Goal: Task Accomplishment & Management: Use online tool/utility

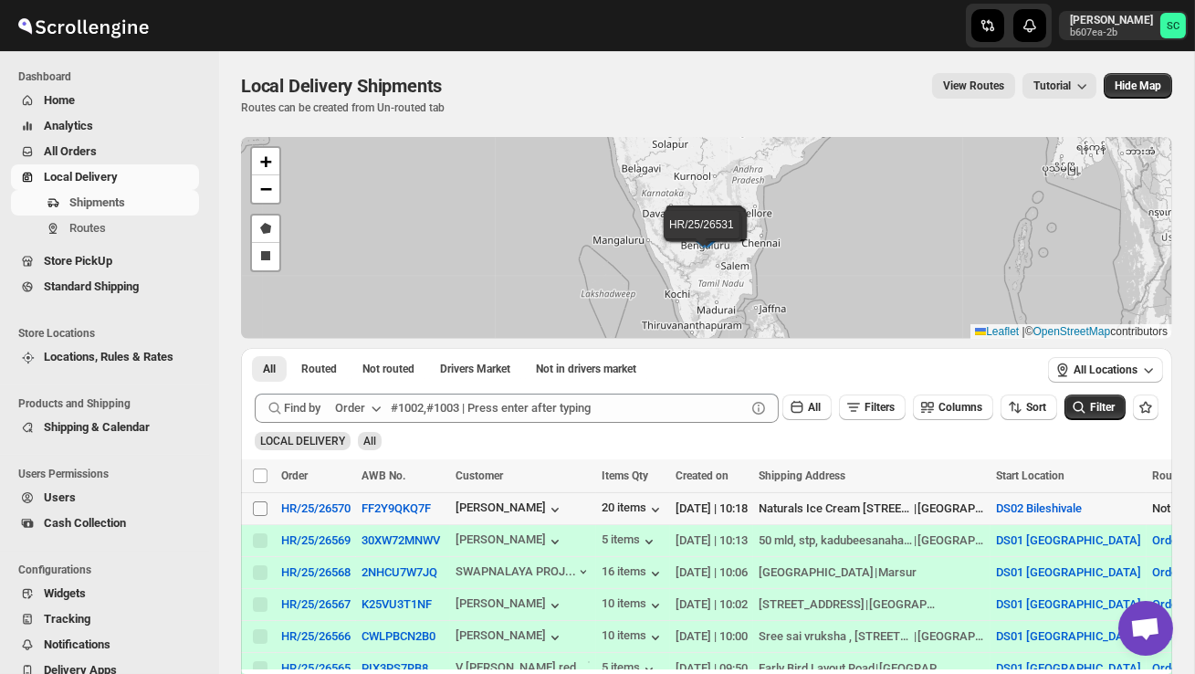
click at [259, 510] on input "Select shipment" at bounding box center [260, 508] width 15 height 15
checkbox input "true"
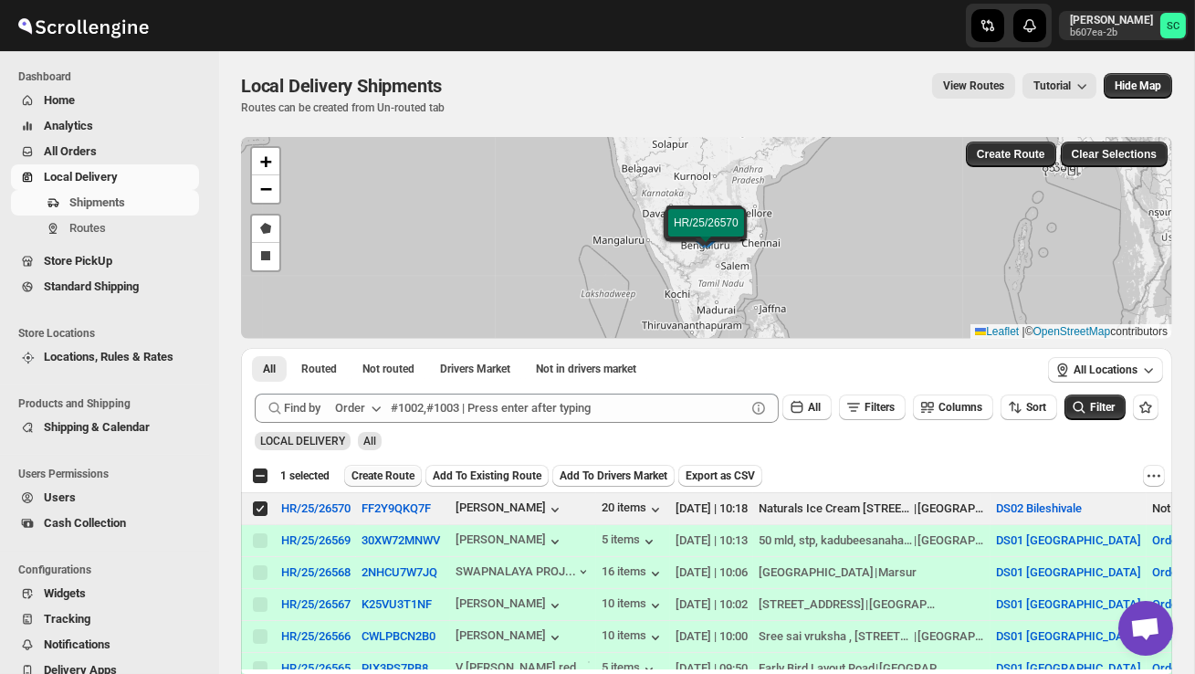
click at [401, 471] on span "Create Route" at bounding box center [383, 475] width 63 height 15
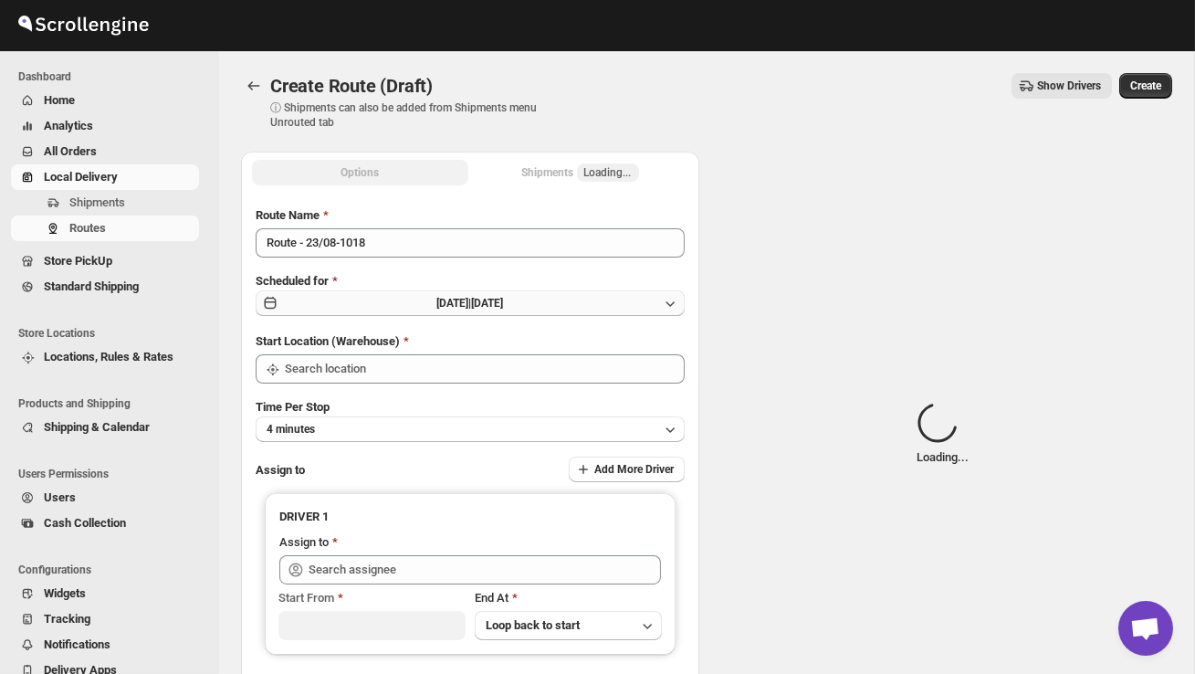
type input "DS02 Bileshivale"
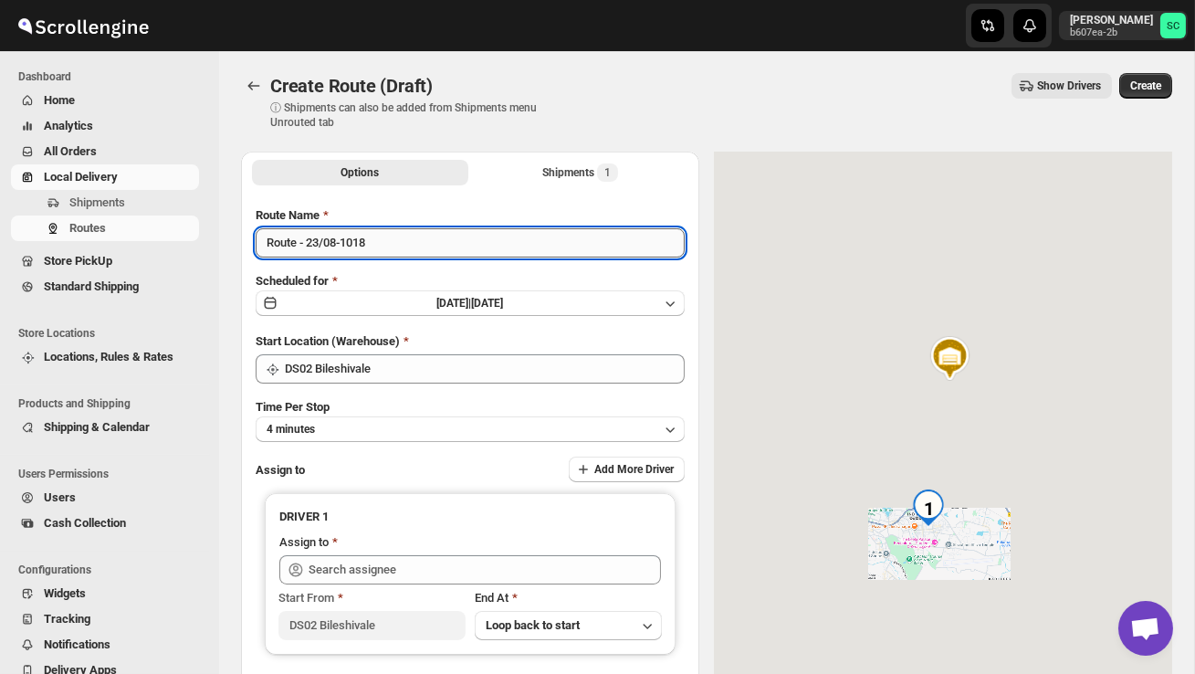
click at [393, 247] on input "Route - 23/08-1018" at bounding box center [470, 242] width 429 height 29
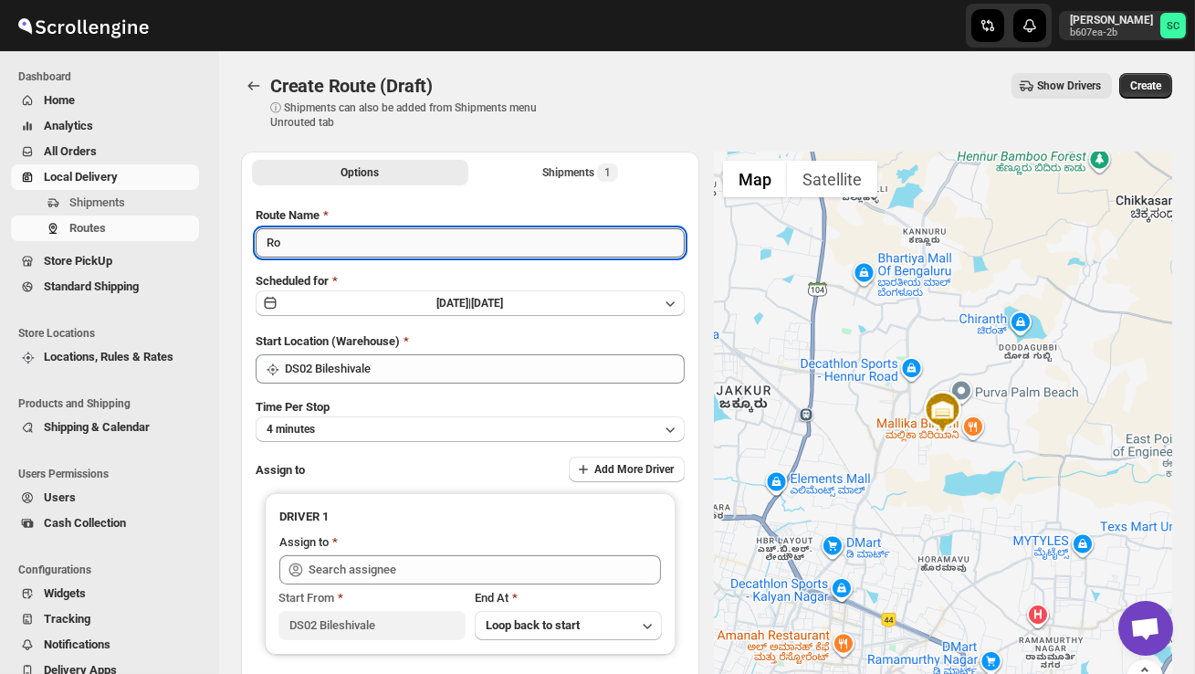
type input "R"
type input "Order no 26570"
click at [364, 428] on button "4 minutes" at bounding box center [470, 429] width 429 height 26
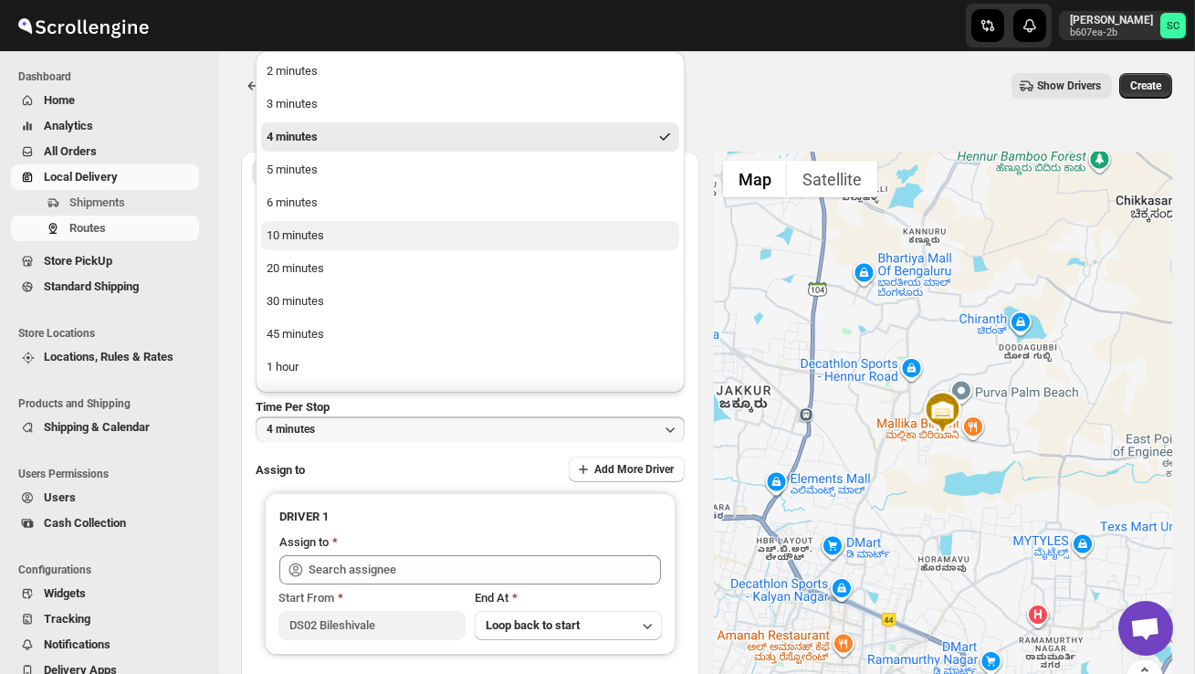
click at [310, 237] on div "10 minutes" at bounding box center [296, 235] width 58 height 18
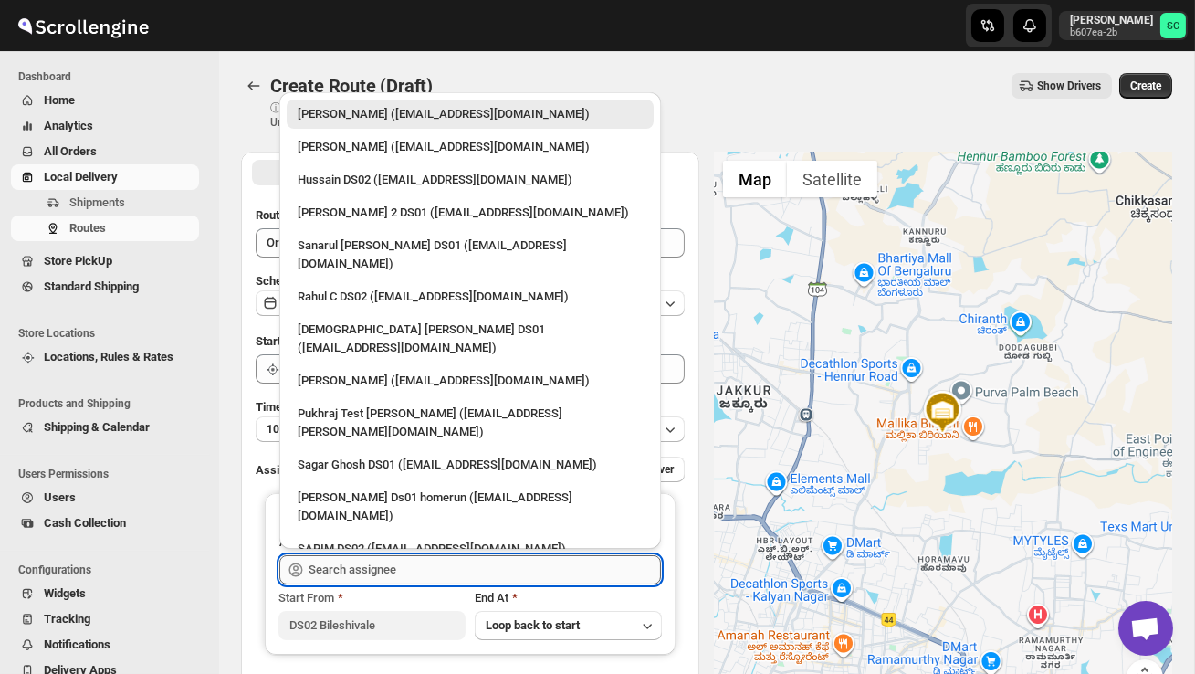
click at [345, 578] on input "text" at bounding box center [485, 569] width 352 height 29
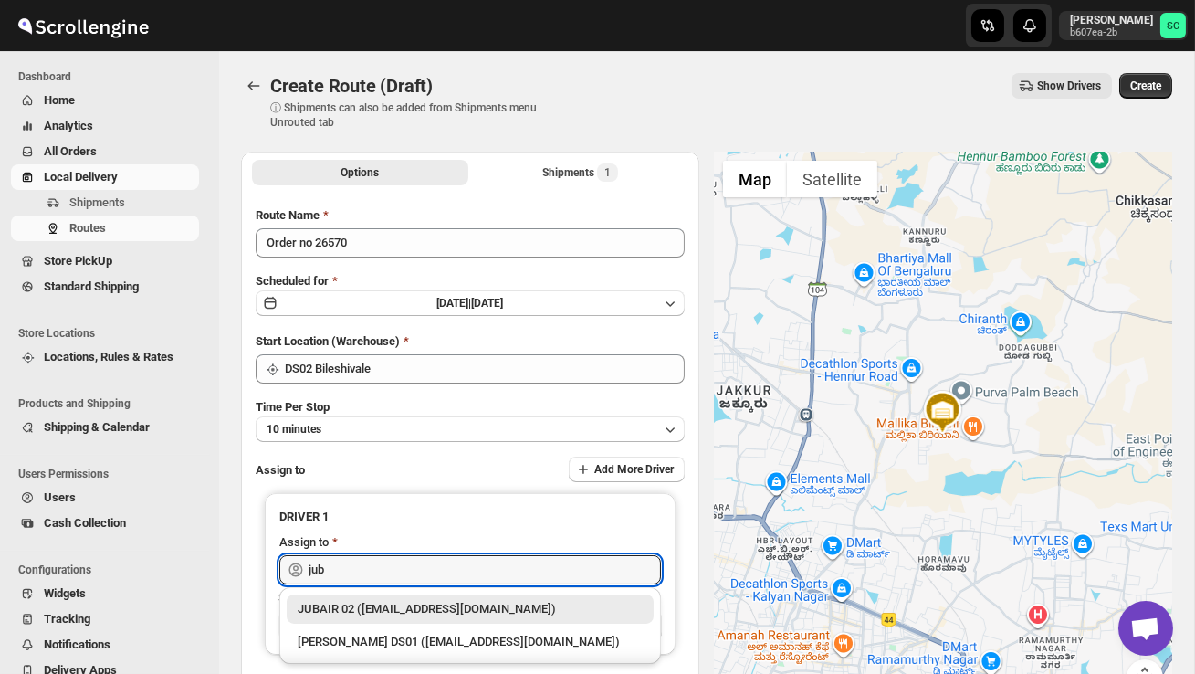
click at [403, 612] on div "JUBAIR 02 ([EMAIL_ADDRESS][DOMAIN_NAME])" at bounding box center [470, 609] width 345 height 18
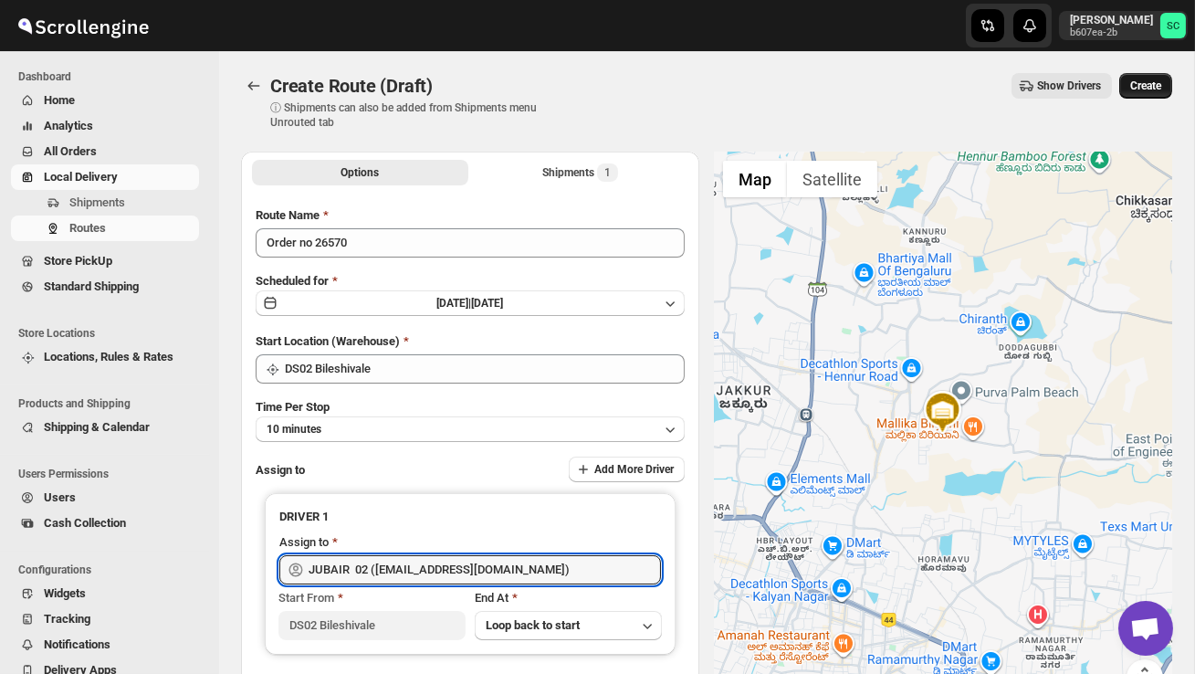
type input "JUBAIR 02 ([EMAIL_ADDRESS][DOMAIN_NAME])"
click at [1154, 81] on span "Create" at bounding box center [1145, 86] width 31 height 15
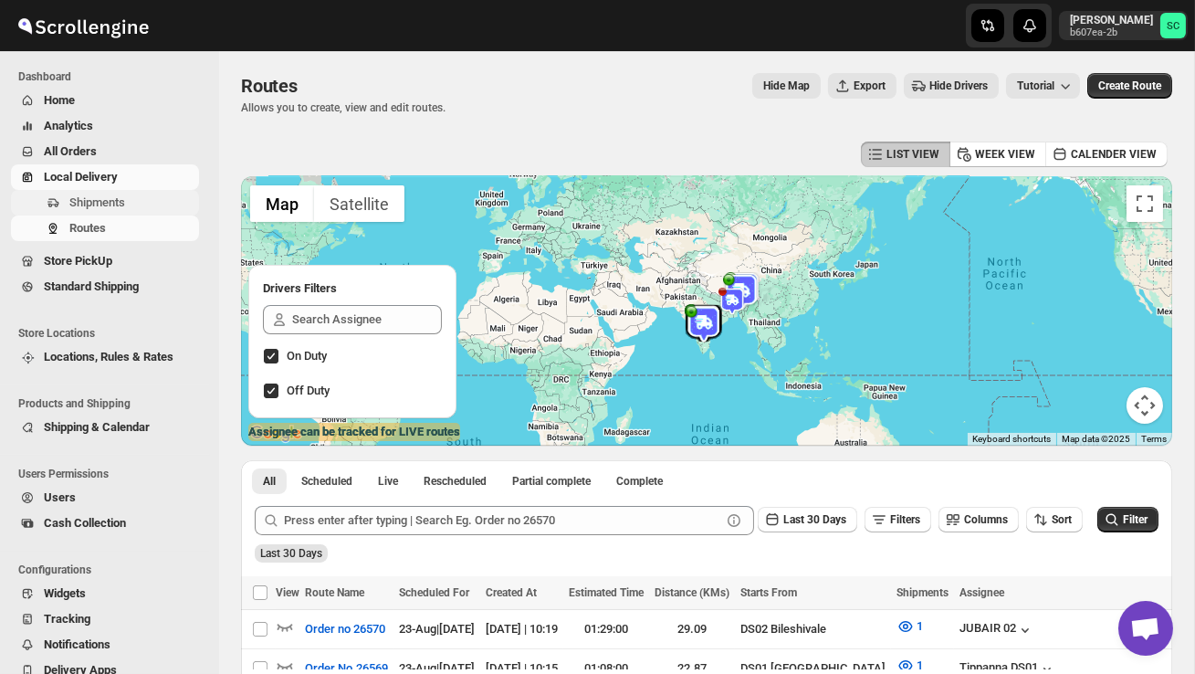
click at [149, 205] on span "Shipments" at bounding box center [132, 203] width 126 height 18
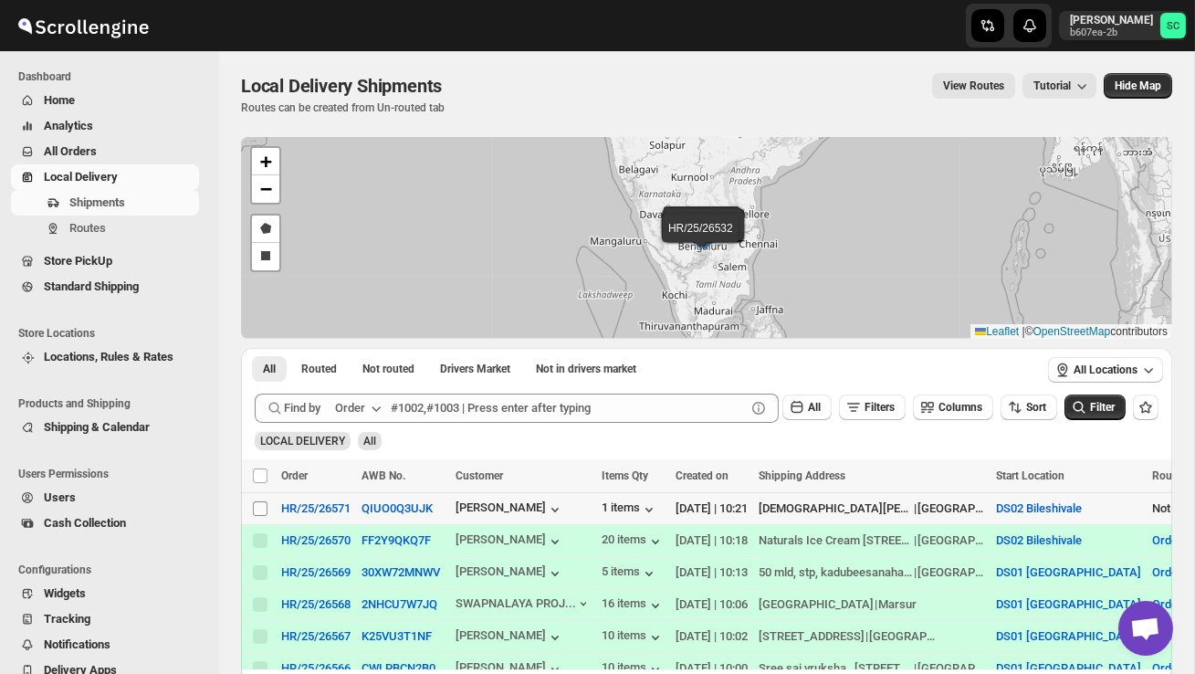
click at [263, 509] on input "Select shipment" at bounding box center [260, 508] width 15 height 15
checkbox input "true"
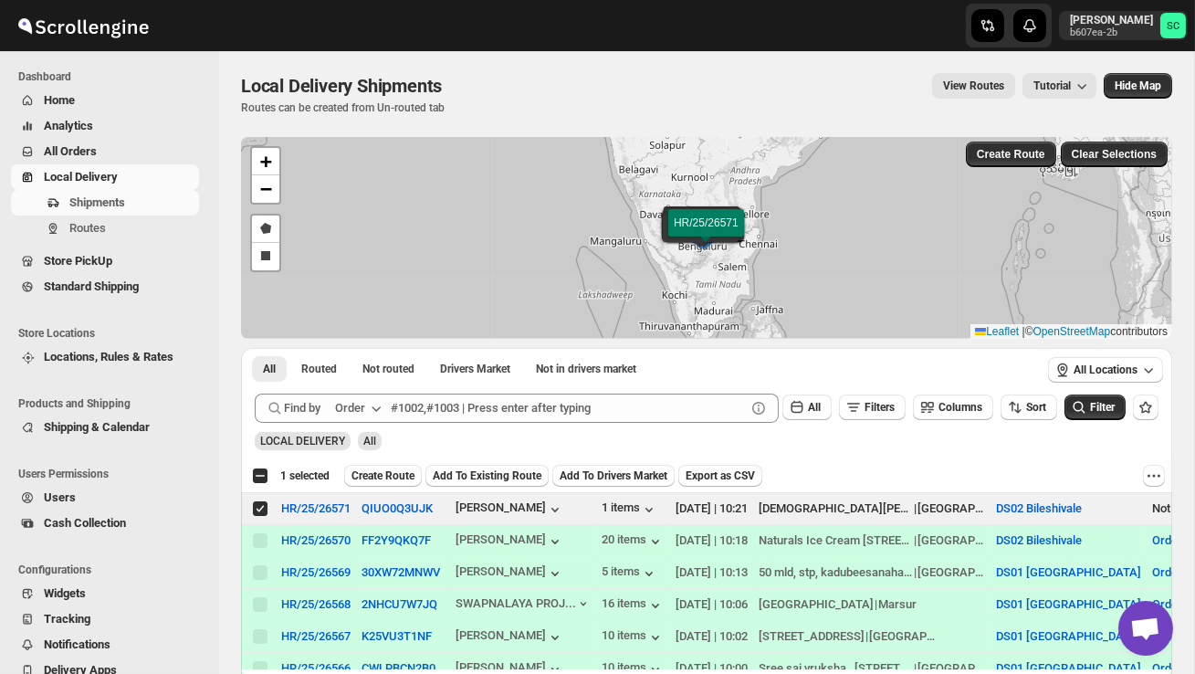
click at [382, 473] on span "Create Route" at bounding box center [383, 475] width 63 height 15
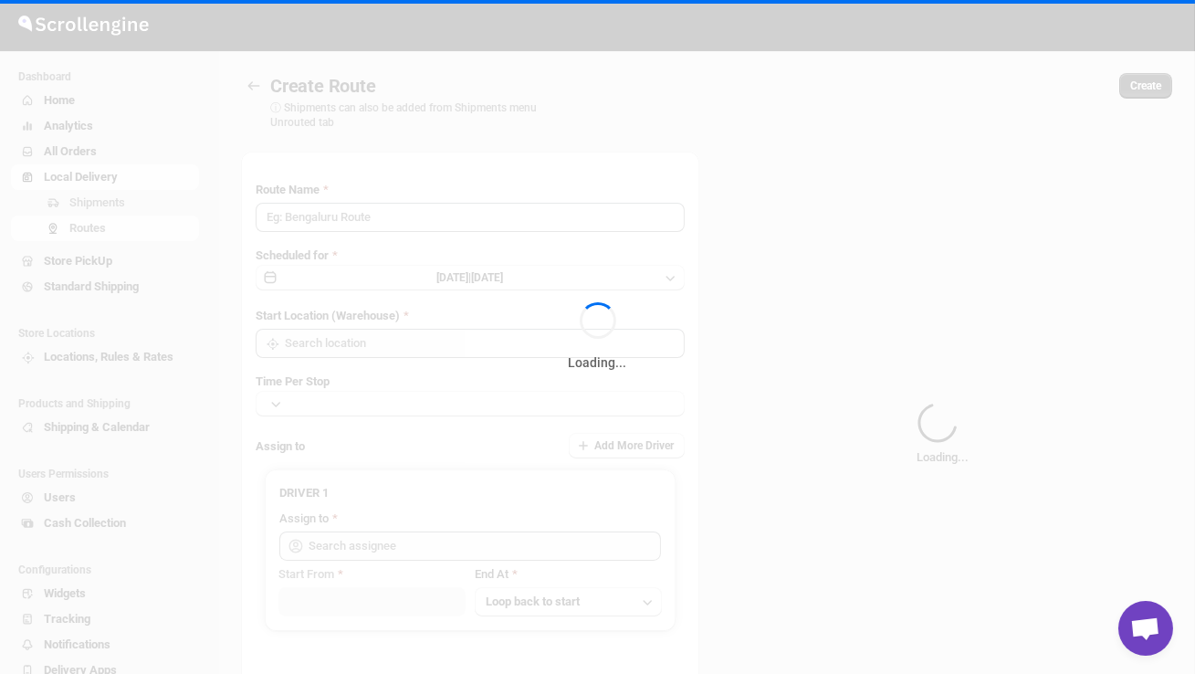
type input "Route - 23/08-1022"
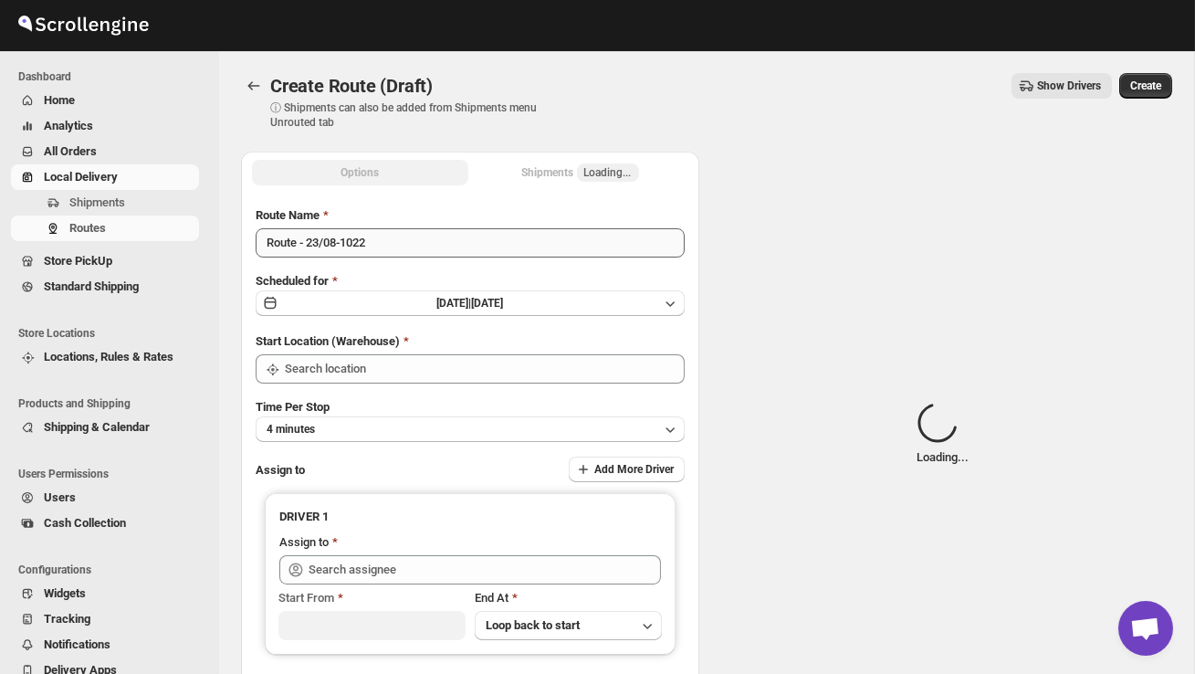
type input "DS02 Bileshivale"
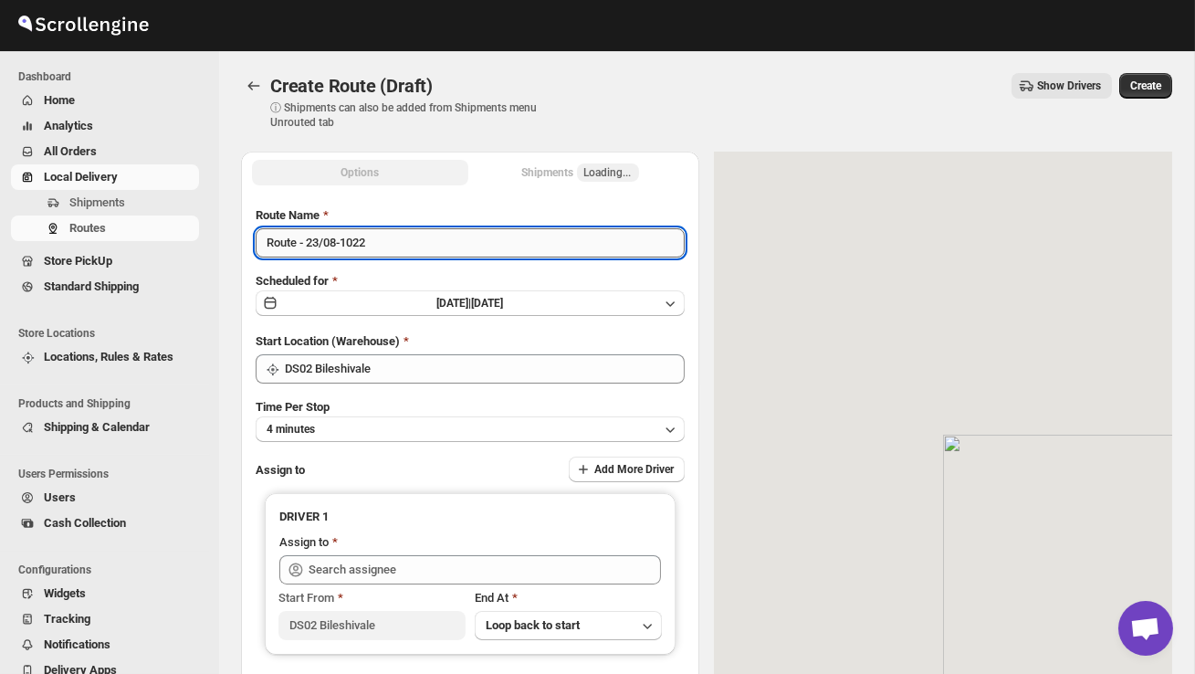
click at [409, 251] on input "Route - 23/08-1022" at bounding box center [470, 242] width 429 height 29
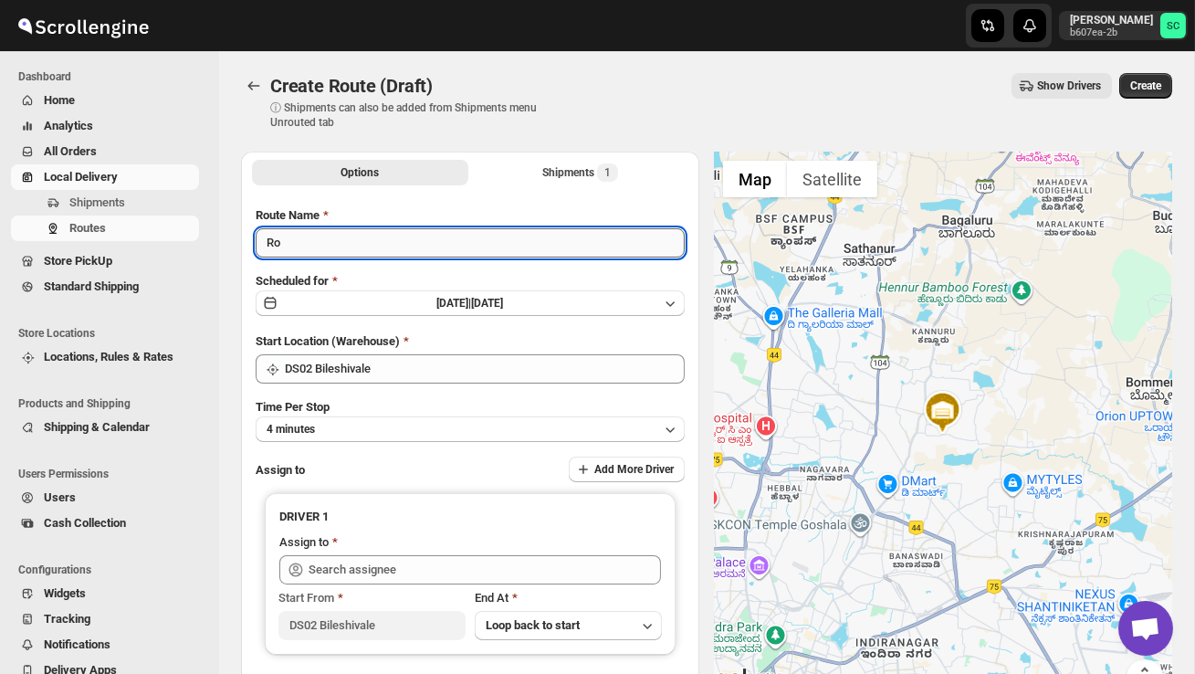
type input "R"
type input "Order no 26571"
click at [430, 416] on button "4 minutes" at bounding box center [470, 429] width 429 height 26
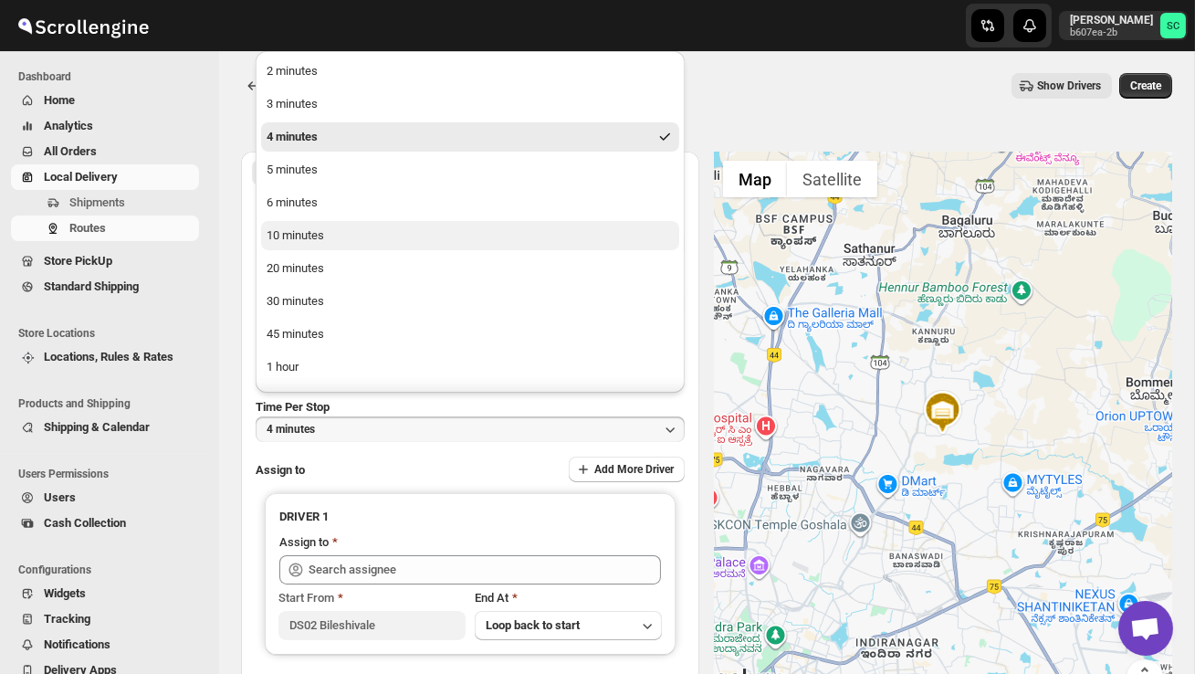
click at [345, 240] on button "10 minutes" at bounding box center [470, 235] width 418 height 29
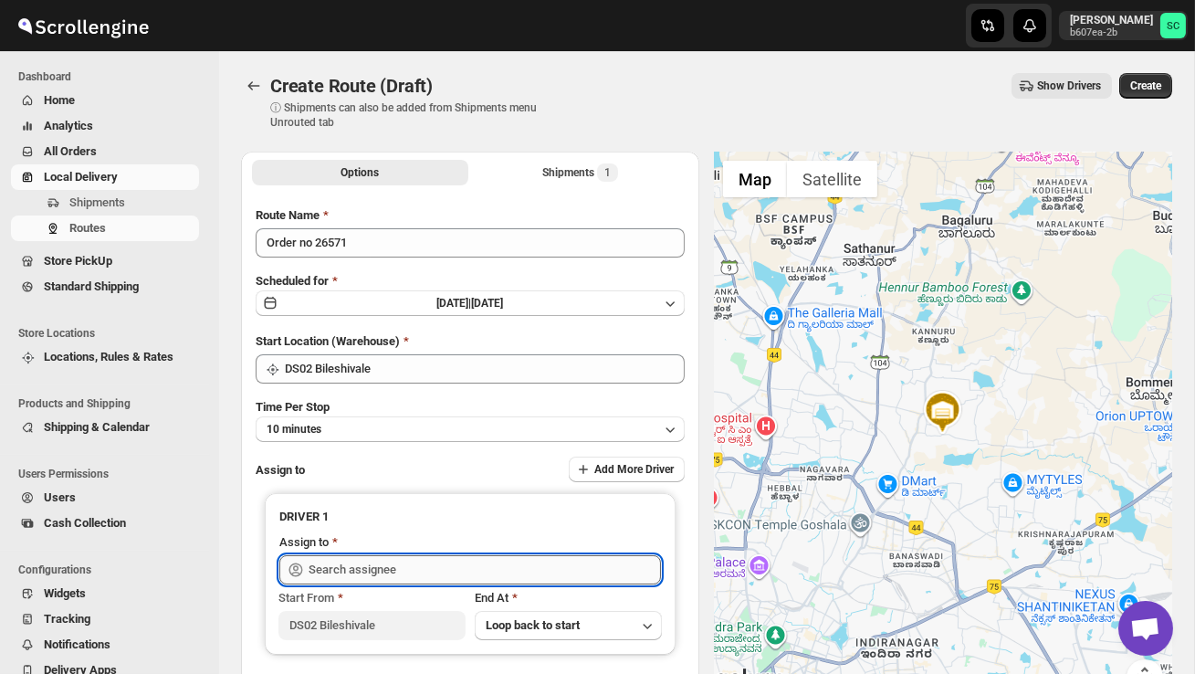
click at [360, 577] on input "text" at bounding box center [485, 569] width 352 height 29
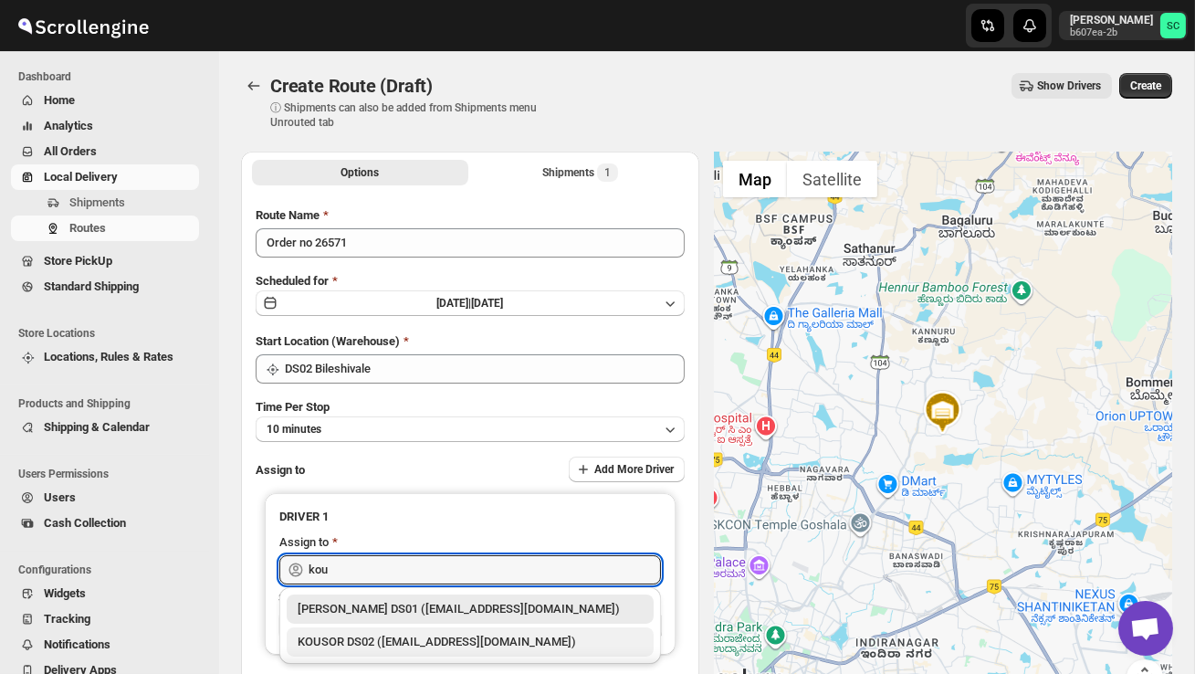
click at [426, 639] on div "KOUSOR DS02 ([EMAIL_ADDRESS][DOMAIN_NAME])" at bounding box center [470, 642] width 345 height 18
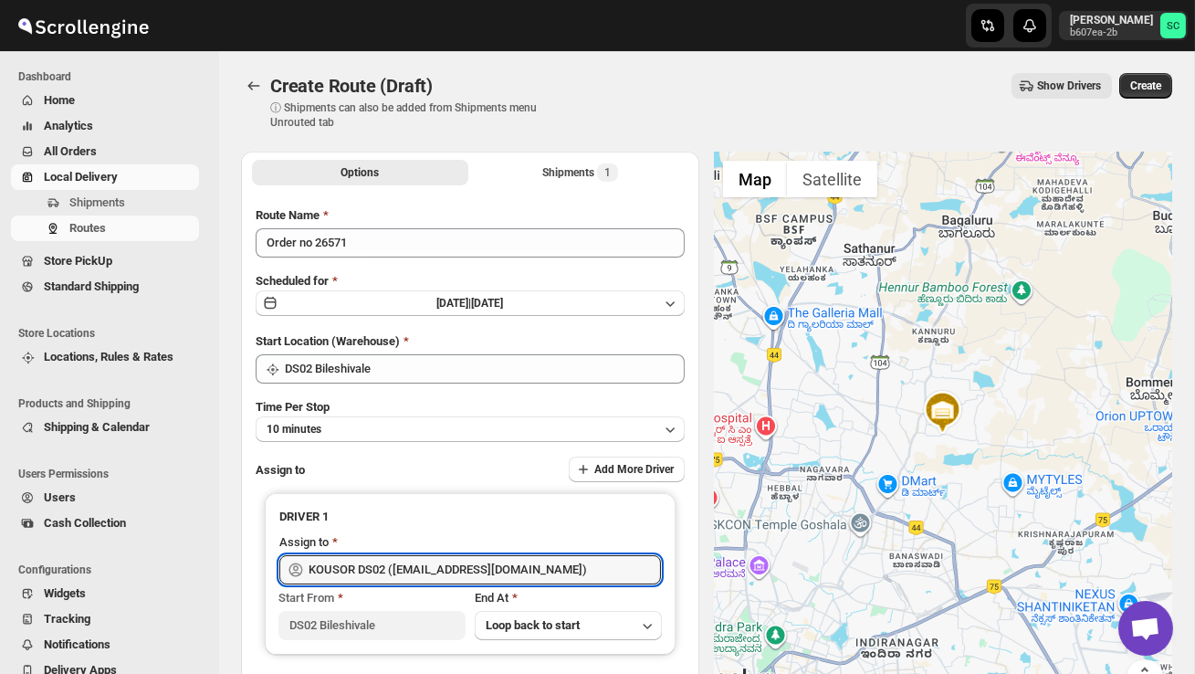
type input "KOUSOR DS02 ([EMAIL_ADDRESS][DOMAIN_NAME])"
click at [1144, 94] on button "Create" at bounding box center [1146, 86] width 53 height 26
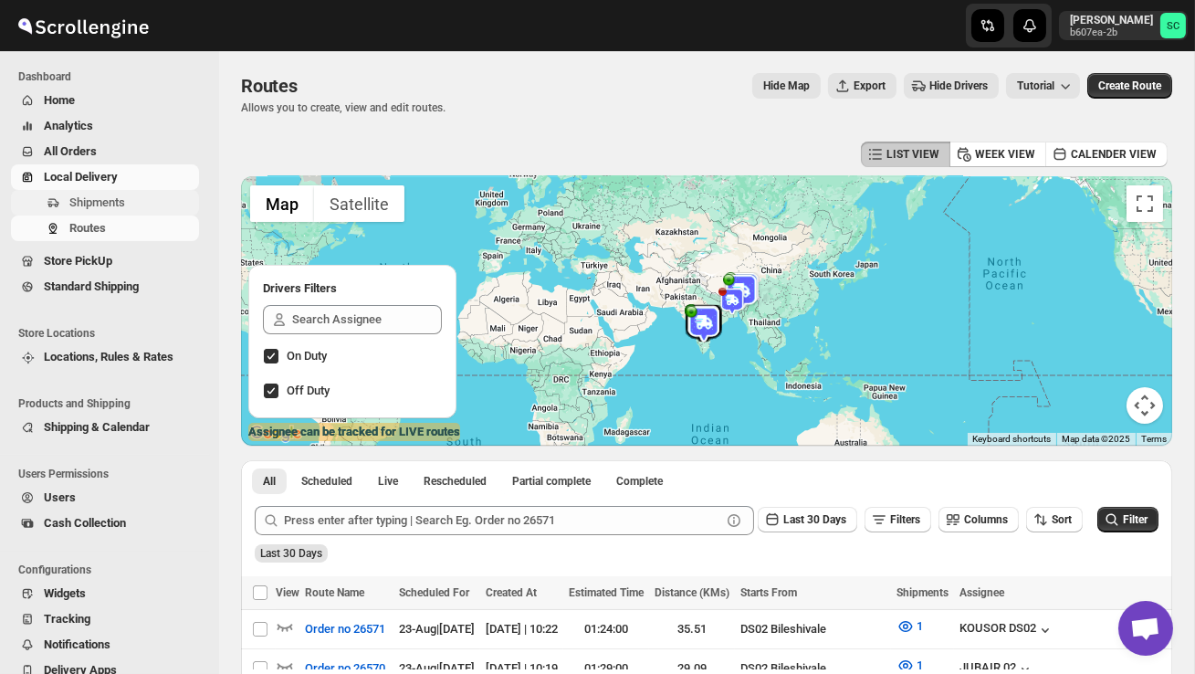
click at [129, 194] on span "Shipments" at bounding box center [132, 203] width 126 height 18
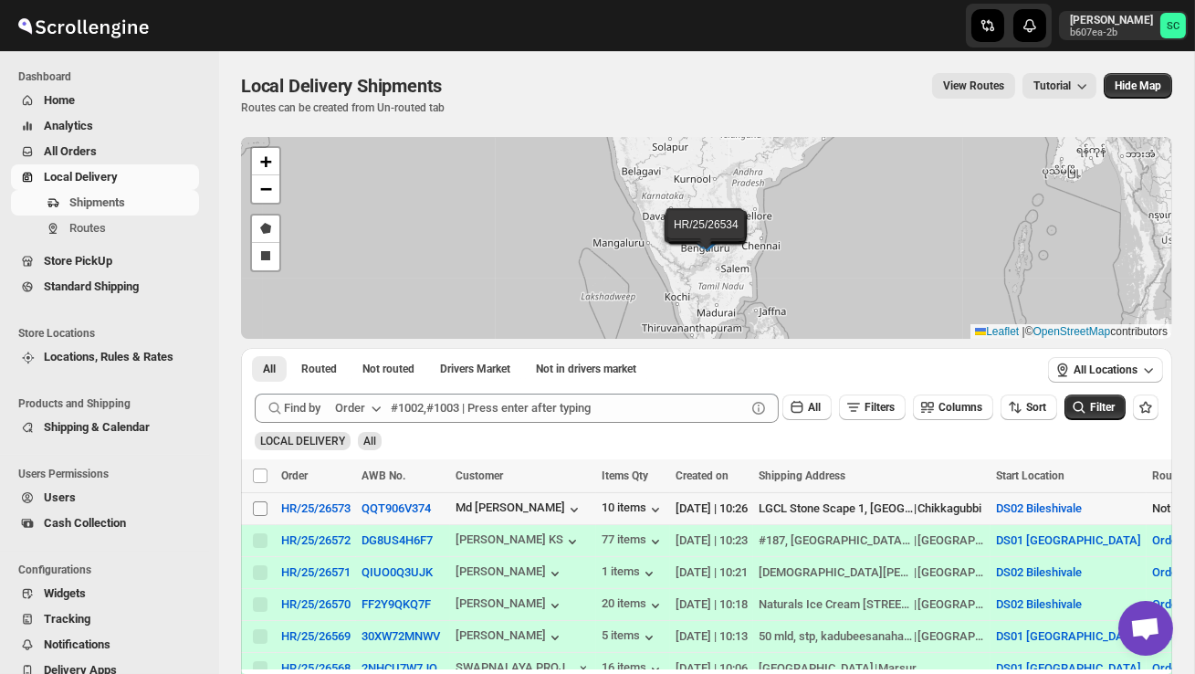
click at [259, 507] on input "Select shipment" at bounding box center [260, 508] width 15 height 15
checkbox input "true"
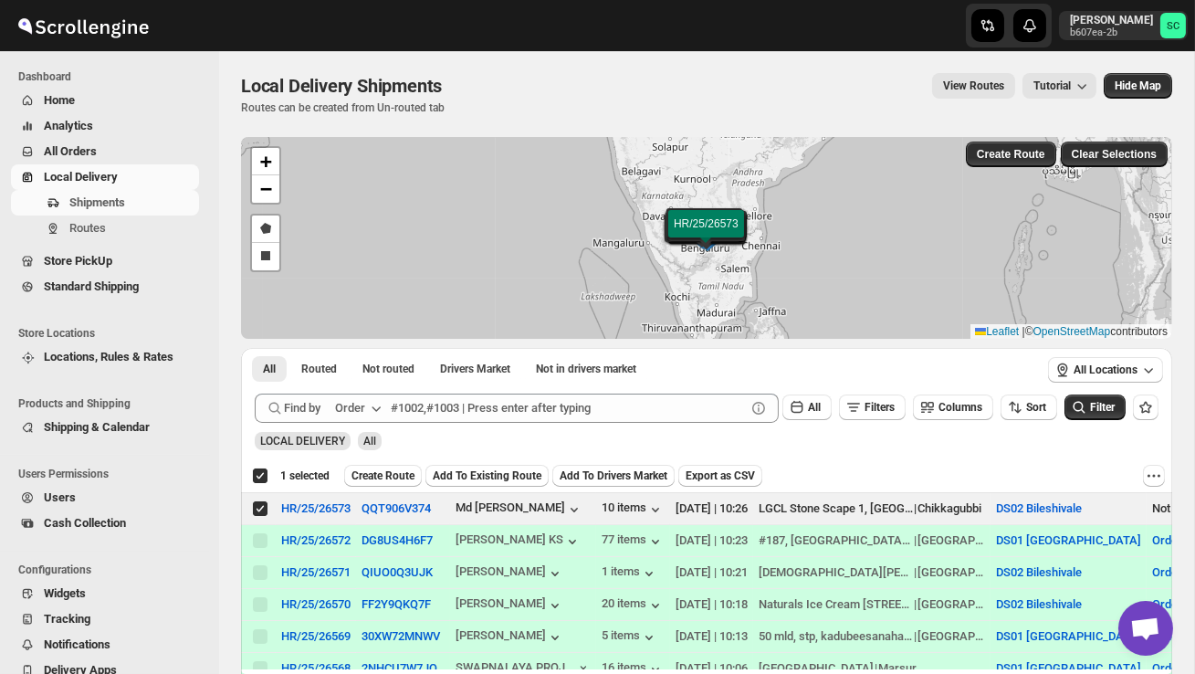
click at [390, 474] on span "Create Route" at bounding box center [383, 475] width 63 height 15
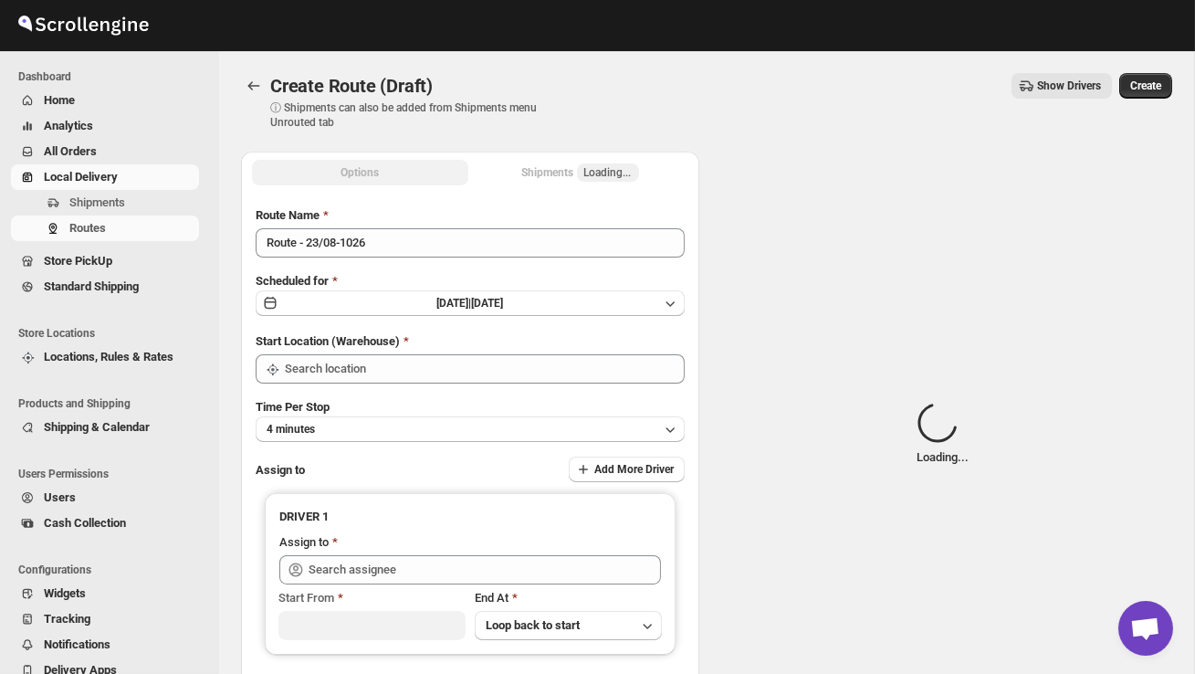
type input "DS02 Bileshivale"
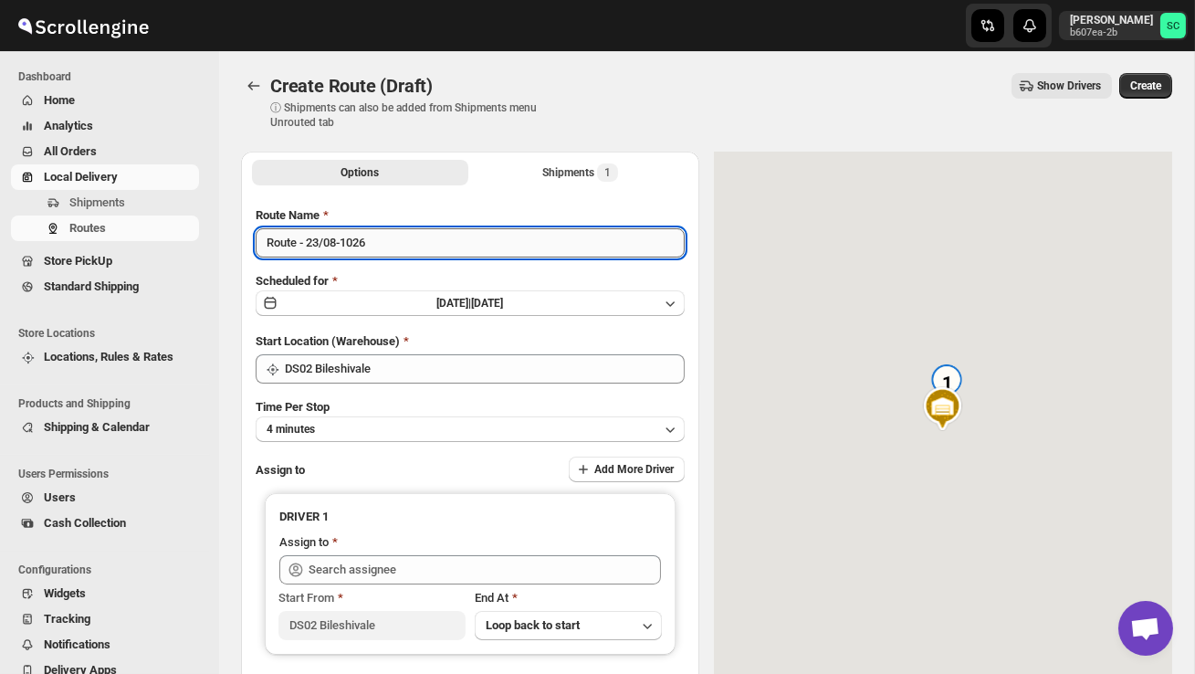
click at [387, 248] on input "Route - 23/08-1026" at bounding box center [470, 242] width 429 height 29
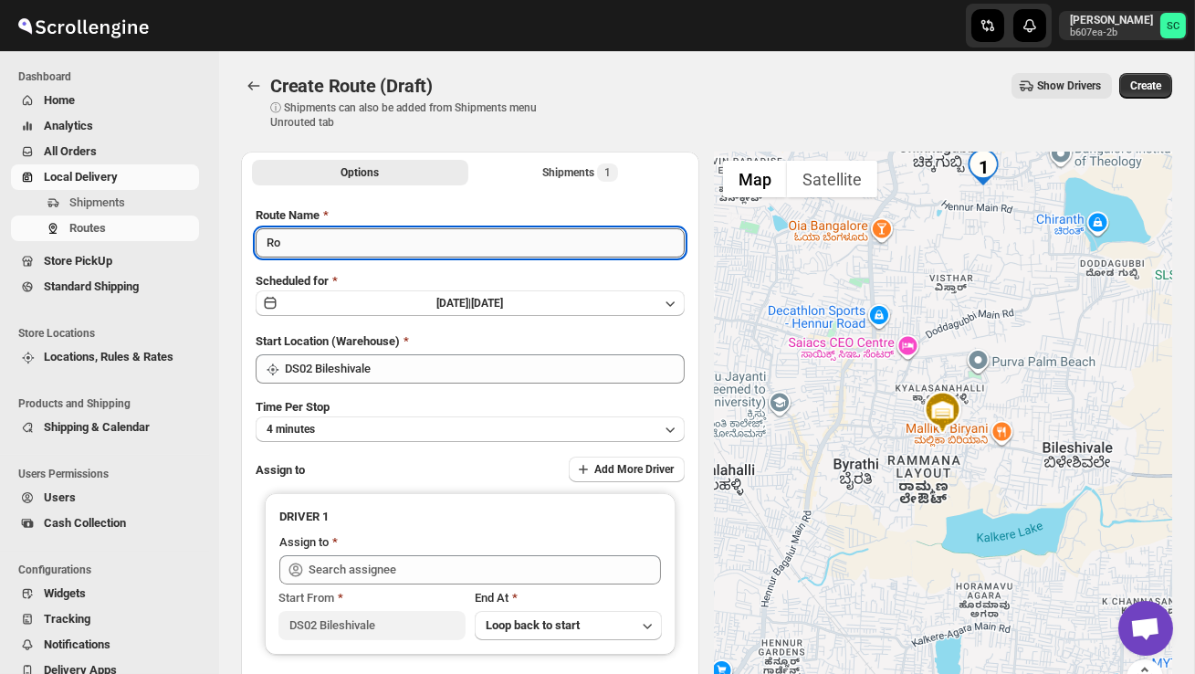
type input "R"
type input "Order no 26573"
click at [425, 436] on button "4 minutes" at bounding box center [470, 429] width 429 height 26
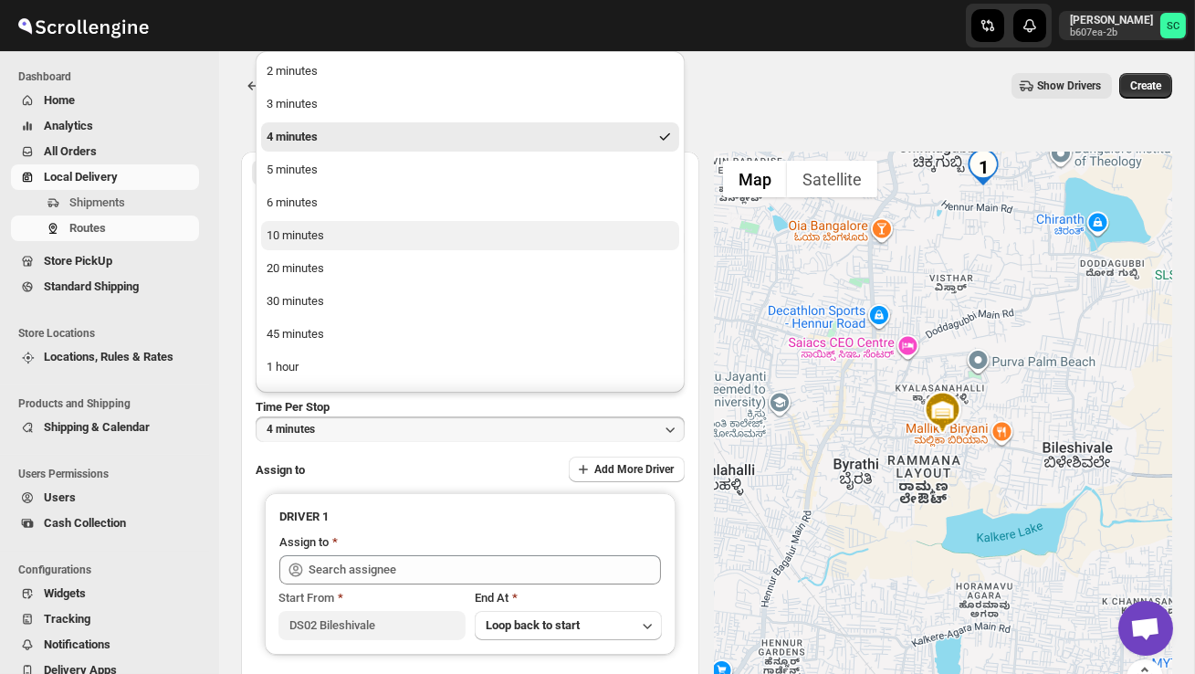
click at [344, 240] on button "10 minutes" at bounding box center [470, 235] width 418 height 29
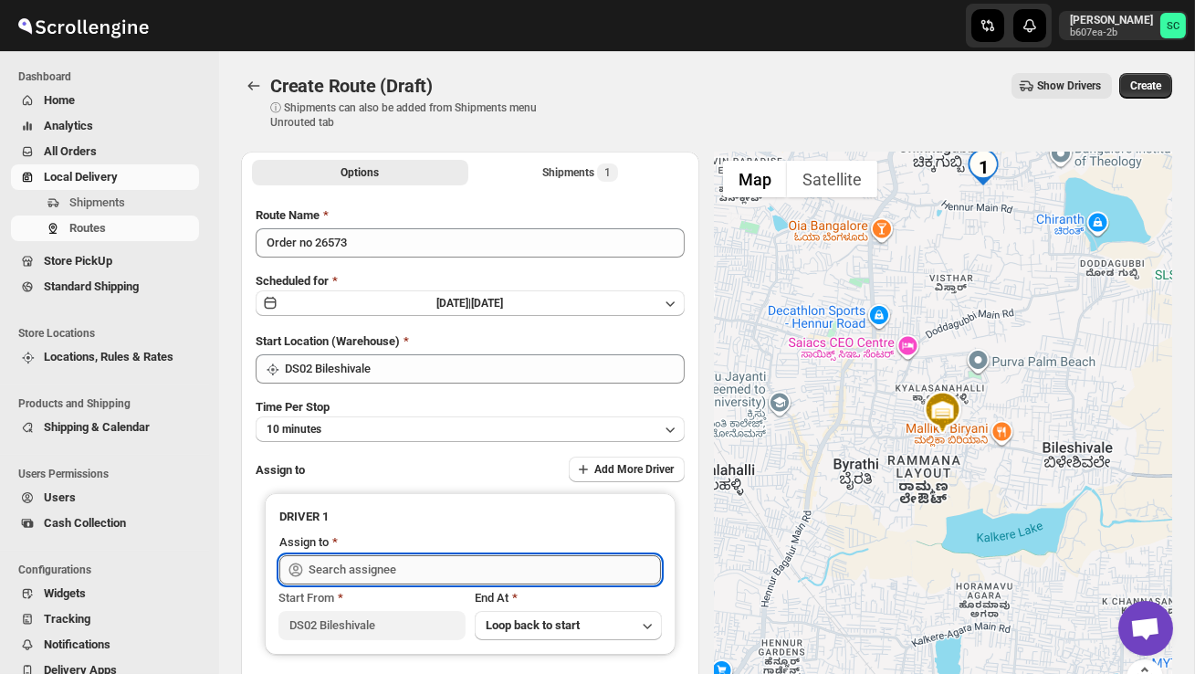
click at [393, 564] on input "text" at bounding box center [485, 569] width 352 height 29
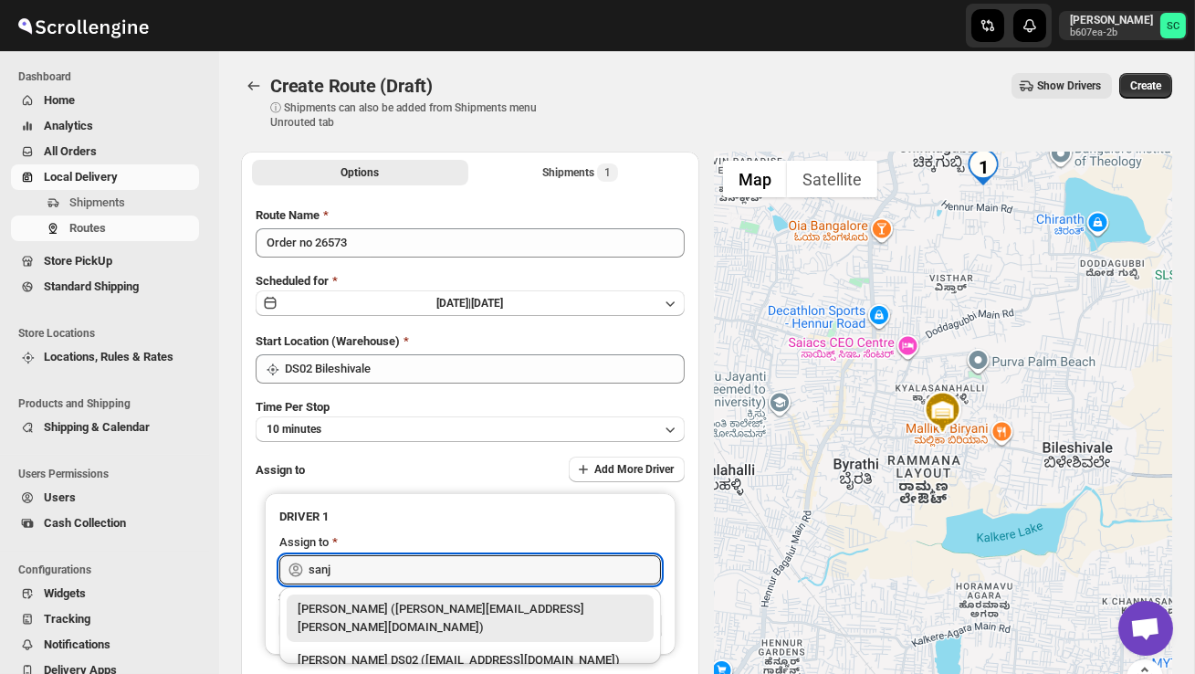
click at [447, 651] on div "[PERSON_NAME] DS02 ([EMAIL_ADDRESS][DOMAIN_NAME])" at bounding box center [470, 660] width 345 height 18
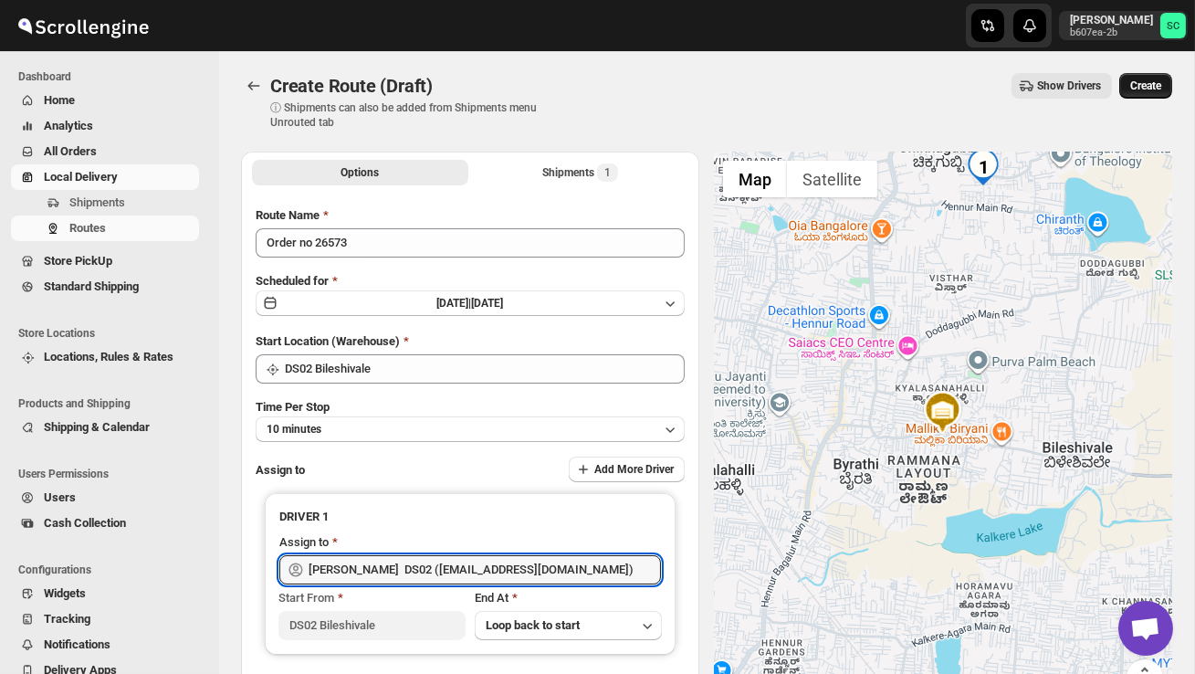
type input "[PERSON_NAME] DS02 ([EMAIL_ADDRESS][DOMAIN_NAME])"
click at [1145, 80] on span "Create" at bounding box center [1145, 86] width 31 height 15
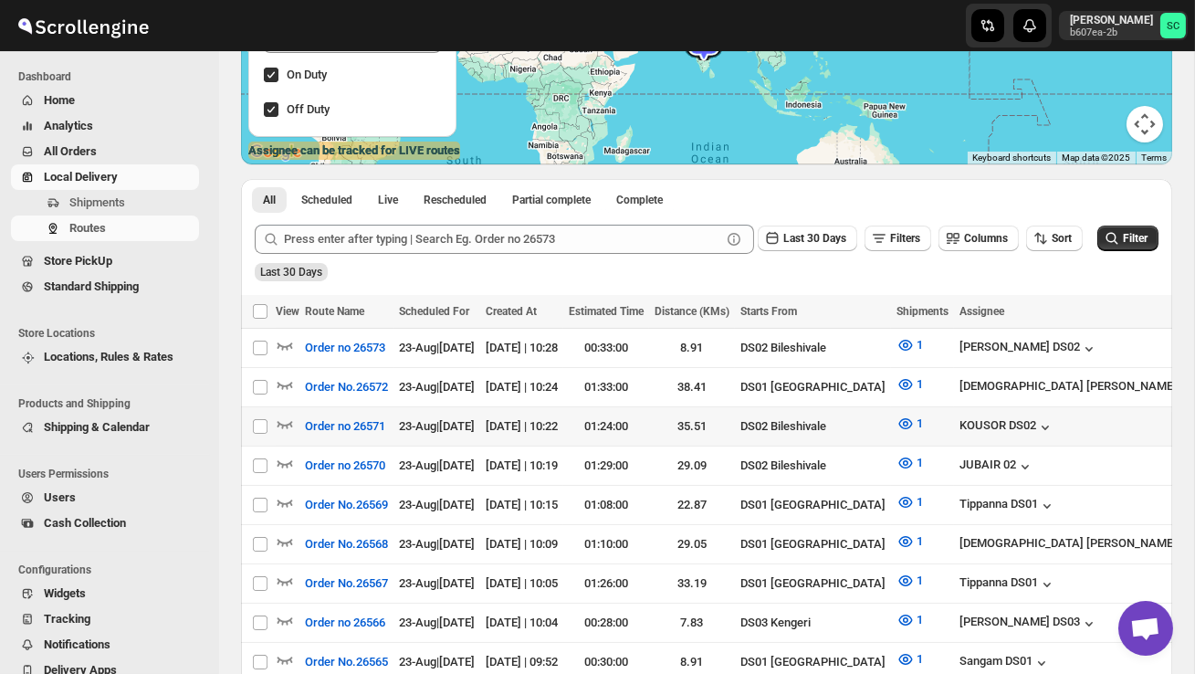
scroll to position [288, 0]
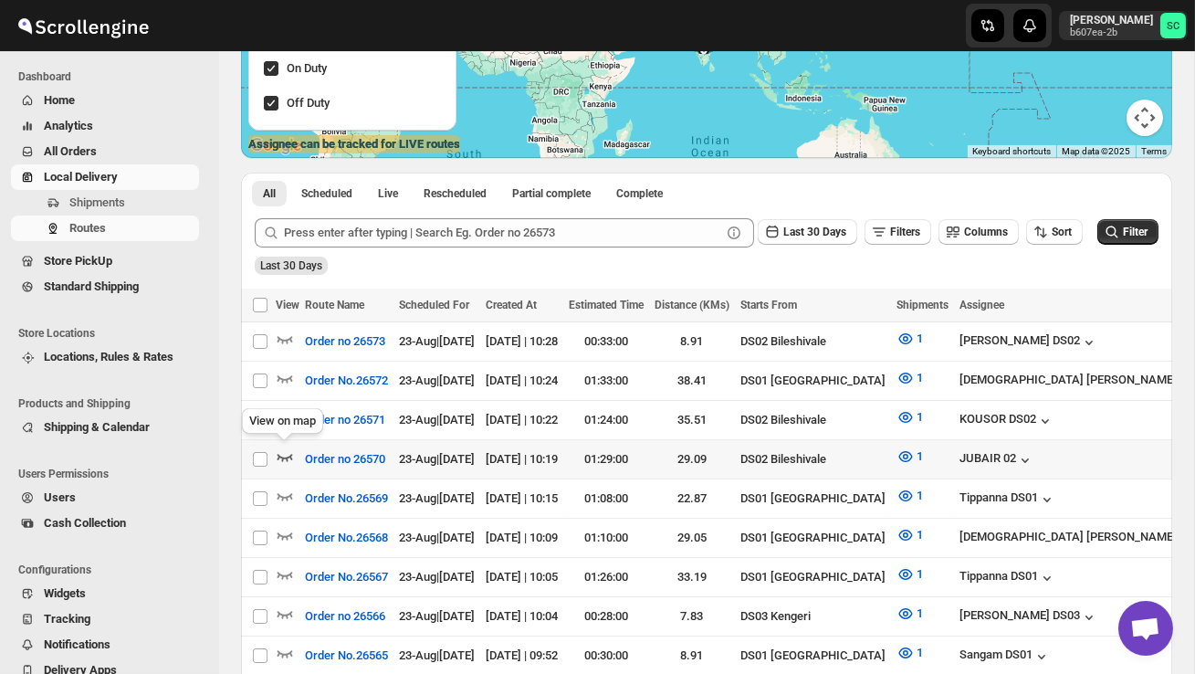
click at [284, 452] on icon "button" at bounding box center [285, 456] width 18 height 18
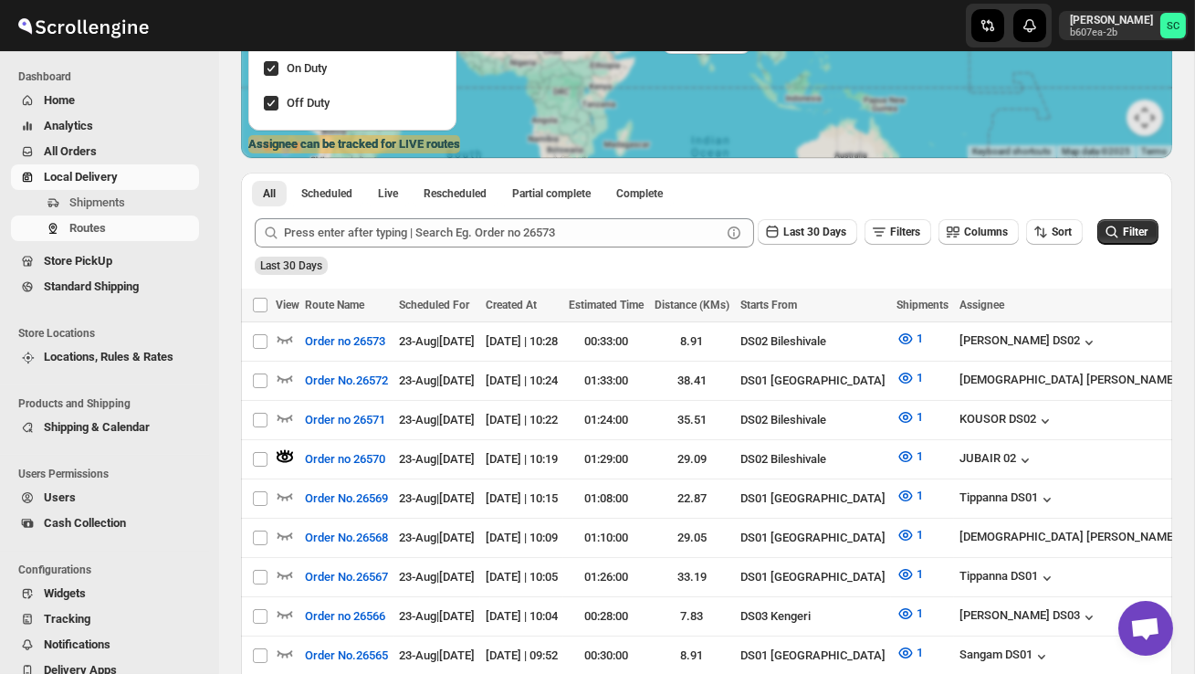
scroll to position [0, 0]
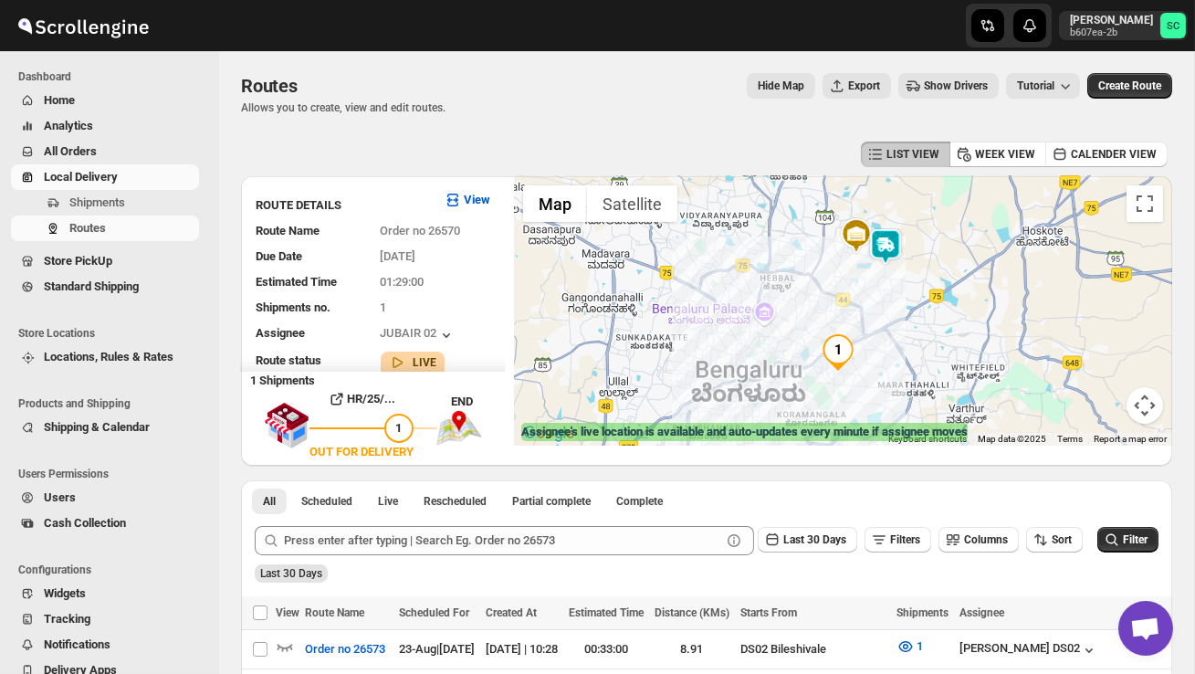
click at [898, 234] on img at bounding box center [885, 246] width 37 height 37
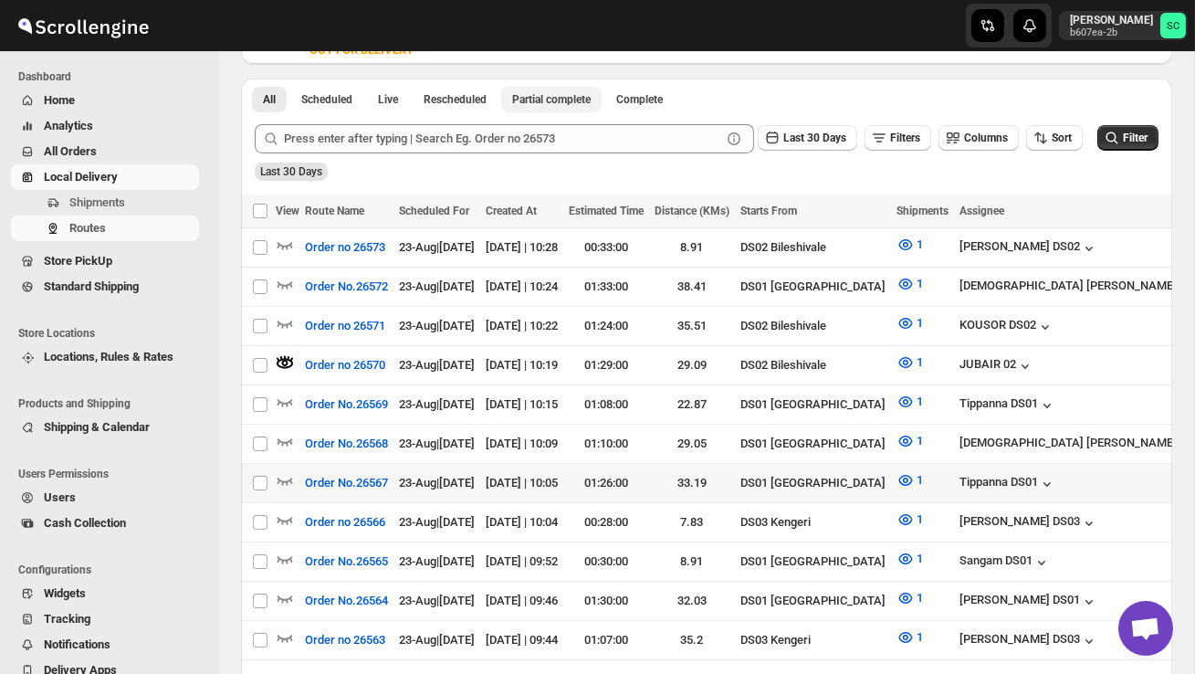
scroll to position [405, 0]
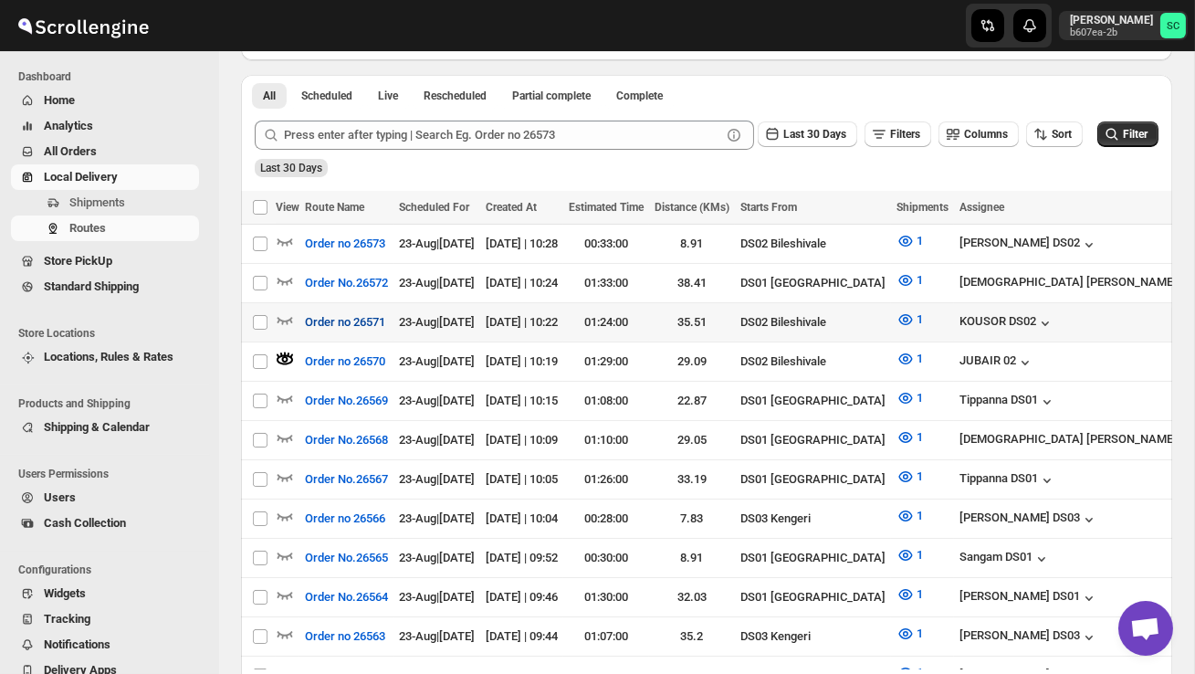
click at [297, 320] on button "Order no 26571" at bounding box center [345, 322] width 102 height 29
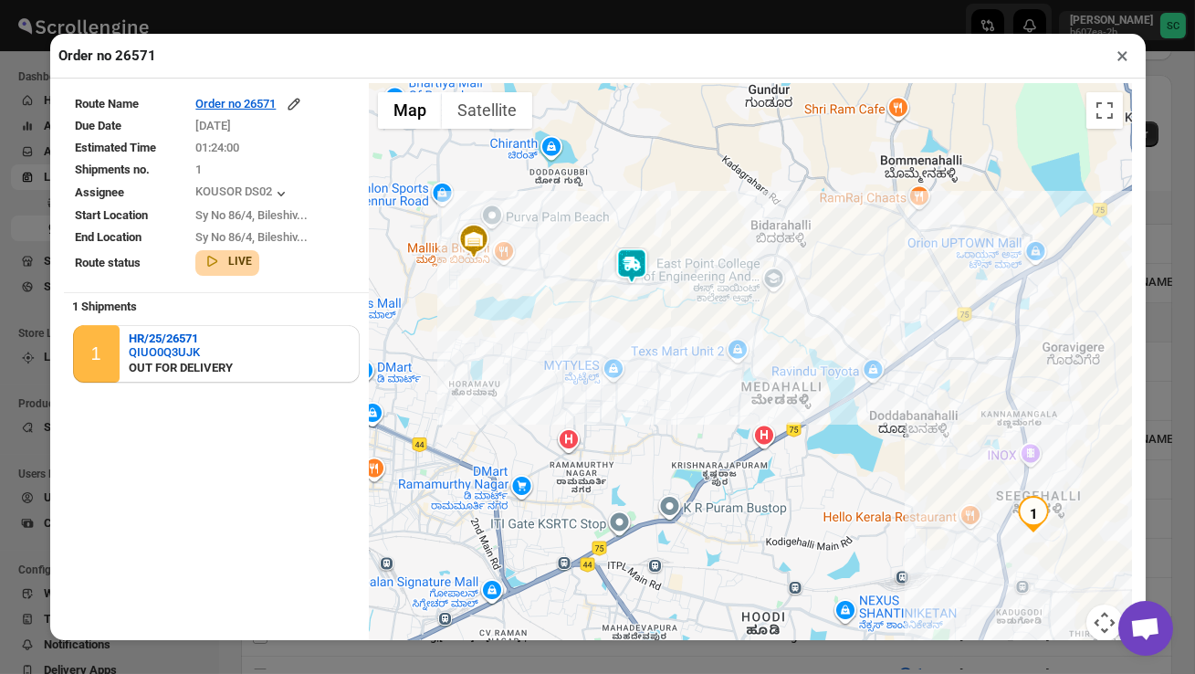
click at [1117, 60] on button "×" at bounding box center [1123, 56] width 26 height 26
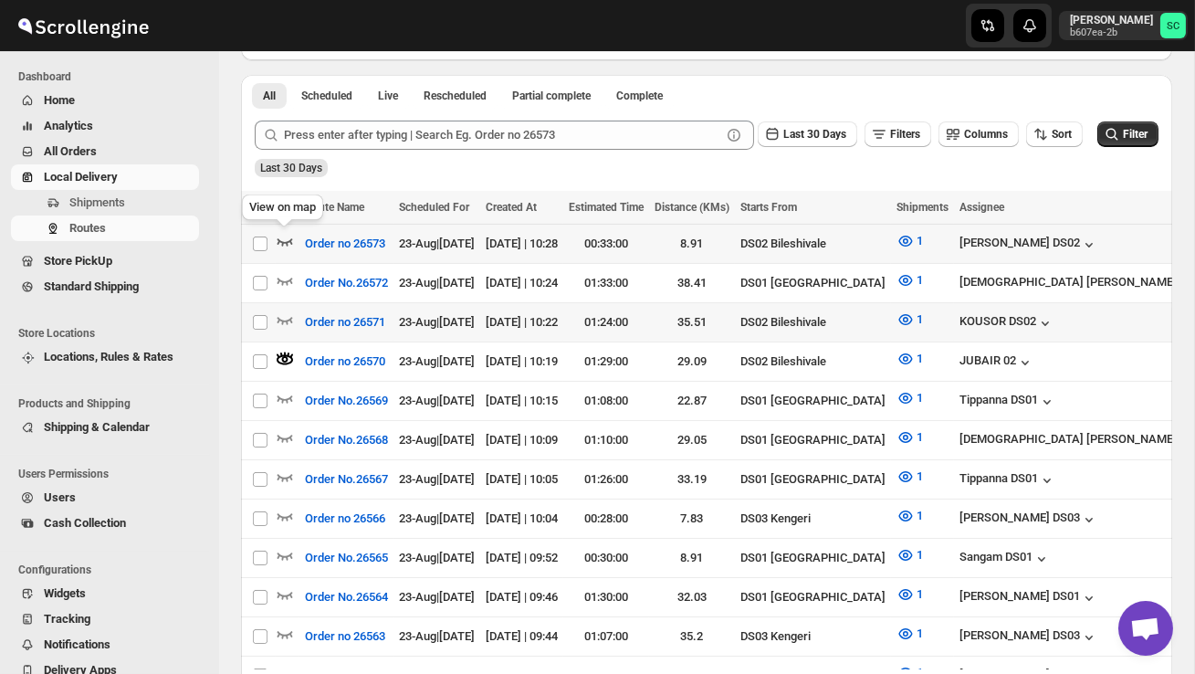
click at [281, 234] on icon "button" at bounding box center [285, 241] width 18 height 18
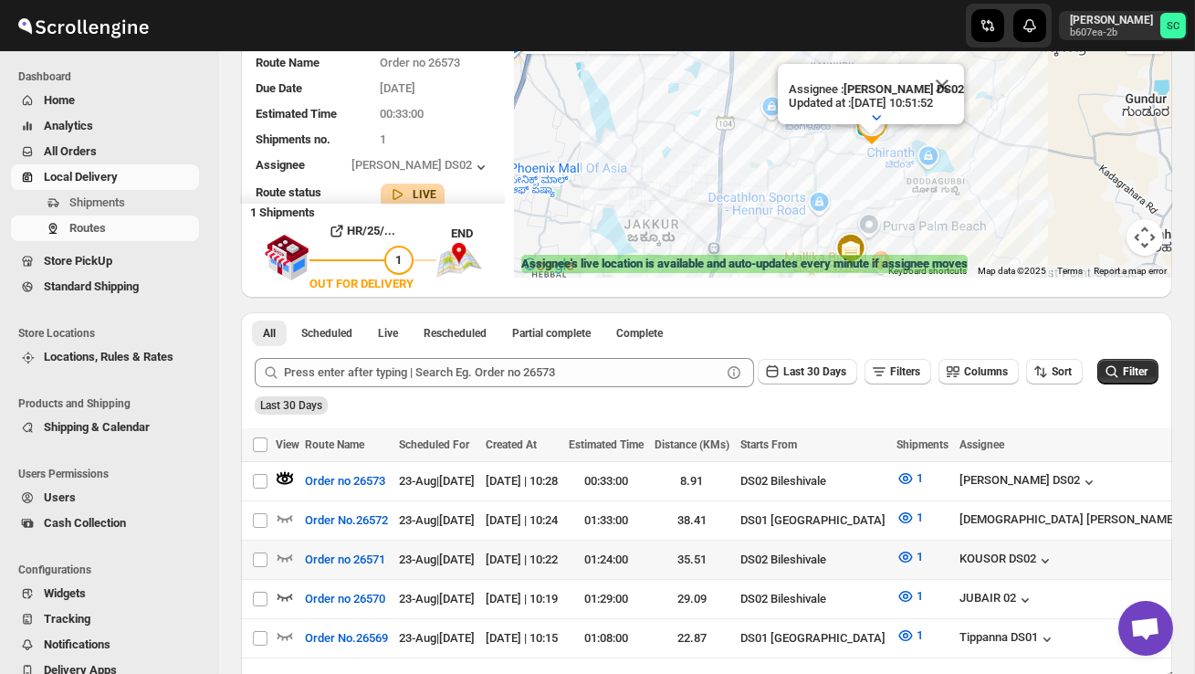
scroll to position [170, 0]
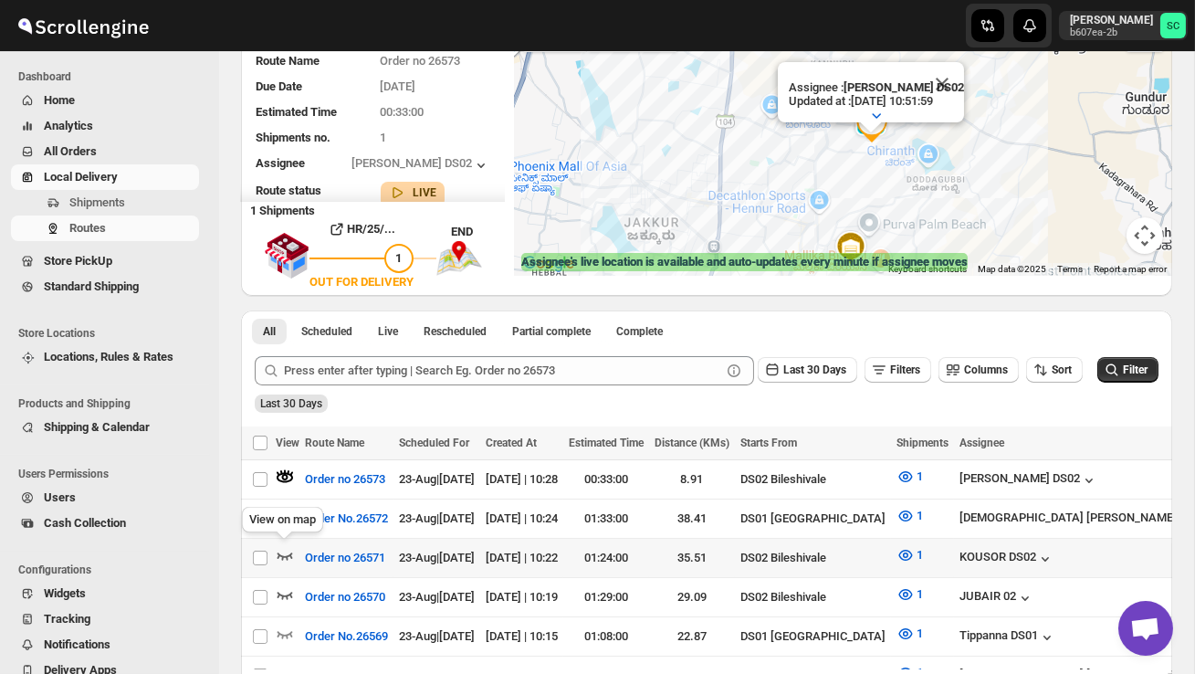
click at [283, 557] on icon "button" at bounding box center [285, 555] width 18 height 18
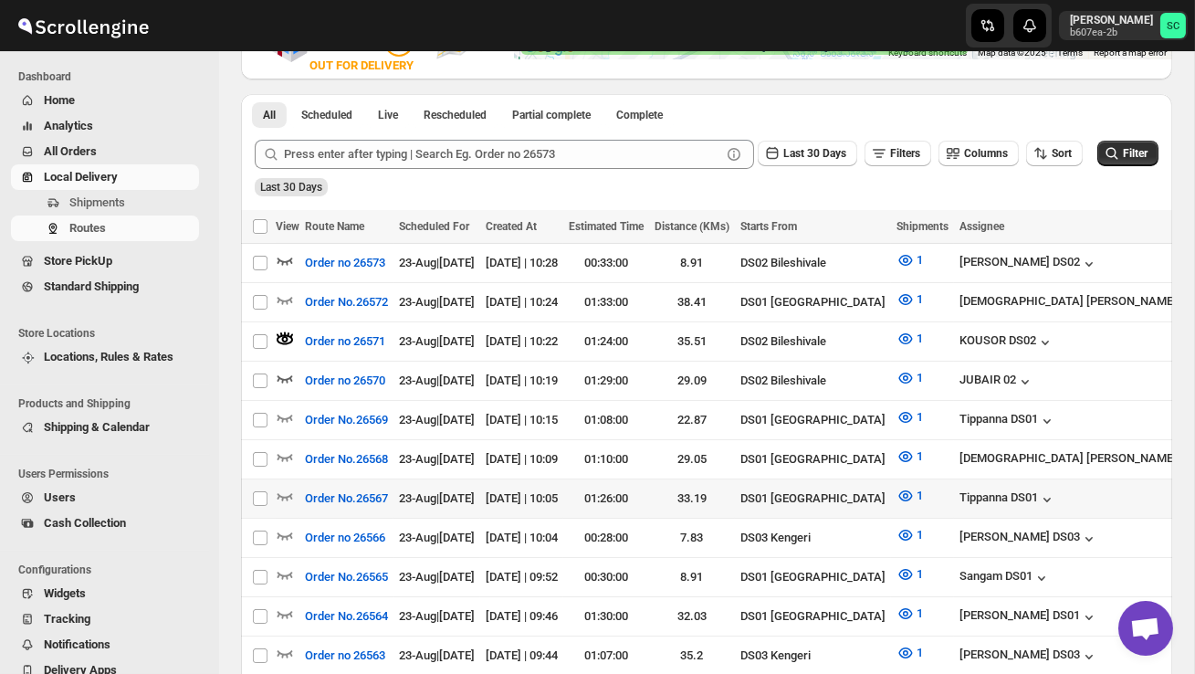
scroll to position [387, 0]
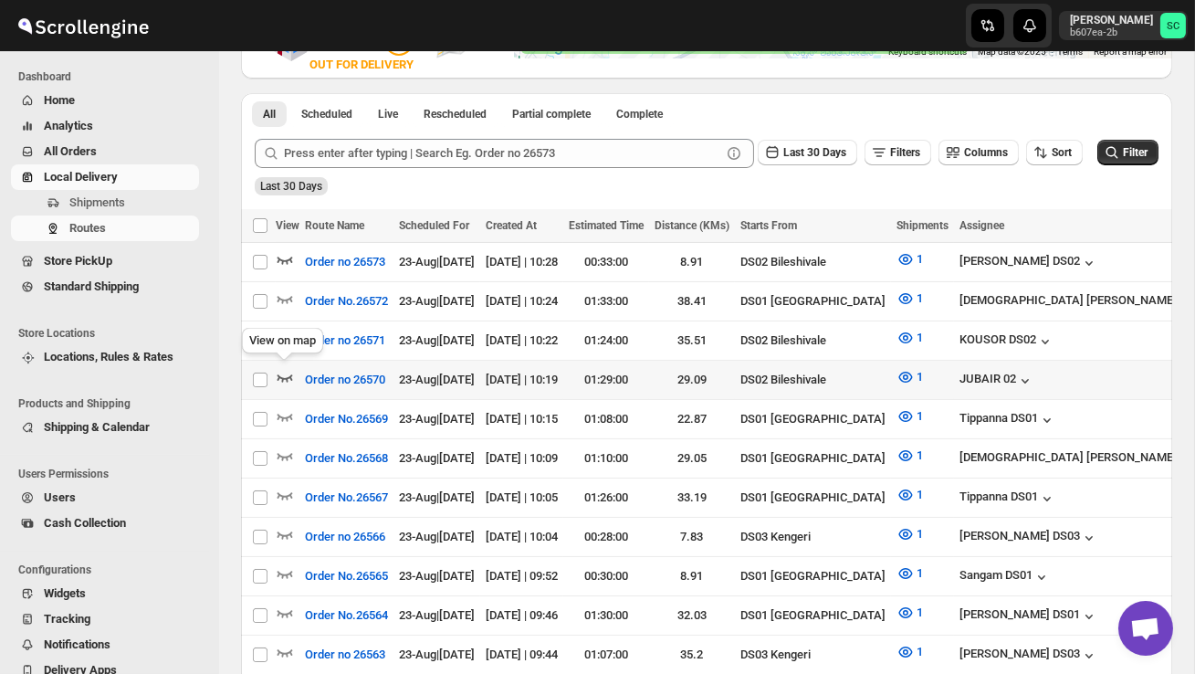
click at [278, 374] on icon "button" at bounding box center [286, 377] width 16 height 7
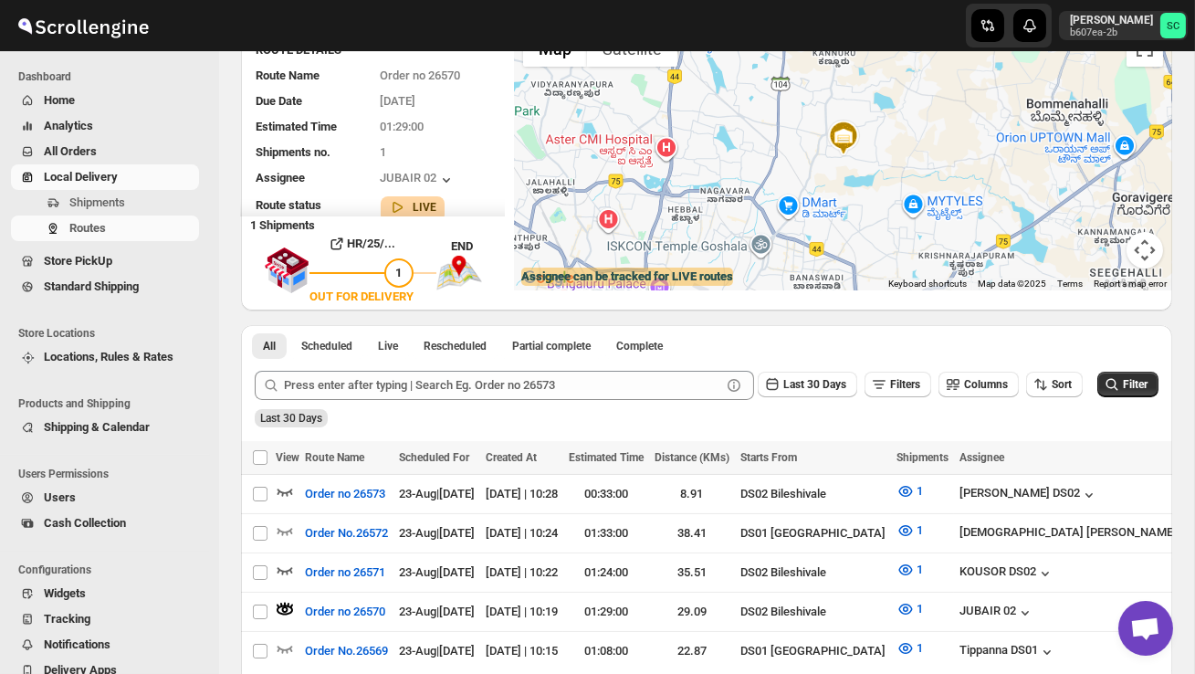
scroll to position [0, 0]
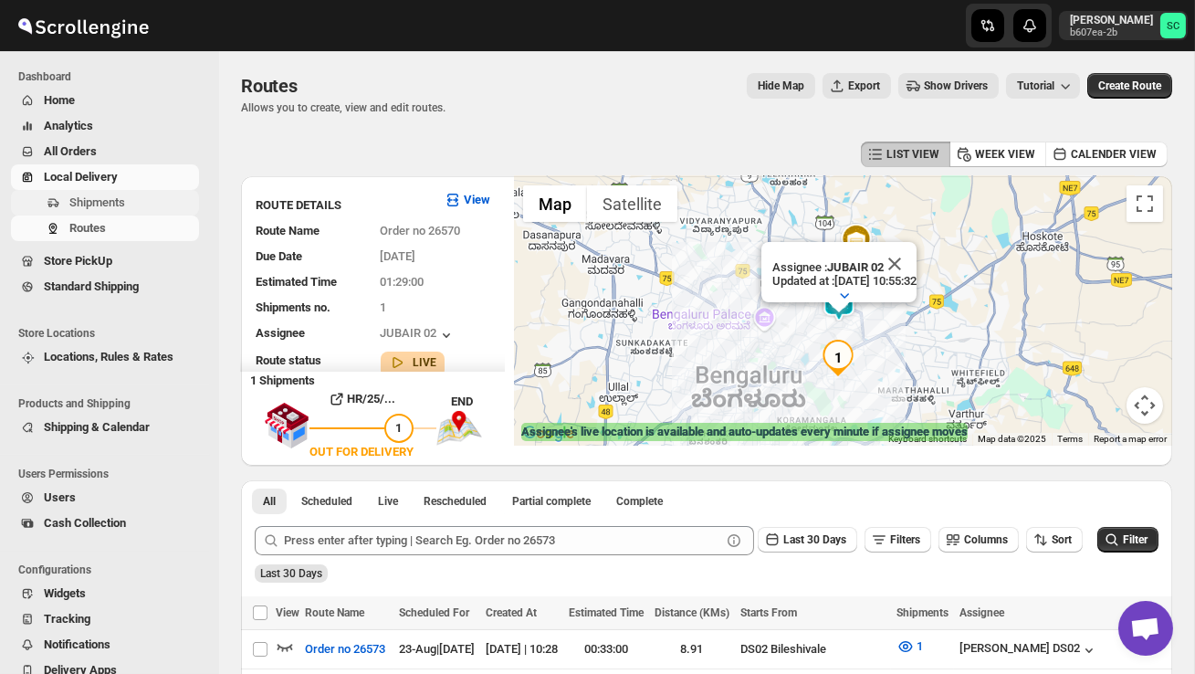
click at [160, 201] on span "Shipments" at bounding box center [132, 203] width 126 height 18
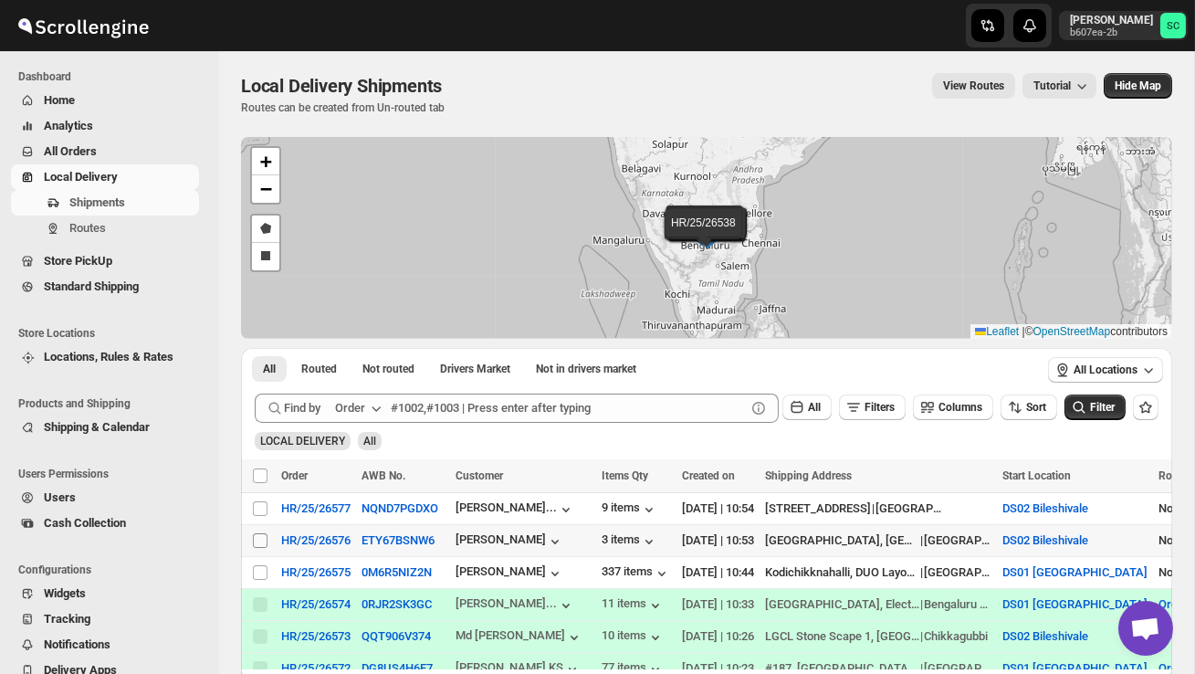
click at [263, 537] on input "Select shipment" at bounding box center [260, 540] width 15 height 15
checkbox input "true"
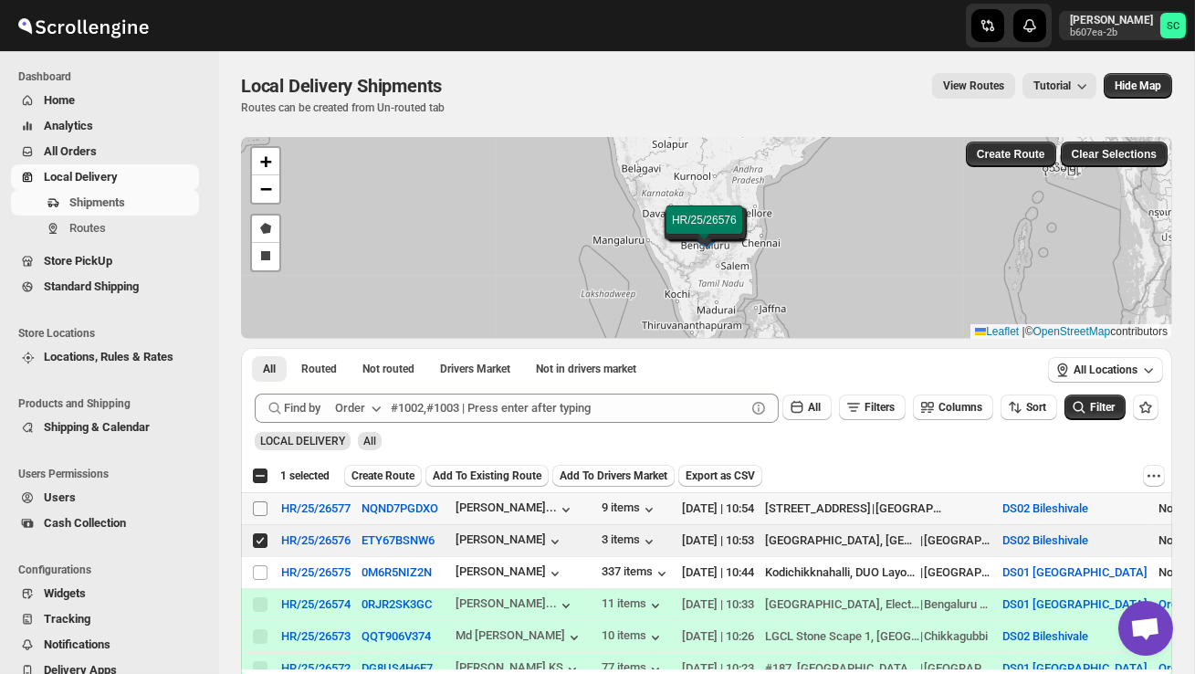
click at [258, 506] on input "Select shipment" at bounding box center [260, 508] width 15 height 15
checkbox input "true"
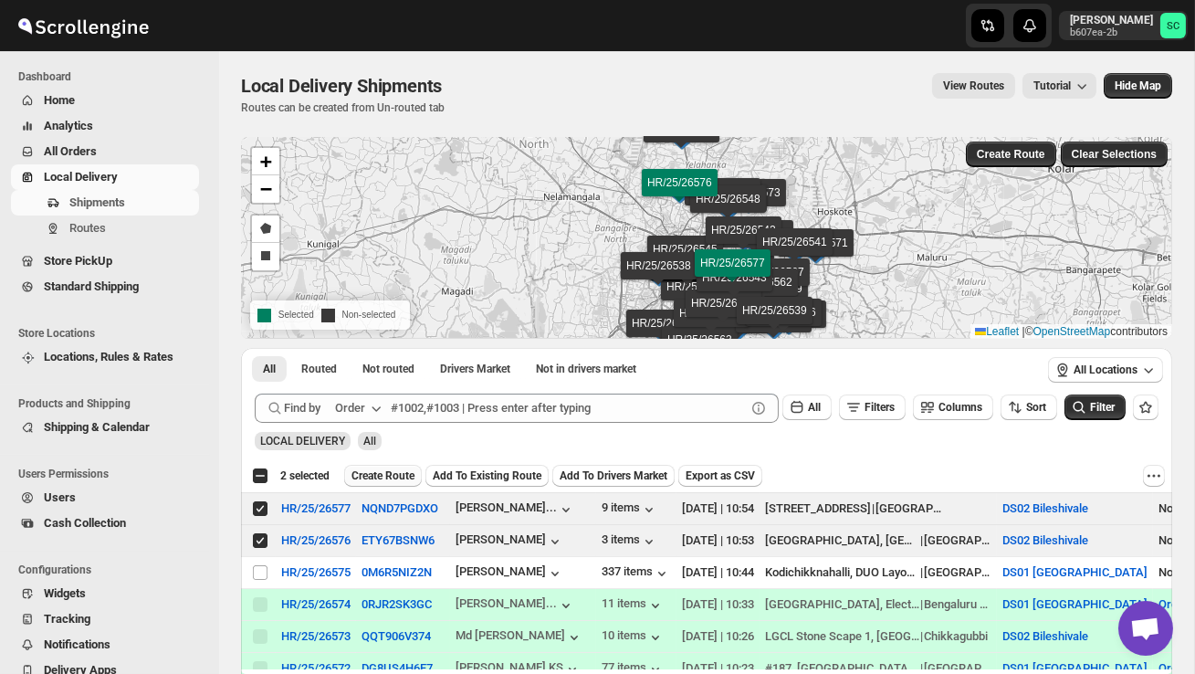
click at [404, 474] on span "Create Route" at bounding box center [383, 475] width 63 height 15
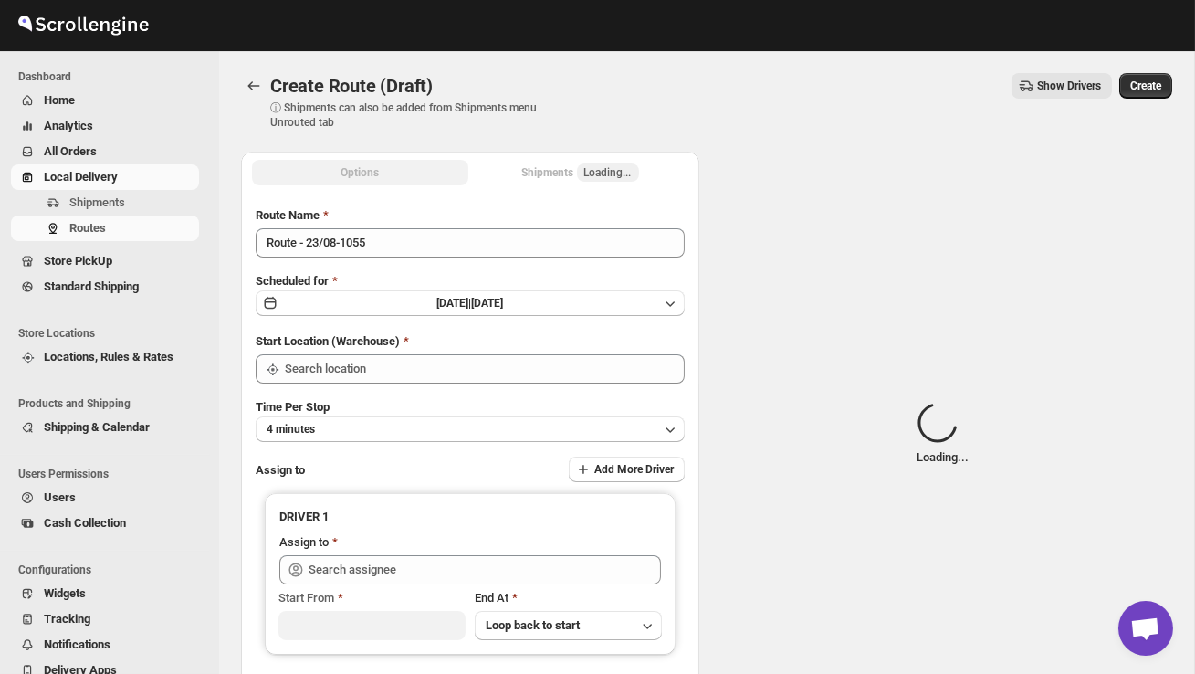
type input "DS02 Bileshivale"
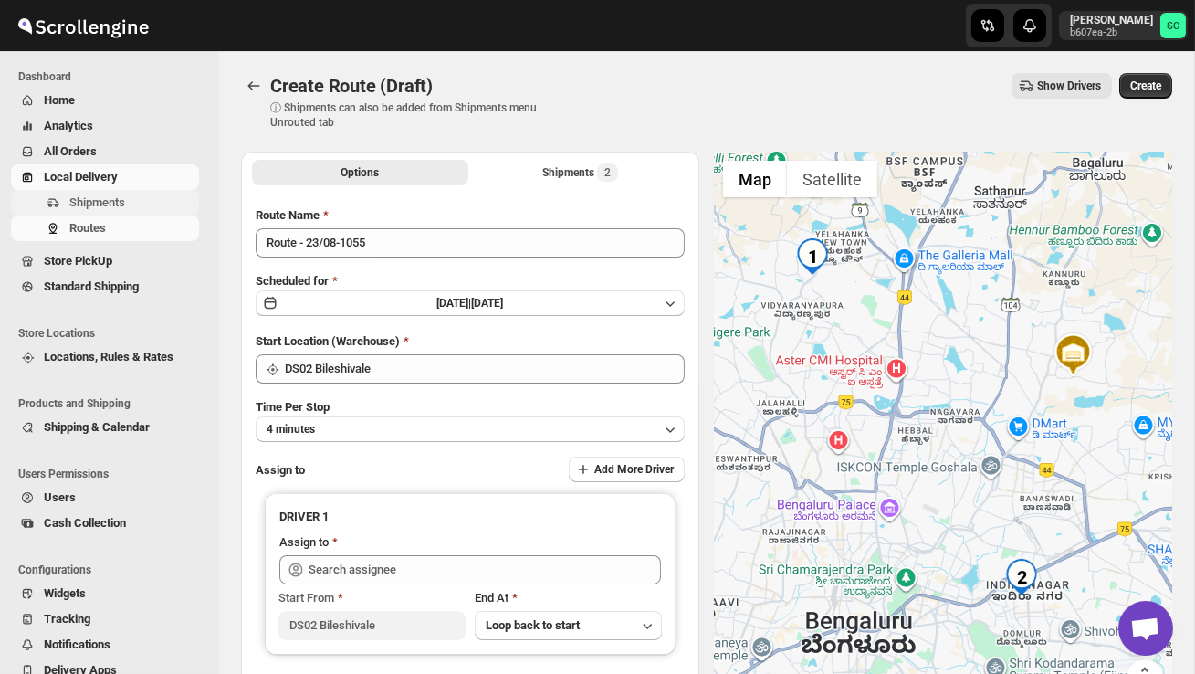
click at [87, 199] on span "Shipments" at bounding box center [97, 202] width 56 height 14
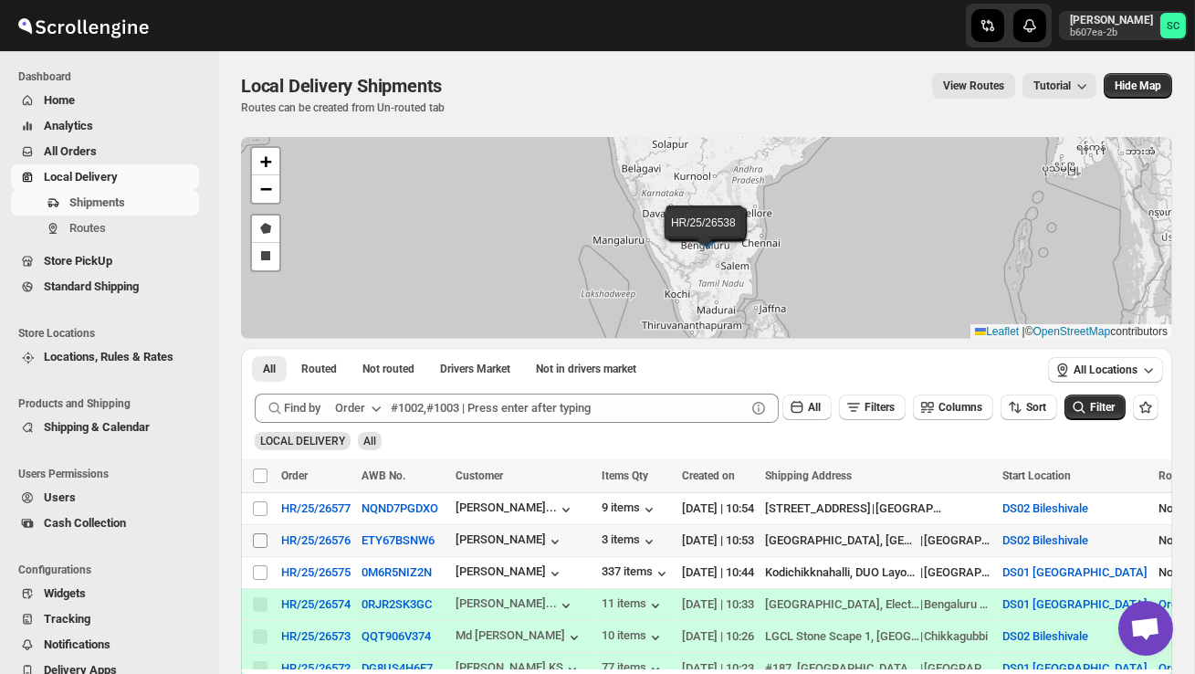
click at [264, 536] on input "Select shipment" at bounding box center [260, 540] width 15 height 15
checkbox input "true"
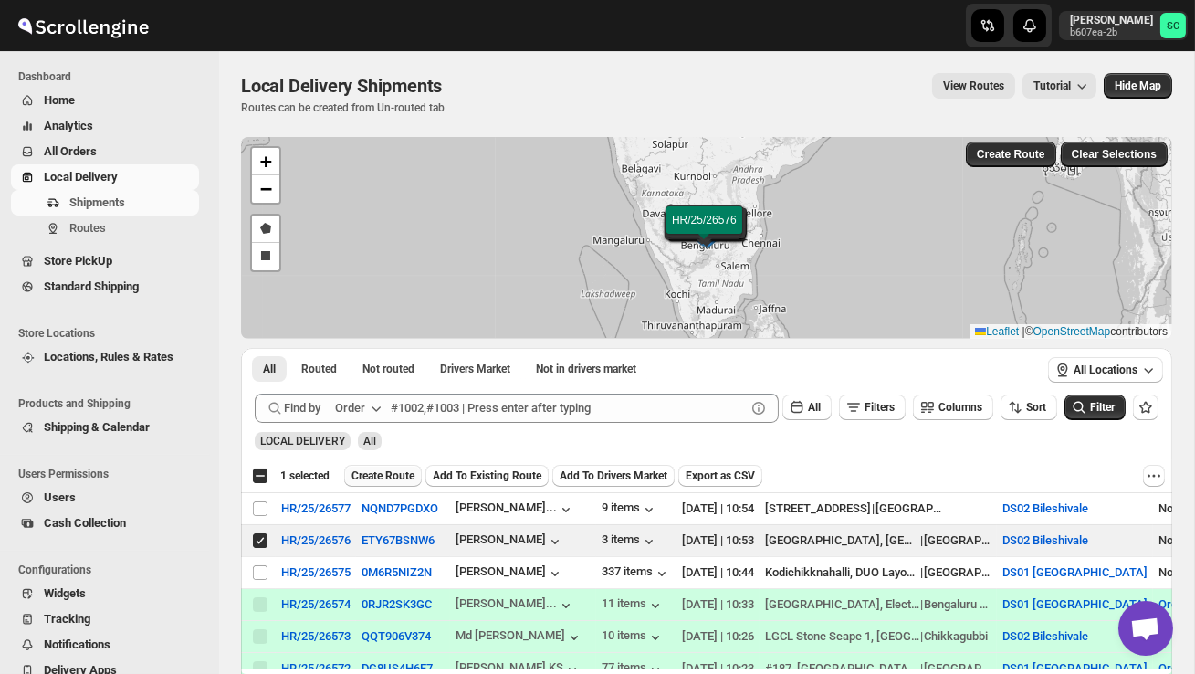
click at [384, 468] on button "Create Route" at bounding box center [383, 476] width 78 height 22
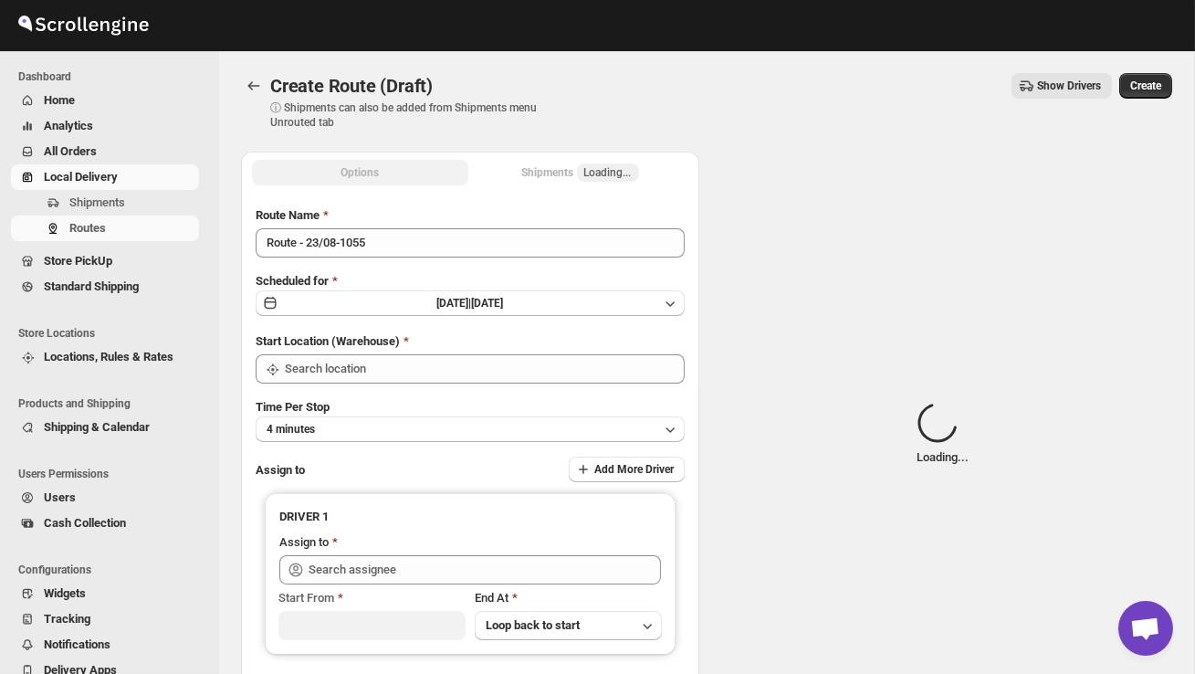
type input "DS02 Bileshivale"
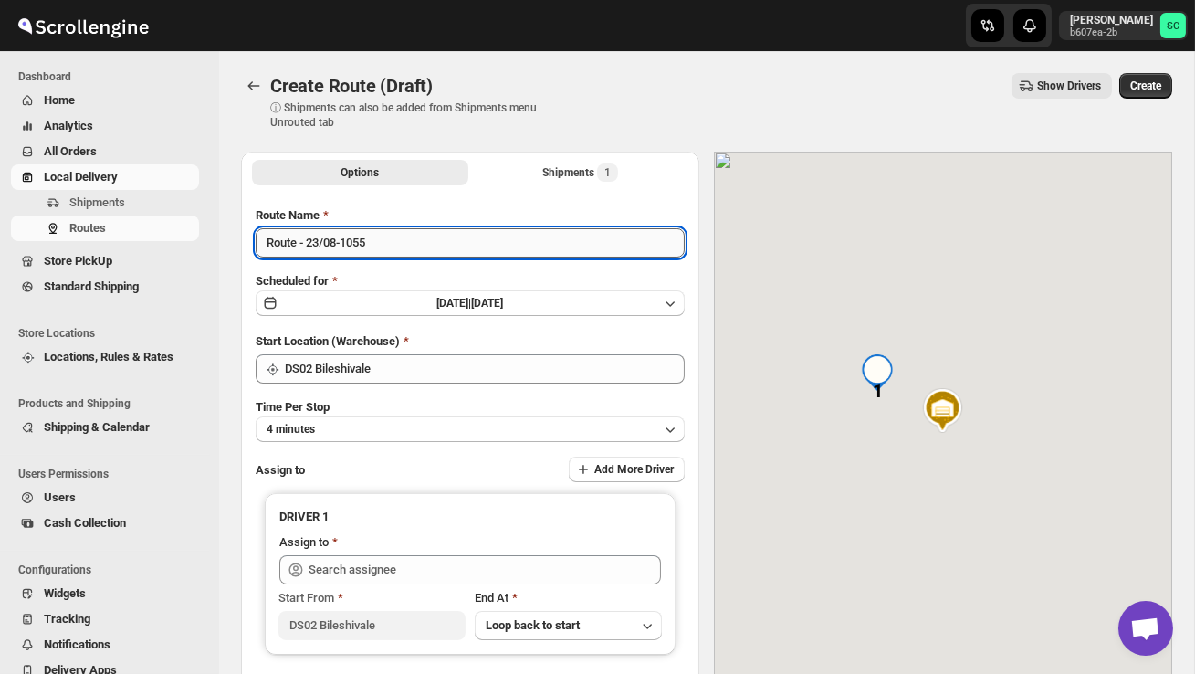
click at [398, 236] on input "Route - 23/08-1055" at bounding box center [470, 242] width 429 height 29
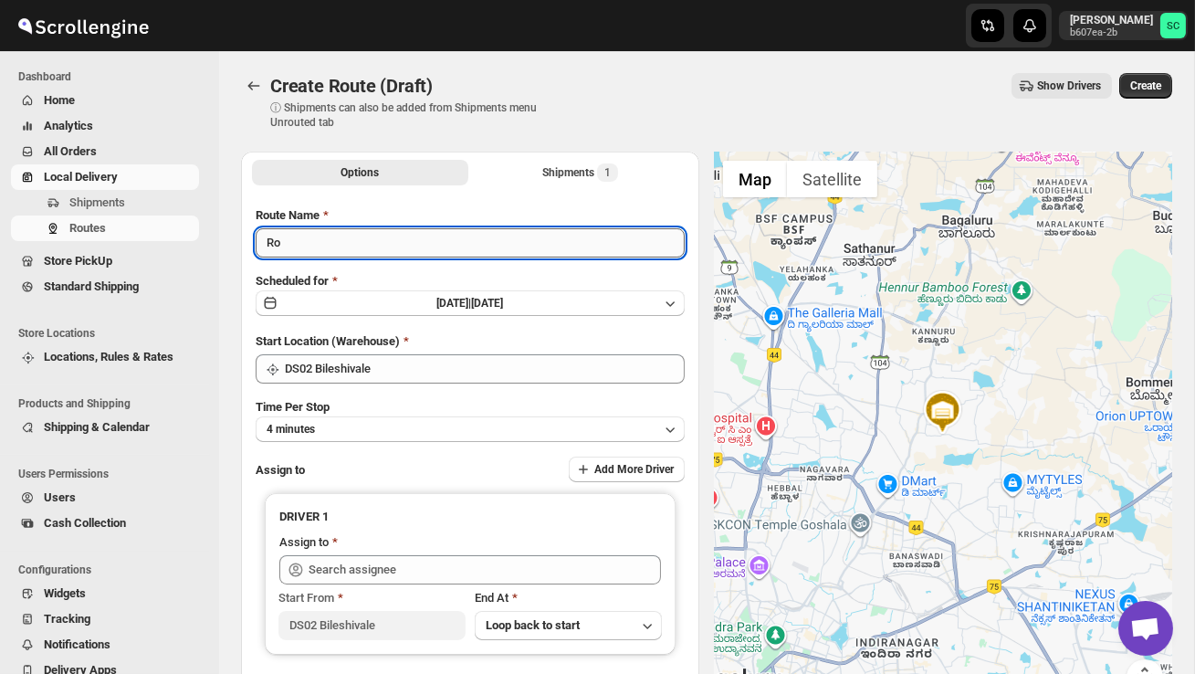
type input "R"
type input "Order no 26576"
click at [401, 426] on button "4 minutes" at bounding box center [470, 429] width 429 height 26
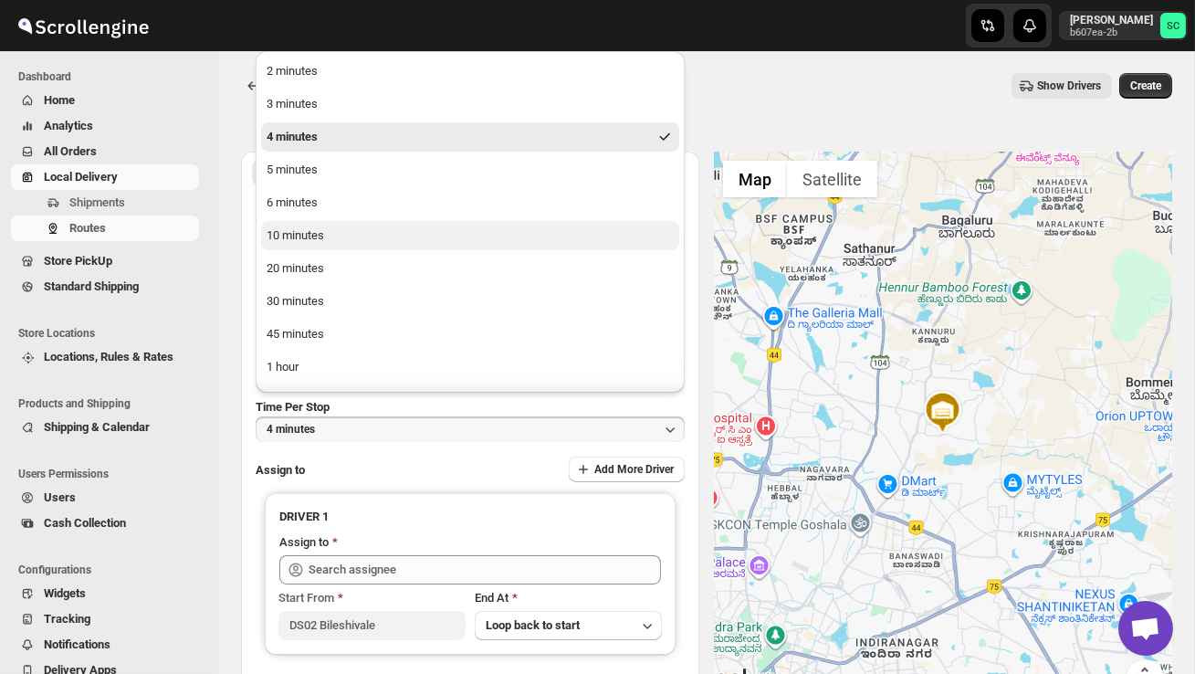
click at [330, 232] on button "10 minutes" at bounding box center [470, 235] width 418 height 29
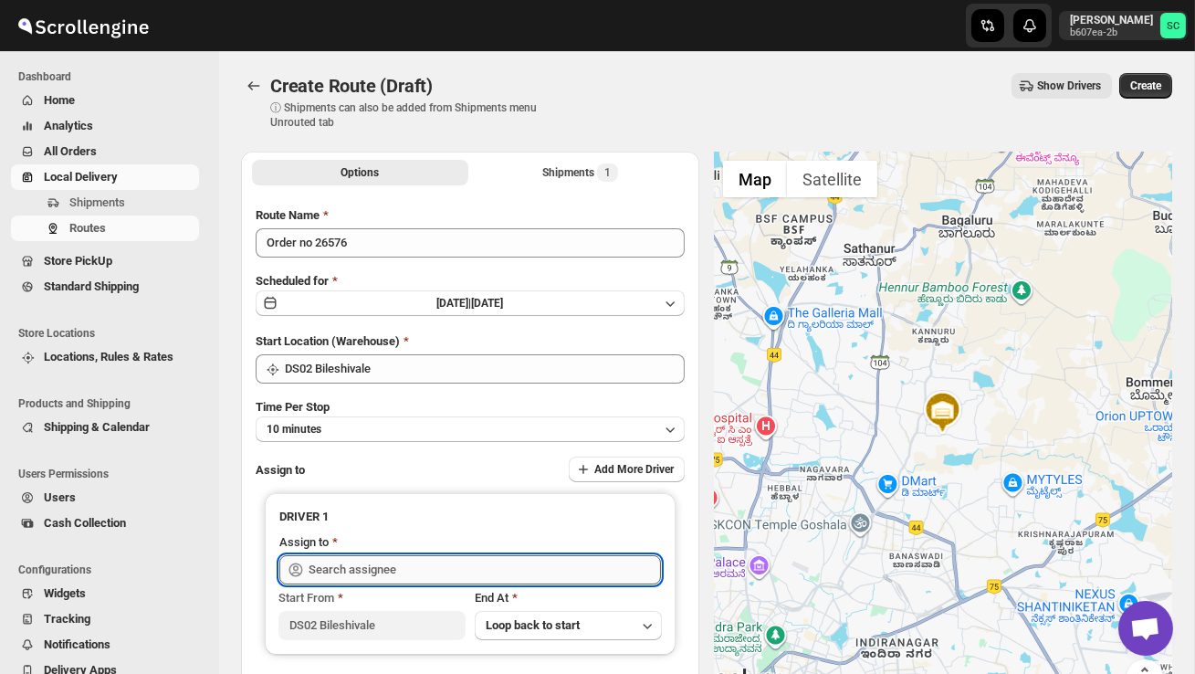
click at [362, 570] on input "text" at bounding box center [485, 569] width 352 height 29
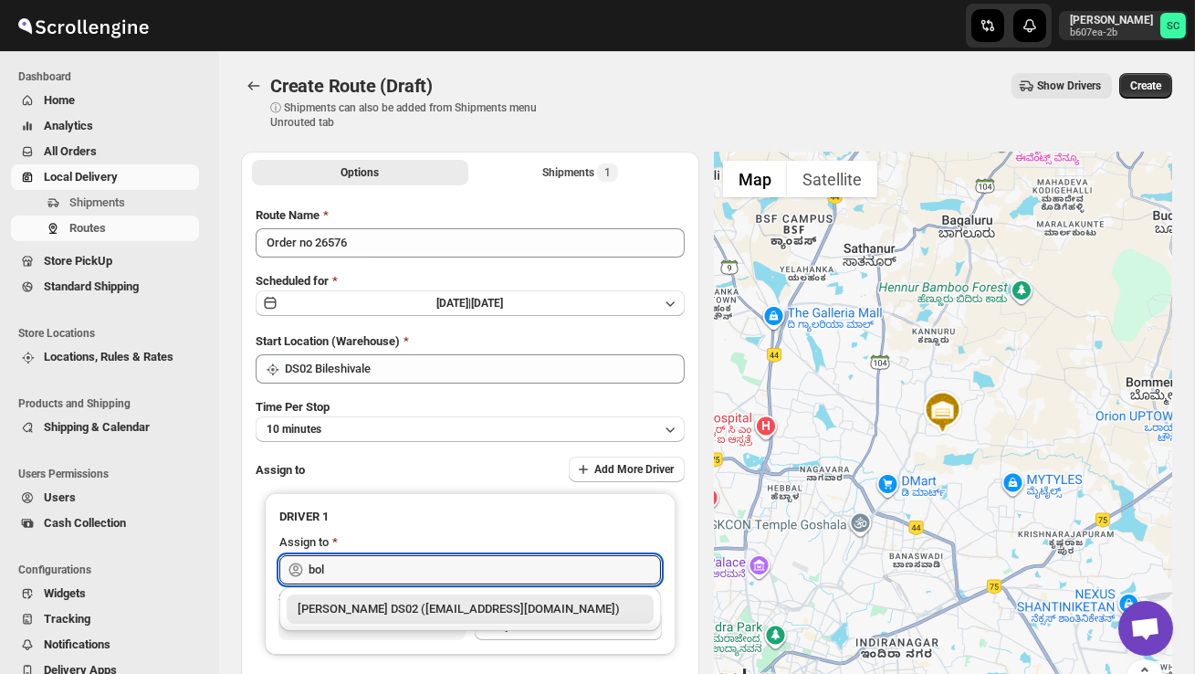
click at [426, 608] on div "BOLEN DS02 (wihof21751@coasah.com)" at bounding box center [470, 609] width 345 height 18
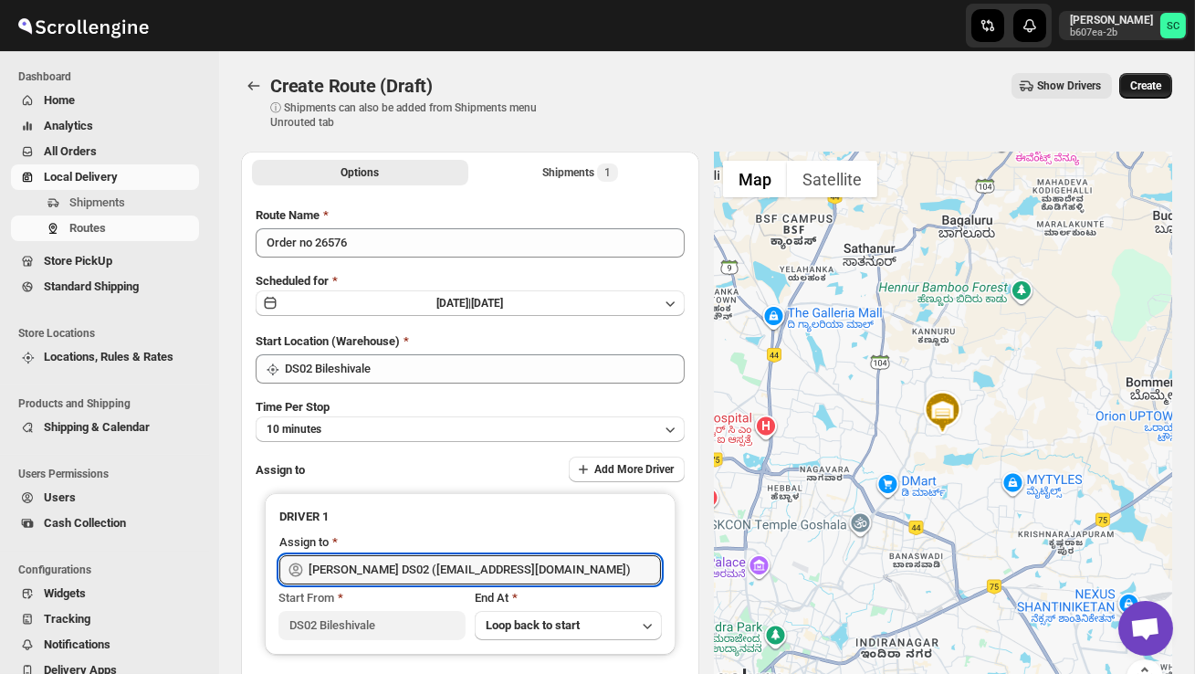
type input "BOLEN DS02 (wihof21751@coasah.com)"
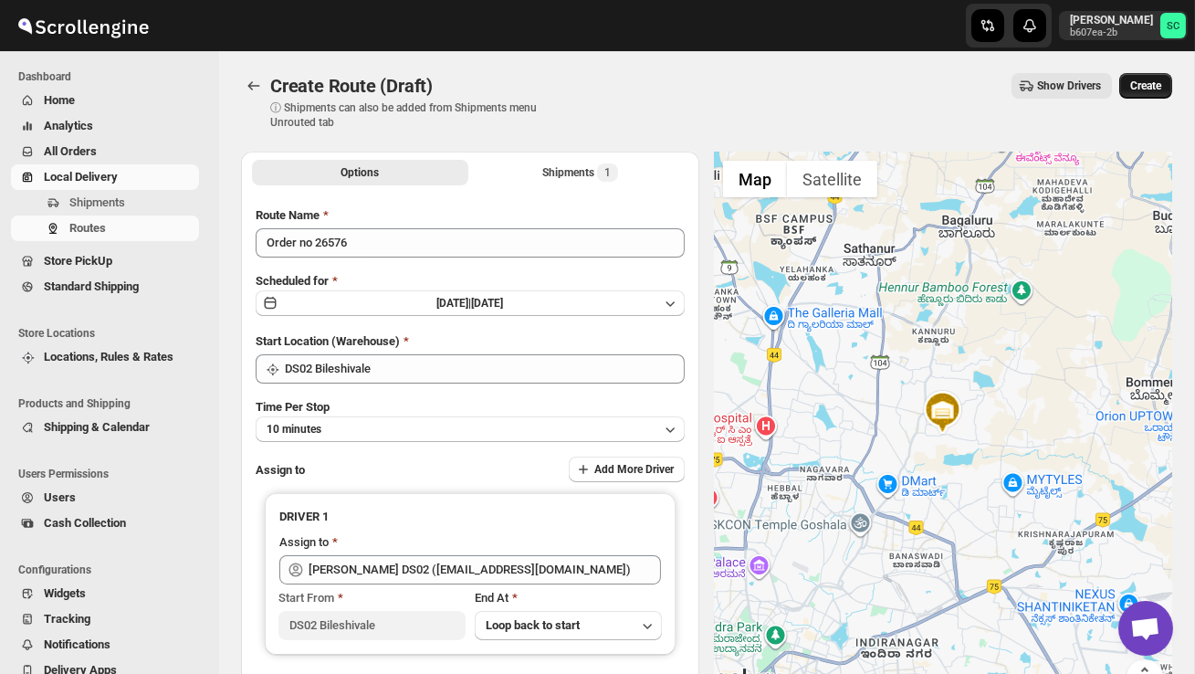
click at [1147, 83] on span "Create" at bounding box center [1145, 86] width 31 height 15
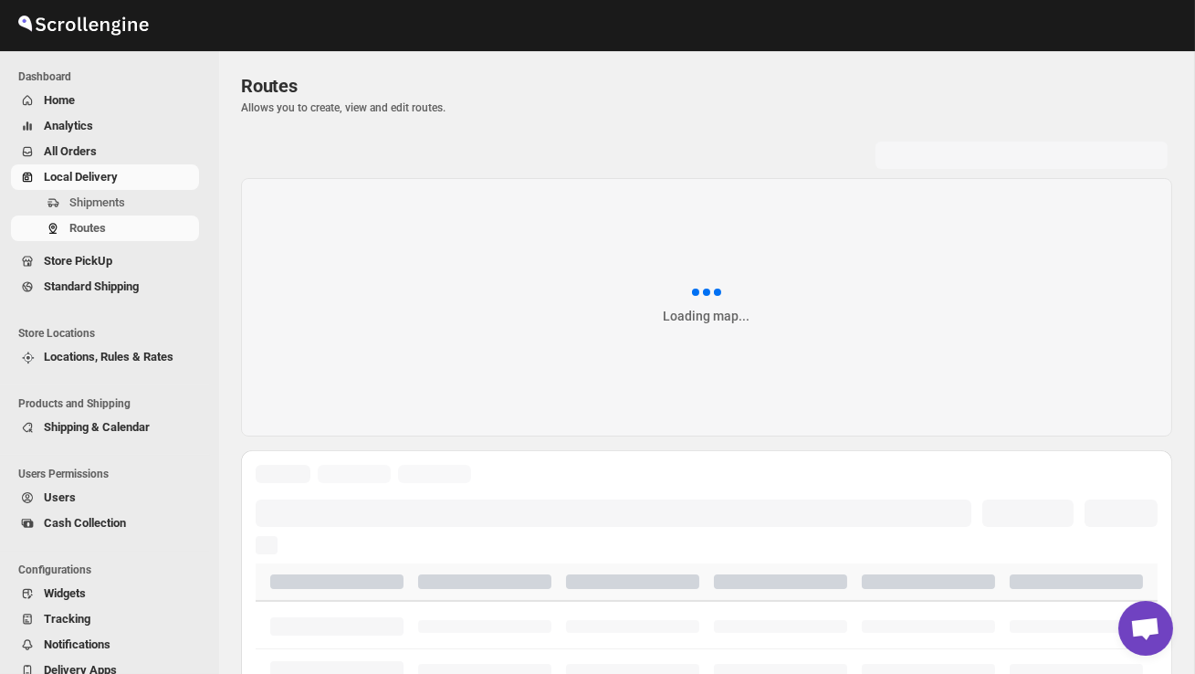
click at [122, 205] on span "Shipments" at bounding box center [97, 202] width 56 height 14
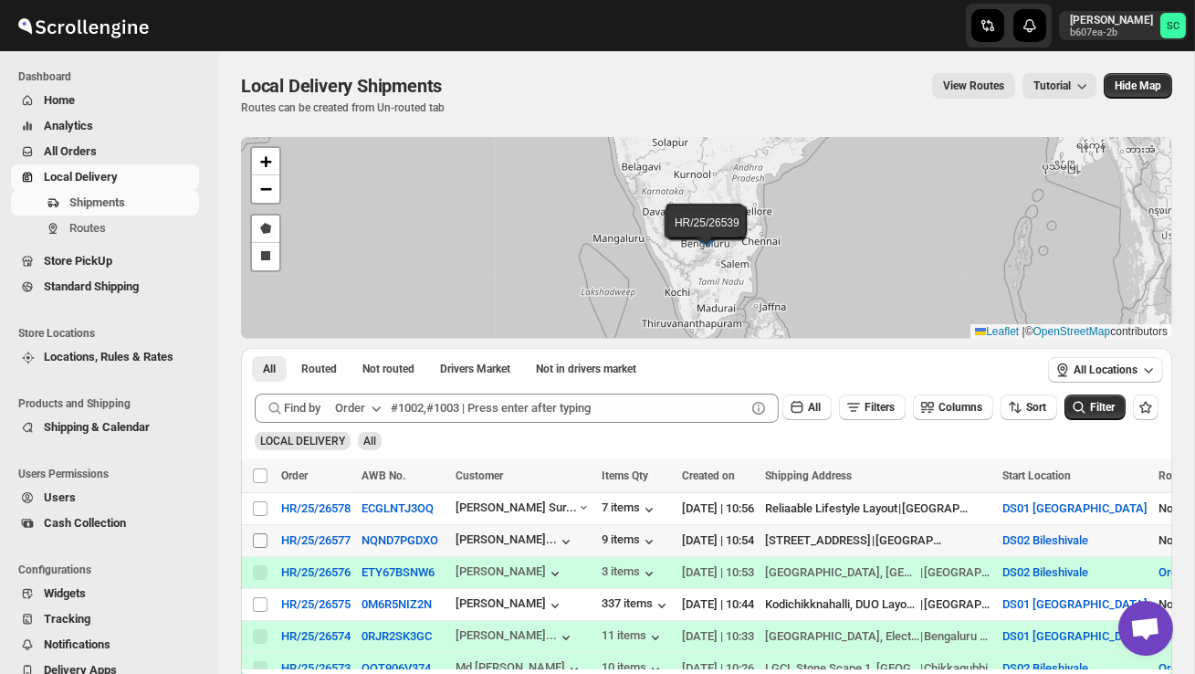
click at [264, 538] on input "Select shipment" at bounding box center [260, 540] width 15 height 15
checkbox input "true"
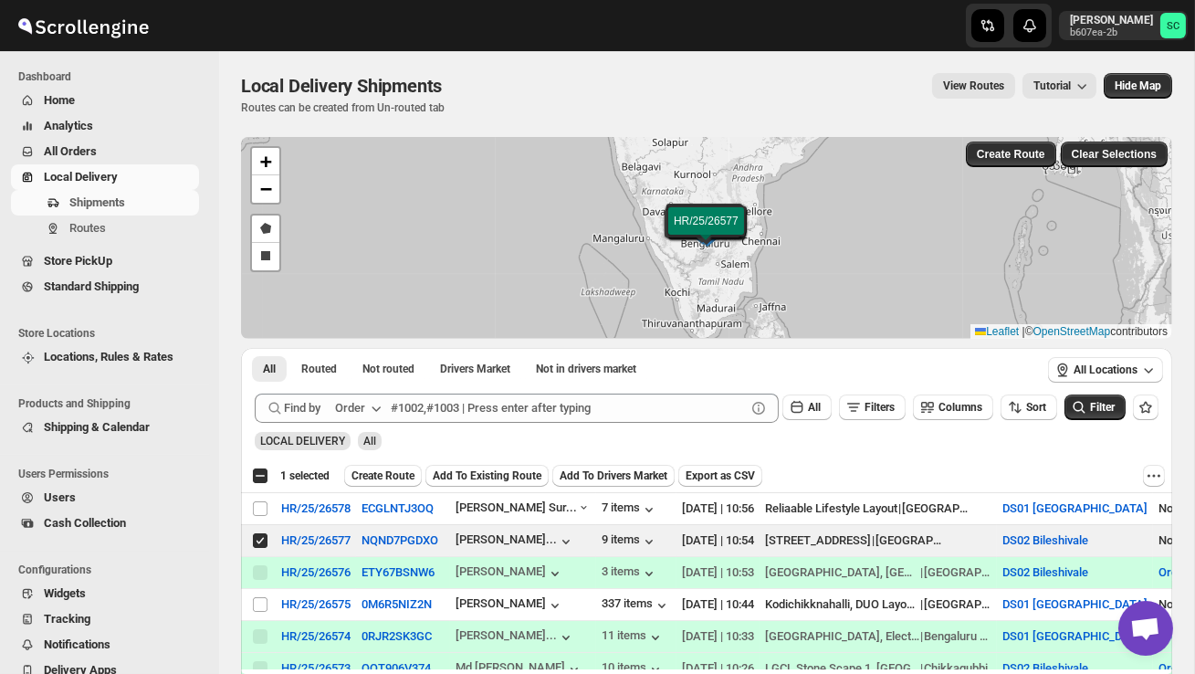
click at [389, 467] on button "Create Route" at bounding box center [383, 476] width 78 height 22
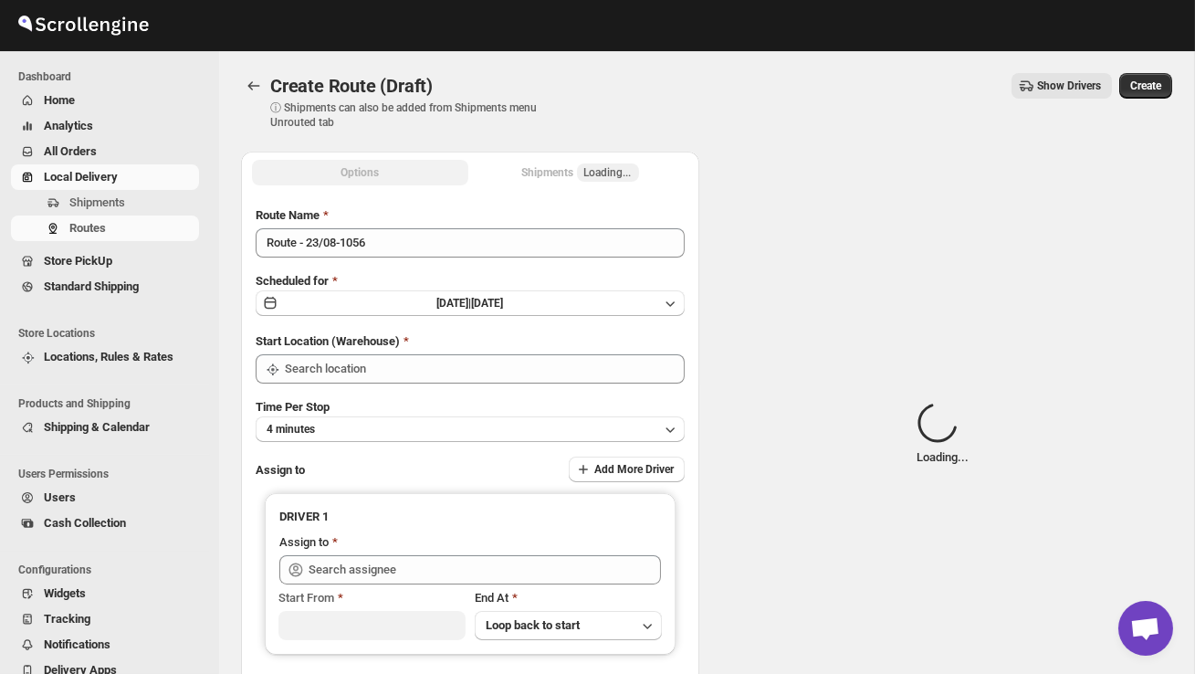
type input "DS02 Bileshivale"
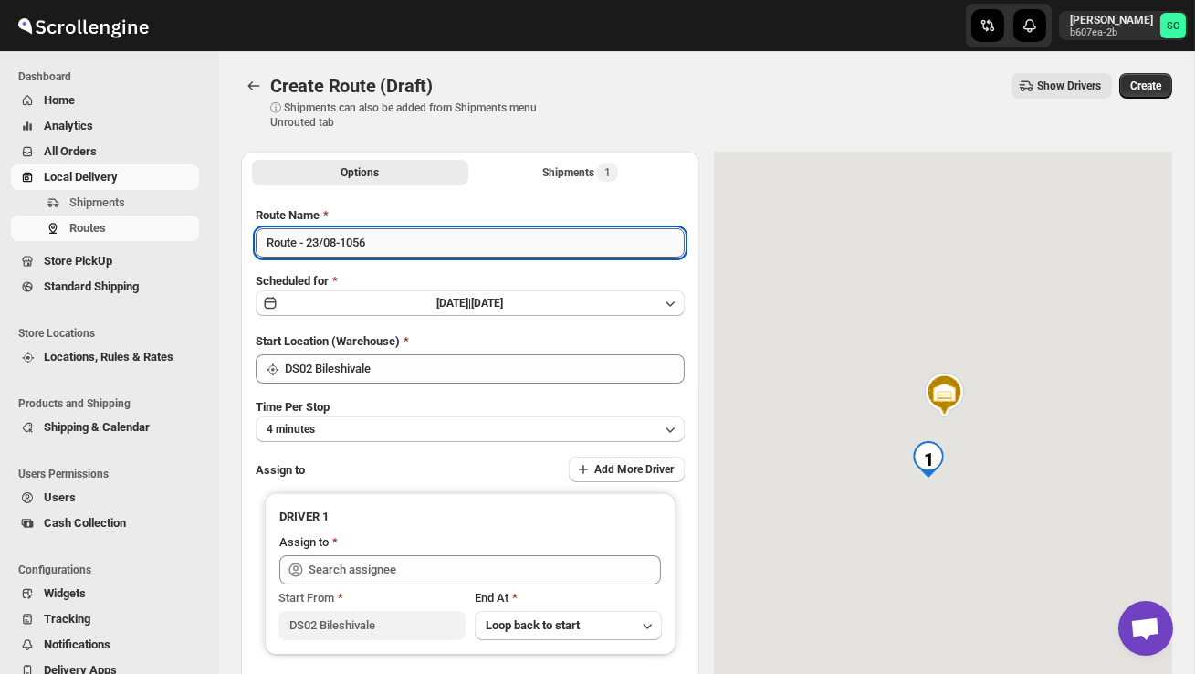
click at [404, 246] on input "Route - 23/08-1056" at bounding box center [470, 242] width 429 height 29
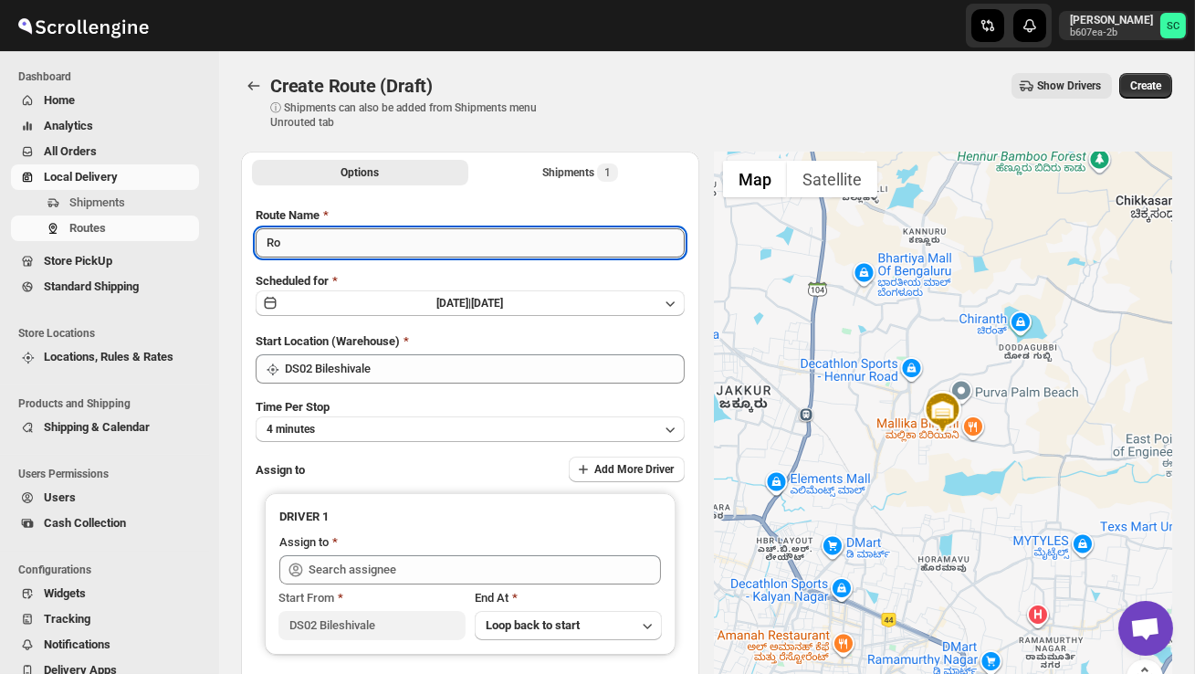
type input "R"
type input "Order no 26577"
click at [420, 426] on button "4 minutes" at bounding box center [470, 429] width 429 height 26
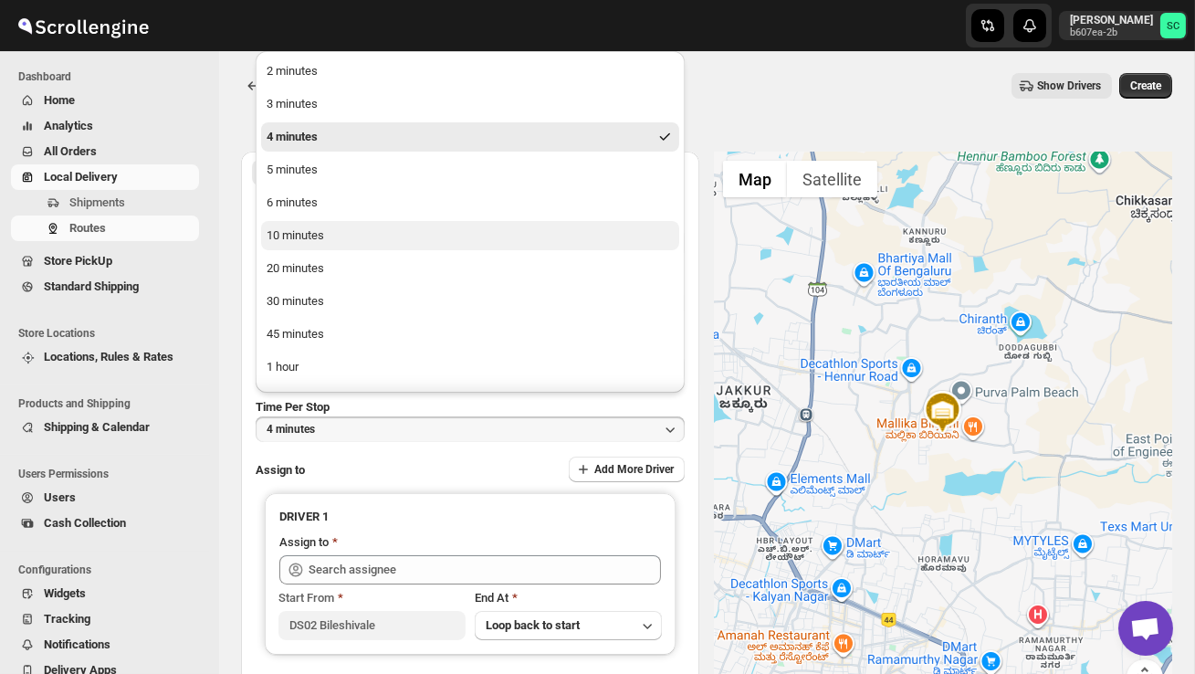
click at [307, 230] on div "10 minutes" at bounding box center [296, 235] width 58 height 18
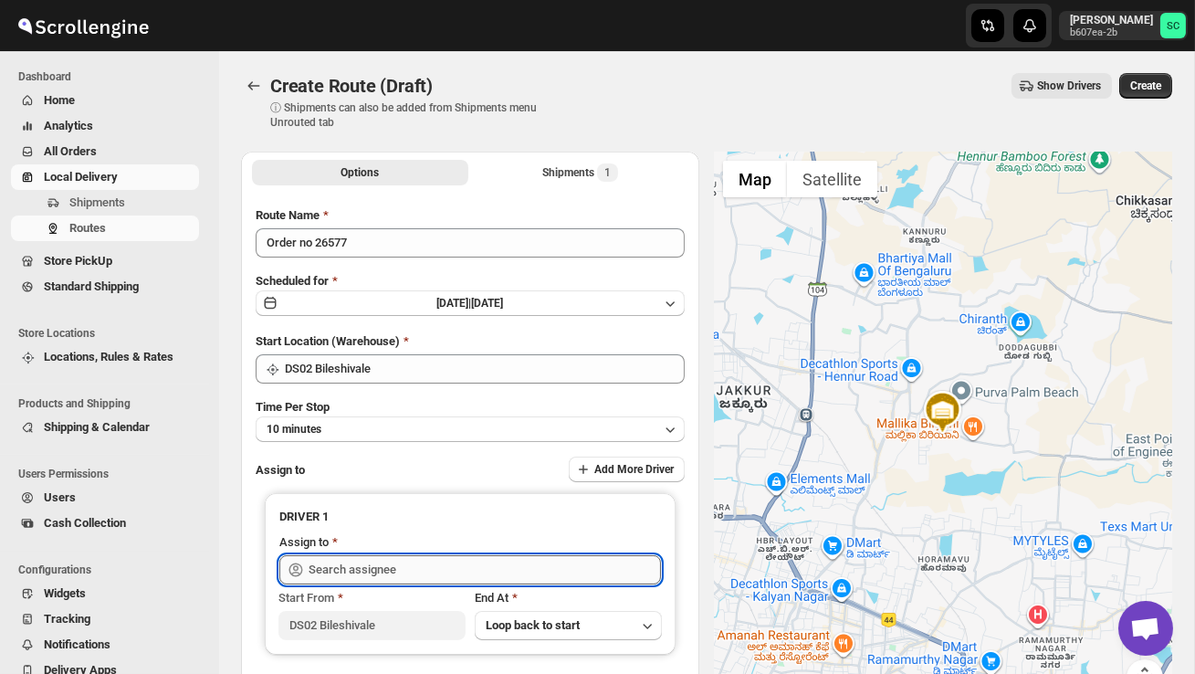
click at [363, 562] on input "text" at bounding box center [485, 569] width 352 height 29
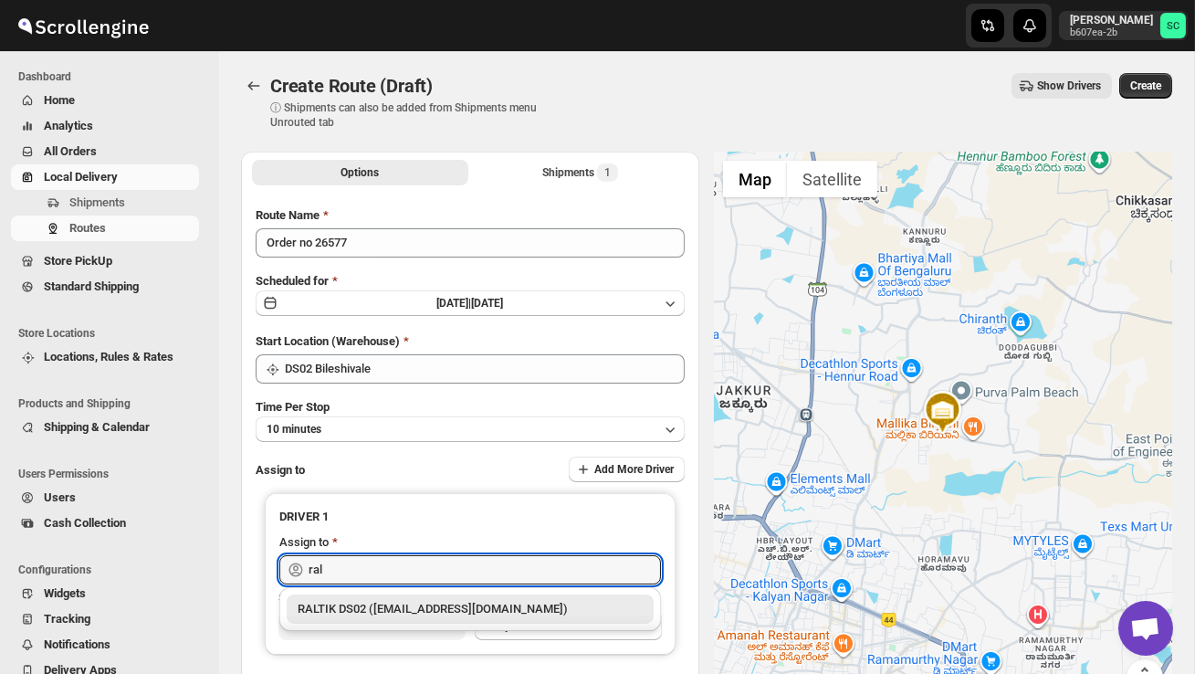
click at [456, 600] on div "RALTIK DS02 (cecih54531@btcours.com)" at bounding box center [470, 609] width 345 height 18
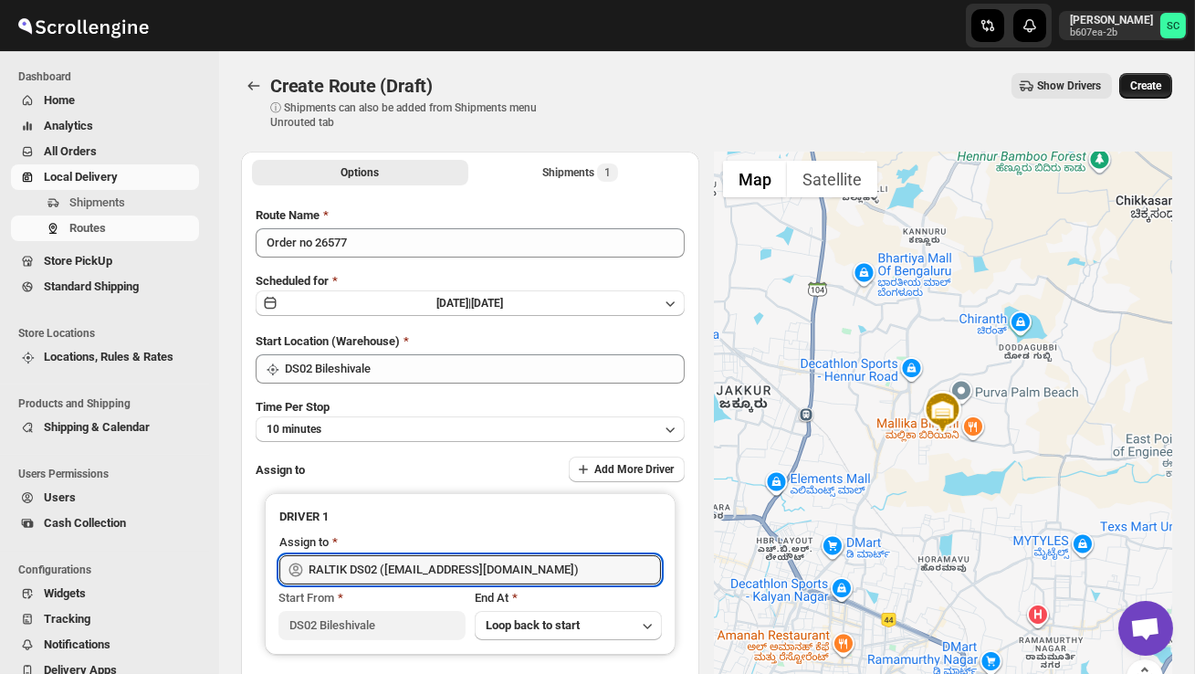
type input "RALTIK DS02 (cecih54531@btcours.com)"
click at [1140, 89] on span "Create" at bounding box center [1145, 86] width 31 height 15
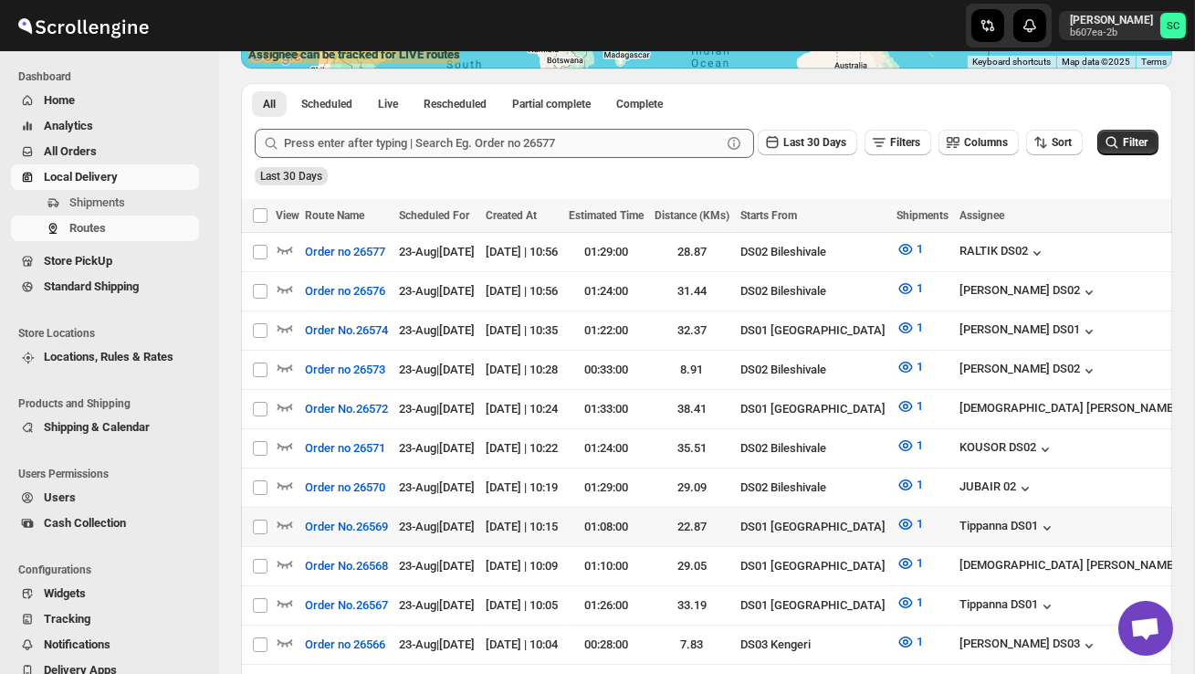
scroll to position [405, 0]
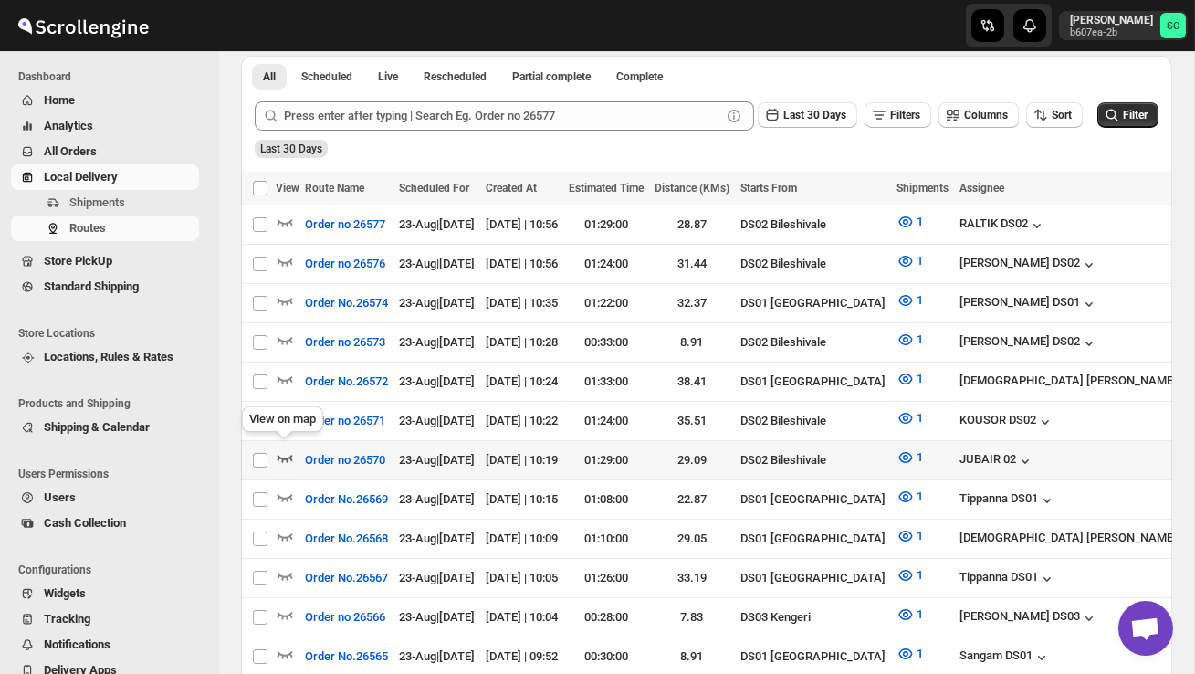
click at [287, 448] on icon "button" at bounding box center [285, 457] width 18 height 18
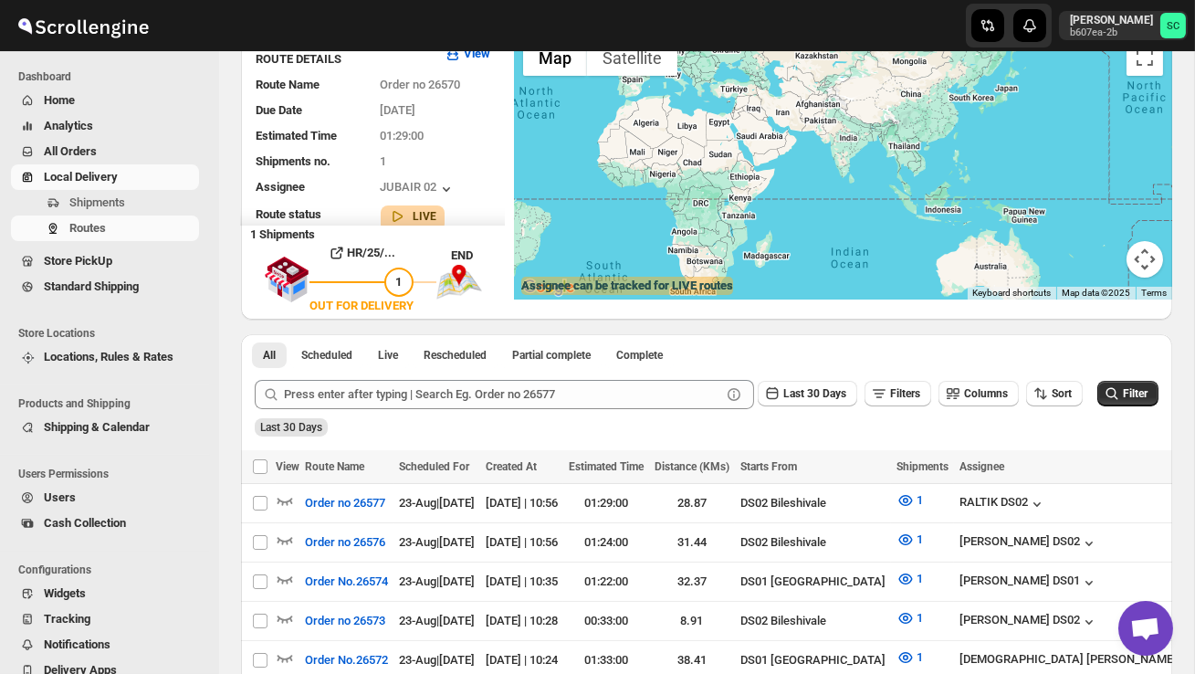
scroll to position [0, 0]
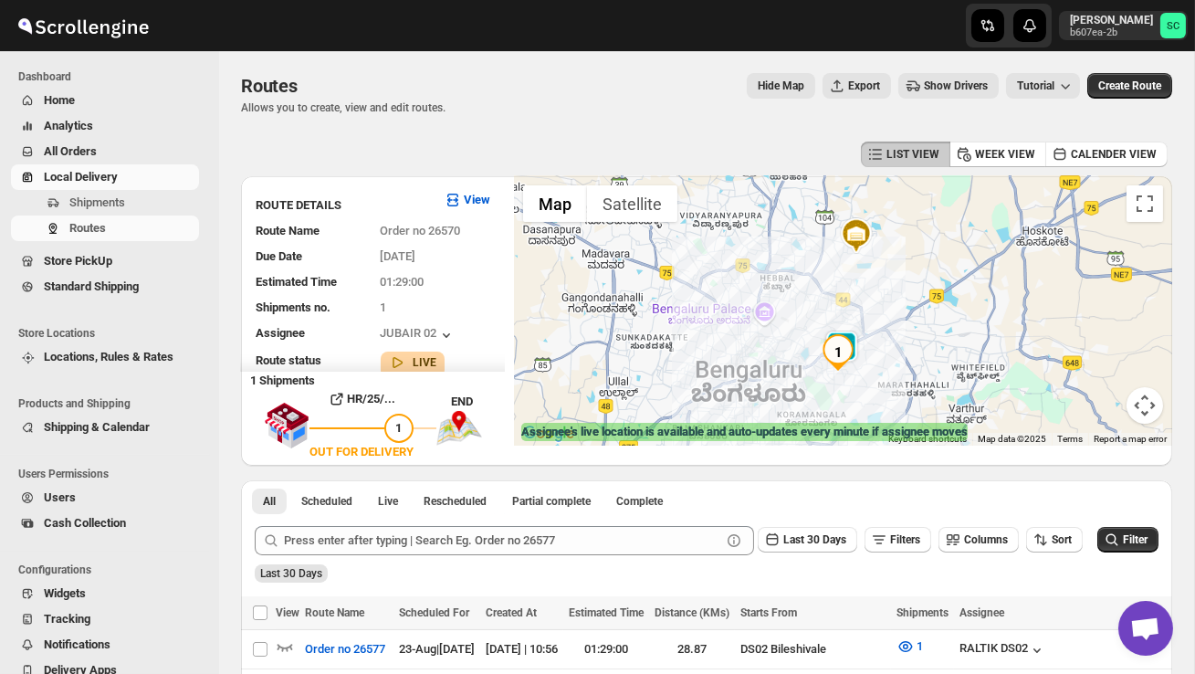
click at [868, 373] on div at bounding box center [843, 310] width 658 height 269
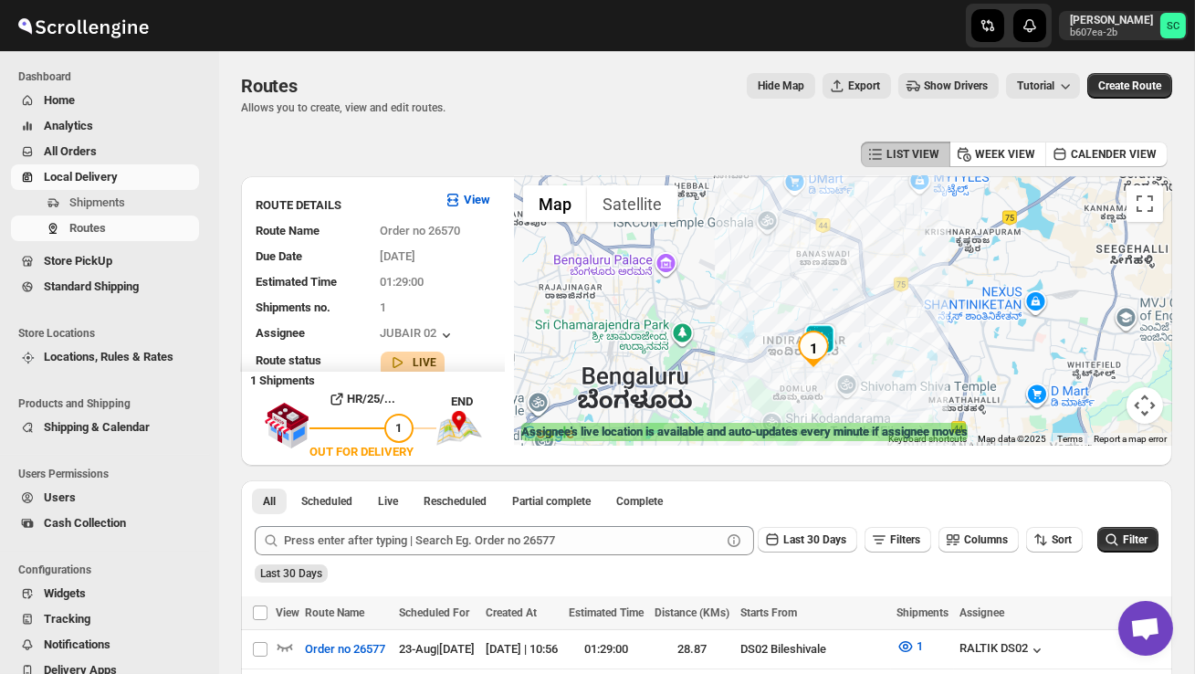
click at [868, 373] on div at bounding box center [843, 310] width 658 height 269
click at [867, 352] on div at bounding box center [843, 310] width 658 height 269
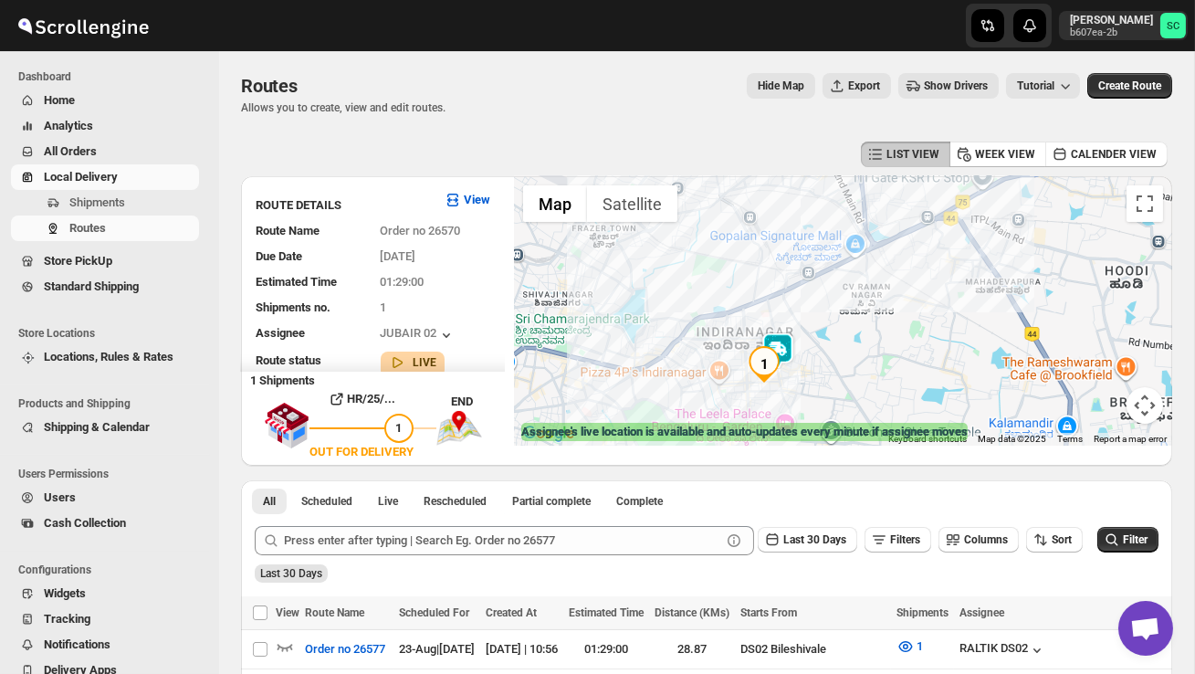
click at [867, 352] on div at bounding box center [843, 310] width 658 height 269
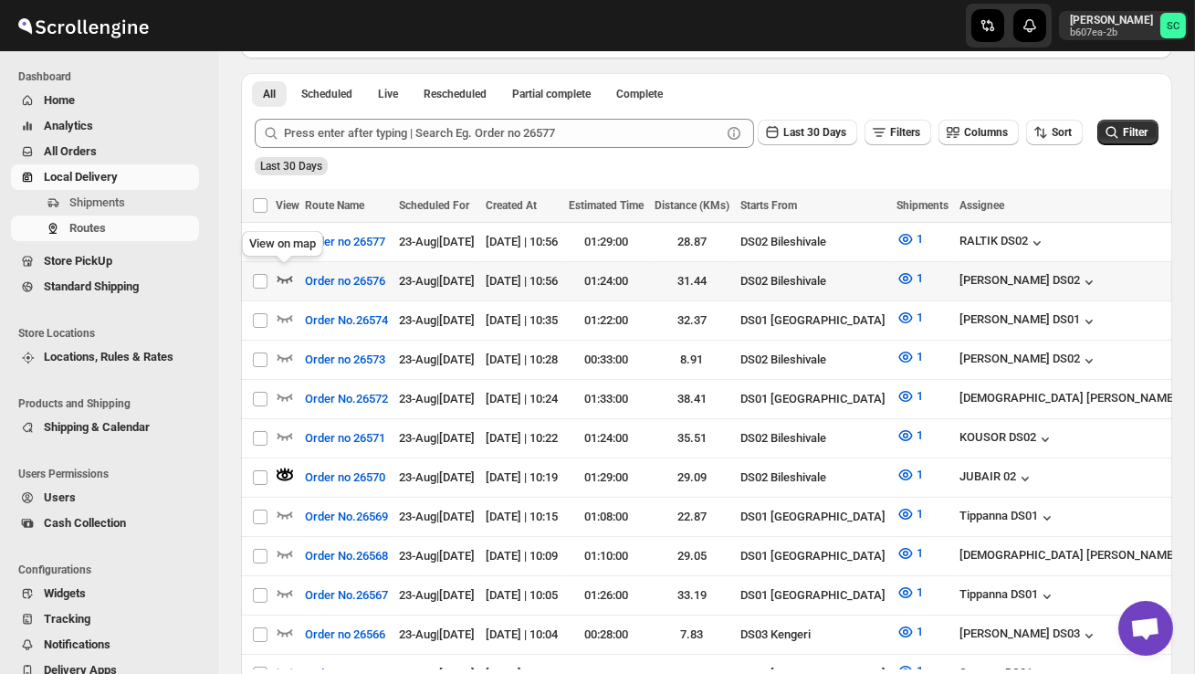
click at [286, 270] on icon "button" at bounding box center [285, 278] width 18 height 18
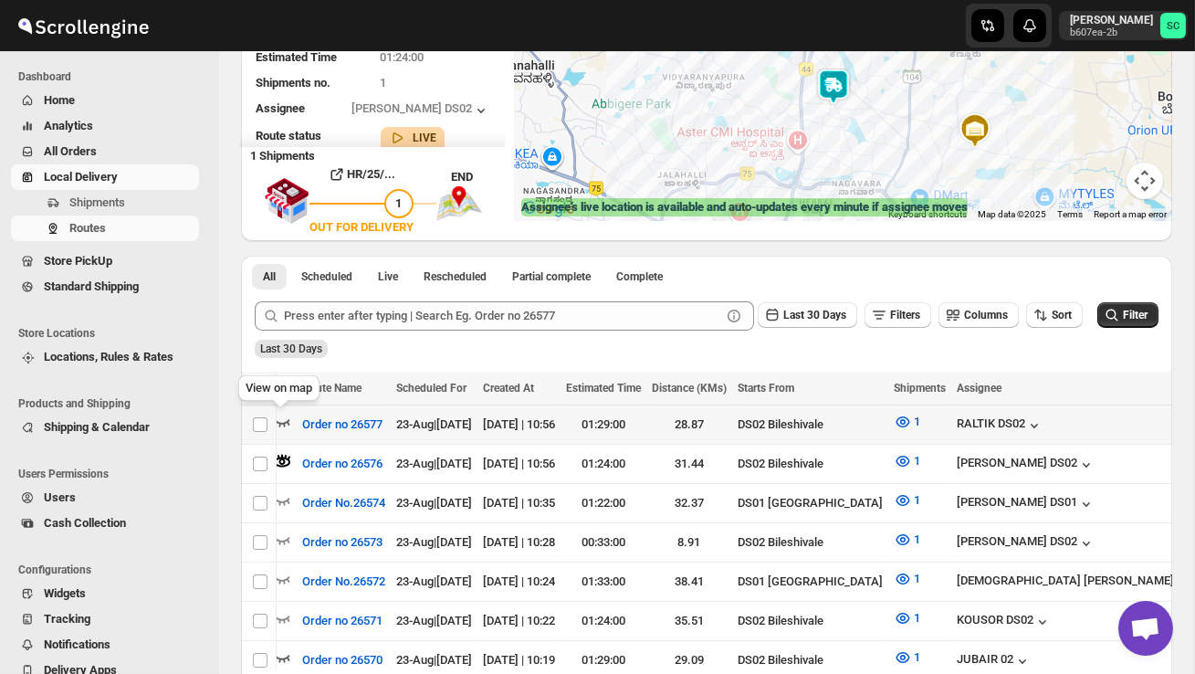
click at [283, 424] on icon "button" at bounding box center [283, 422] width 16 height 7
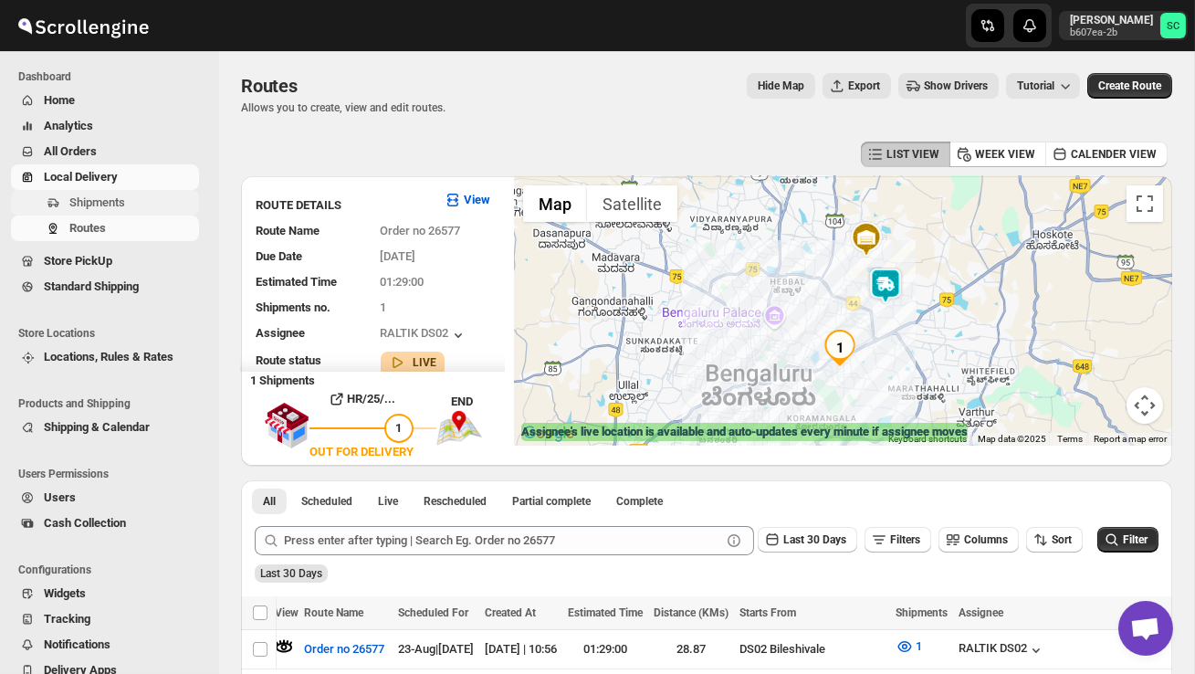
click at [125, 198] on span "Shipments" at bounding box center [97, 202] width 56 height 14
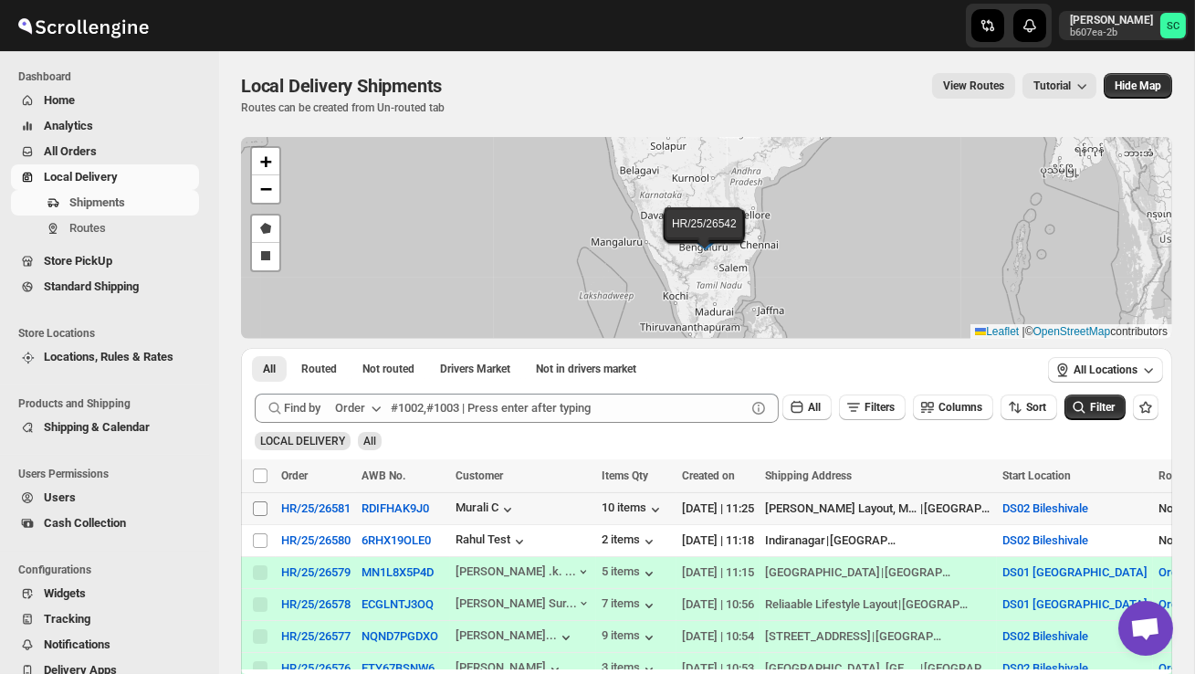
click at [260, 508] on input "Select shipment" at bounding box center [260, 508] width 15 height 15
checkbox input "true"
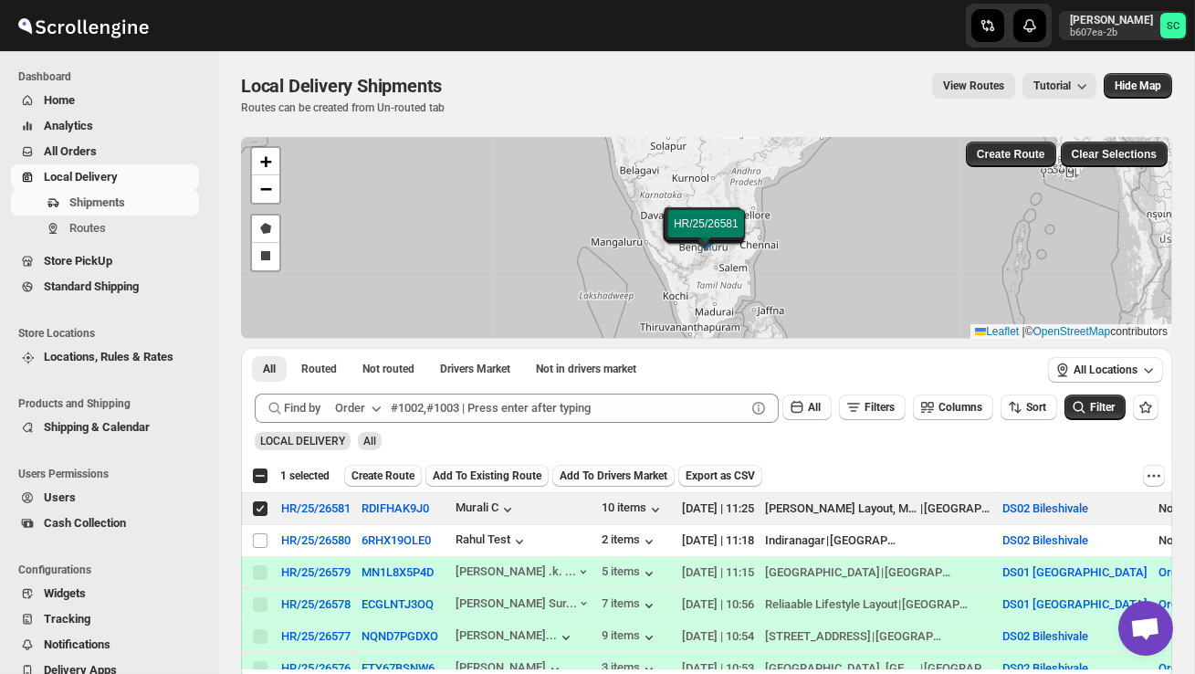
click at [405, 472] on span "Create Route" at bounding box center [383, 475] width 63 height 15
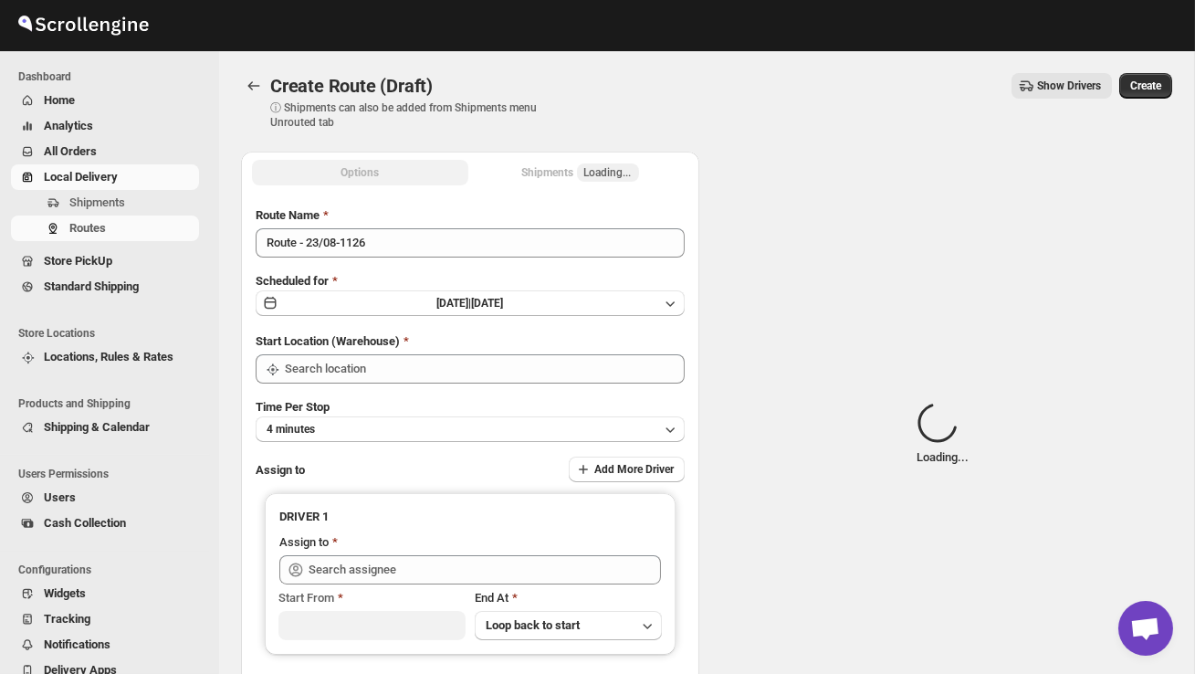
type input "DS02 Bileshivale"
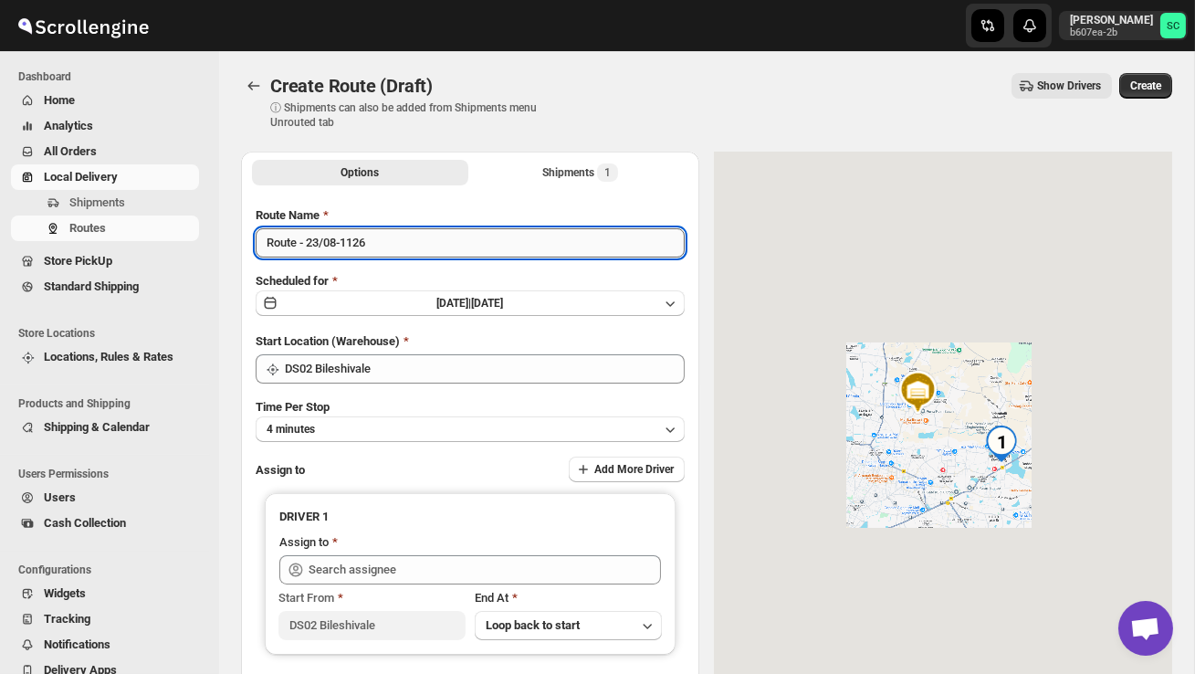
click at [388, 237] on input "Route - 23/08-1126" at bounding box center [470, 242] width 429 height 29
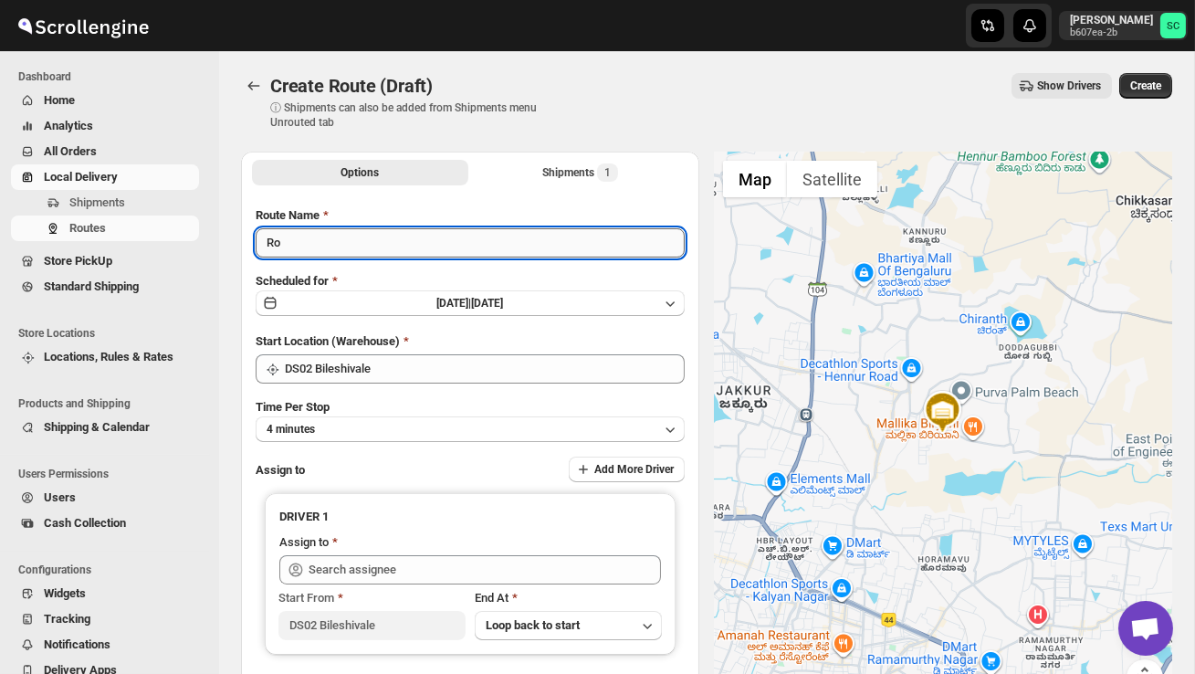
type input "R"
type input "Order no 26581"
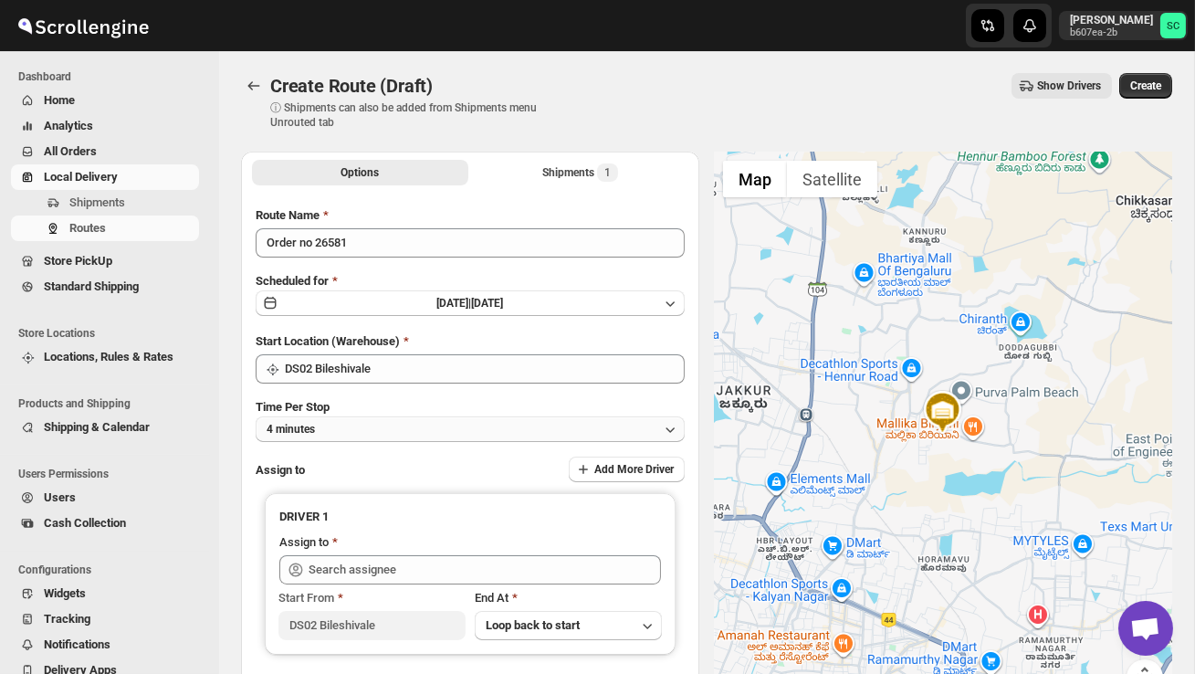
click at [425, 426] on button "4 minutes" at bounding box center [470, 429] width 429 height 26
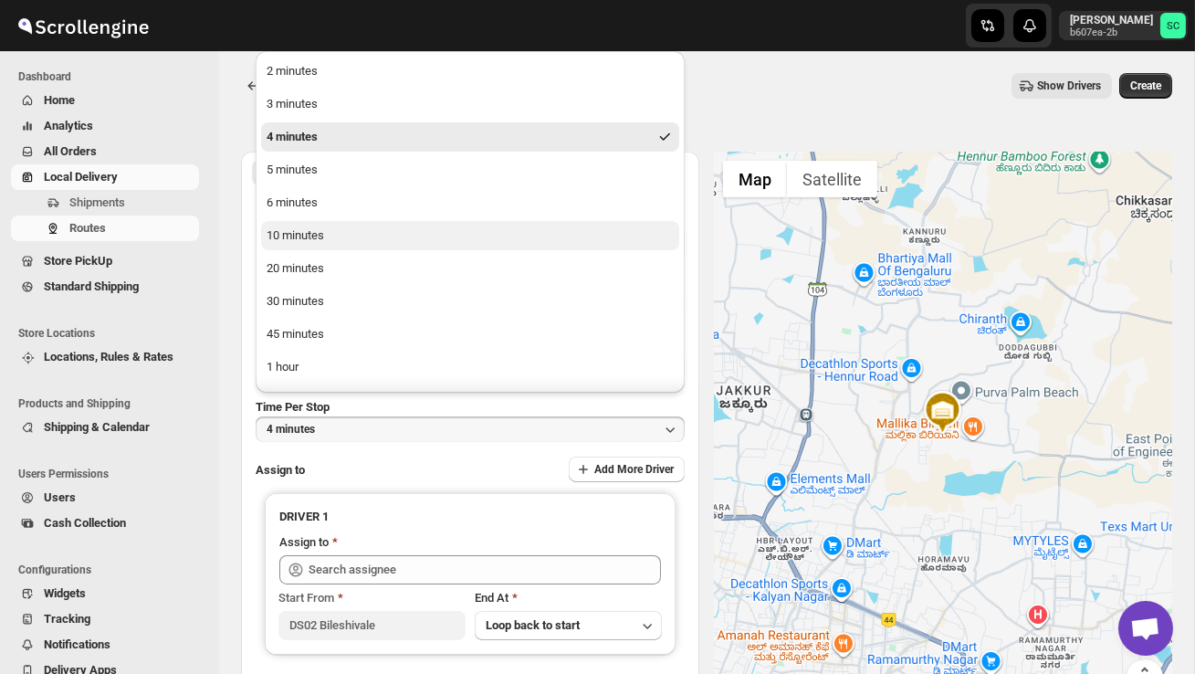
click at [319, 231] on div "10 minutes" at bounding box center [296, 235] width 58 height 18
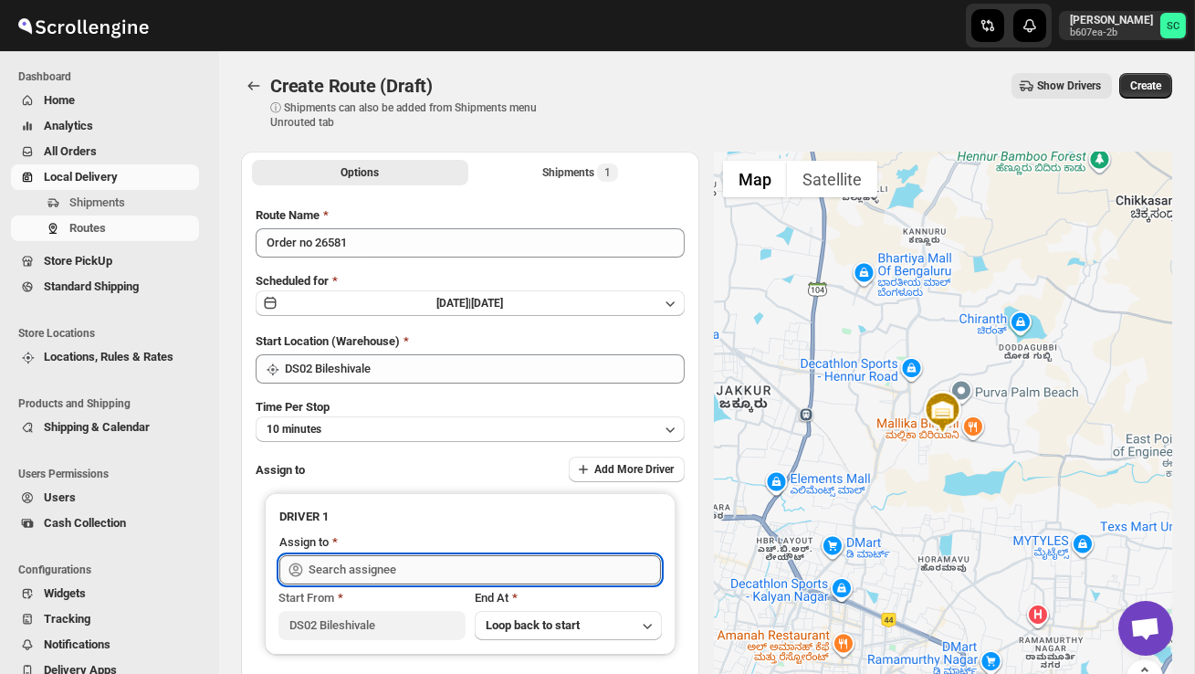
click at [379, 568] on input "text" at bounding box center [485, 569] width 352 height 29
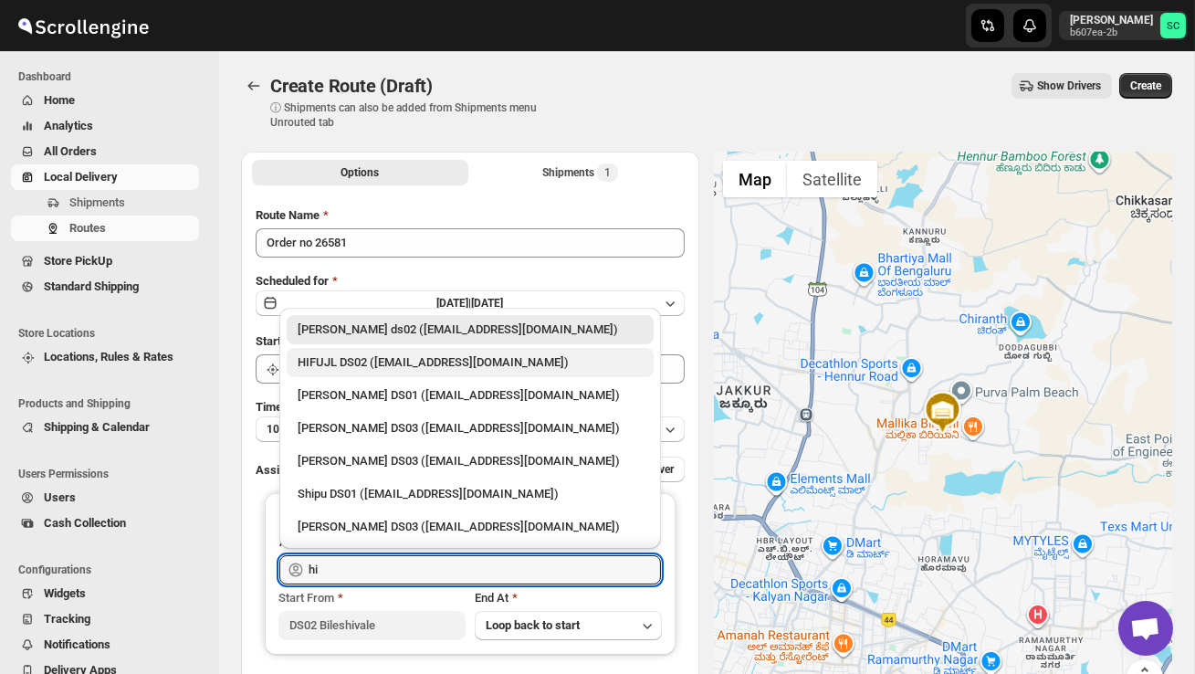
click at [426, 368] on div "HIFUJL DS02 (cepali9173@intady.com)" at bounding box center [470, 362] width 345 height 18
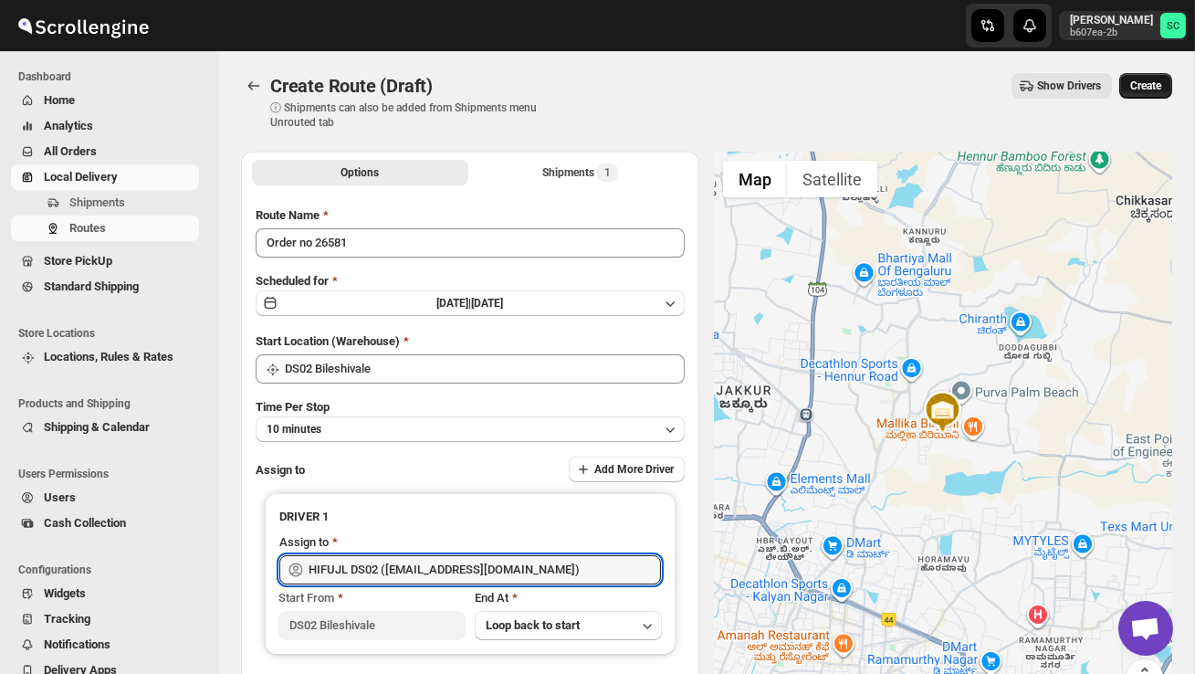
type input "HIFUJL DS02 (cepali9173@intady.com)"
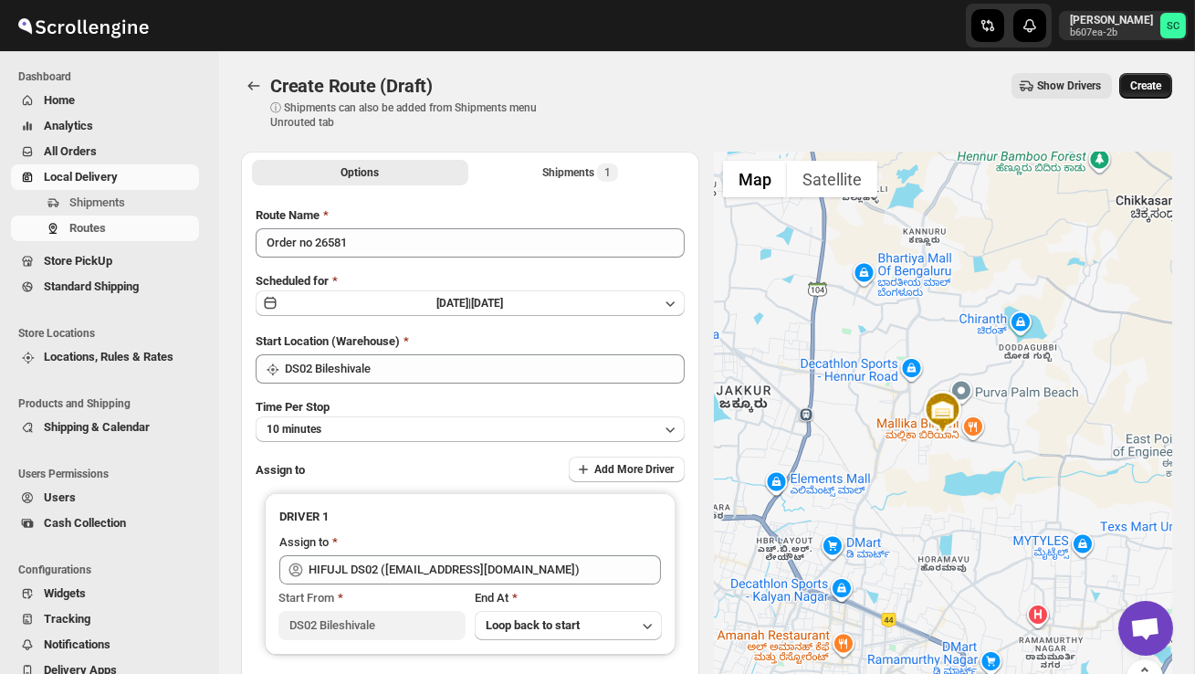
click at [1150, 83] on span "Create" at bounding box center [1145, 86] width 31 height 15
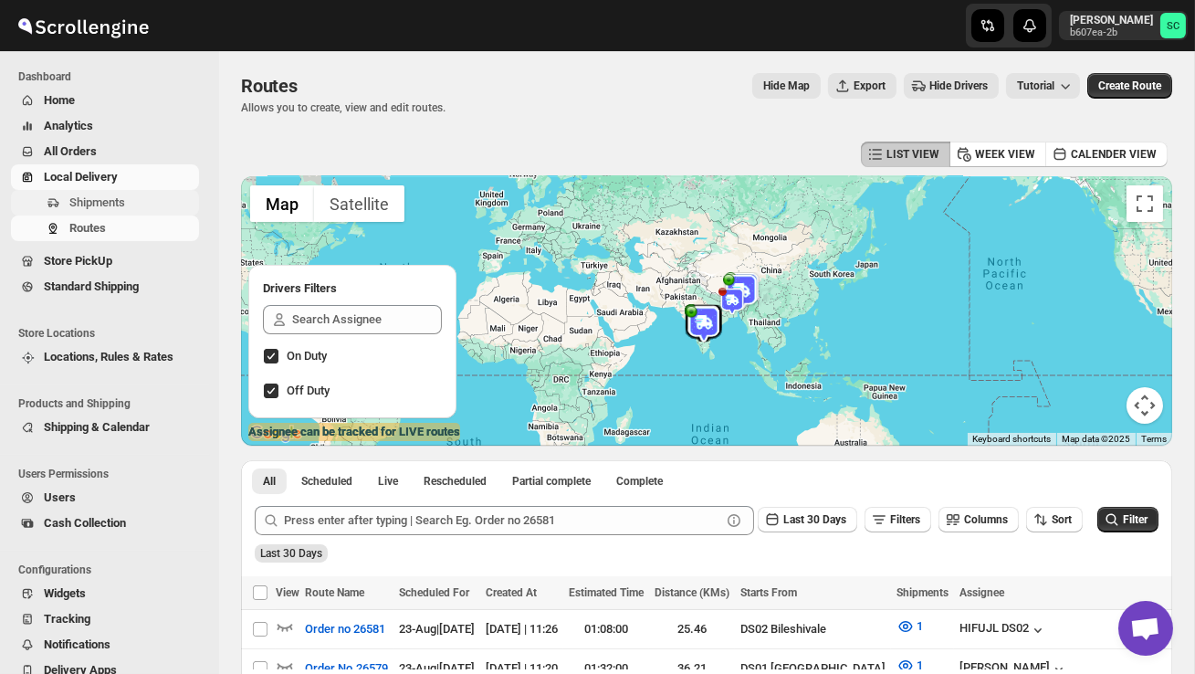
click at [122, 202] on span "Shipments" at bounding box center [97, 202] width 56 height 14
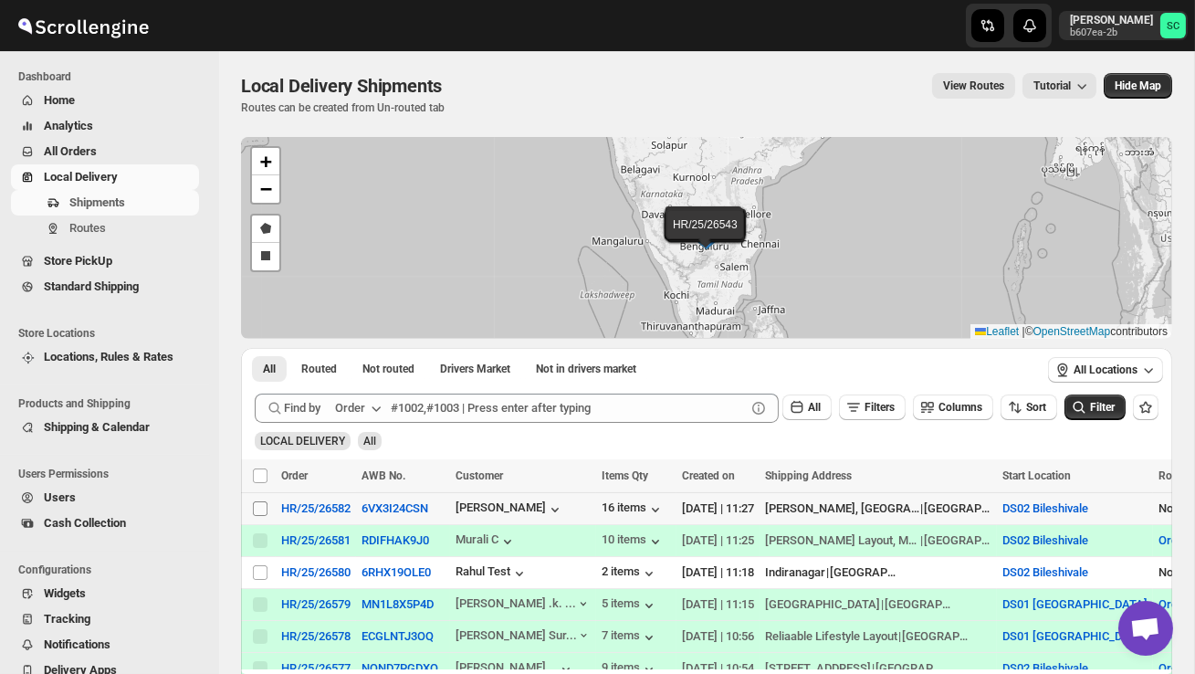
click at [259, 505] on input "Select shipment" at bounding box center [260, 508] width 15 height 15
checkbox input "true"
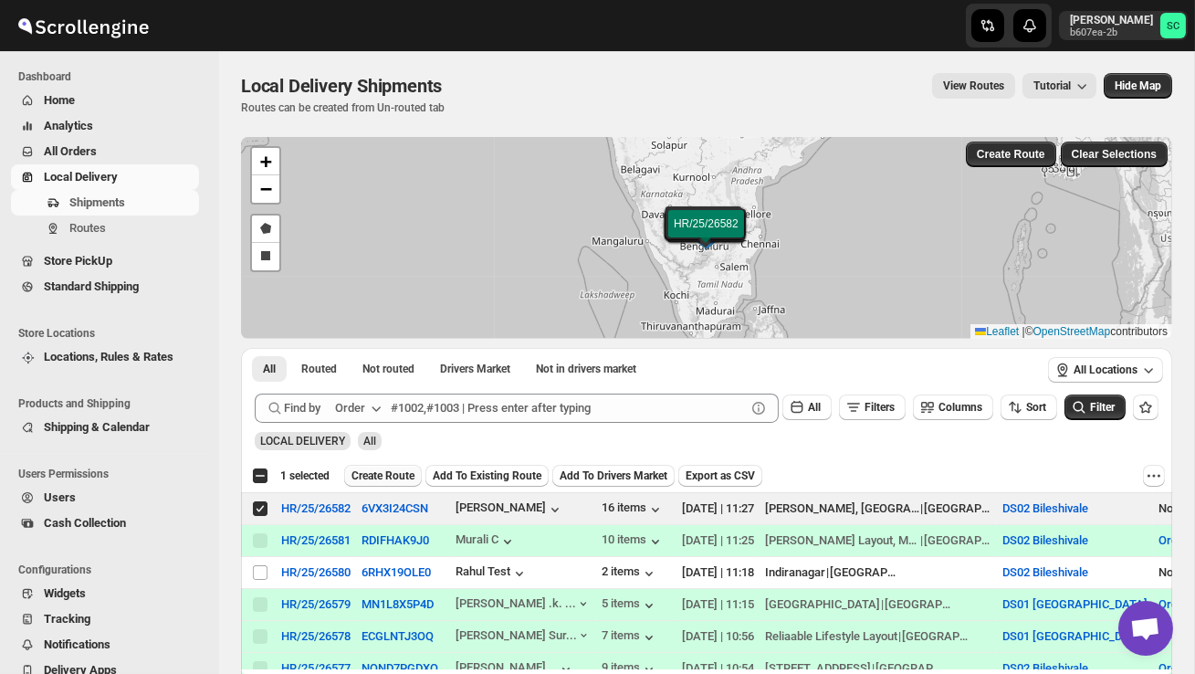
click at [394, 469] on span "Create Route" at bounding box center [383, 475] width 63 height 15
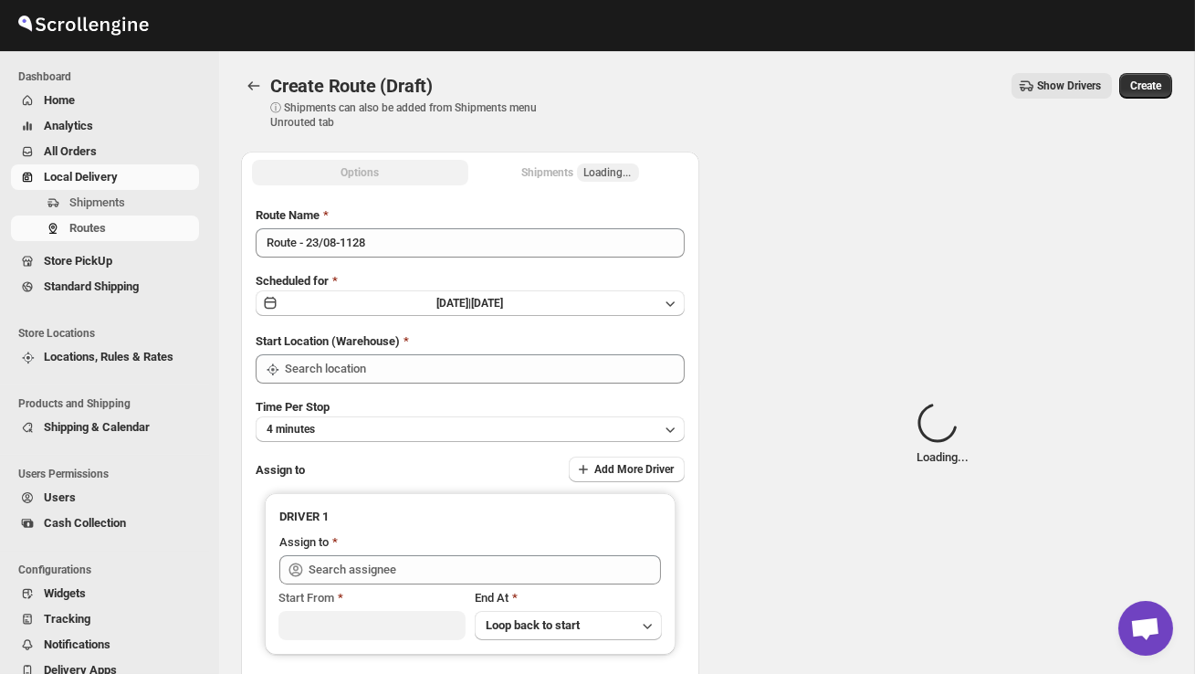
type input "DS02 Bileshivale"
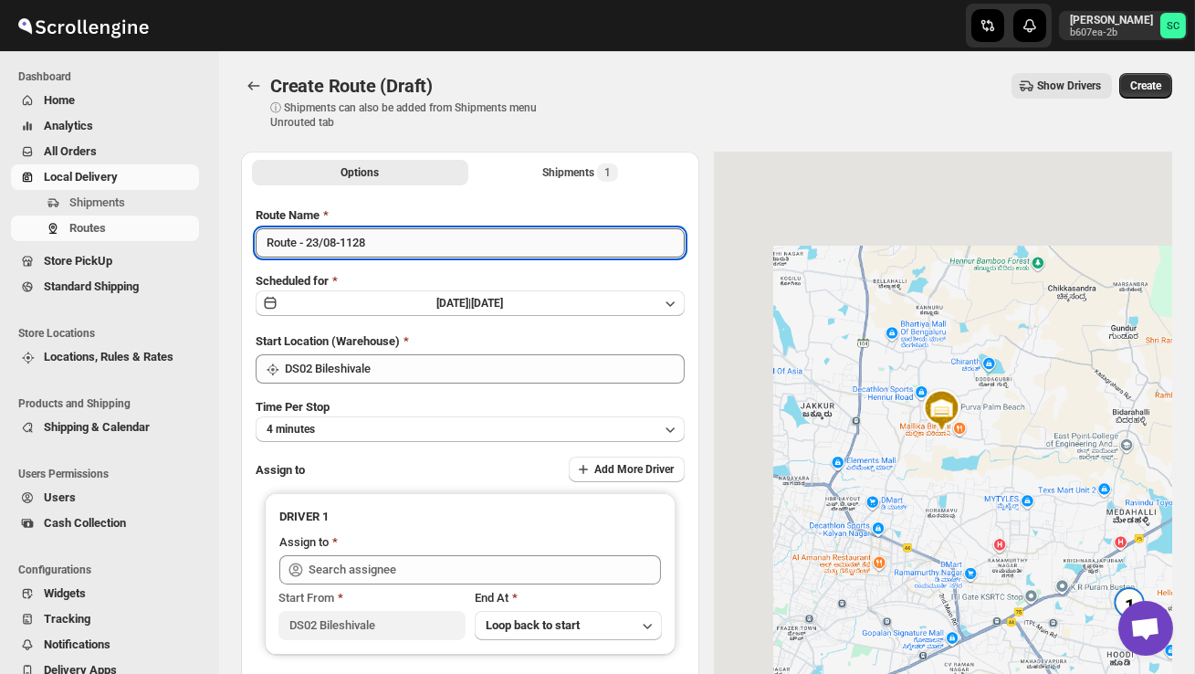
click at [398, 244] on input "Route - 23/08-1128" at bounding box center [470, 242] width 429 height 29
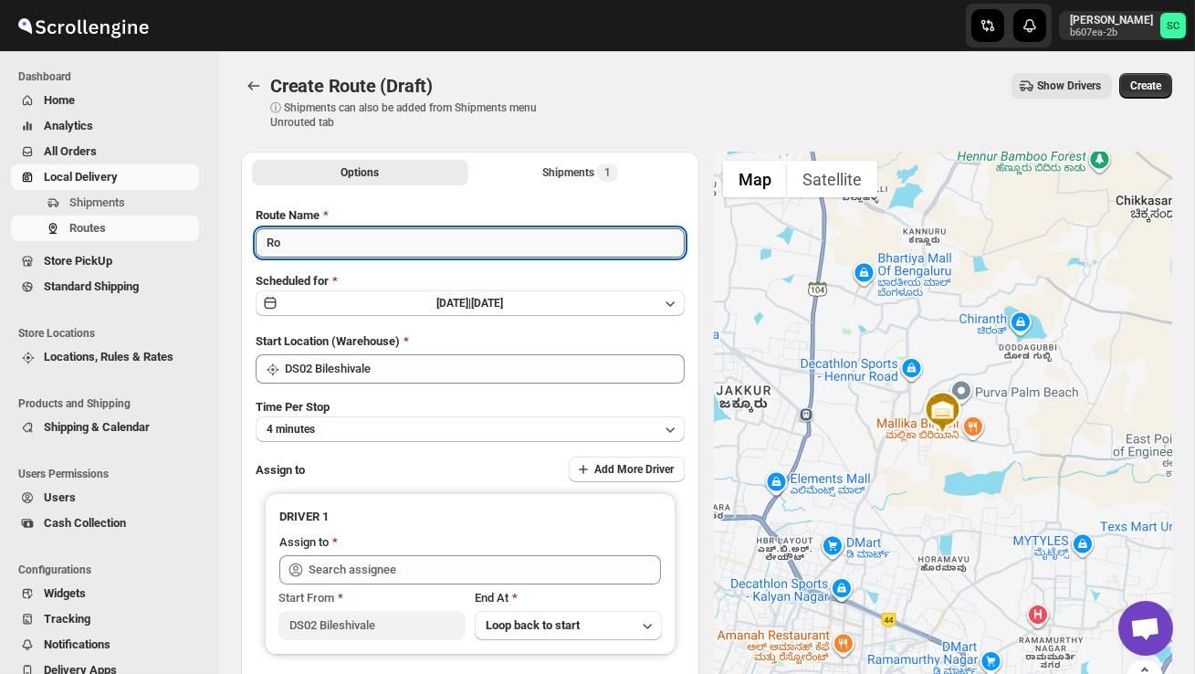
type input "R"
type input "Order no 26582"
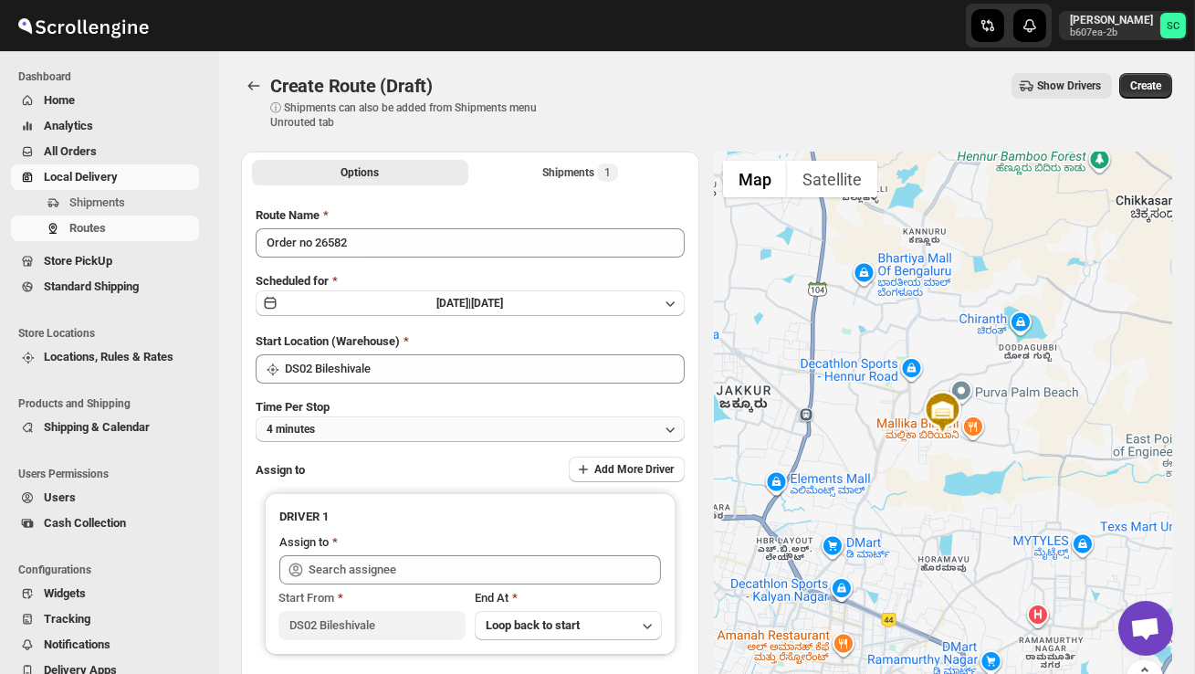
click at [453, 426] on button "4 minutes" at bounding box center [470, 429] width 429 height 26
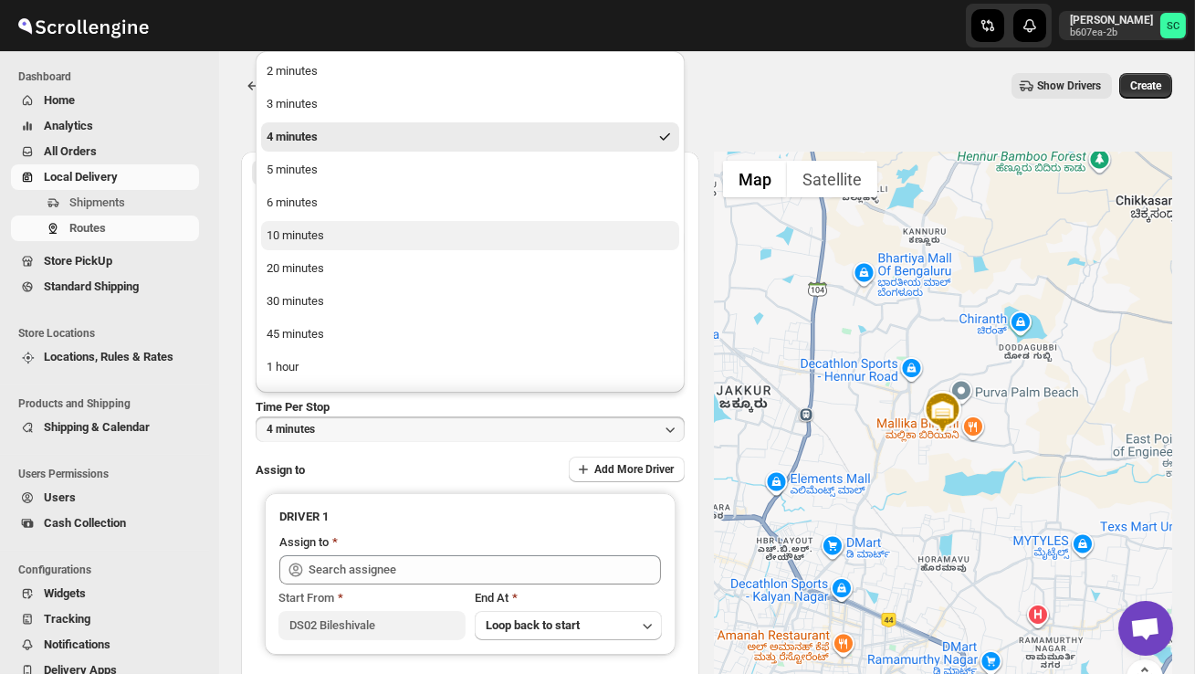
click at [358, 237] on button "10 minutes" at bounding box center [470, 235] width 418 height 29
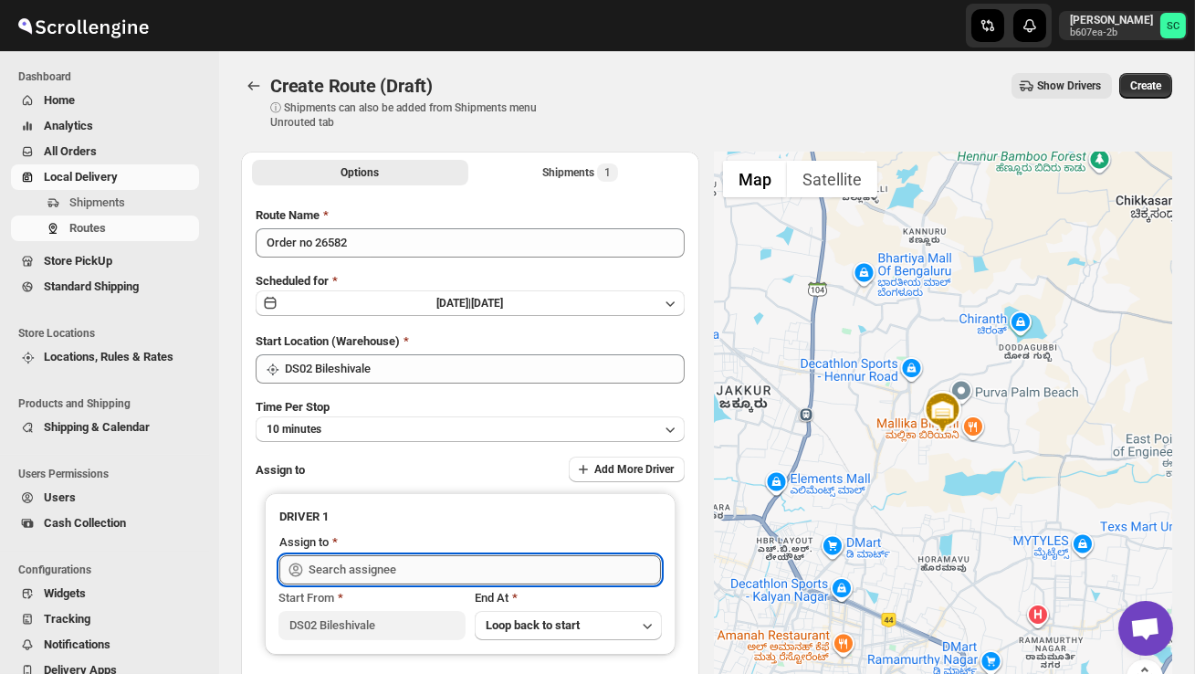
click at [352, 567] on input "text" at bounding box center [485, 569] width 352 height 29
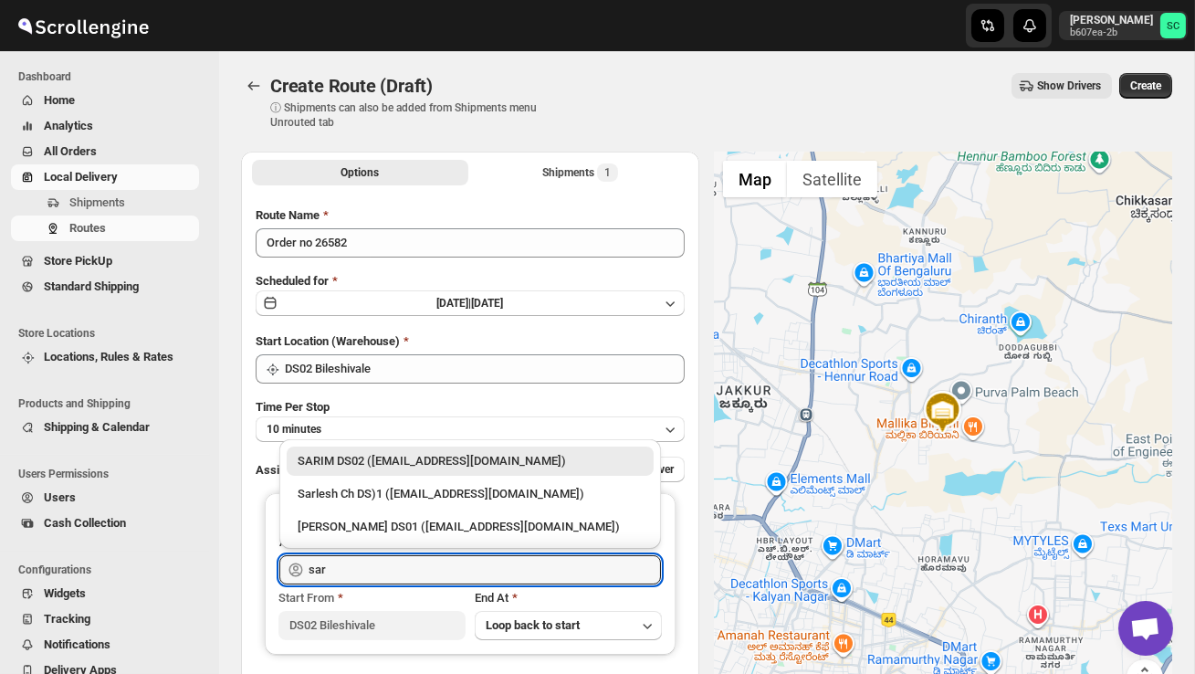
click at [384, 457] on div "SARIM DS02 (xititor414@owlny.com)" at bounding box center [470, 461] width 345 height 18
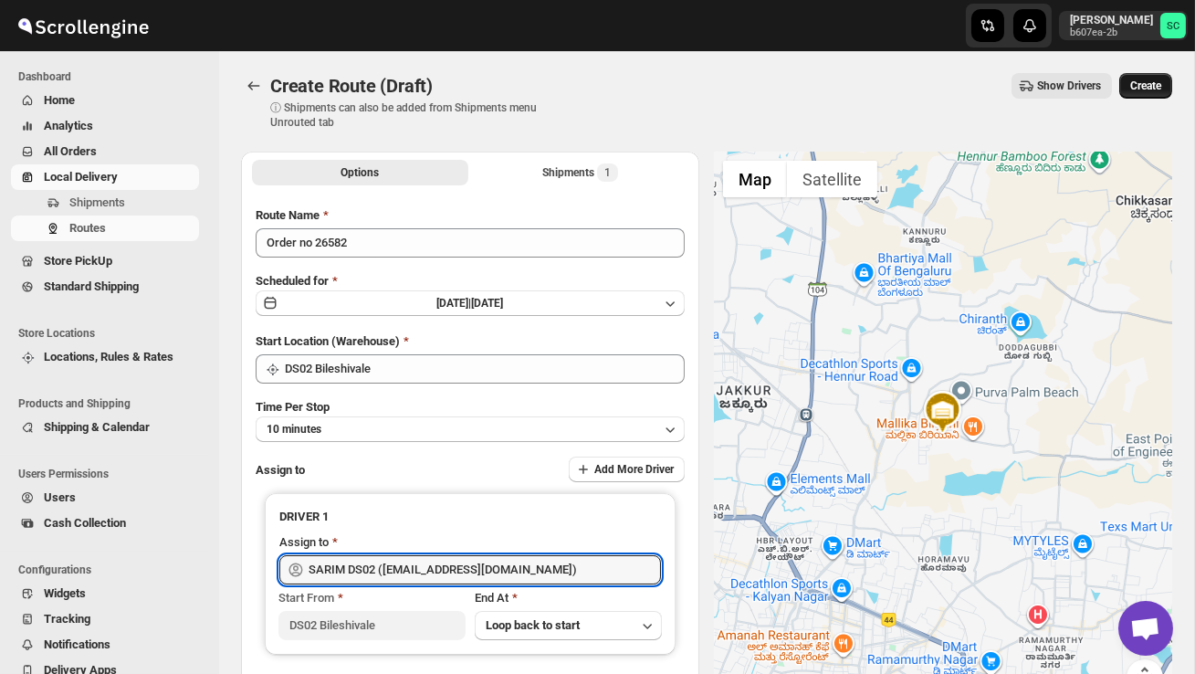
type input "SARIM DS02 (xititor414@owlny.com)"
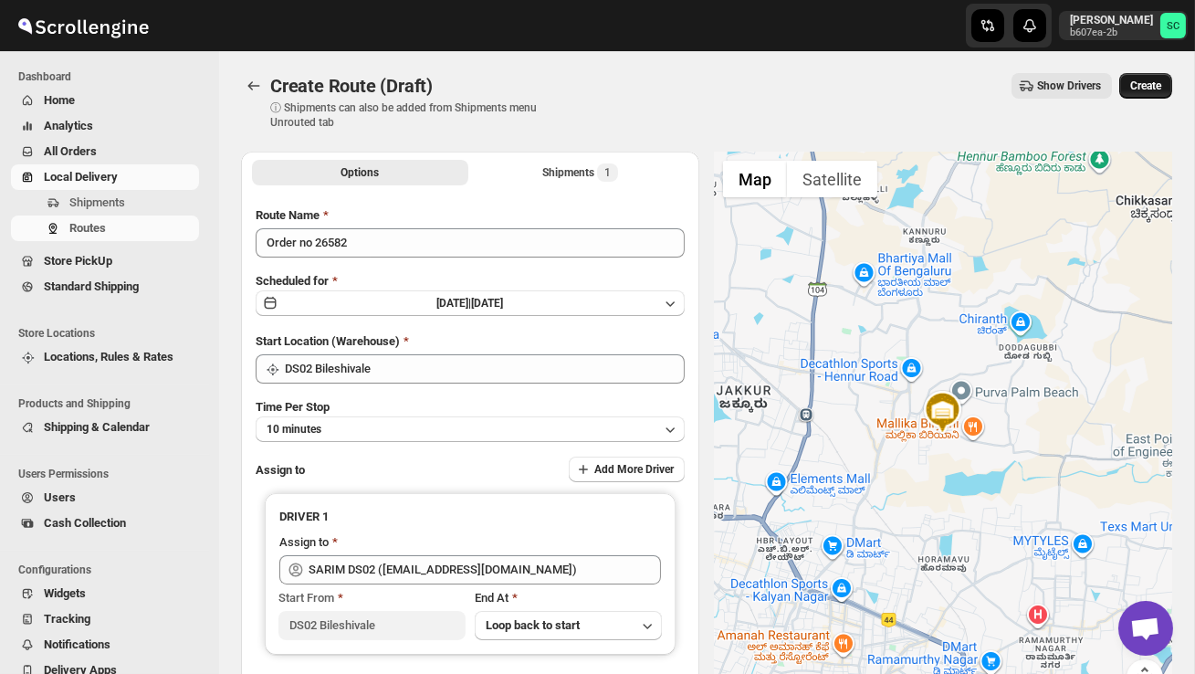
click at [1156, 79] on span "Create" at bounding box center [1145, 86] width 31 height 15
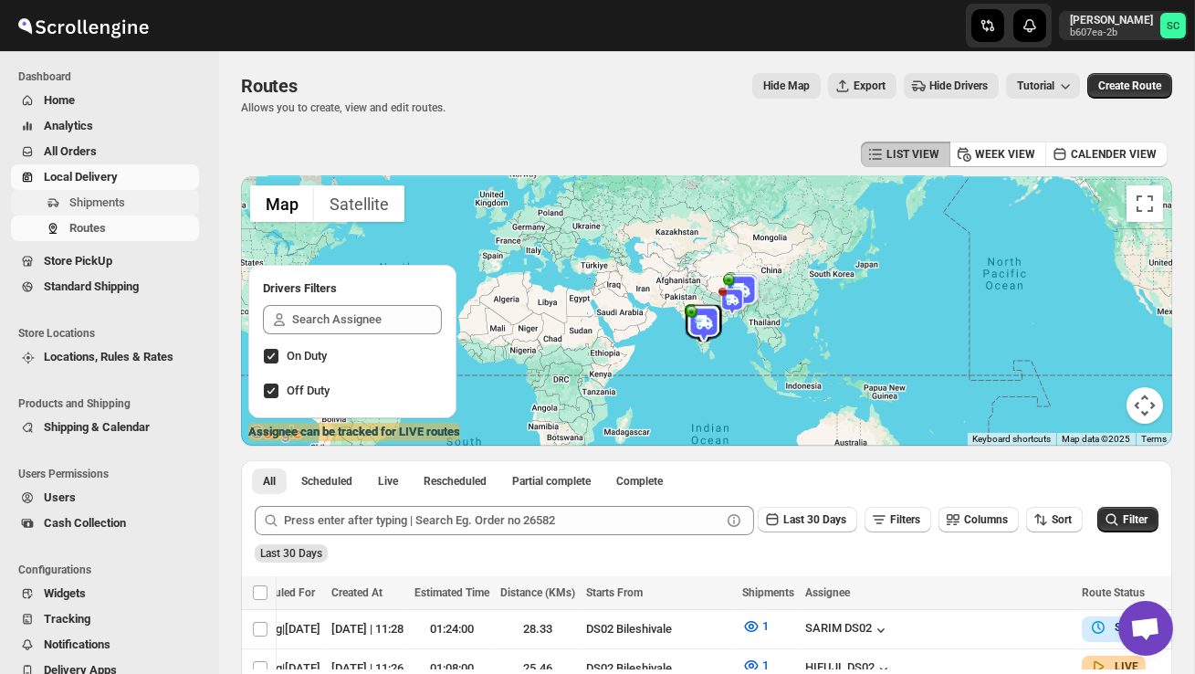
click at [121, 200] on span "Shipments" at bounding box center [97, 202] width 56 height 14
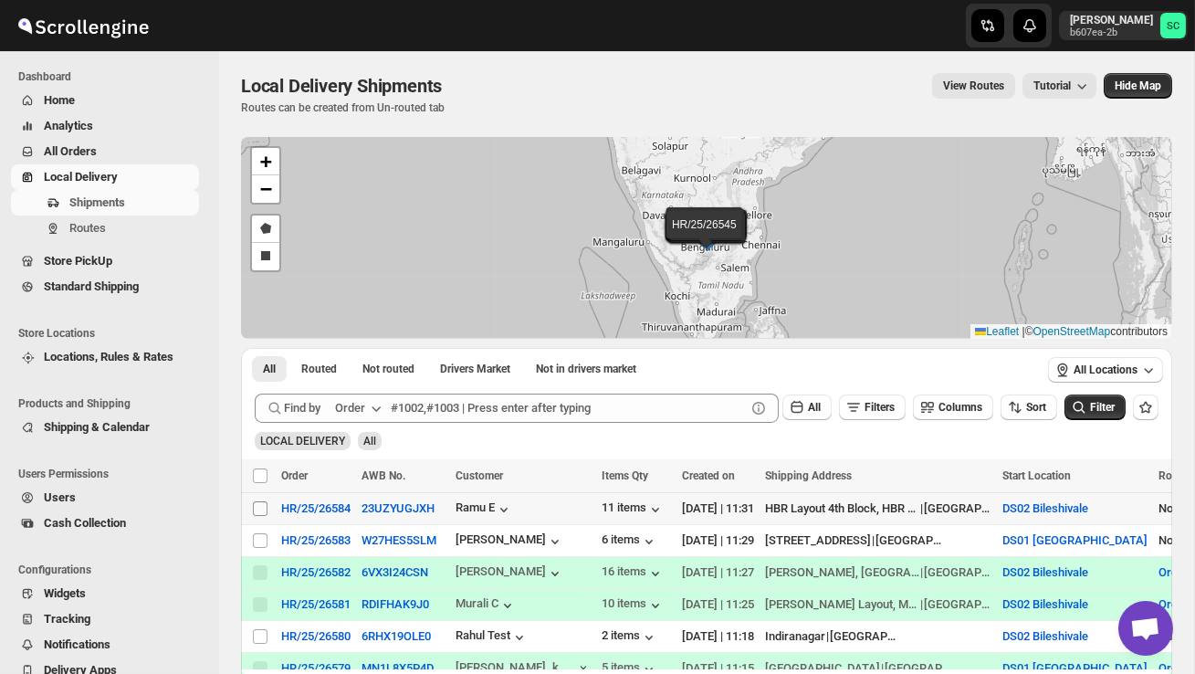
click at [257, 508] on input "Select shipment" at bounding box center [260, 508] width 15 height 15
checkbox input "true"
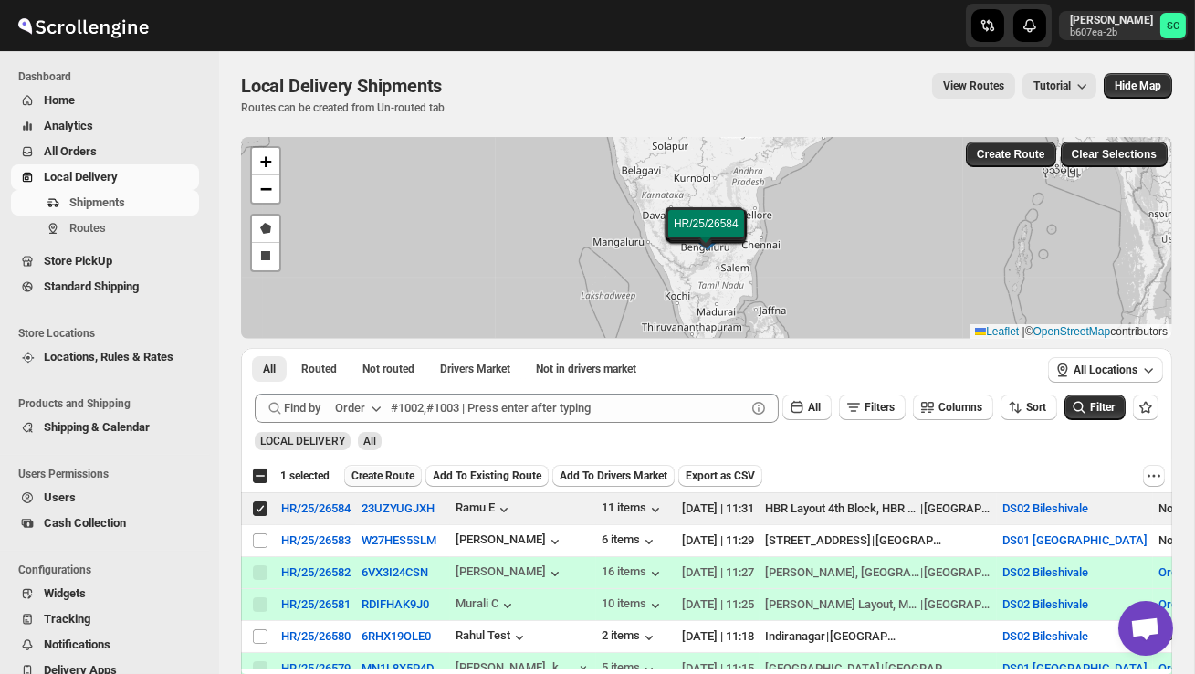
click at [386, 476] on span "Create Route" at bounding box center [383, 475] width 63 height 15
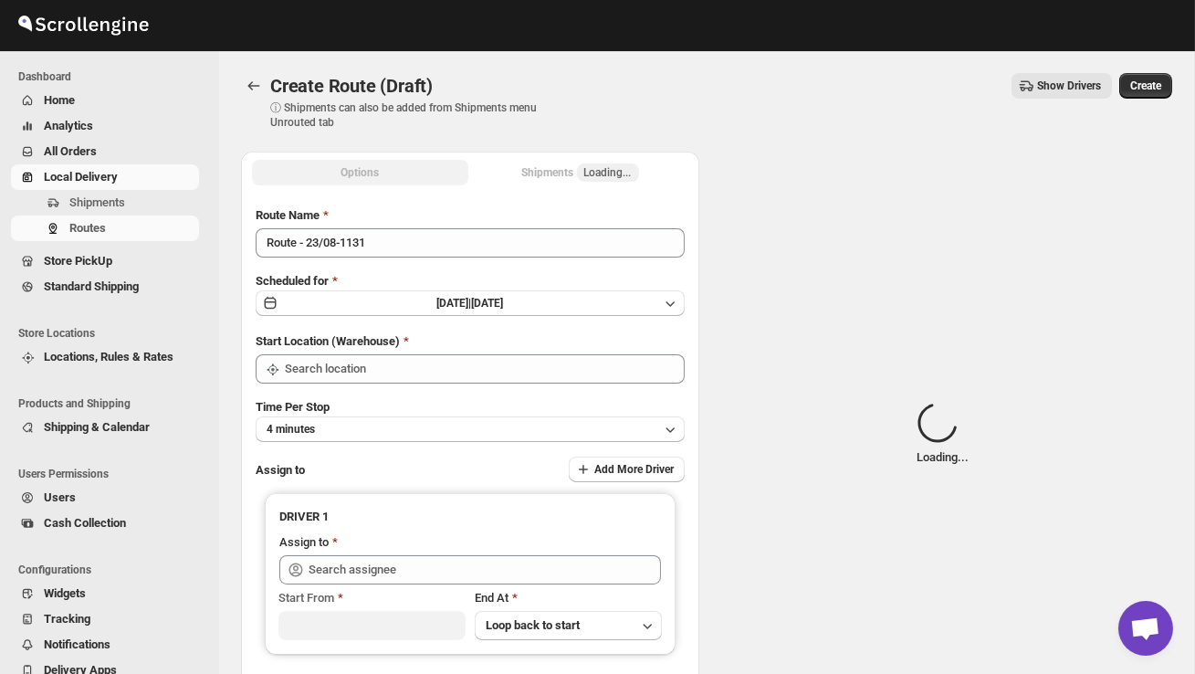
type input "DS02 Bileshivale"
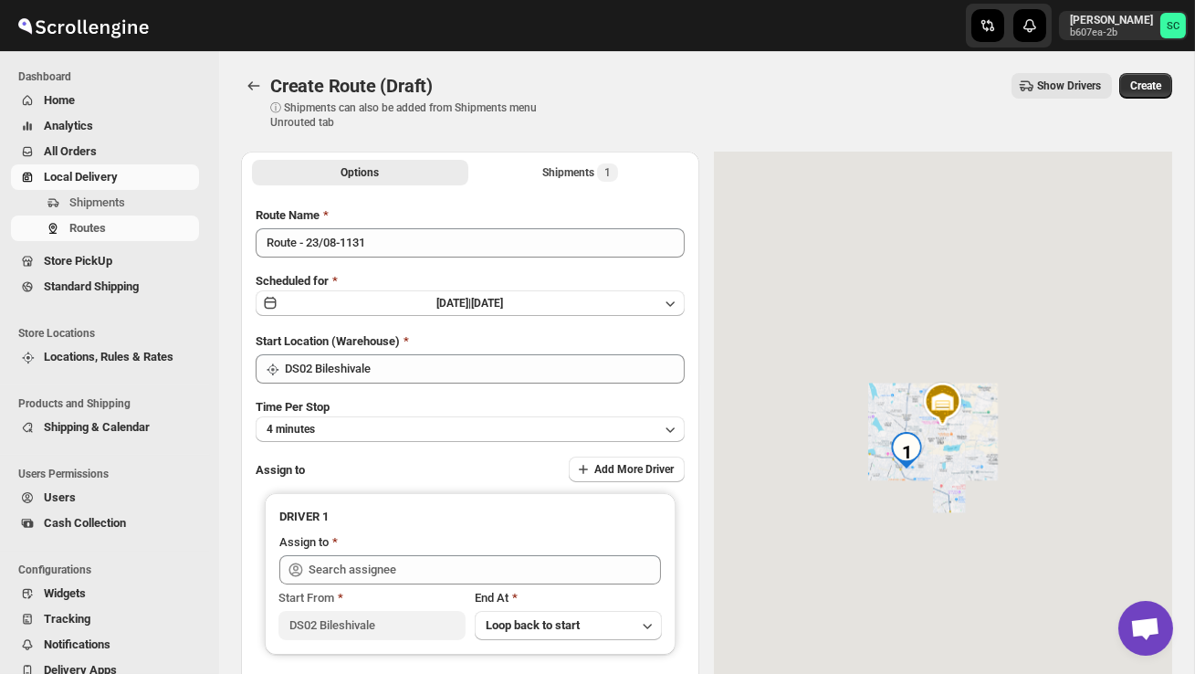
click at [394, 259] on div "Route Name Route - 23/08-1131 Scheduled for Sat Aug 23 2025 | Today Start Locat…" at bounding box center [470, 456] width 429 height 500
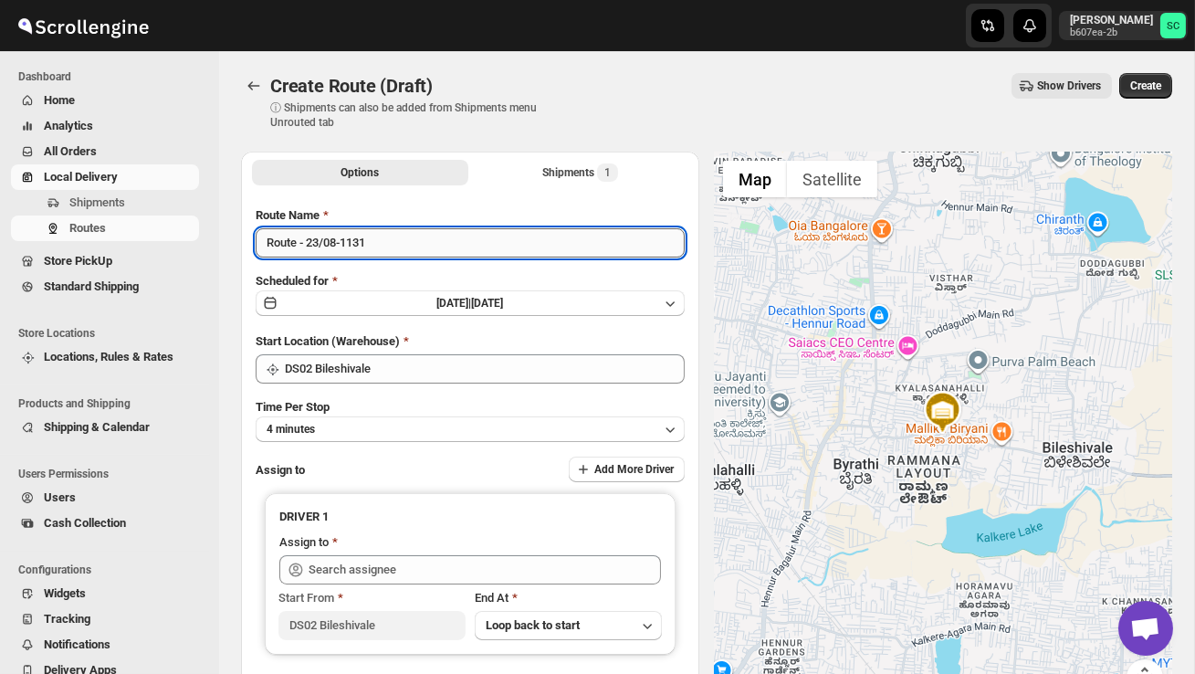
click at [394, 254] on input "Route - 23/08-1131" at bounding box center [470, 242] width 429 height 29
type input "R"
type input "Order no 26584"
click at [432, 424] on button "4 minutes" at bounding box center [470, 429] width 429 height 26
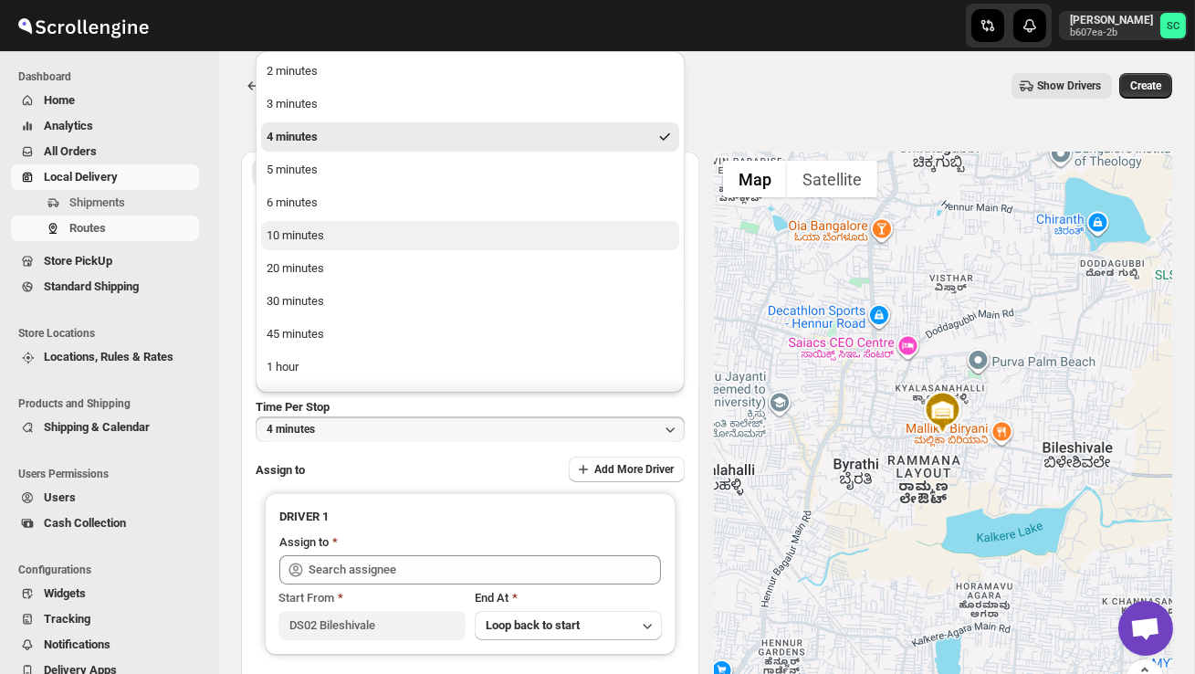
click at [321, 221] on button "10 minutes" at bounding box center [470, 235] width 418 height 29
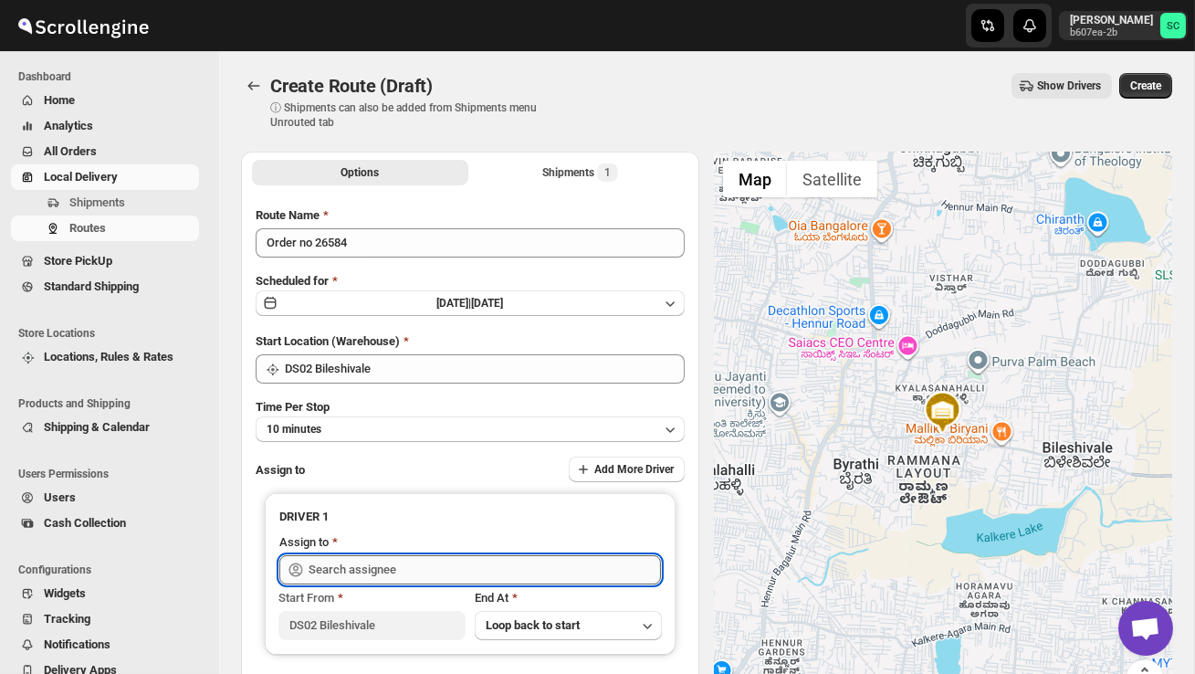
click at [375, 564] on input "text" at bounding box center [485, 569] width 352 height 29
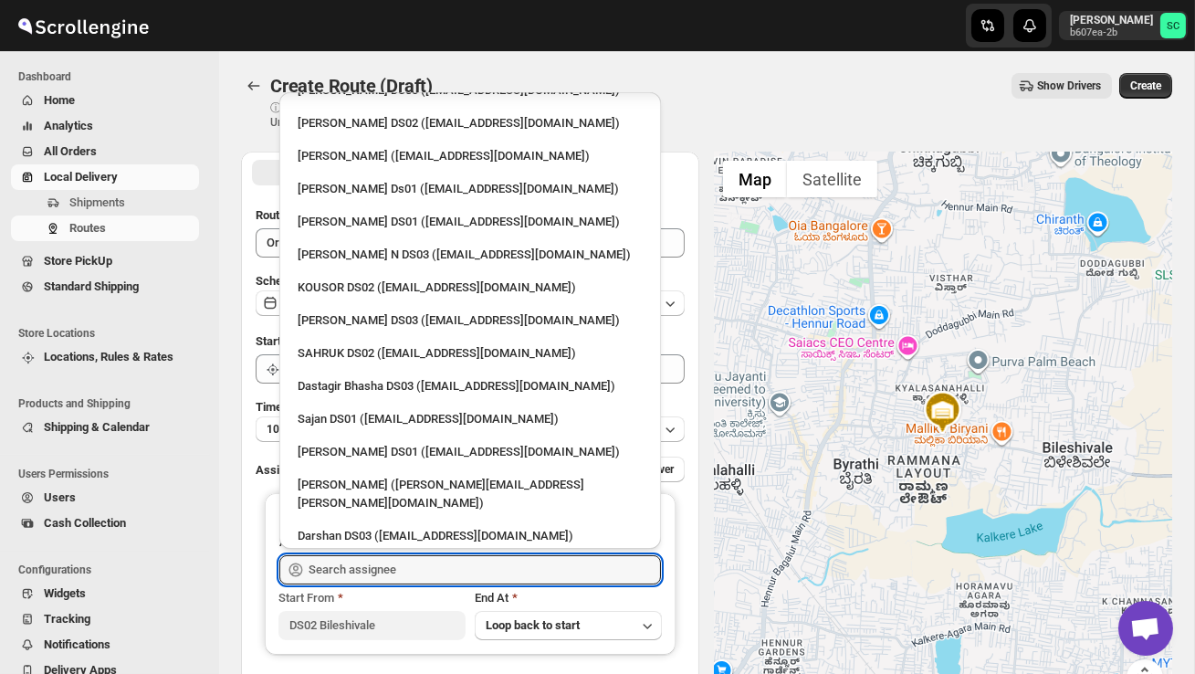
scroll to position [1460, 0]
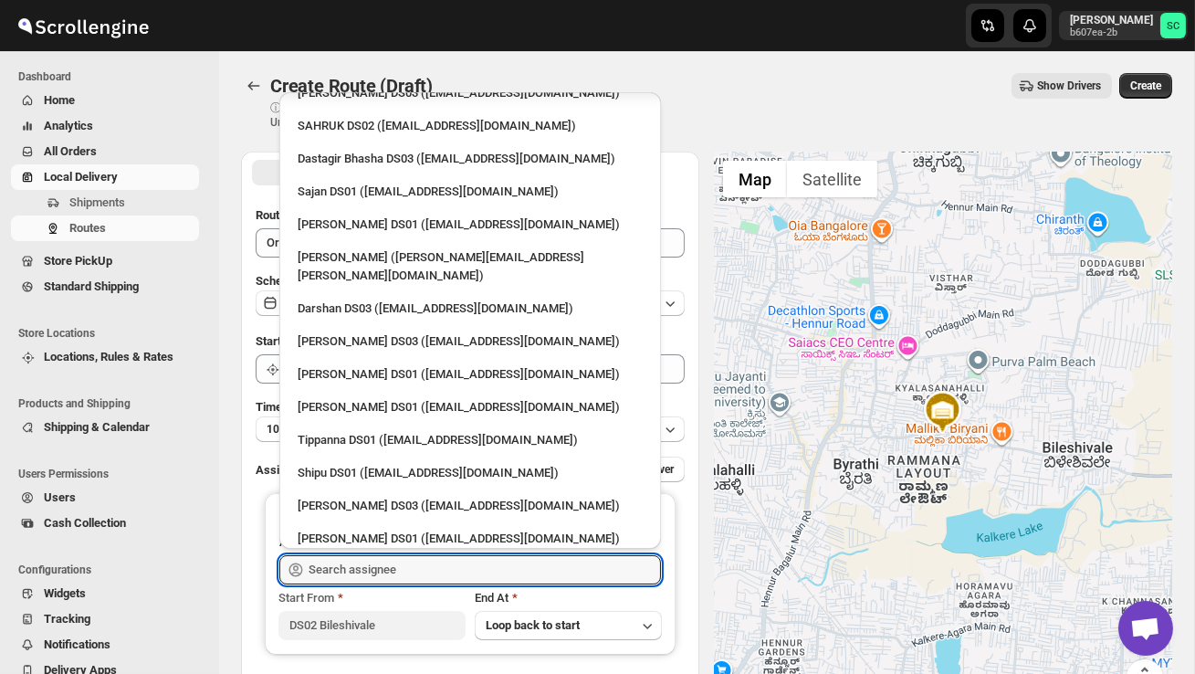
click at [410, 623] on div "MOSTUFA DS02 (laget84182@euleina.com)" at bounding box center [470, 637] width 367 height 29
type input "MOSTUFA DS02 (laget84182@euleina.com)"
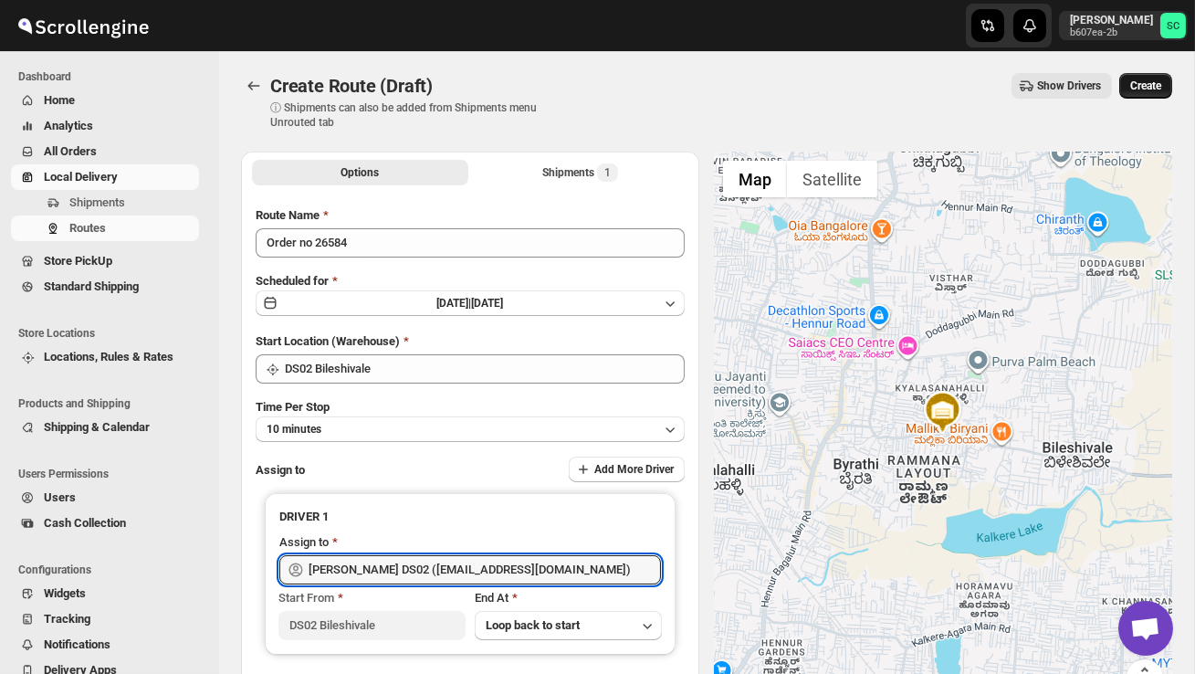
click at [1146, 87] on span "Create" at bounding box center [1145, 86] width 31 height 15
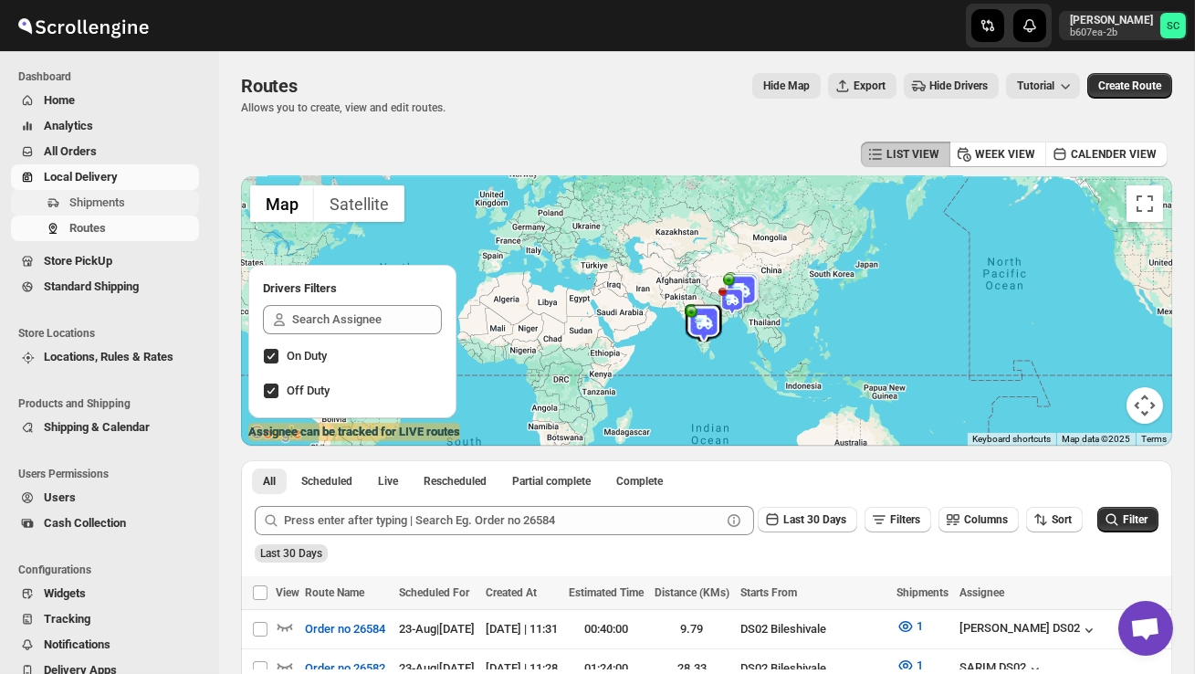
click at [119, 200] on span "Shipments" at bounding box center [97, 202] width 56 height 14
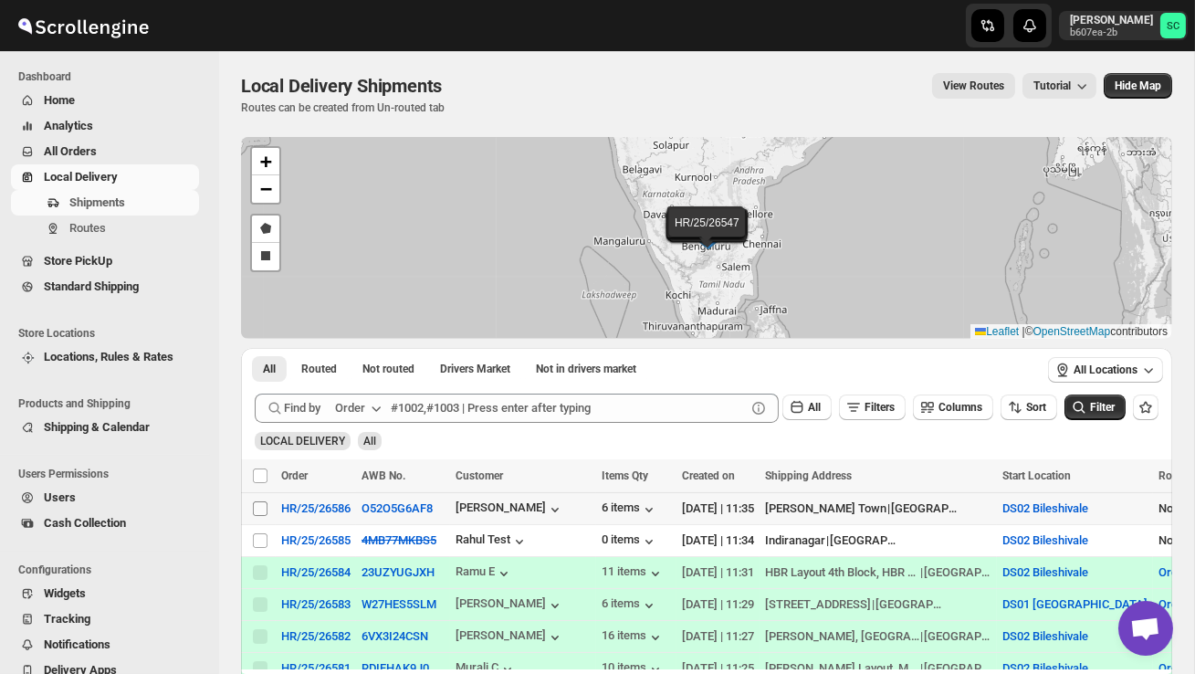
click at [264, 510] on input "Select shipment" at bounding box center [260, 508] width 15 height 15
checkbox input "true"
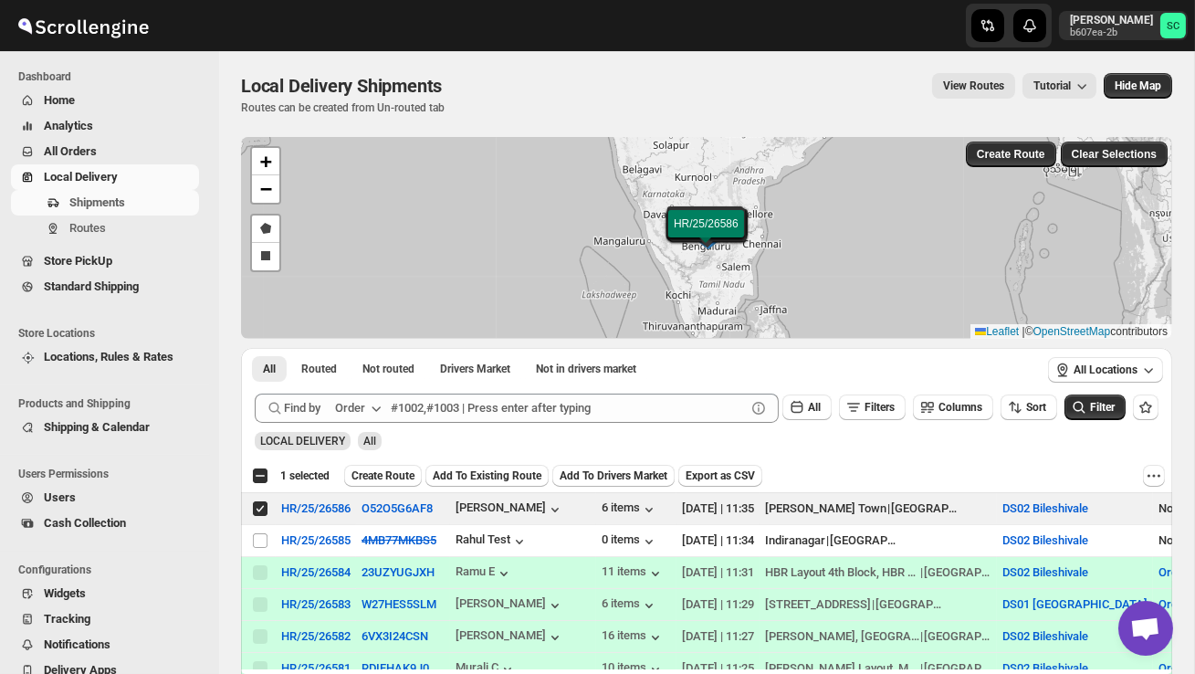
click at [391, 481] on span "Create Route" at bounding box center [383, 475] width 63 height 15
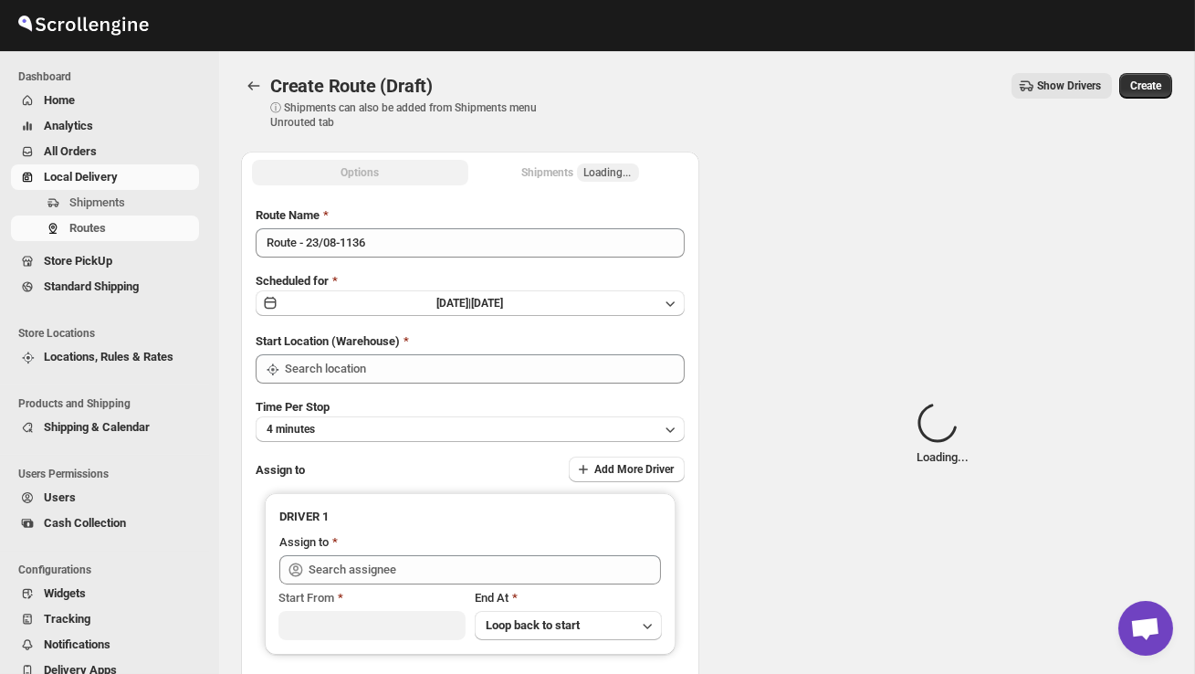
type input "DS02 Bileshivale"
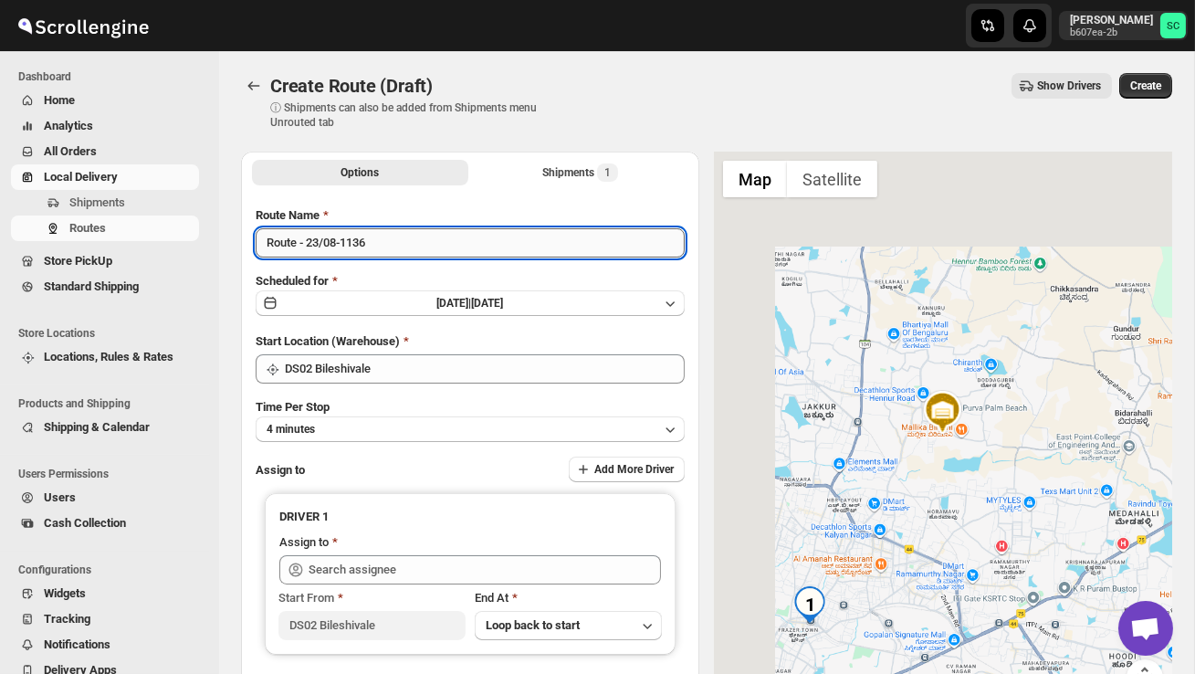
click at [395, 251] on input "Route - 23/08-1136" at bounding box center [470, 242] width 429 height 29
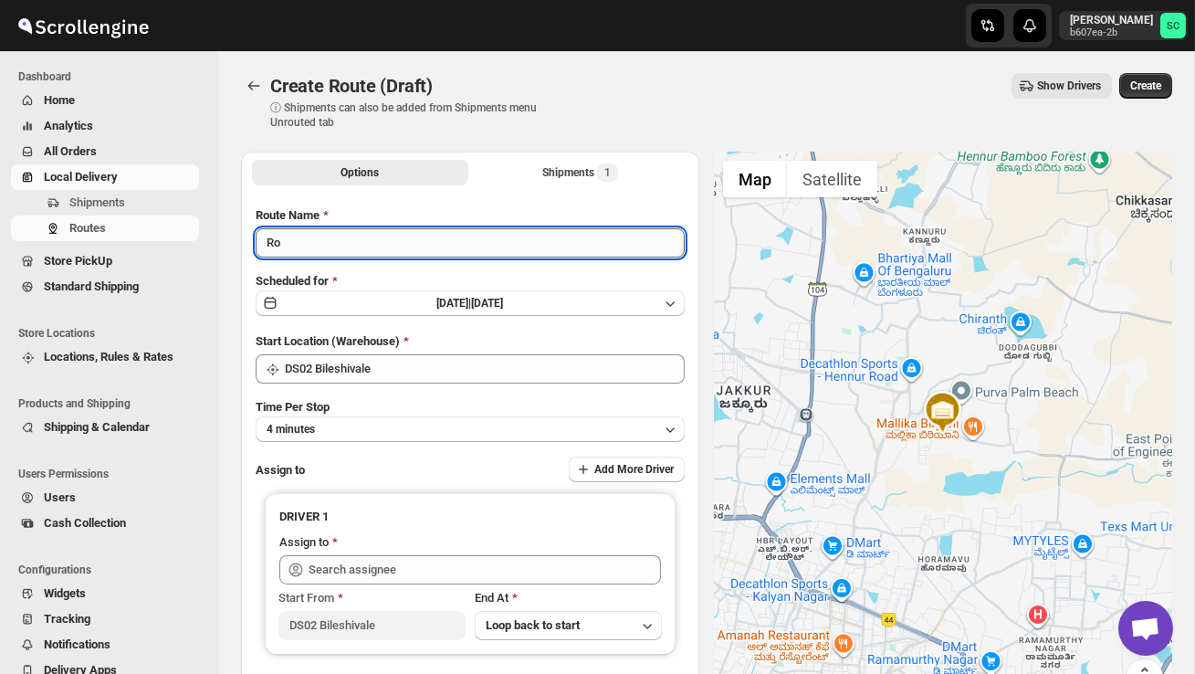
type input "R"
type input "Order no 26586"
click at [490, 425] on button "4 minutes" at bounding box center [470, 429] width 429 height 26
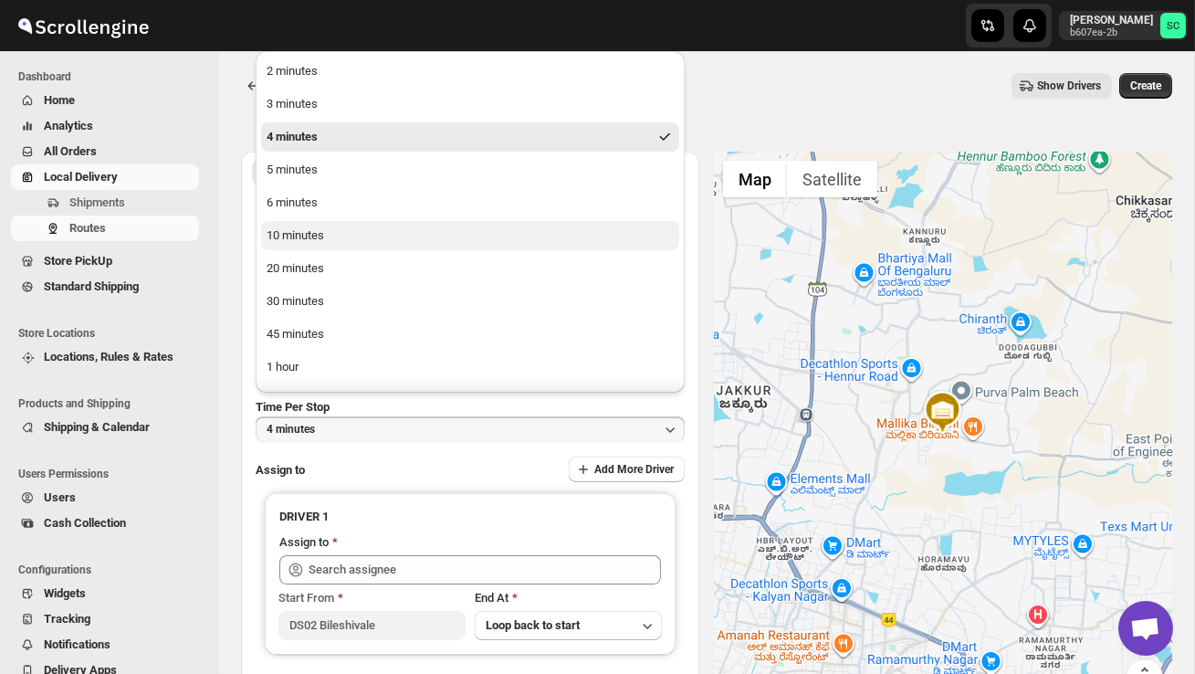
click at [361, 232] on button "10 minutes" at bounding box center [470, 235] width 418 height 29
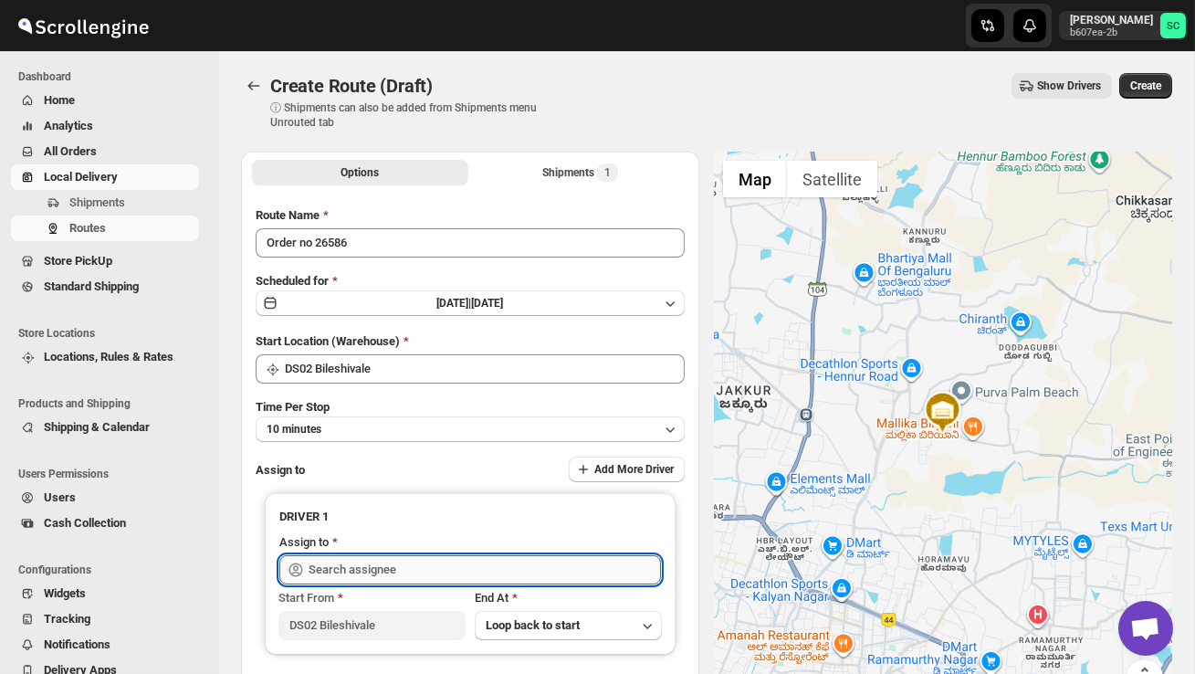
click at [390, 563] on input "text" at bounding box center [485, 569] width 352 height 29
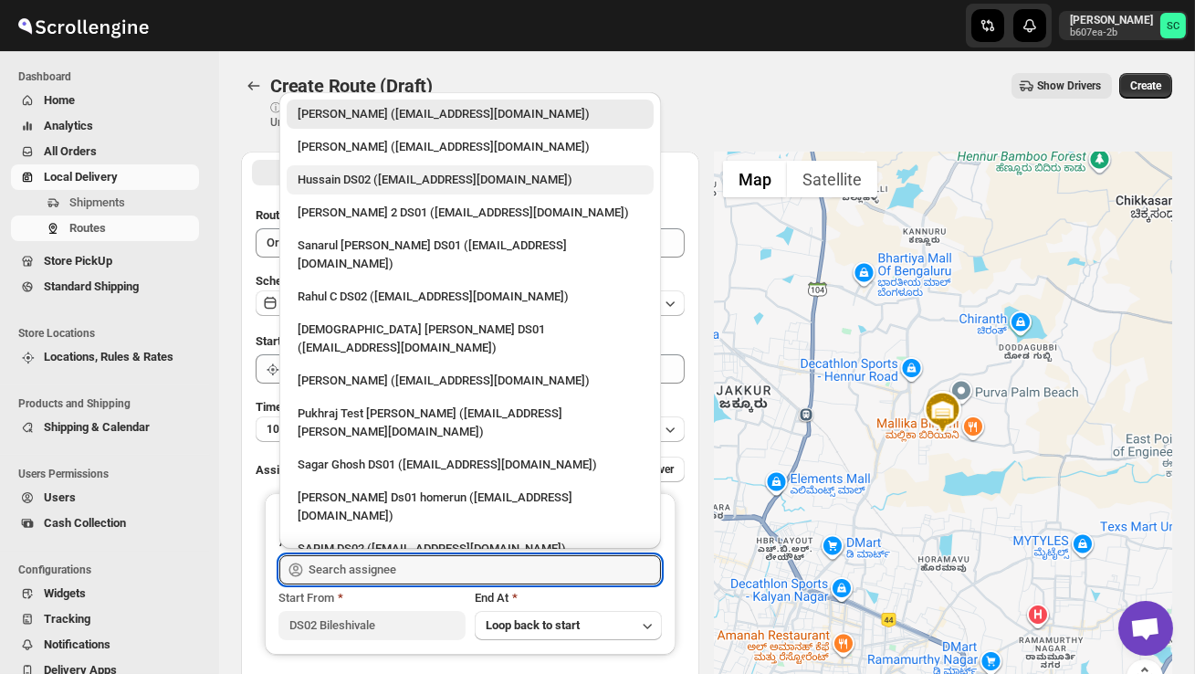
click at [341, 180] on div "Hussain DS02 (jarav60351@abatido.com)" at bounding box center [470, 180] width 345 height 18
type input "Hussain DS02 (jarav60351@abatido.com)"
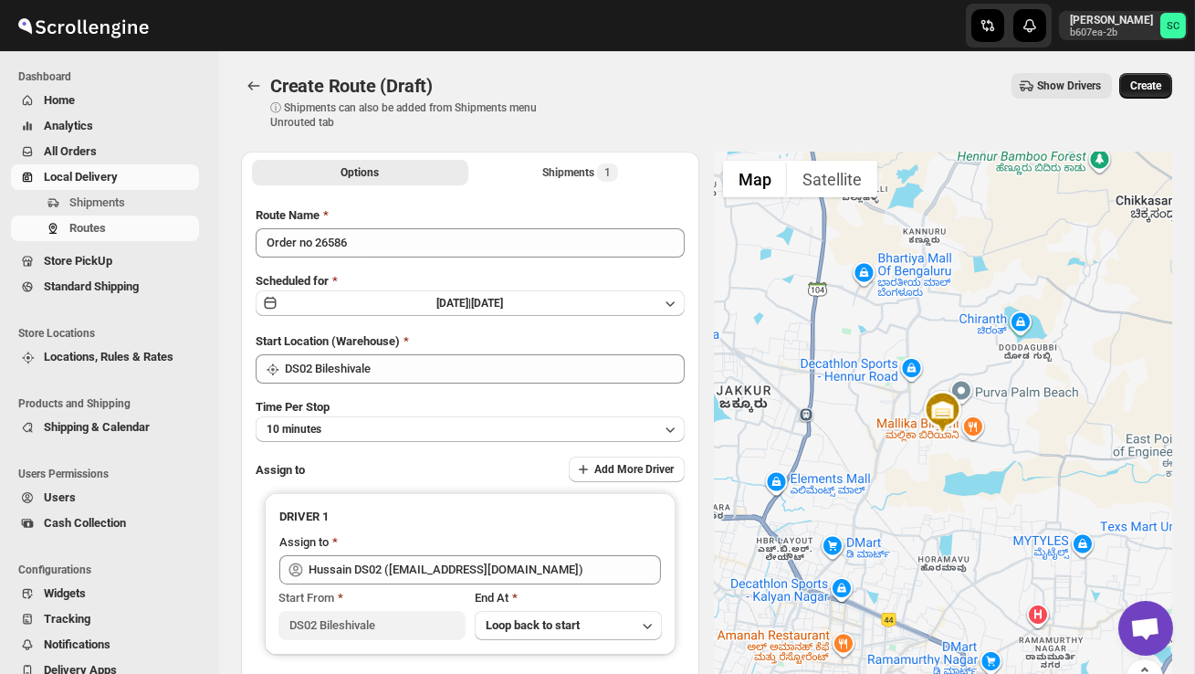
click at [1144, 83] on span "Create" at bounding box center [1145, 86] width 31 height 15
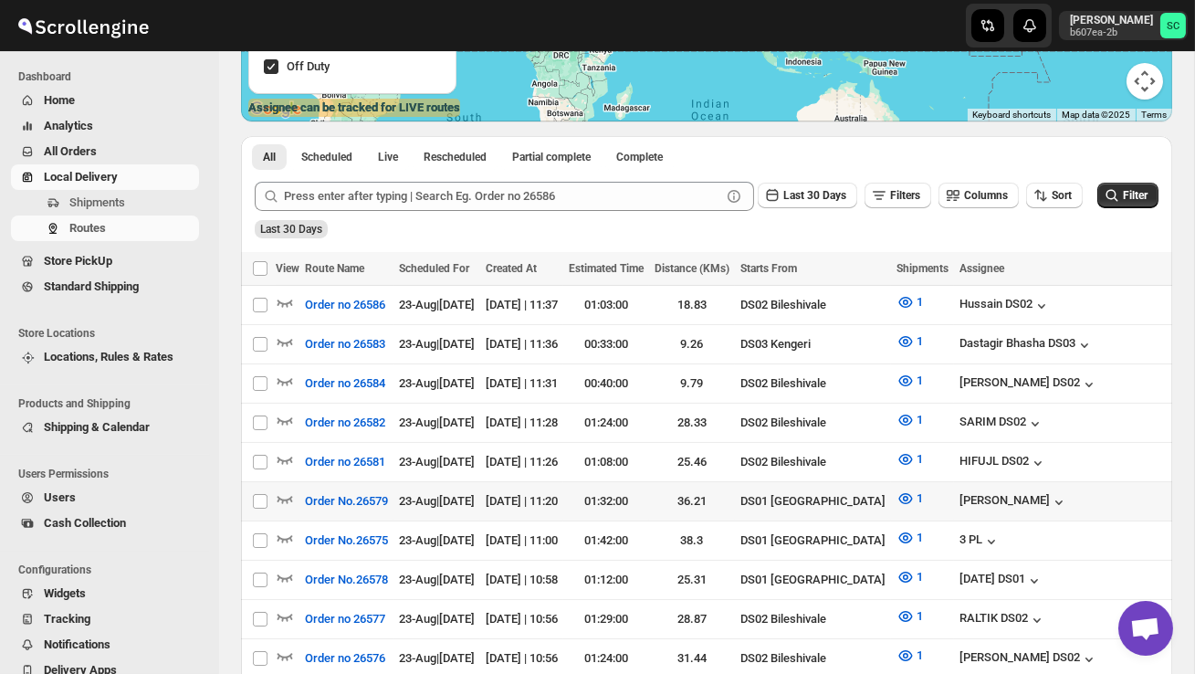
scroll to position [325, 0]
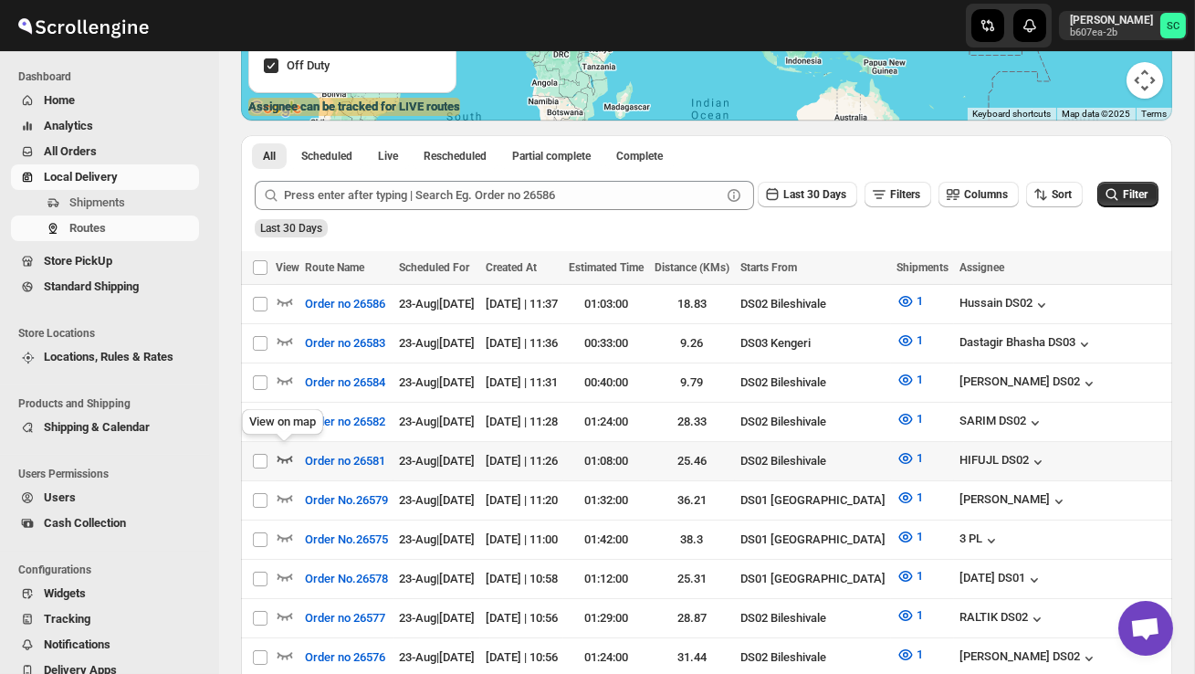
click at [282, 452] on icon "button" at bounding box center [285, 458] width 18 height 18
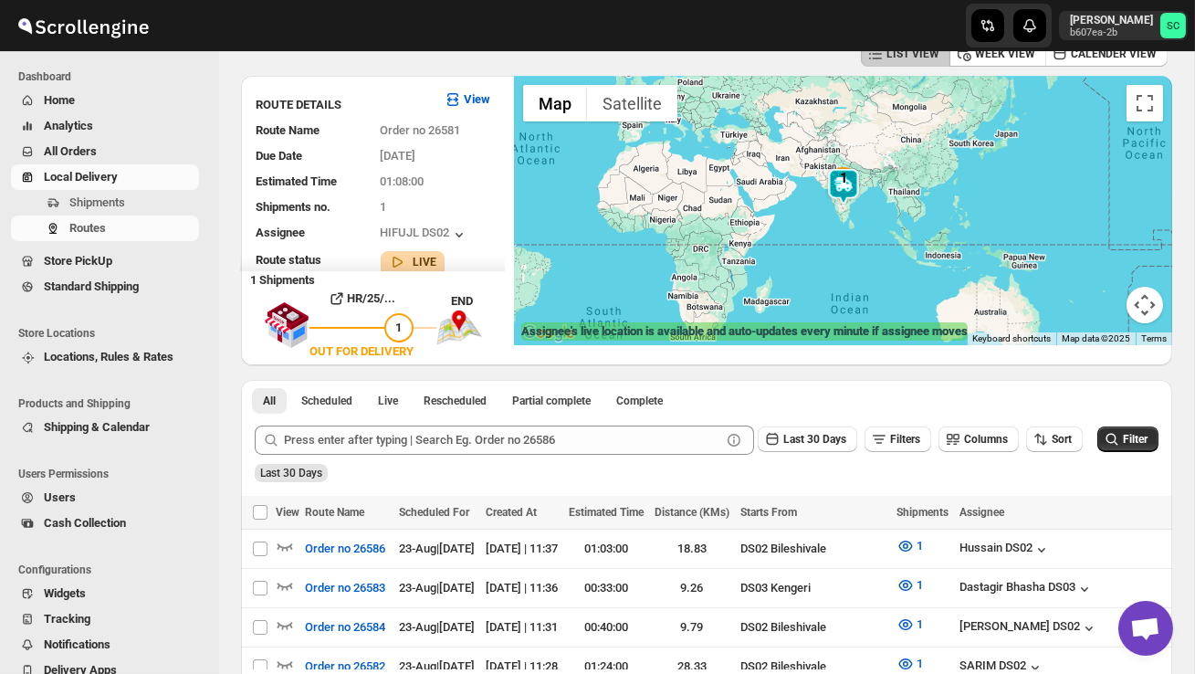
scroll to position [0, 0]
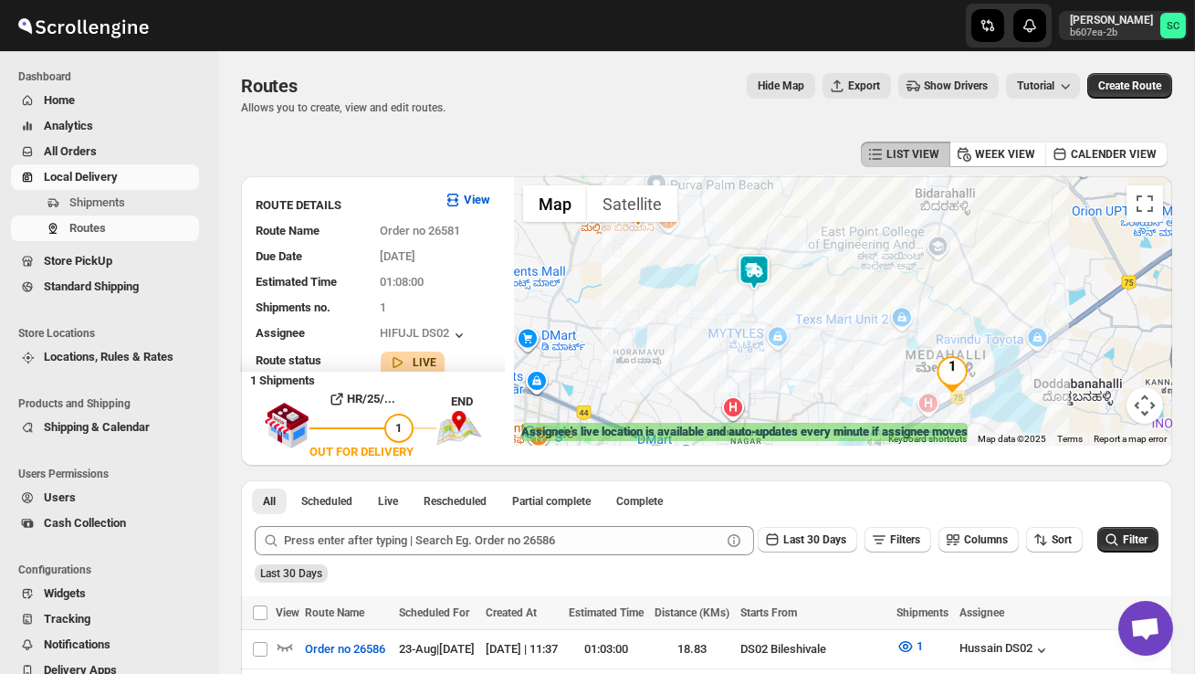
click at [762, 268] on img at bounding box center [754, 272] width 37 height 37
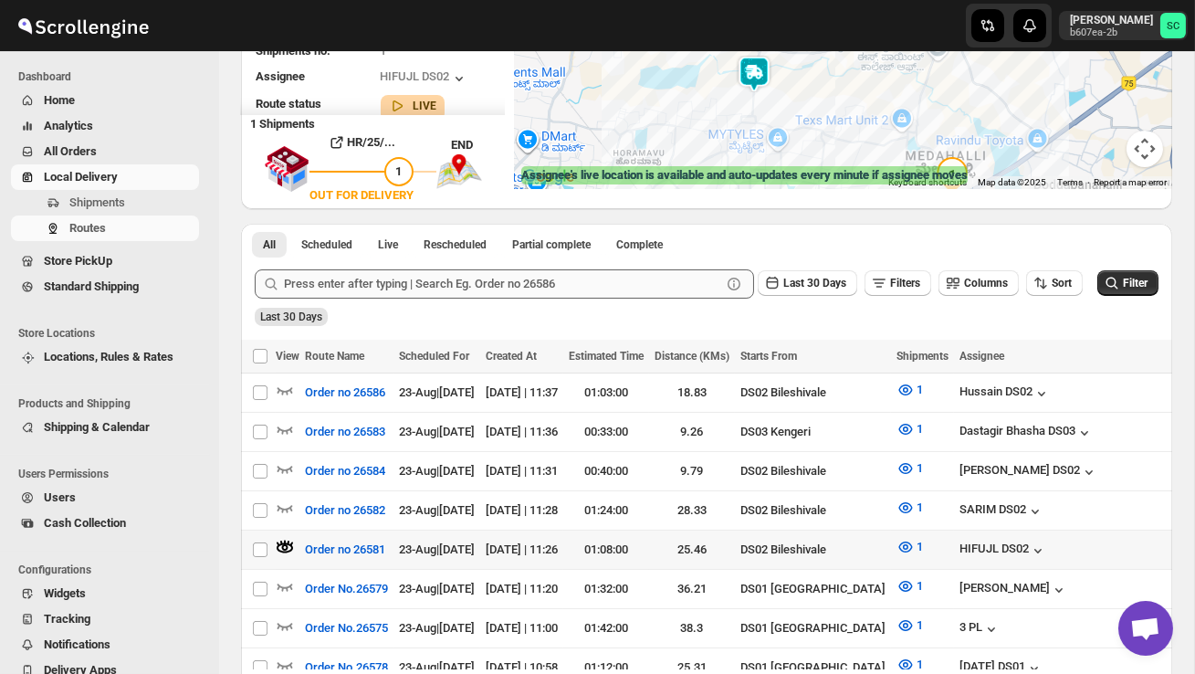
scroll to position [258, 0]
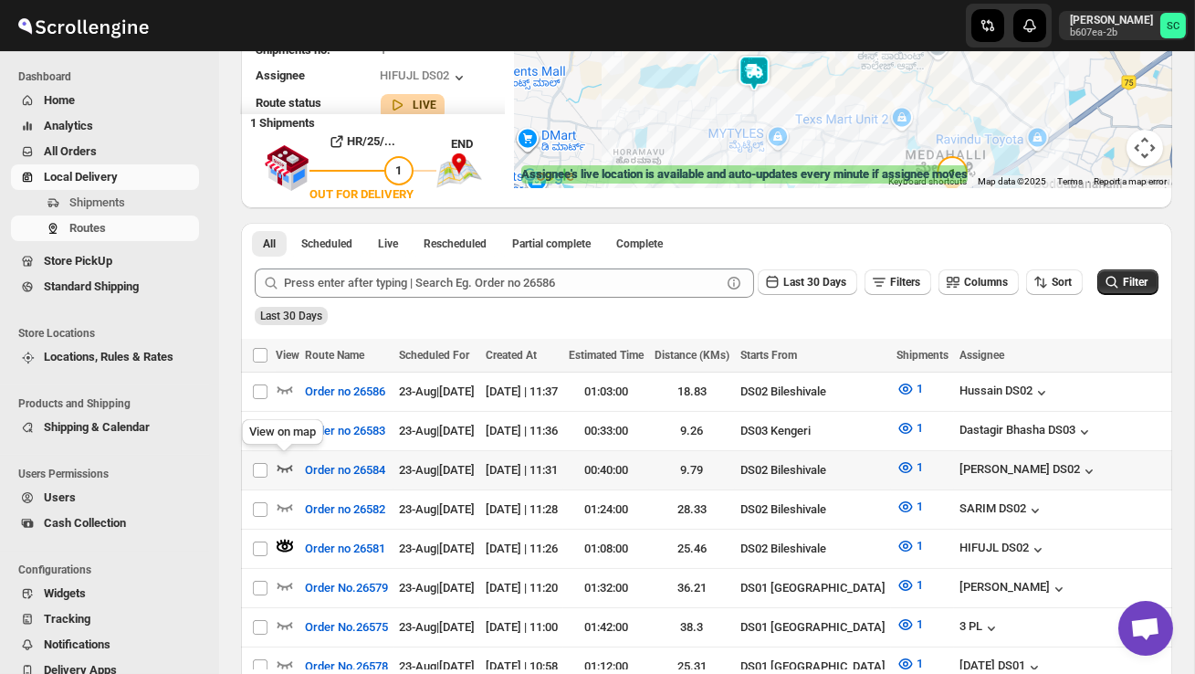
click at [279, 461] on icon "button" at bounding box center [285, 467] width 18 height 18
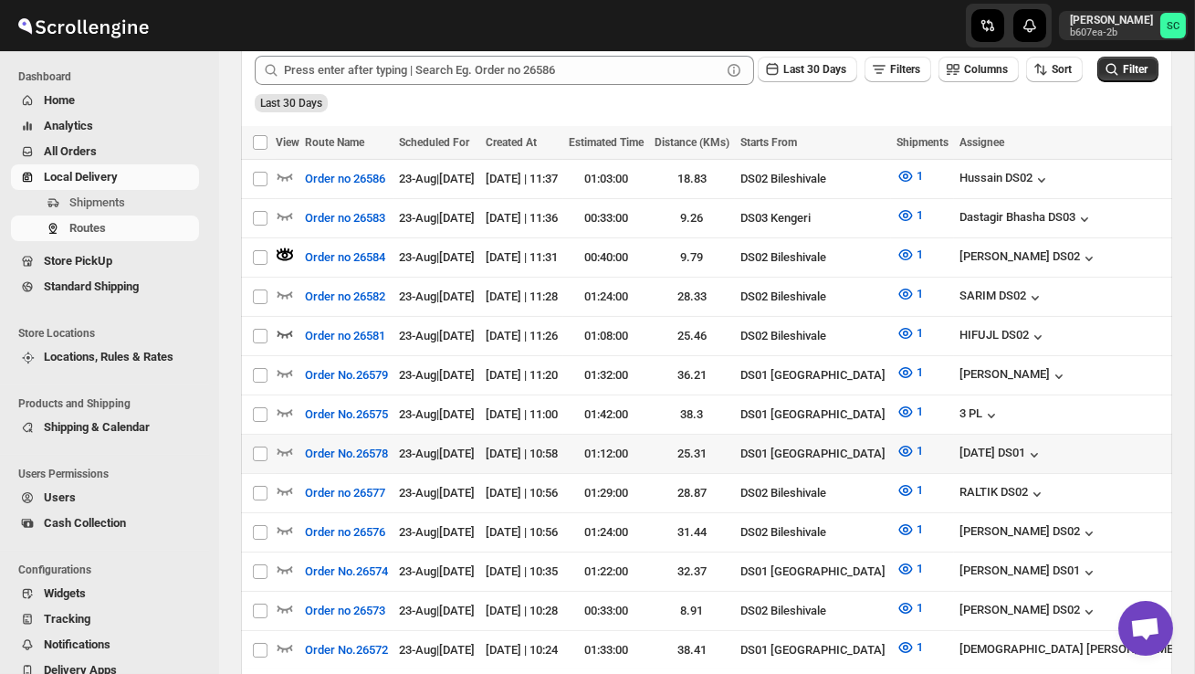
scroll to position [475, 0]
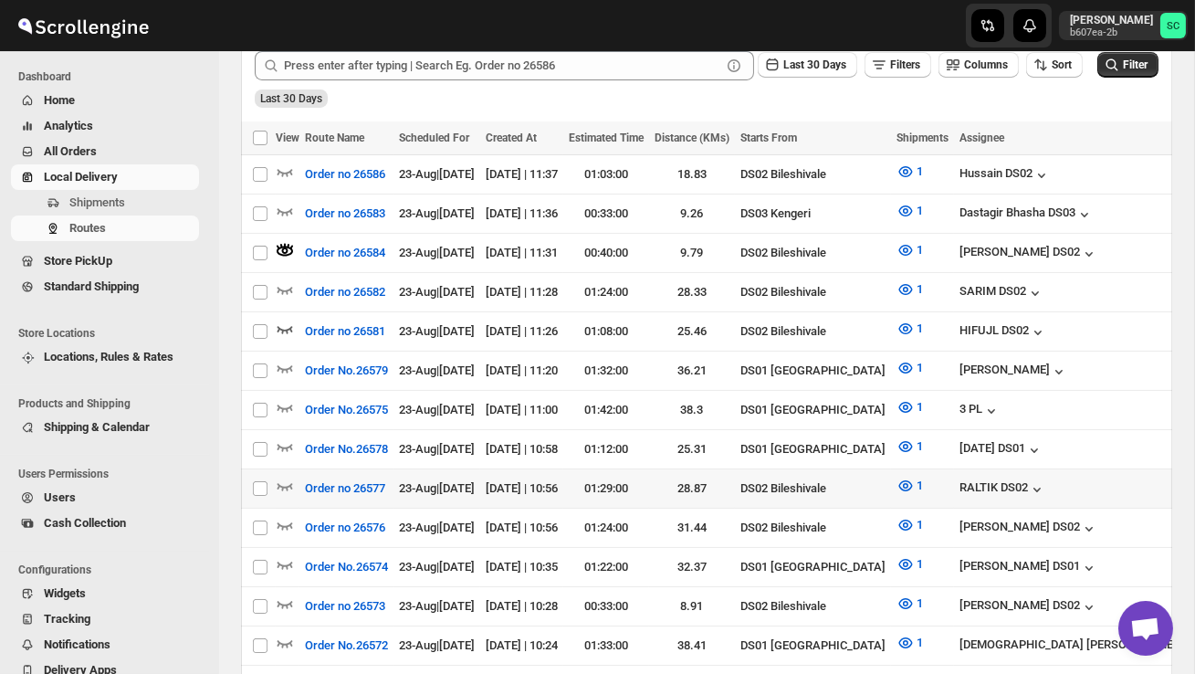
click at [281, 509] on td at bounding box center [288, 528] width 24 height 39
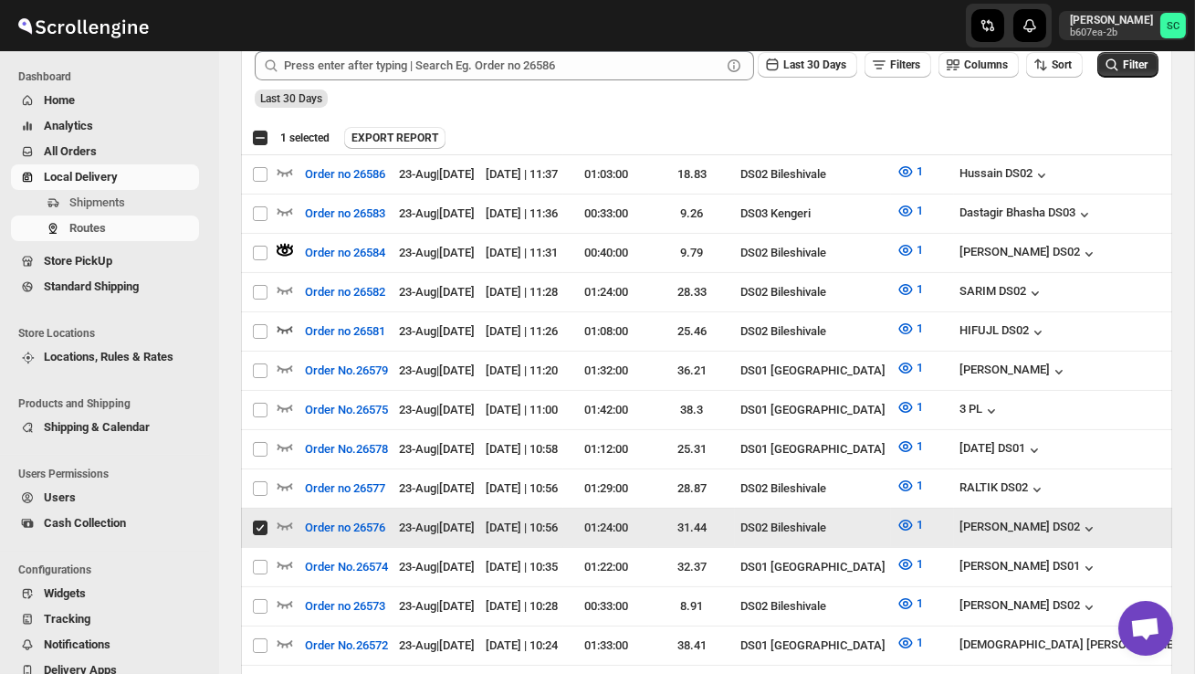
click at [248, 522] on td "Select route" at bounding box center [258, 528] width 35 height 39
checkbox input "false"
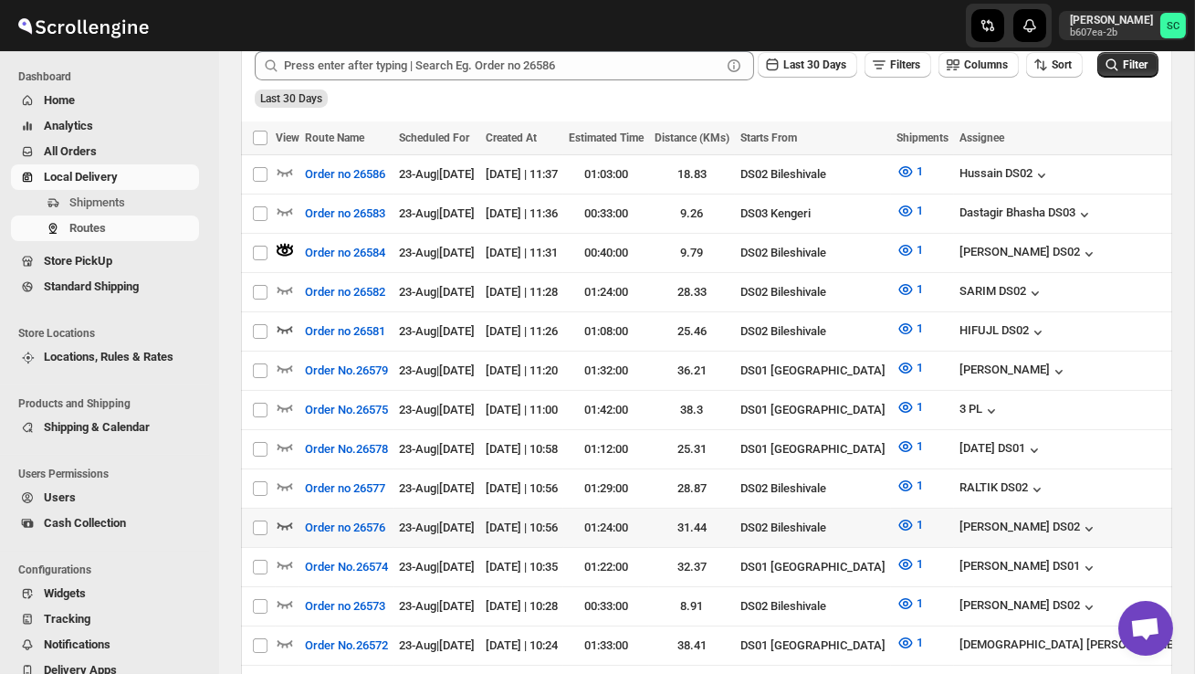
click at [281, 516] on icon "button" at bounding box center [285, 525] width 18 height 18
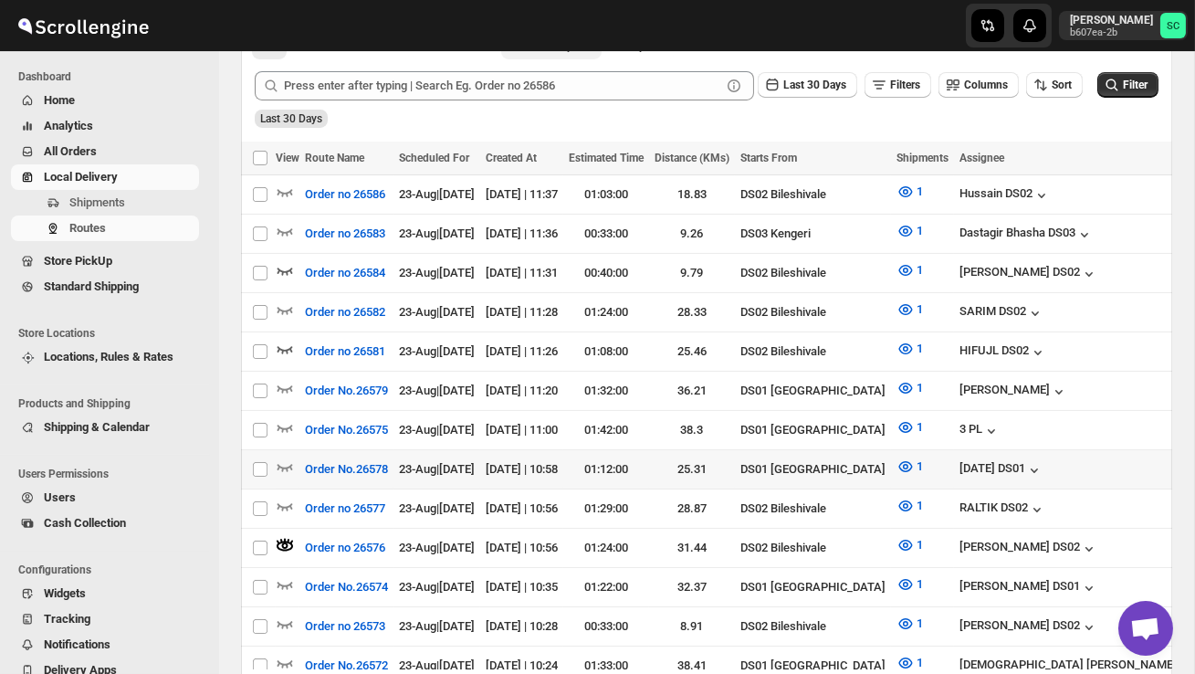
scroll to position [483, 0]
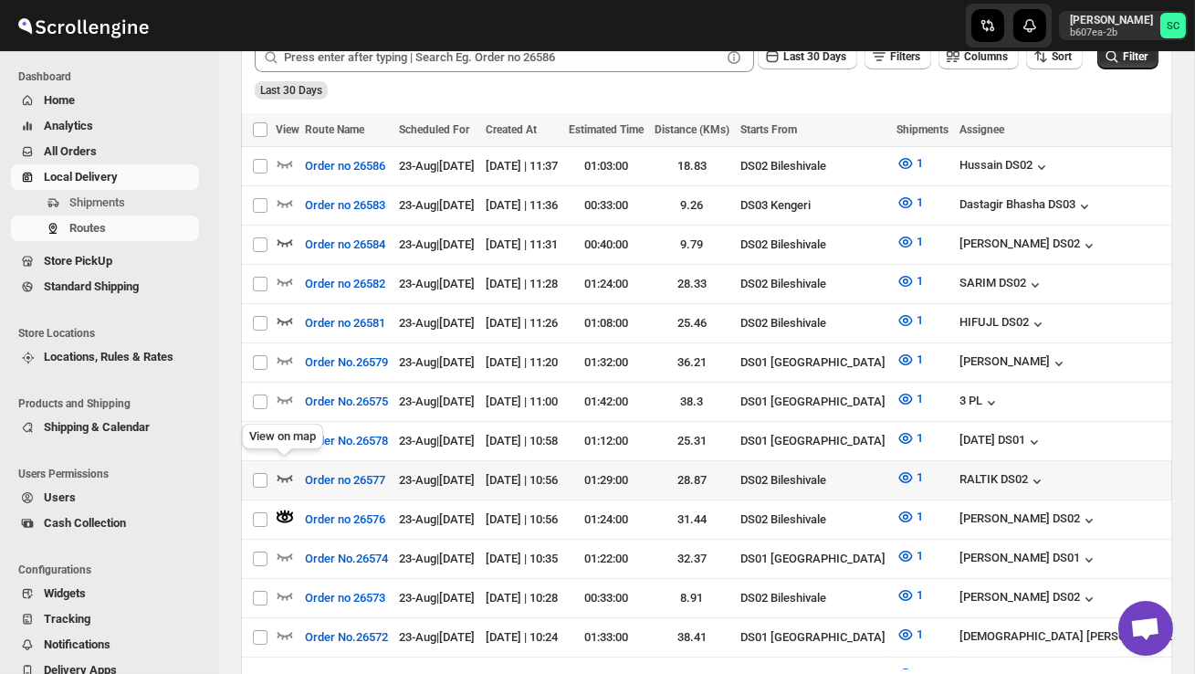
click at [276, 468] on icon "button" at bounding box center [285, 477] width 18 height 18
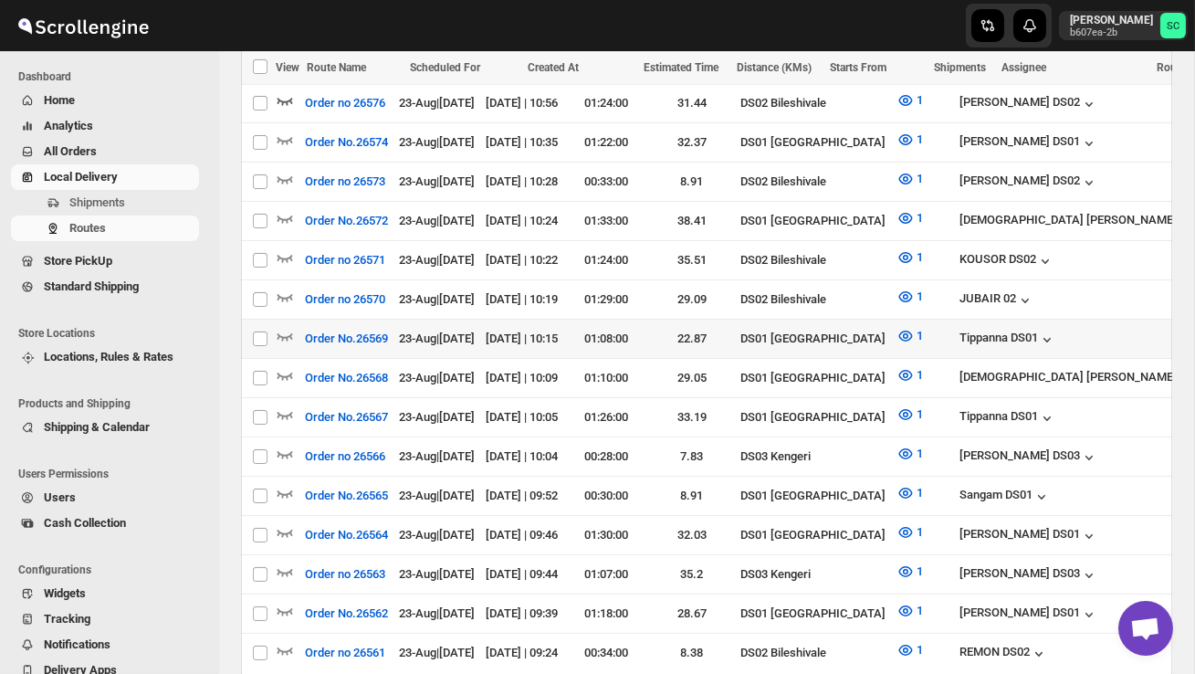
scroll to position [869, 0]
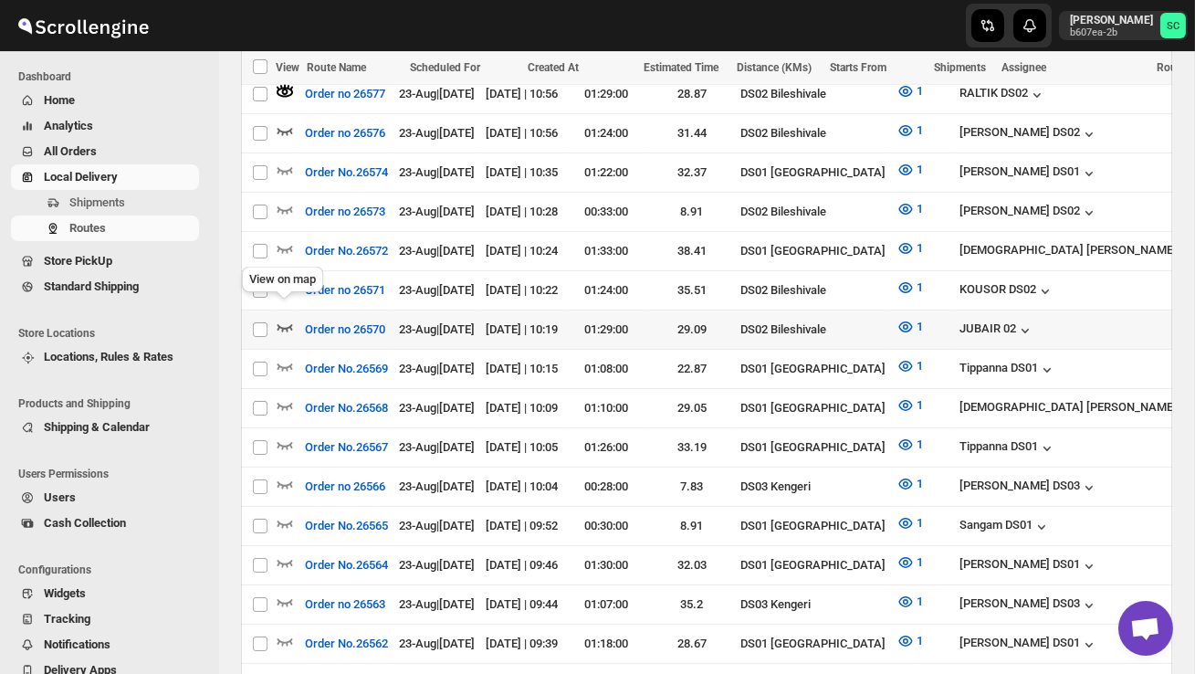
click at [289, 318] on icon "button" at bounding box center [285, 327] width 18 height 18
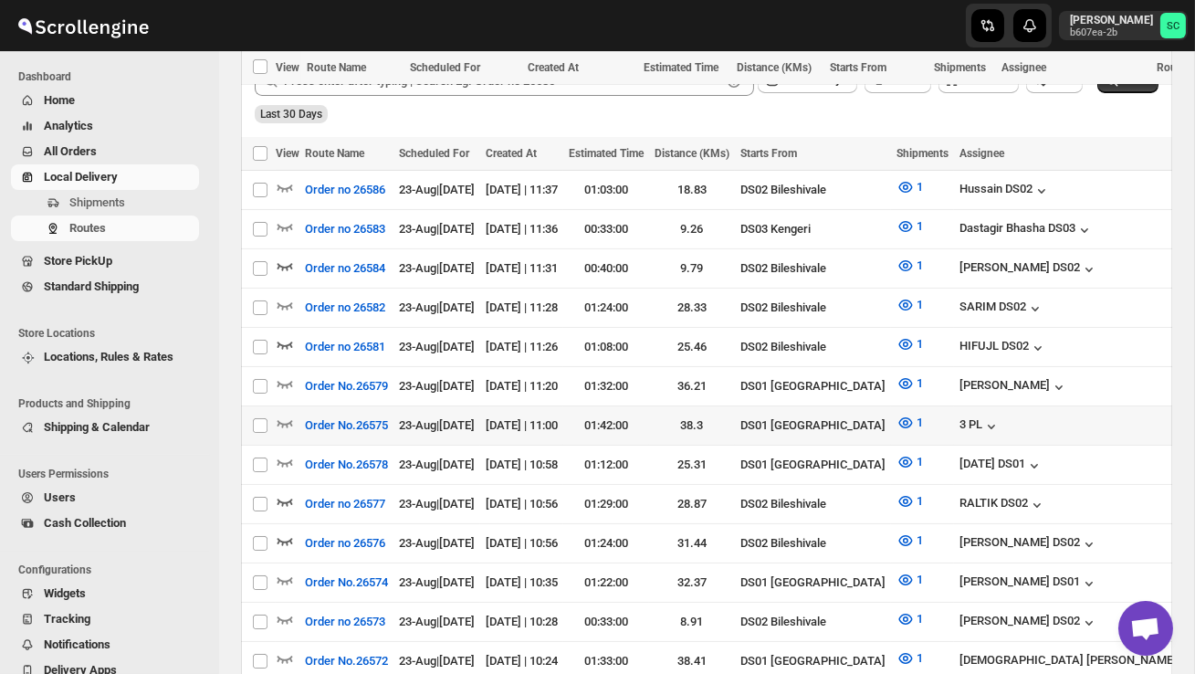
scroll to position [0, 0]
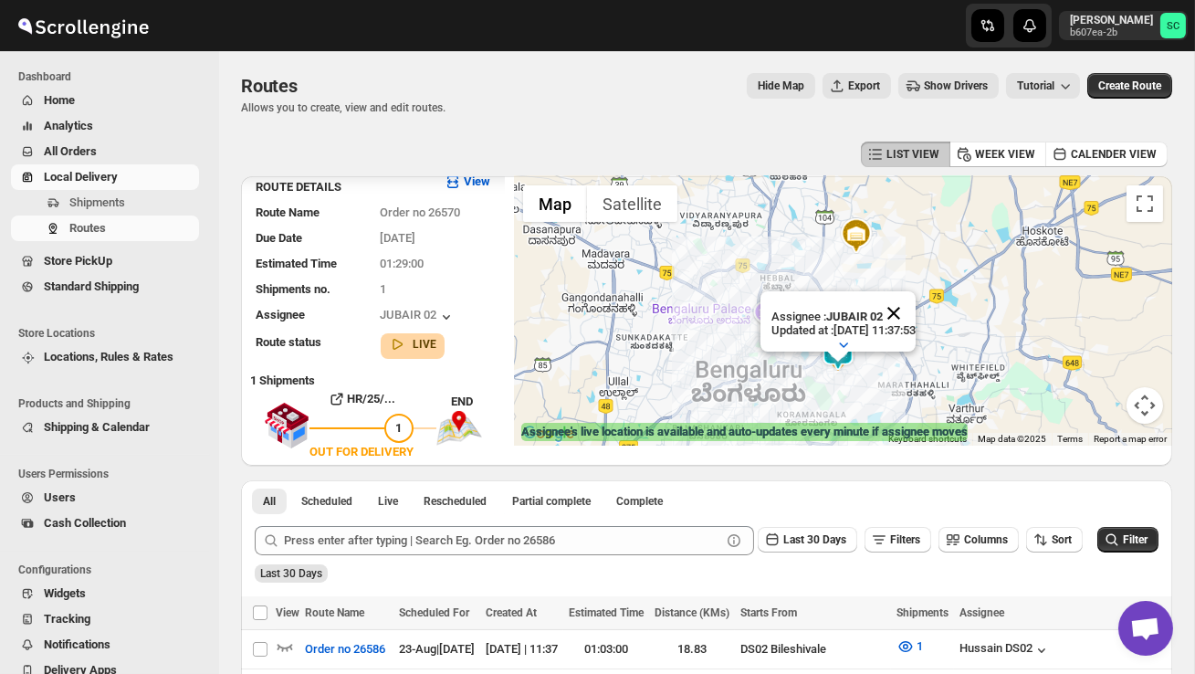
click at [916, 318] on button "Close" at bounding box center [894, 313] width 44 height 44
click at [894, 378] on div at bounding box center [843, 310] width 658 height 269
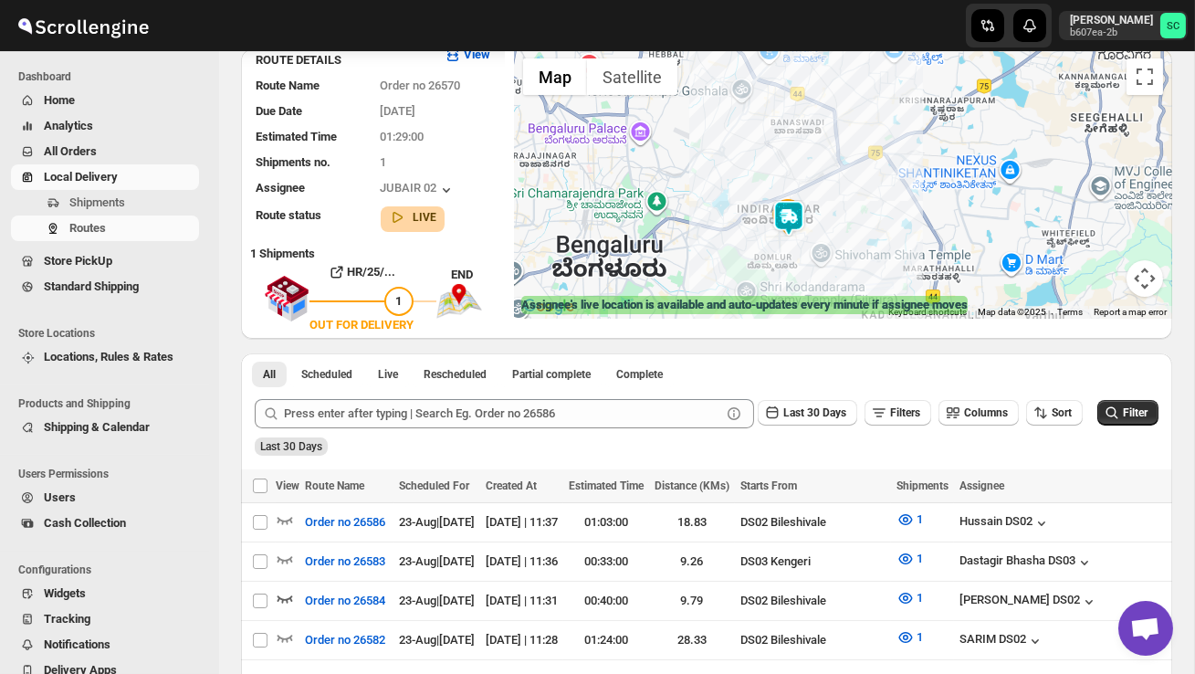
scroll to position [129, 0]
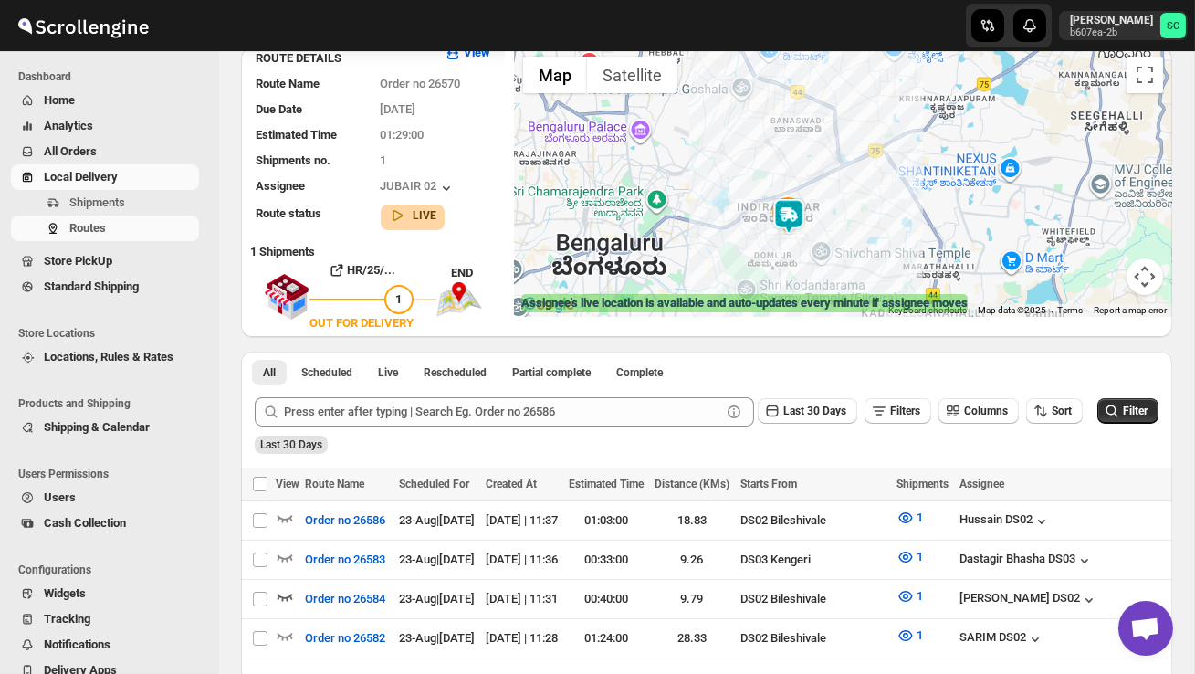
click at [798, 244] on div at bounding box center [843, 181] width 658 height 269
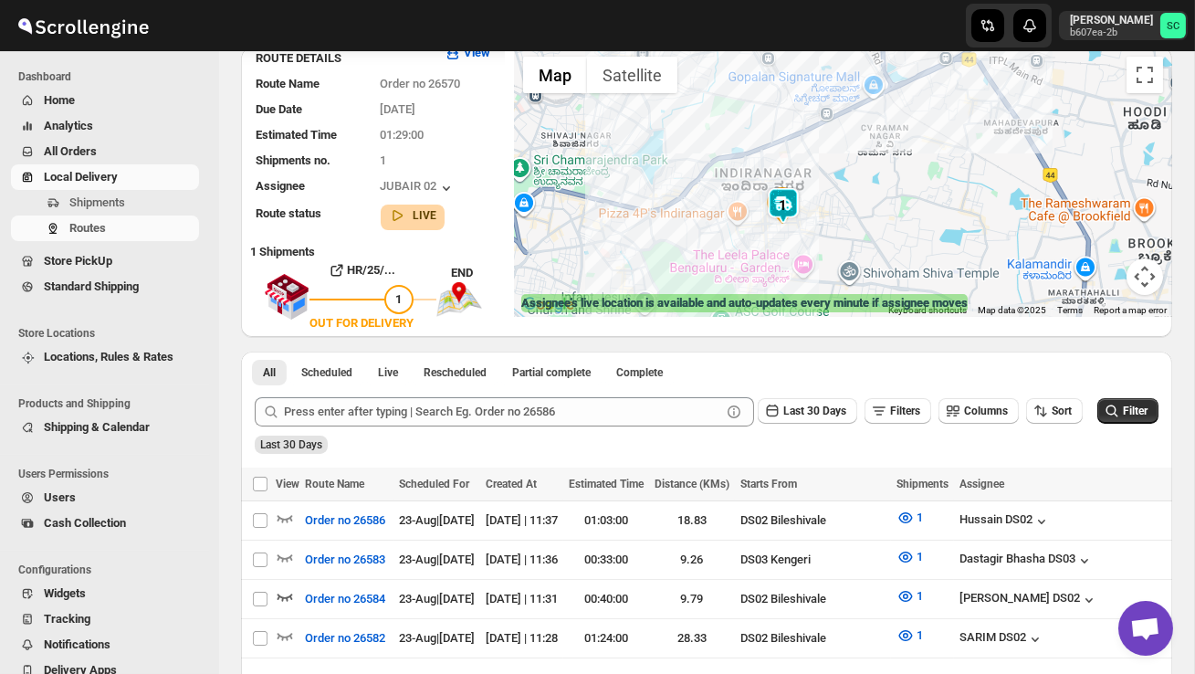
click at [798, 244] on div at bounding box center [843, 181] width 658 height 269
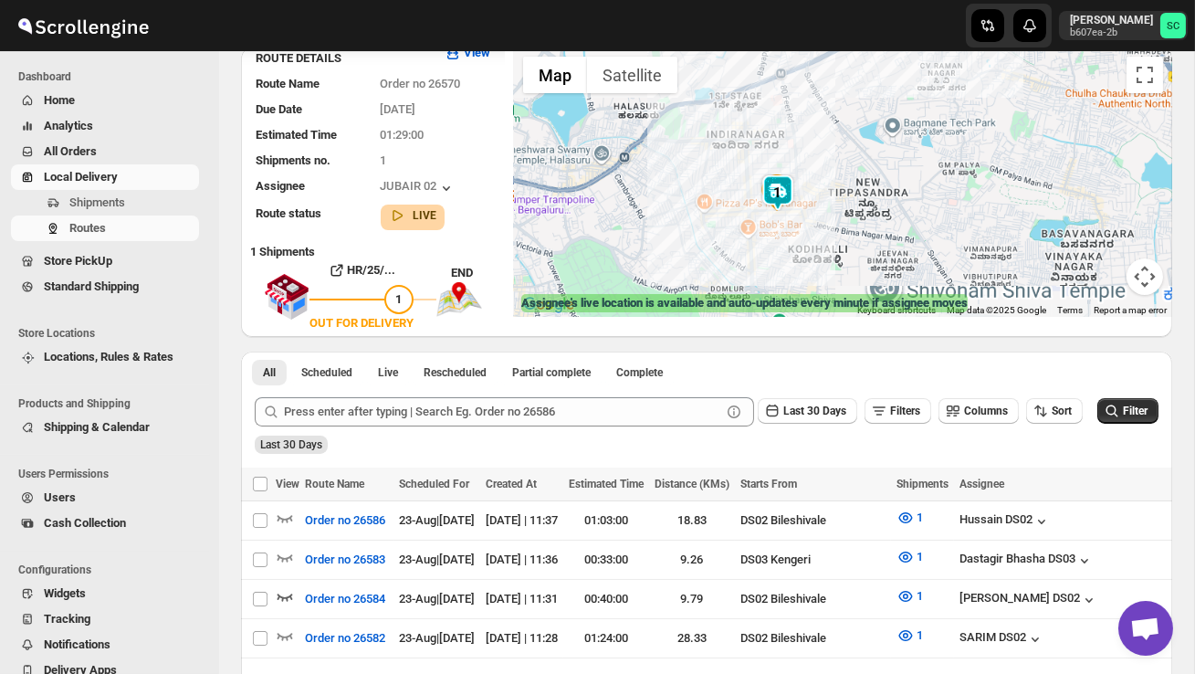
click at [798, 244] on div at bounding box center [843, 181] width 658 height 269
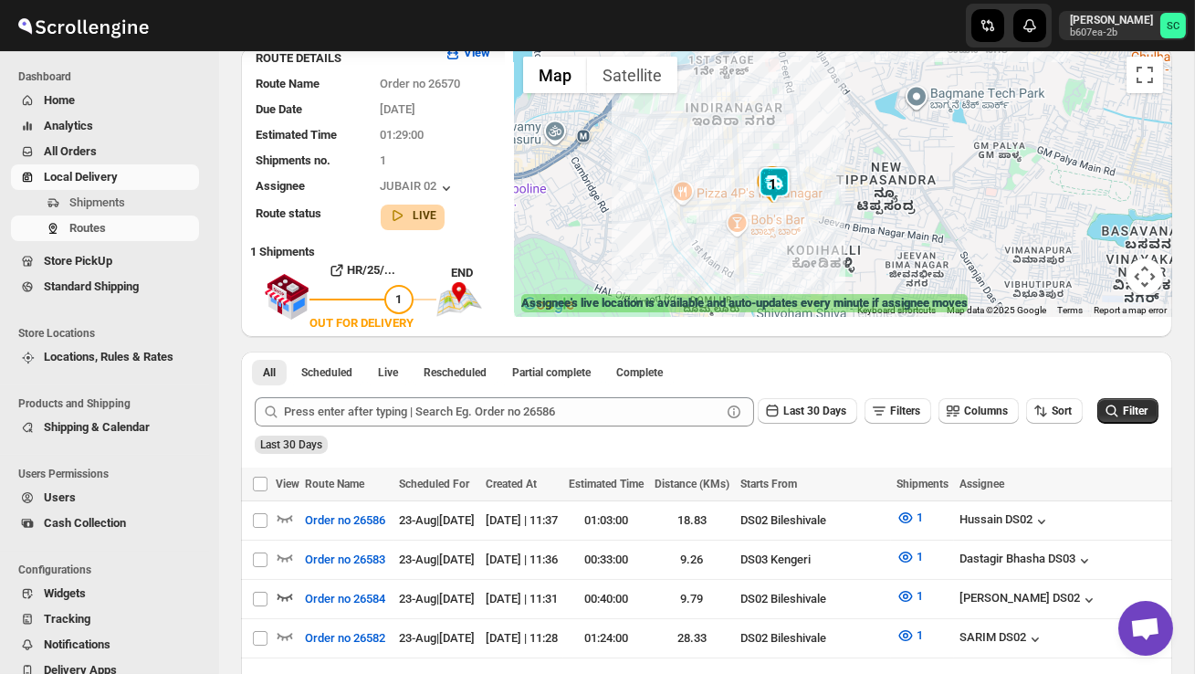
click at [798, 244] on div at bounding box center [843, 181] width 658 height 269
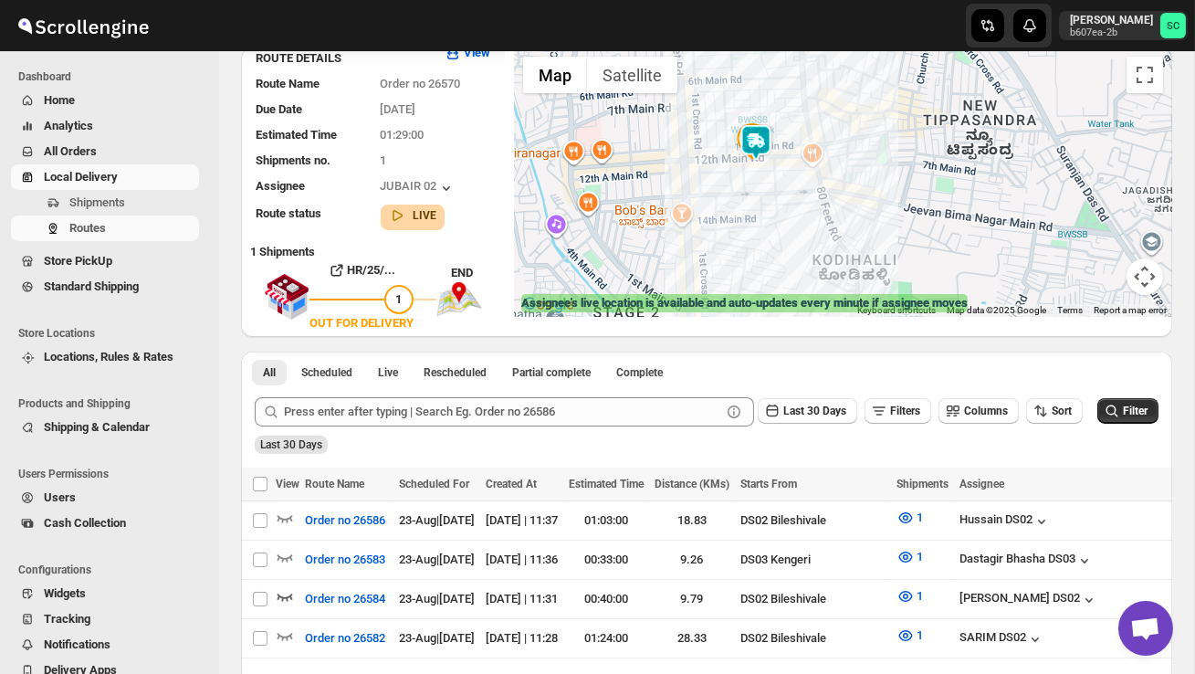
click at [773, 229] on div at bounding box center [843, 181] width 658 height 269
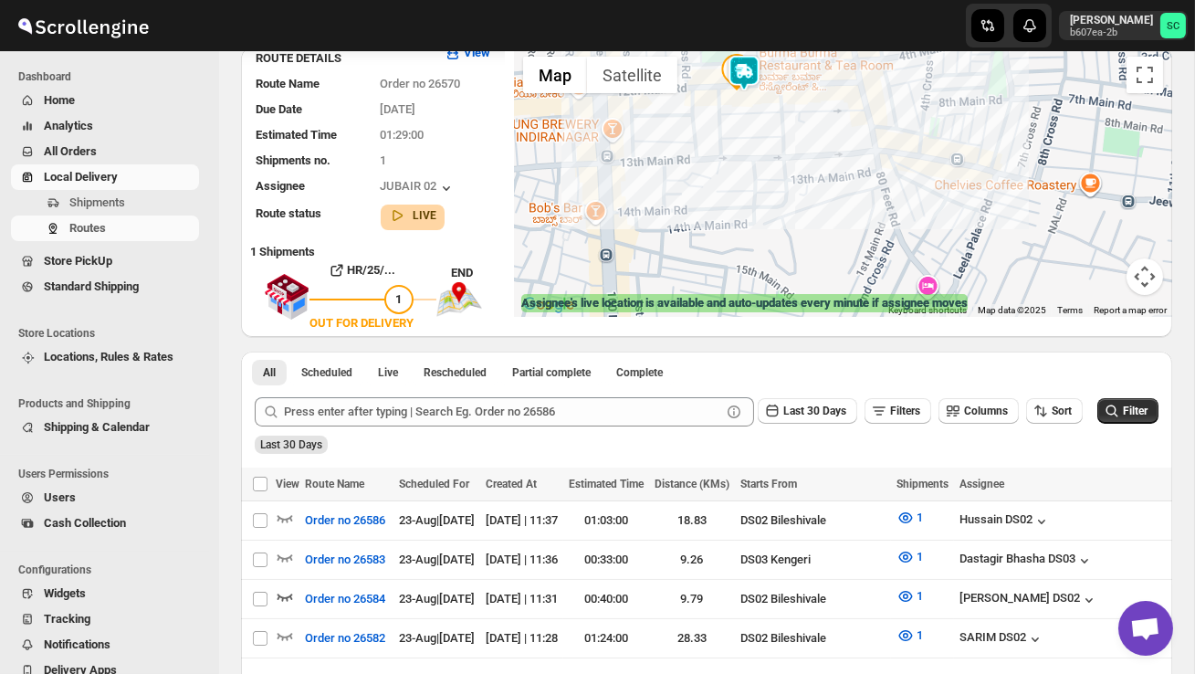
drag, startPoint x: 777, startPoint y: 160, endPoint x: 793, endPoint y: 210, distance: 52.6
click at [777, 169] on div at bounding box center [843, 181] width 658 height 269
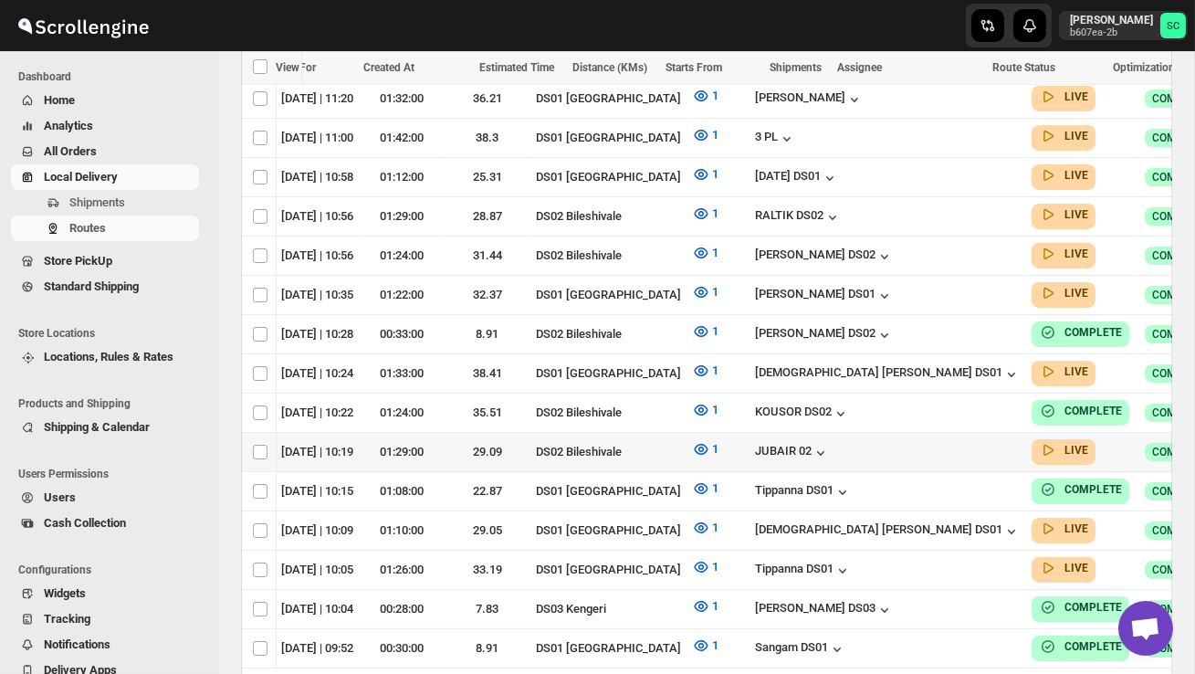
scroll to position [0, 266]
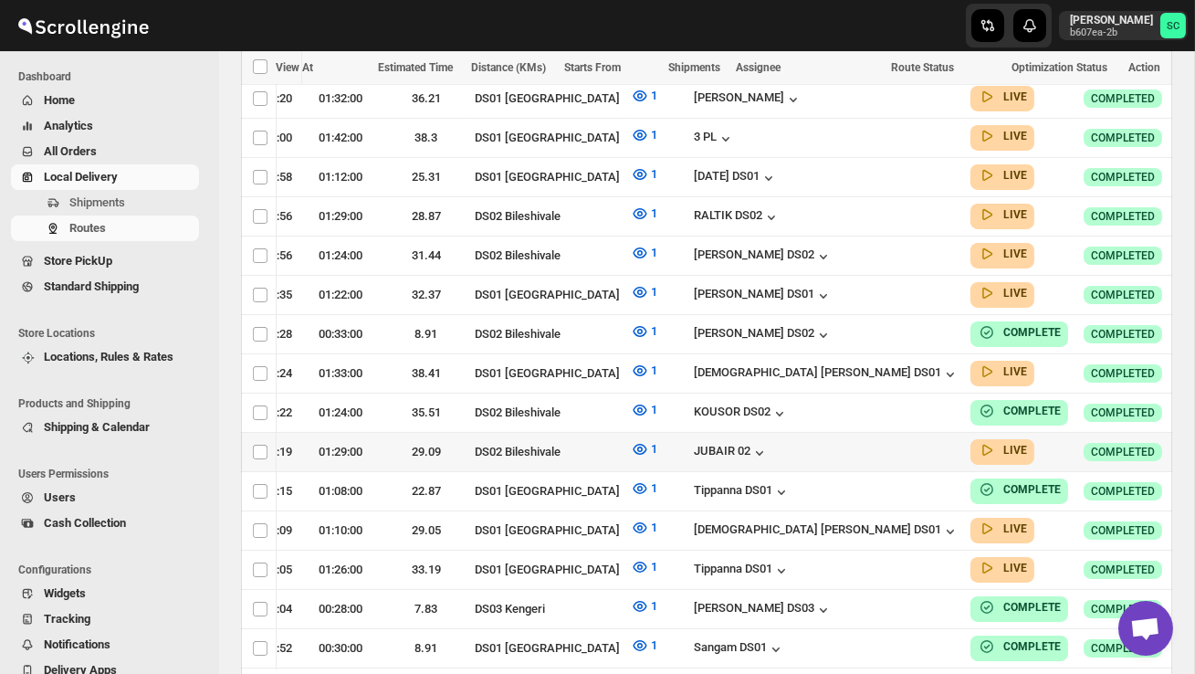
click at [1194, 442] on icon "button" at bounding box center [1203, 451] width 18 height 18
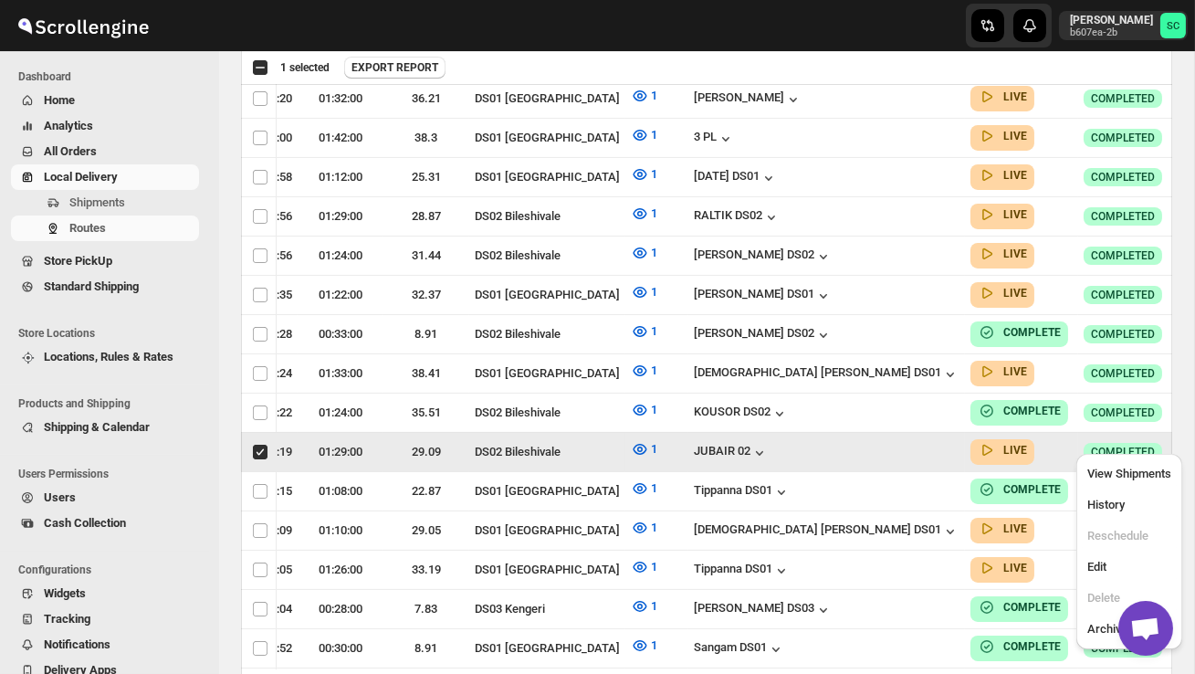
scroll to position [0, 1]
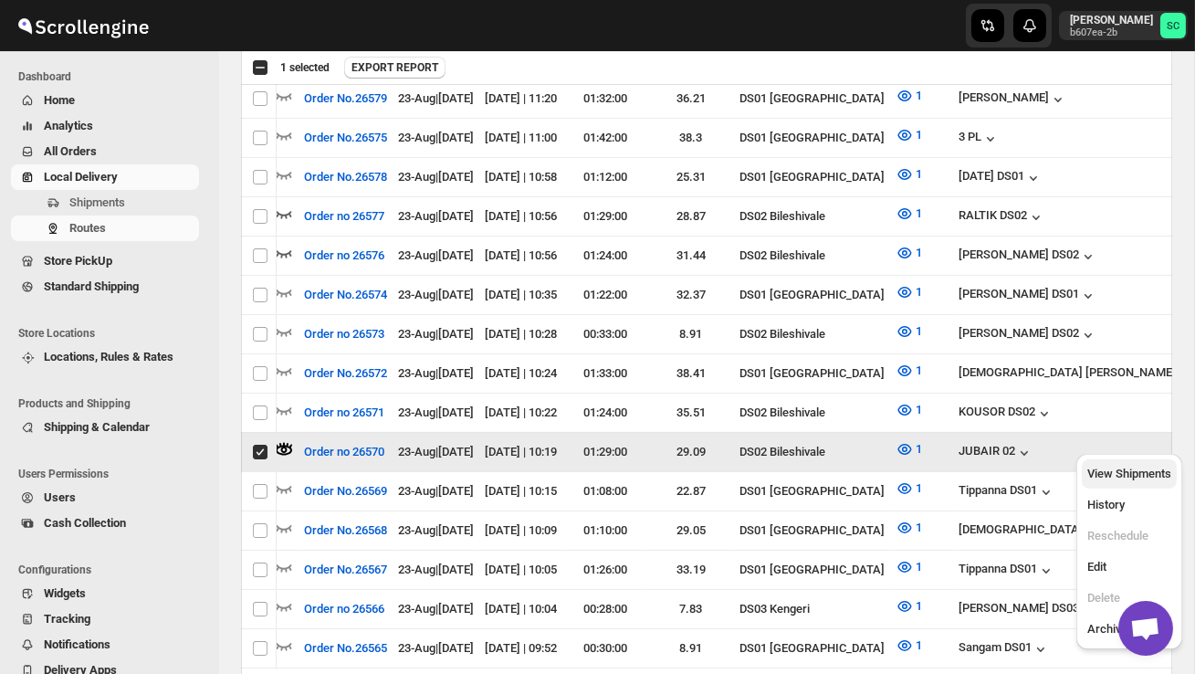
click at [1136, 473] on span "View Shipments" at bounding box center [1130, 474] width 84 height 14
checkbox input "false"
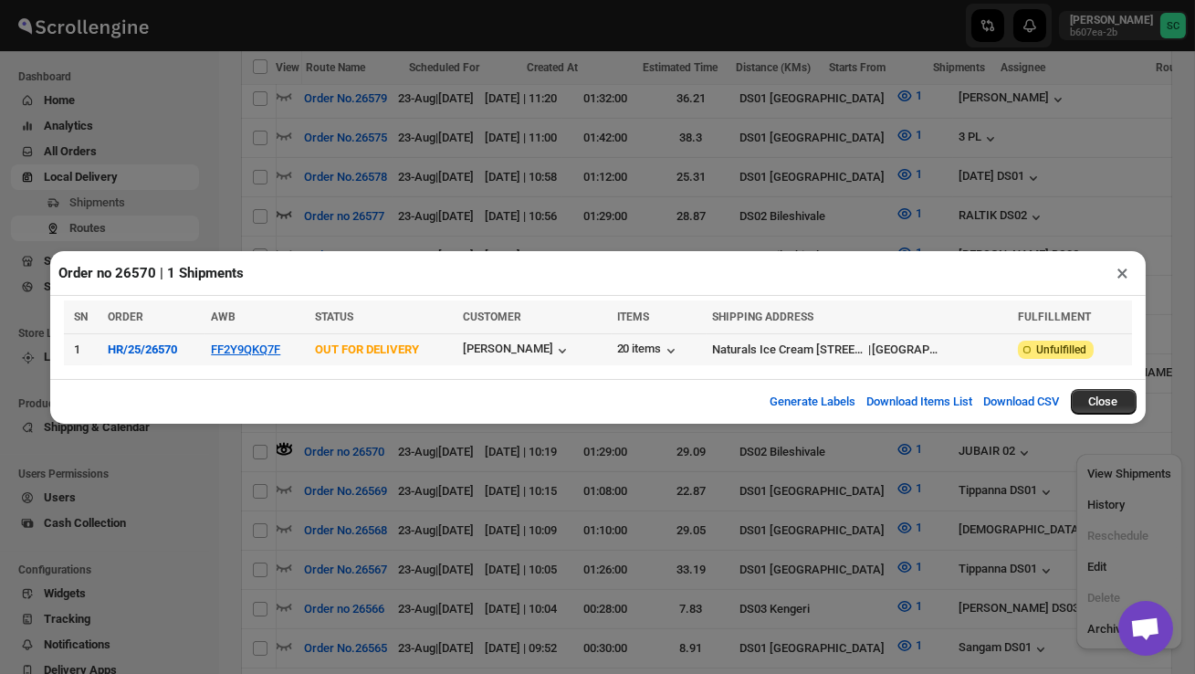
click at [281, 357] on td "FF2Y9QKQ7F" at bounding box center [256, 349] width 103 height 32
click at [274, 350] on button "FF2Y9QKQ7F" at bounding box center [245, 349] width 69 height 14
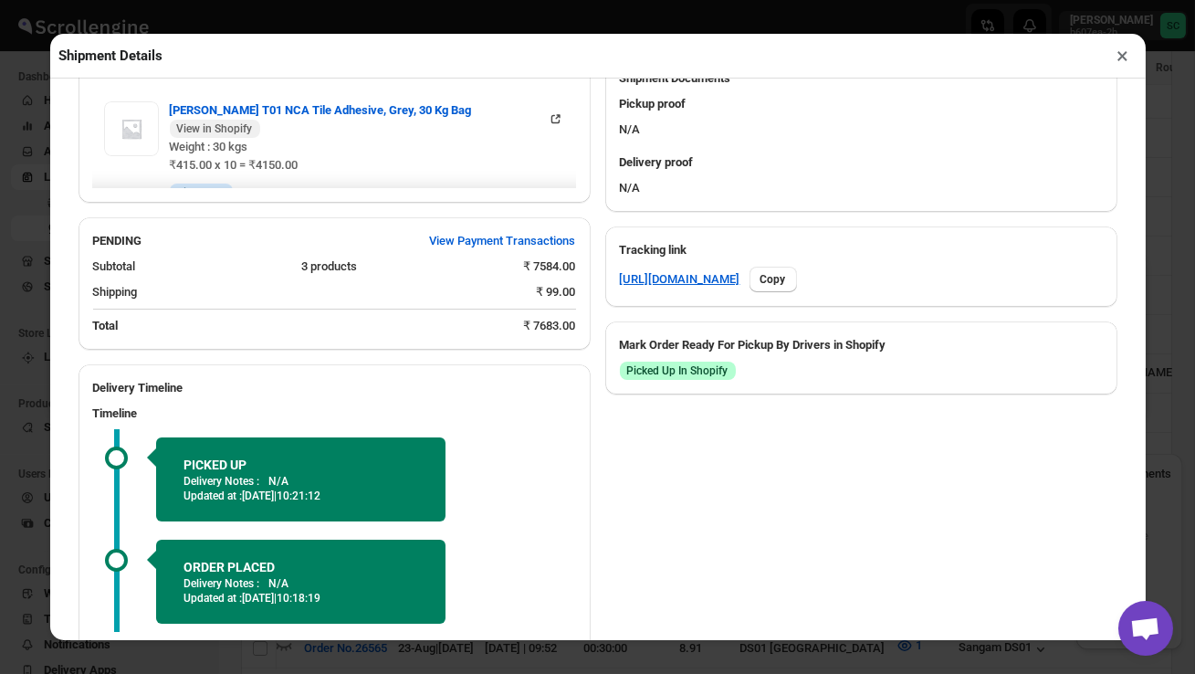
scroll to position [910, 0]
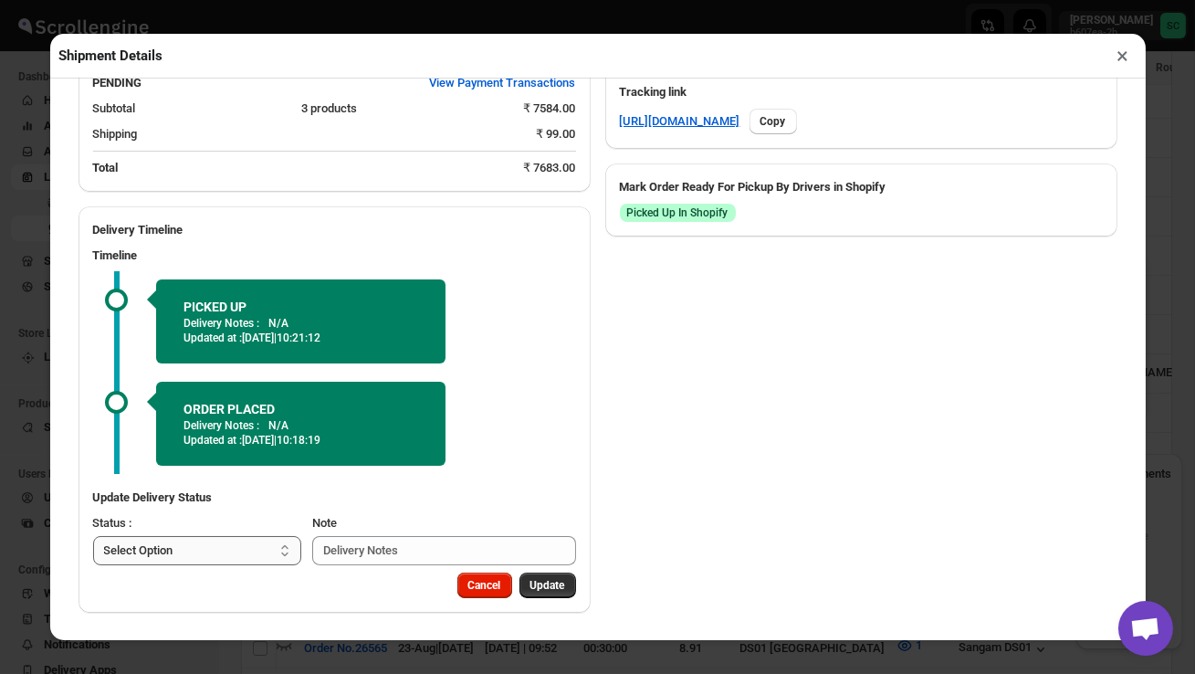
click at [247, 540] on select "Select Option PICKED UP OUT FOR DELIVERY RESCHEDULE DELIVERED CANCELLED" at bounding box center [197, 550] width 209 height 29
select select "DELIVERED"
click at [551, 578] on span "Update" at bounding box center [548, 585] width 35 height 15
select select
click at [1127, 60] on button "×" at bounding box center [1123, 56] width 26 height 26
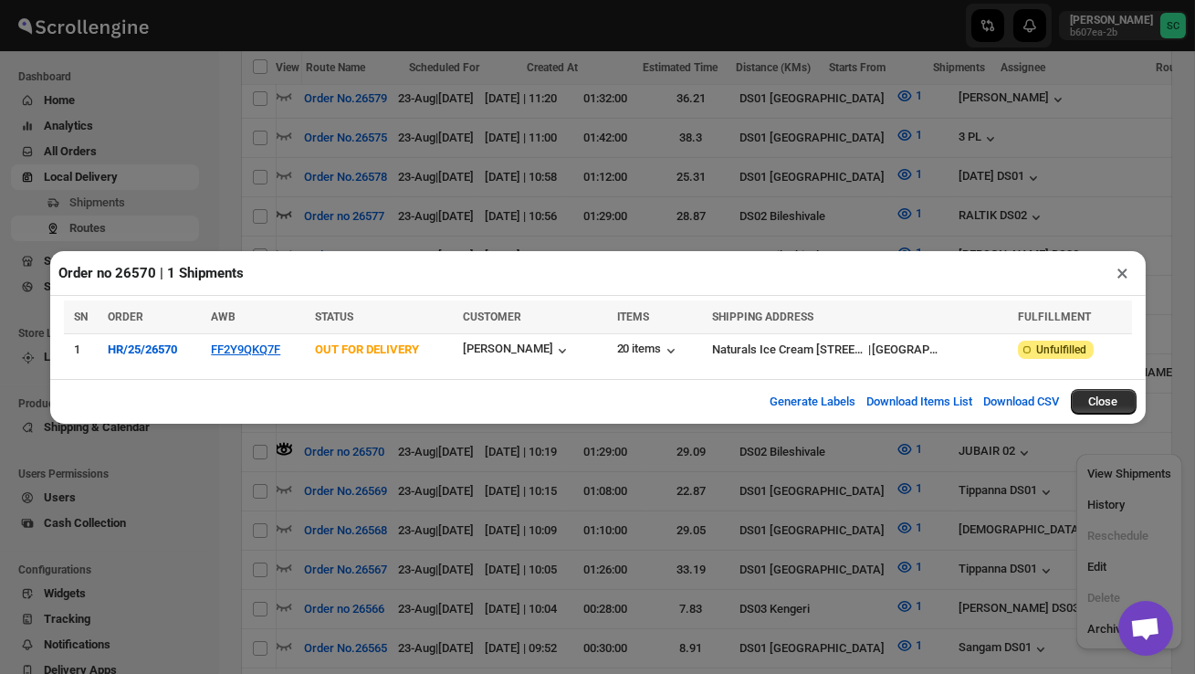
click at [1126, 273] on button "×" at bounding box center [1123, 273] width 26 height 26
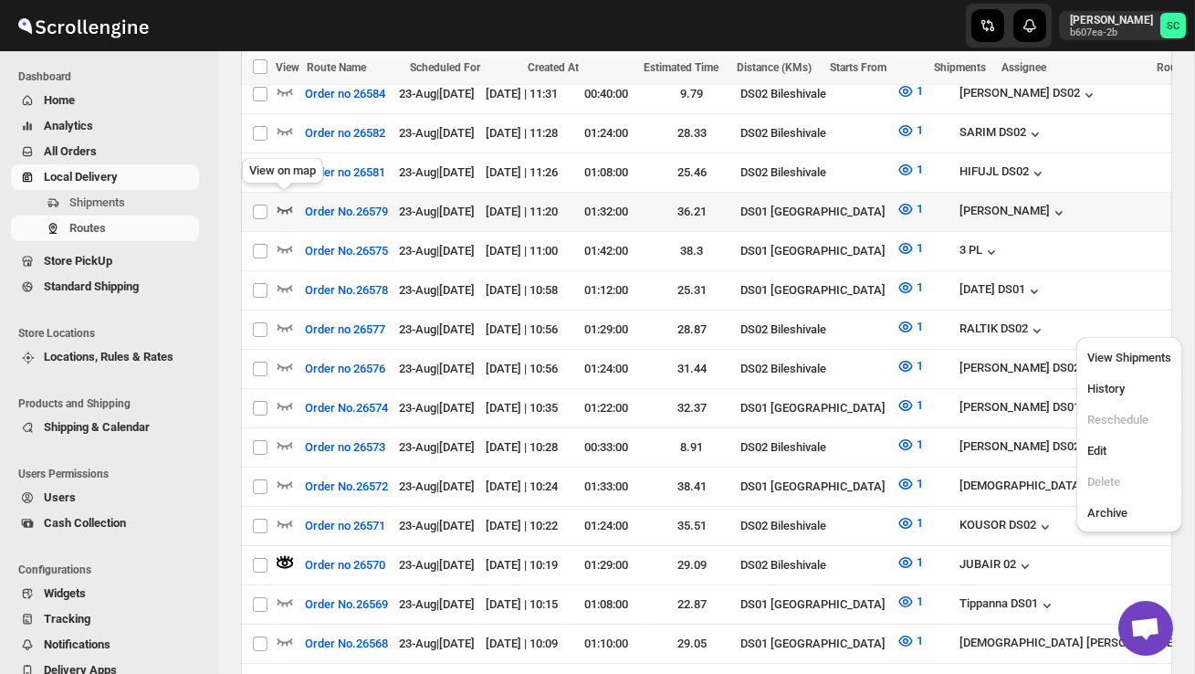
click at [282, 201] on icon "button" at bounding box center [285, 209] width 18 height 18
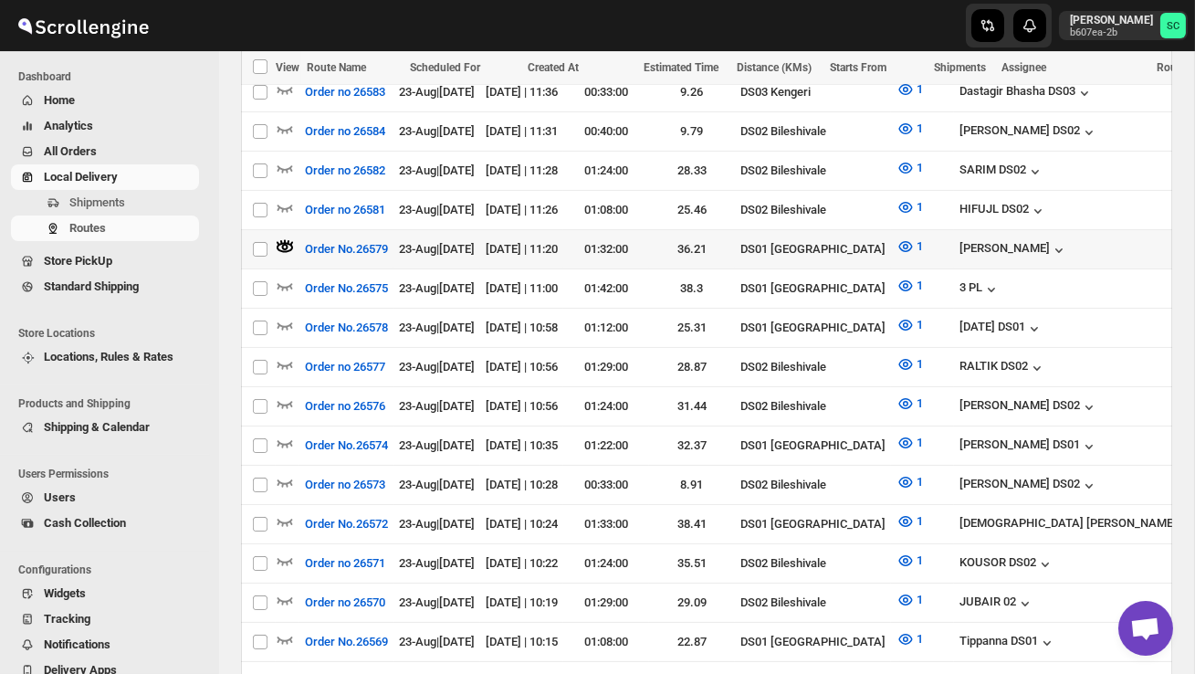
scroll to position [597, 0]
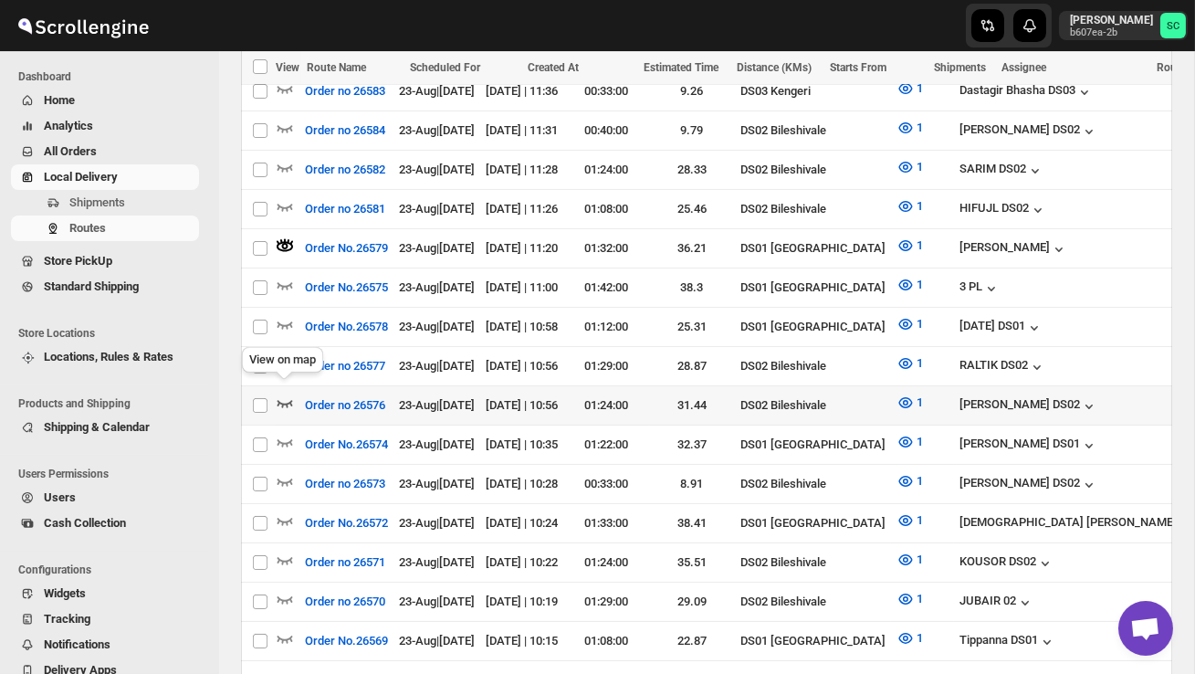
click at [289, 394] on icon "button" at bounding box center [285, 403] width 18 height 18
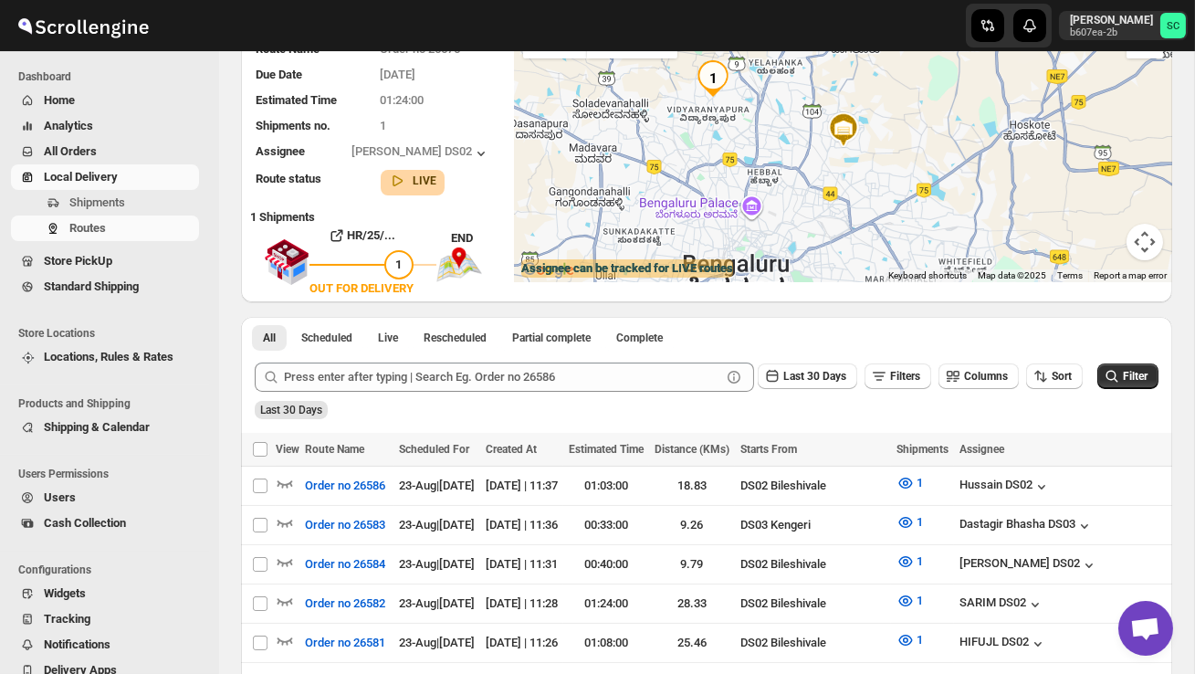
scroll to position [0, 0]
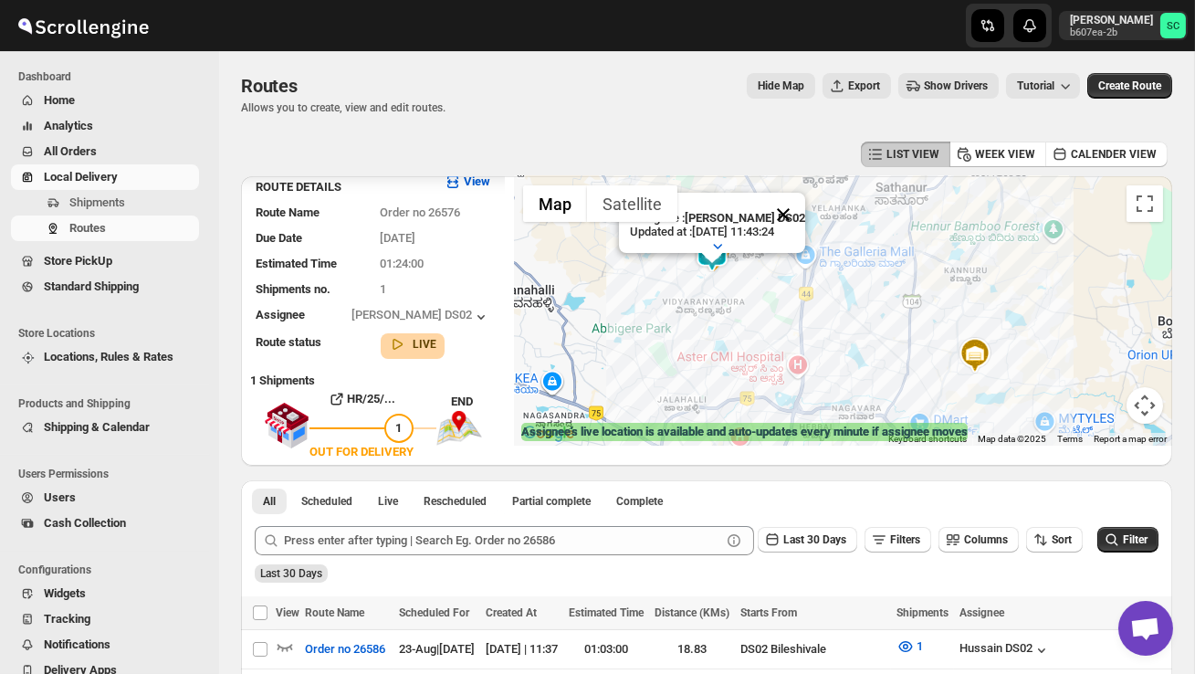
click at [794, 215] on button "Close" at bounding box center [784, 215] width 44 height 44
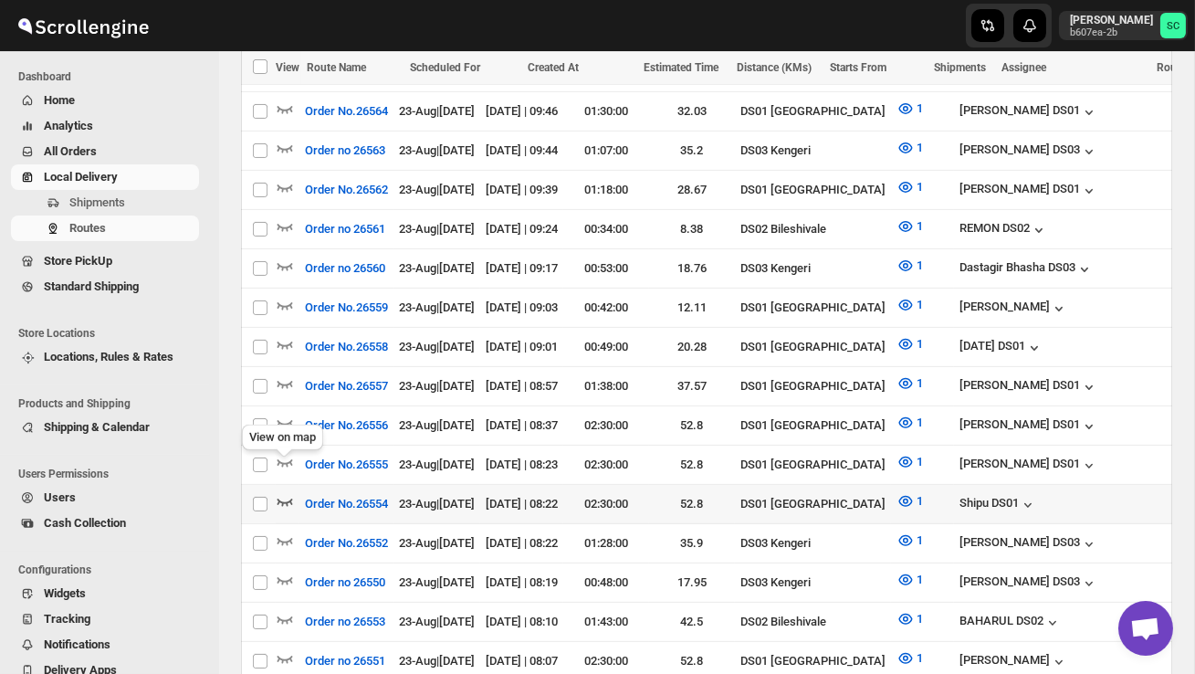
click at [289, 499] on icon "button" at bounding box center [286, 502] width 16 height 7
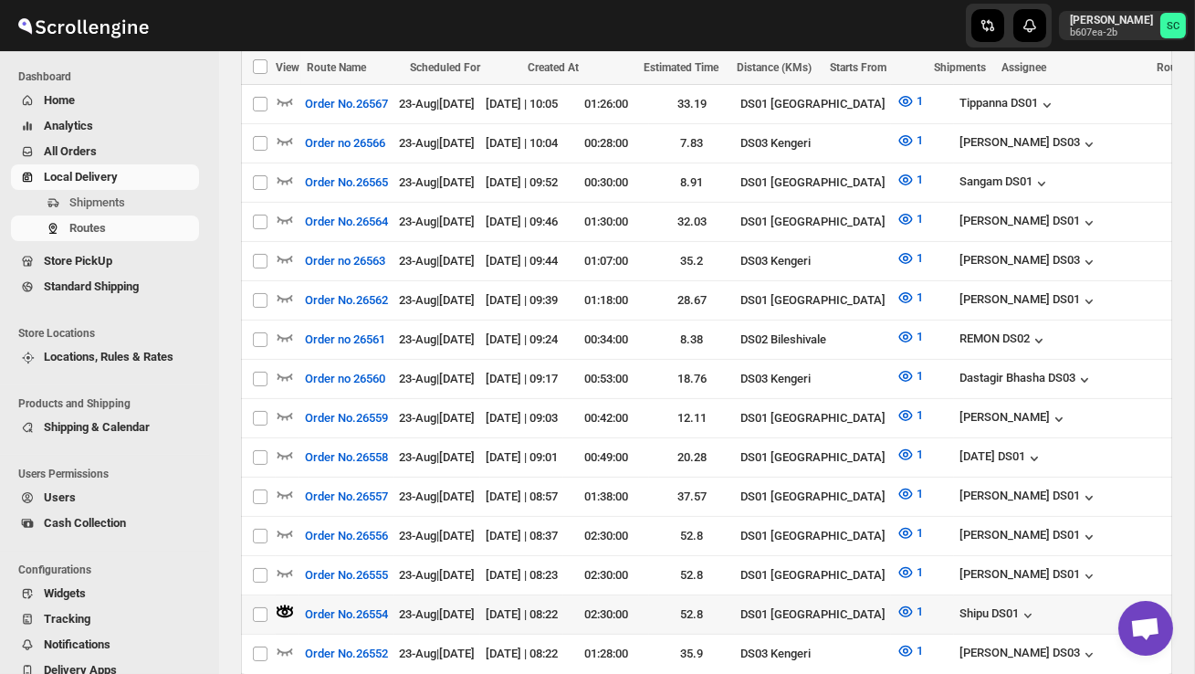
scroll to position [1242, 0]
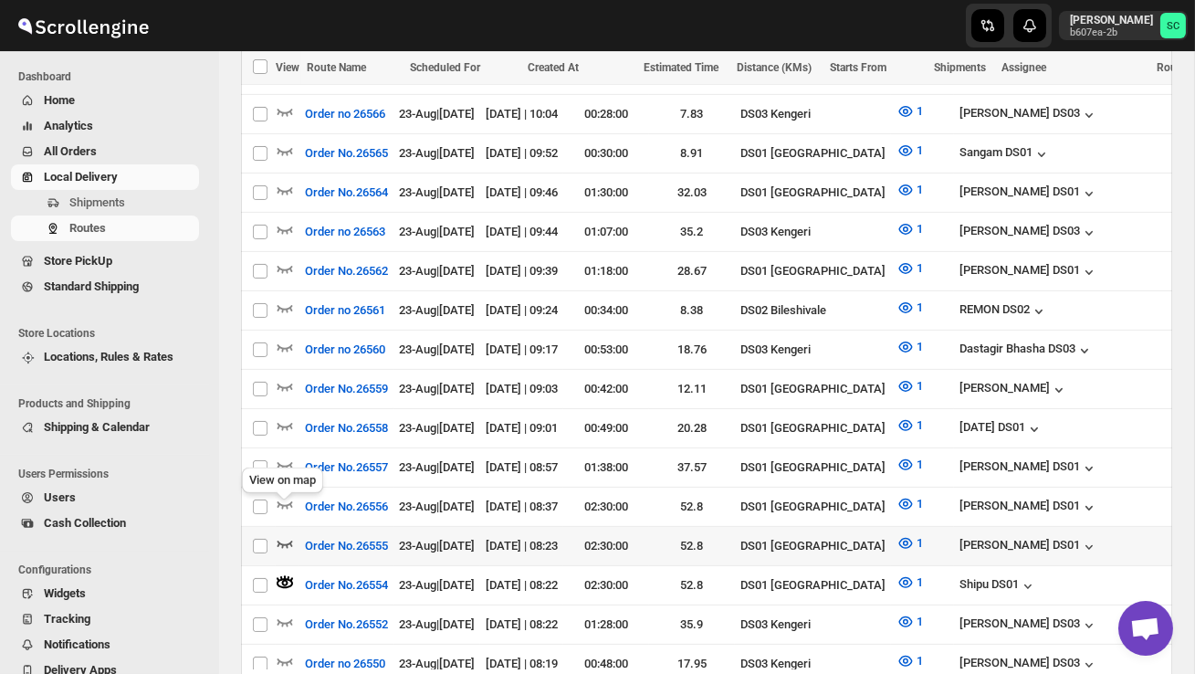
click at [282, 541] on icon "button" at bounding box center [286, 544] width 16 height 7
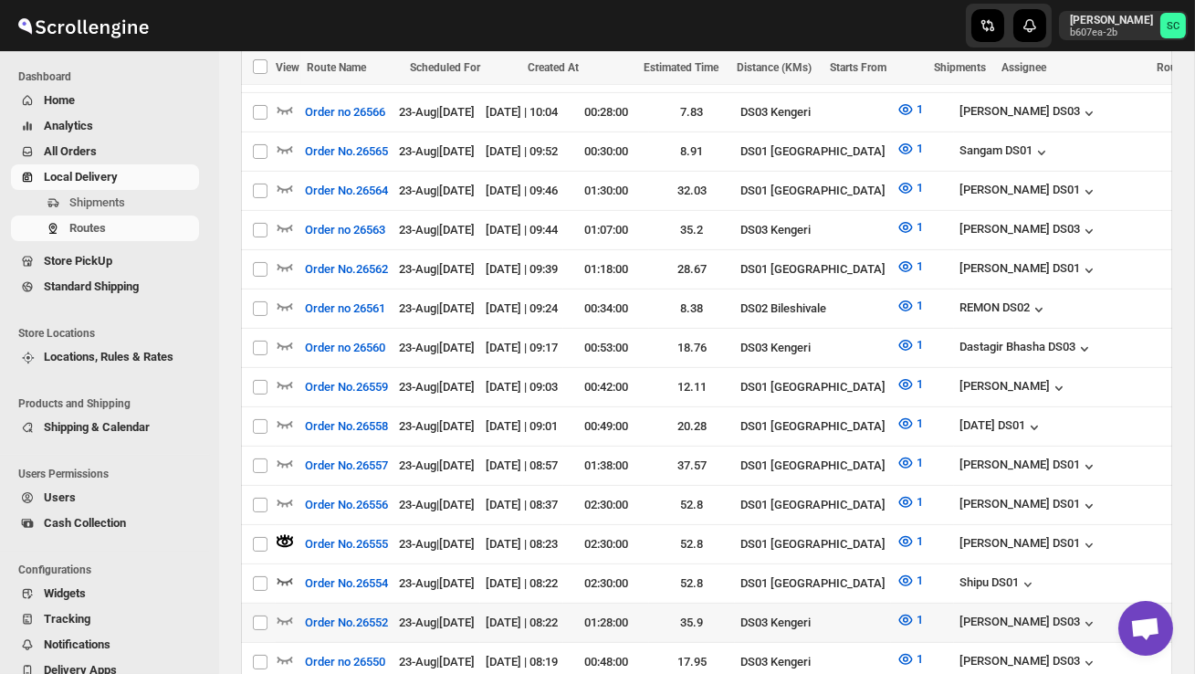
scroll to position [1251, 0]
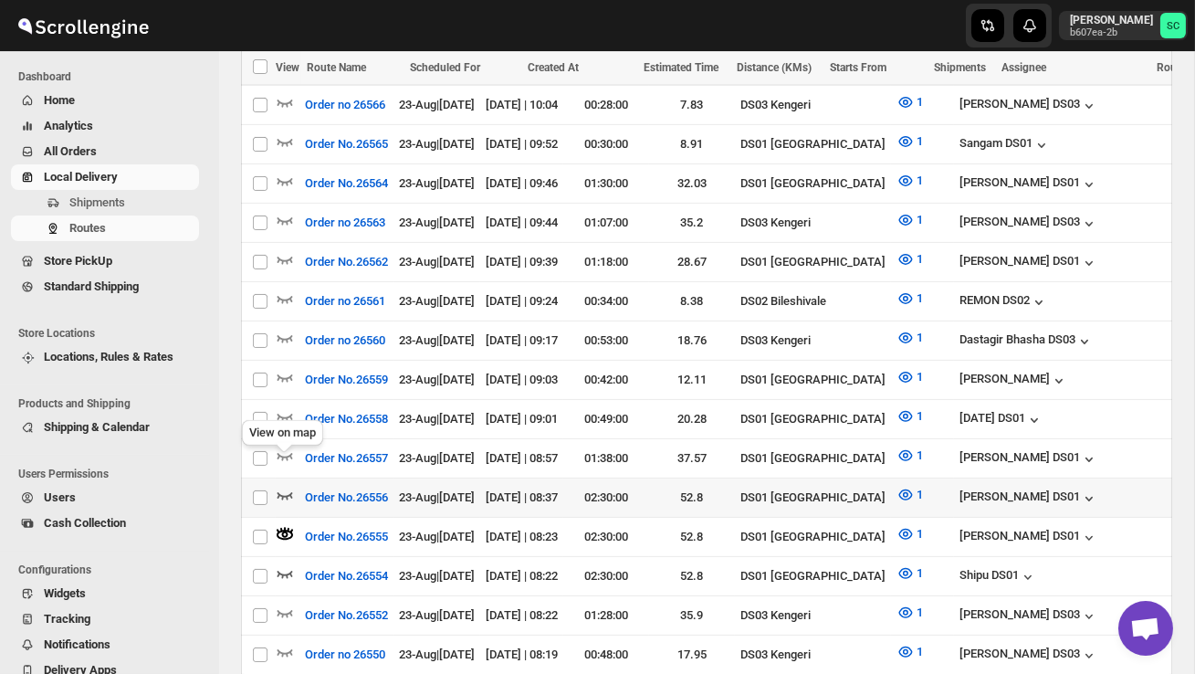
click at [282, 492] on icon "button" at bounding box center [286, 495] width 16 height 7
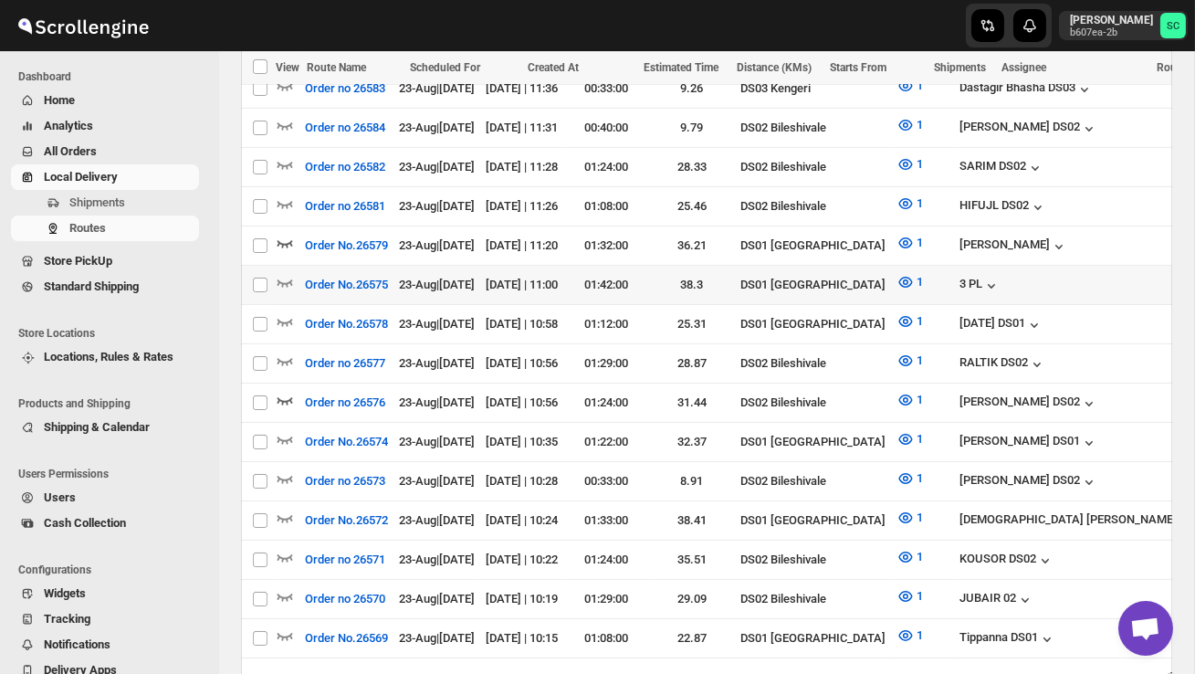
scroll to position [0, 0]
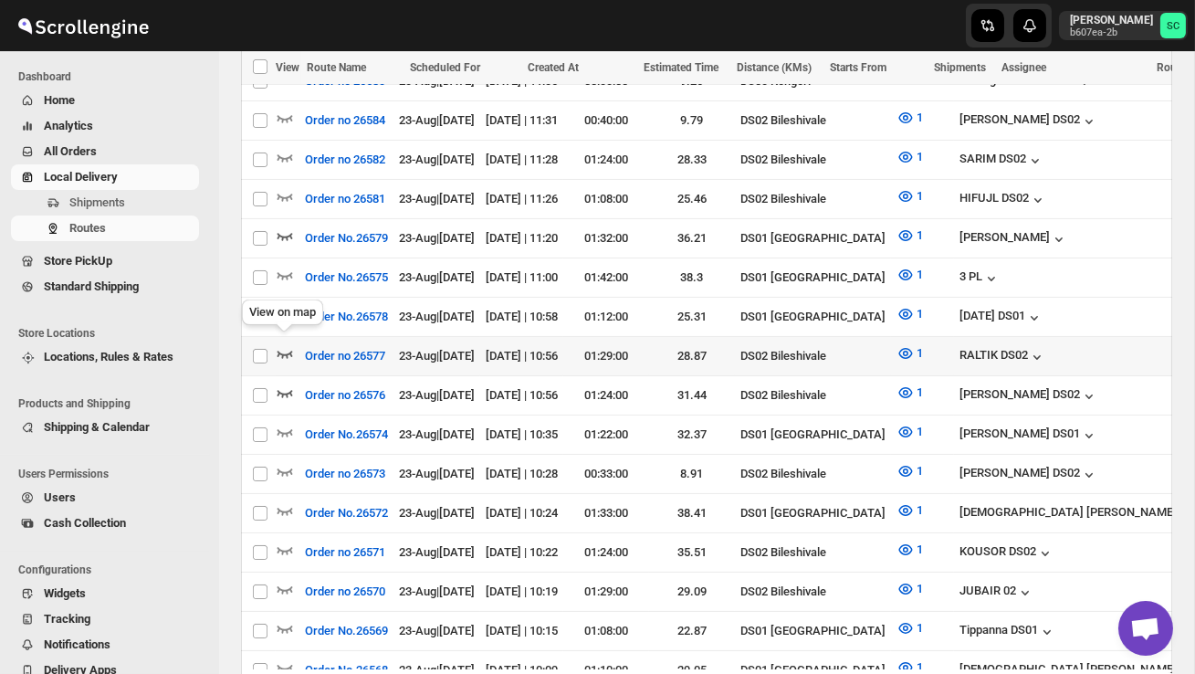
click at [284, 344] on icon "button" at bounding box center [285, 353] width 18 height 18
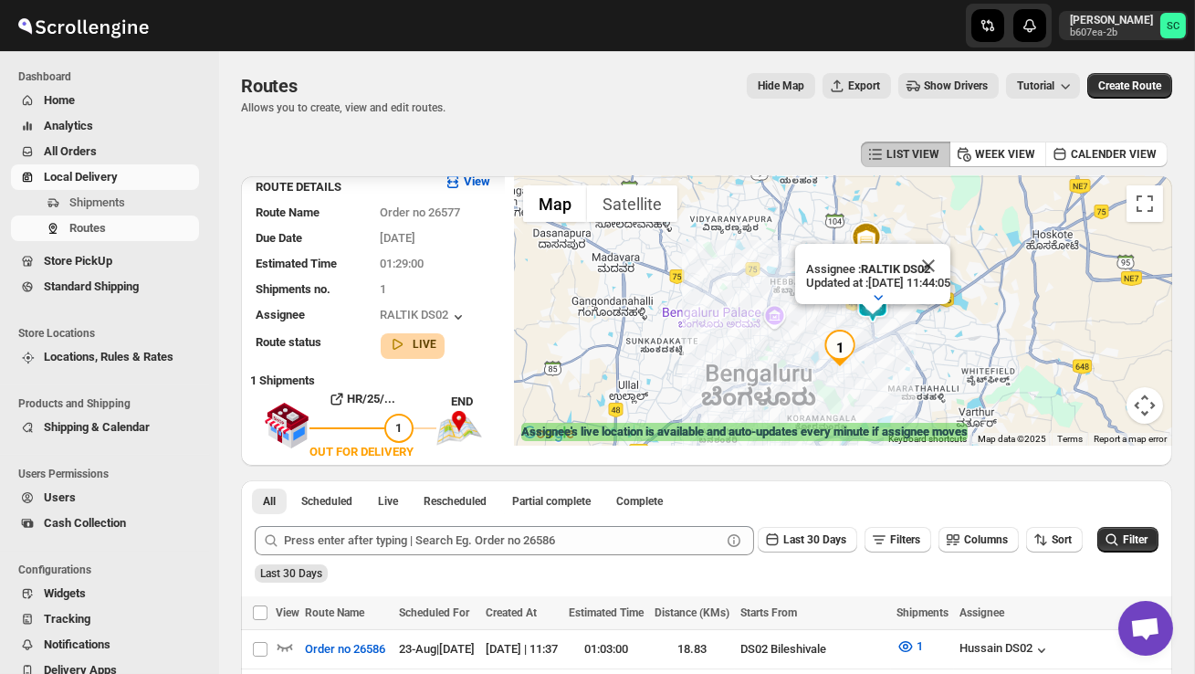
click at [951, 263] on button "Close" at bounding box center [929, 266] width 44 height 44
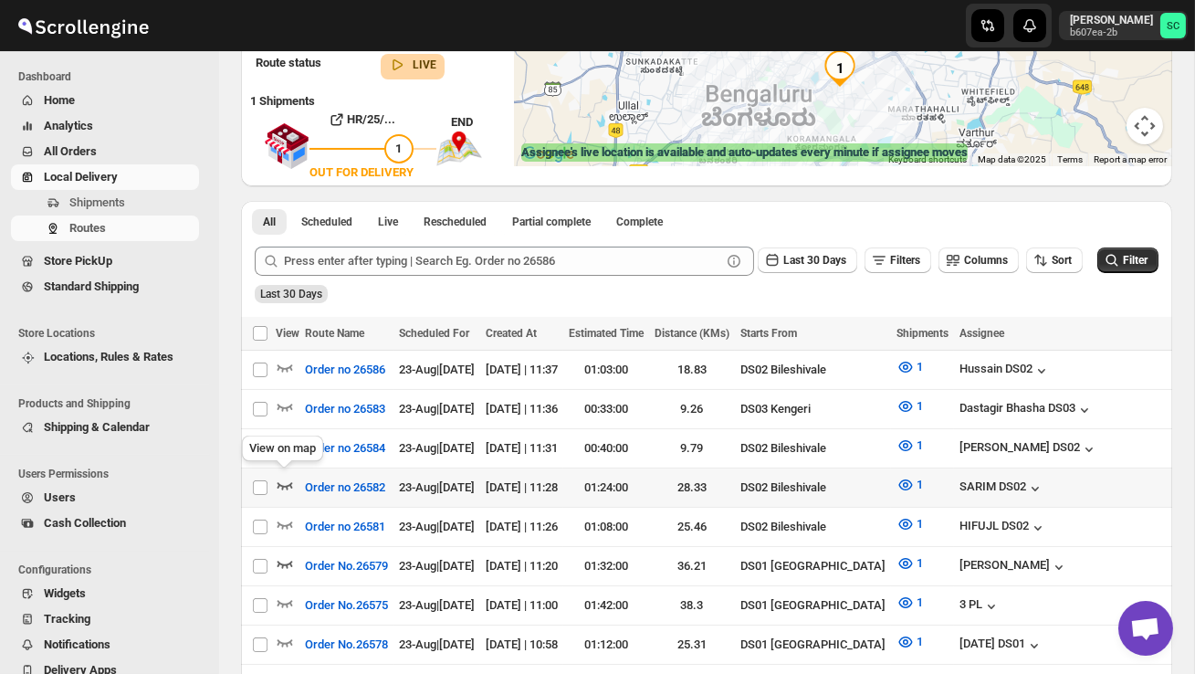
click at [284, 479] on icon "button" at bounding box center [285, 485] width 18 height 18
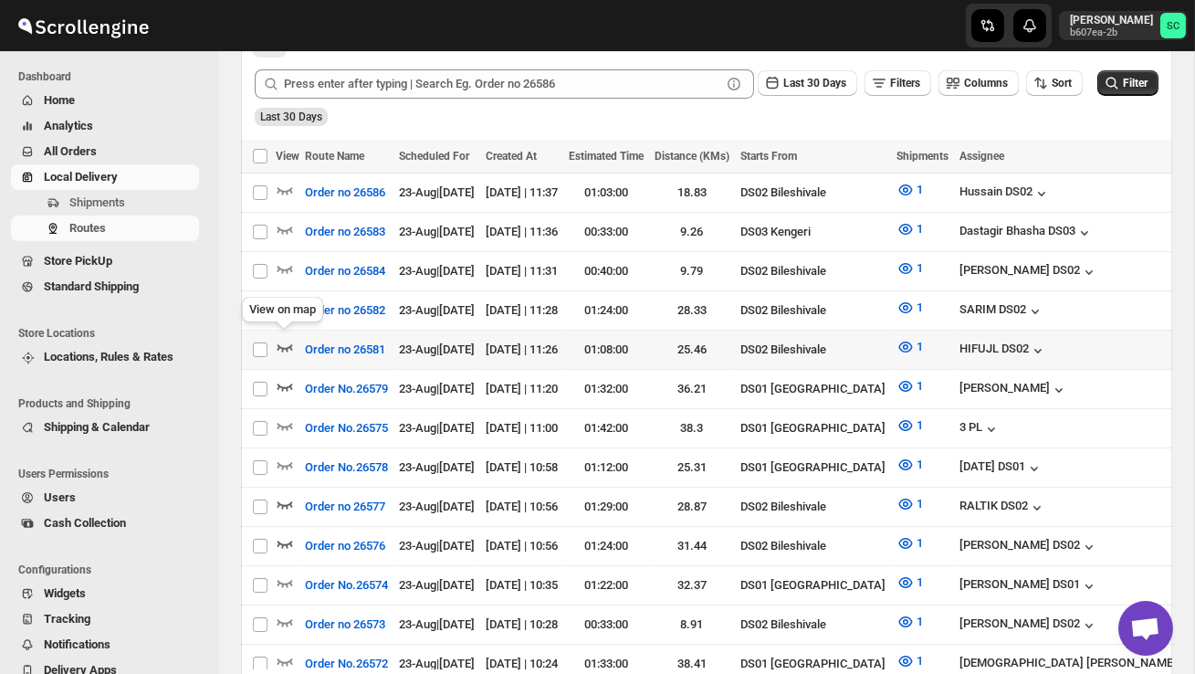
click at [279, 344] on icon "button" at bounding box center [286, 347] width 16 height 7
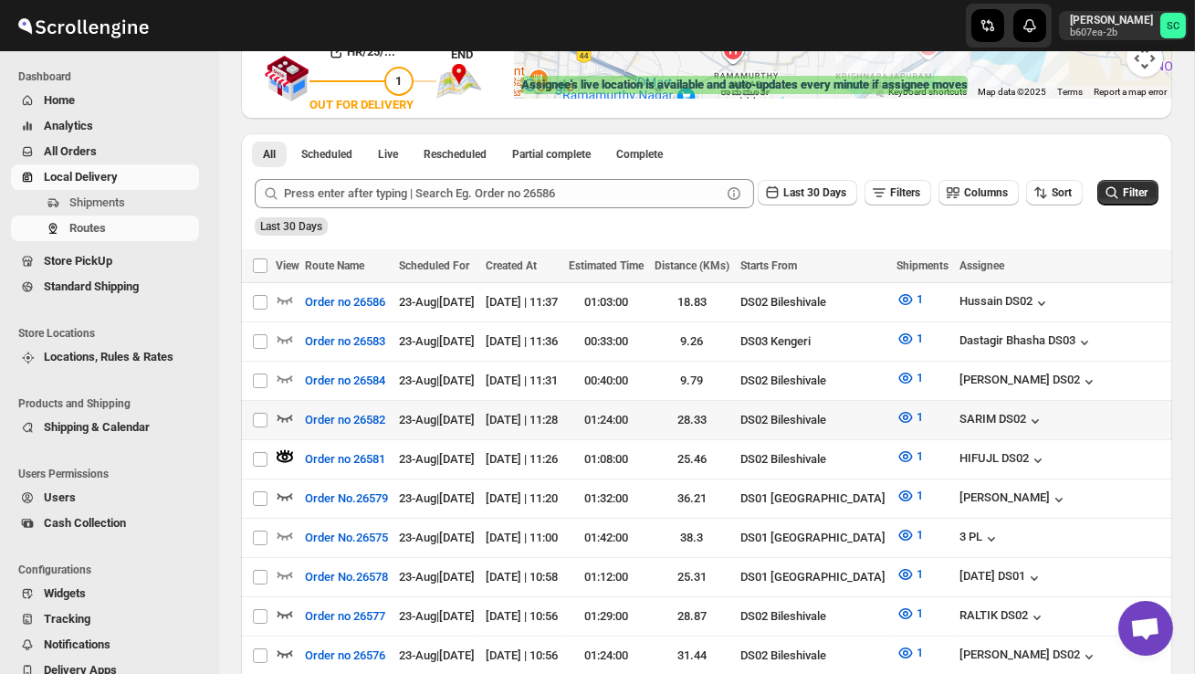
scroll to position [350, 0]
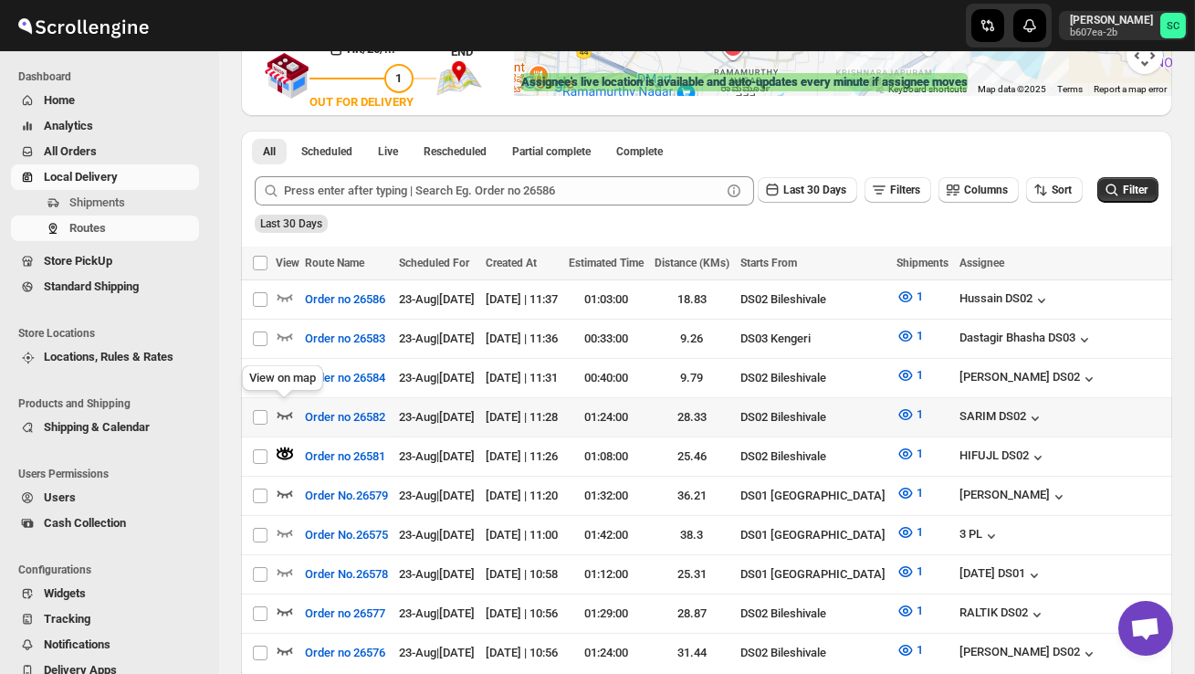
click at [285, 410] on icon "button" at bounding box center [285, 414] width 18 height 18
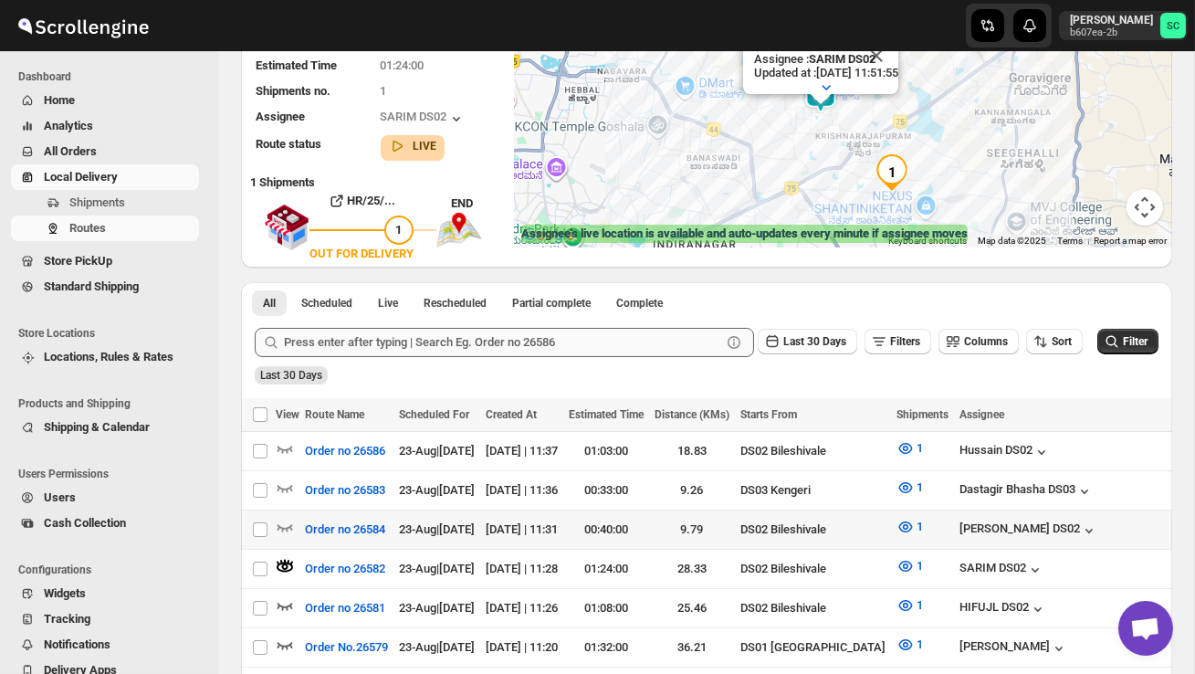
scroll to position [199, 0]
click at [288, 522] on icon "button" at bounding box center [285, 526] width 18 height 18
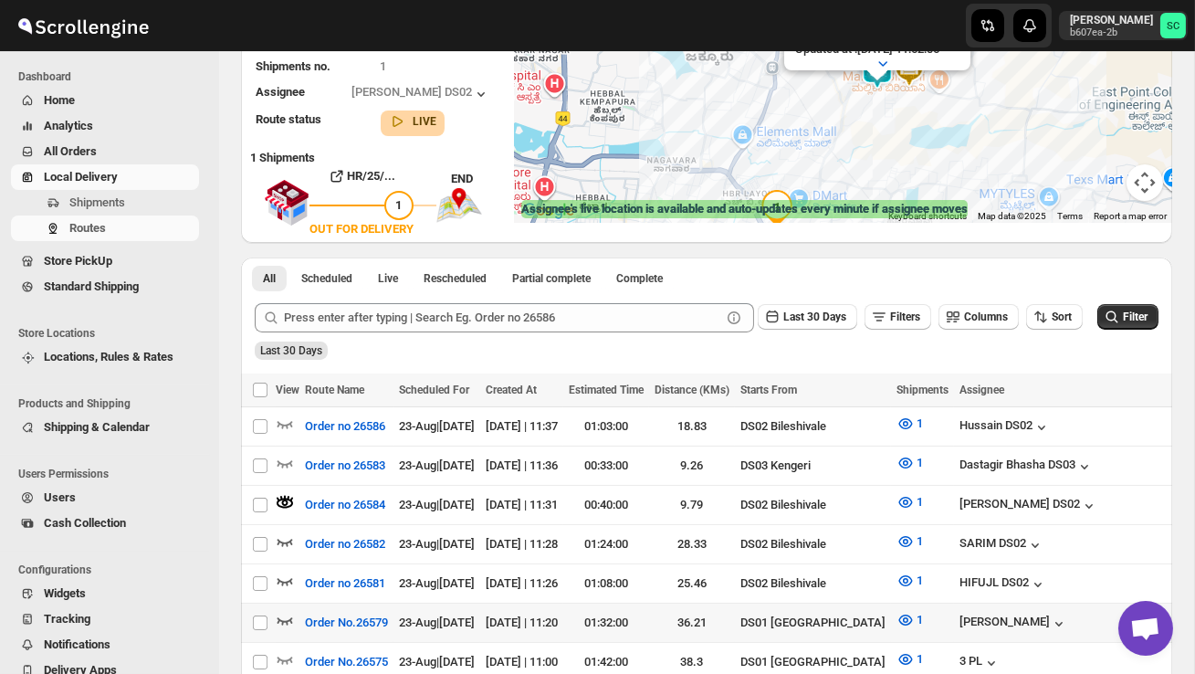
scroll to position [231, 0]
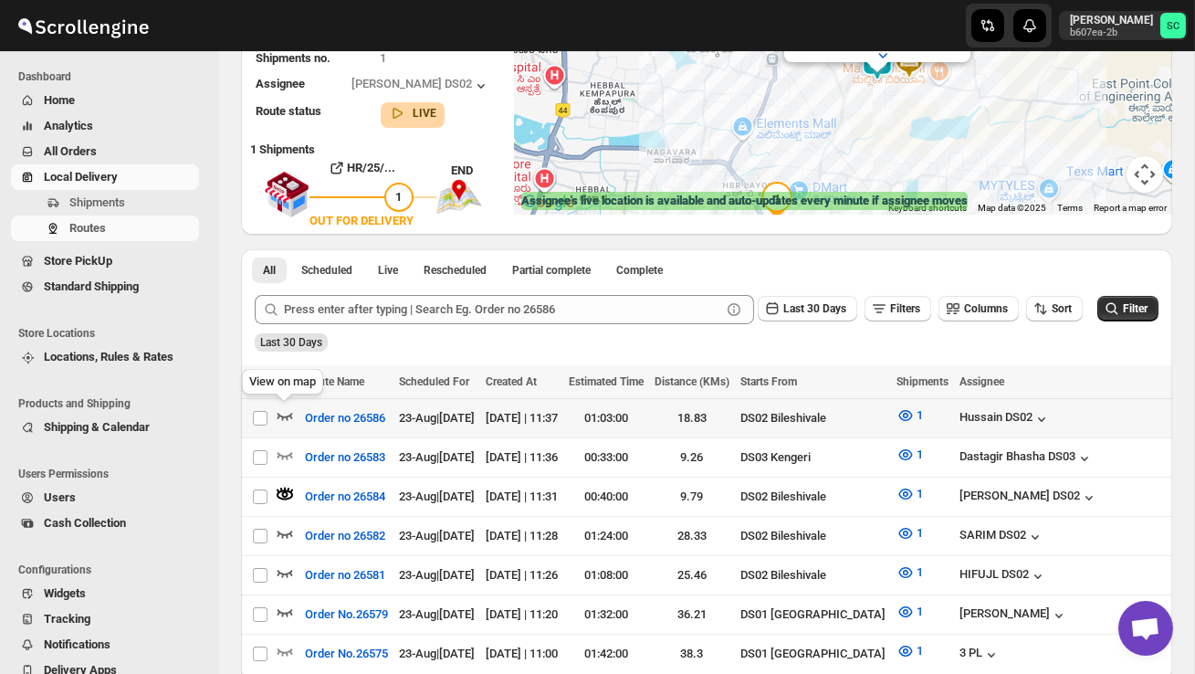
click at [290, 409] on icon "button" at bounding box center [285, 415] width 18 height 18
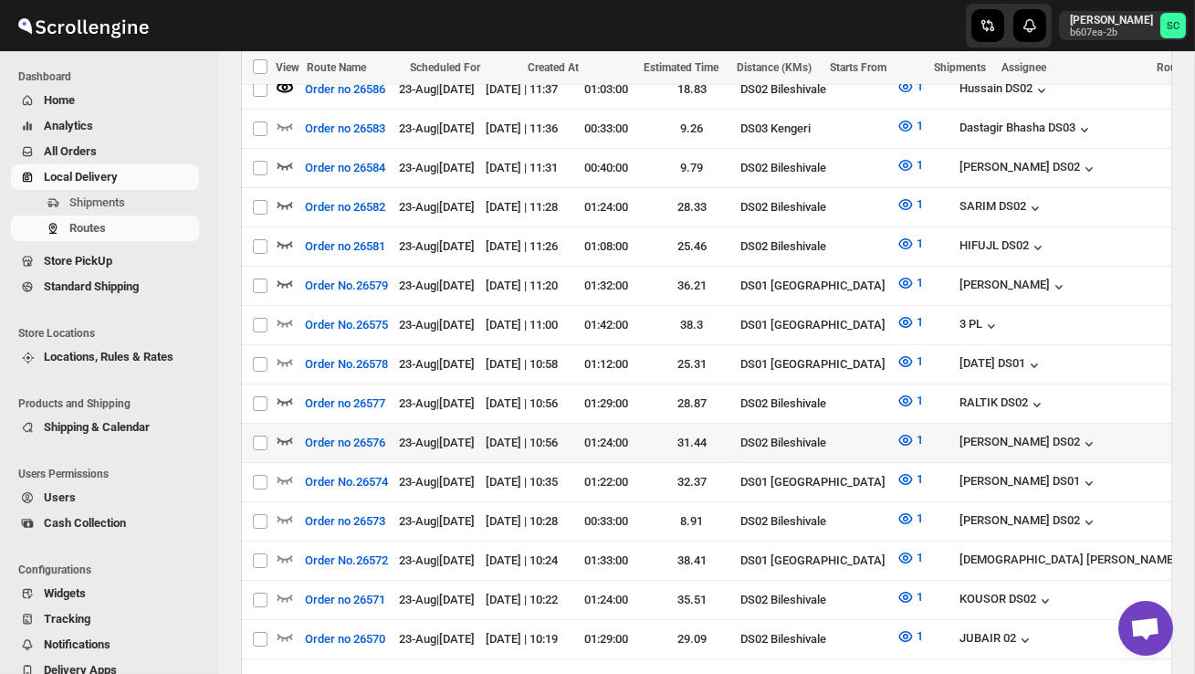
scroll to position [542, 0]
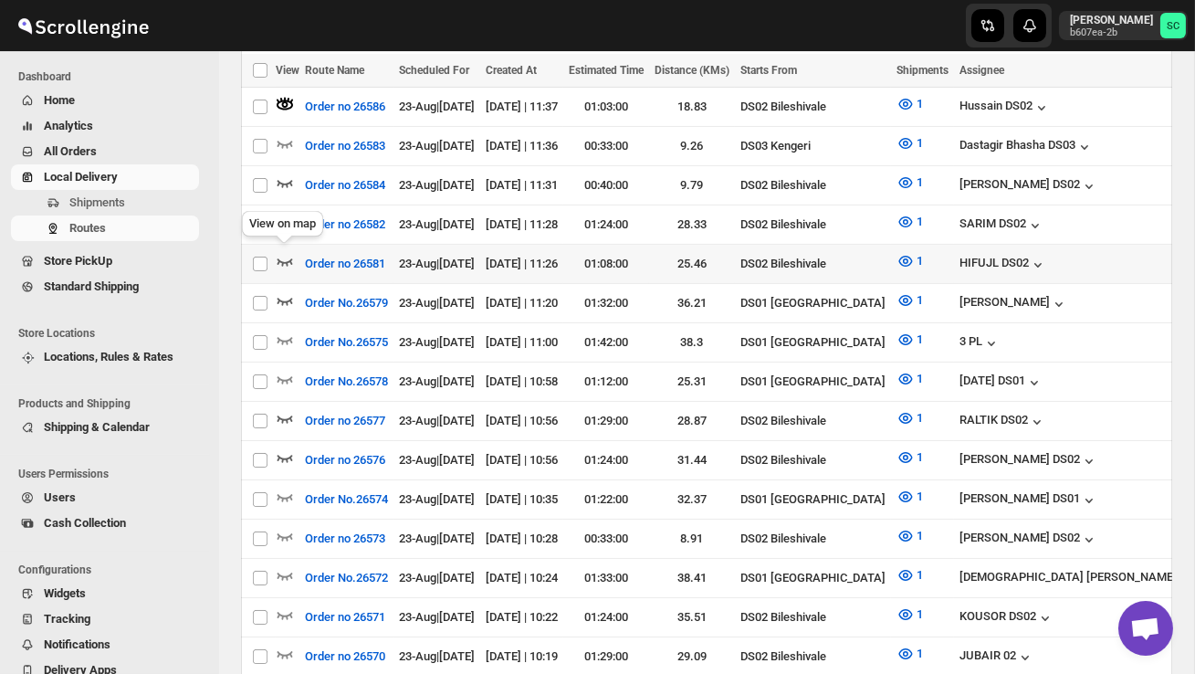
click at [290, 262] on icon "button" at bounding box center [285, 261] width 18 height 18
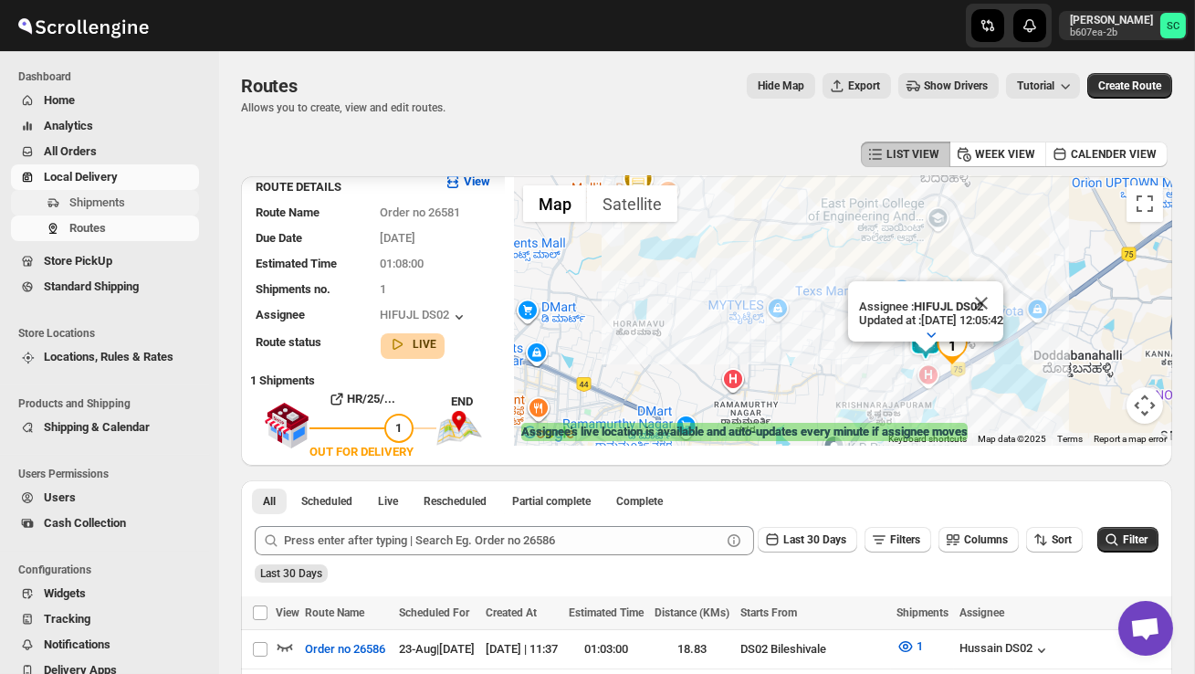
click at [104, 209] on span "Shipments" at bounding box center [97, 202] width 56 height 14
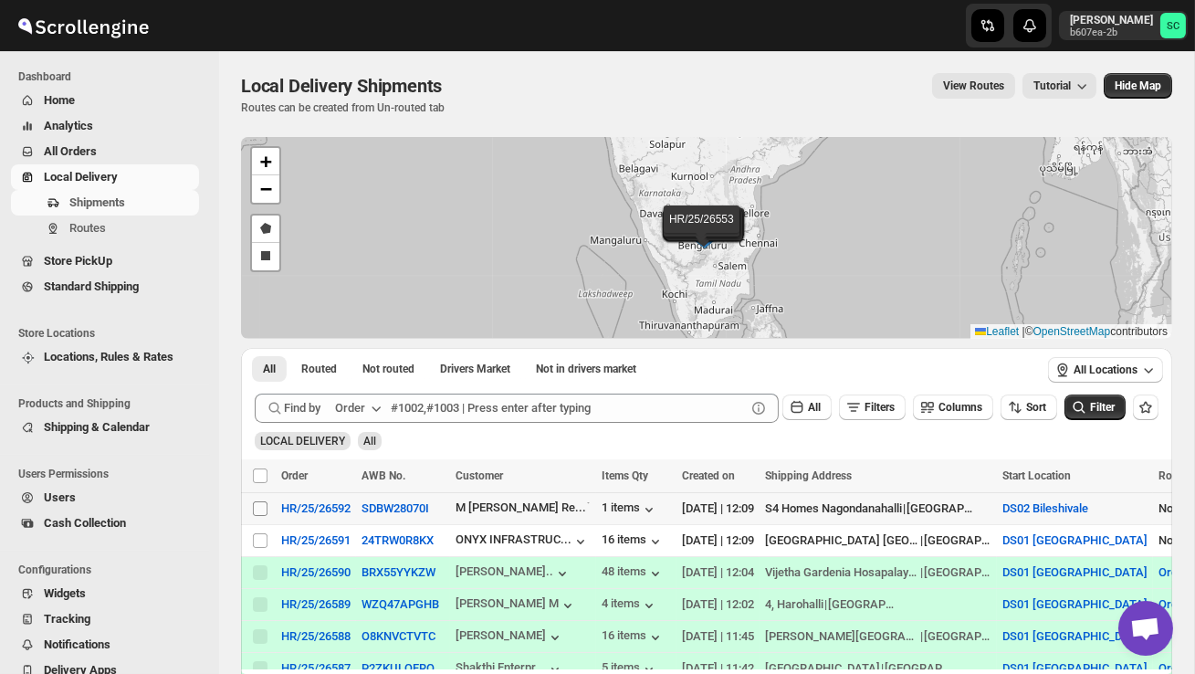
click at [262, 504] on input "Select shipment" at bounding box center [260, 508] width 15 height 15
checkbox input "true"
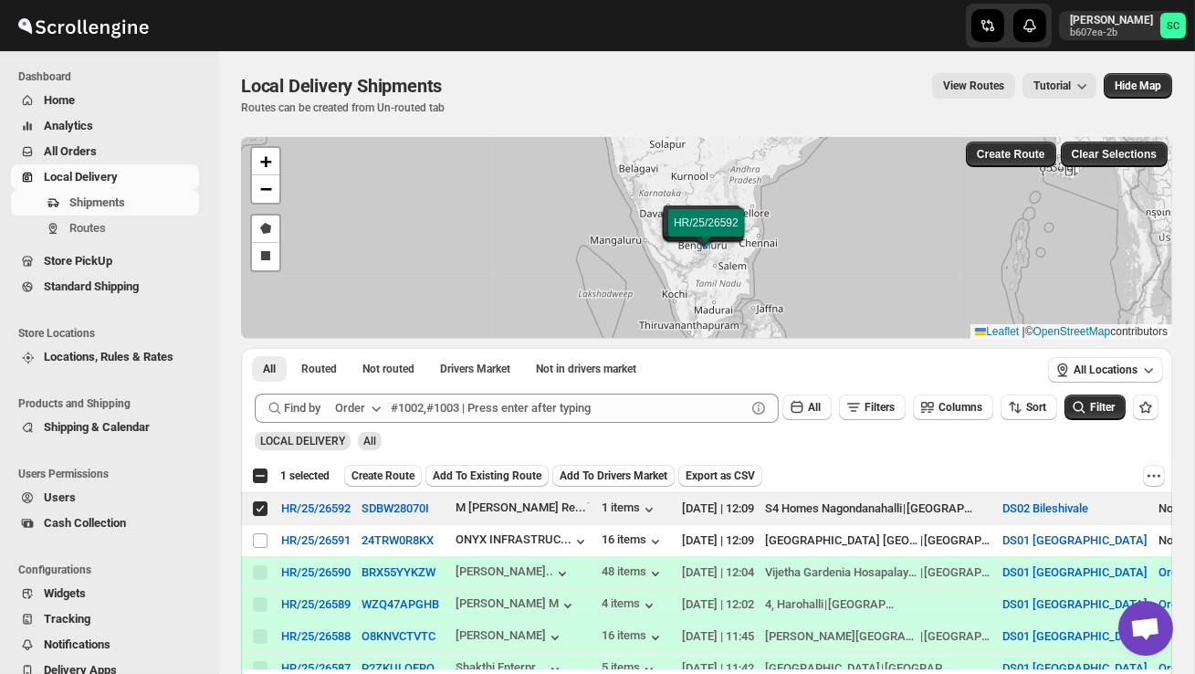
click at [389, 475] on span "Create Route" at bounding box center [383, 475] width 63 height 15
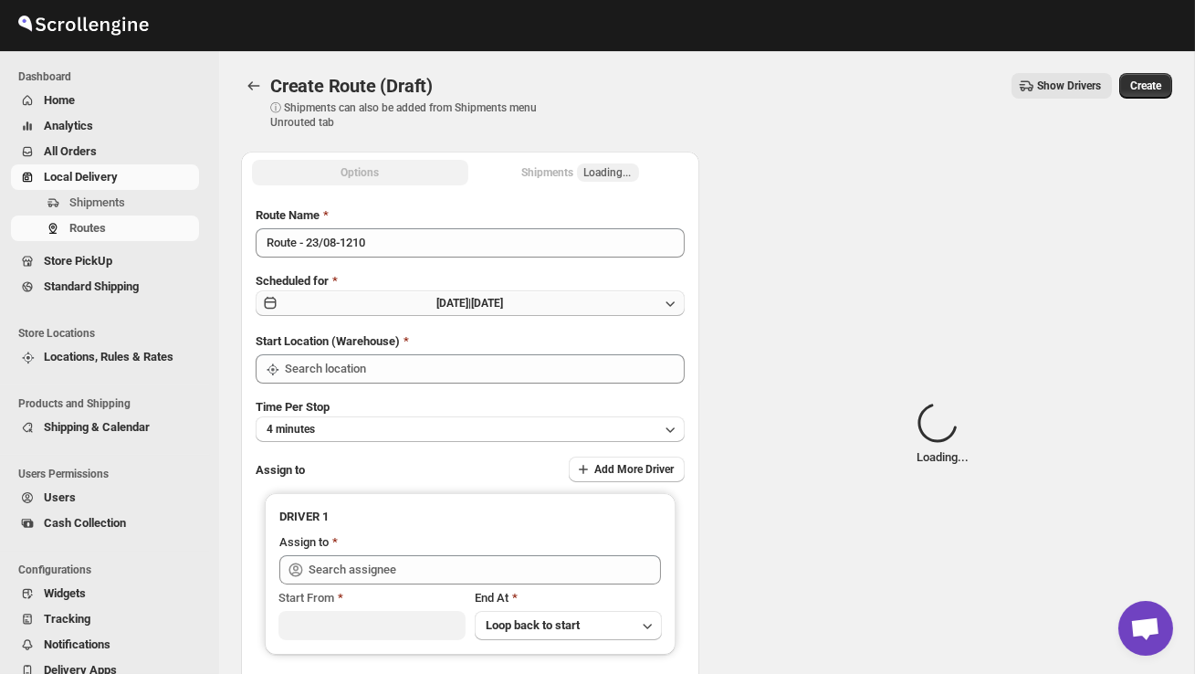
type input "DS02 Bileshivale"
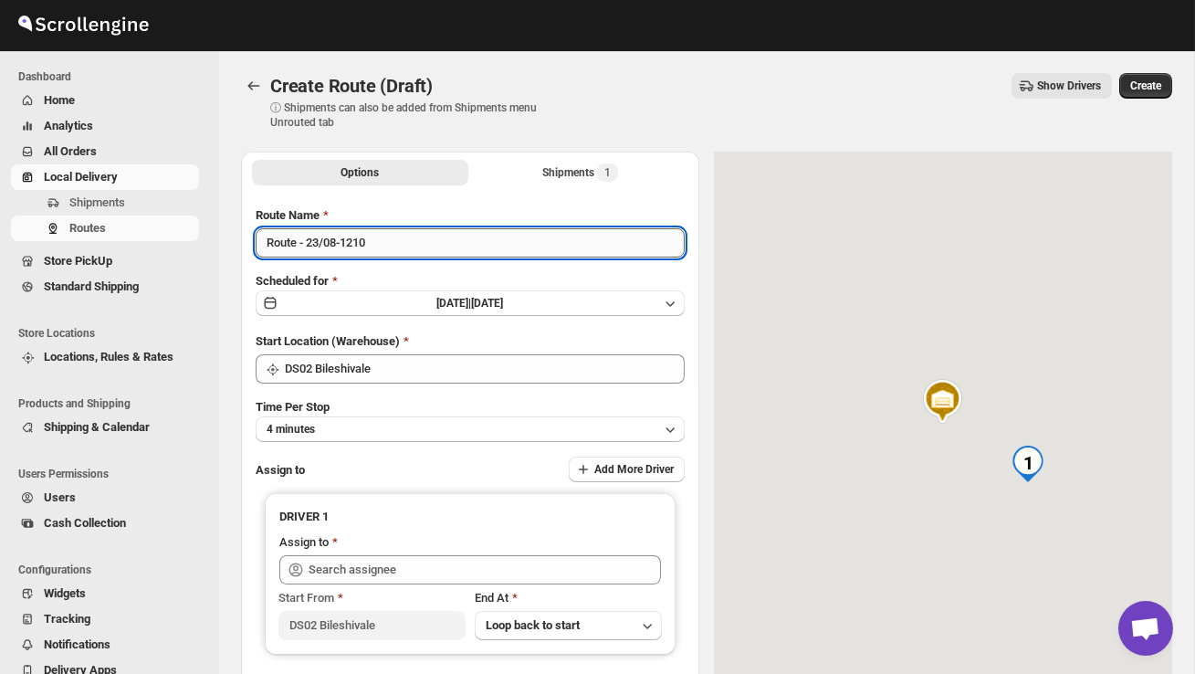
click at [397, 249] on input "Route - 23/08-1210" at bounding box center [470, 242] width 429 height 29
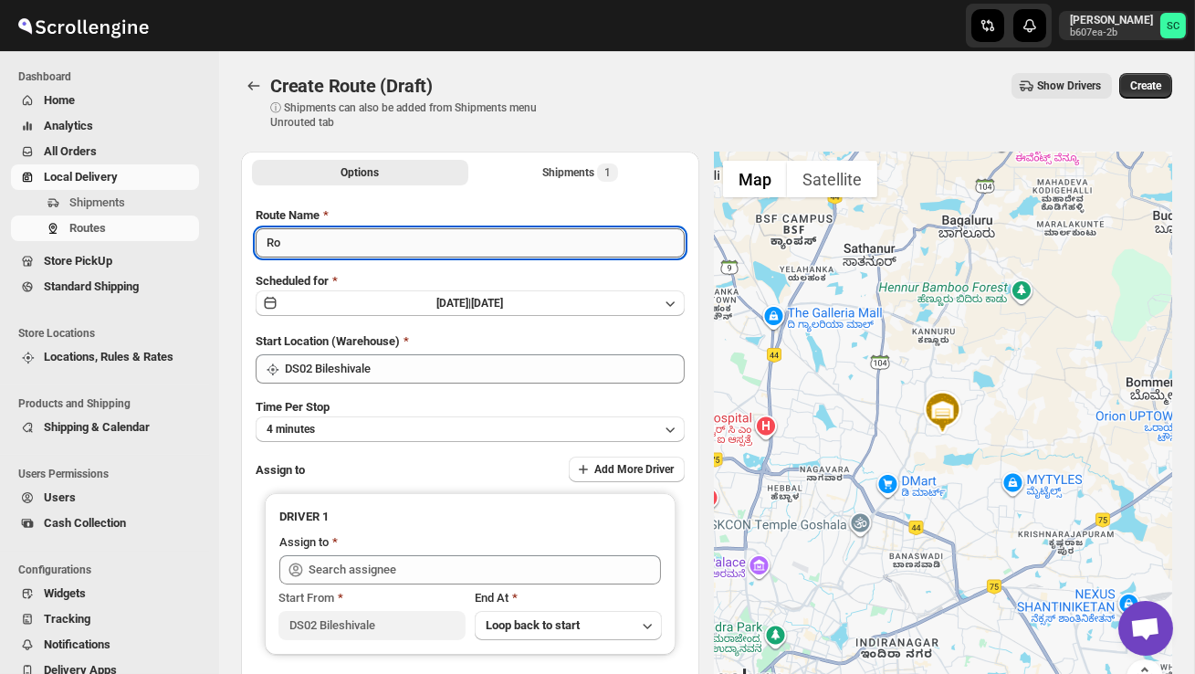
type input "R"
type input "Order no 26592"
click at [375, 426] on button "4 minutes" at bounding box center [470, 429] width 429 height 26
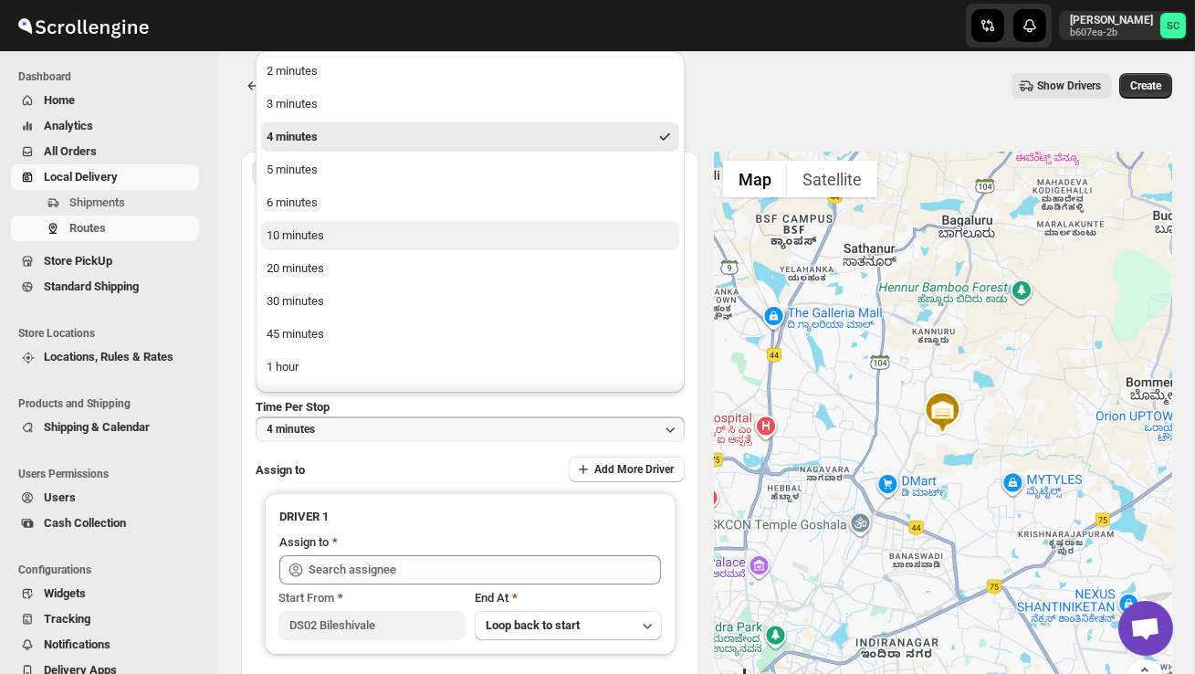
click at [327, 241] on button "10 minutes" at bounding box center [470, 235] width 418 height 29
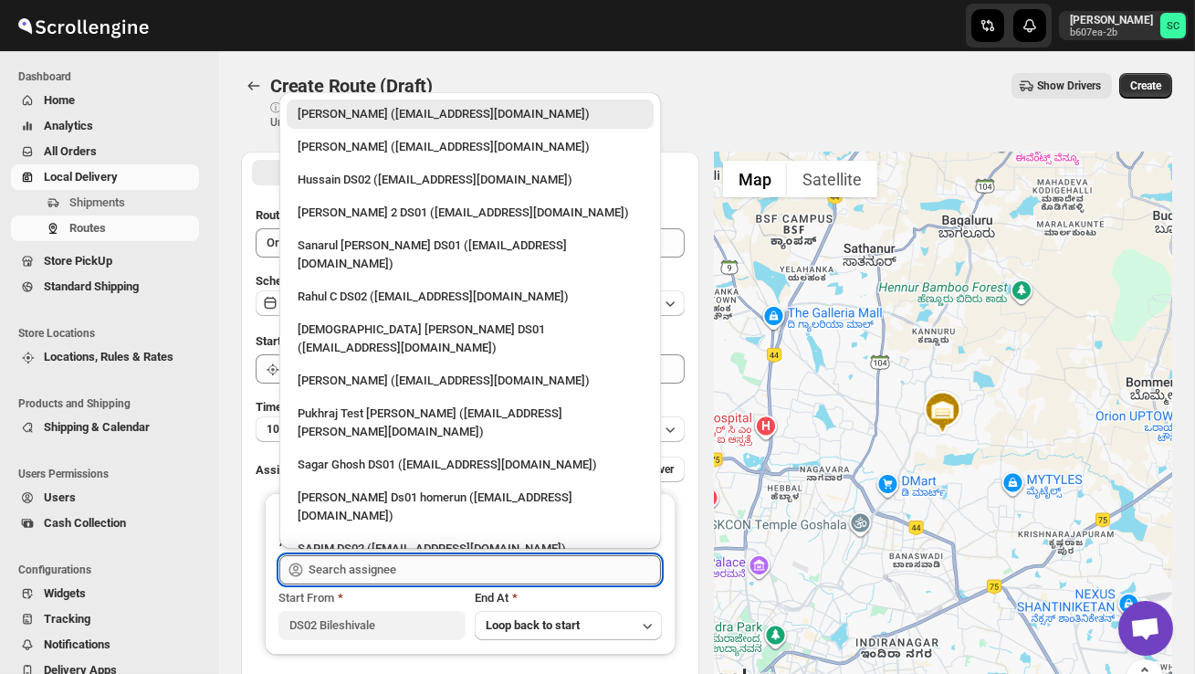
click at [381, 558] on input "text" at bounding box center [485, 569] width 352 height 29
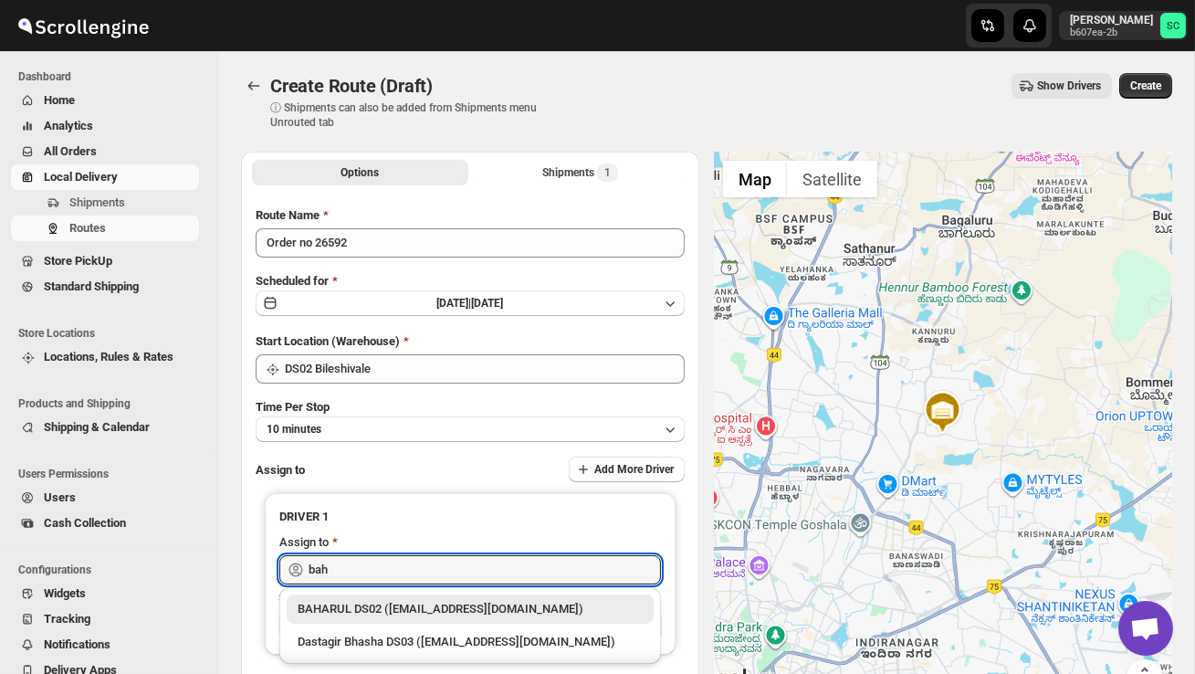
click at [393, 607] on div "BAHARUL DS02 (woyaf10309@lewou.com)" at bounding box center [470, 609] width 345 height 18
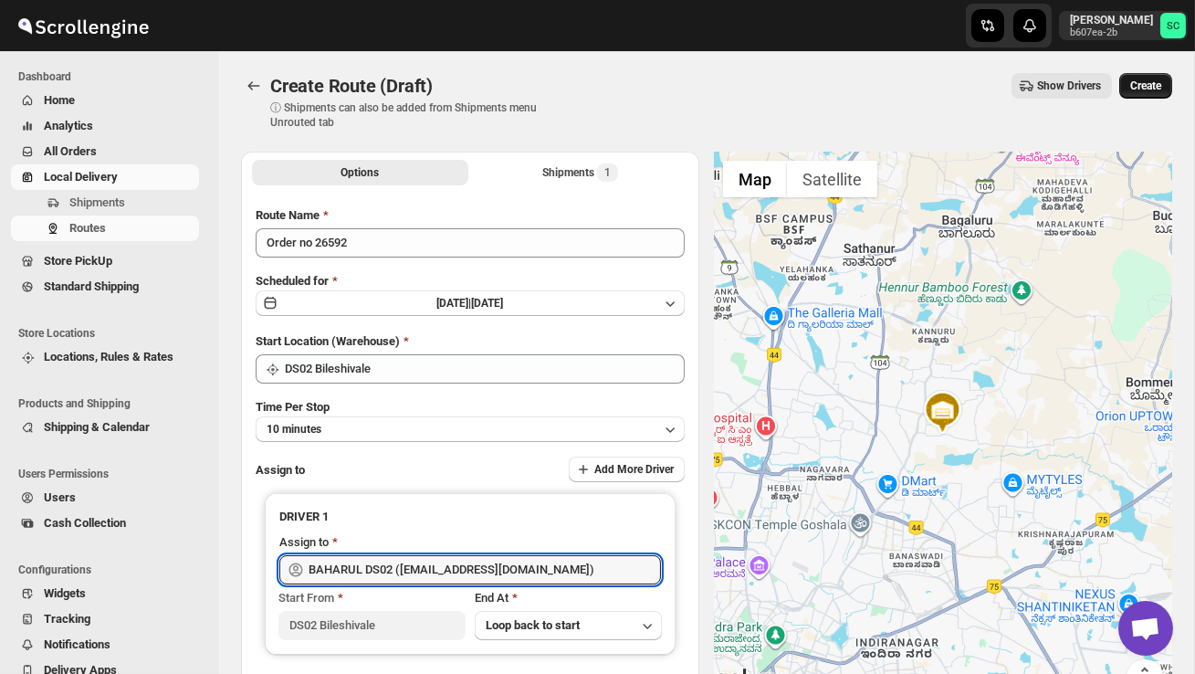
type input "BAHARUL DS02 (woyaf10309@lewou.com)"
click at [1148, 87] on span "Create" at bounding box center [1145, 86] width 31 height 15
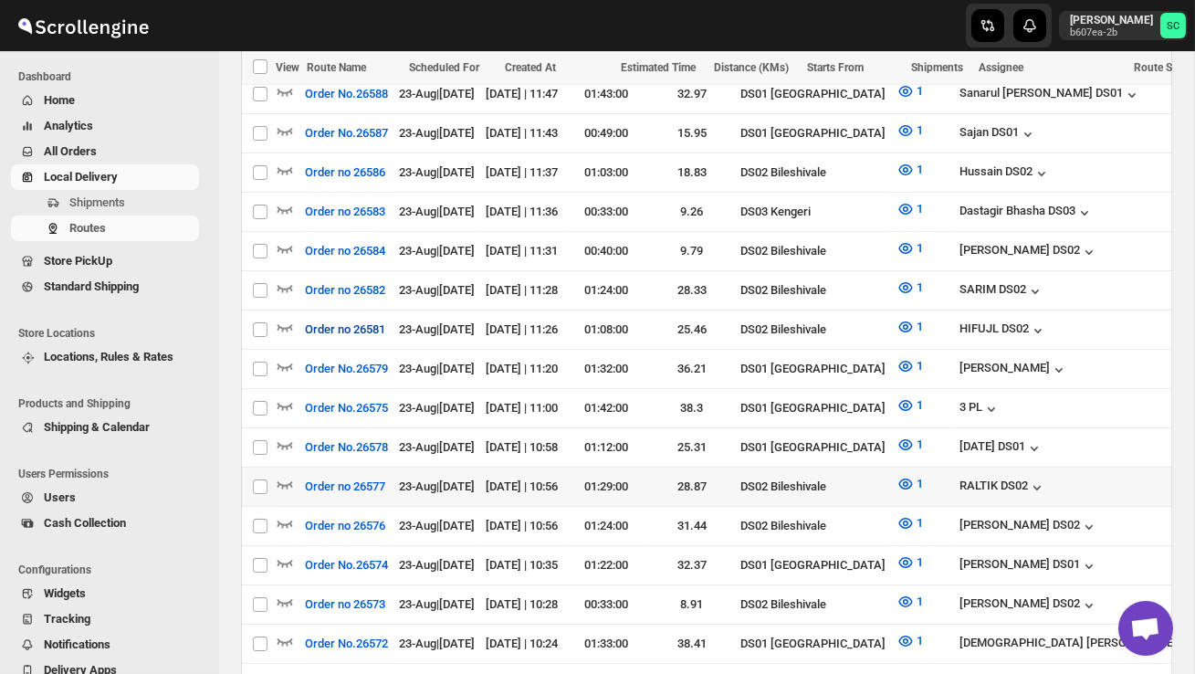
scroll to position [683, 0]
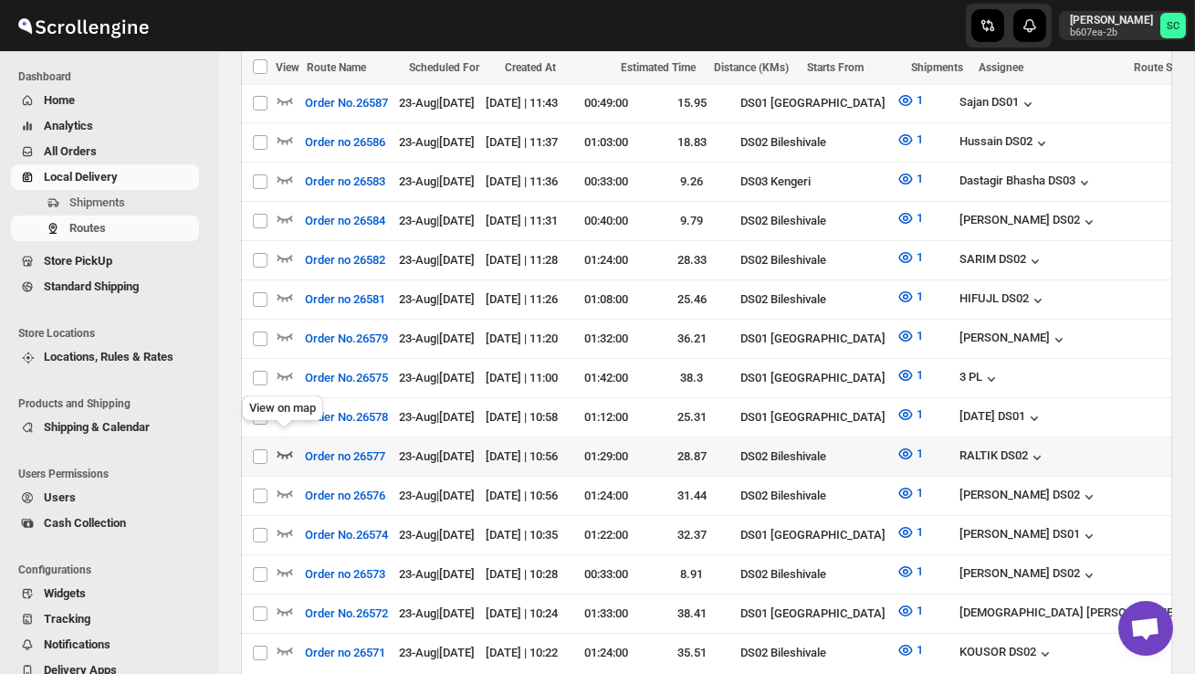
click at [286, 445] on icon "button" at bounding box center [285, 454] width 18 height 18
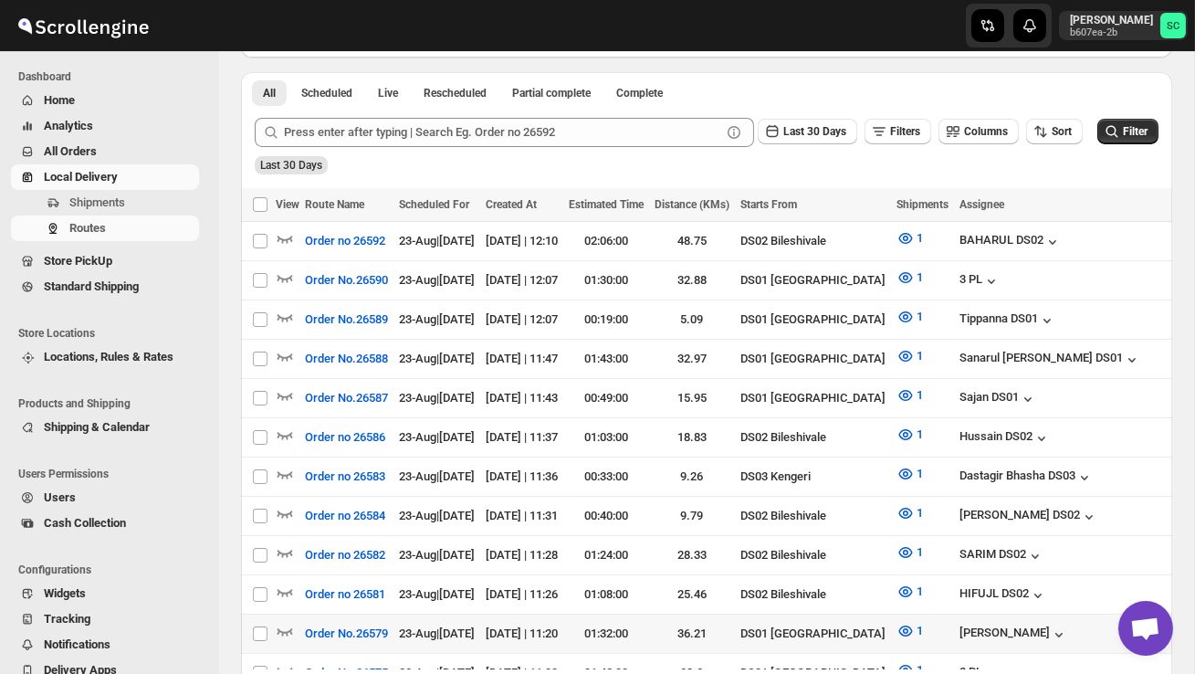
scroll to position [436, 0]
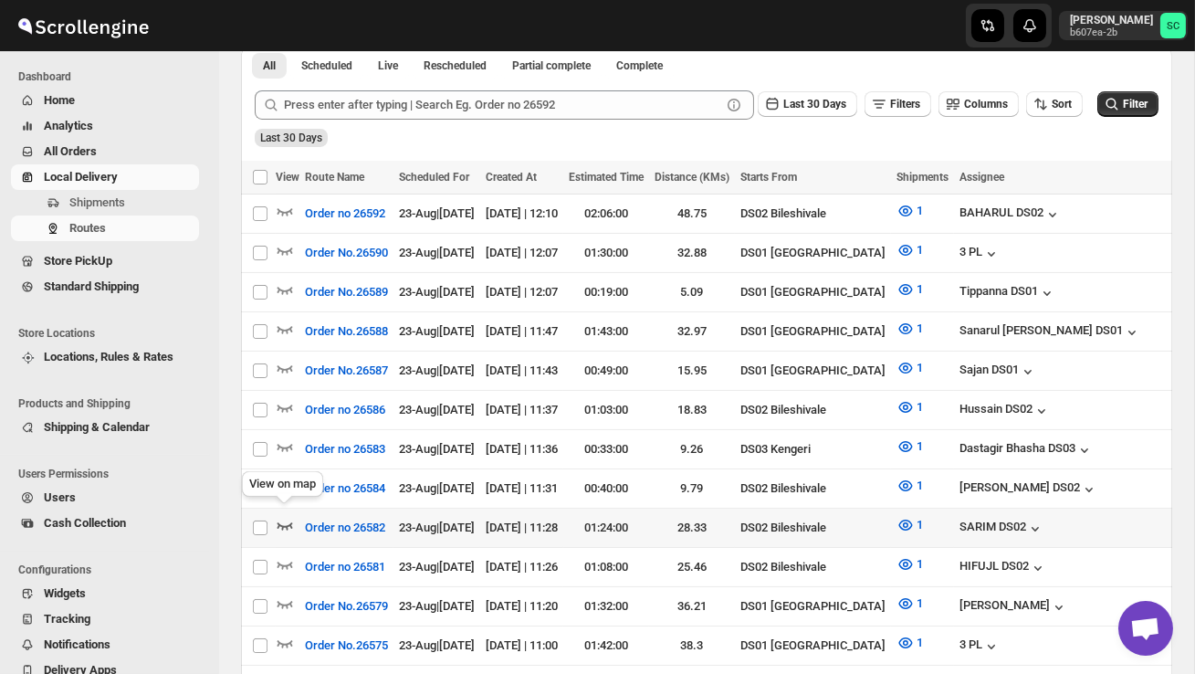
click at [280, 516] on icon "button" at bounding box center [285, 525] width 18 height 18
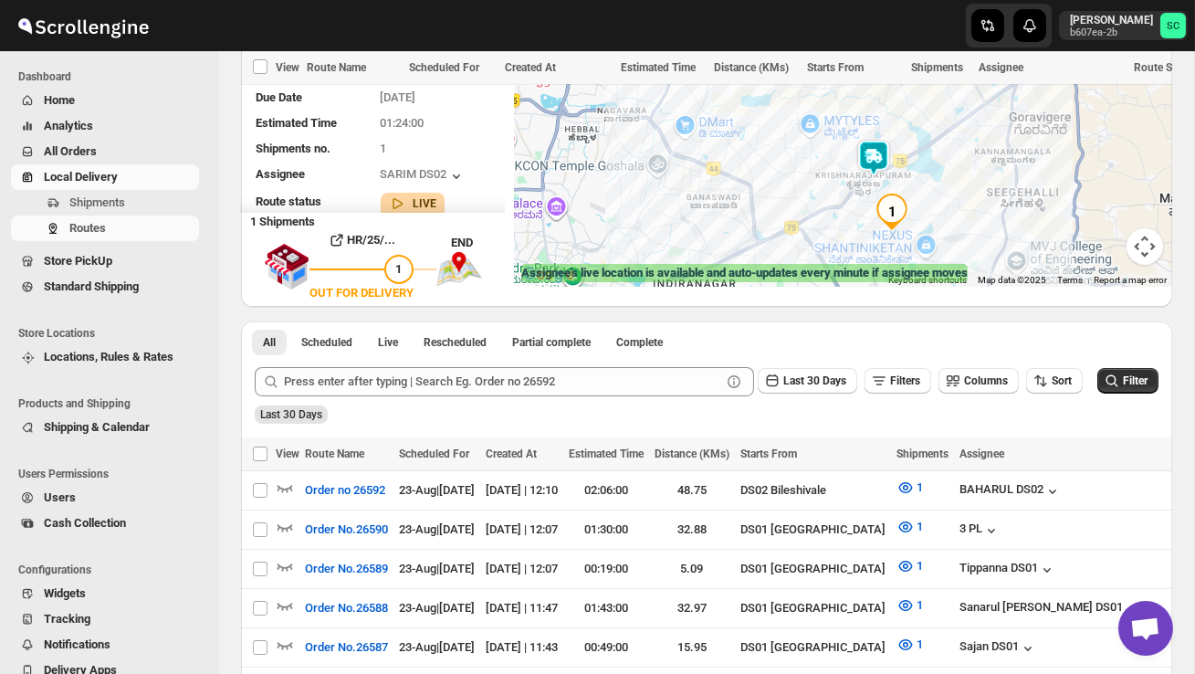
scroll to position [0, 0]
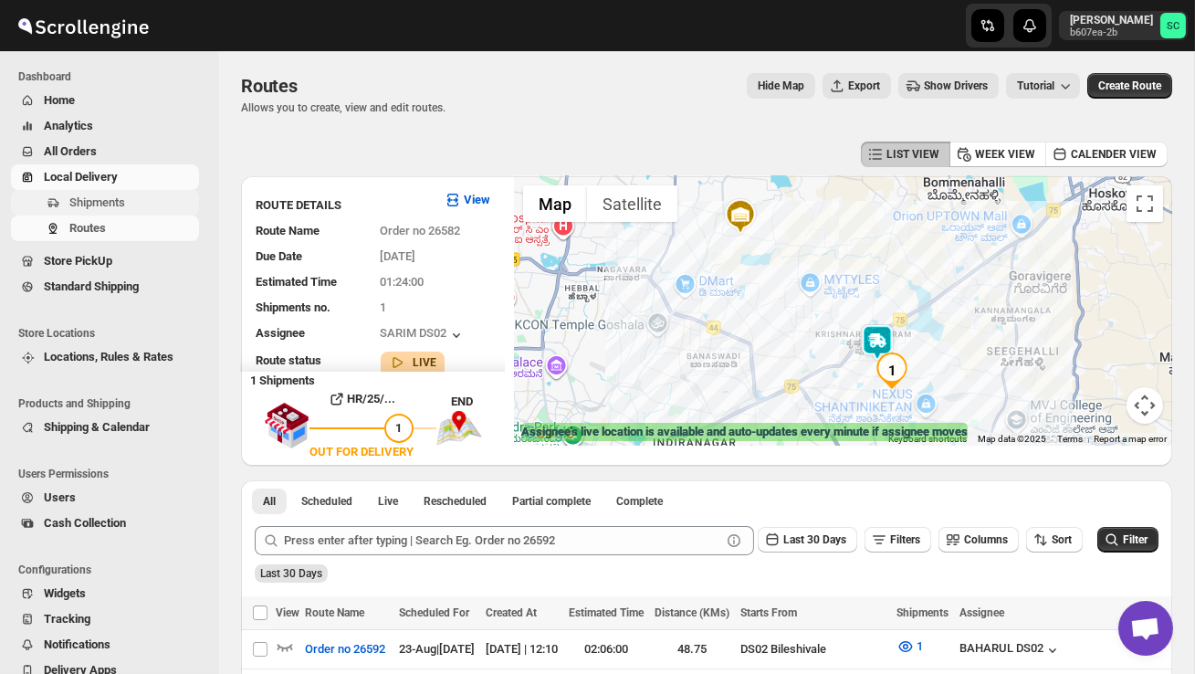
click at [125, 207] on span "Shipments" at bounding box center [97, 202] width 56 height 14
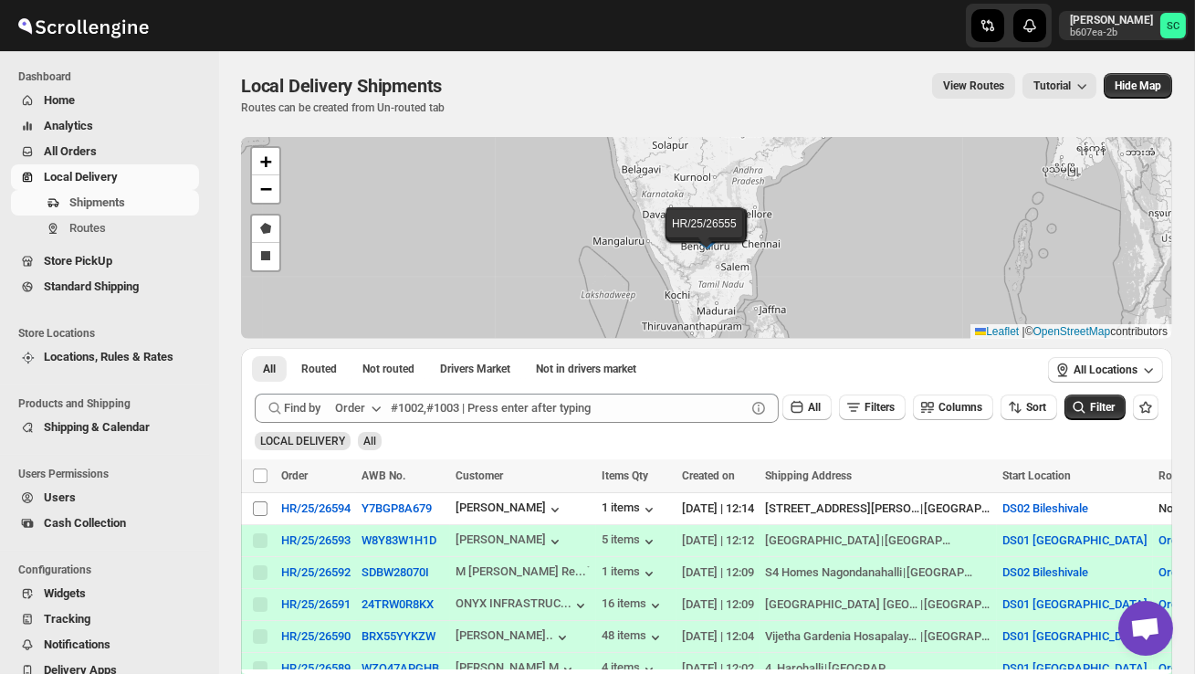
click at [258, 510] on input "Select shipment" at bounding box center [260, 508] width 15 height 15
checkbox input "true"
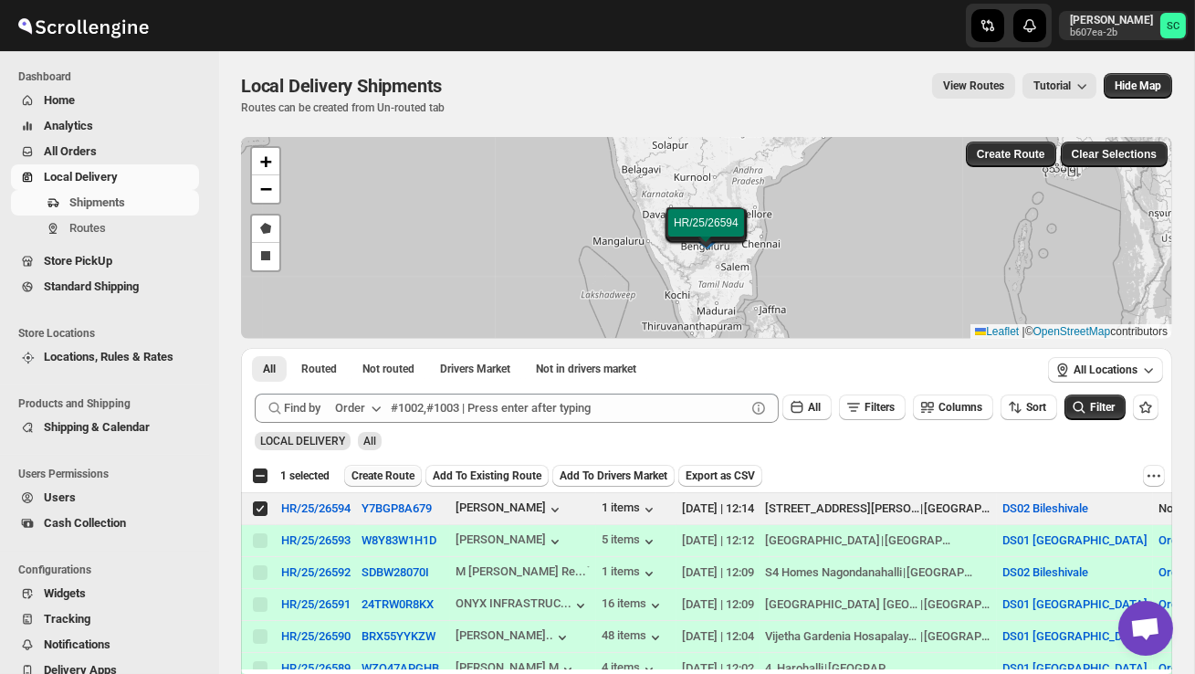
click at [381, 478] on span "Create Route" at bounding box center [383, 475] width 63 height 15
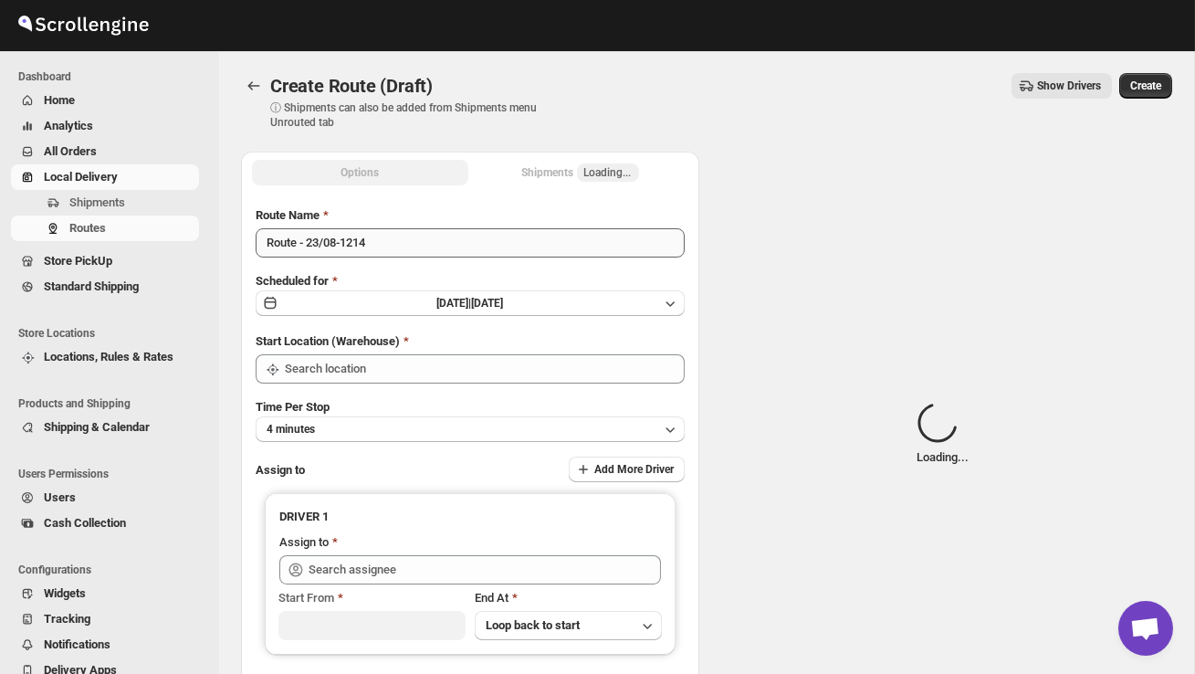
type input "DS02 Bileshivale"
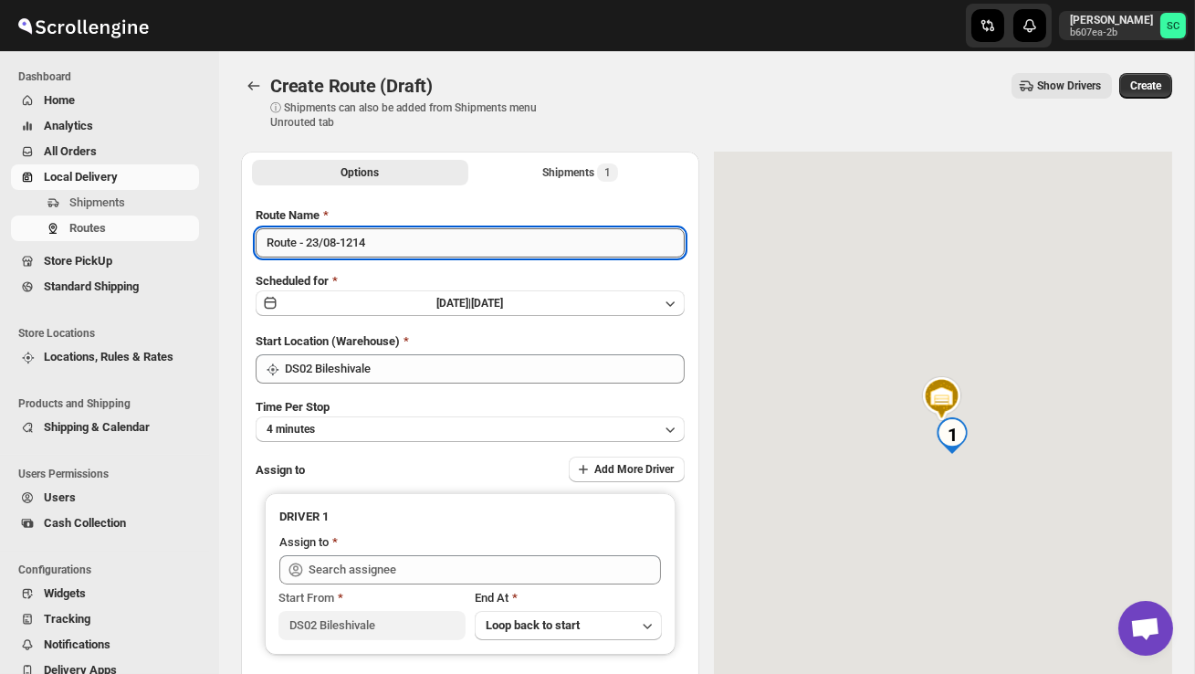
click at [386, 244] on input "Route - 23/08-1214" at bounding box center [470, 242] width 429 height 29
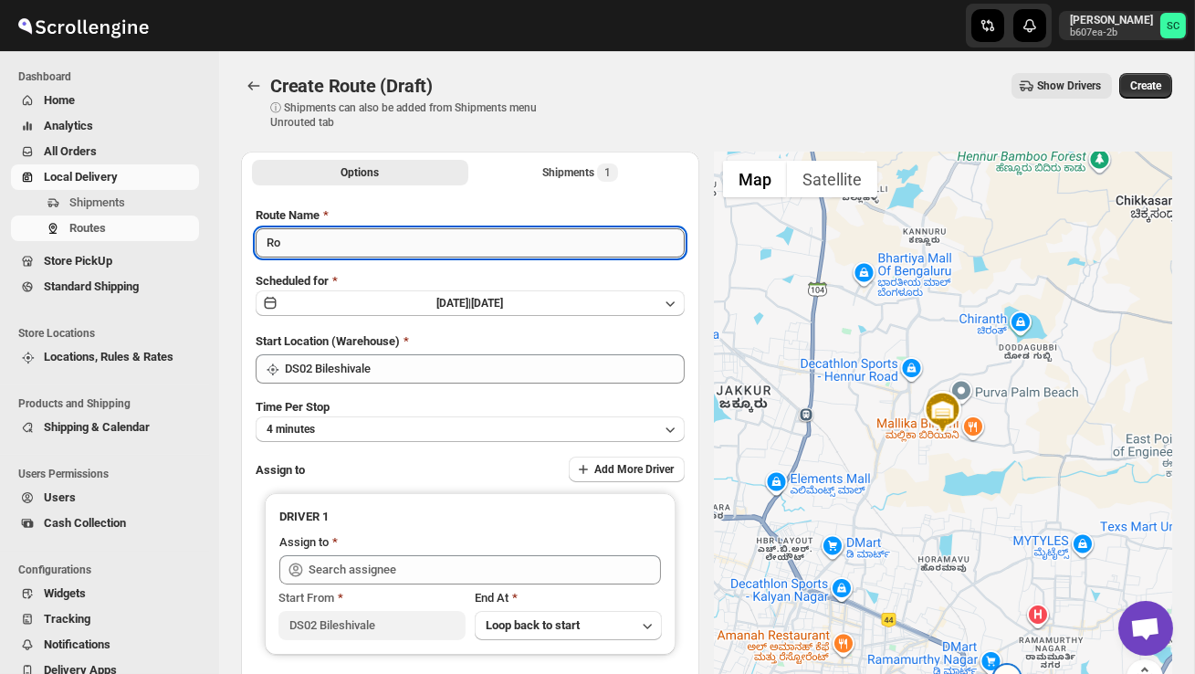
type input "R"
type input "Order no 26594"
click at [452, 414] on div "Time Per Stop 4 minutes" at bounding box center [470, 420] width 429 height 44
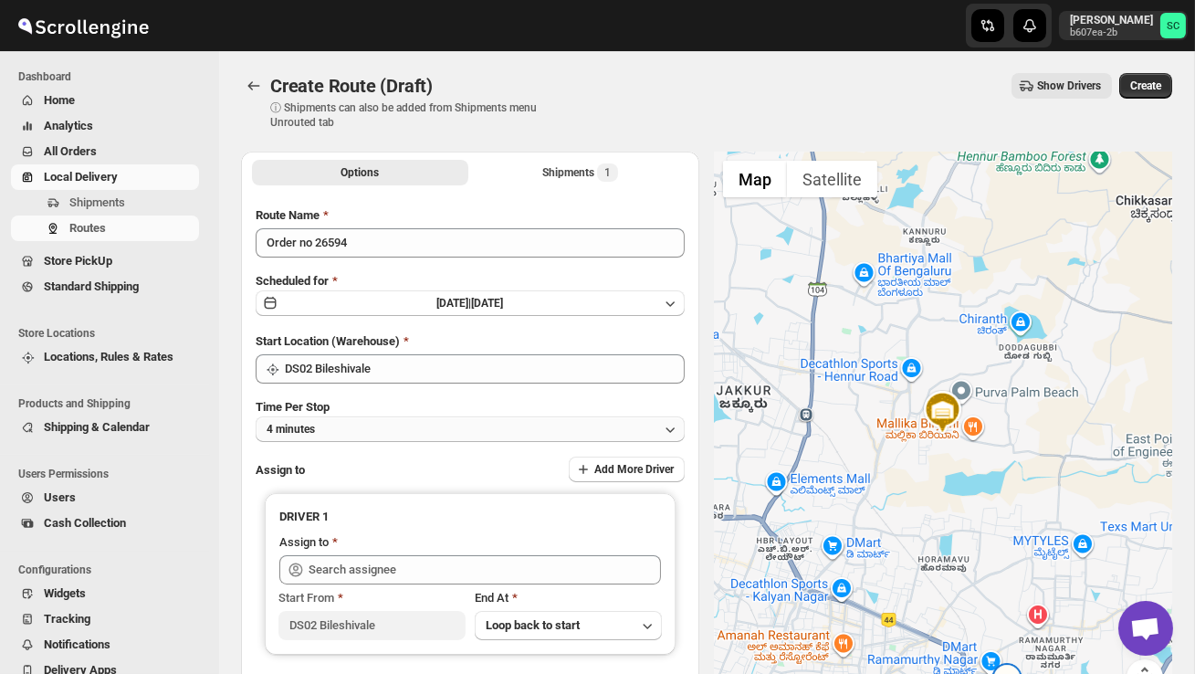
click at [451, 422] on button "4 minutes" at bounding box center [470, 429] width 429 height 26
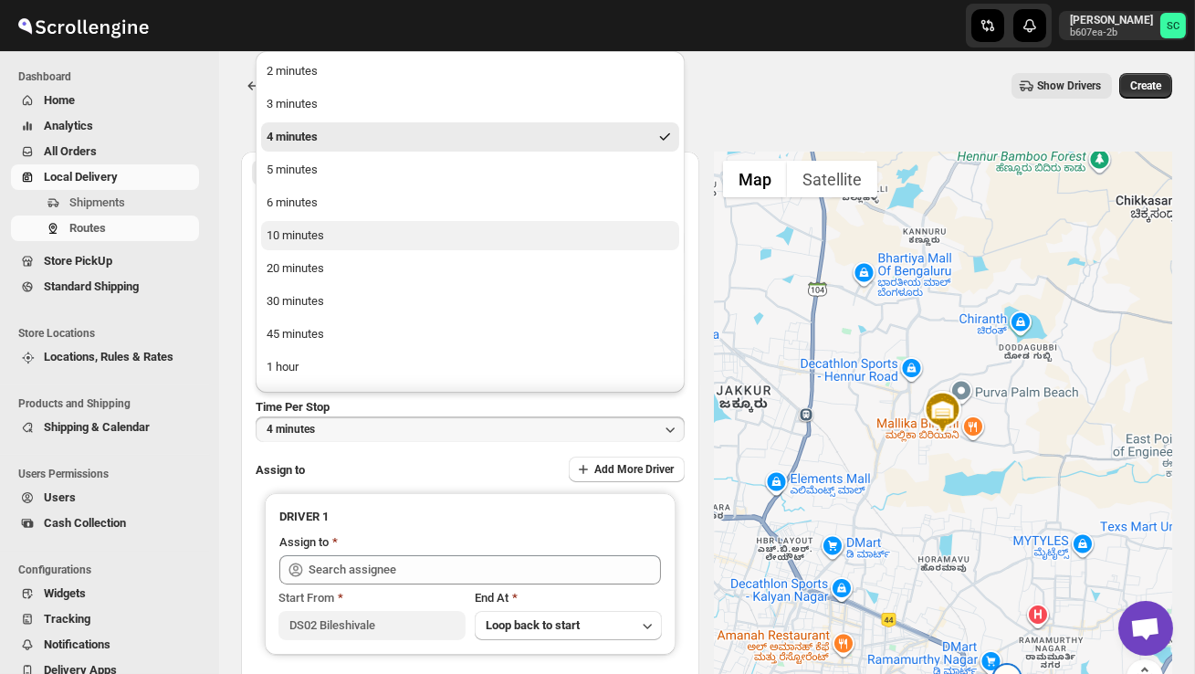
click at [319, 231] on div "10 minutes" at bounding box center [296, 235] width 58 height 18
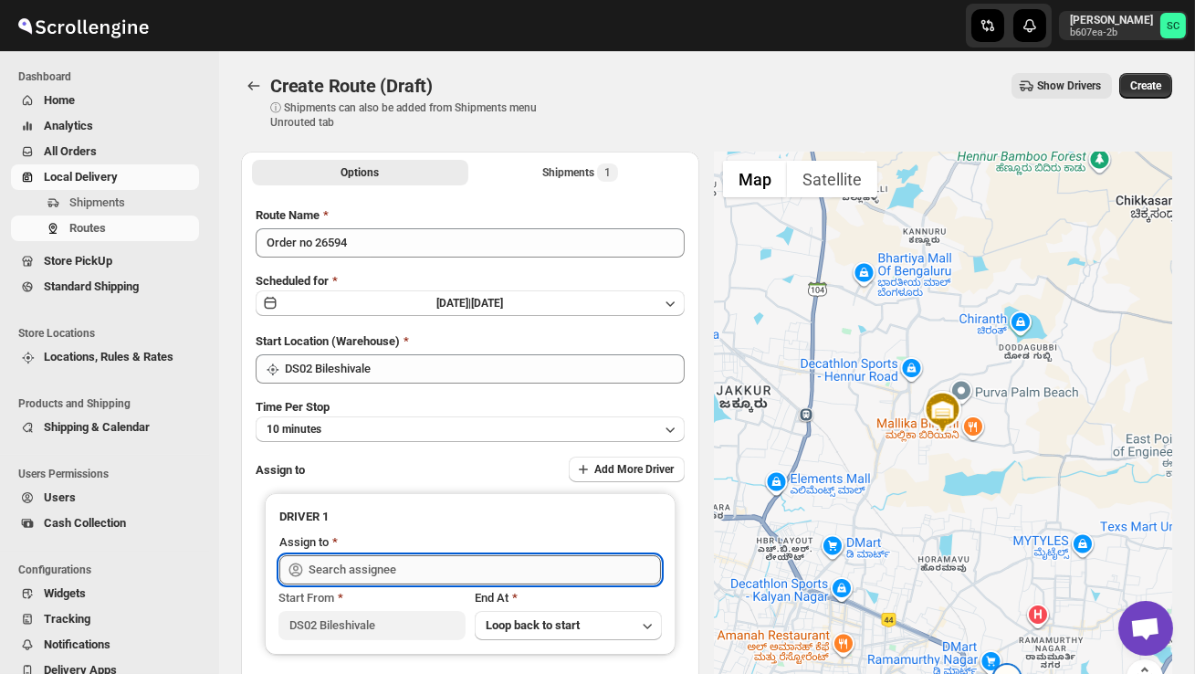
click at [394, 562] on input "text" at bounding box center [485, 569] width 352 height 29
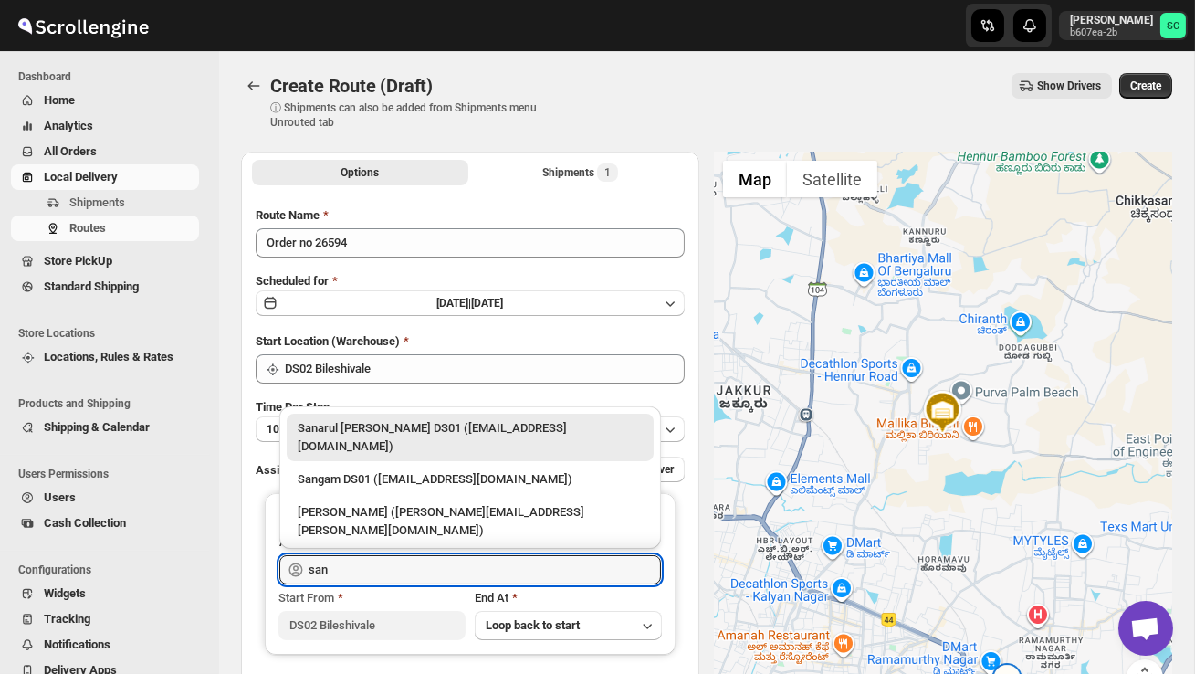
click at [415, 554] on div "SANJIB DS02 (yagen55823@hosliy.com)" at bounding box center [470, 563] width 345 height 18
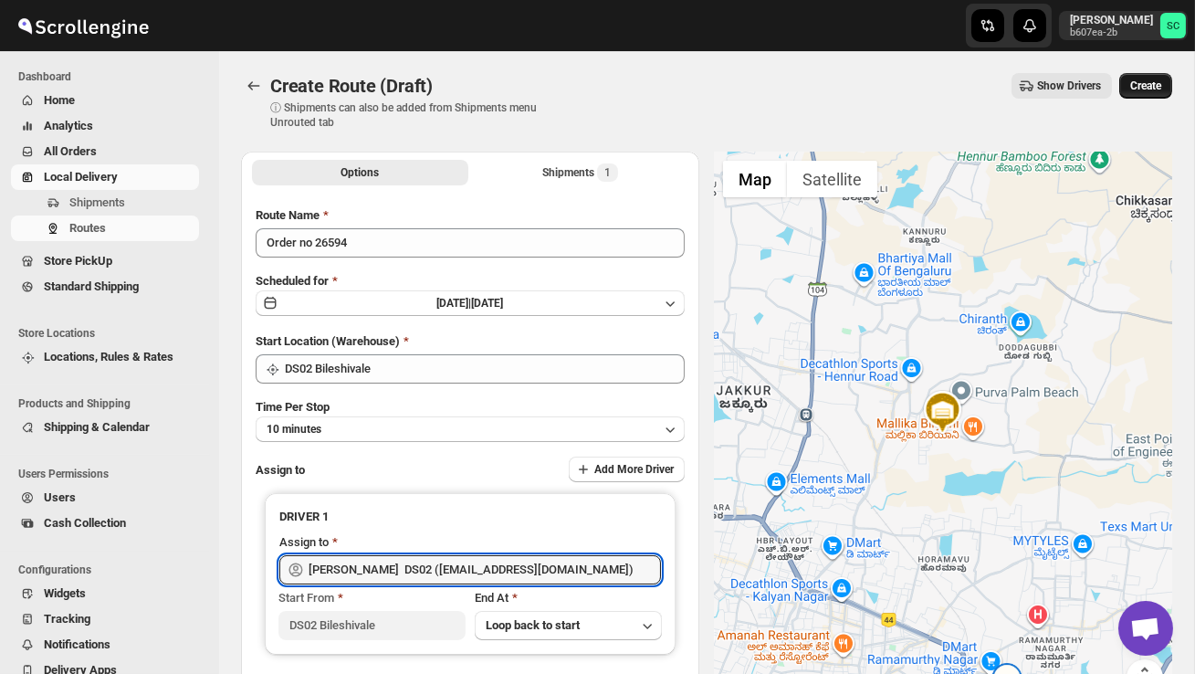
type input "SANJIB DS02 (yagen55823@hosliy.com)"
click at [1148, 85] on span "Create" at bounding box center [1145, 86] width 31 height 15
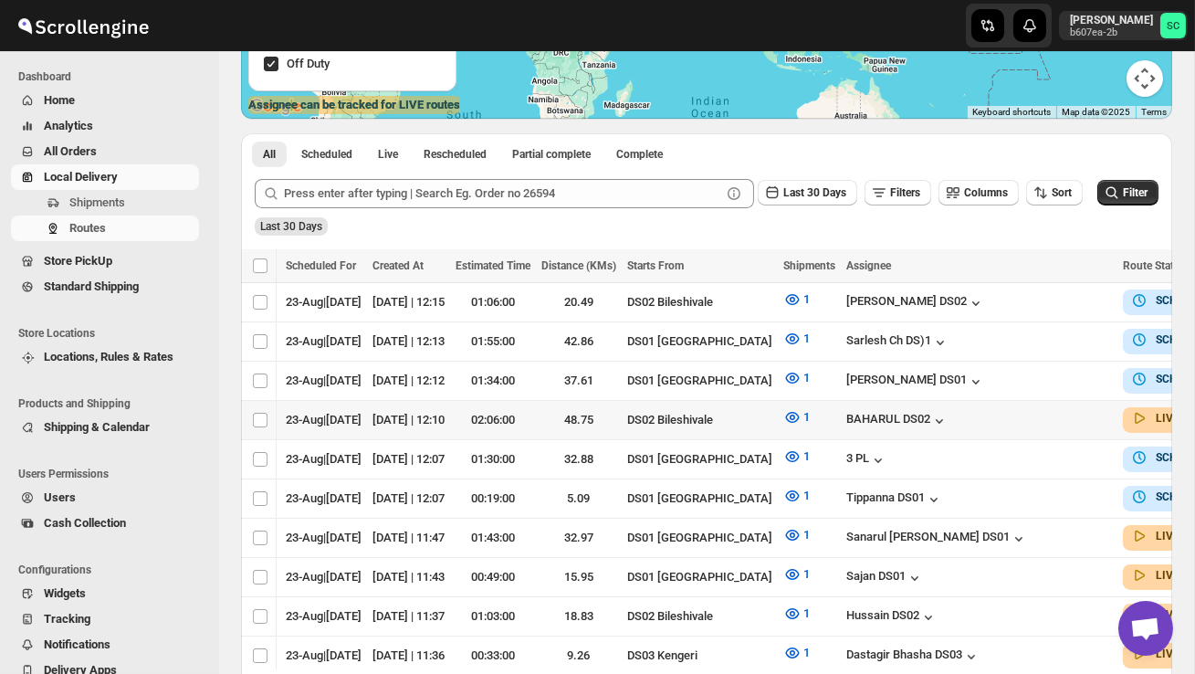
scroll to position [0, 244]
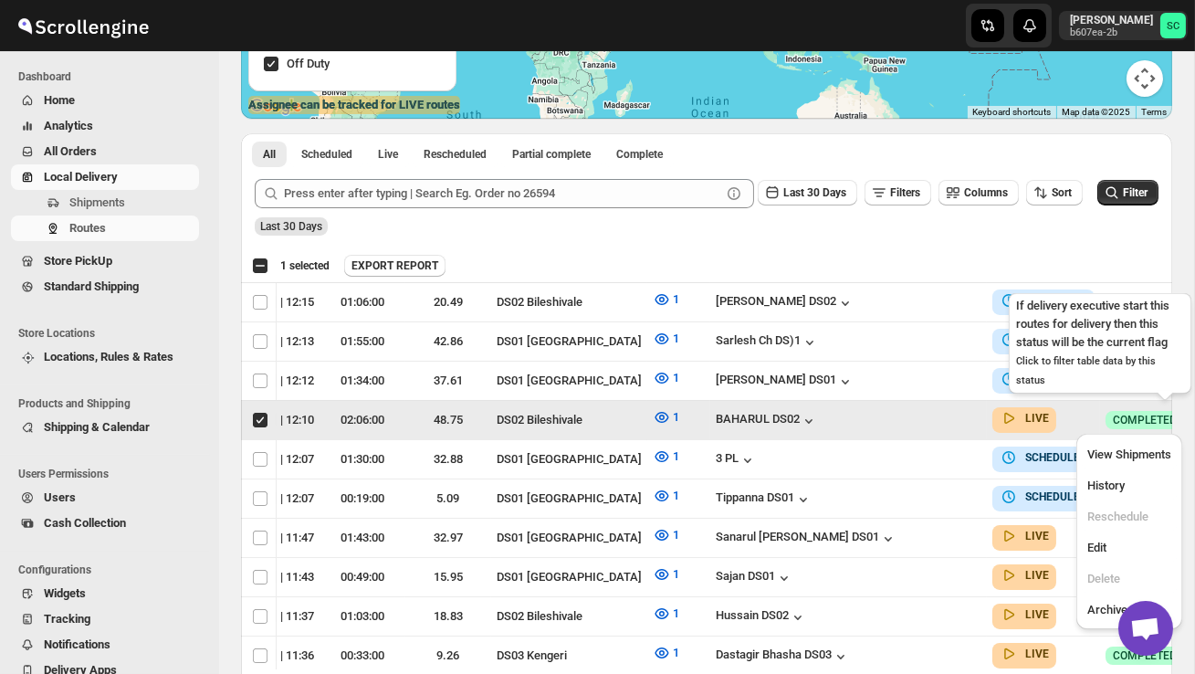
scroll to position [0, 1]
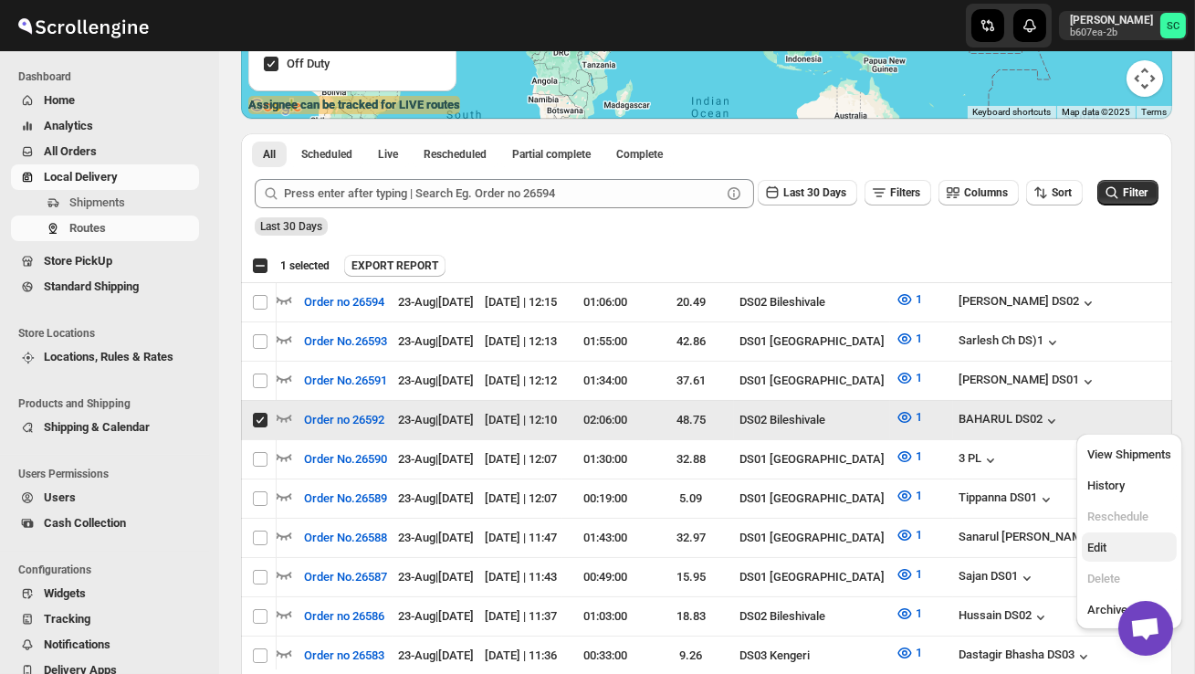
click at [1124, 546] on span "Edit" at bounding box center [1130, 548] width 84 height 18
checkbox input "false"
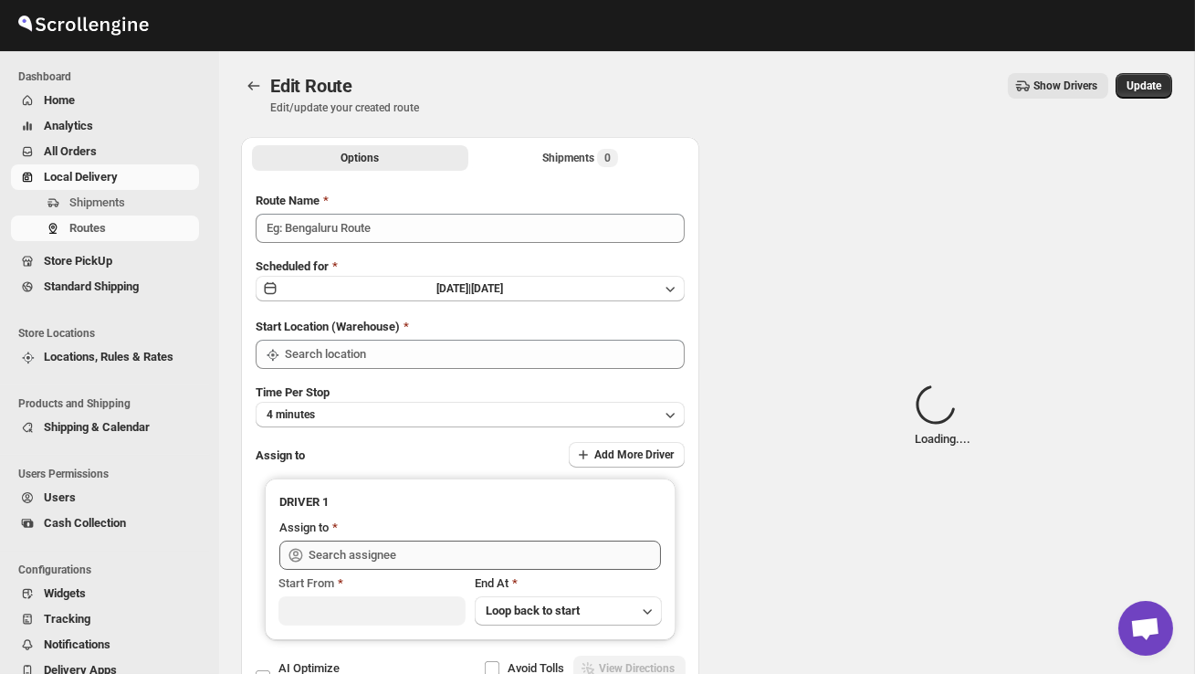
type input "Order no 26592"
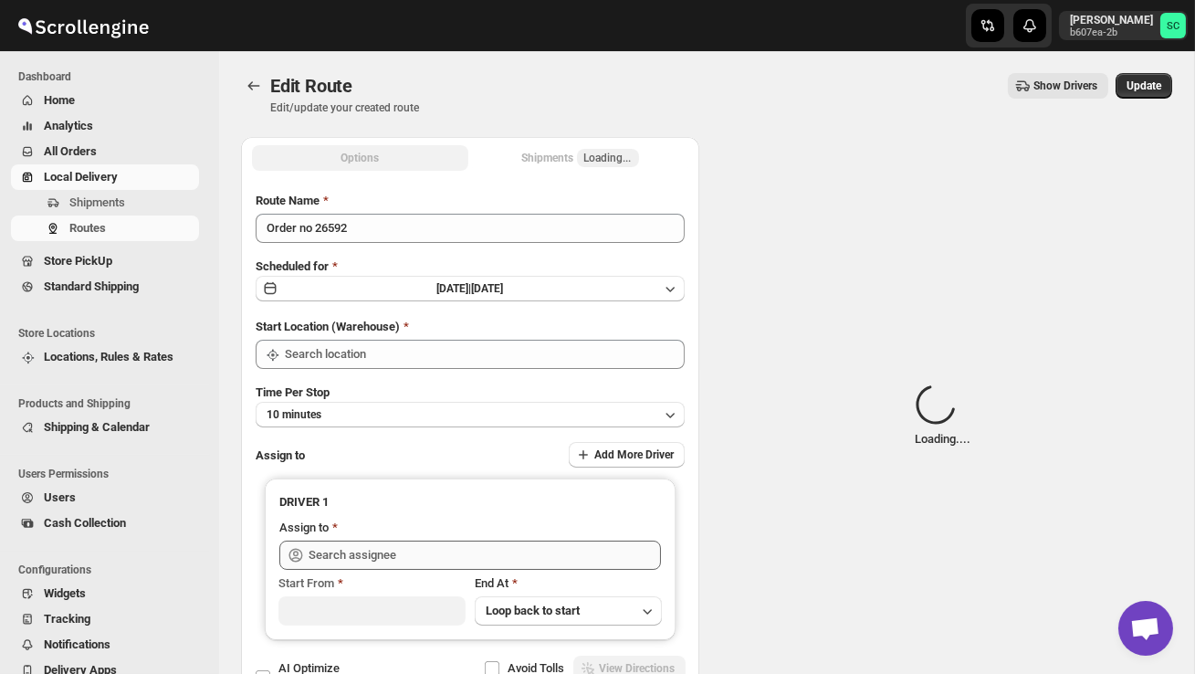
type input "DS02 Bileshivale"
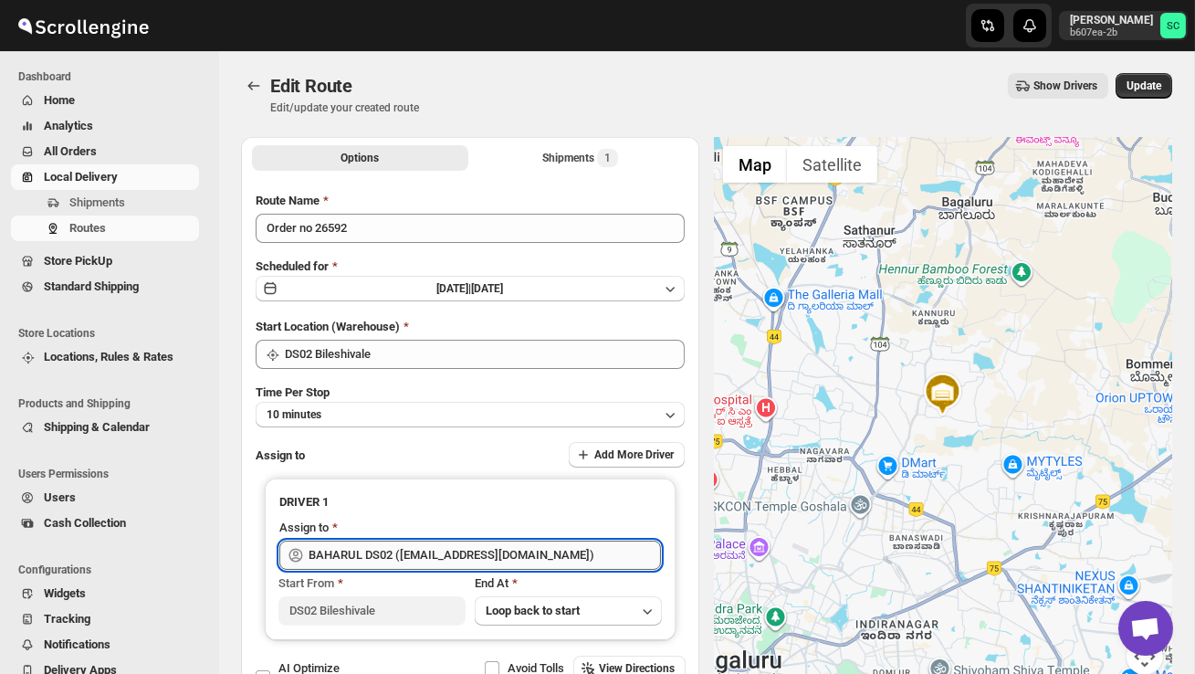
click at [505, 557] on input "BAHARUL DS02 (woyaf10309@lewou.com)" at bounding box center [485, 555] width 352 height 29
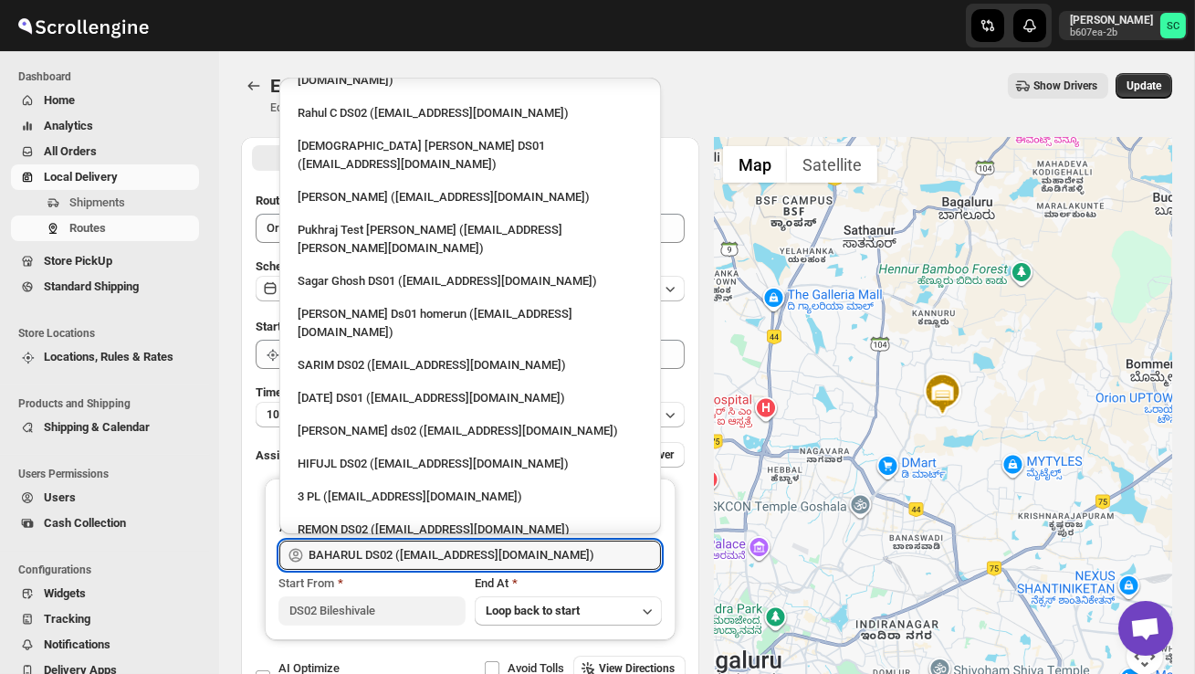
scroll to position [185, 0]
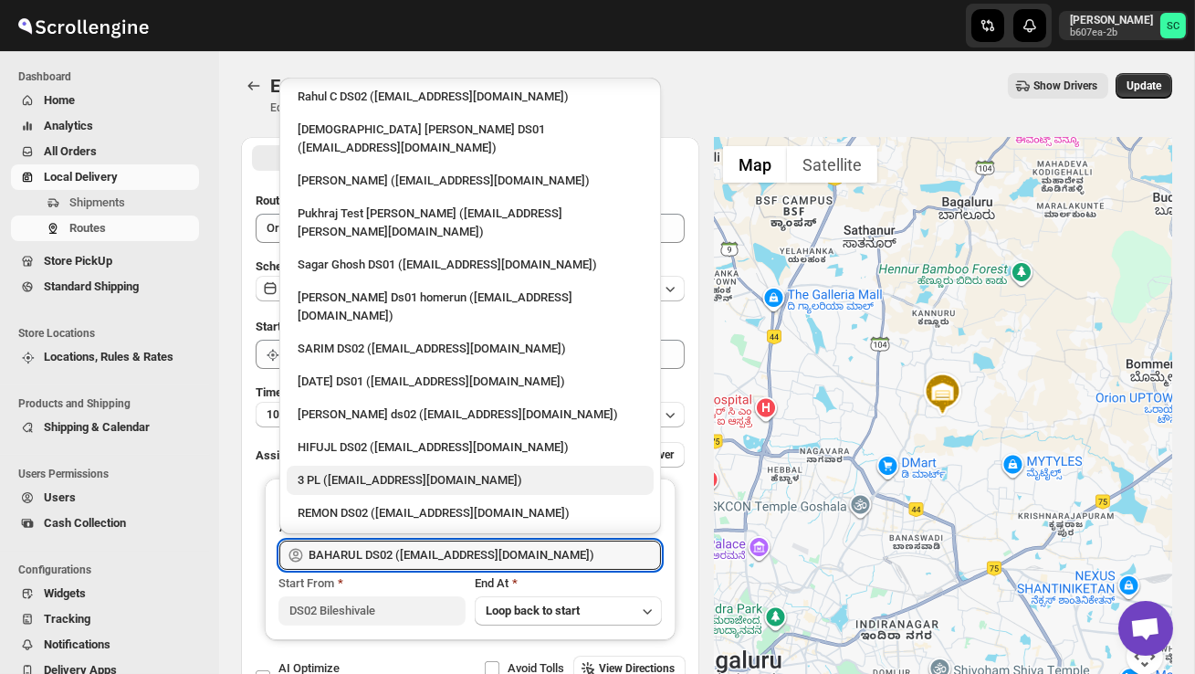
click at [416, 466] on div "3 PL (hello@home-run.co)" at bounding box center [470, 480] width 367 height 29
type input "3 PL (hello@home-run.co)"
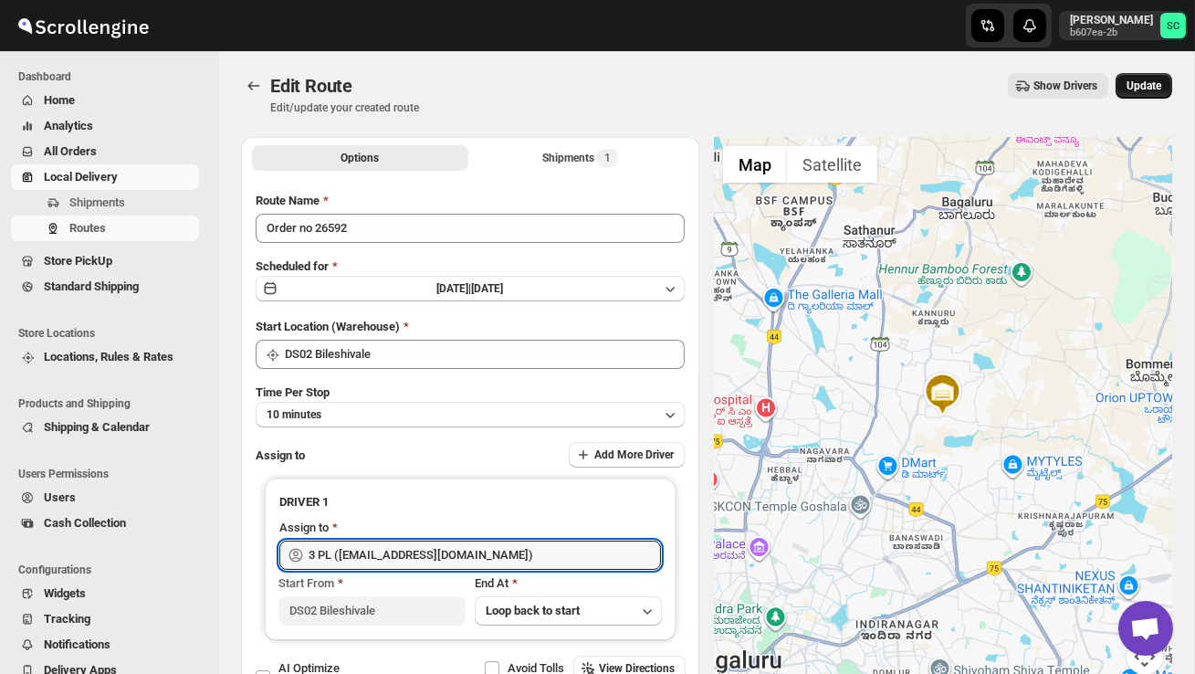
click at [1146, 79] on span "Update" at bounding box center [1144, 86] width 35 height 15
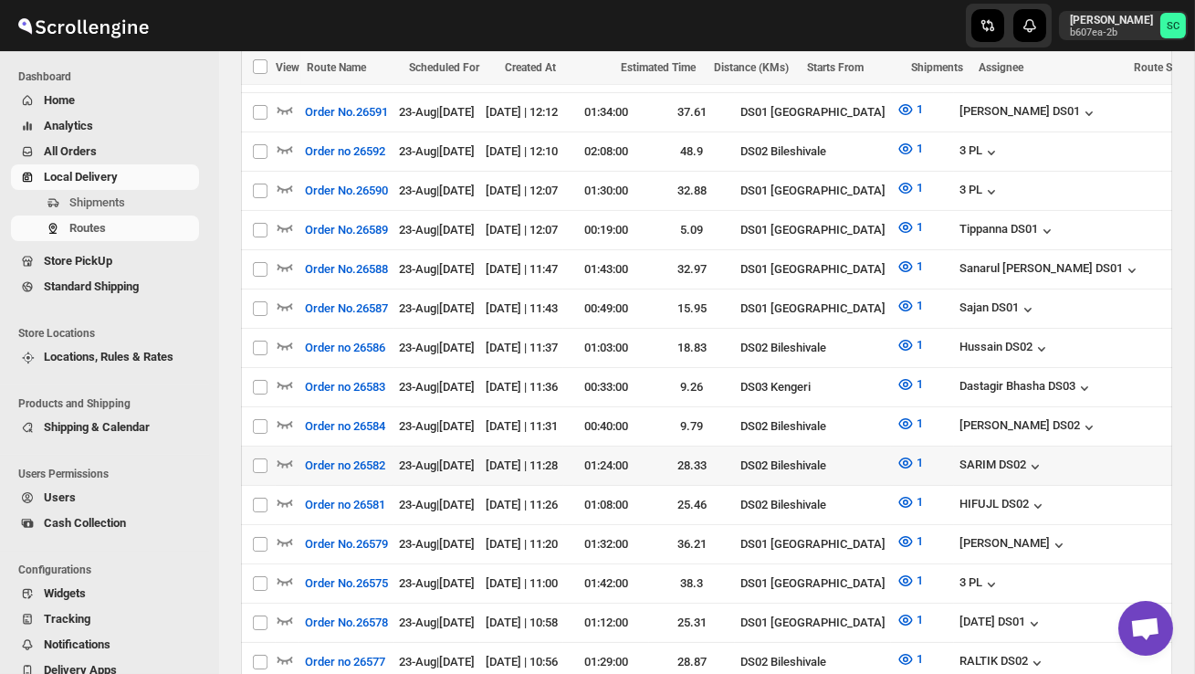
scroll to position [619, 0]
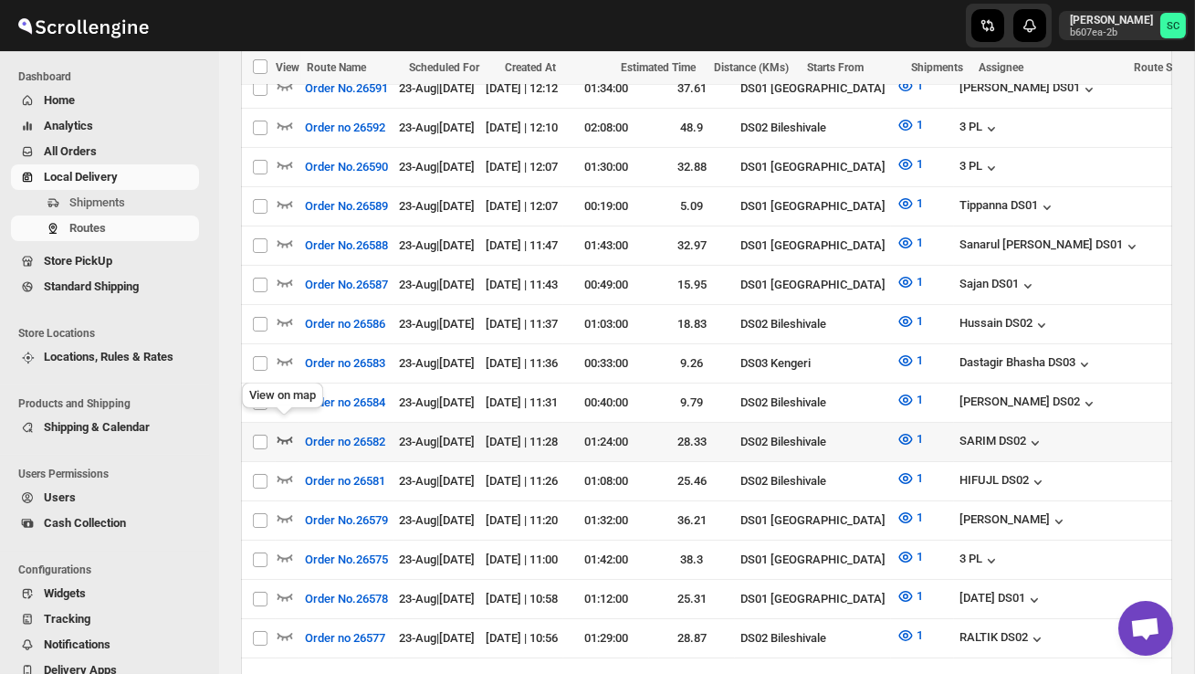
click at [288, 436] on icon "button" at bounding box center [286, 439] width 16 height 7
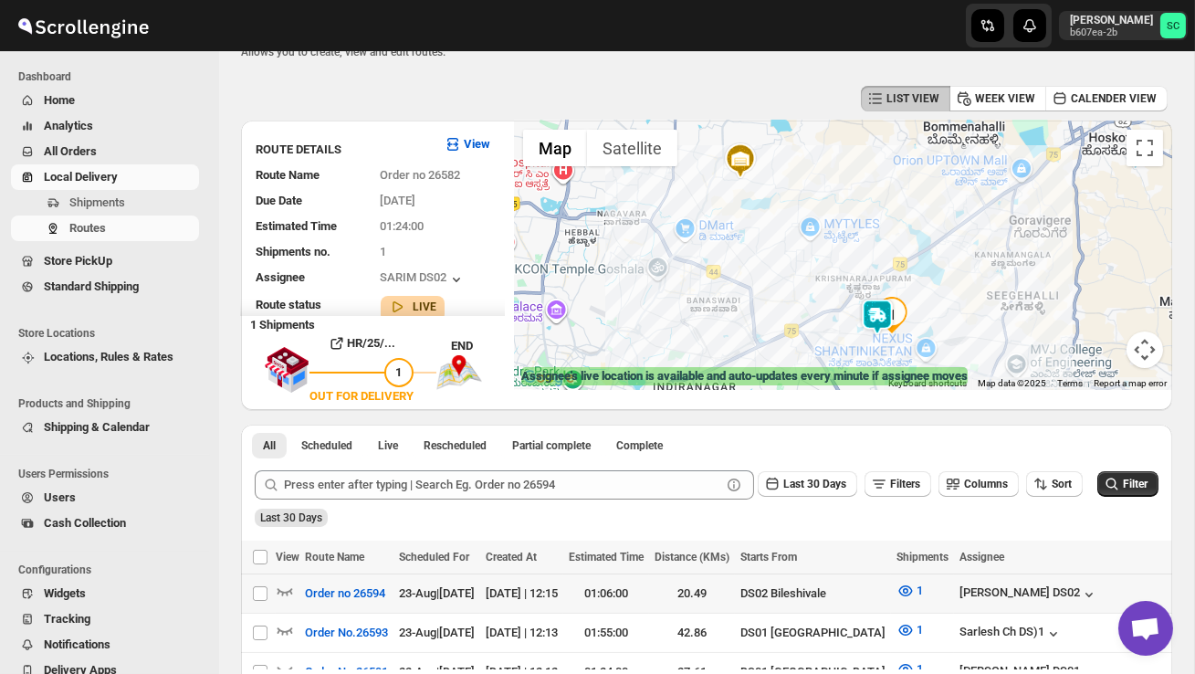
scroll to position [0, 0]
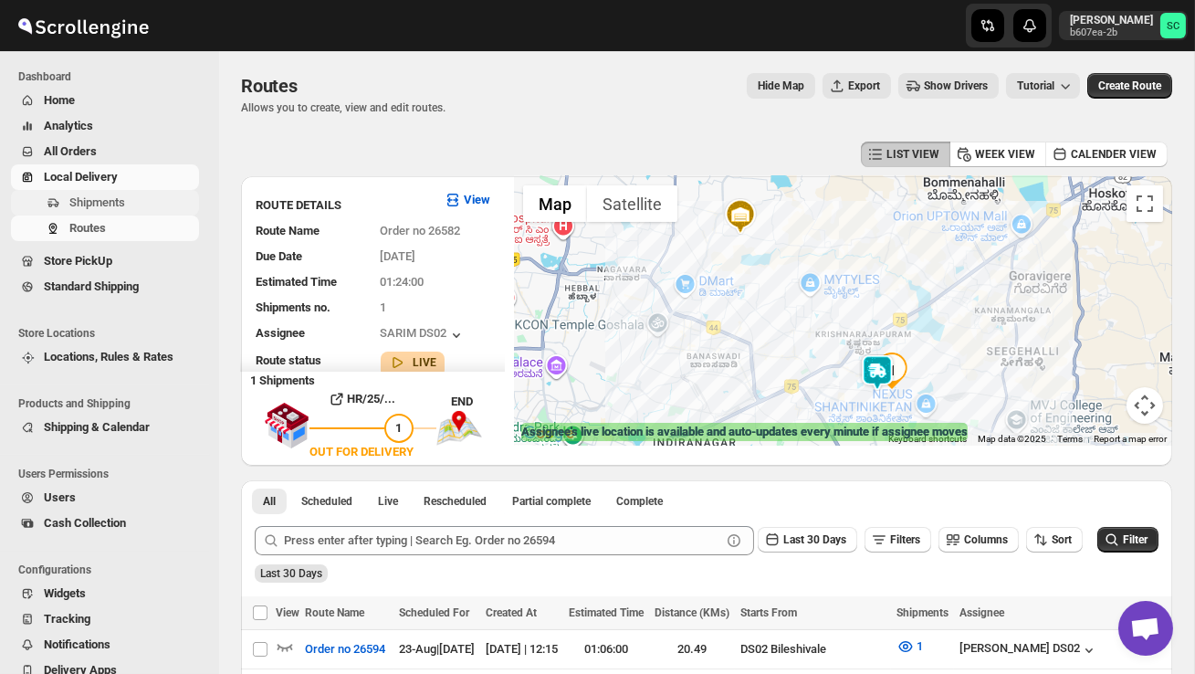
click at [110, 197] on span "Shipments" at bounding box center [97, 202] width 56 height 14
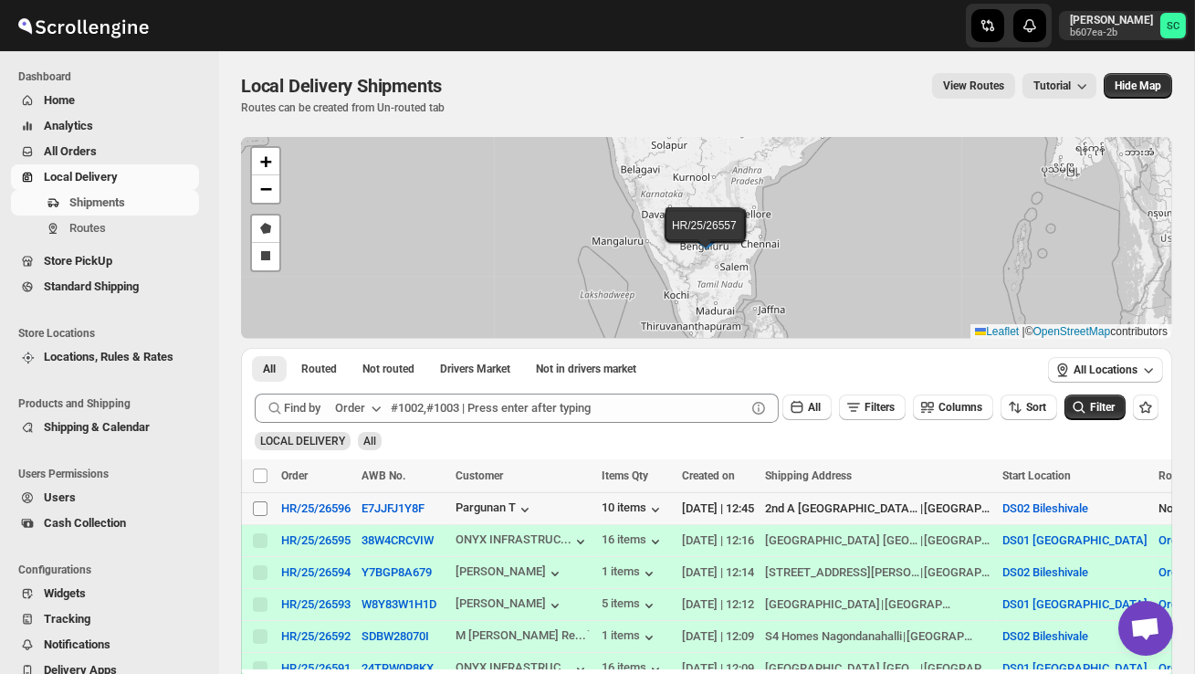
click at [262, 509] on input "Select shipment" at bounding box center [260, 508] width 15 height 15
checkbox input "true"
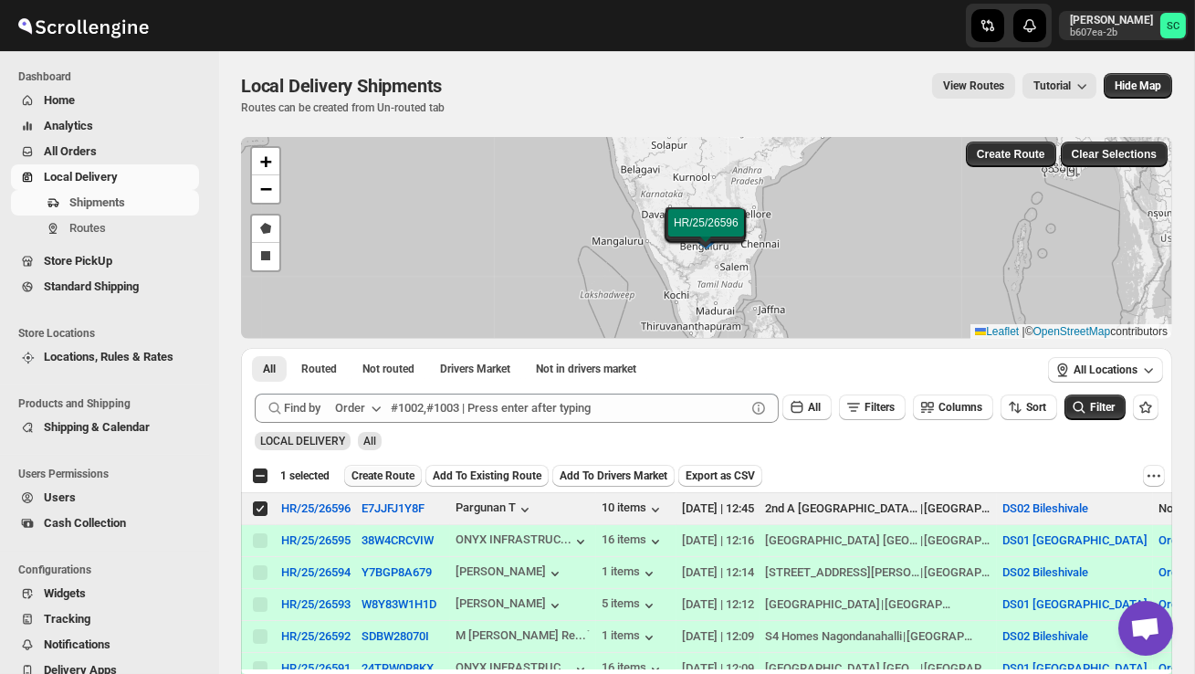
click at [412, 466] on button "Create Route" at bounding box center [383, 476] width 78 height 22
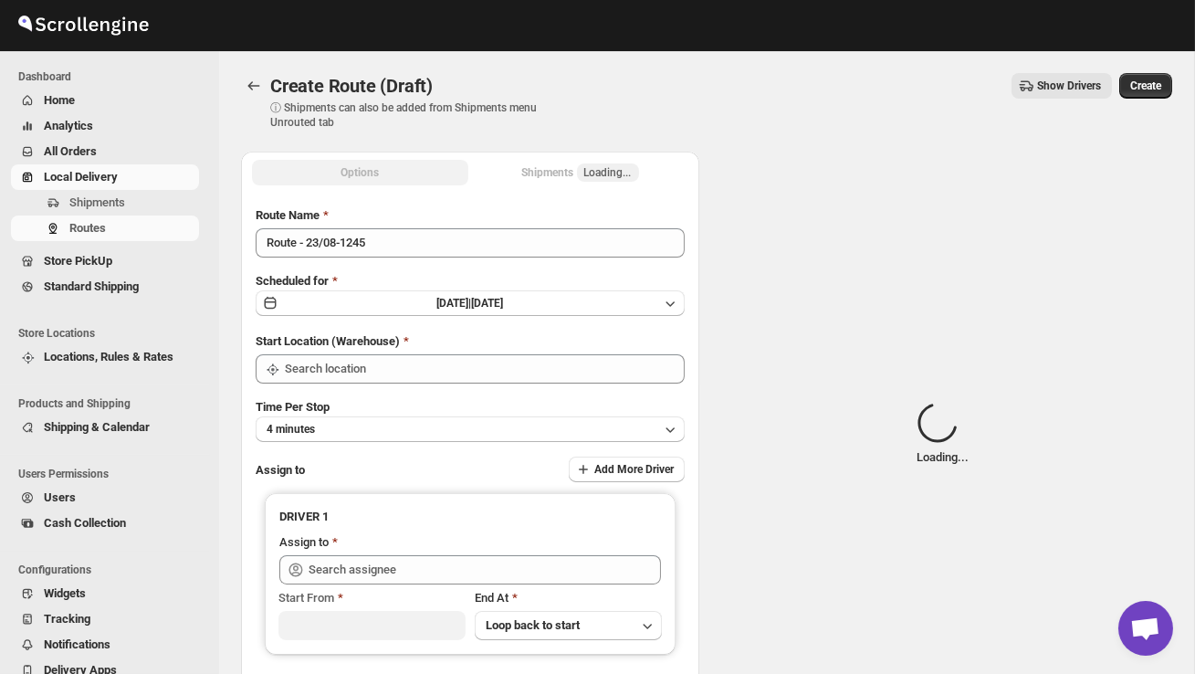
type input "DS02 Bileshivale"
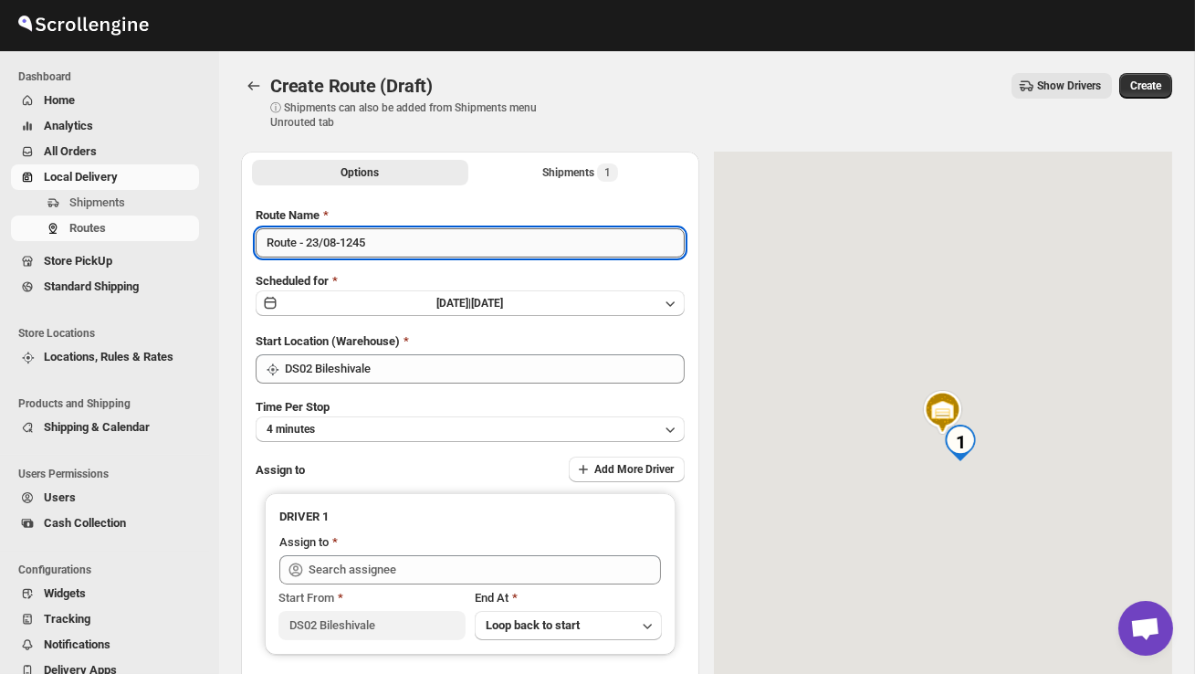
click at [395, 253] on input "Route - 23/08-1245" at bounding box center [470, 242] width 429 height 29
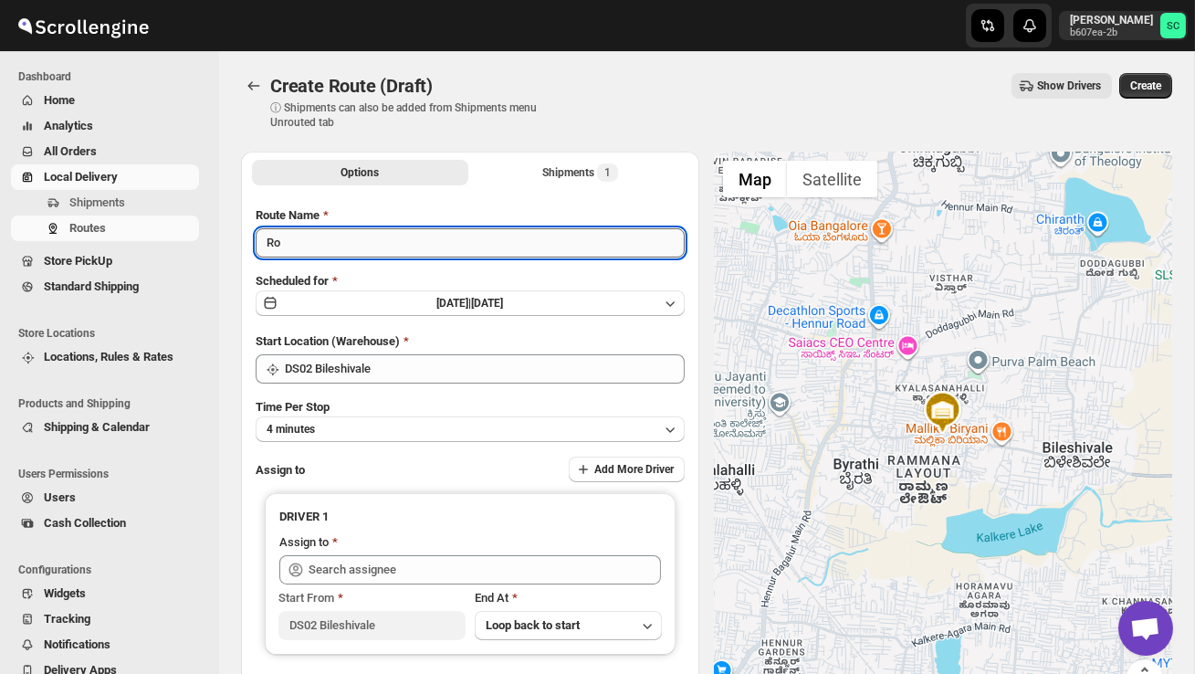
type input "R"
type input "Order no 26596"
click at [395, 430] on button "4 minutes" at bounding box center [470, 429] width 429 height 26
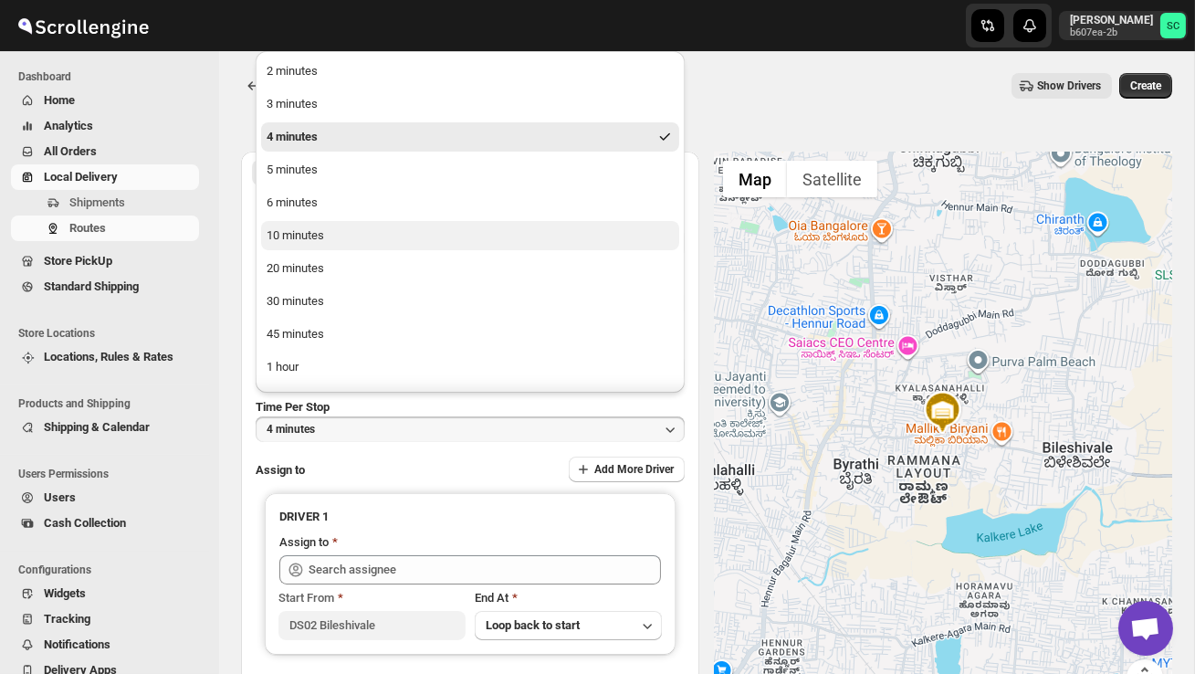
click at [327, 236] on button "10 minutes" at bounding box center [470, 235] width 418 height 29
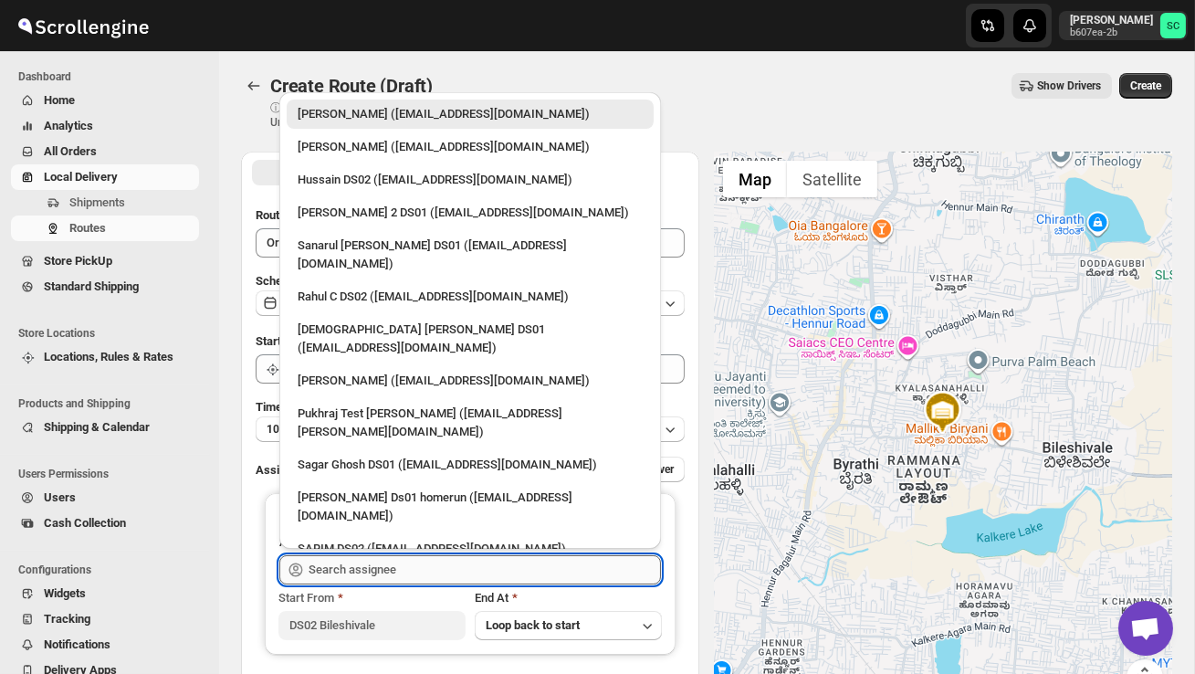
click at [344, 573] on input "text" at bounding box center [485, 569] width 352 height 29
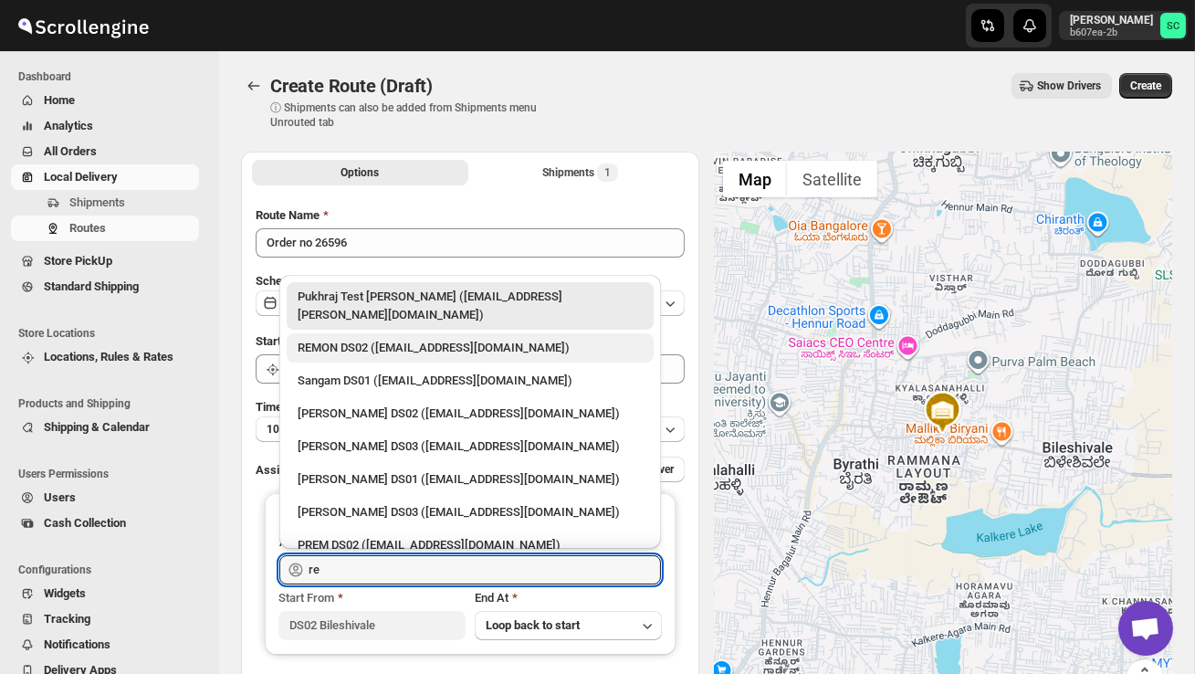
click at [473, 339] on div "REMON DS02 (kesame7468@btcours.com)" at bounding box center [470, 348] width 345 height 18
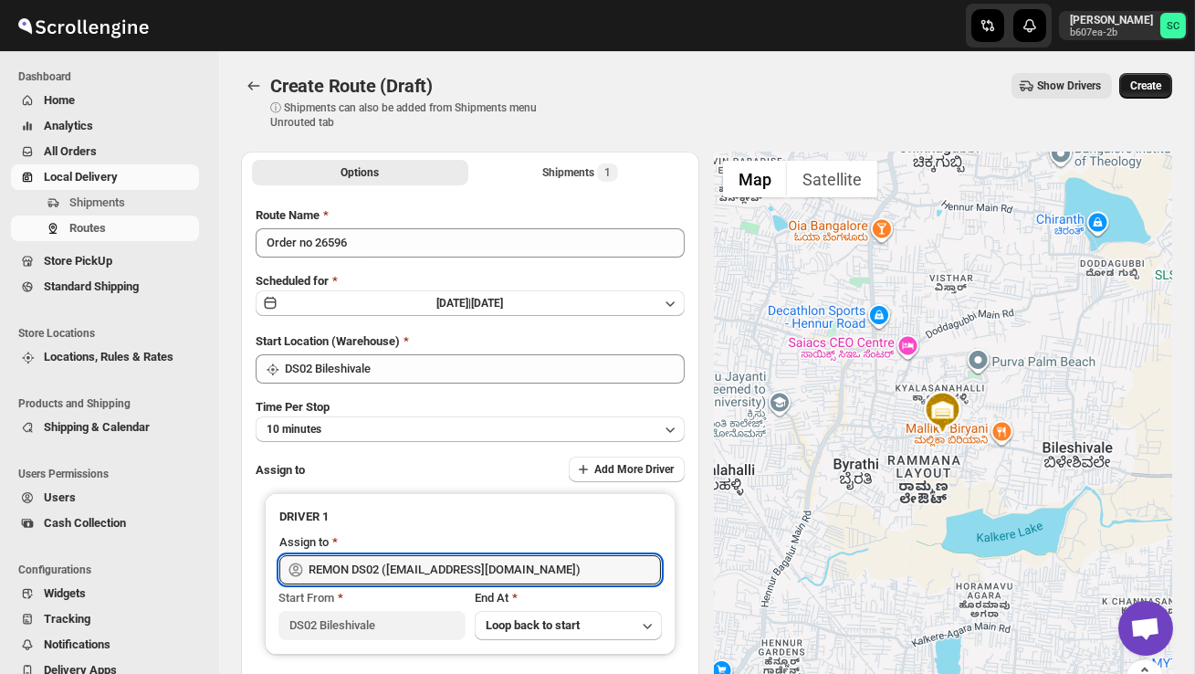
type input "REMON DS02 (kesame7468@btcours.com)"
click at [1149, 86] on span "Create" at bounding box center [1145, 86] width 31 height 15
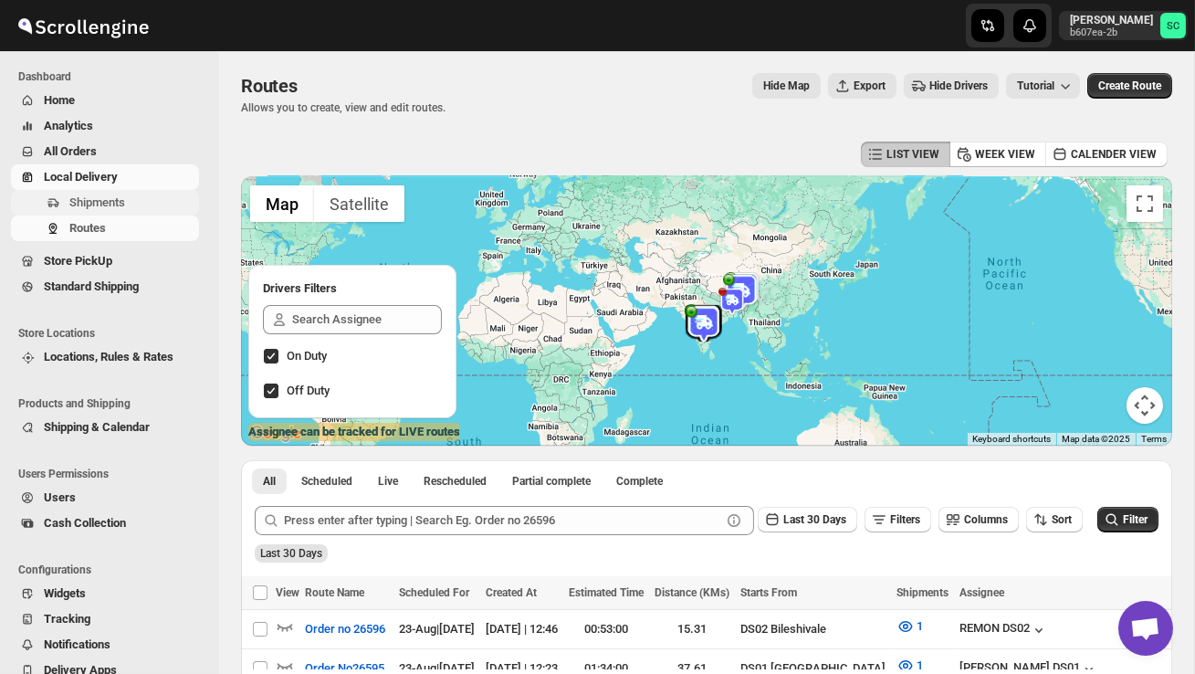
click at [143, 198] on span "Shipments" at bounding box center [132, 203] width 126 height 18
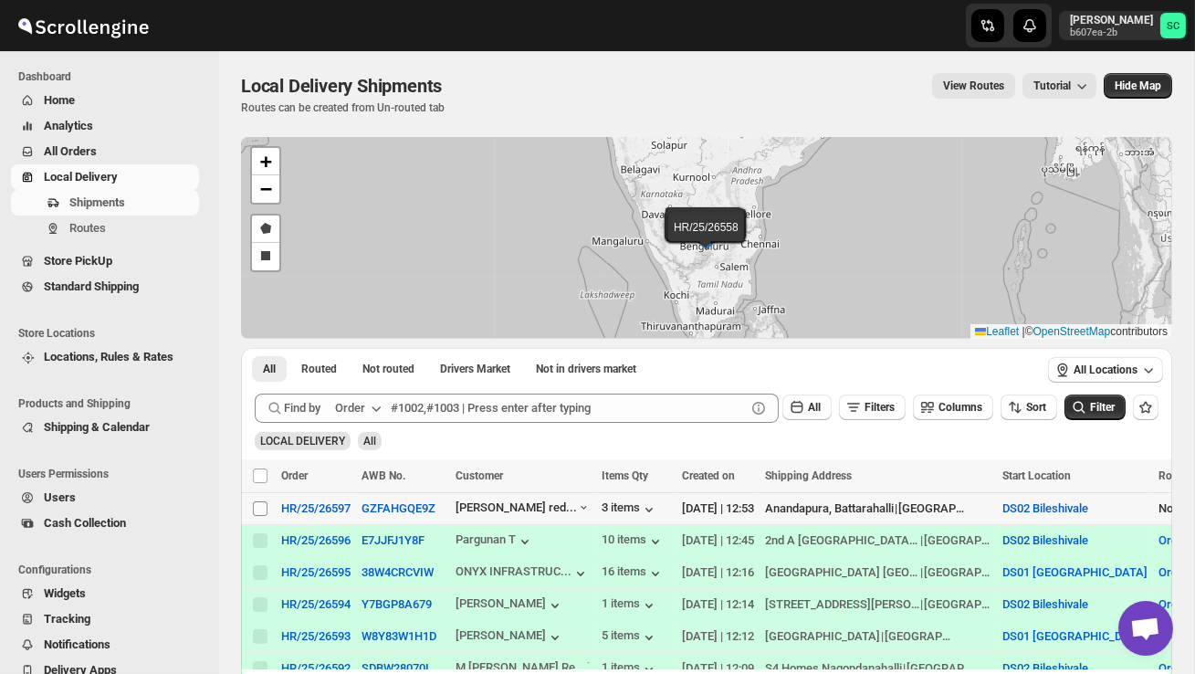
click at [260, 509] on input "Select shipment" at bounding box center [260, 508] width 15 height 15
checkbox input "true"
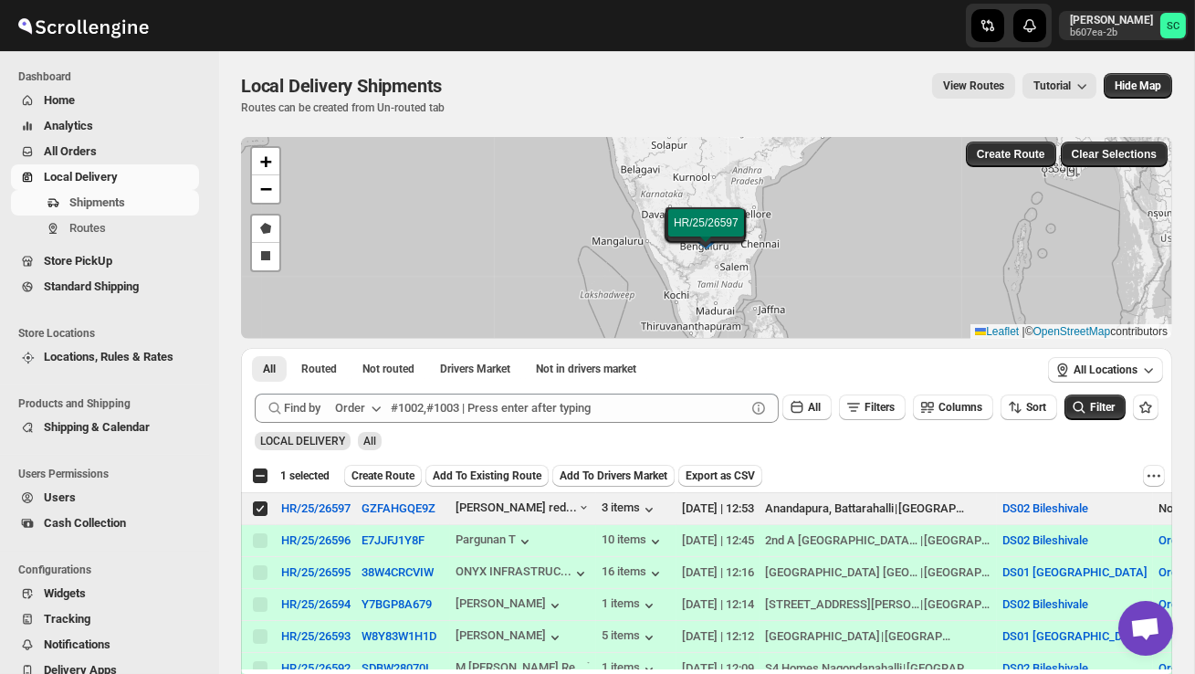
click at [389, 478] on span "Create Route" at bounding box center [383, 475] width 63 height 15
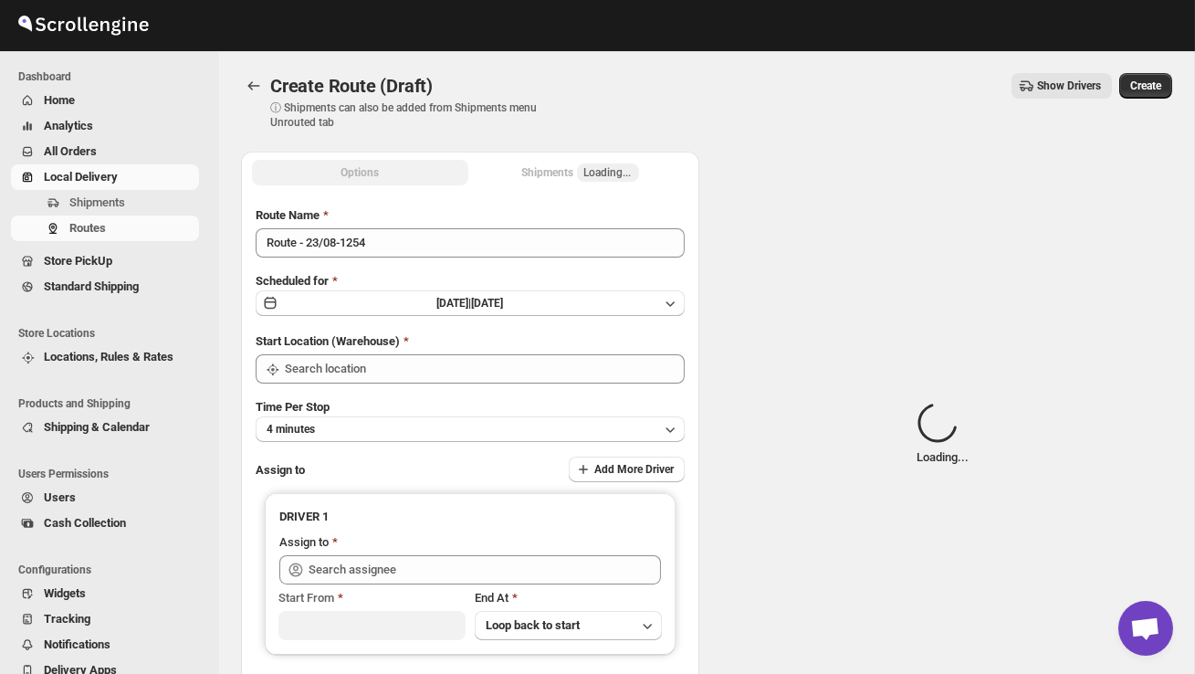
type input "DS02 Bileshivale"
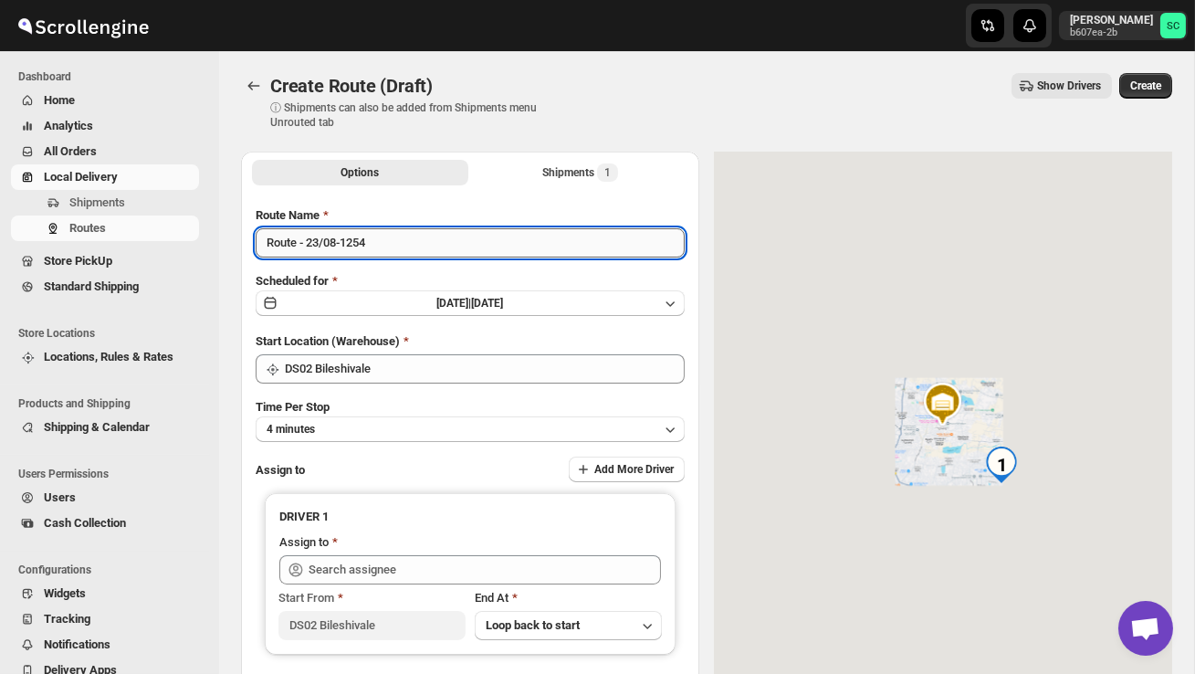
click at [402, 250] on input "Route - 23/08-1254" at bounding box center [470, 242] width 429 height 29
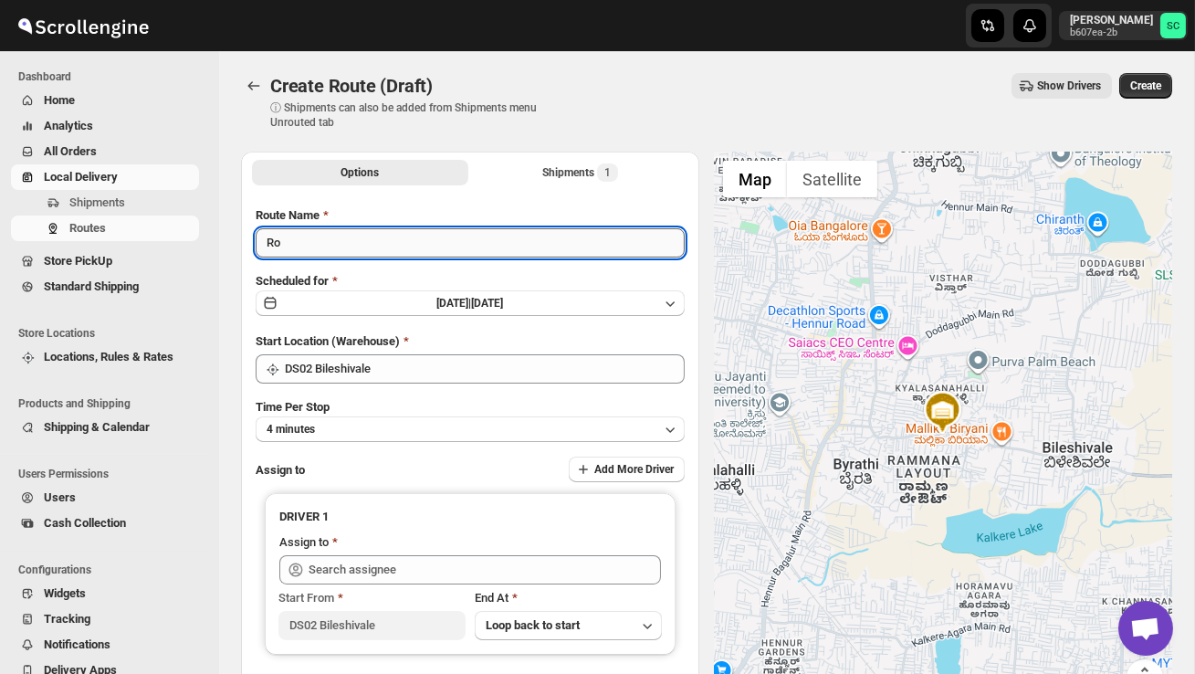
type input "R"
type input "Order no 26597"
click at [426, 430] on button "4 minutes" at bounding box center [470, 429] width 429 height 26
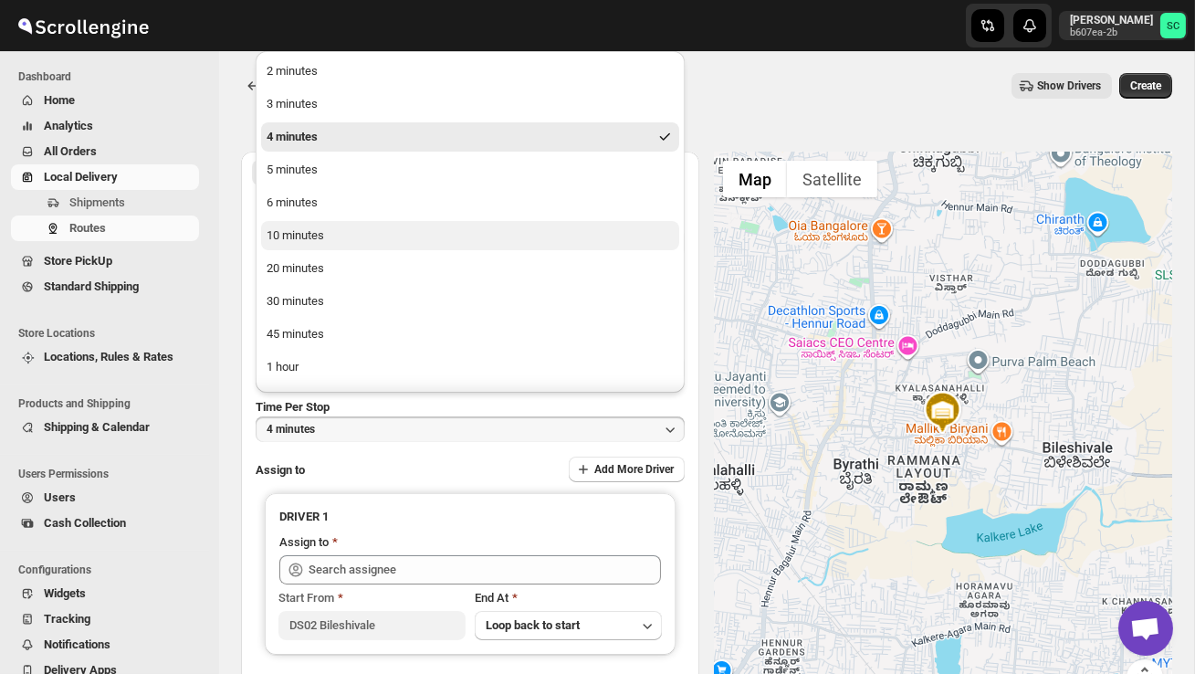
click at [338, 236] on button "10 minutes" at bounding box center [470, 235] width 418 height 29
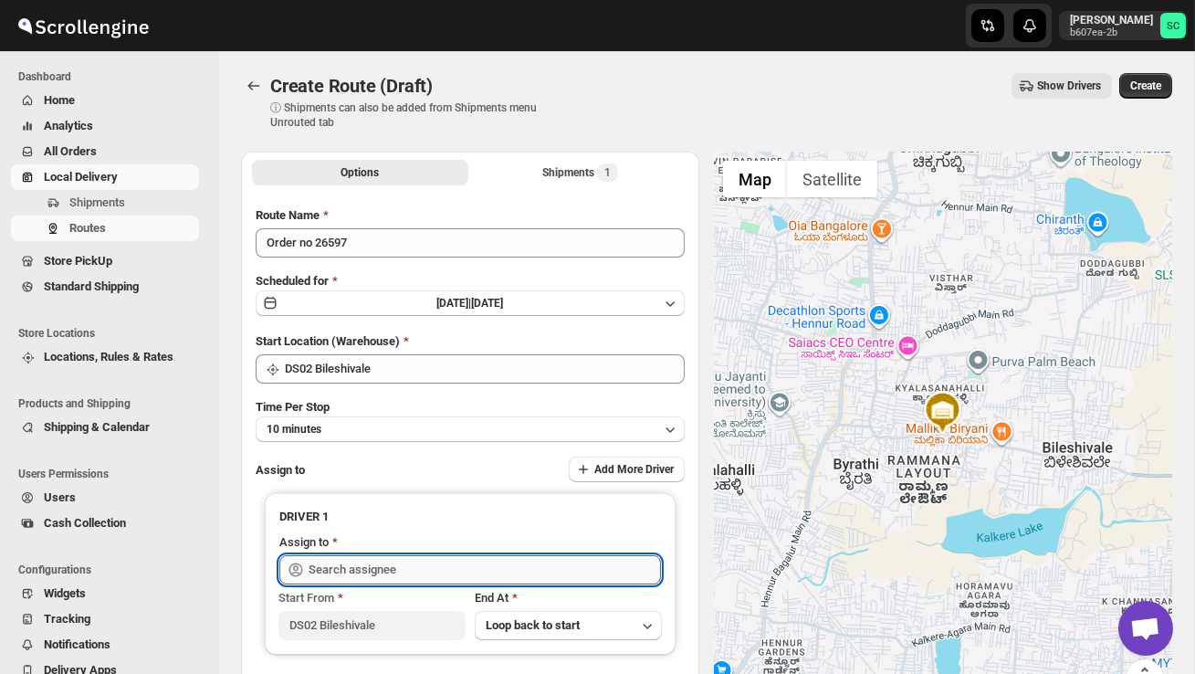
click at [333, 561] on input "text" at bounding box center [485, 569] width 352 height 29
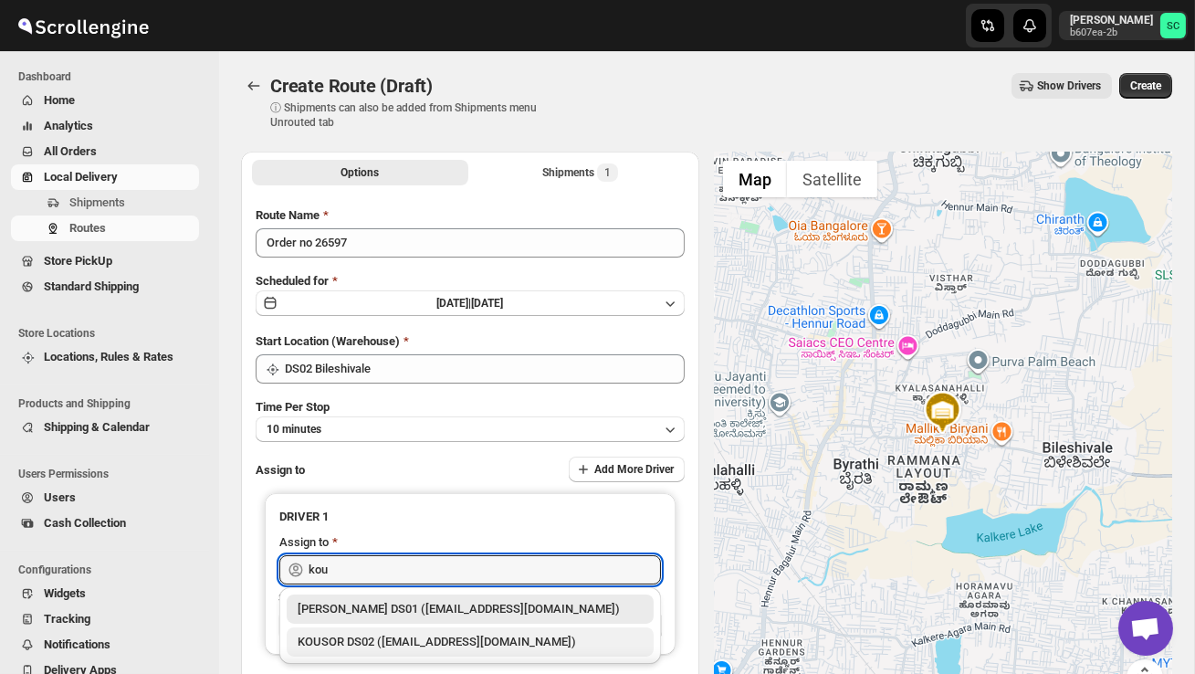
click at [367, 650] on div "KOUSOR DS02 (xivebi6567@decodewp.com)" at bounding box center [470, 642] width 345 height 18
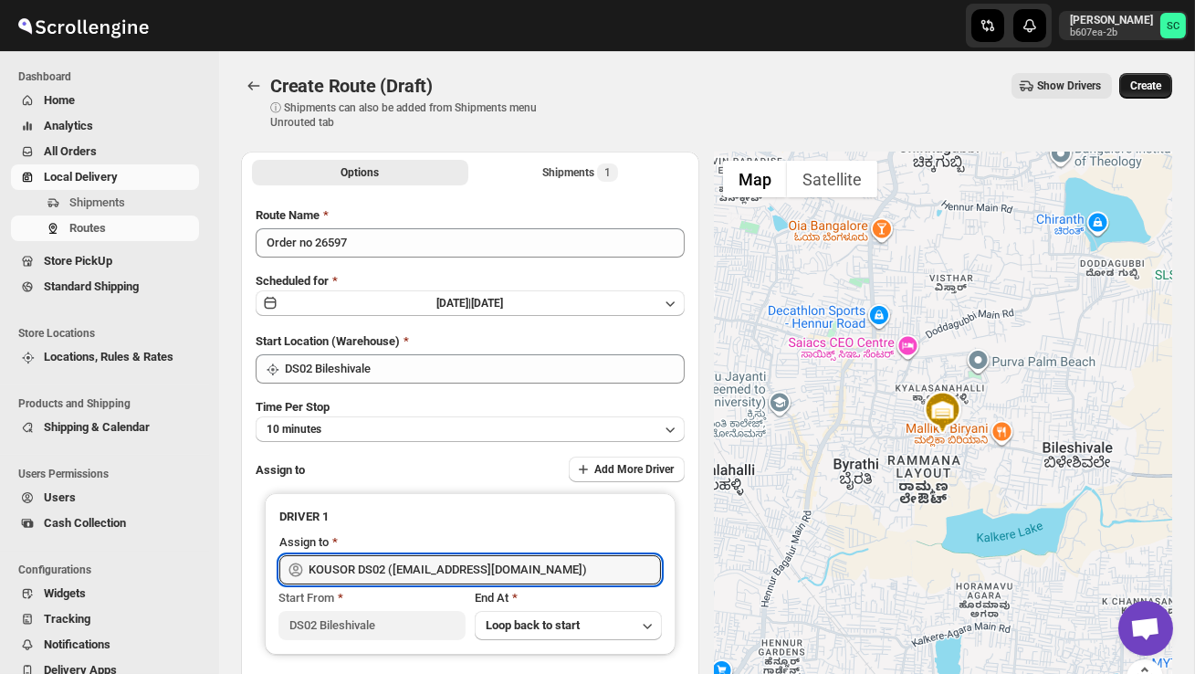
type input "KOUSOR DS02 (xivebi6567@decodewp.com)"
click at [1146, 82] on span "Create" at bounding box center [1145, 86] width 31 height 15
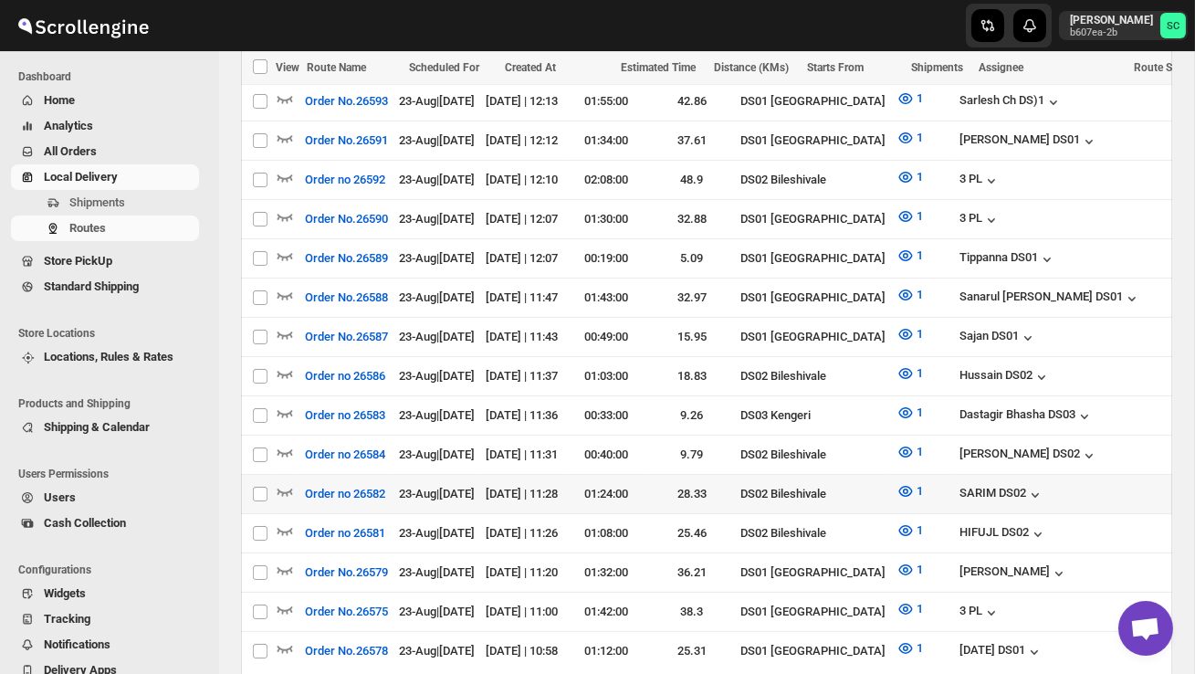
scroll to position [694, 0]
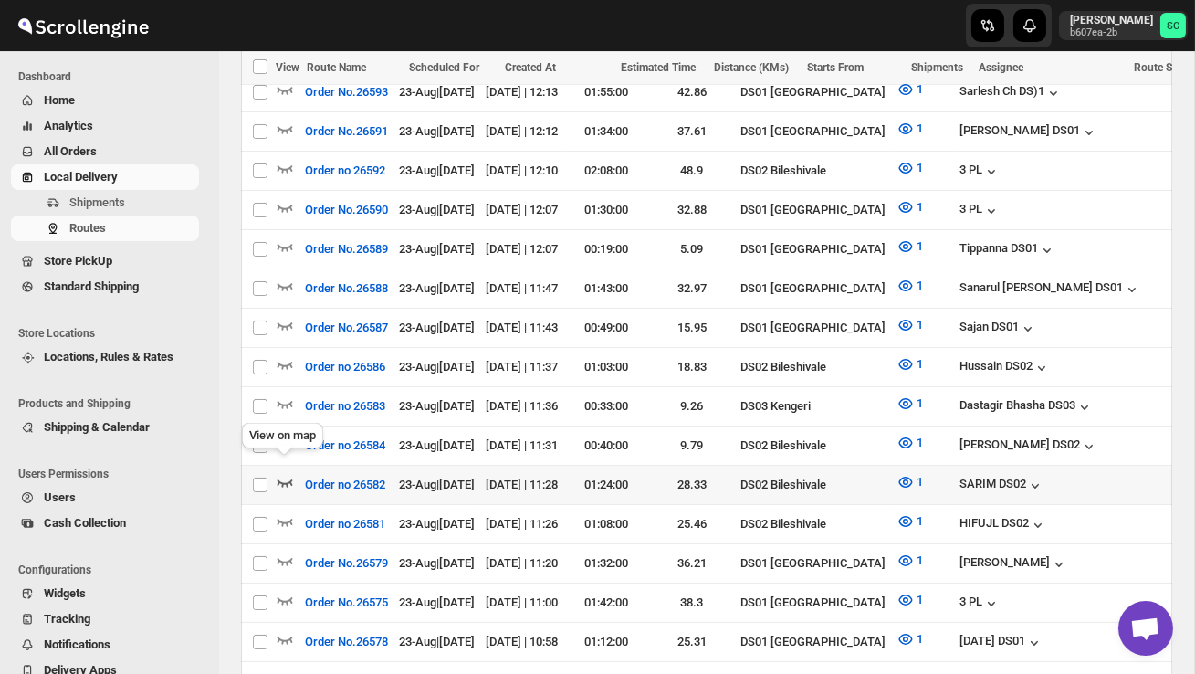
click at [281, 473] on icon "button" at bounding box center [285, 482] width 18 height 18
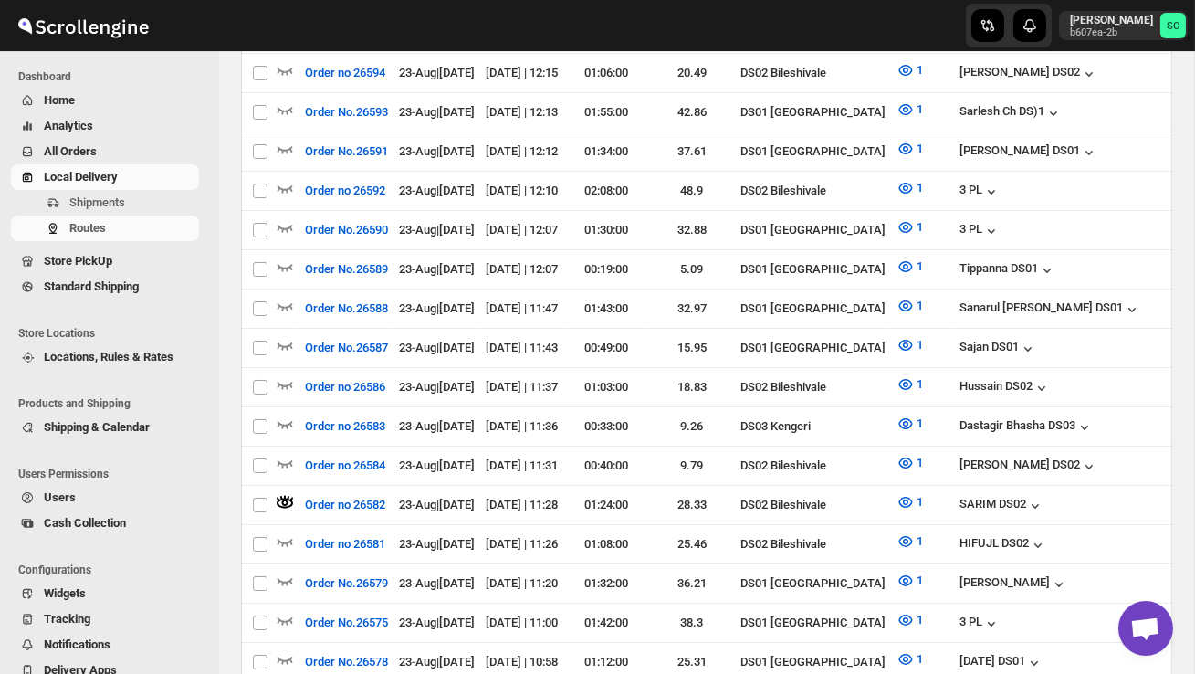
scroll to position [0, 0]
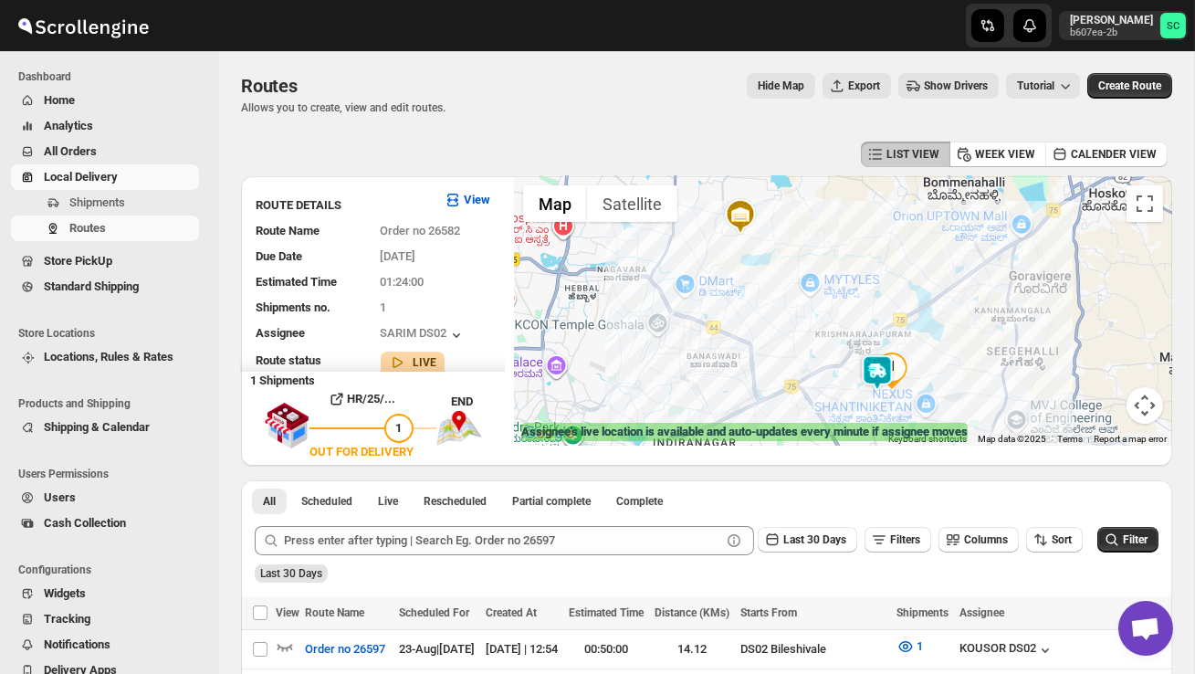
click at [825, 361] on div at bounding box center [843, 310] width 658 height 269
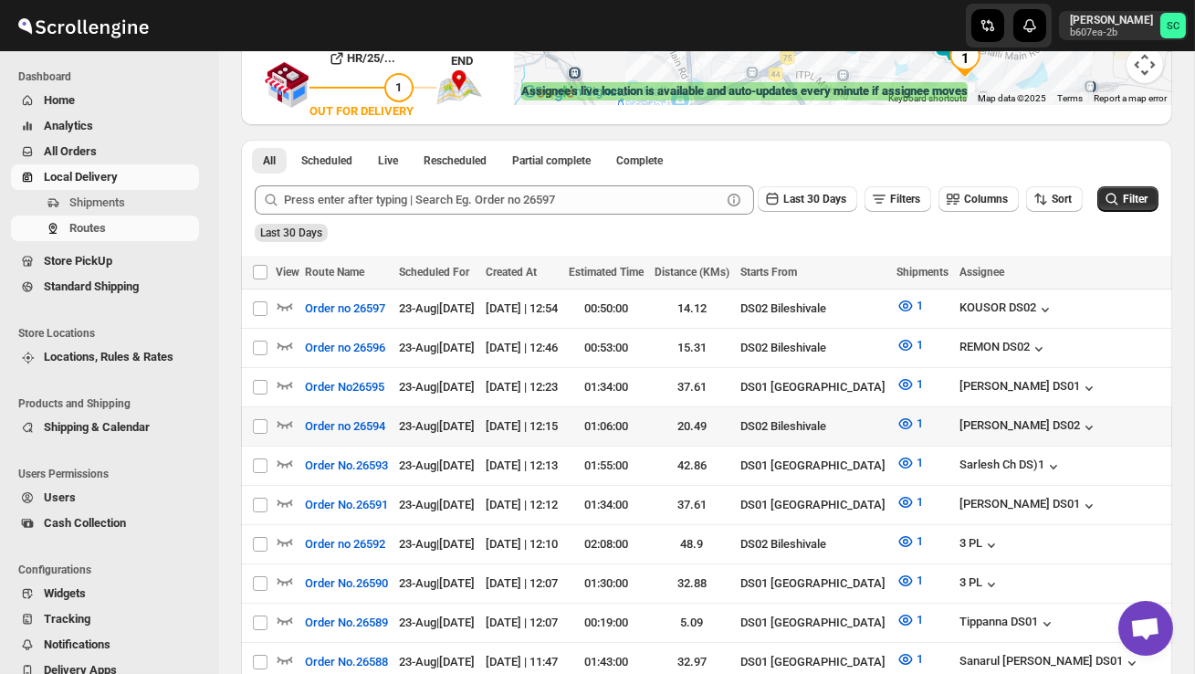
scroll to position [342, 0]
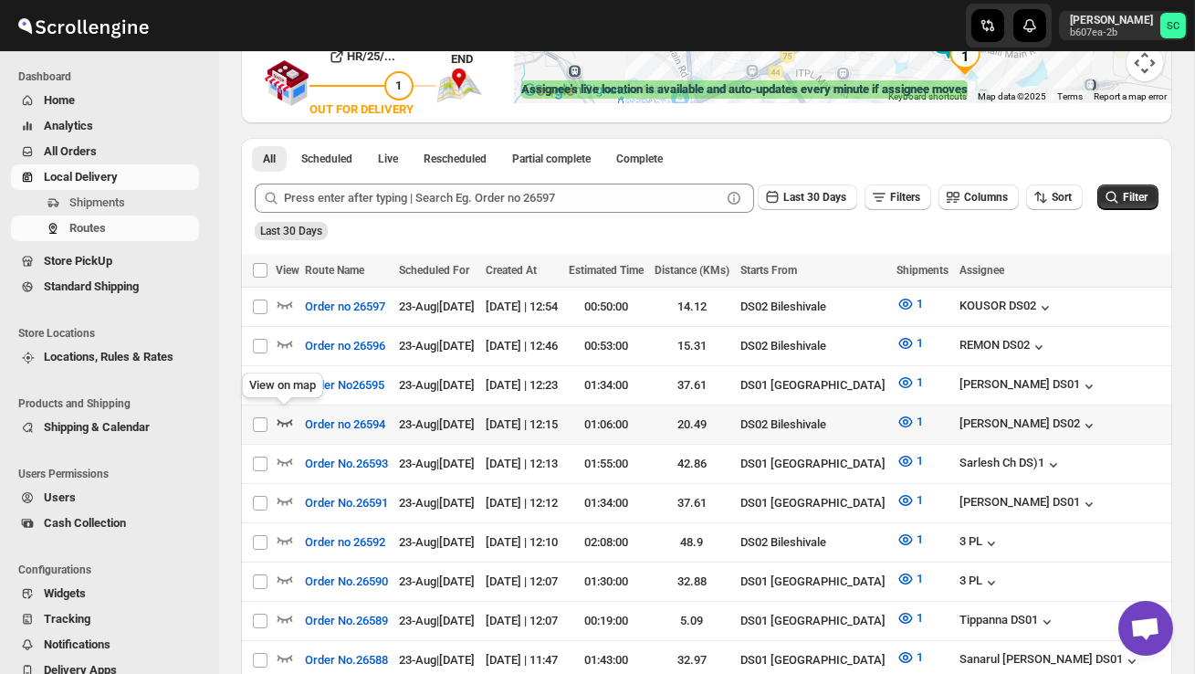
click at [282, 417] on icon "button" at bounding box center [285, 422] width 18 height 18
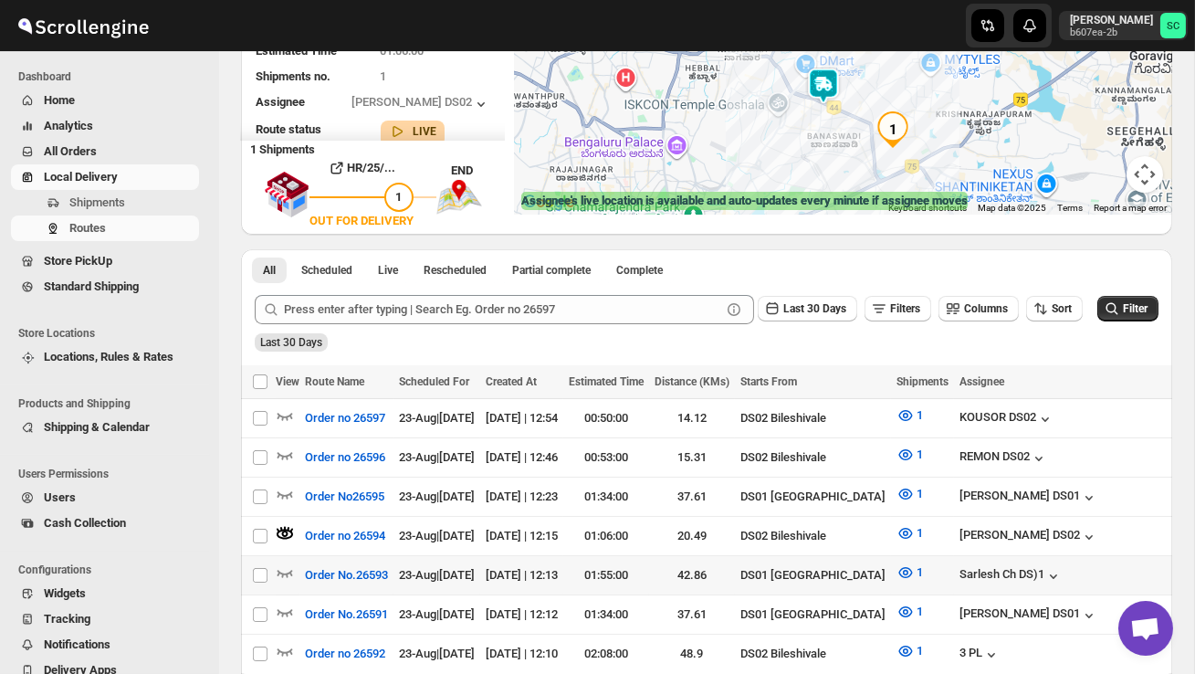
scroll to position [235, 0]
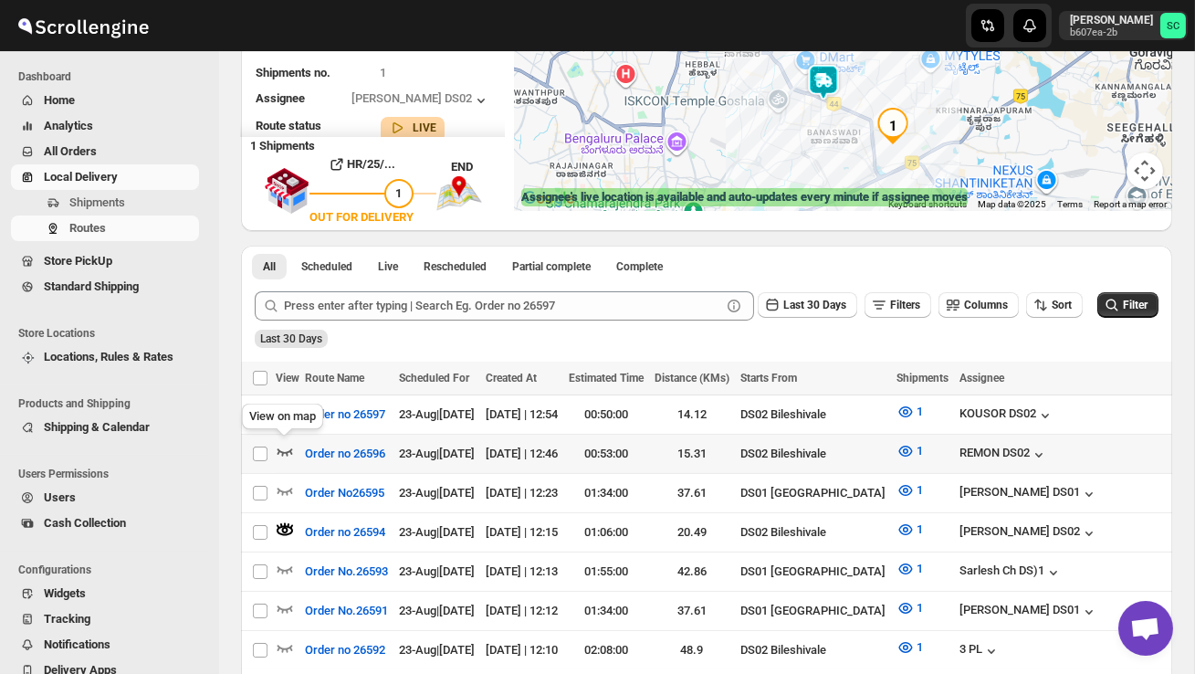
click at [284, 447] on icon "button" at bounding box center [285, 451] width 18 height 18
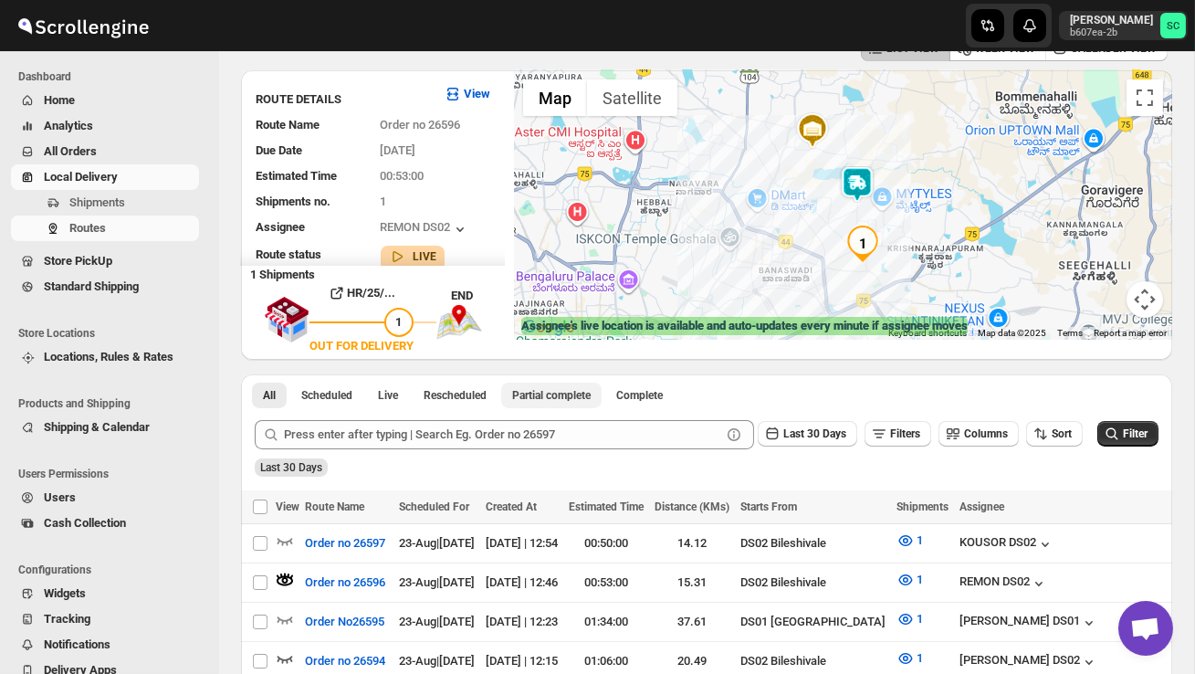
scroll to position [109, 0]
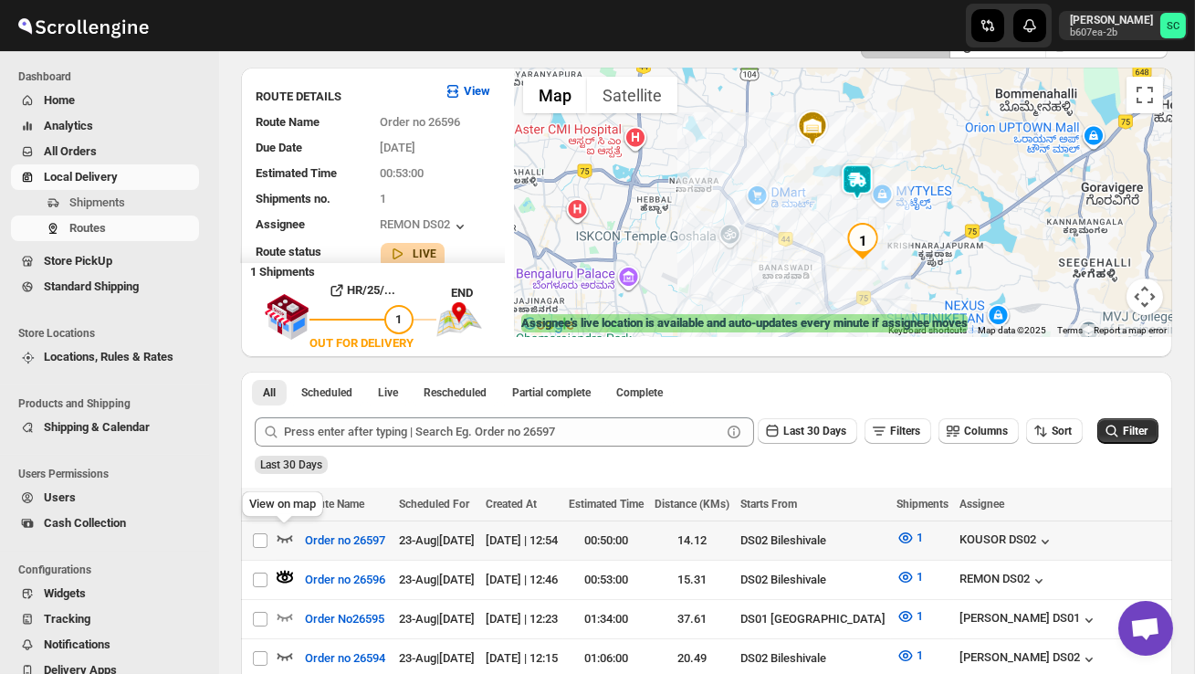
click at [289, 534] on icon "button" at bounding box center [285, 538] width 18 height 18
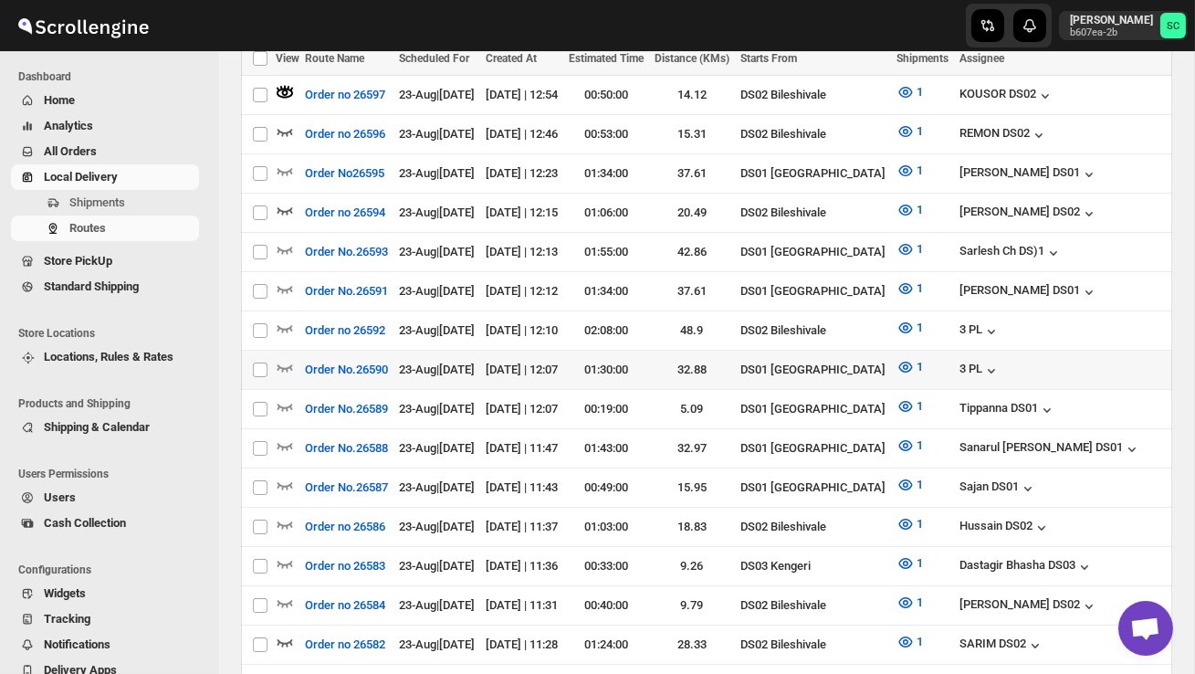
scroll to position [531, 0]
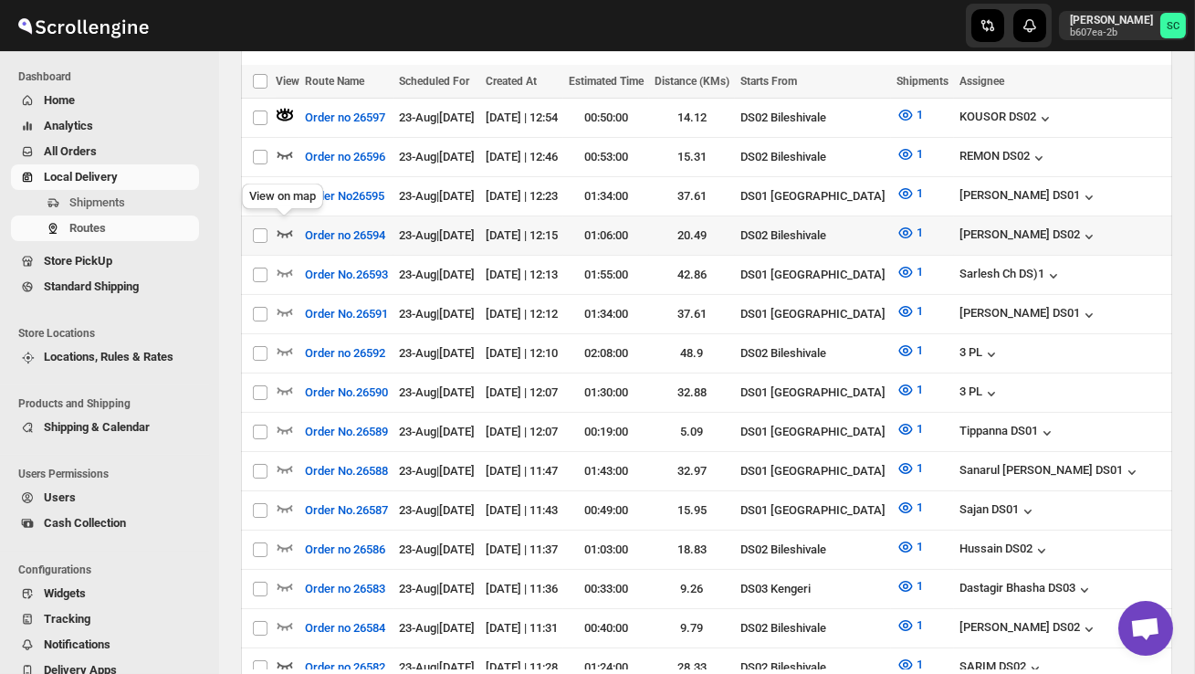
click at [286, 224] on icon "button" at bounding box center [285, 233] width 18 height 18
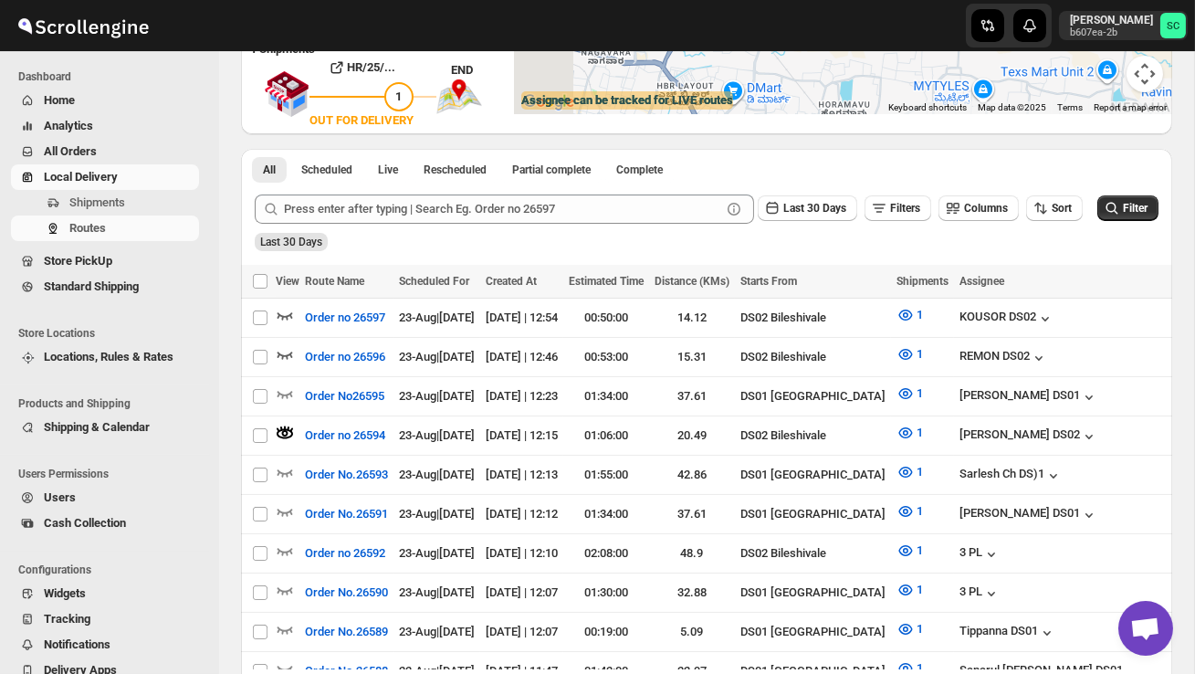
scroll to position [0, 0]
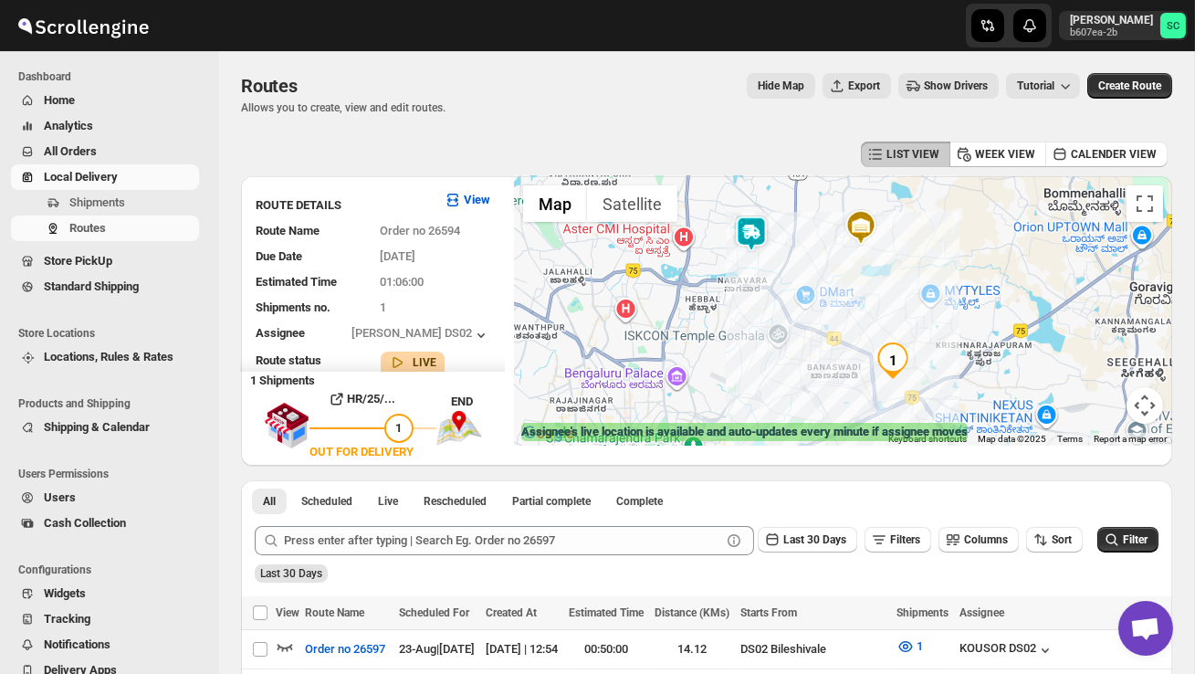
click at [750, 314] on div at bounding box center [843, 310] width 658 height 269
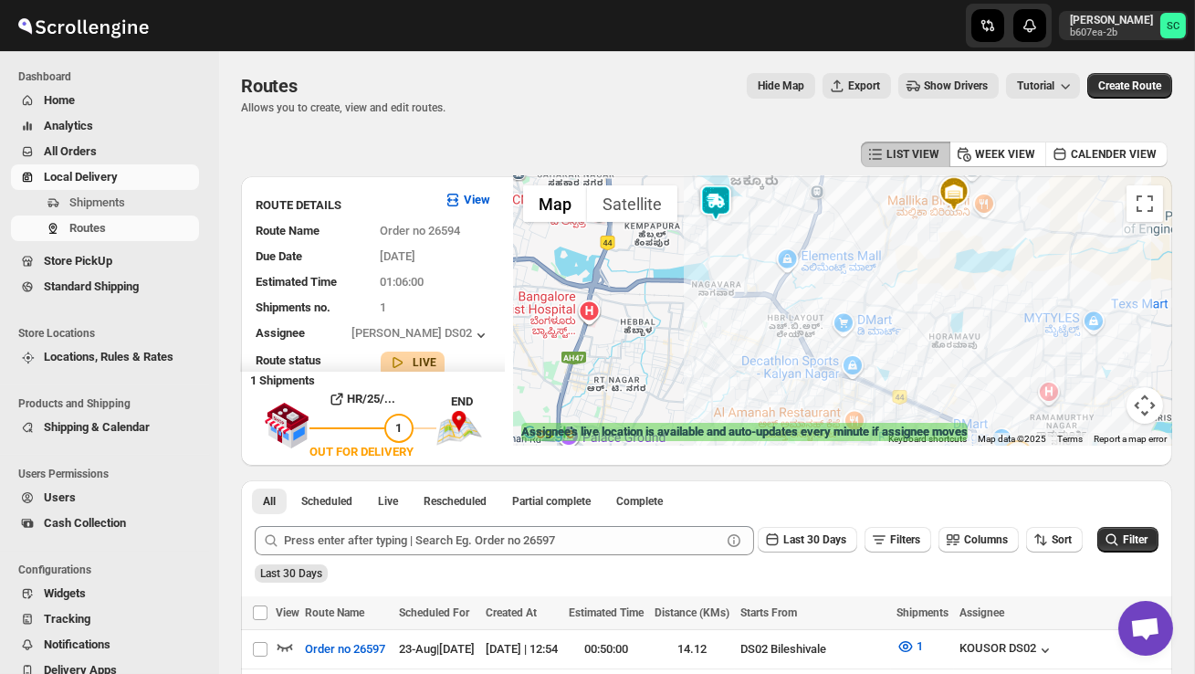
drag, startPoint x: 586, startPoint y: 303, endPoint x: 562, endPoint y: 339, distance: 42.8
click at [562, 339] on div at bounding box center [843, 310] width 658 height 269
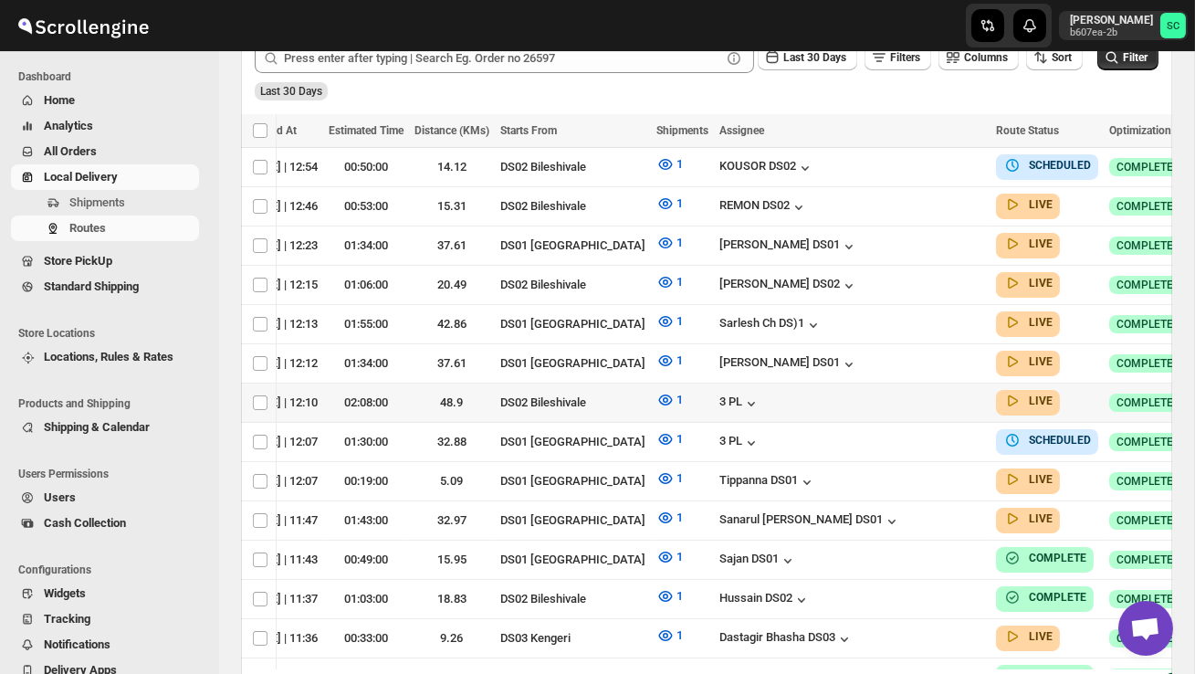
scroll to position [0, 243]
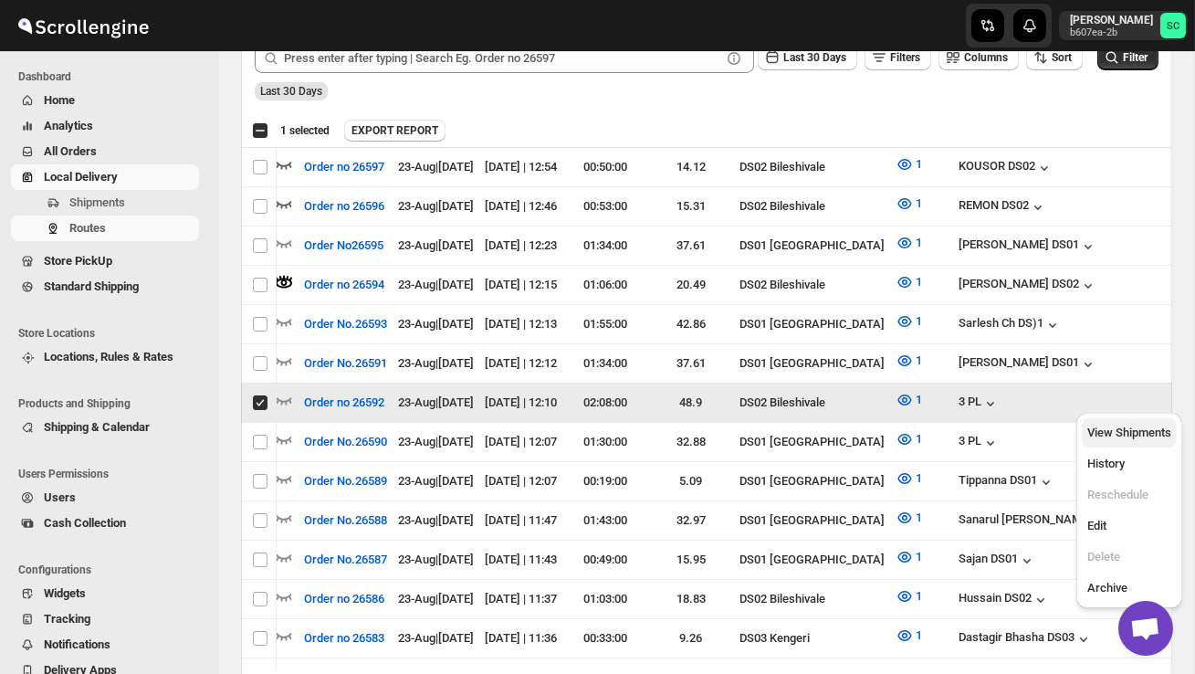
click at [1153, 443] on button "View Shipments" at bounding box center [1129, 432] width 95 height 29
checkbox input "false"
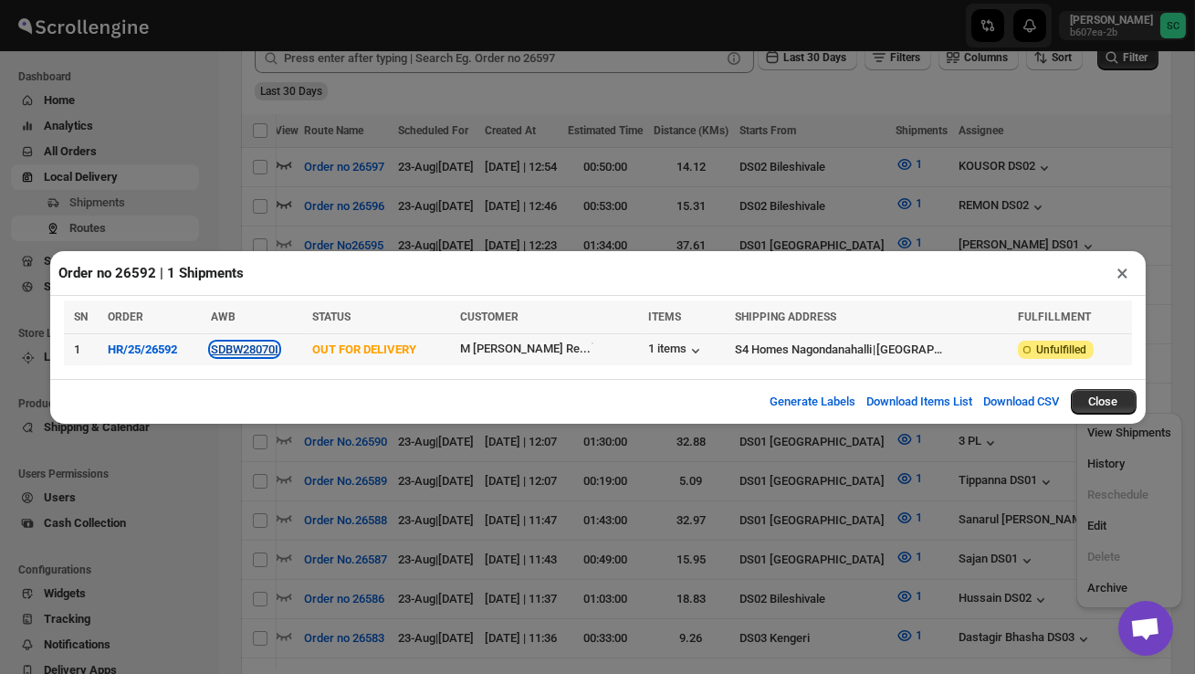
click at [265, 345] on button "SDBW28070I" at bounding box center [245, 349] width 68 height 14
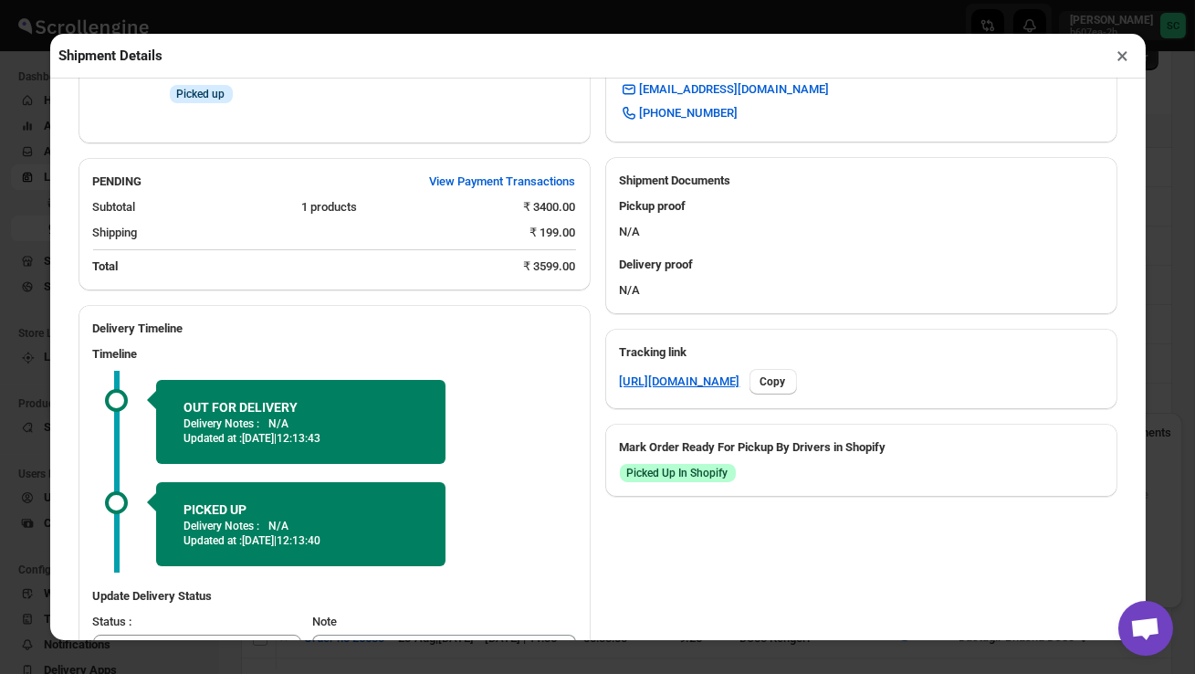
scroll to position [731, 0]
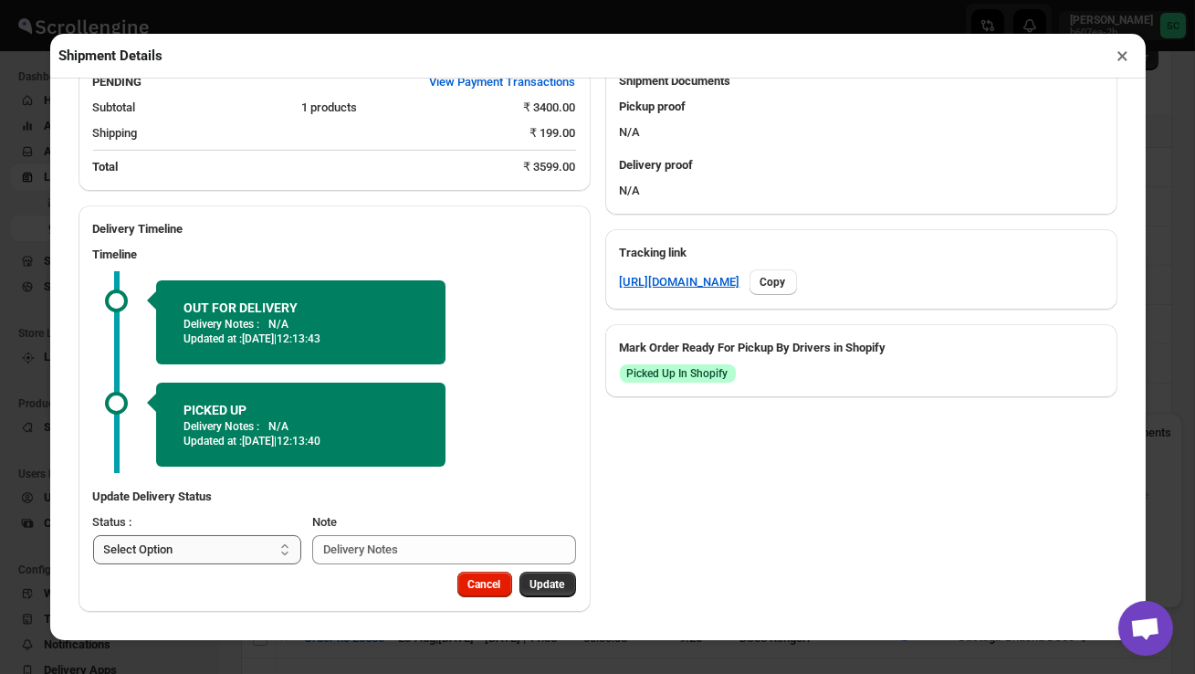
click at [202, 546] on select "Select Option PICKED UP OUT FOR DELIVERY RESCHEDULE DELIVERED CANCELLED" at bounding box center [197, 549] width 209 height 29
select select "DELIVERED"
click at [540, 602] on div "Cancel Update" at bounding box center [335, 592] width 512 height 40
click at [552, 588] on span "Update" at bounding box center [548, 584] width 35 height 15
select select
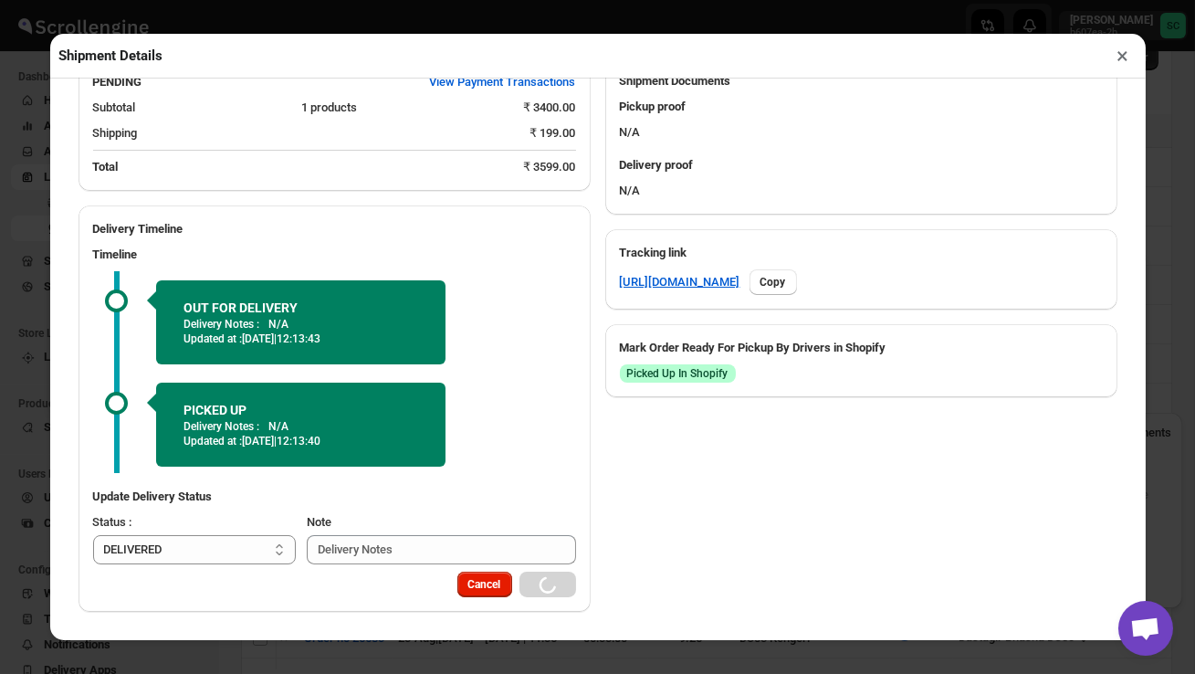
click at [1123, 60] on button "×" at bounding box center [1123, 56] width 26 height 26
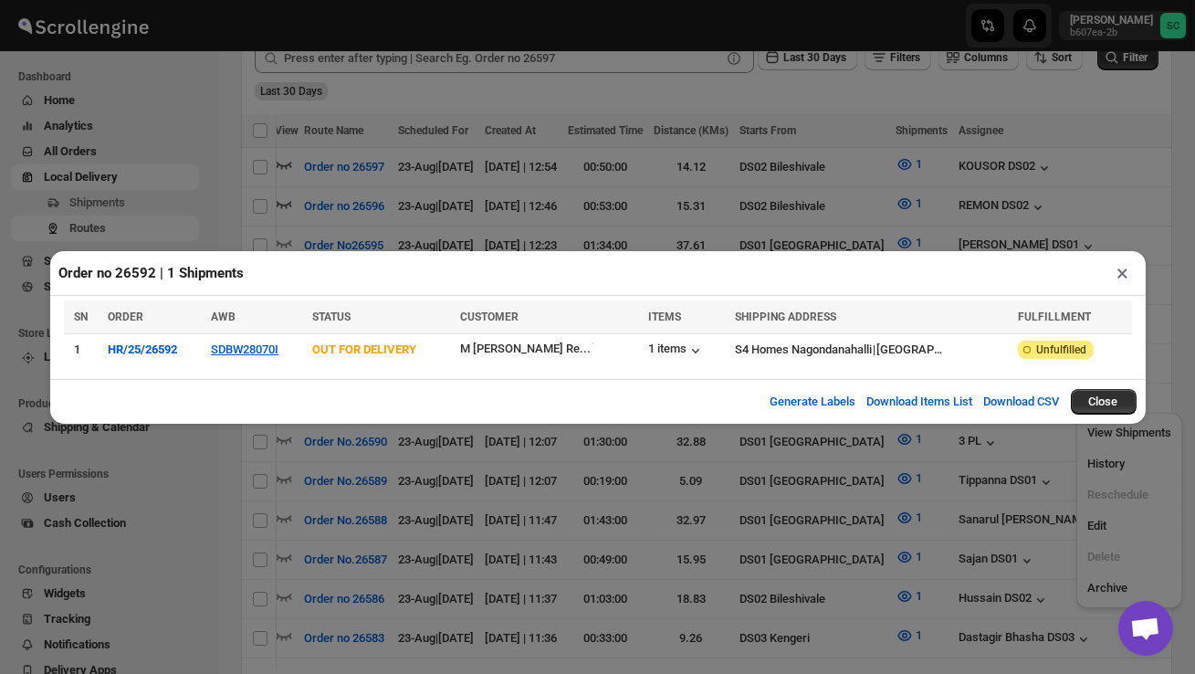
click at [226, 175] on div "Order no 26592 | 1 Shipments × SN ORDER AWB STATUS CUSTOMER ITEMS SHIPPING ADDR…" at bounding box center [597, 337] width 1195 height 674
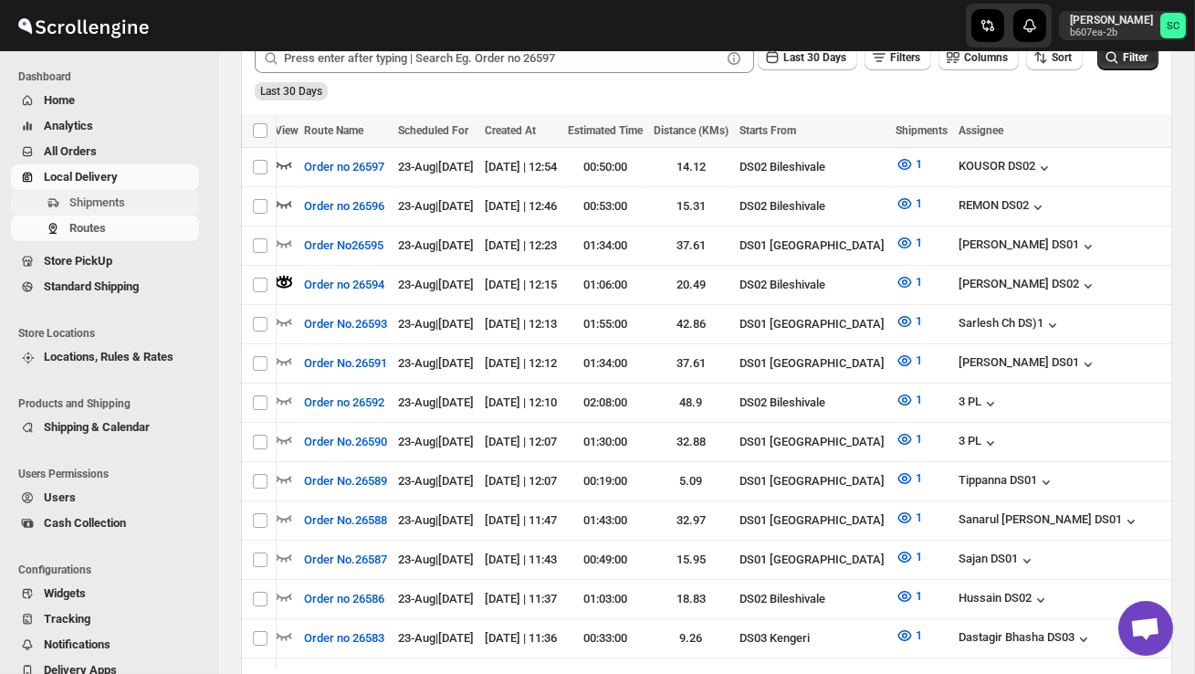
click at [144, 205] on span "Shipments" at bounding box center [132, 203] width 126 height 18
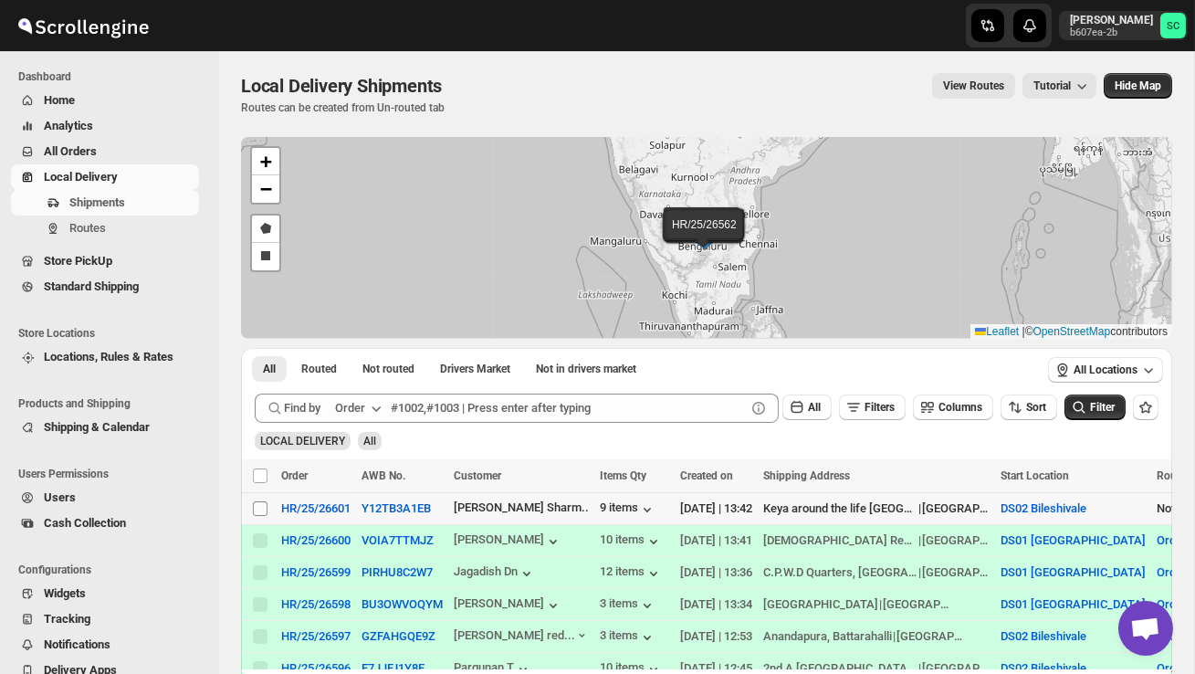
click at [253, 511] on input "Select shipment" at bounding box center [260, 508] width 15 height 15
checkbox input "true"
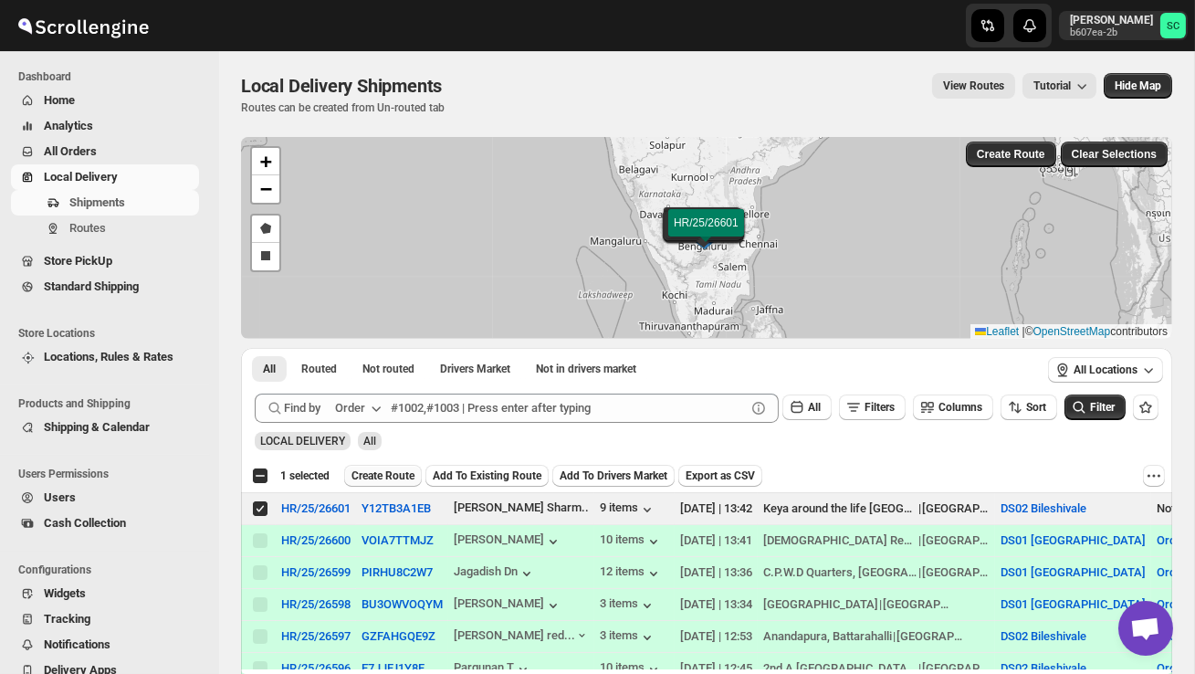
click at [372, 478] on span "Create Route" at bounding box center [383, 475] width 63 height 15
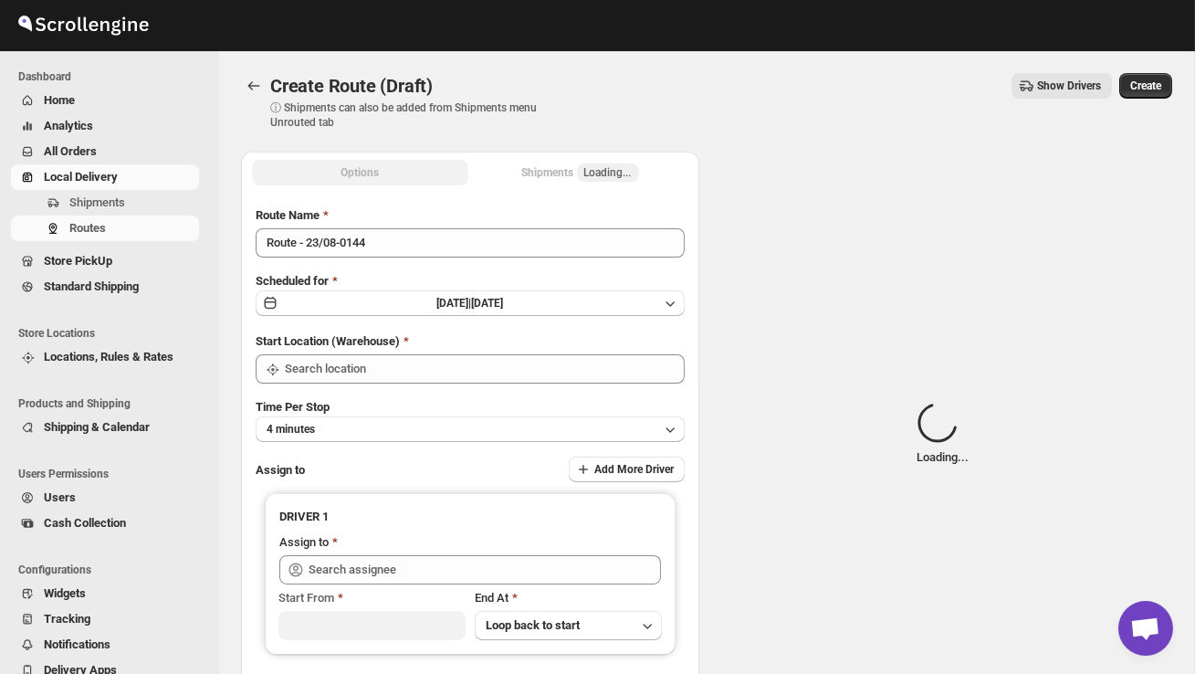
type input "DS02 Bileshivale"
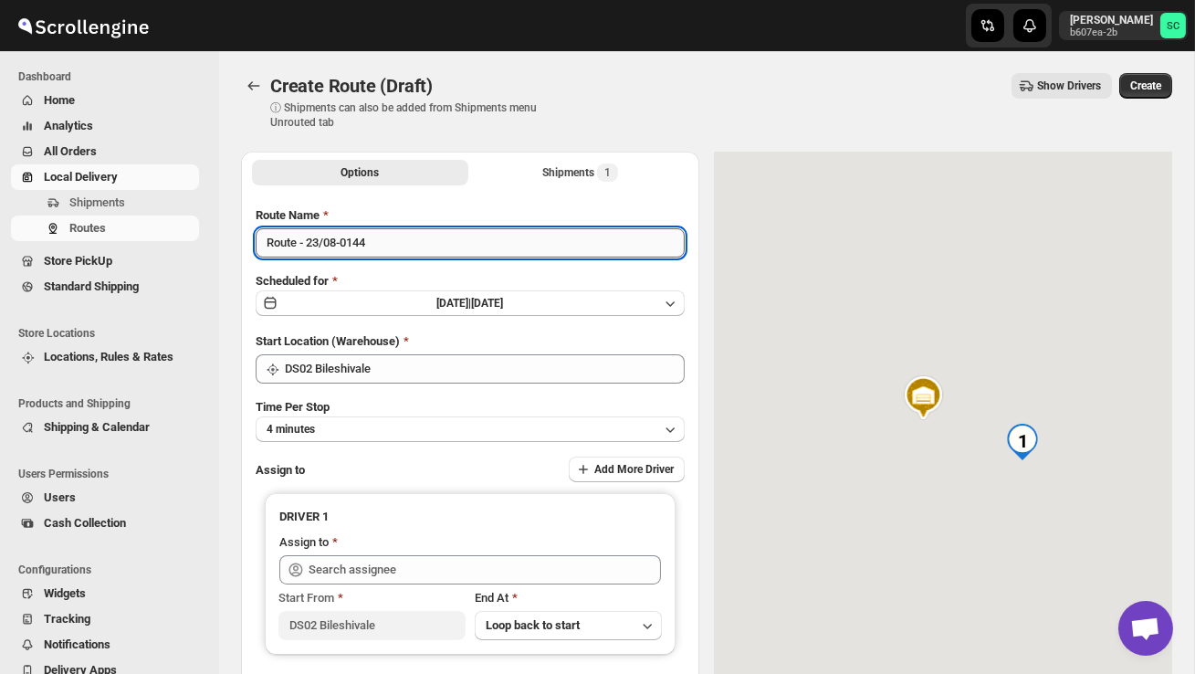
click at [407, 250] on input "Route - 23/08-0144" at bounding box center [470, 242] width 429 height 29
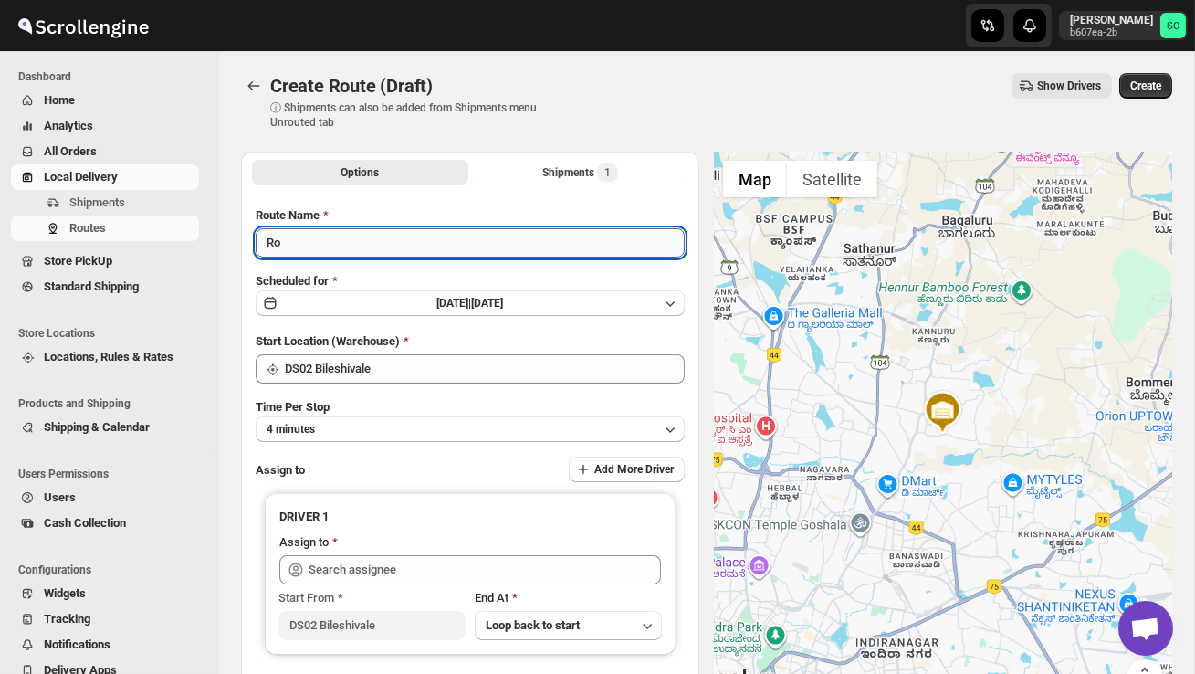
type input "R"
type input "Order no 26601"
click at [405, 421] on button "4 minutes" at bounding box center [470, 429] width 429 height 26
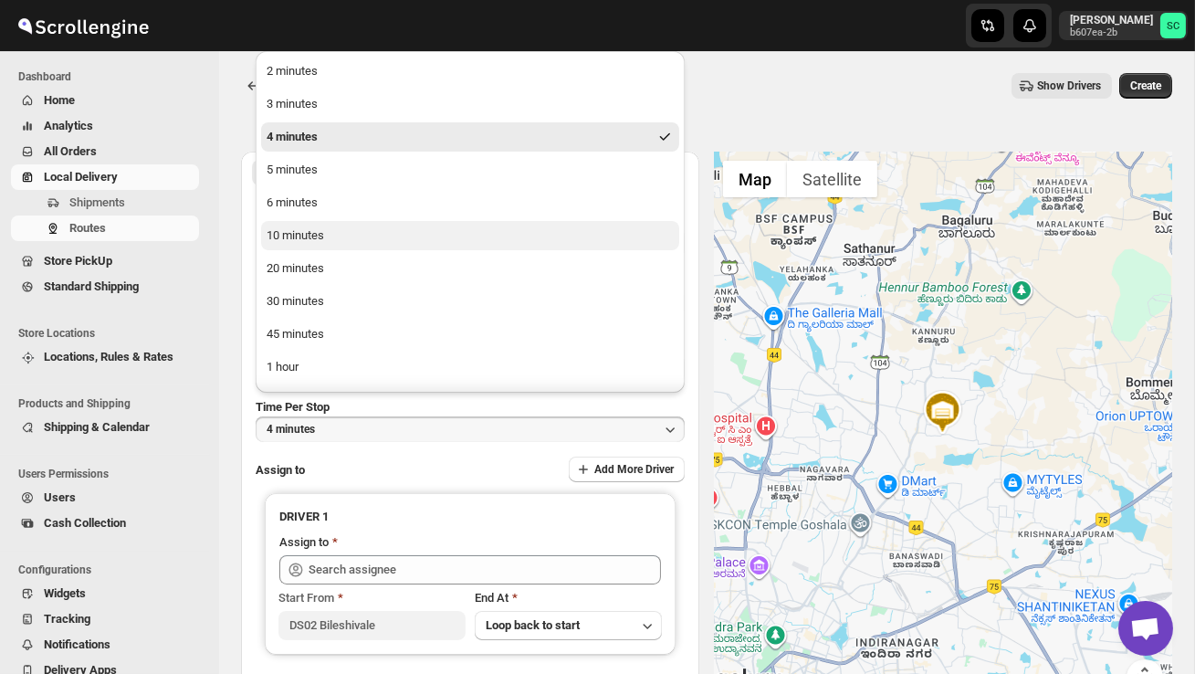
click at [325, 246] on button "10 minutes" at bounding box center [470, 235] width 418 height 29
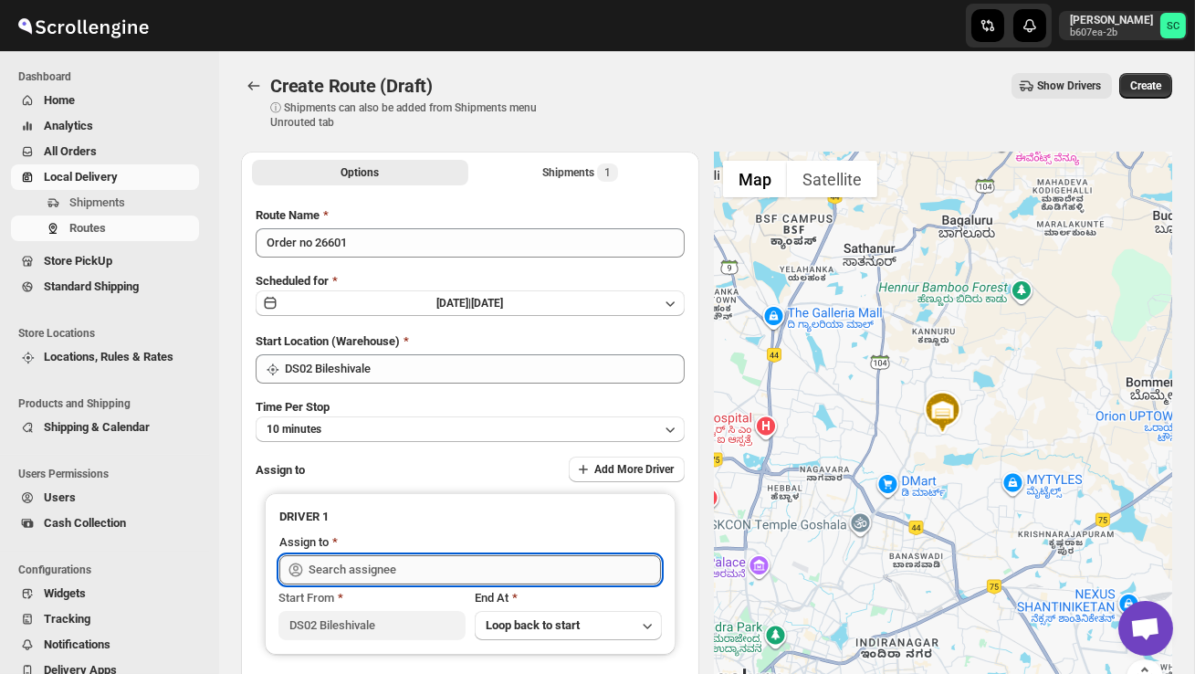
click at [353, 555] on input "text" at bounding box center [485, 569] width 352 height 29
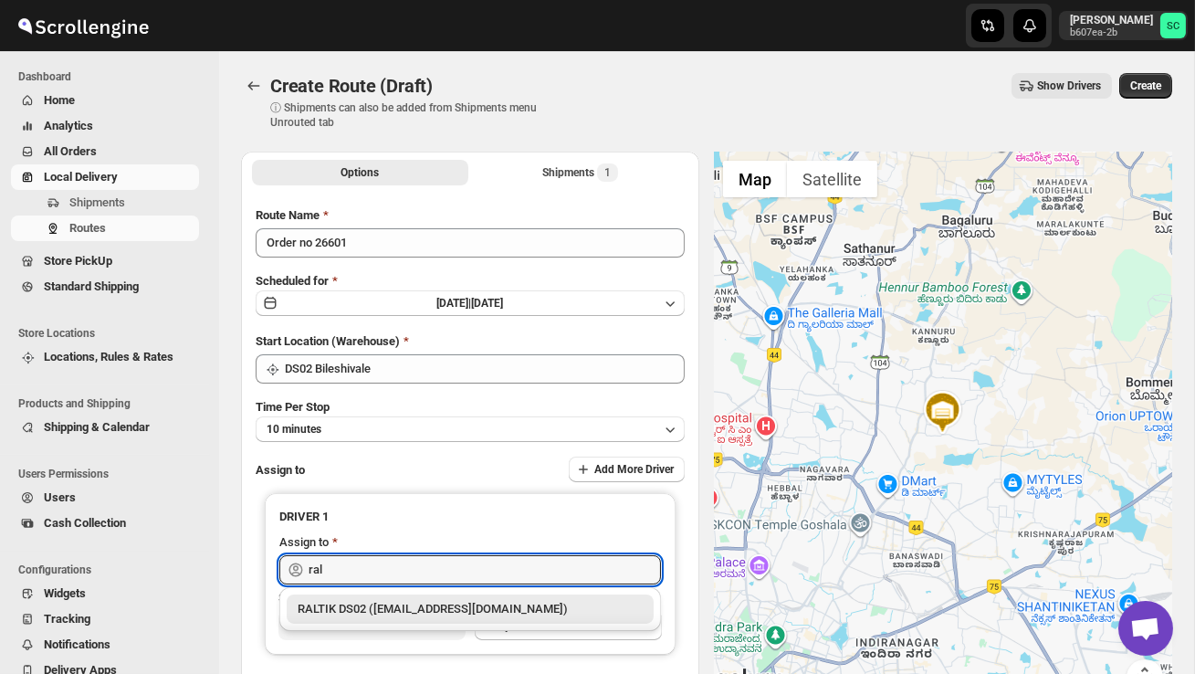
click at [412, 603] on div "RALTIK DS02 (cecih54531@btcours.com)" at bounding box center [470, 609] width 345 height 18
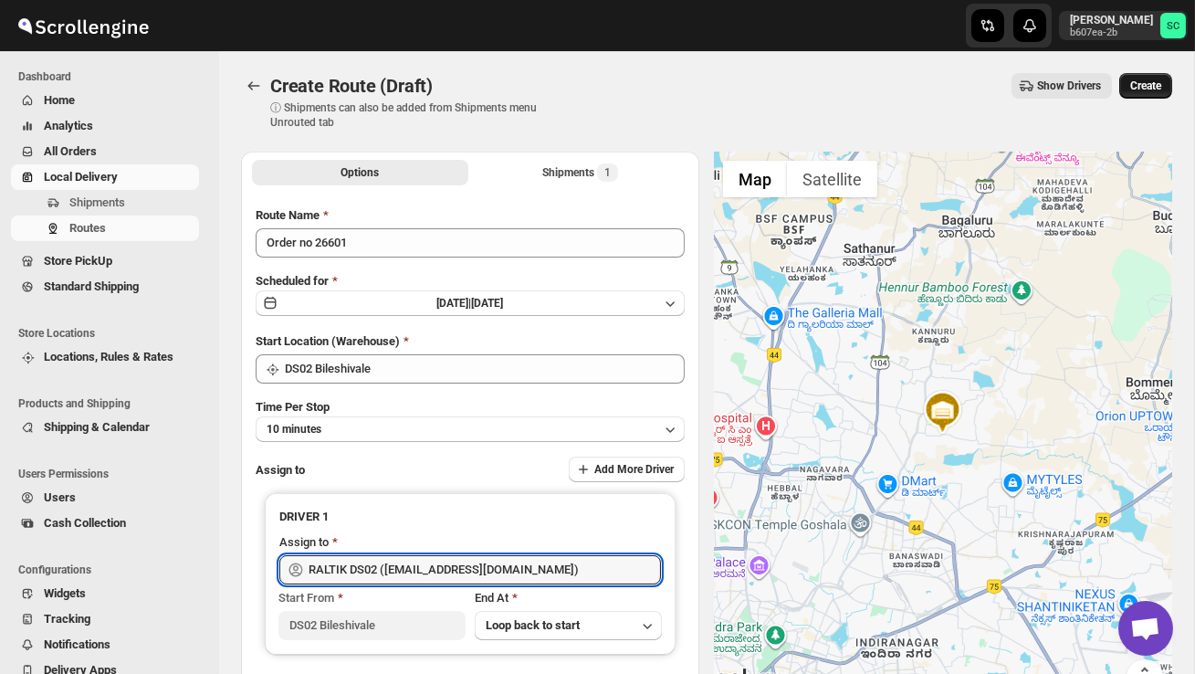
type input "RALTIK DS02 (cecih54531@btcours.com)"
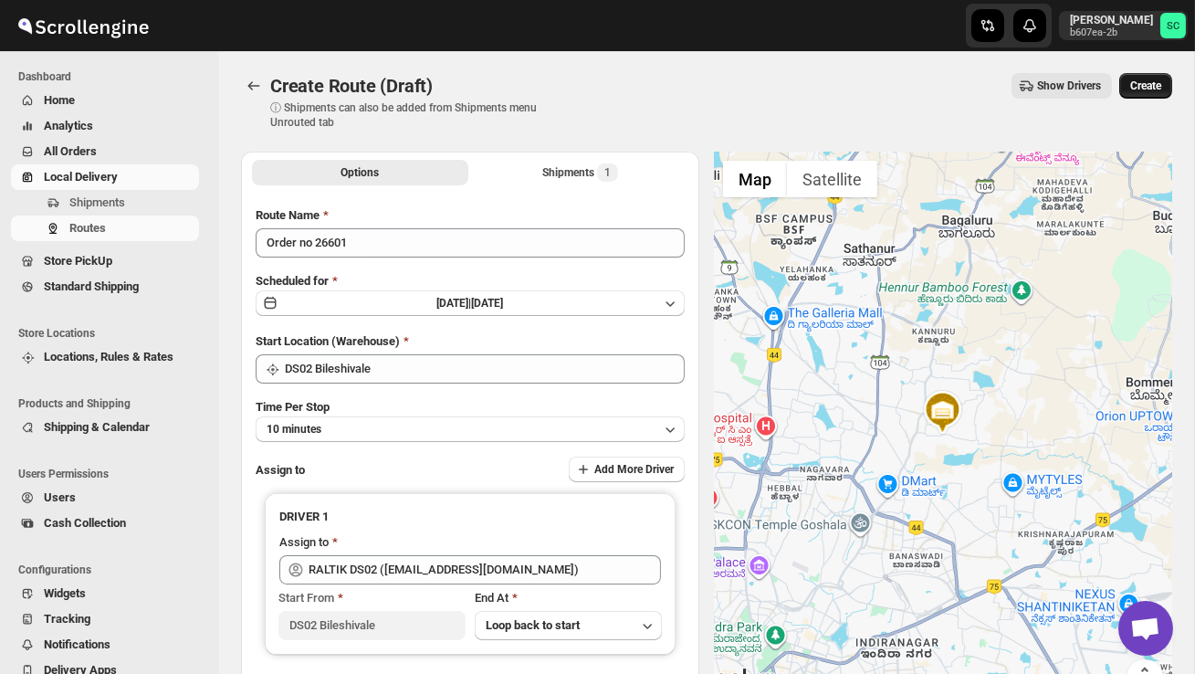
click at [1157, 86] on span "Create" at bounding box center [1145, 86] width 31 height 15
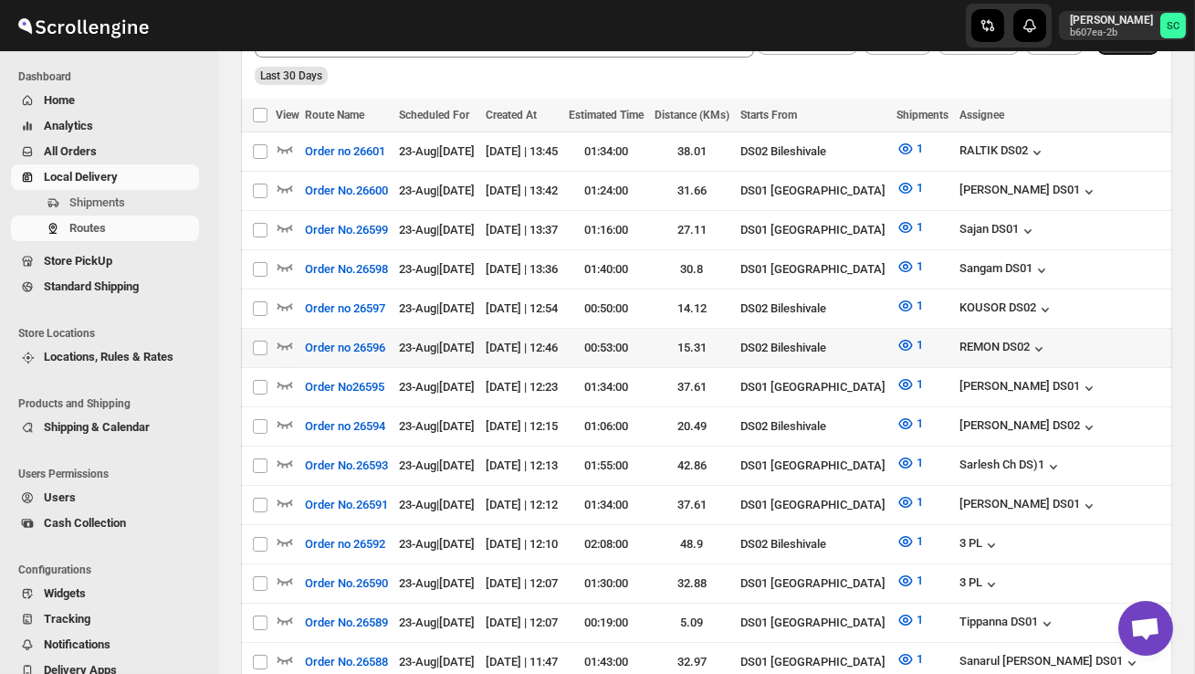
scroll to position [457, 0]
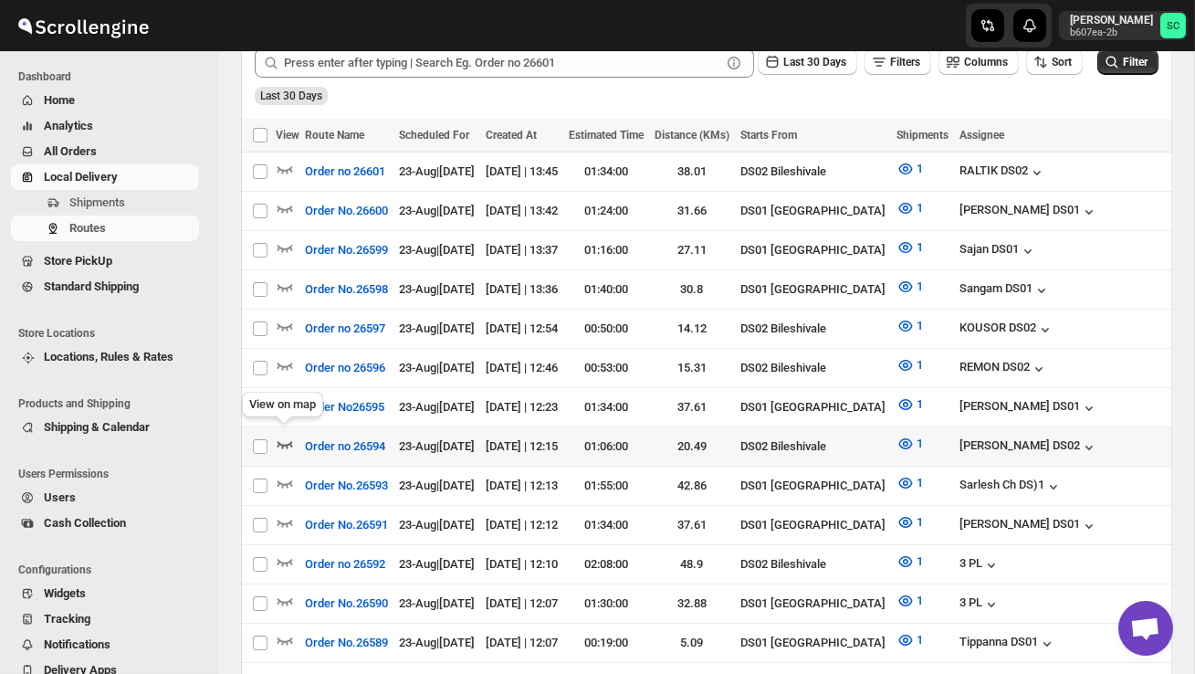
click at [281, 435] on icon "button" at bounding box center [285, 444] width 18 height 18
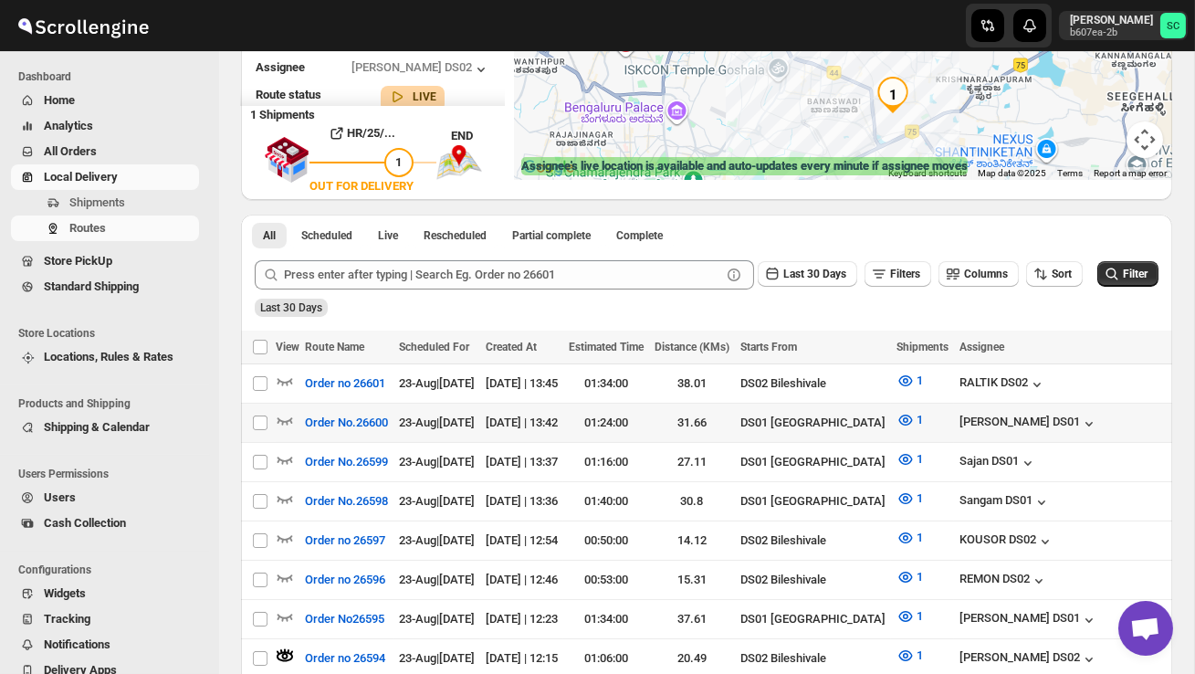
scroll to position [268, 0]
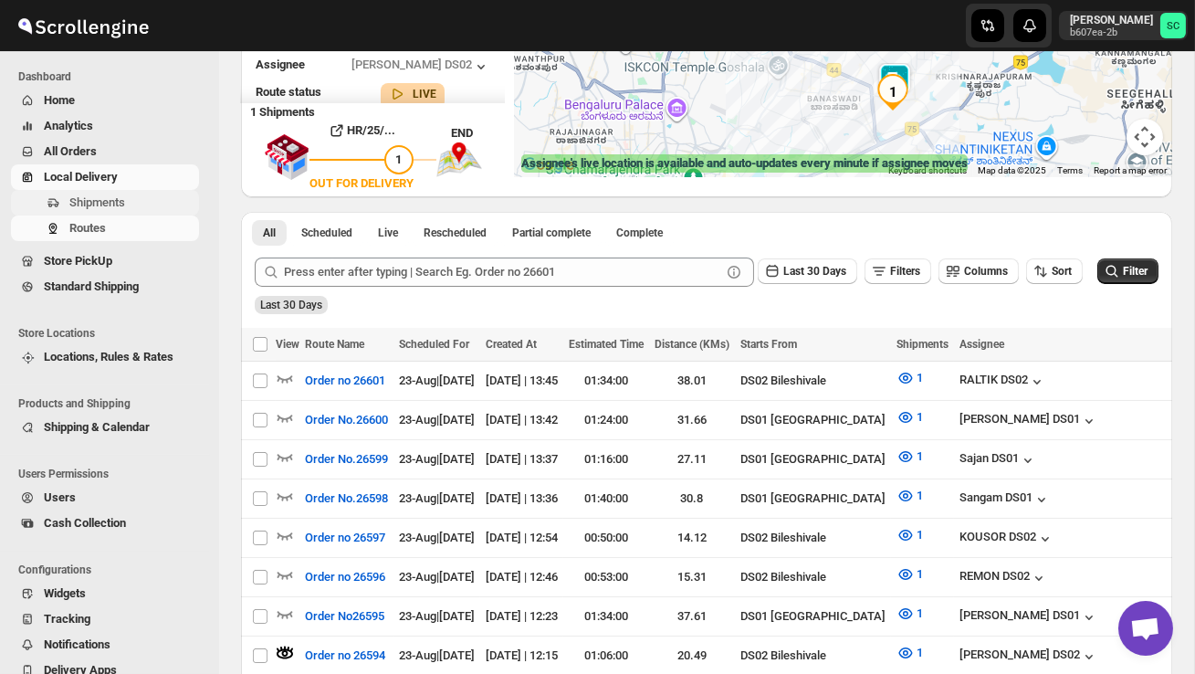
click at [116, 197] on span "Shipments" at bounding box center [97, 202] width 56 height 14
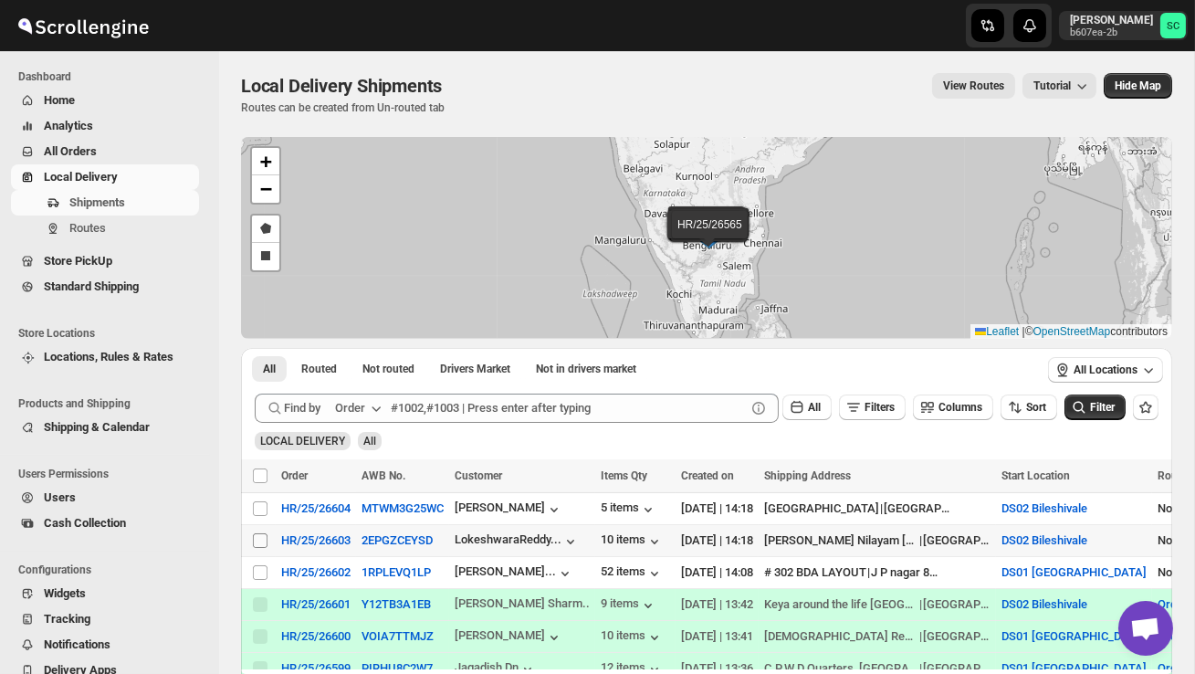
click at [255, 541] on input "Select shipment" at bounding box center [260, 540] width 15 height 15
checkbox input "true"
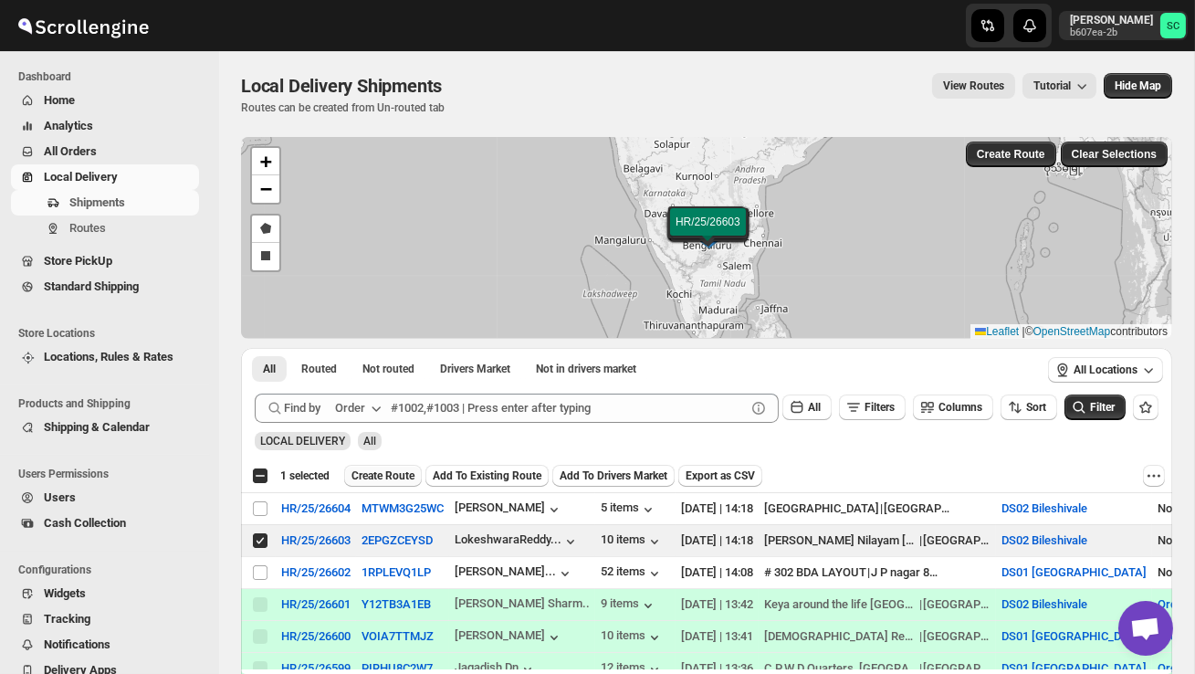
click at [384, 475] on span "Create Route" at bounding box center [383, 475] width 63 height 15
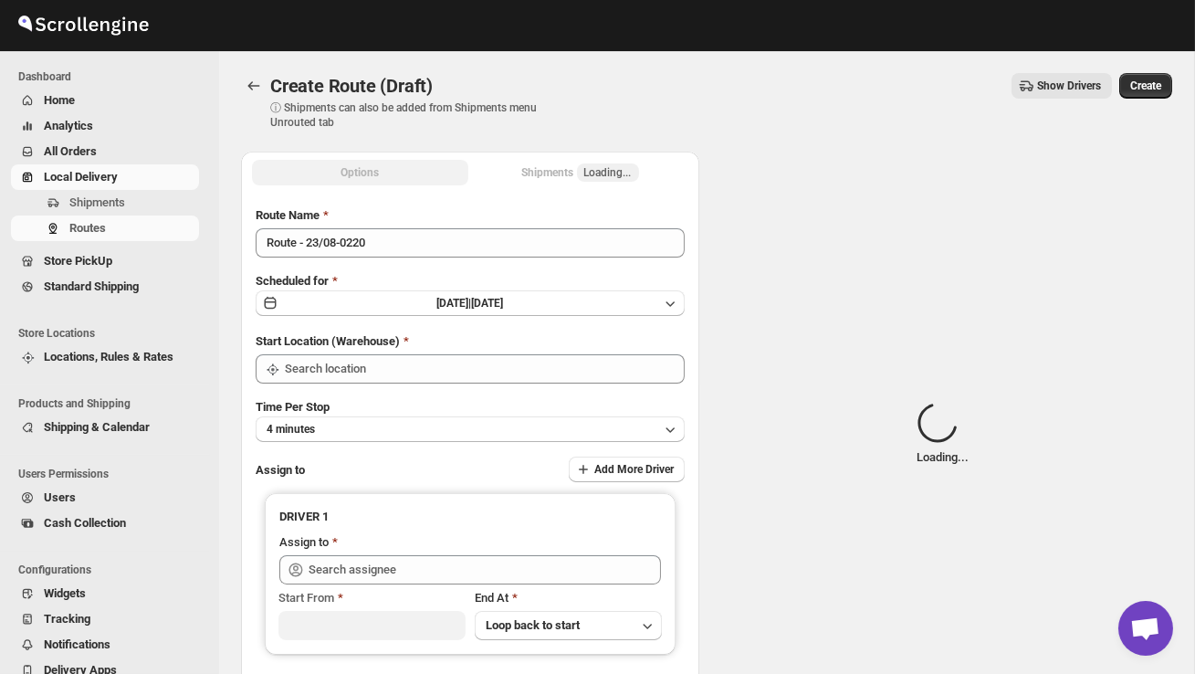
type input "DS02 Bileshivale"
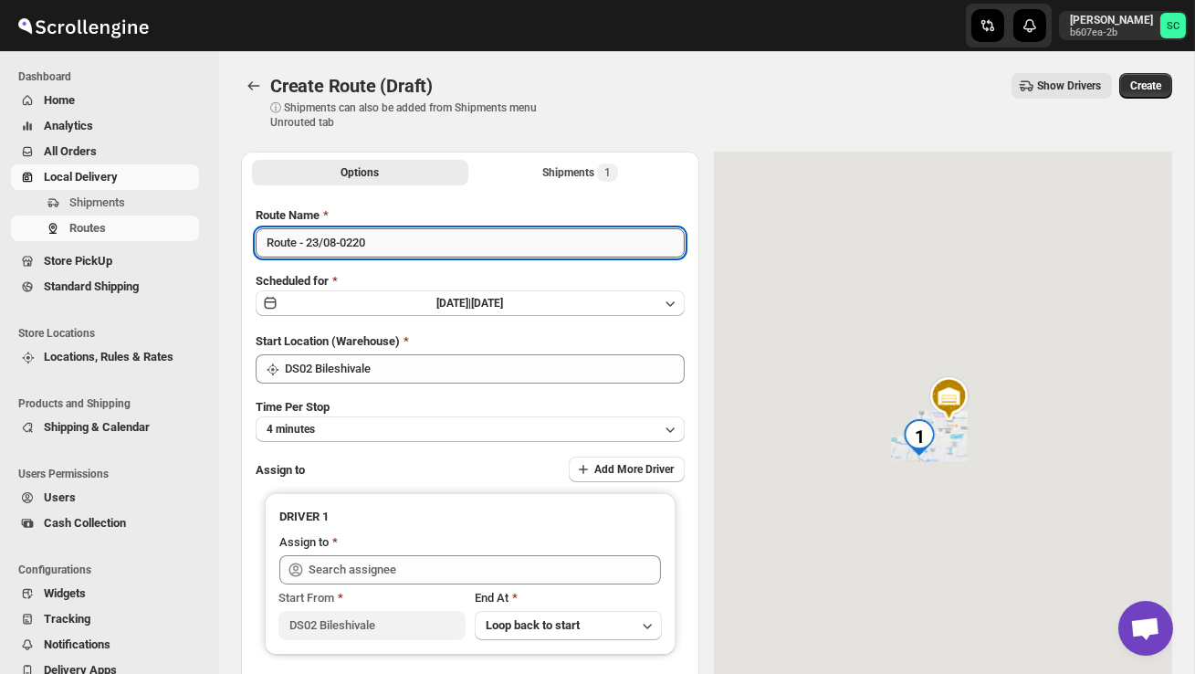
click at [390, 244] on input "Route - 23/08-0220" at bounding box center [470, 242] width 429 height 29
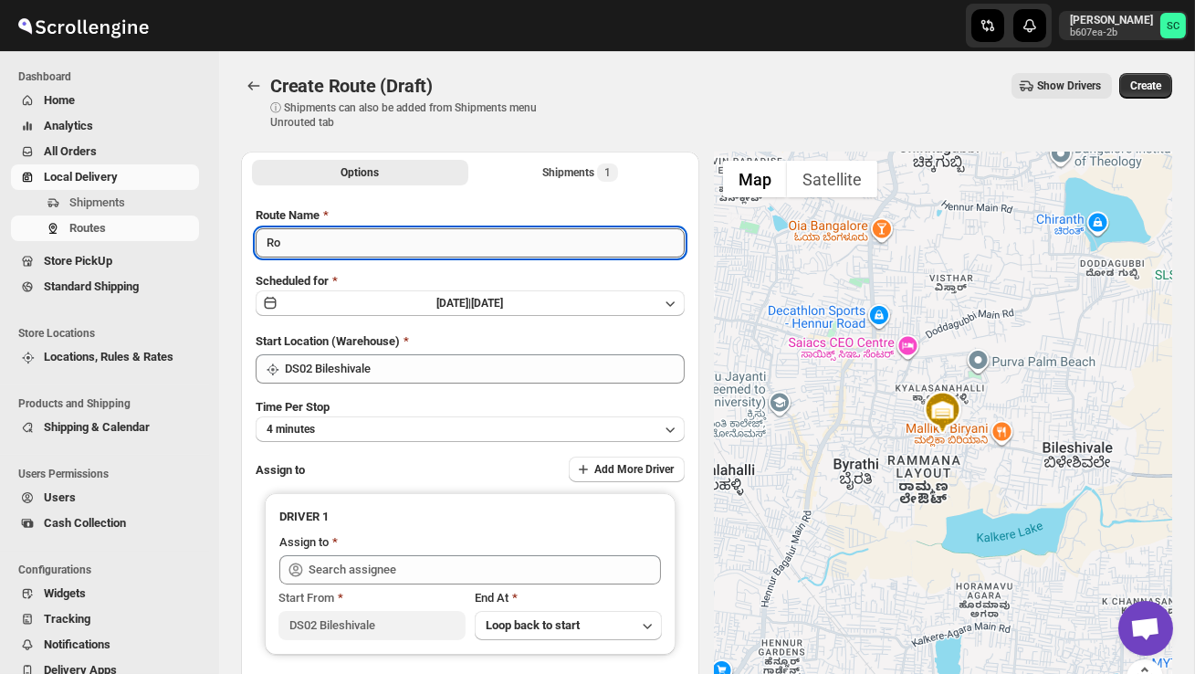
type input "R"
type input "Order no"
click at [121, 202] on span "Shipments" at bounding box center [97, 202] width 56 height 14
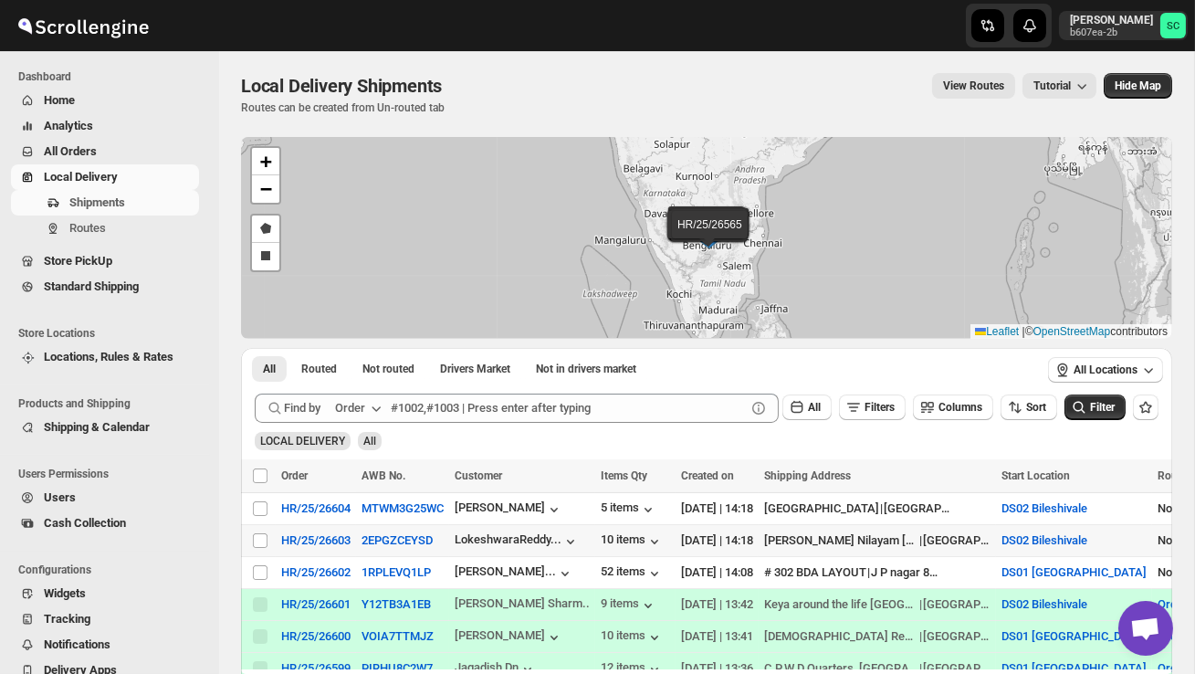
click at [268, 536] on div "Select shipment" at bounding box center [261, 540] width 18 height 16
checkbox input "true"
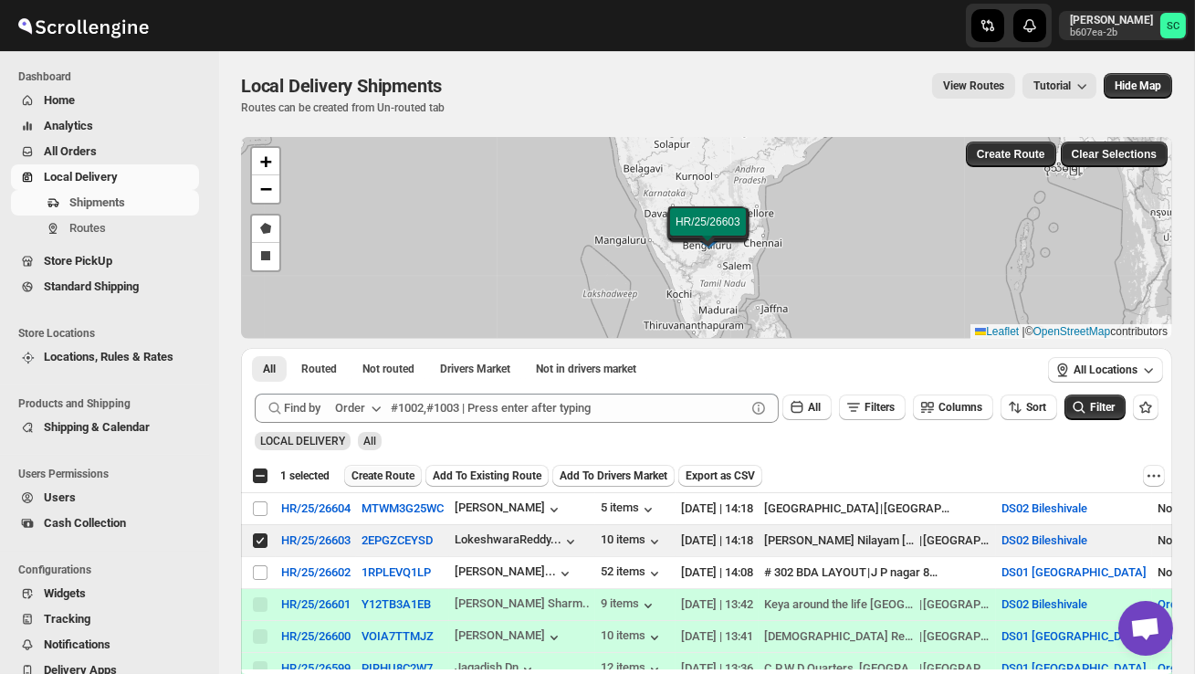
click at [415, 472] on span "Create Route" at bounding box center [383, 475] width 63 height 15
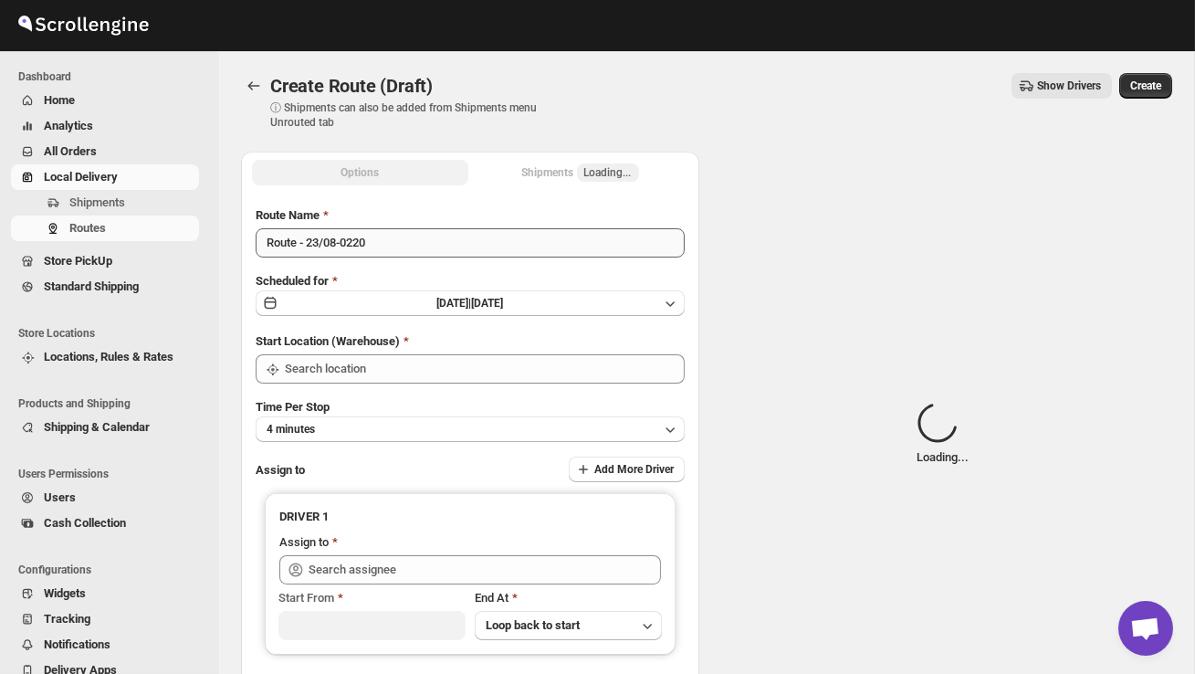
type input "DS02 Bileshivale"
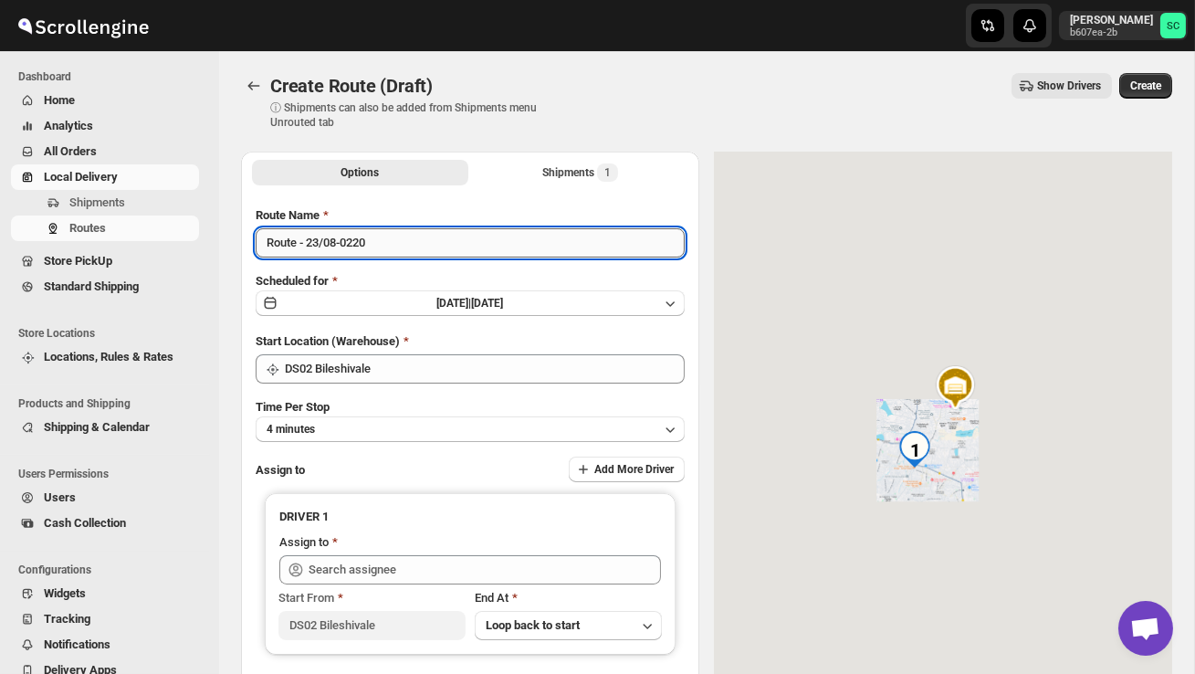
click at [402, 238] on input "Route - 23/08-0220" at bounding box center [470, 242] width 429 height 29
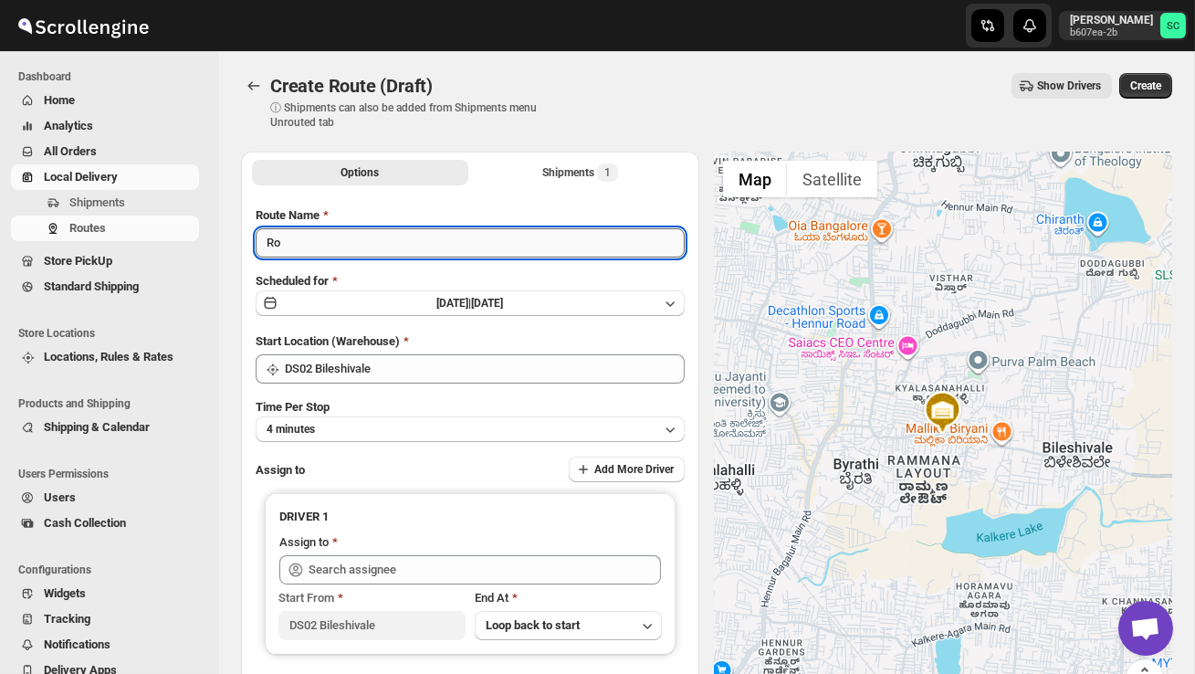
type input "R"
type input "Order no 26603"
click at [406, 425] on button "4 minutes" at bounding box center [470, 429] width 429 height 26
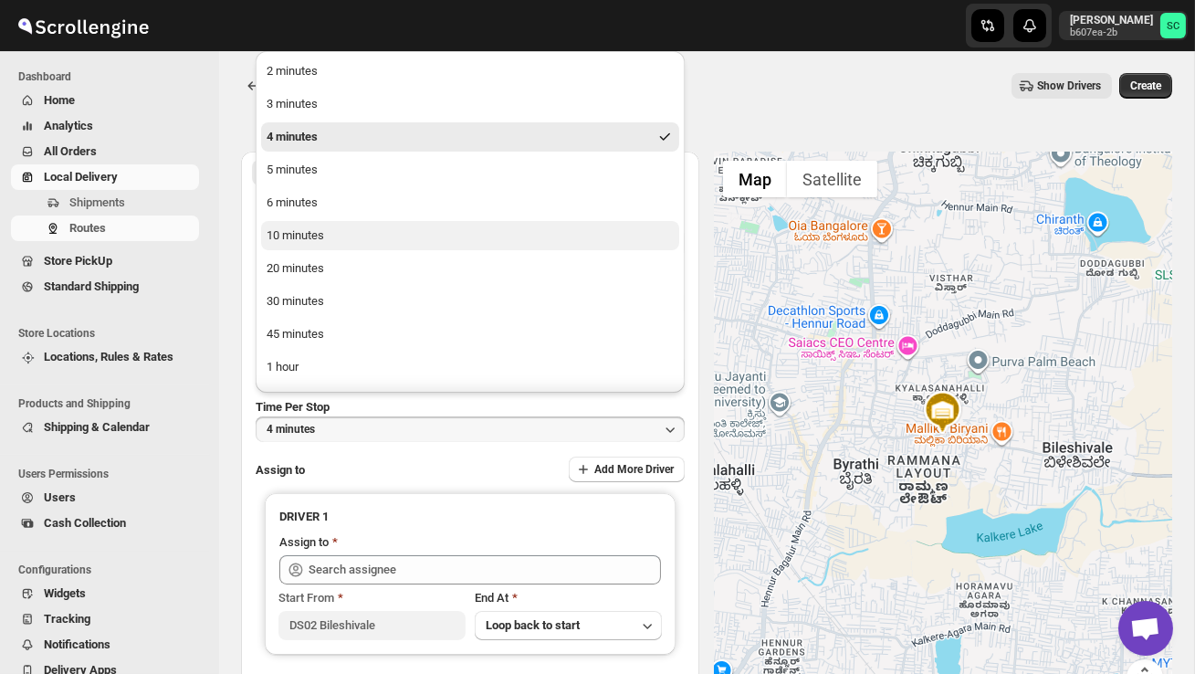
click at [336, 246] on button "10 minutes" at bounding box center [470, 235] width 418 height 29
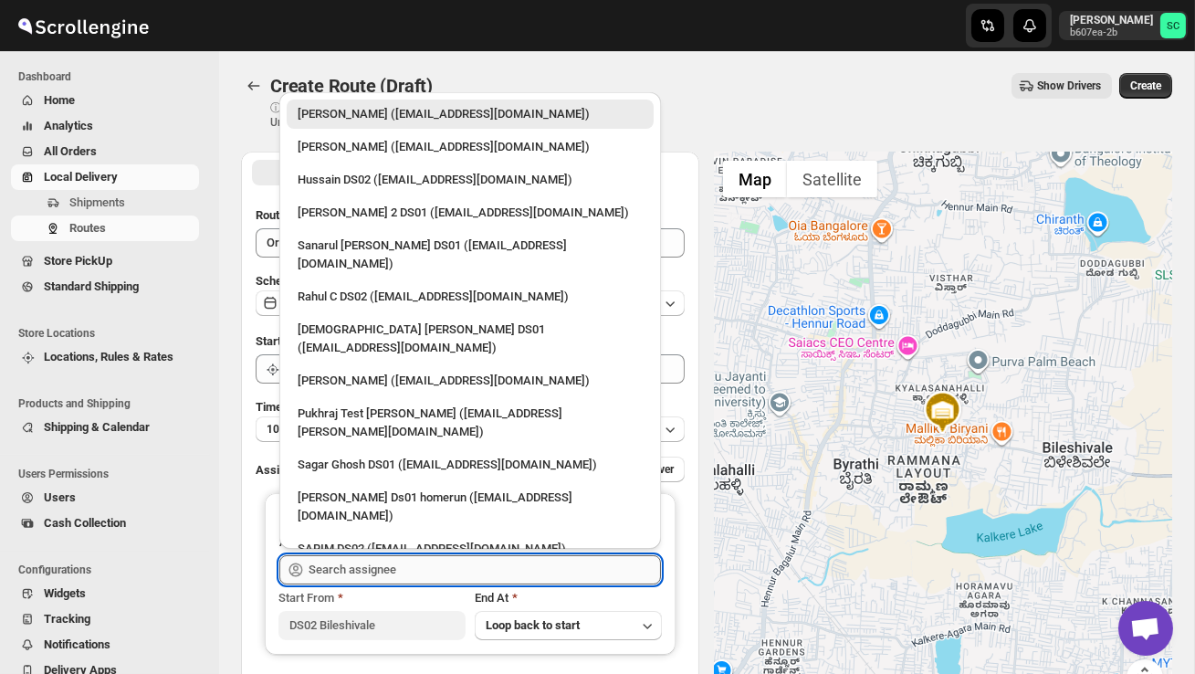
click at [399, 567] on input "text" at bounding box center [485, 569] width 352 height 29
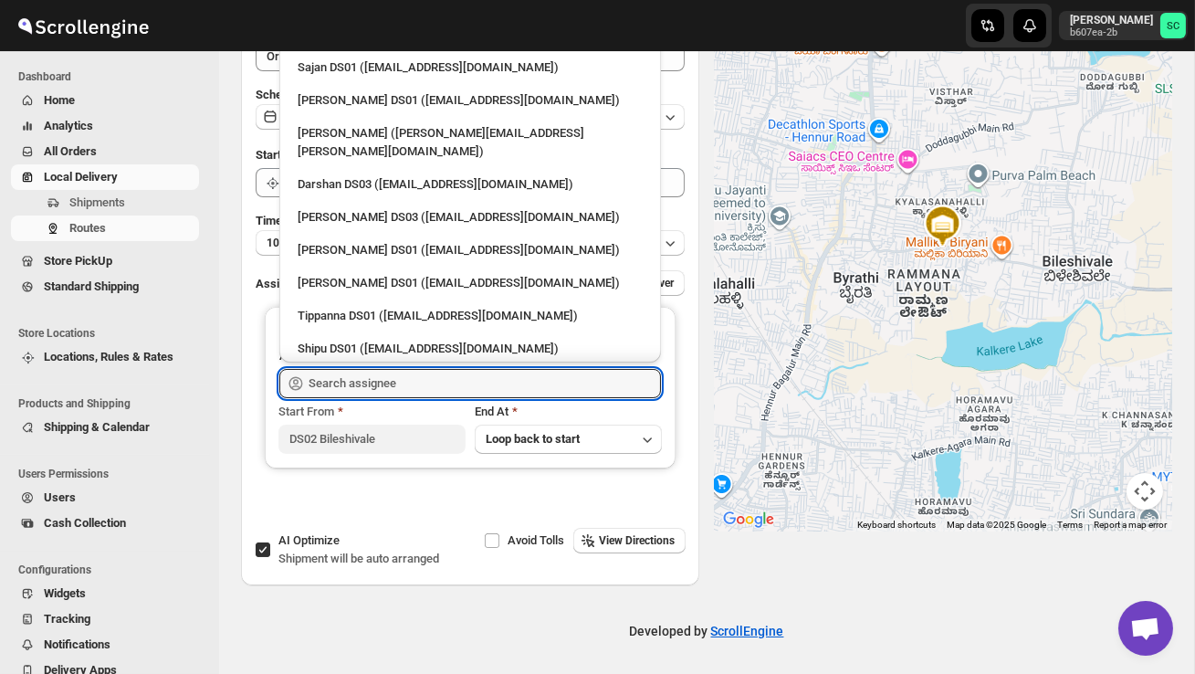
scroll to position [1588, 0]
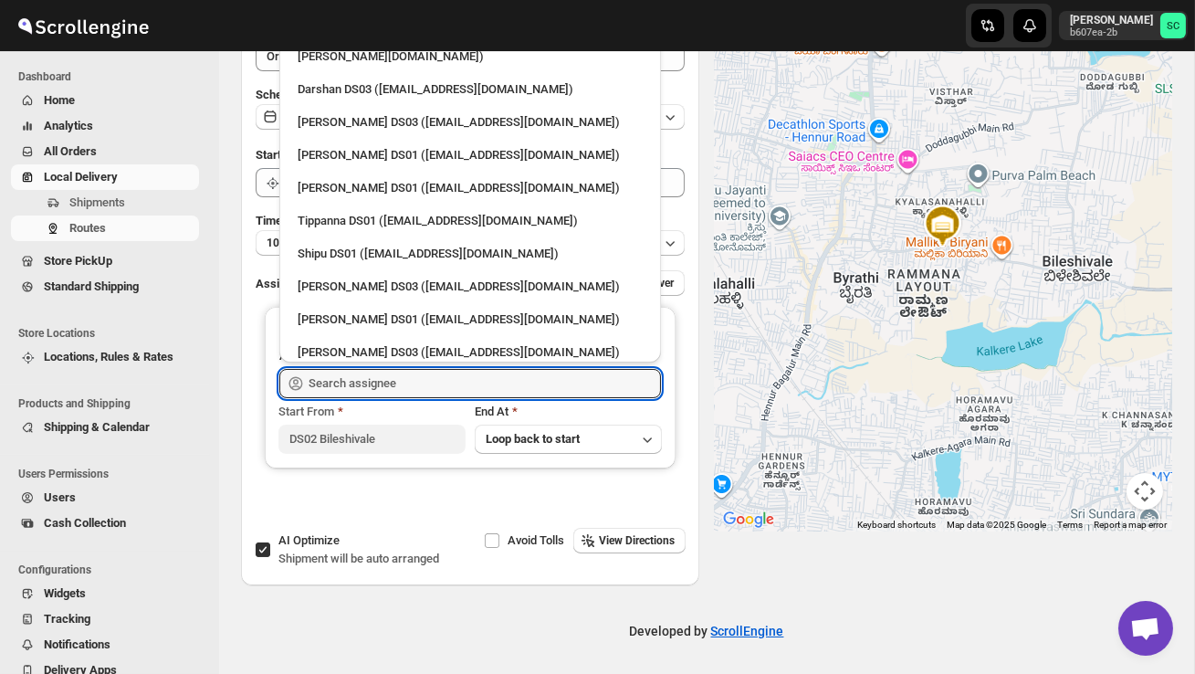
click at [417, 409] on div "[PERSON_NAME] DS02 ([EMAIL_ADDRESS][DOMAIN_NAME])" at bounding box center [470, 418] width 345 height 18
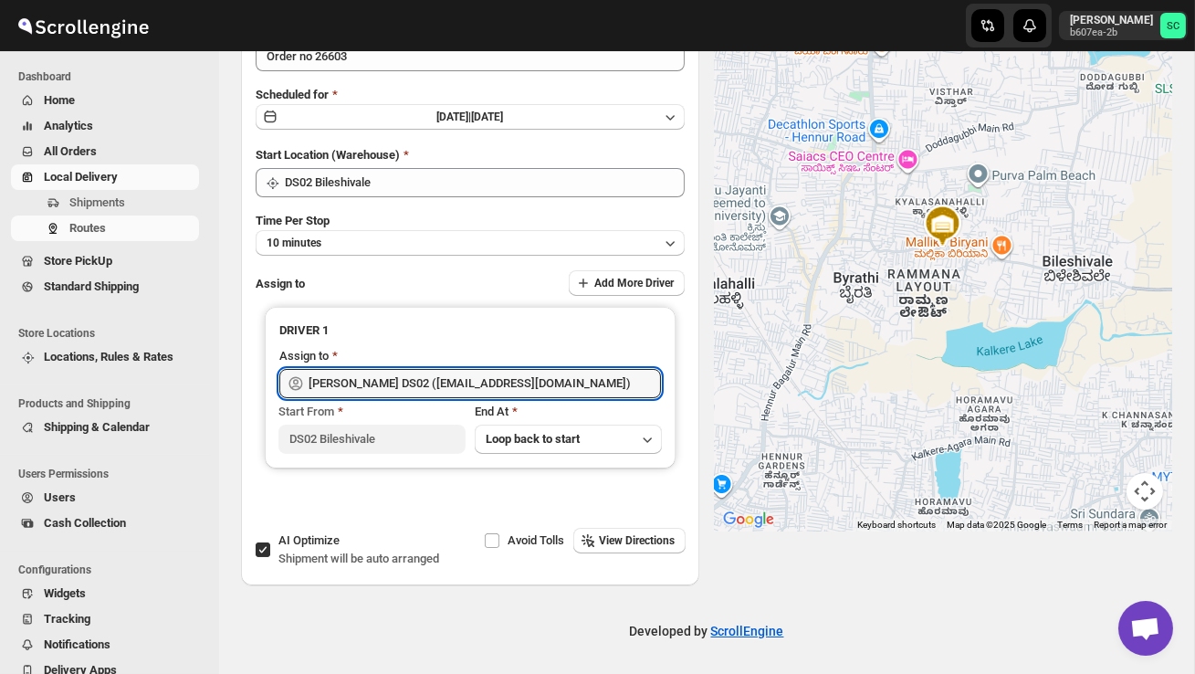
type input "[PERSON_NAME] DS02 ([EMAIL_ADDRESS][DOMAIN_NAME])"
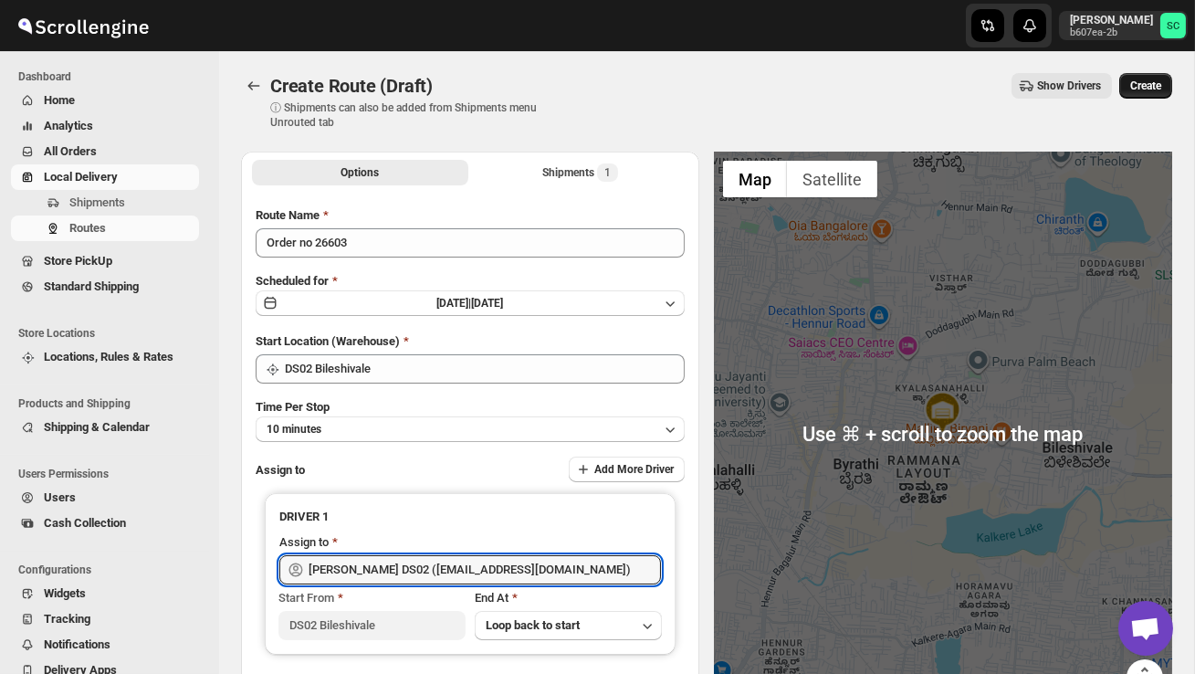
click at [1133, 84] on span "Create" at bounding box center [1145, 86] width 31 height 15
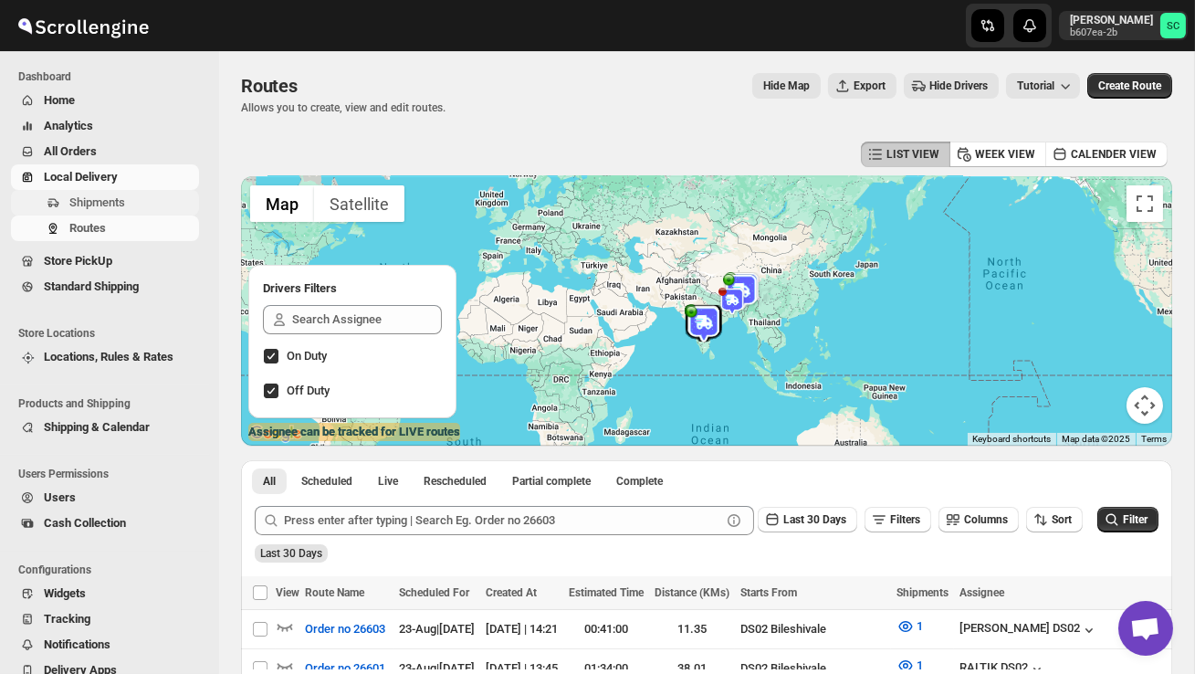
click at [114, 202] on span "Shipments" at bounding box center [97, 202] width 56 height 14
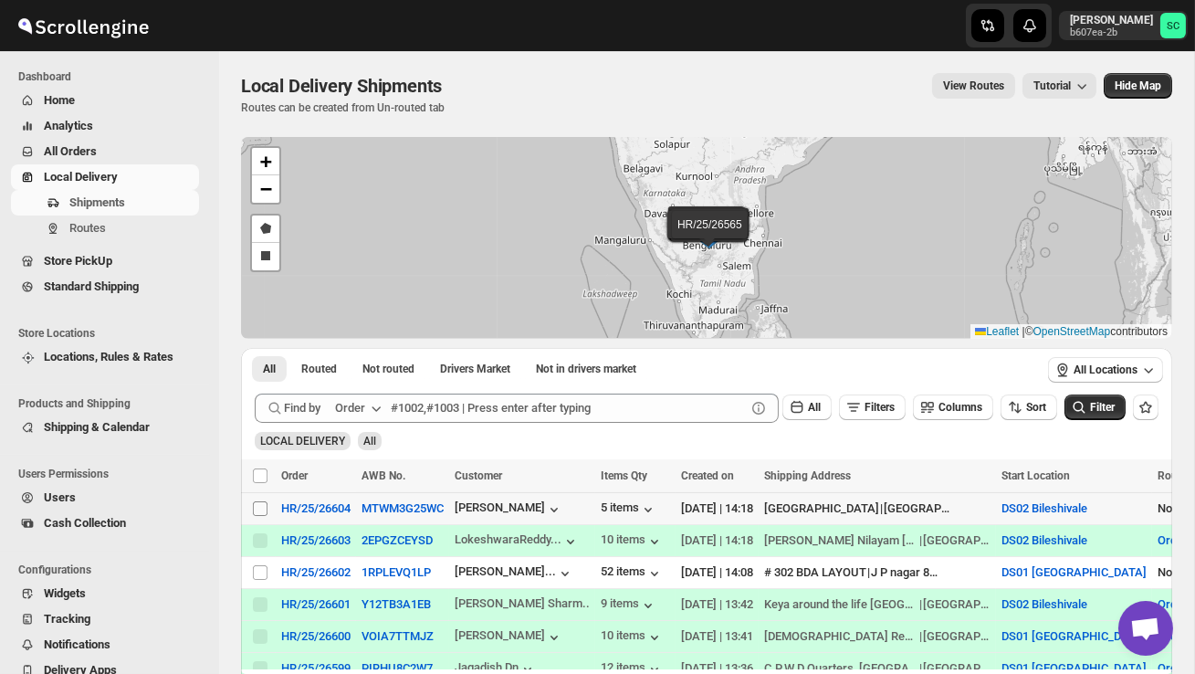
click at [258, 510] on input "Select shipment" at bounding box center [260, 508] width 15 height 15
checkbox input "true"
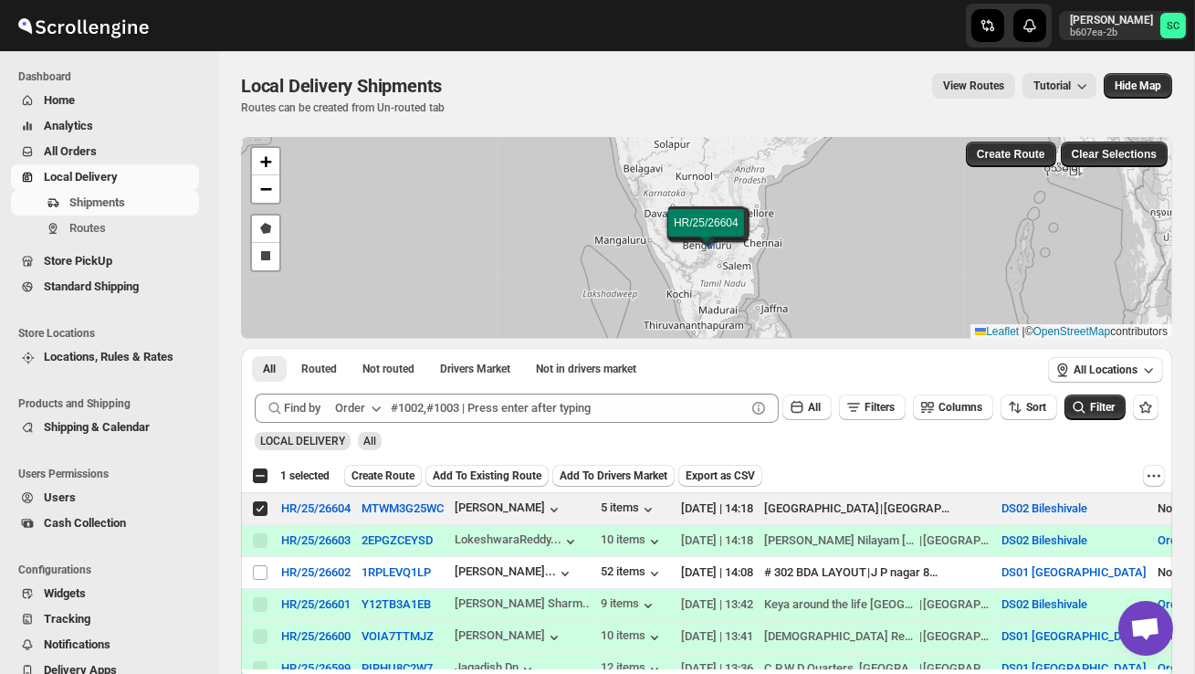
click at [374, 476] on span "Create Route" at bounding box center [383, 475] width 63 height 15
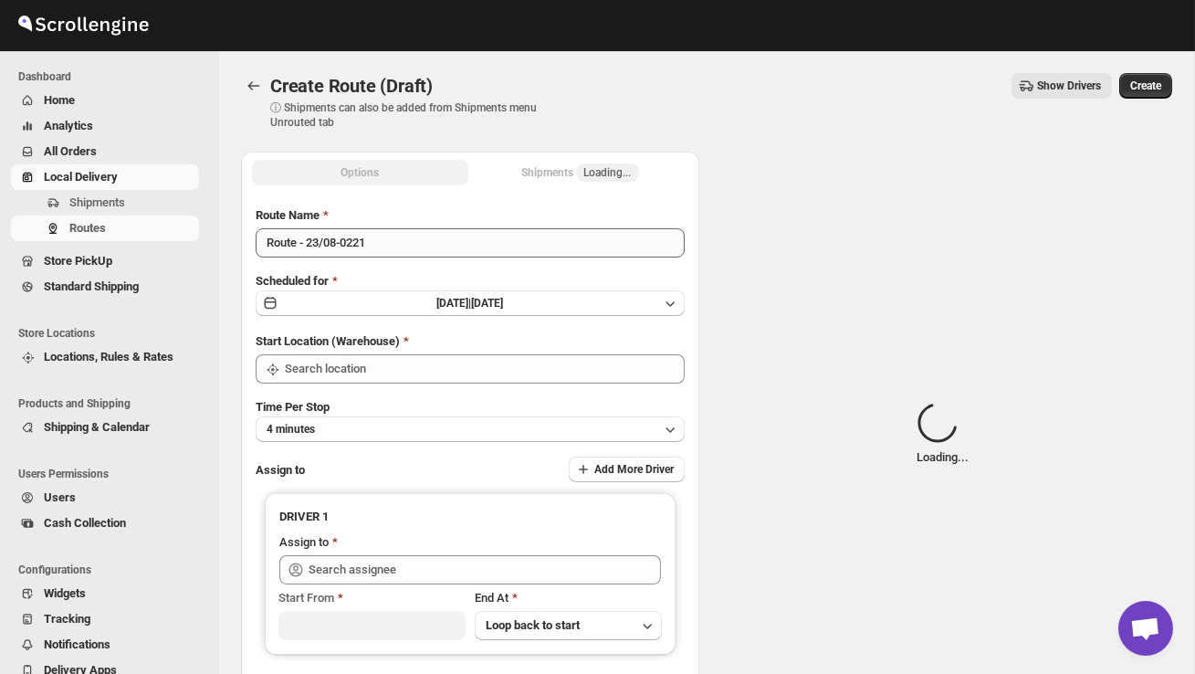
type input "DS02 Bileshivale"
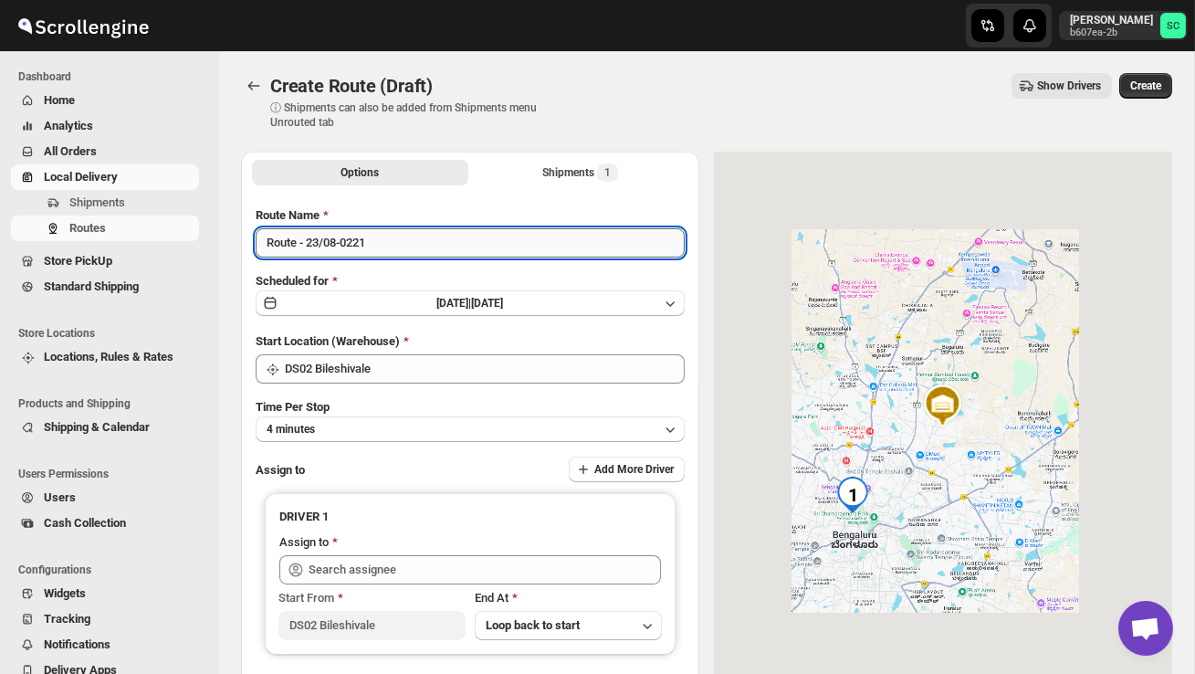
click at [394, 247] on input "Route - 23/08-0221" at bounding box center [470, 242] width 429 height 29
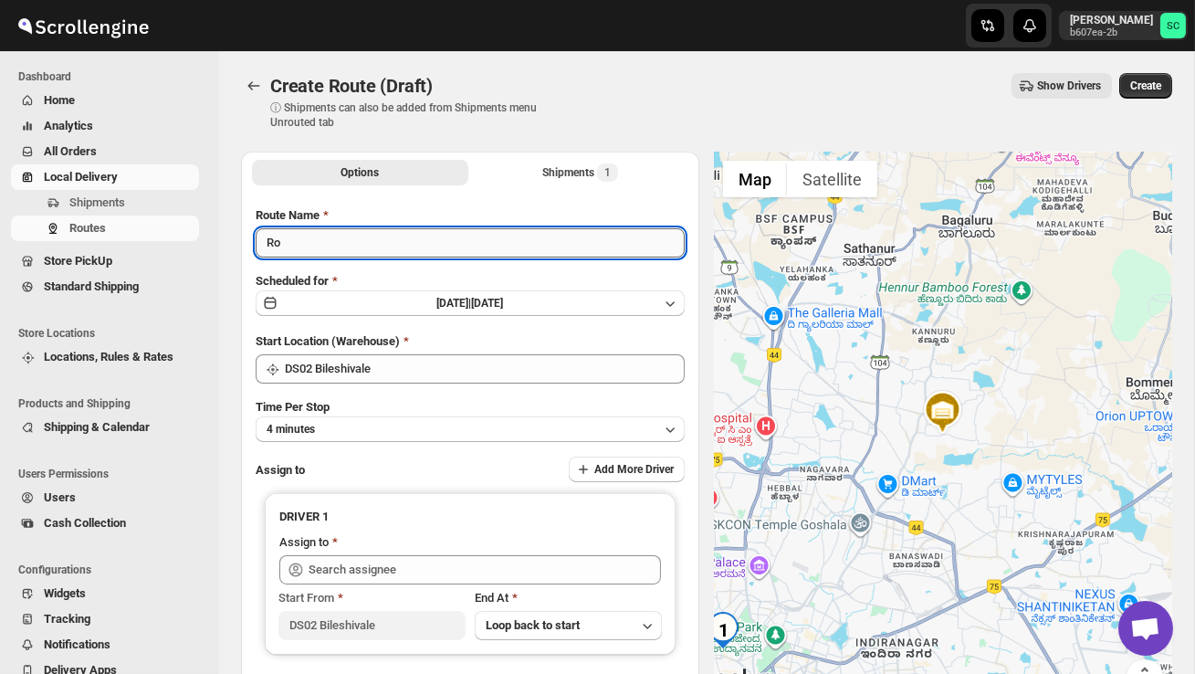
type input "R"
type input "Order no 26604"
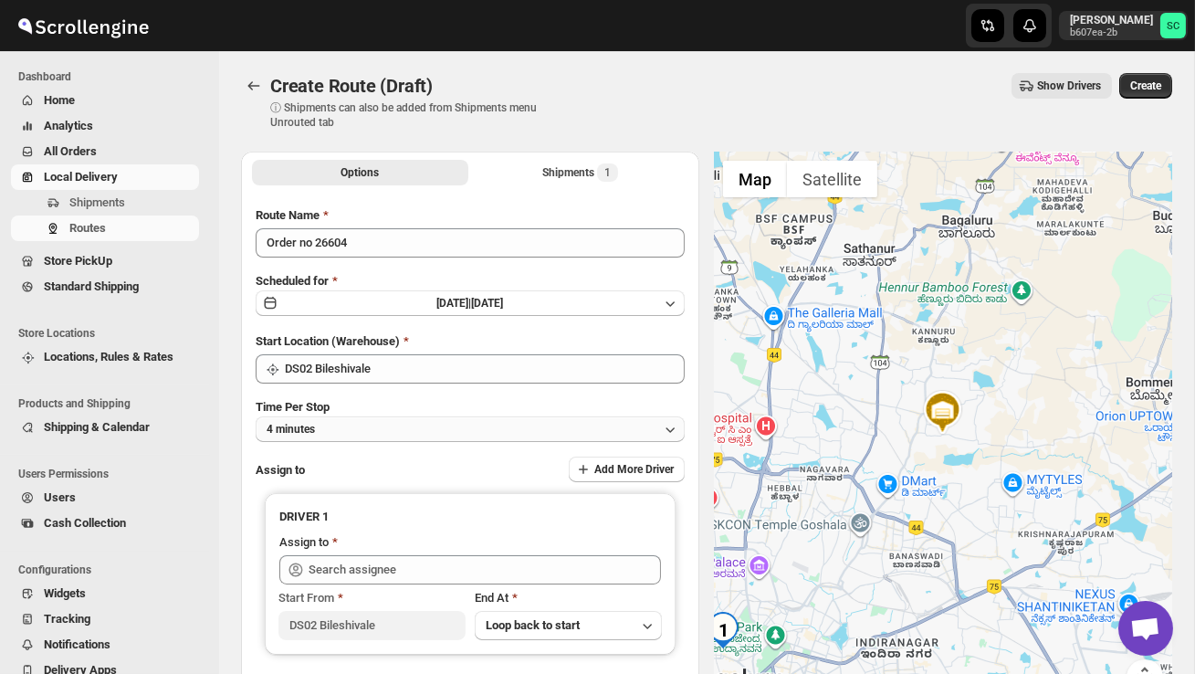
click at [424, 427] on button "4 minutes" at bounding box center [470, 429] width 429 height 26
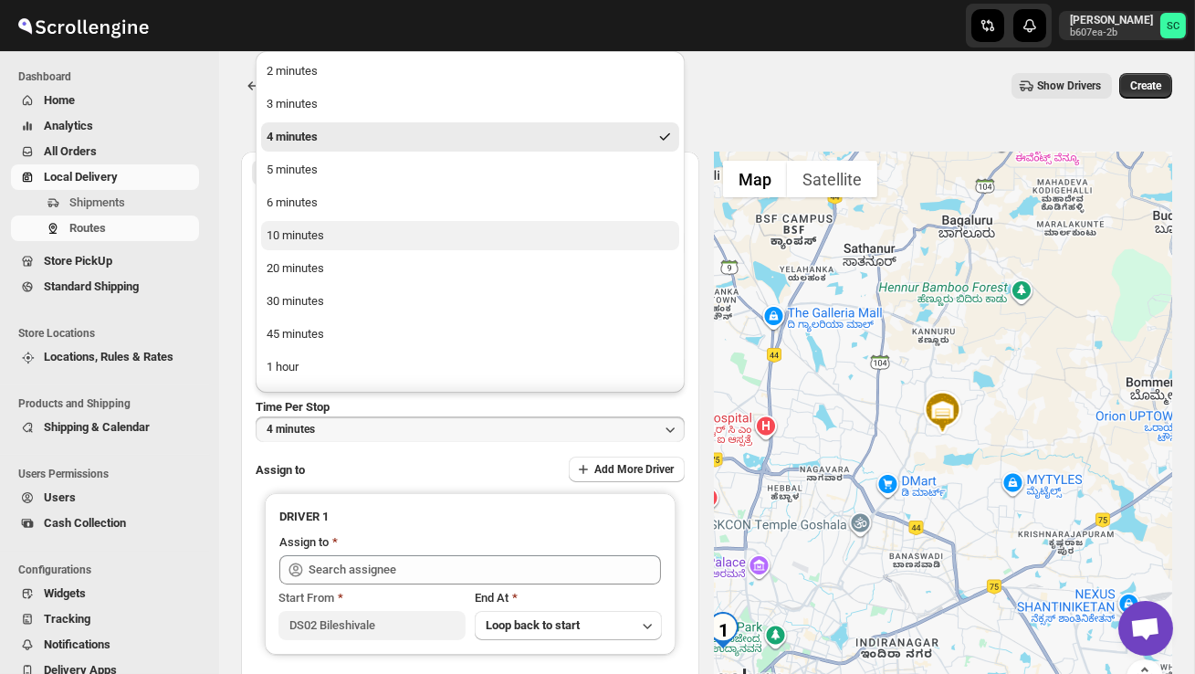
click at [339, 247] on button "10 minutes" at bounding box center [470, 235] width 418 height 29
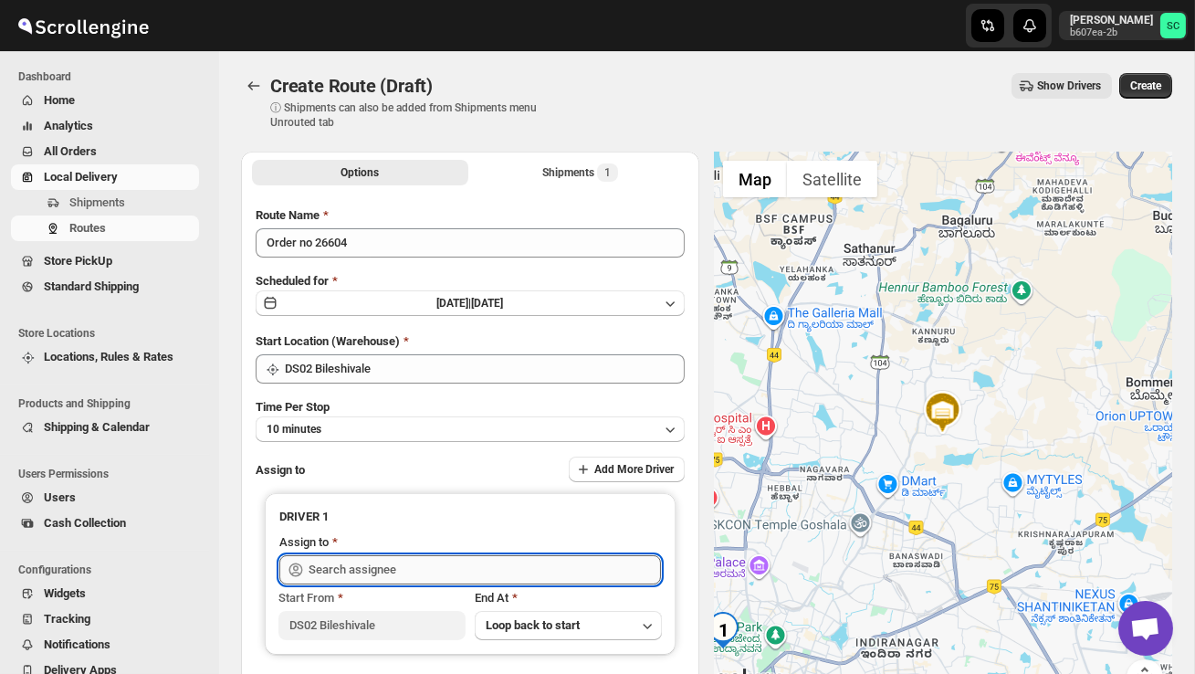
click at [371, 567] on input "text" at bounding box center [485, 569] width 352 height 29
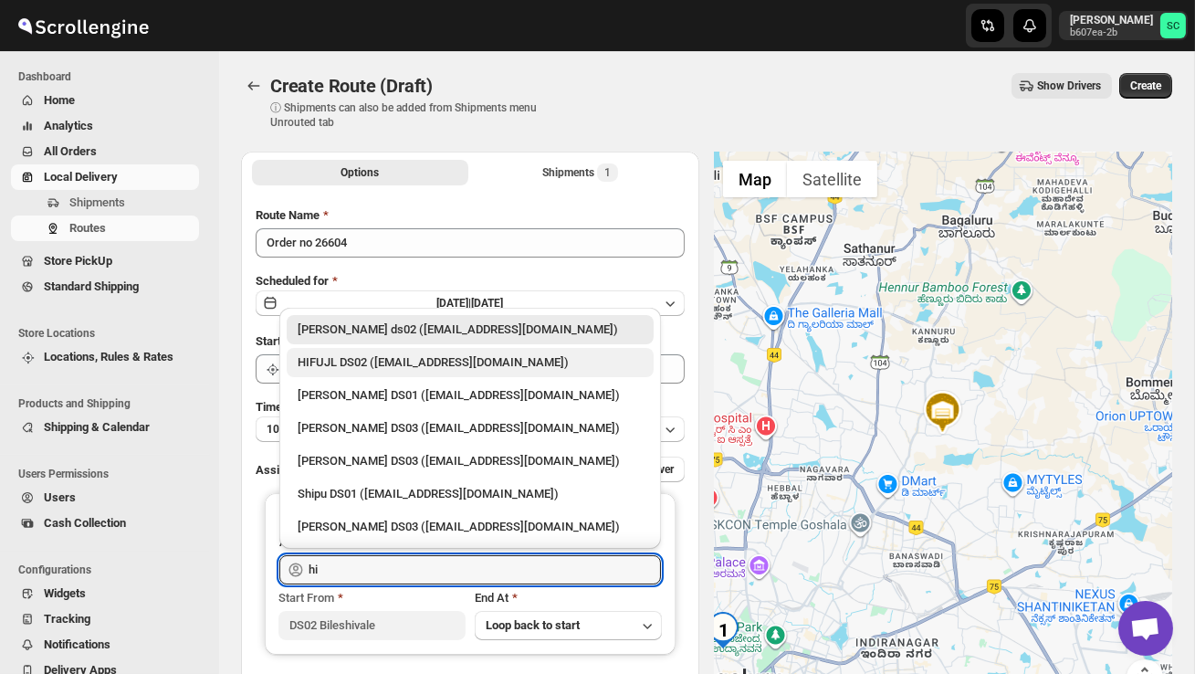
click at [397, 360] on div "HIFUJL DS02 ([EMAIL_ADDRESS][DOMAIN_NAME])" at bounding box center [470, 362] width 345 height 18
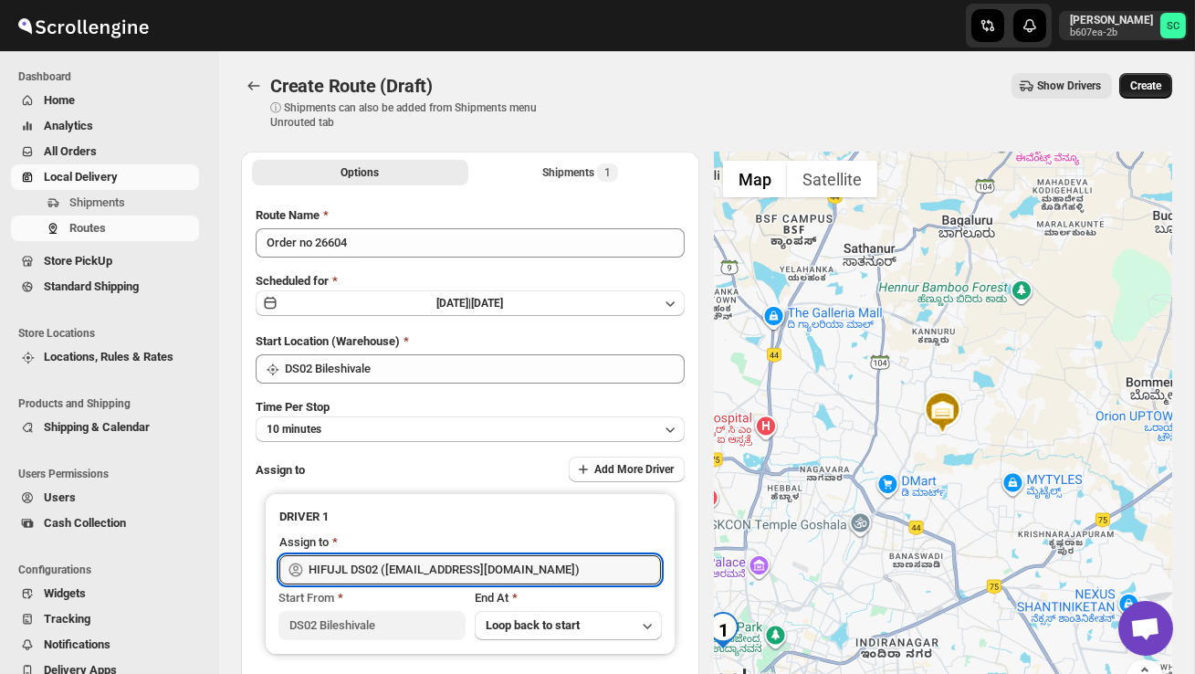
type input "HIFUJL DS02 ([EMAIL_ADDRESS][DOMAIN_NAME])"
click at [1147, 87] on span "Create" at bounding box center [1145, 86] width 31 height 15
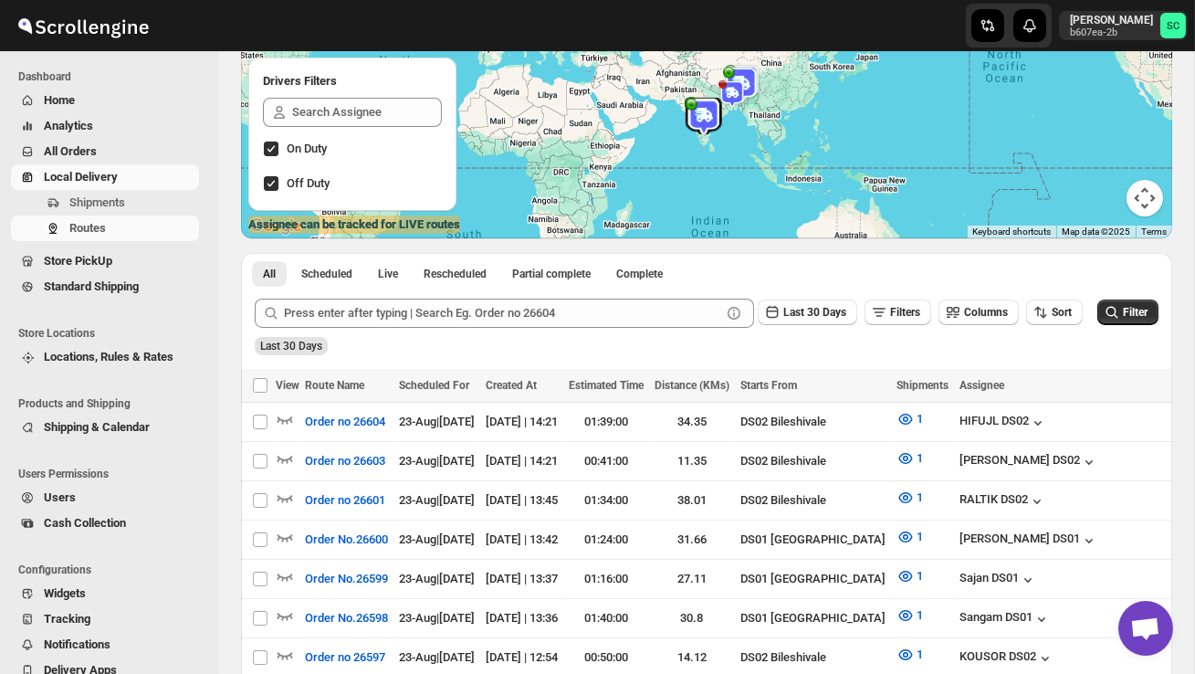
scroll to position [214, 0]
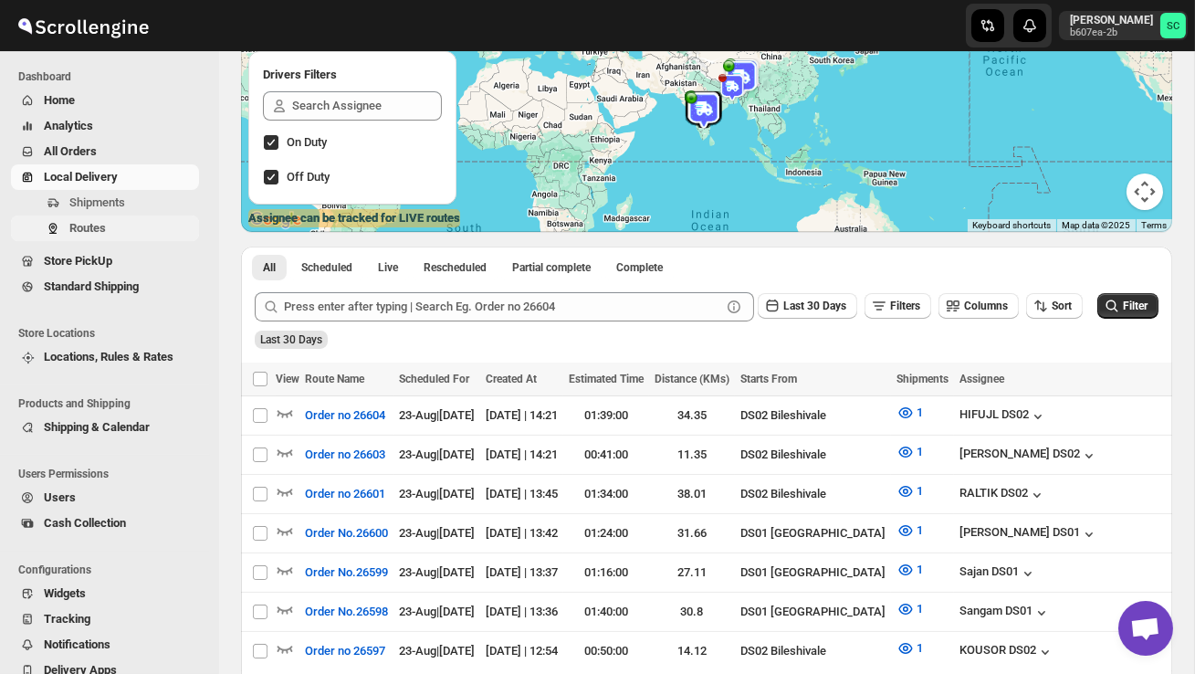
click at [95, 218] on button "Routes" at bounding box center [105, 229] width 188 height 26
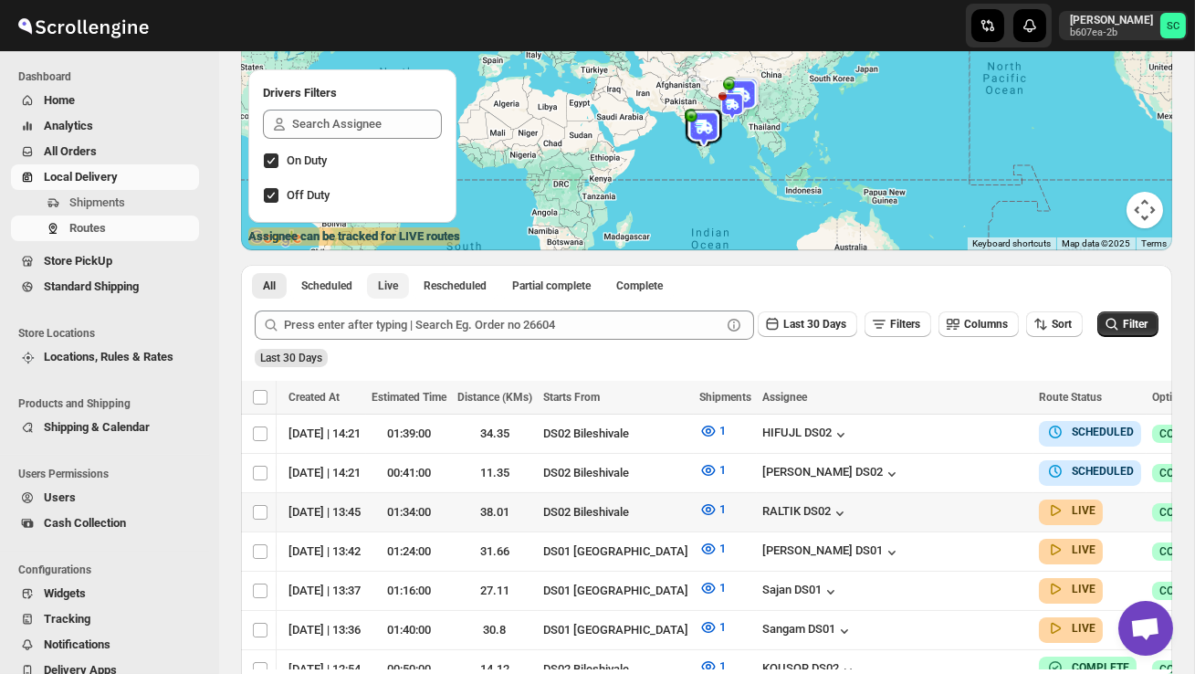
scroll to position [0, 216]
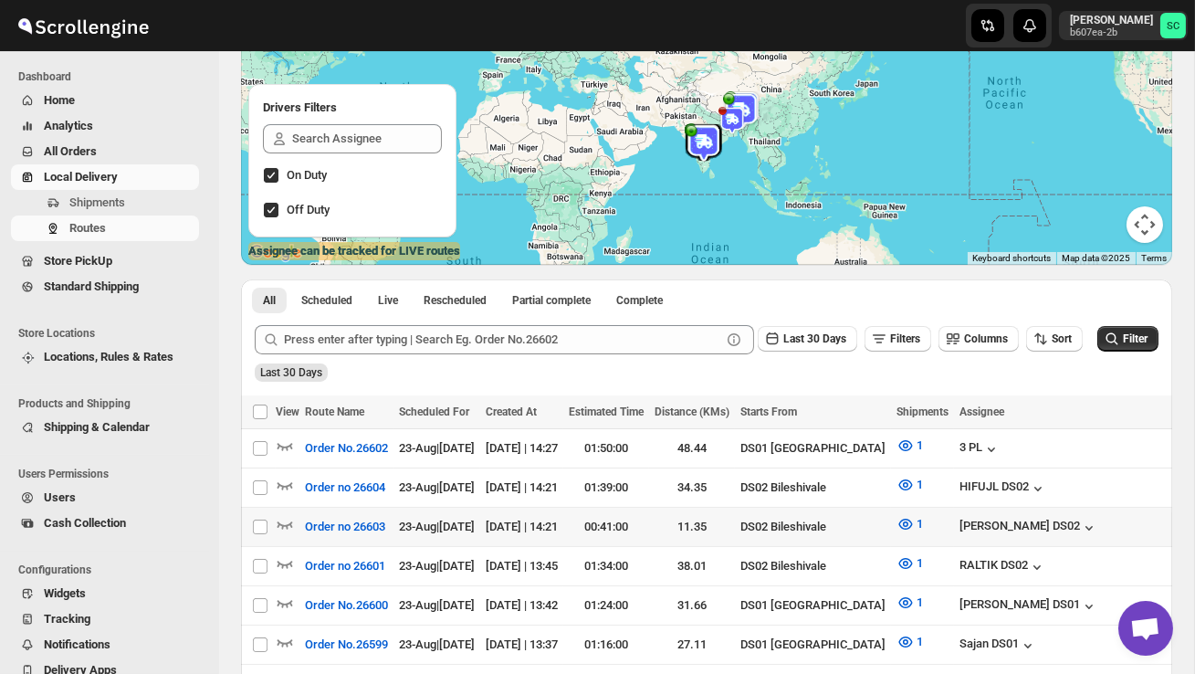
scroll to position [183, 0]
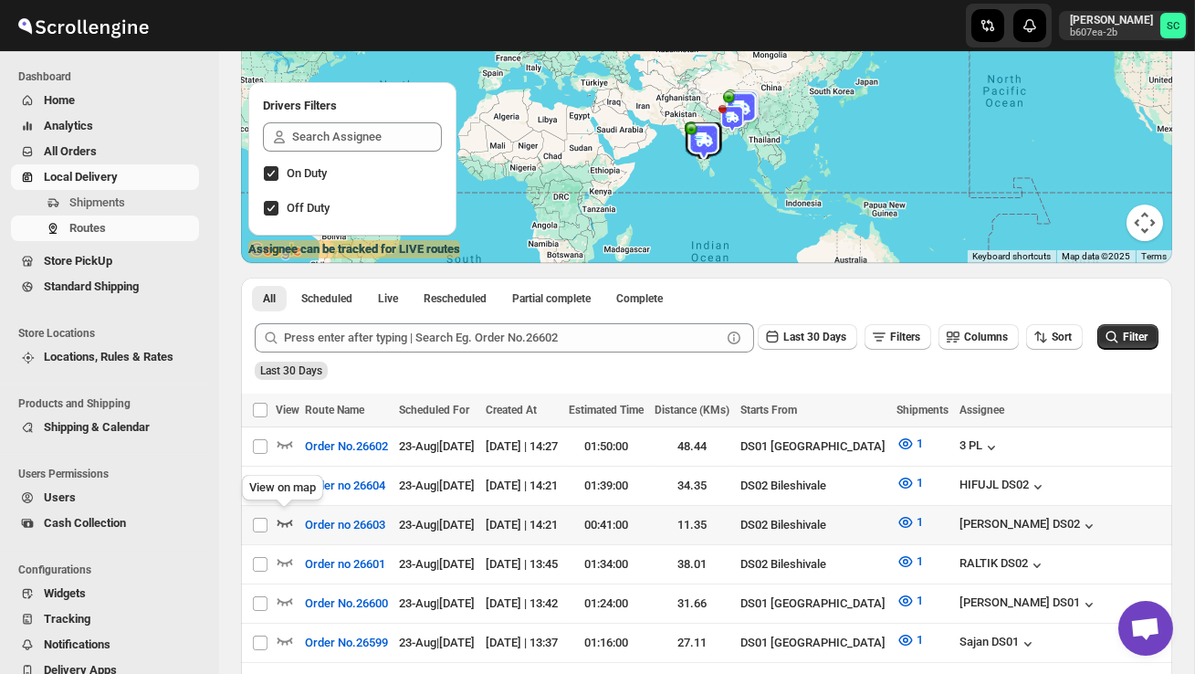
click at [288, 519] on icon "button" at bounding box center [285, 522] width 18 height 18
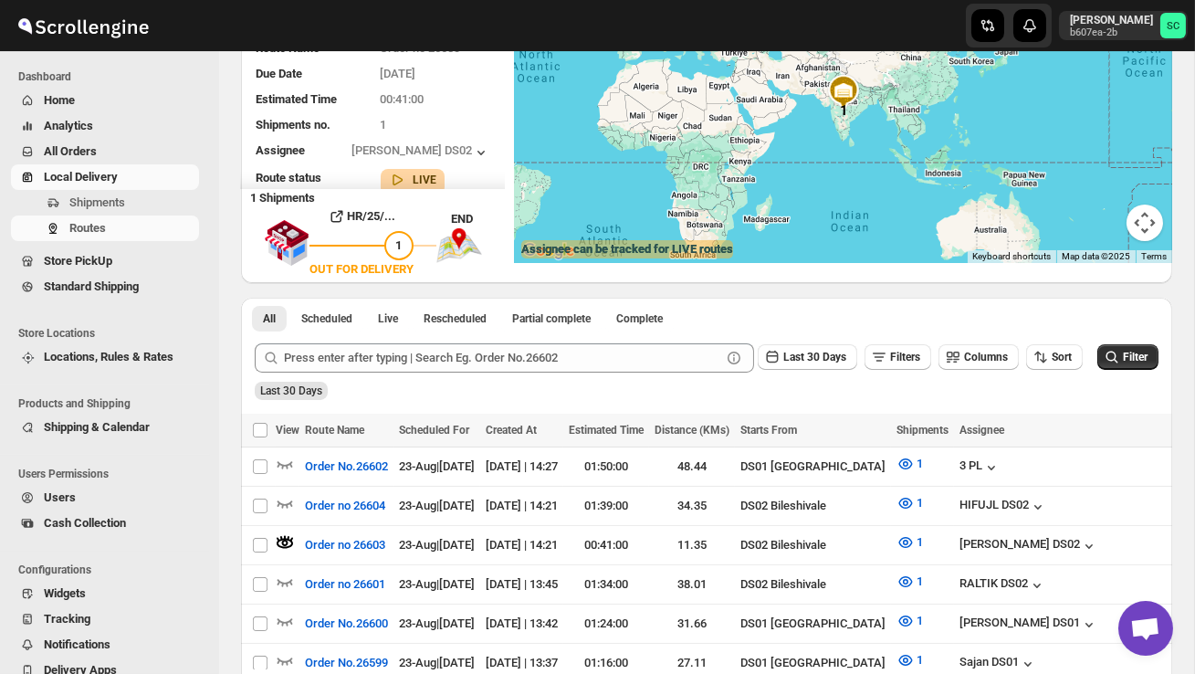
scroll to position [0, 0]
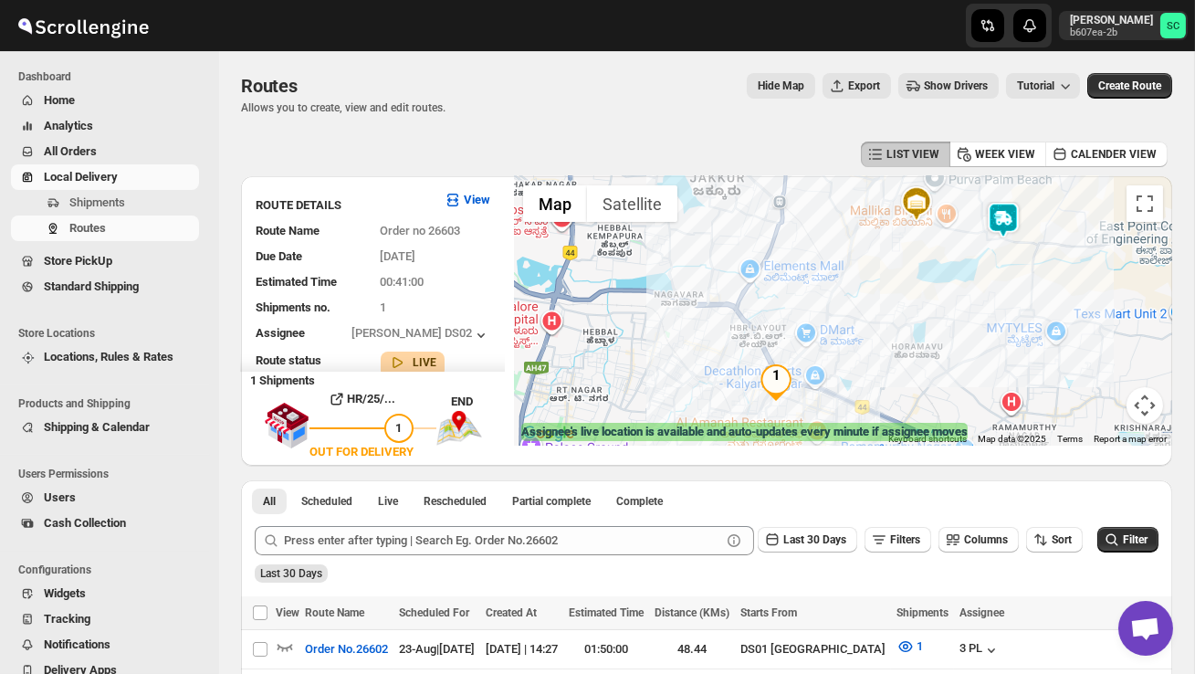
click at [1029, 213] on div at bounding box center [843, 310] width 658 height 269
click at [1013, 206] on img at bounding box center [1003, 220] width 37 height 37
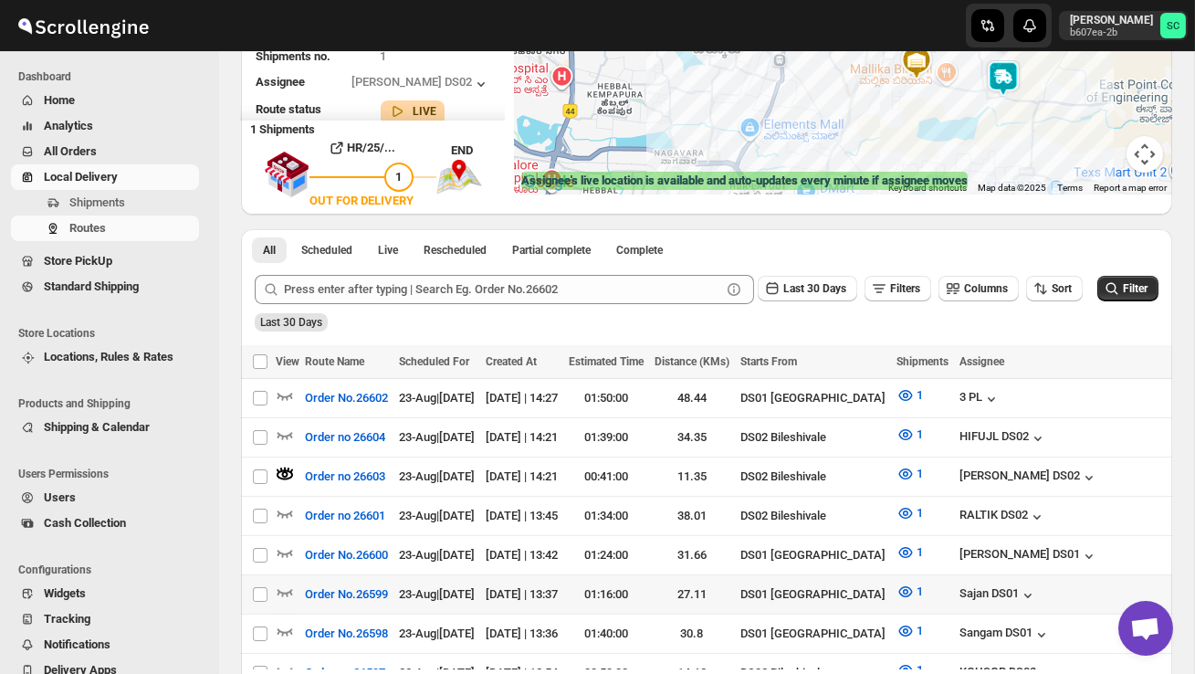
scroll to position [256, 0]
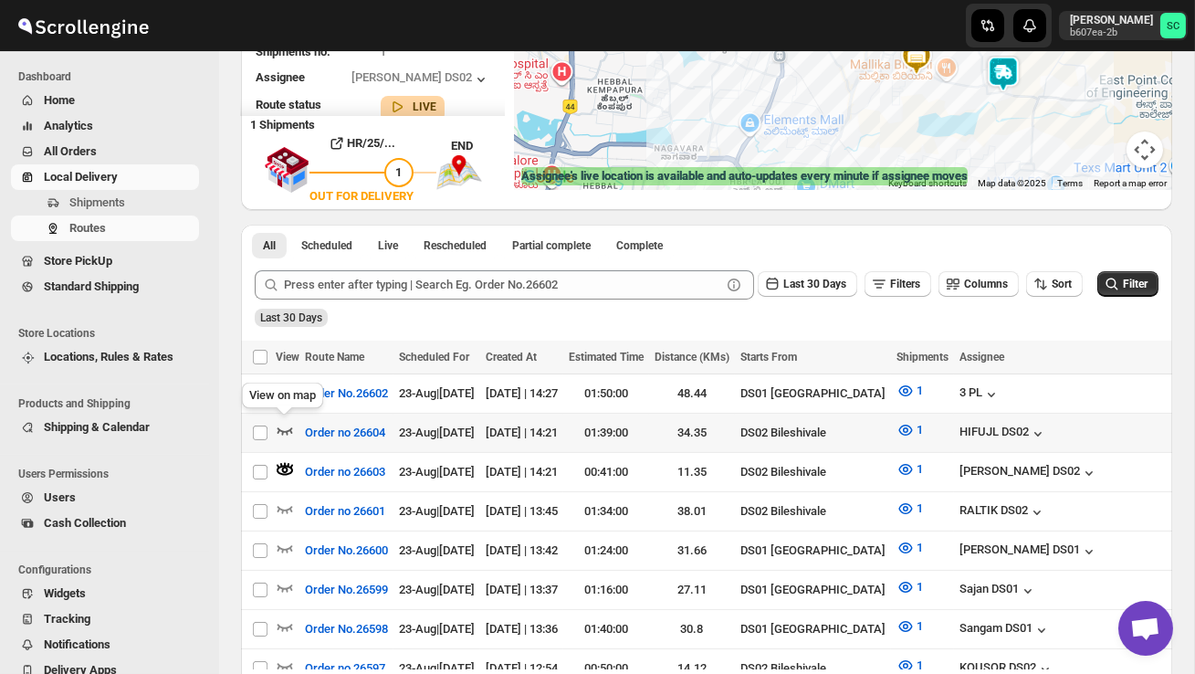
click at [284, 427] on icon "button" at bounding box center [285, 430] width 18 height 18
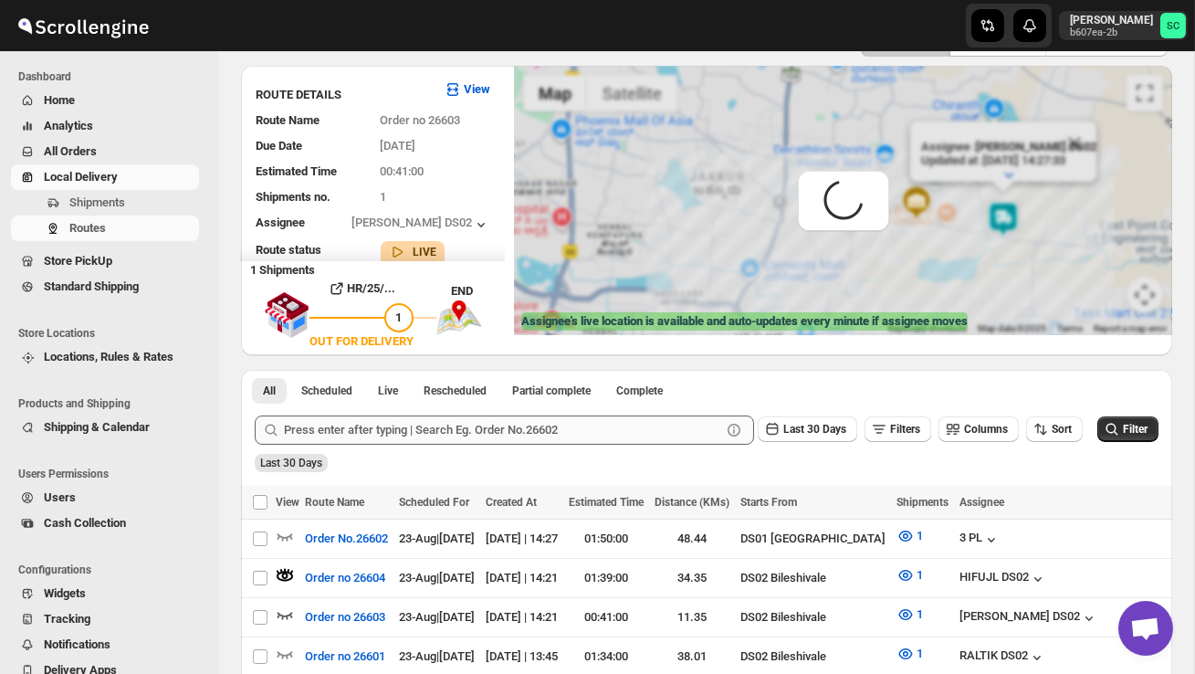
scroll to position [0, 0]
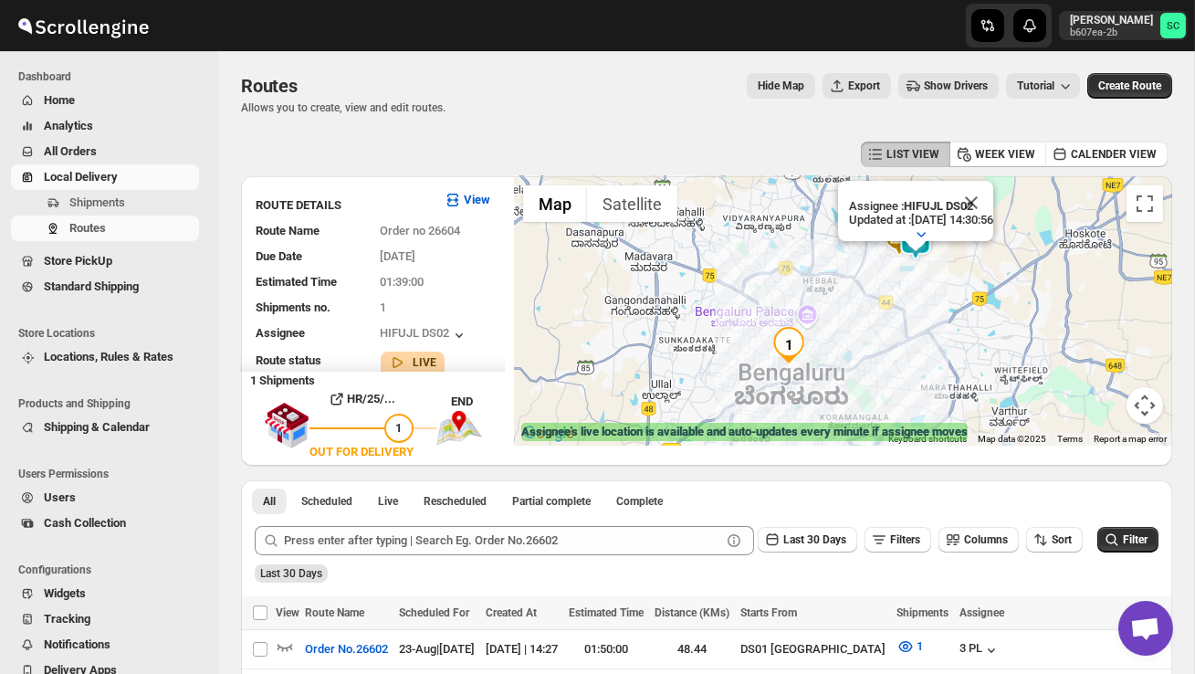
click at [928, 315] on div "Assignee : HIFUJL DS02 Updated at : [DATE] 14:30:56 Duty mode Enabled Battery p…" at bounding box center [843, 310] width 658 height 269
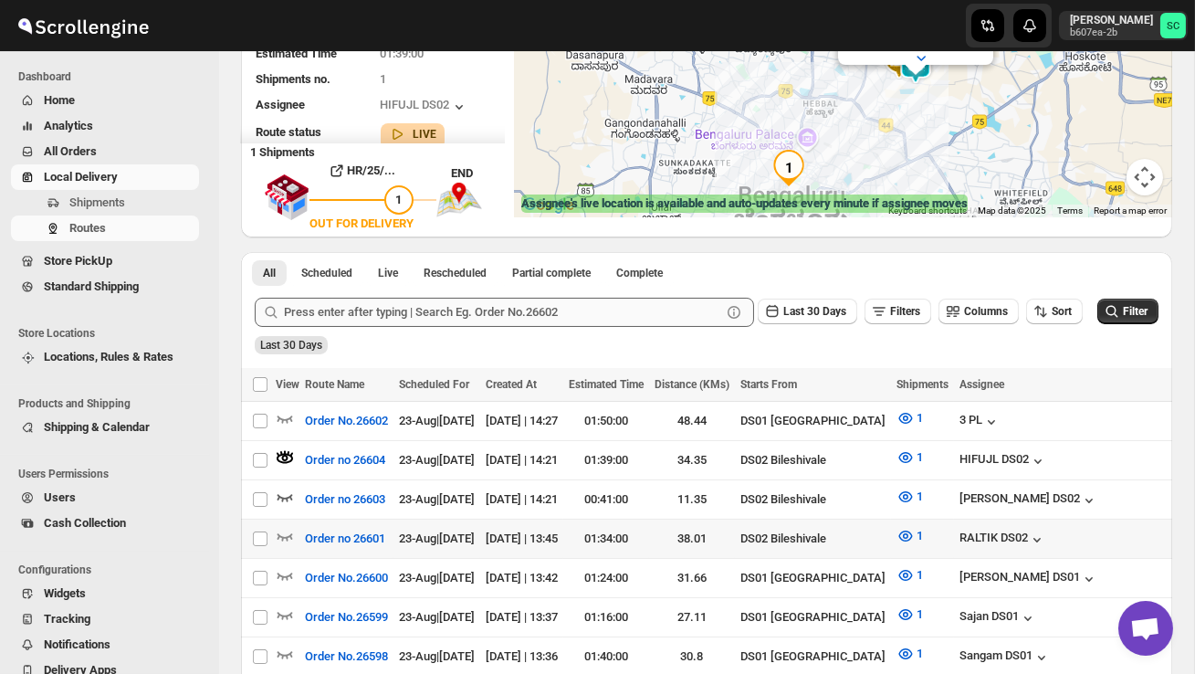
scroll to position [230, 0]
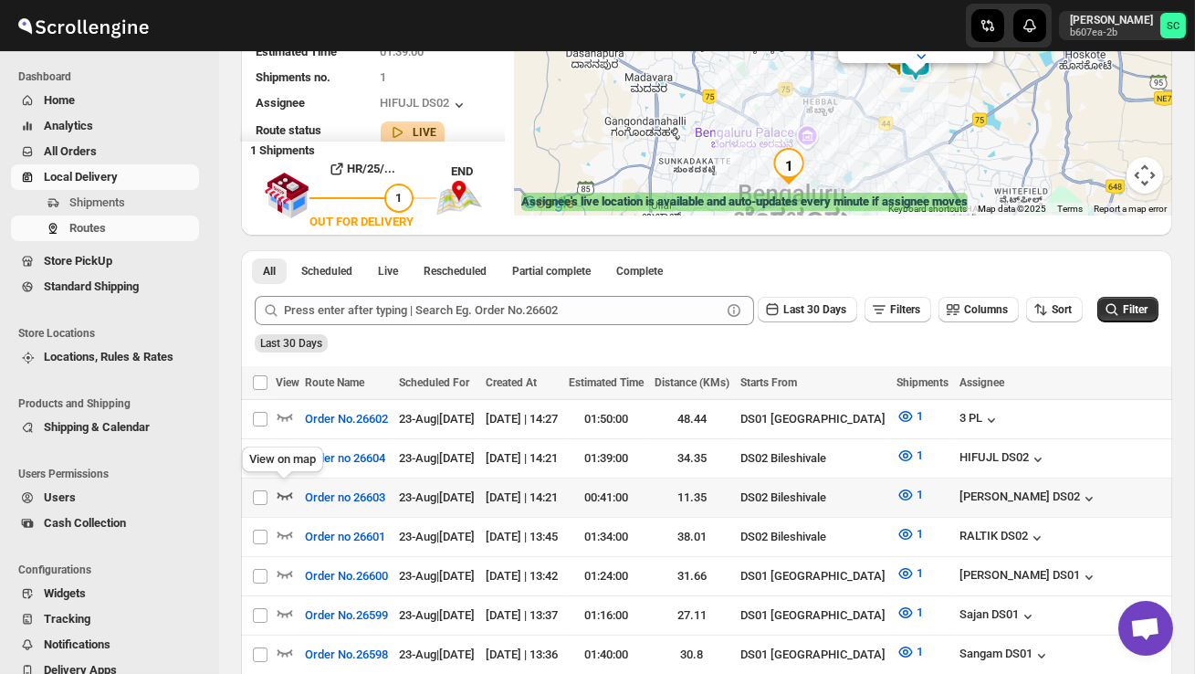
click at [284, 490] on icon "button" at bounding box center [285, 495] width 18 height 18
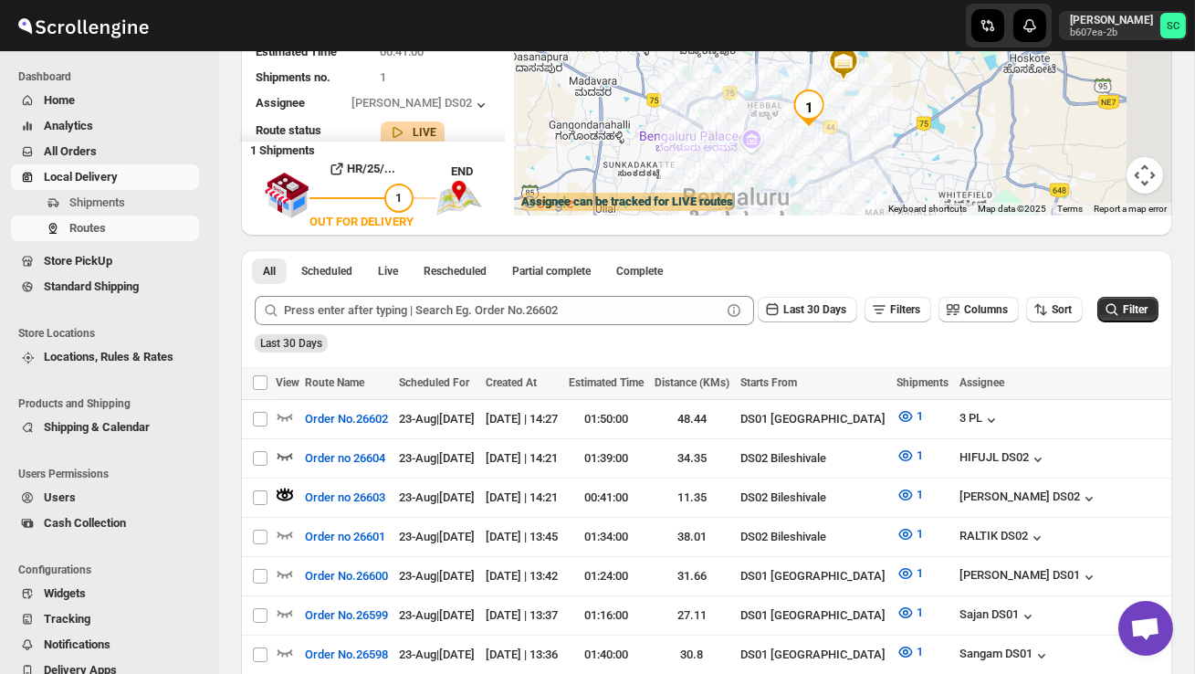
scroll to position [0, 0]
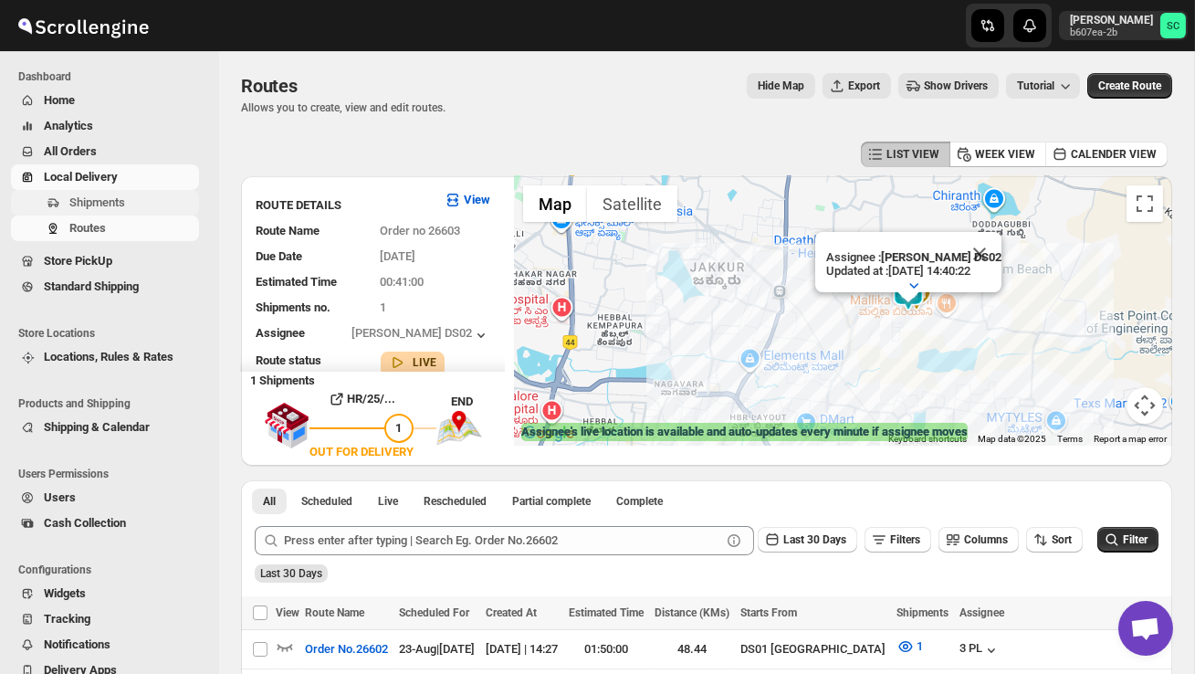
click at [100, 195] on span "Shipments" at bounding box center [97, 202] width 56 height 14
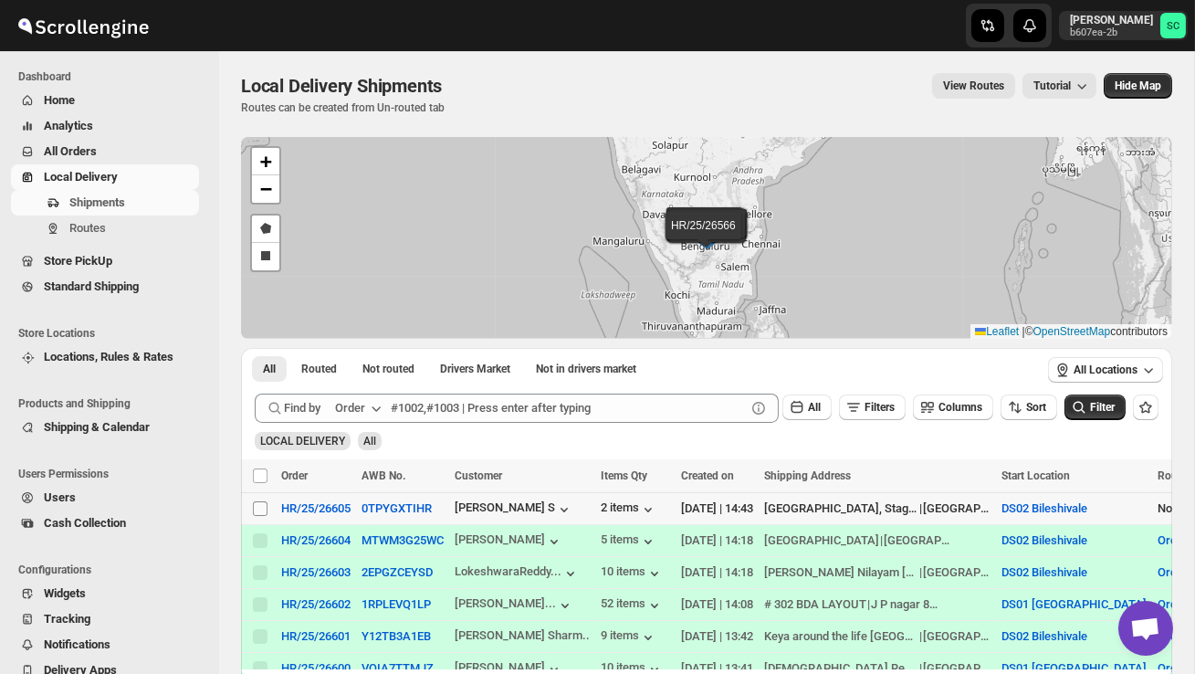
click at [260, 508] on input "Select shipment" at bounding box center [260, 508] width 15 height 15
checkbox input "true"
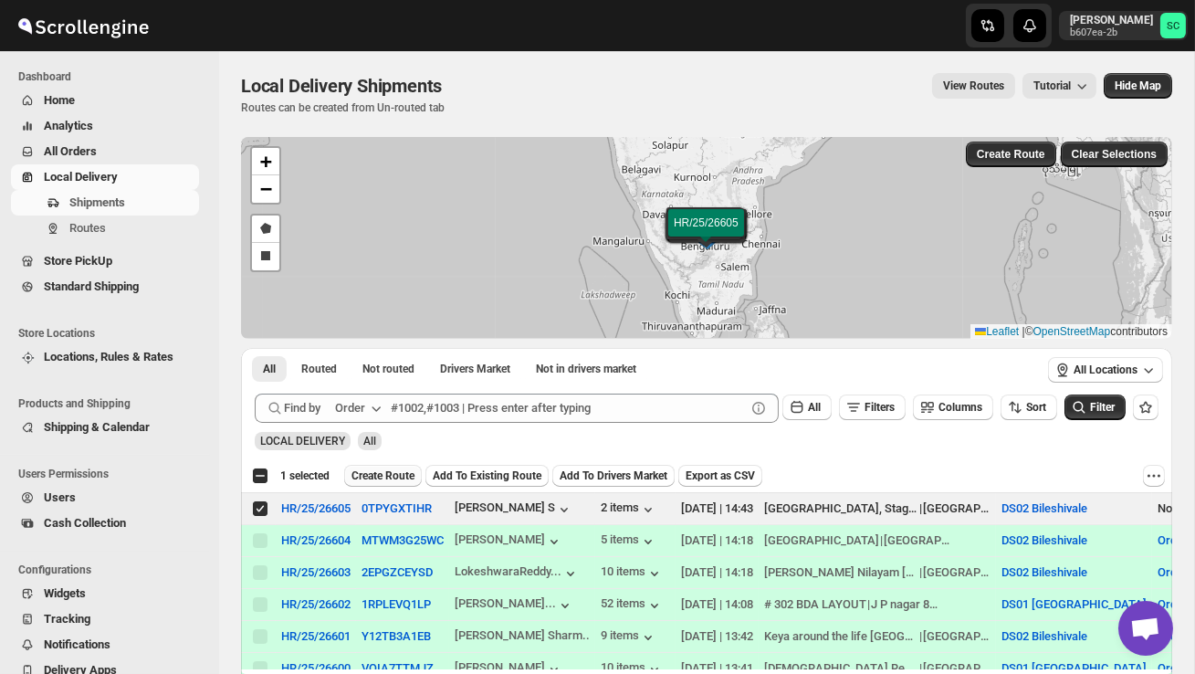
click at [392, 478] on span "Create Route" at bounding box center [383, 475] width 63 height 15
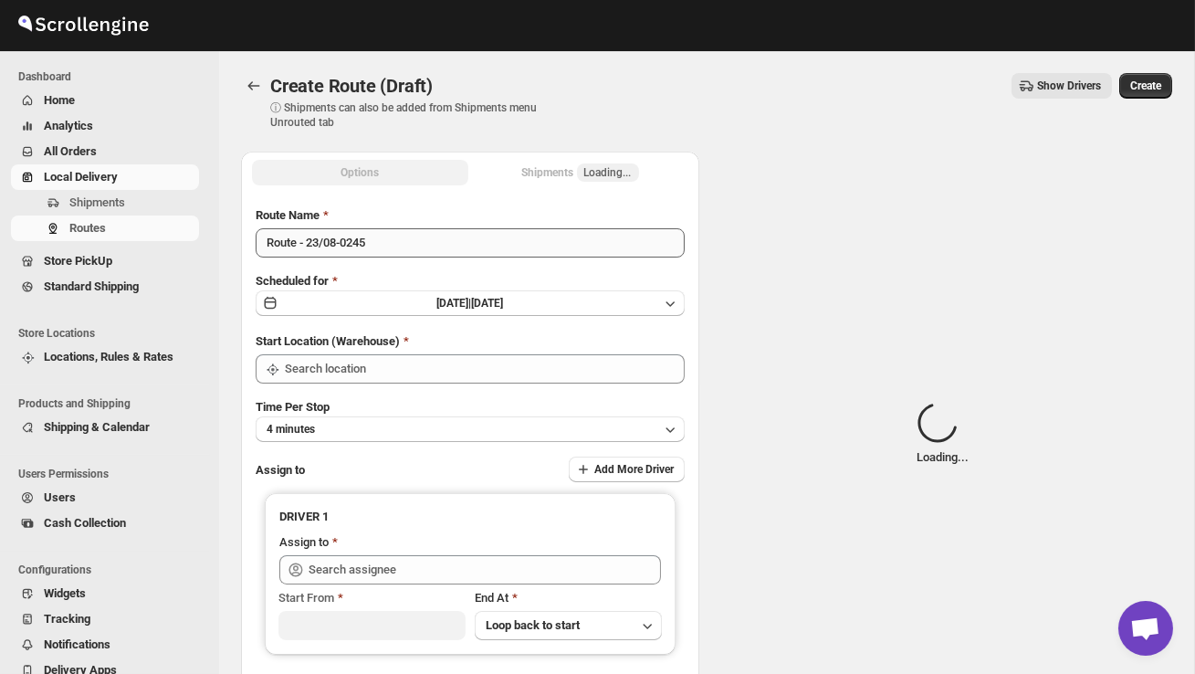
type input "DS02 Bileshivale"
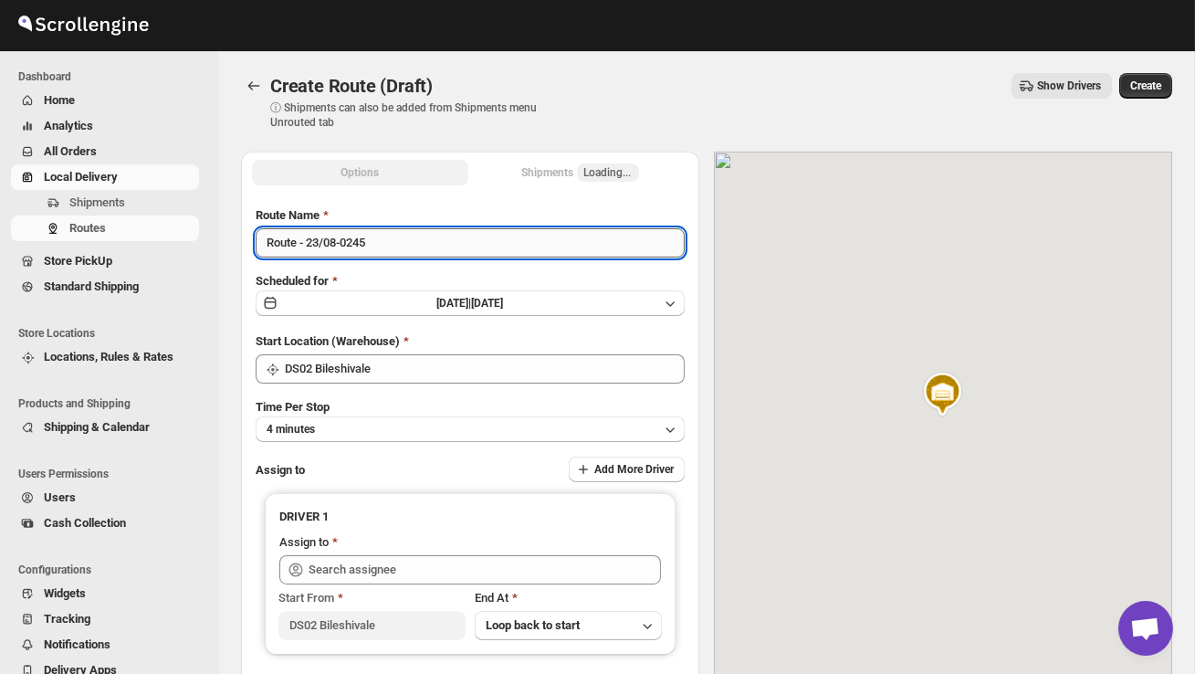
click at [406, 246] on input "Route - 23/08-0245" at bounding box center [470, 242] width 429 height 29
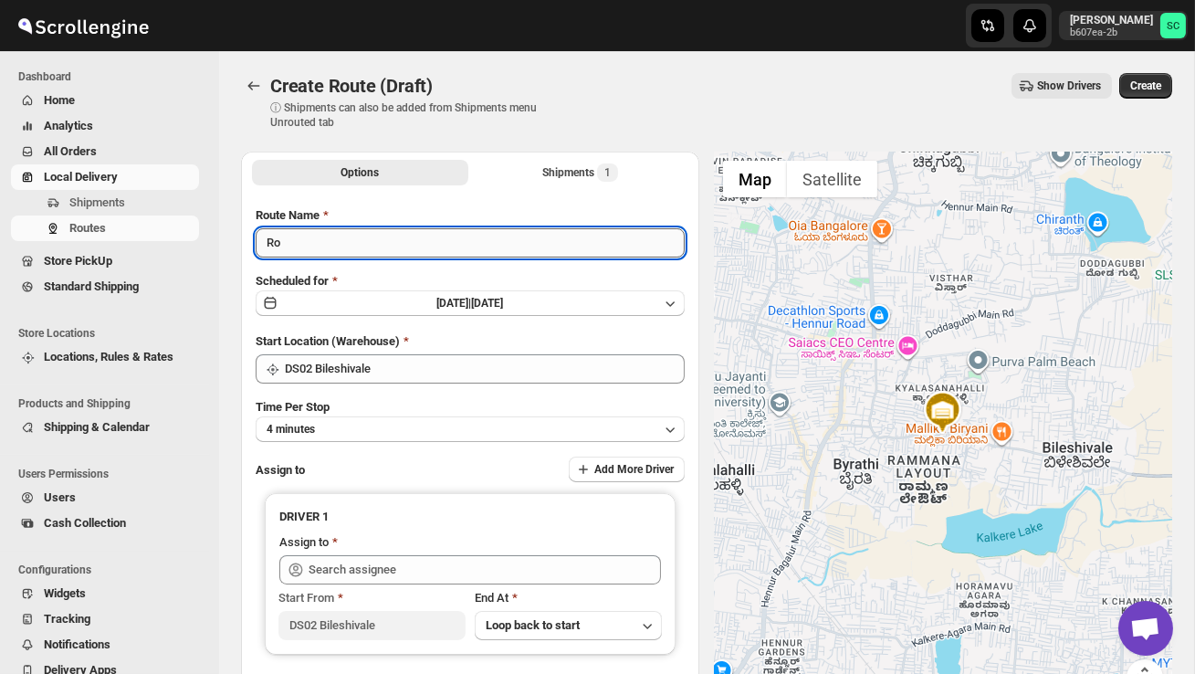
type input "R"
type input "Order no 26605"
click at [459, 423] on button "4 minutes" at bounding box center [470, 429] width 429 height 26
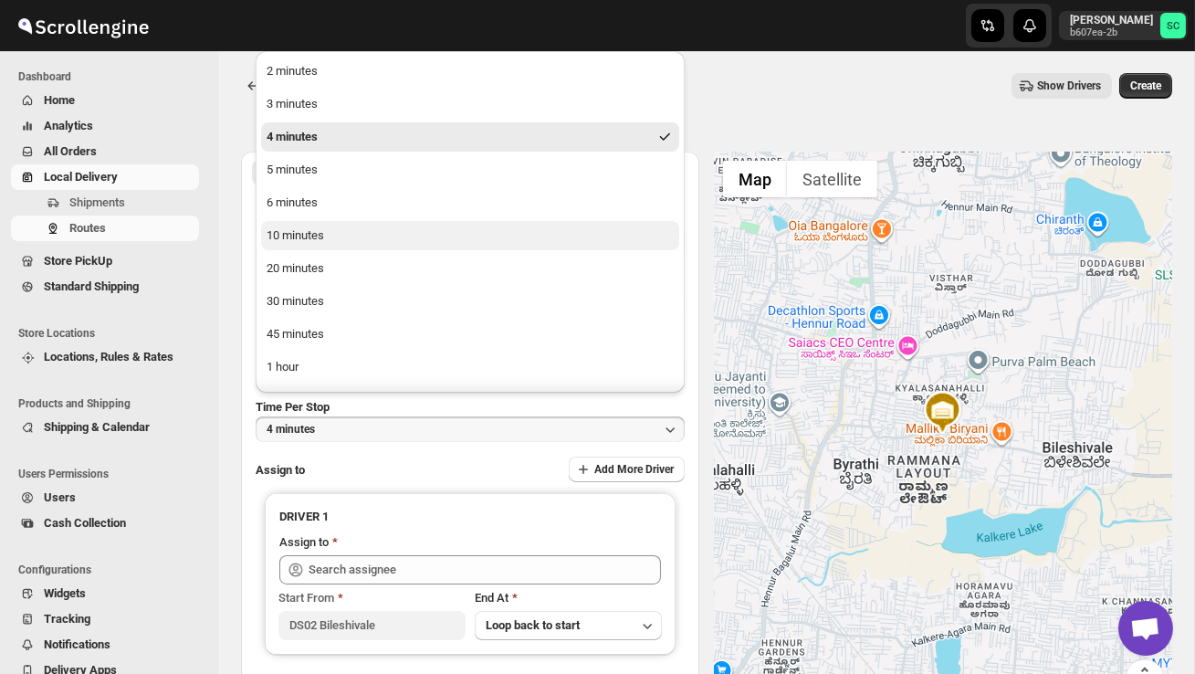
click at [349, 221] on button "10 minutes" at bounding box center [470, 235] width 418 height 29
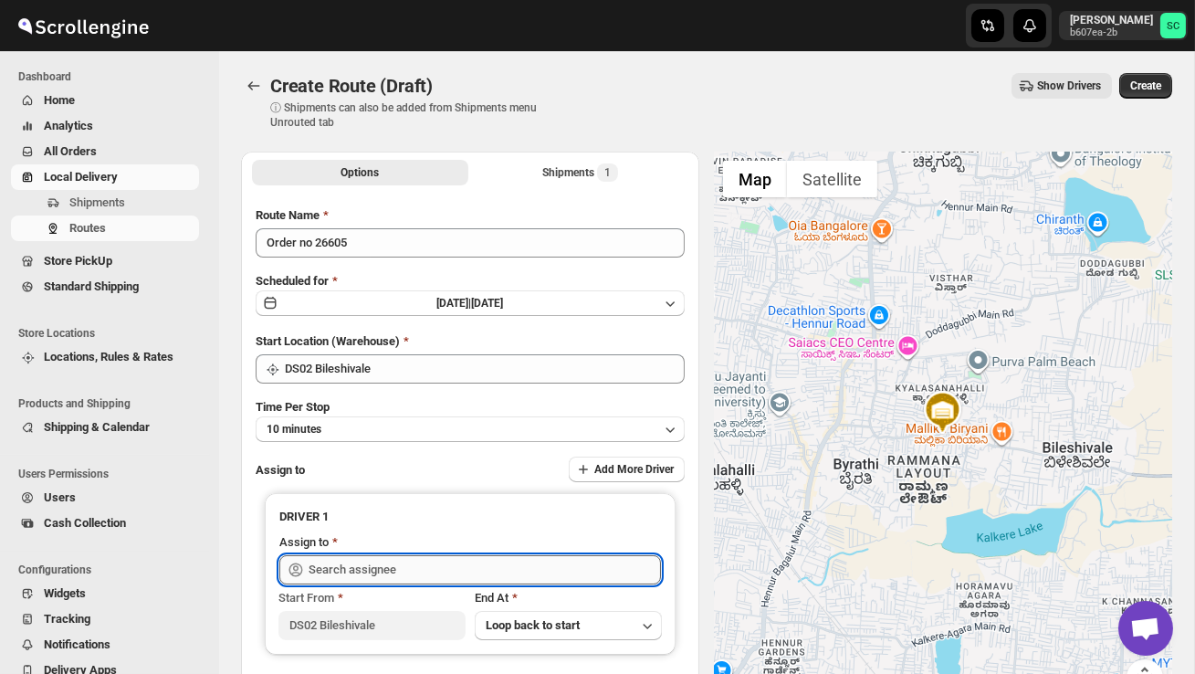
click at [389, 571] on input "text" at bounding box center [485, 569] width 352 height 29
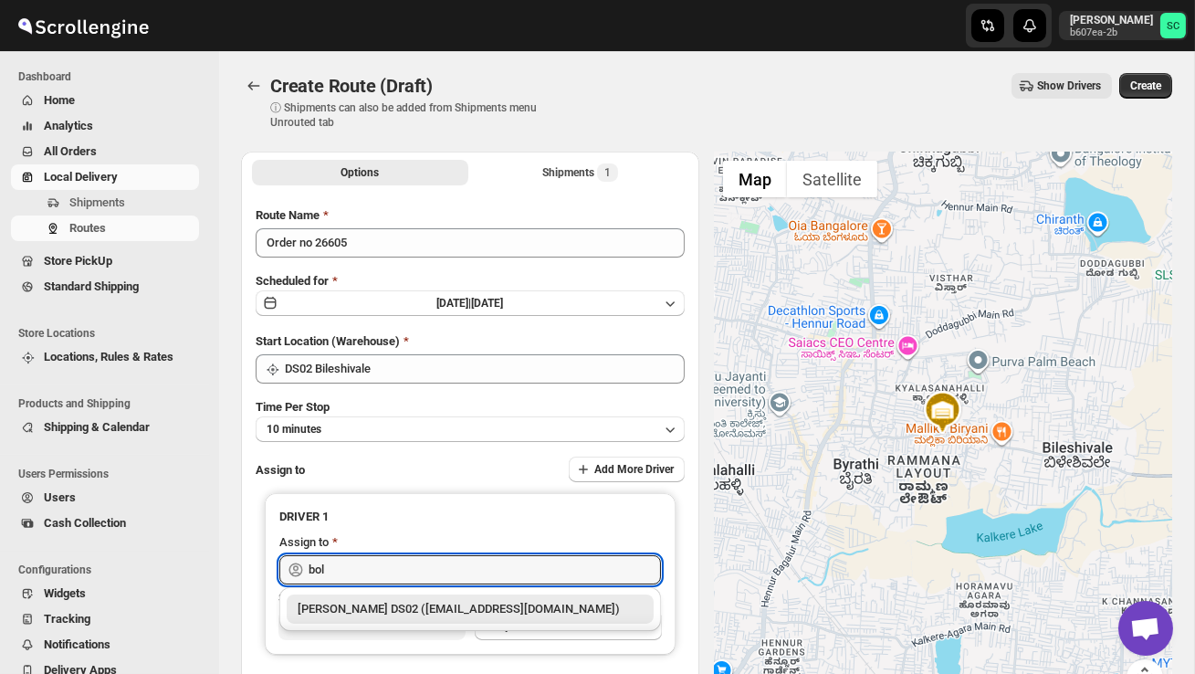
click at [456, 616] on div "[PERSON_NAME] DS02 ([EMAIL_ADDRESS][DOMAIN_NAME])" at bounding box center [470, 609] width 345 height 18
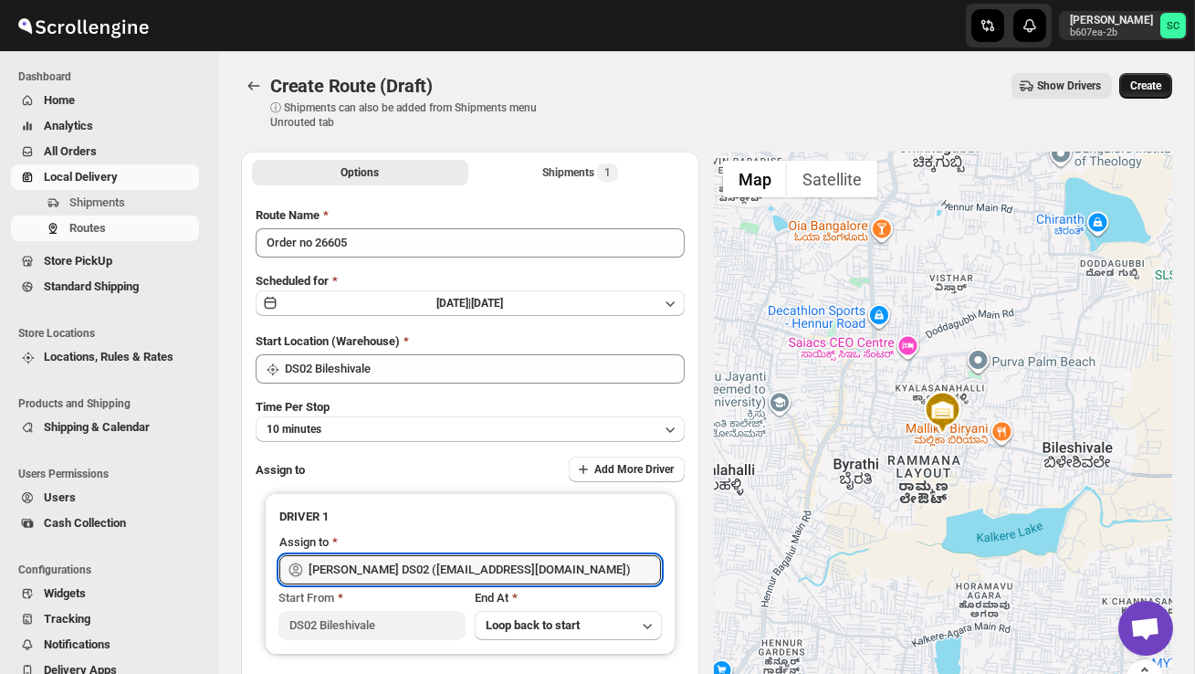
type input "[PERSON_NAME] DS02 ([EMAIL_ADDRESS][DOMAIN_NAME])"
click at [1141, 81] on span "Create" at bounding box center [1145, 86] width 31 height 15
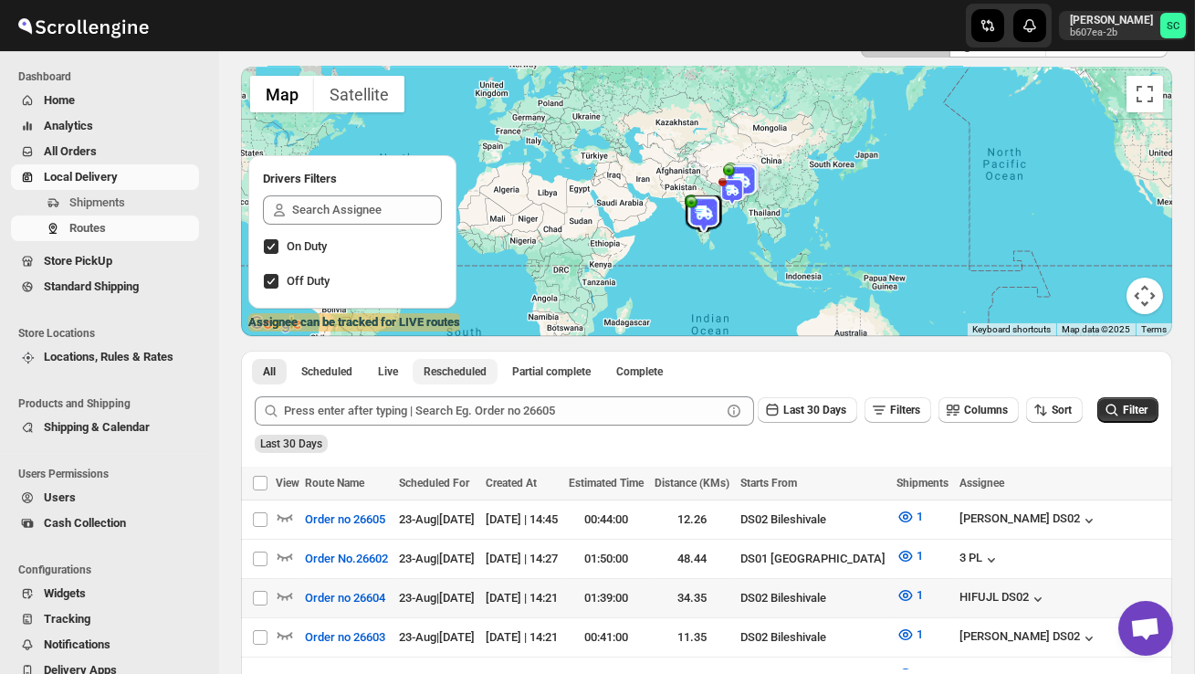
scroll to position [238, 0]
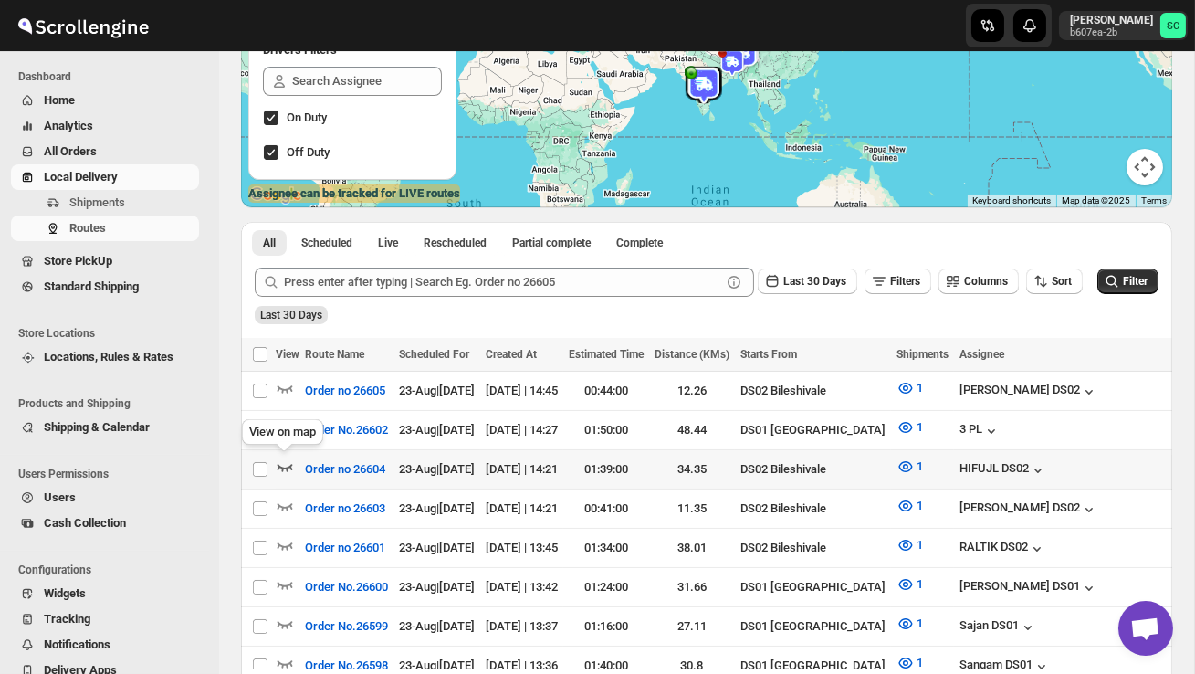
click at [284, 464] on icon "button" at bounding box center [285, 466] width 18 height 18
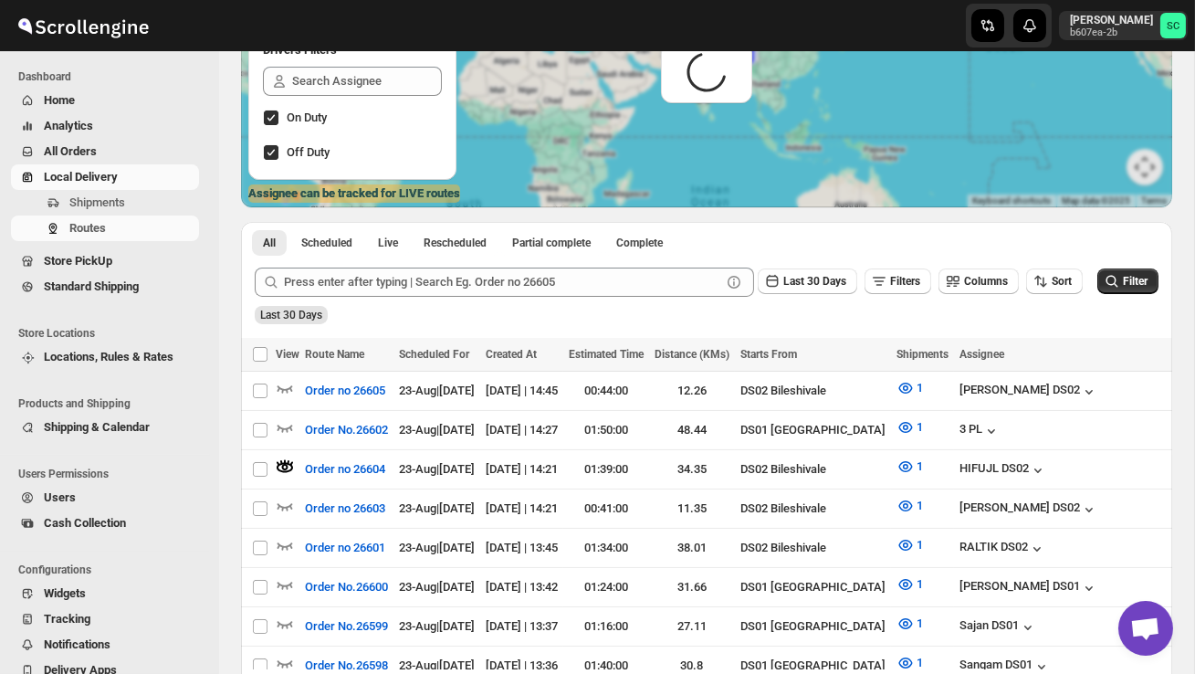
scroll to position [0, 0]
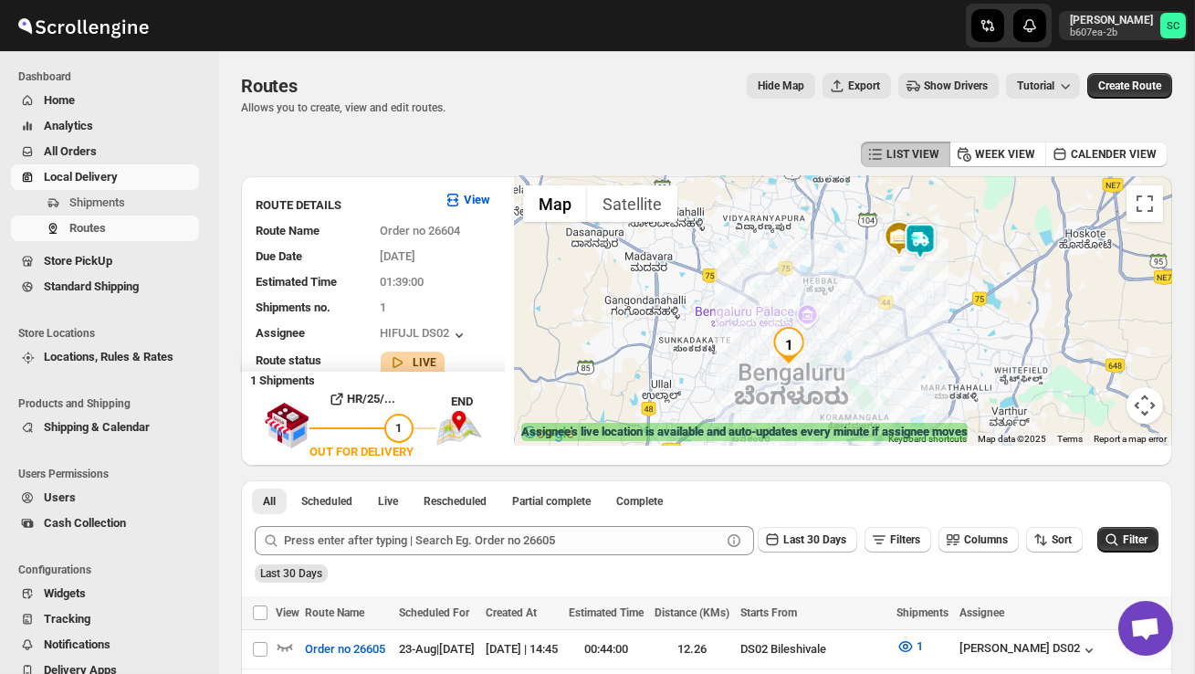
click at [928, 243] on img at bounding box center [920, 241] width 37 height 37
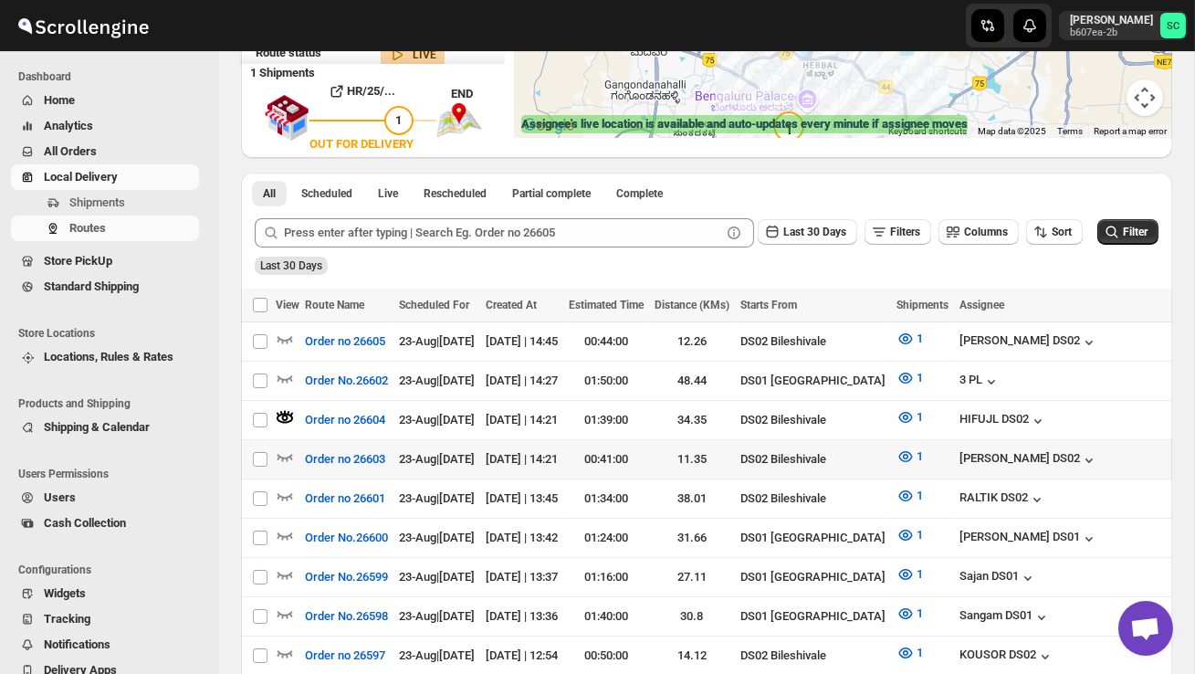
scroll to position [316, 0]
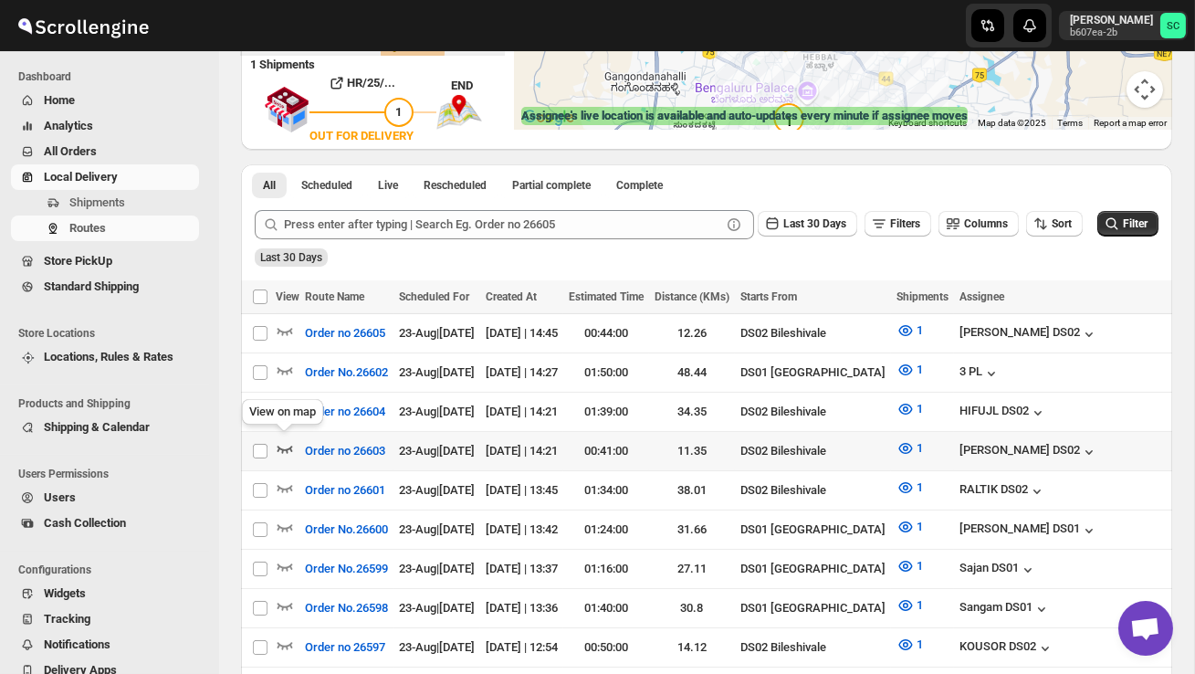
click at [285, 444] on icon "button" at bounding box center [285, 448] width 18 height 18
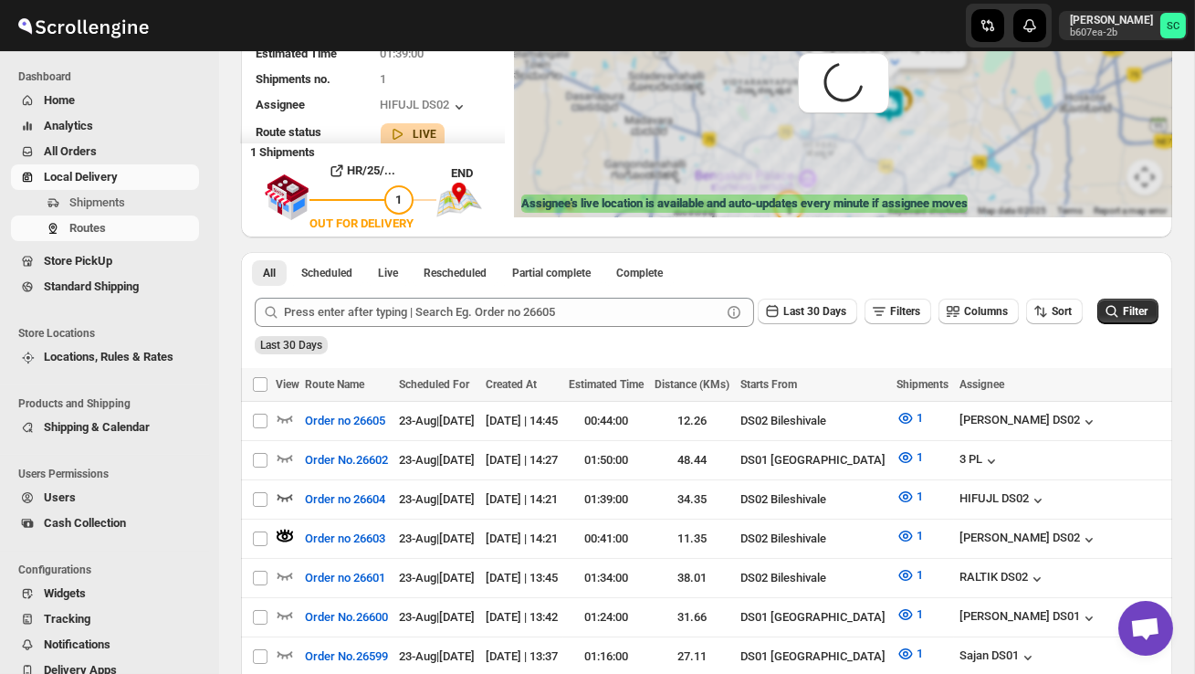
scroll to position [0, 0]
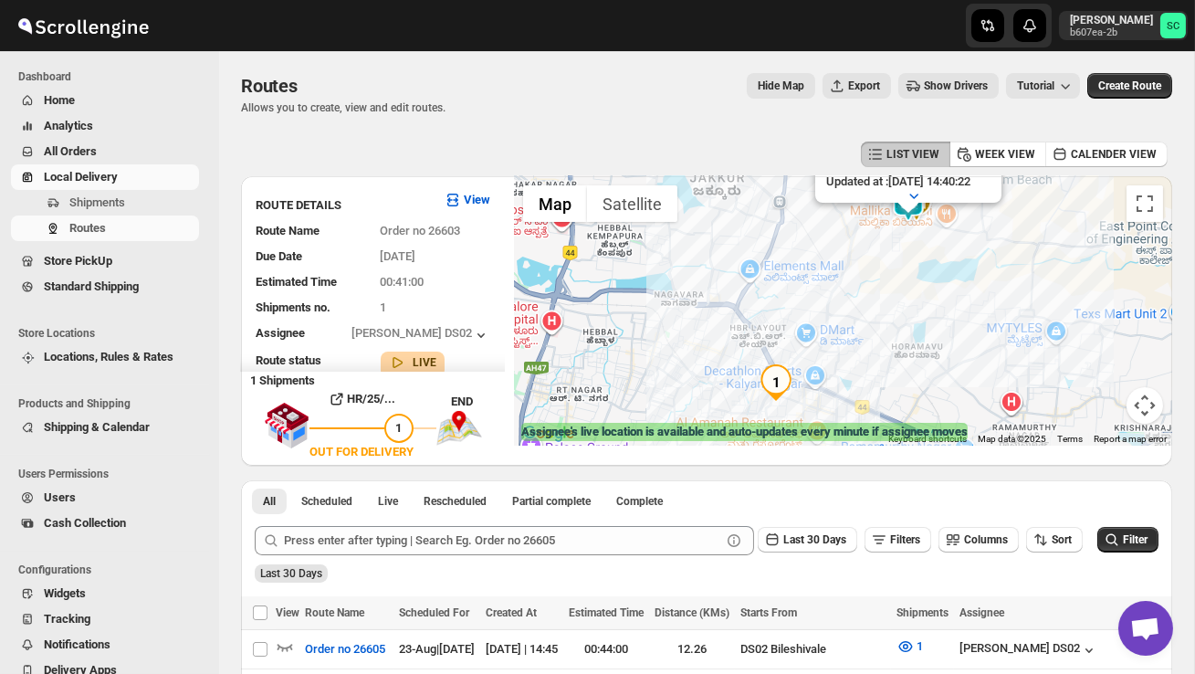
drag, startPoint x: 871, startPoint y: 293, endPoint x: 871, endPoint y: 317, distance: 23.7
click at [871, 310] on div "Assignee : MOSTUFA DS02 Updated at : 23/08/2025, 14:40:22 Duty mode Enabled Bat…" at bounding box center [843, 310] width 658 height 269
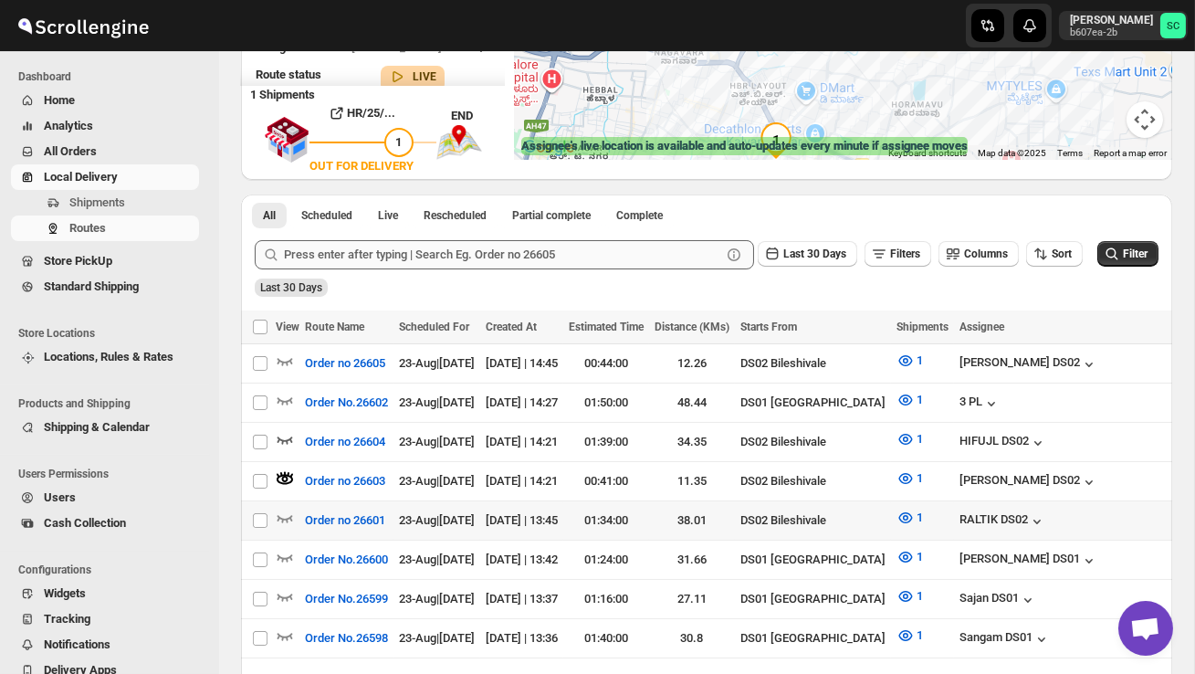
scroll to position [287, 0]
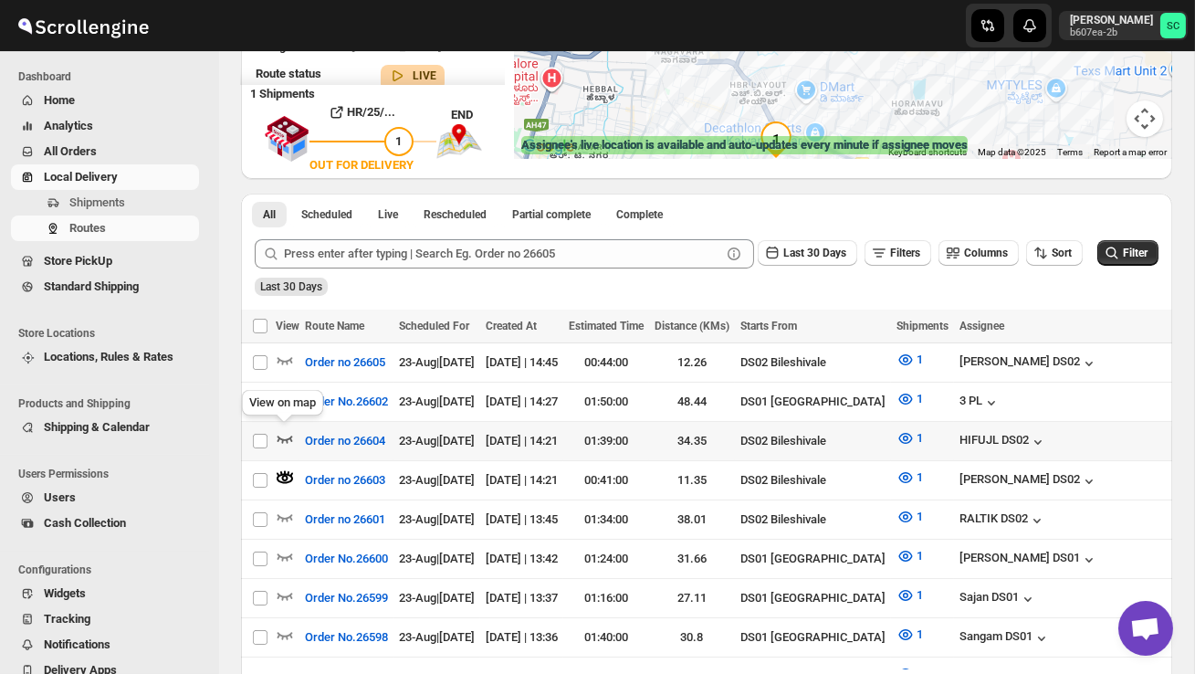
click at [280, 433] on icon "button" at bounding box center [285, 438] width 18 height 18
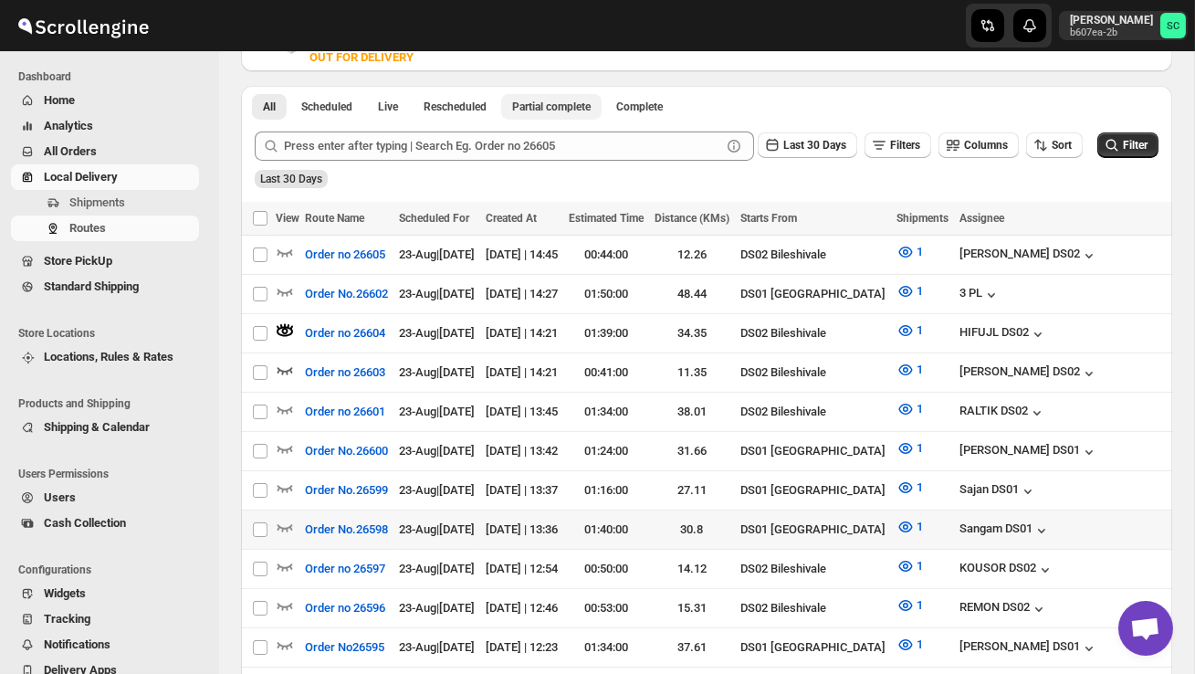
scroll to position [403, 0]
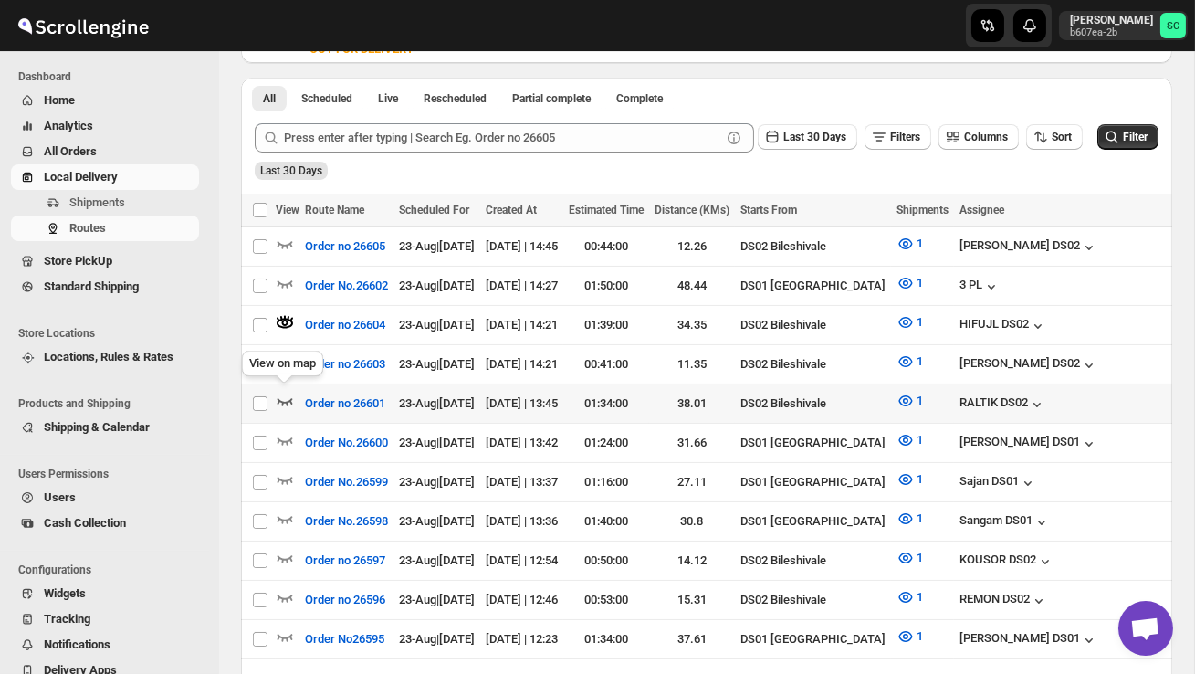
click at [289, 396] on icon "button" at bounding box center [285, 401] width 18 height 18
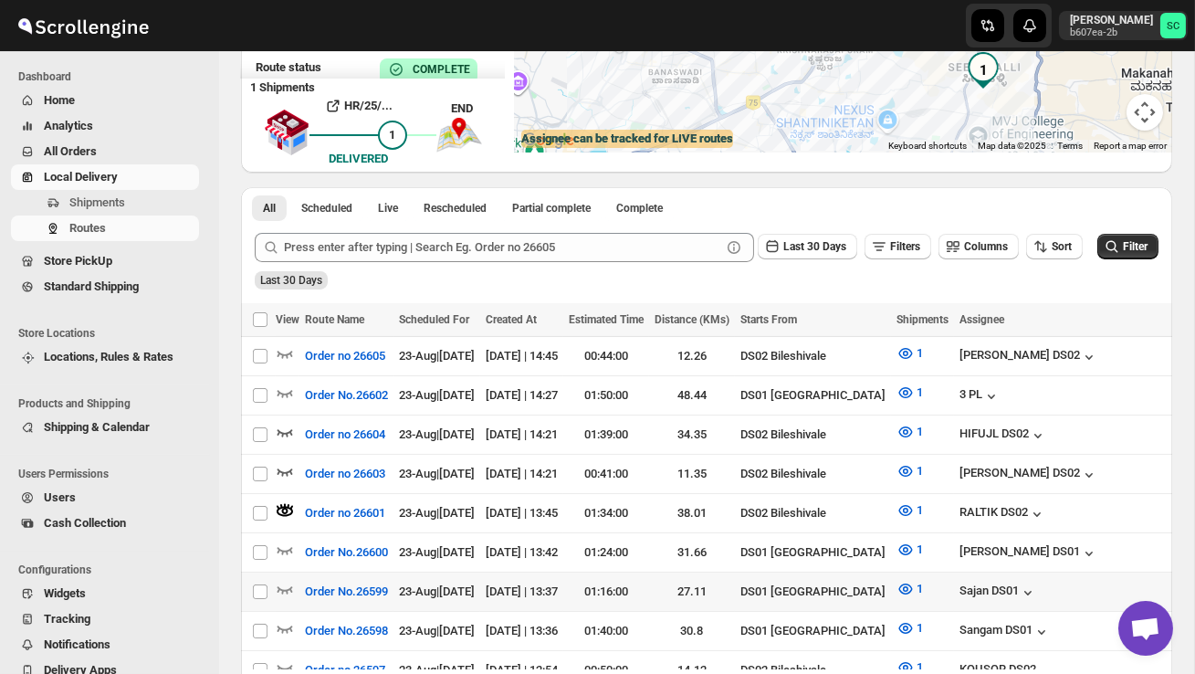
scroll to position [303, 0]
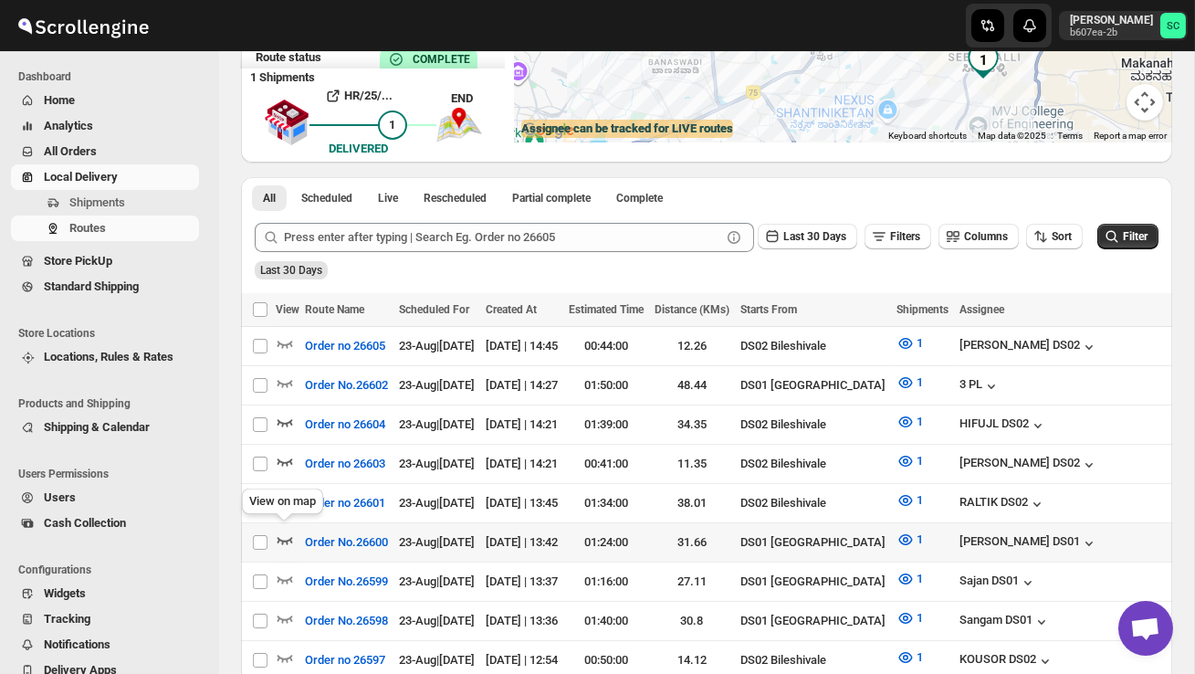
click at [283, 531] on icon "button" at bounding box center [285, 540] width 18 height 18
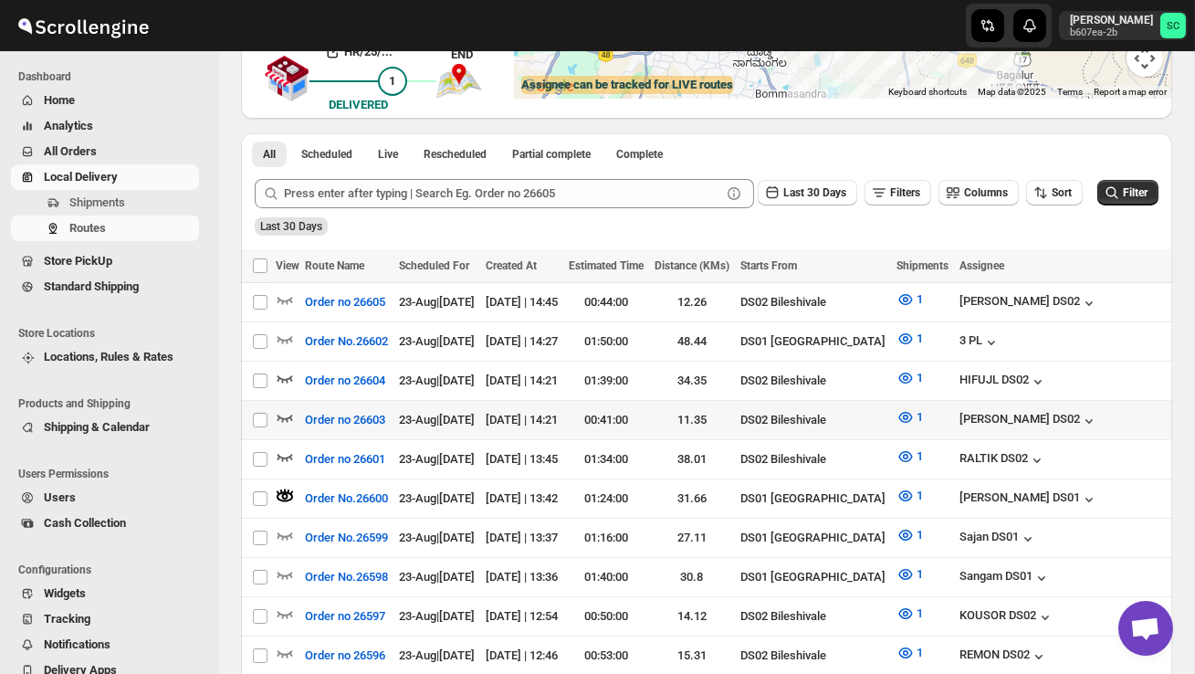
scroll to position [356, 0]
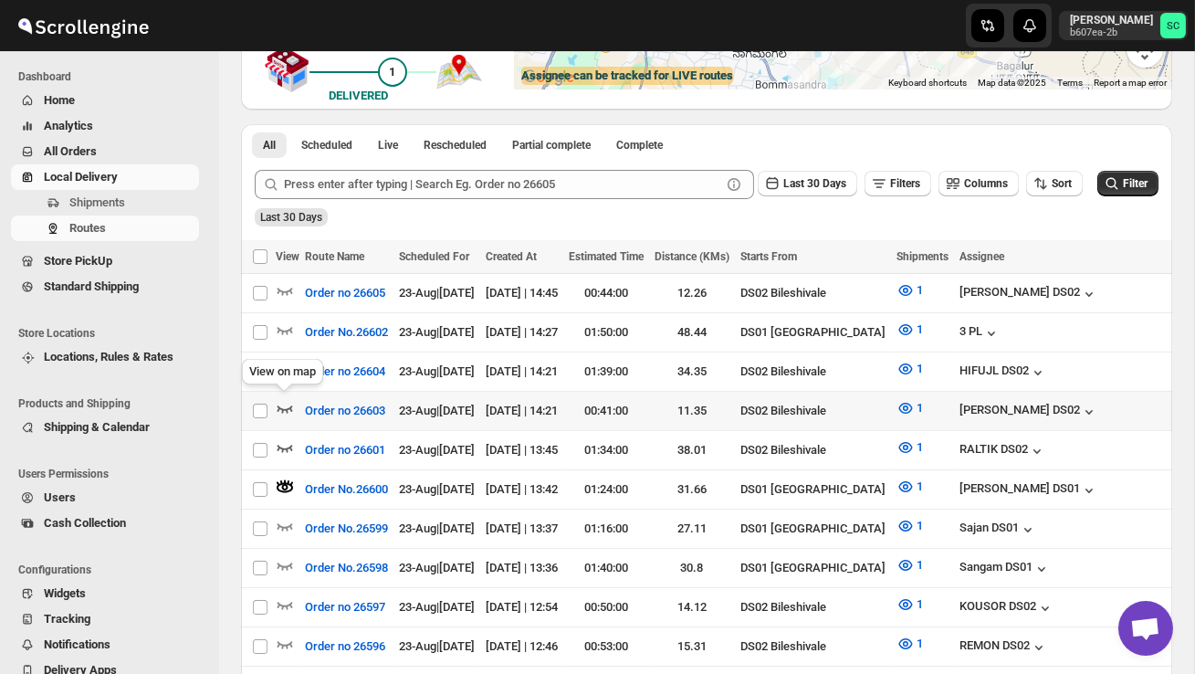
click at [277, 399] on icon "button" at bounding box center [285, 408] width 18 height 18
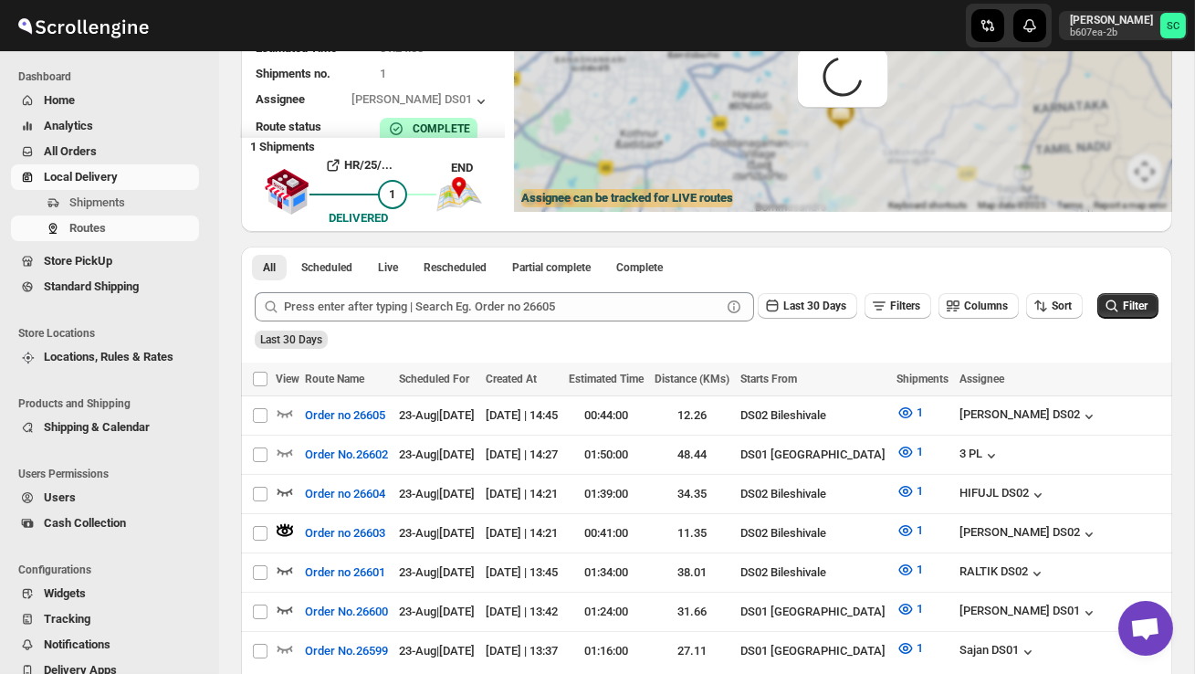
scroll to position [0, 0]
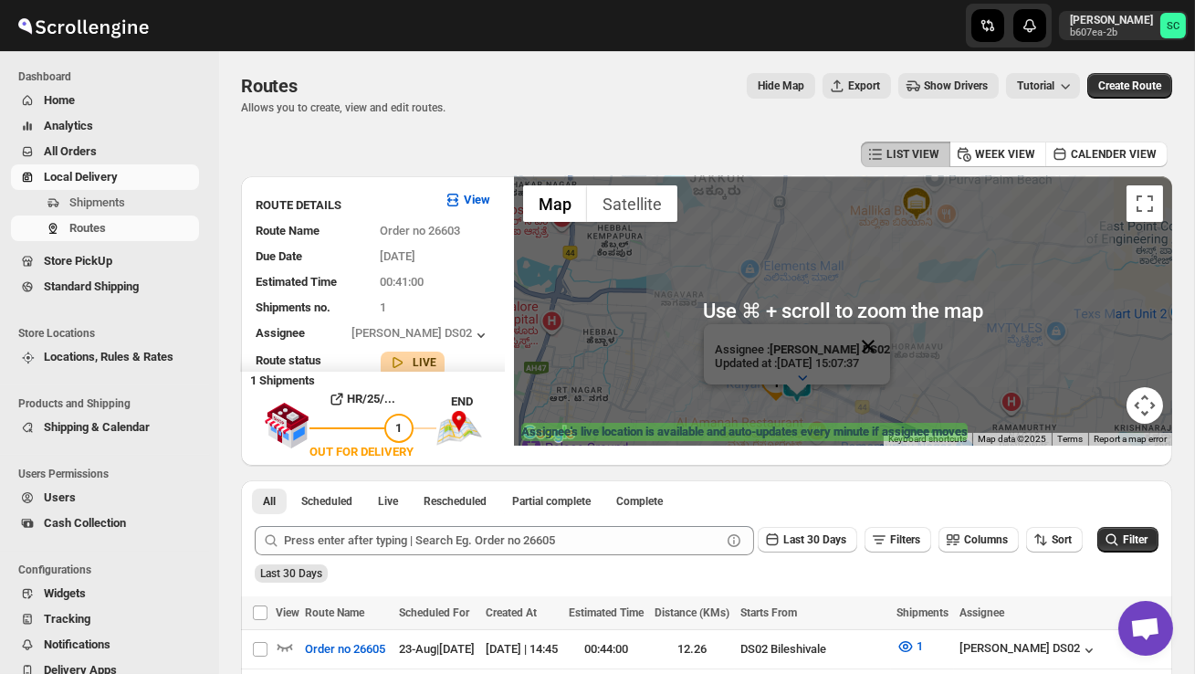
click at [867, 343] on button "Close" at bounding box center [868, 346] width 44 height 44
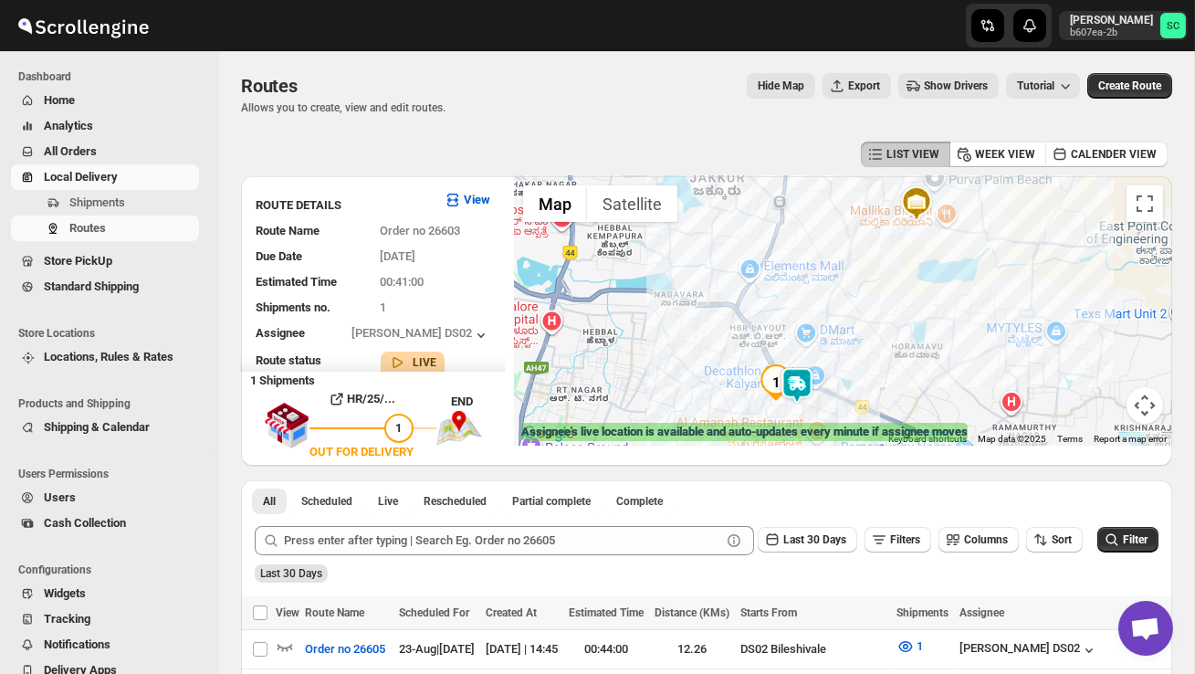
click at [829, 401] on div at bounding box center [843, 310] width 658 height 269
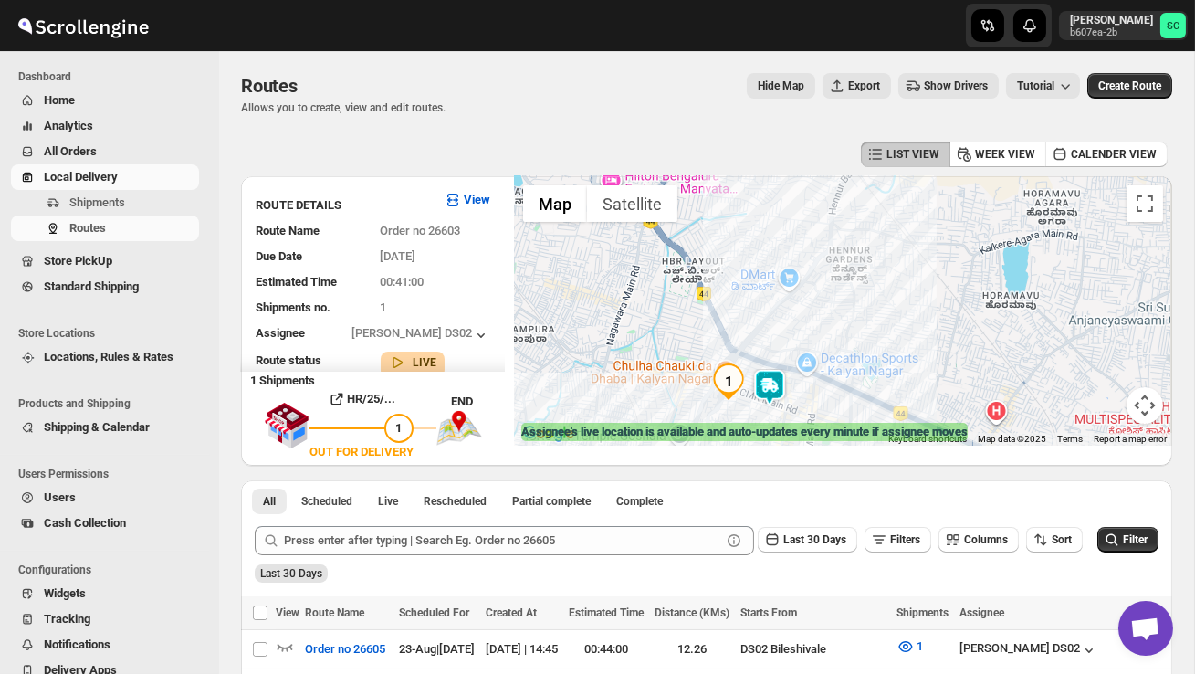
click at [828, 400] on div at bounding box center [843, 310] width 658 height 269
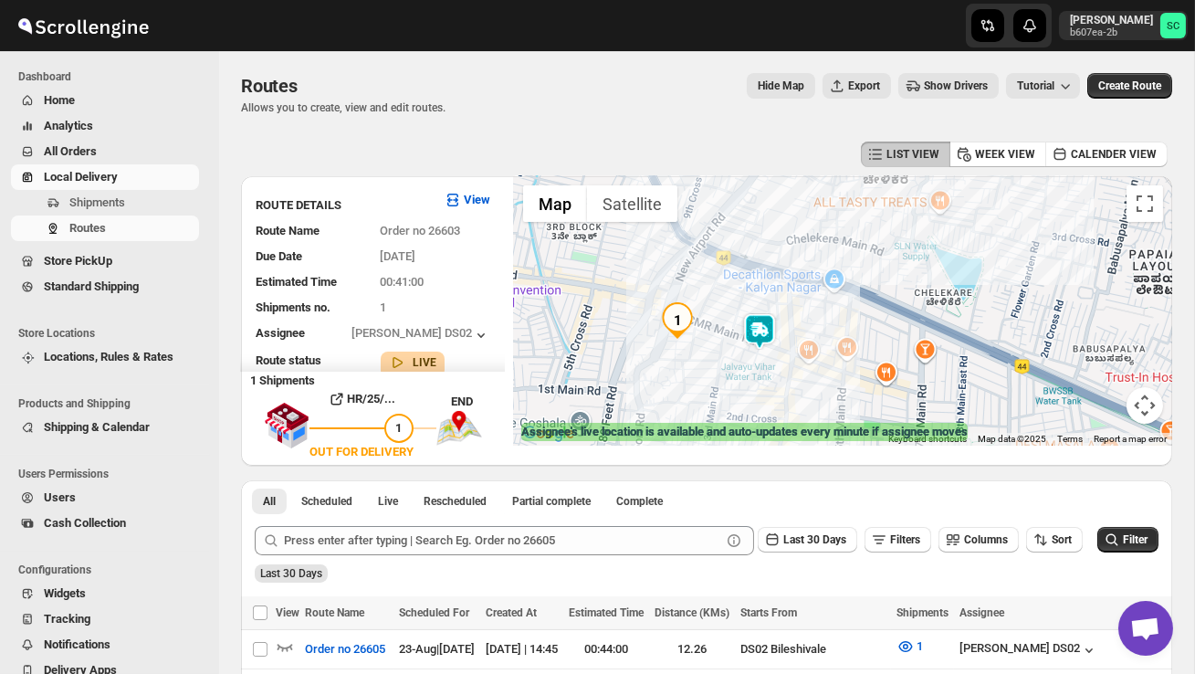
drag, startPoint x: 770, startPoint y: 396, endPoint x: 815, endPoint y: 329, distance: 81.0
click at [814, 330] on div at bounding box center [843, 310] width 658 height 269
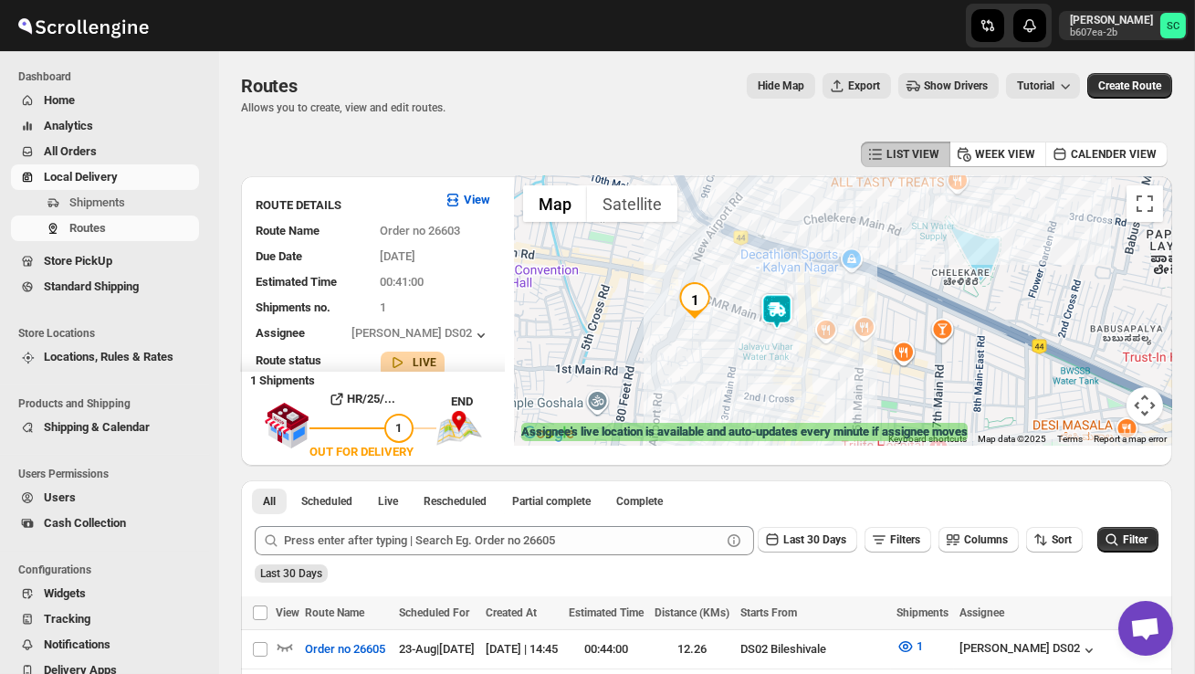
click at [790, 349] on div at bounding box center [843, 310] width 658 height 269
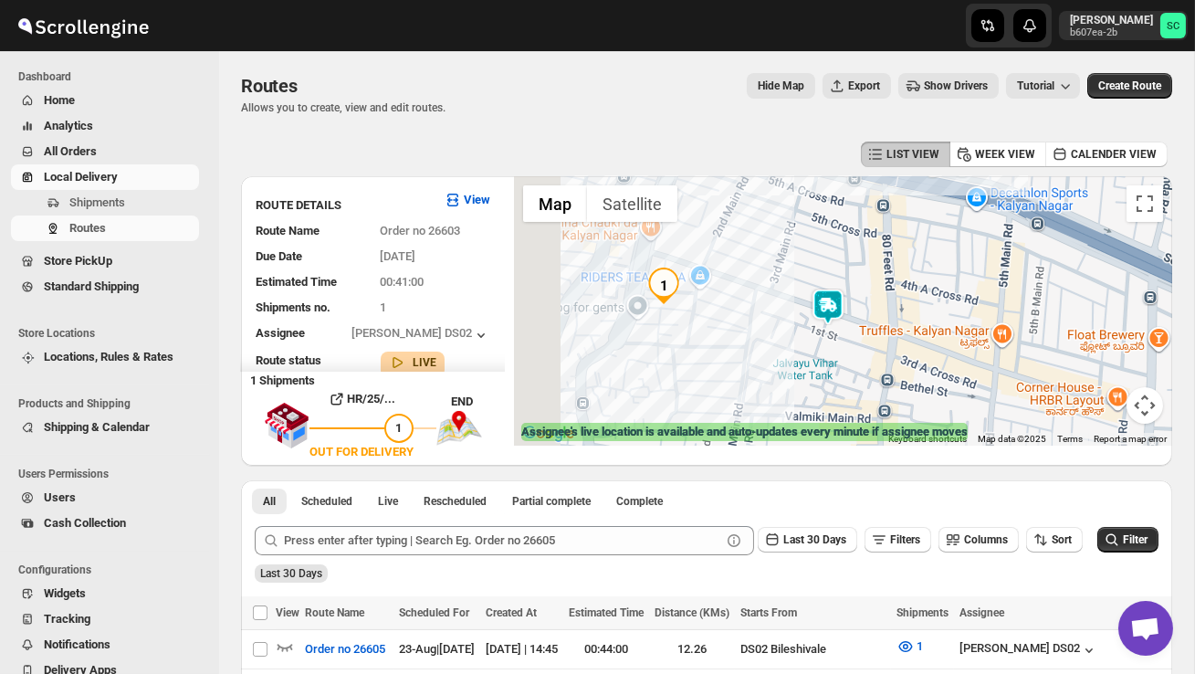
drag, startPoint x: 694, startPoint y: 342, endPoint x: 770, endPoint y: 361, distance: 78.0
click at [770, 362] on div at bounding box center [843, 310] width 658 height 269
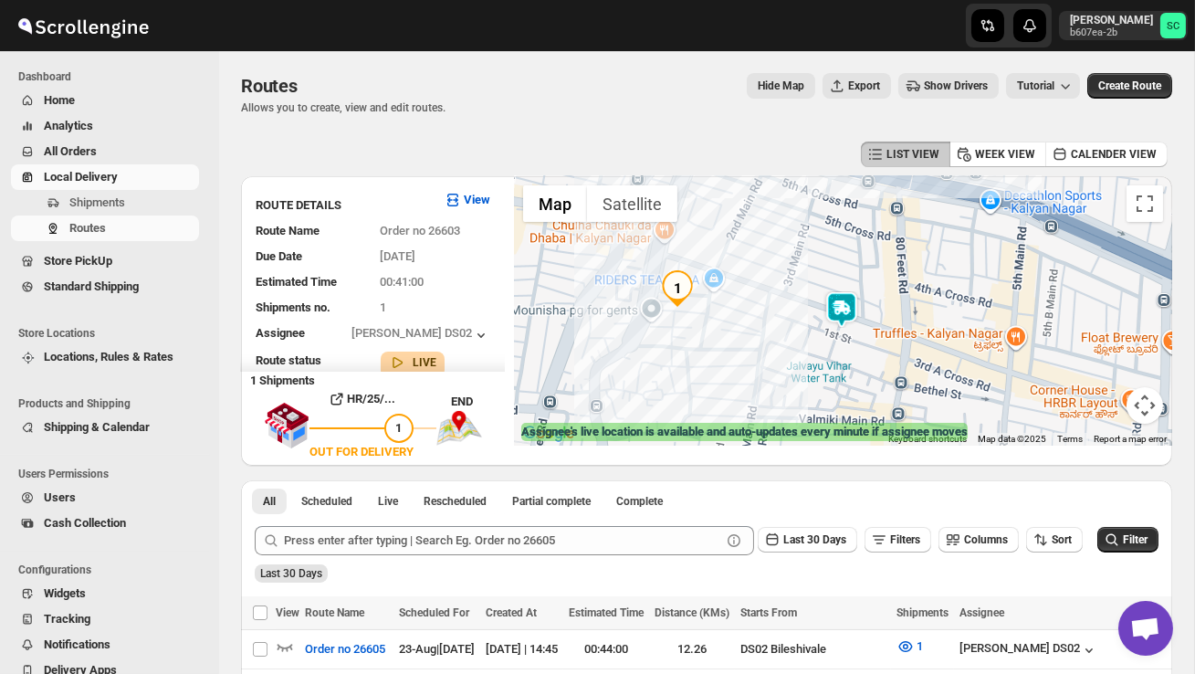
click at [703, 327] on div at bounding box center [843, 310] width 658 height 269
click at [693, 276] on img "1" at bounding box center [677, 288] width 37 height 37
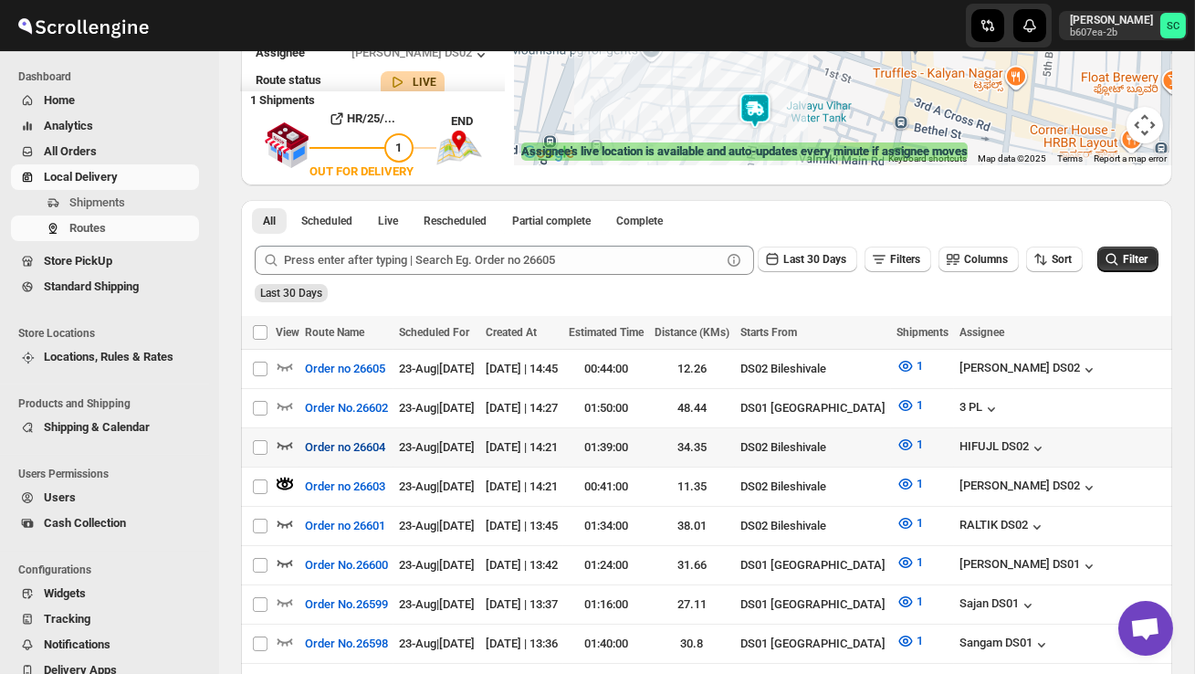
scroll to position [282, 0]
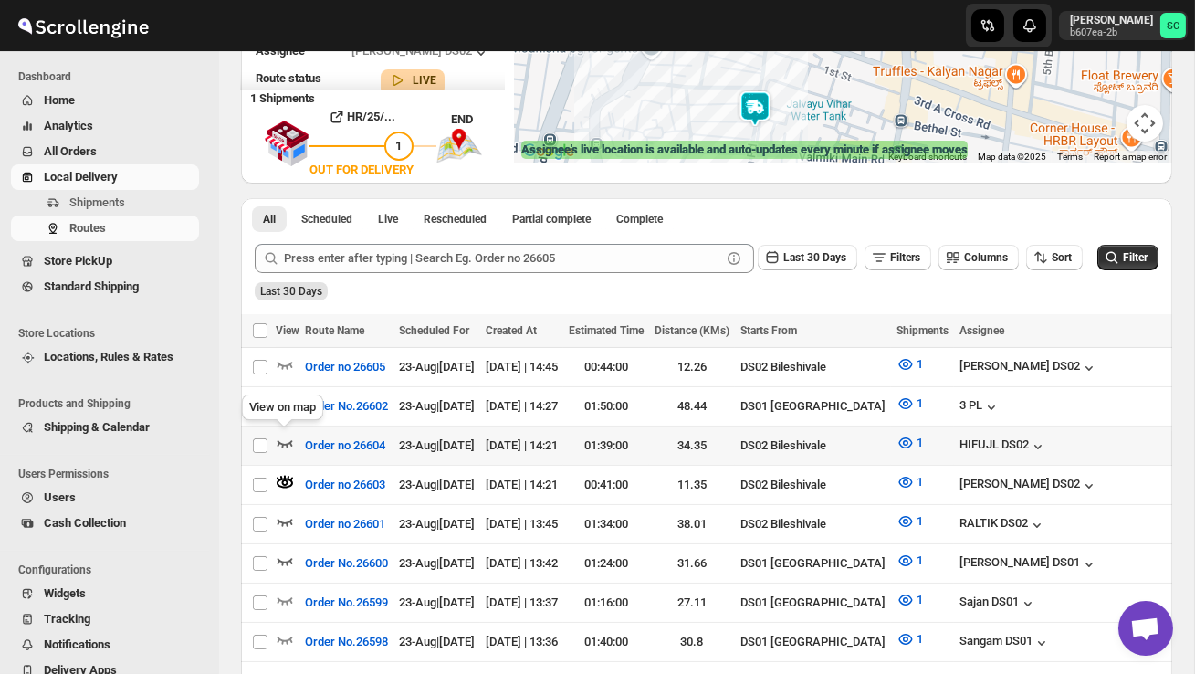
click at [289, 435] on icon "button" at bounding box center [285, 443] width 18 height 18
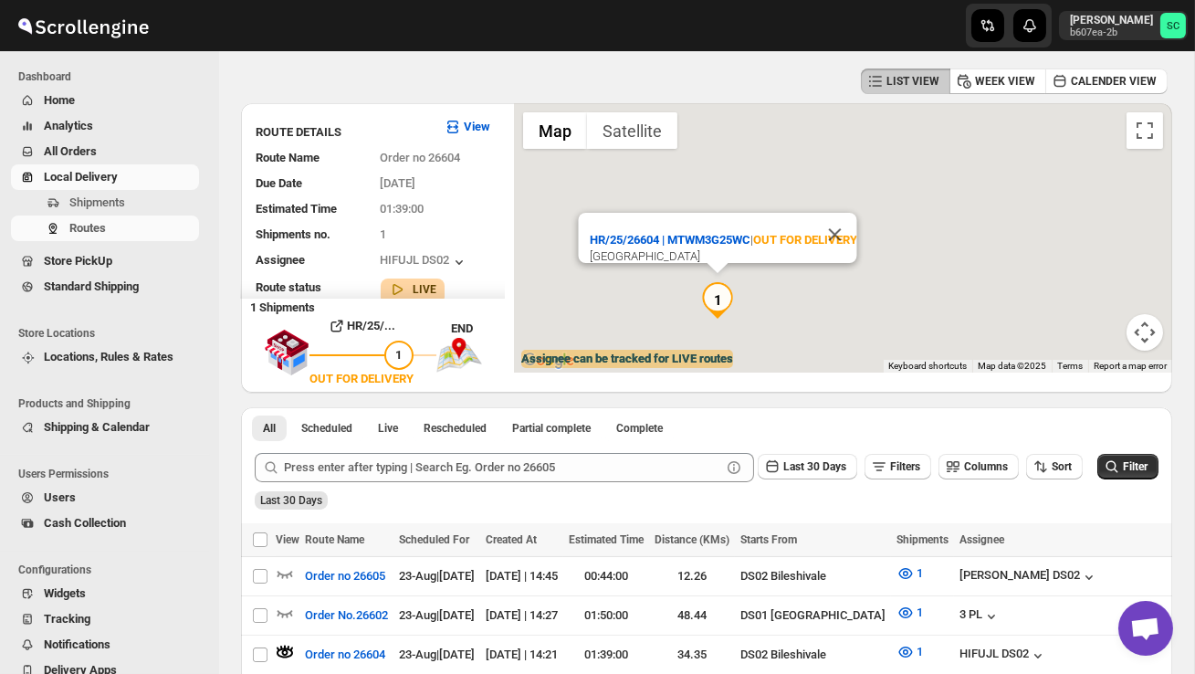
scroll to position [0, 0]
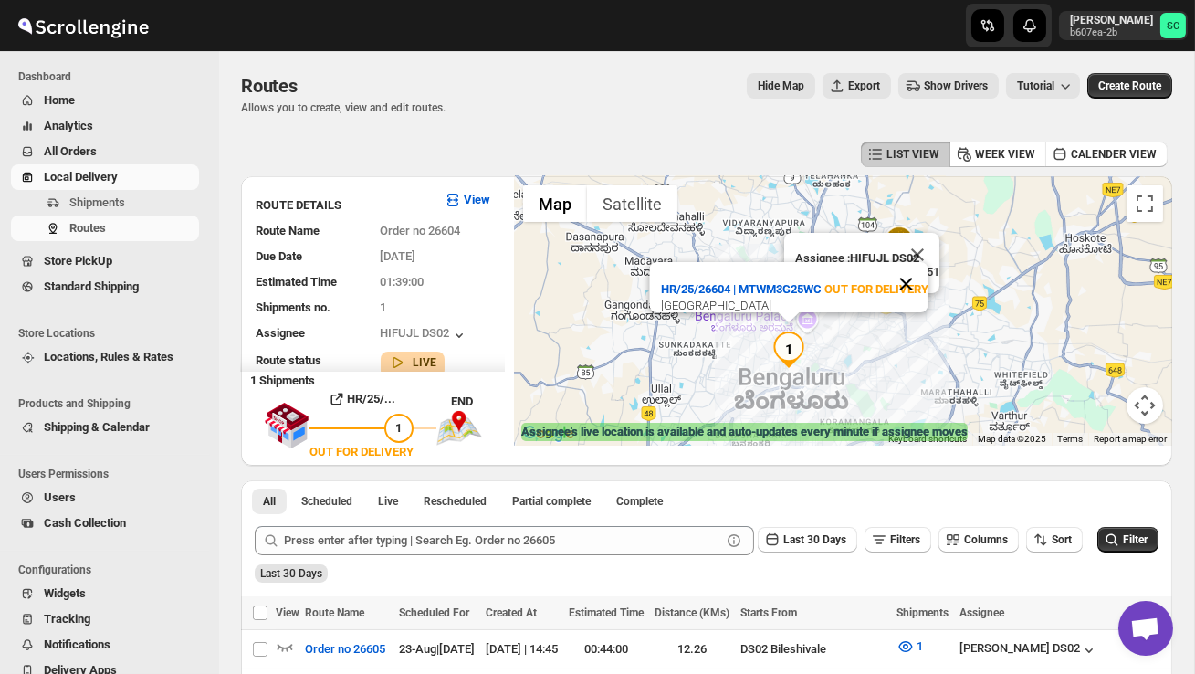
click at [908, 262] on button "Close" at bounding box center [906, 284] width 44 height 44
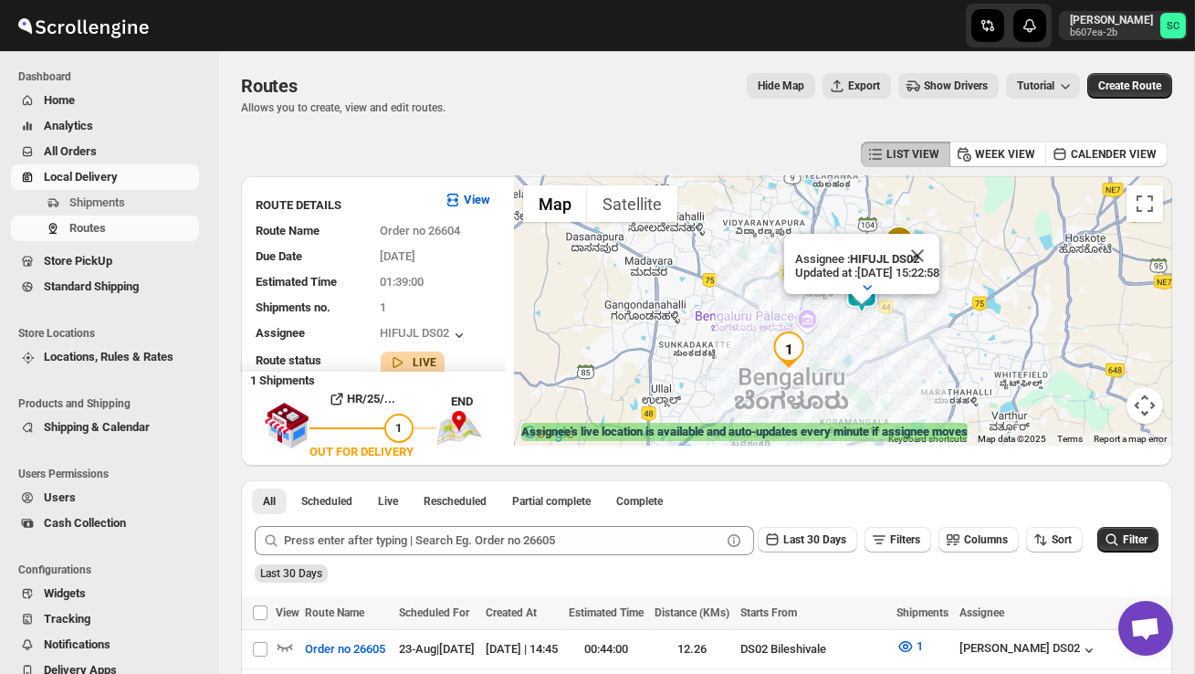
click at [883, 39] on div "Sanjay chetri b607ea-2b SC" at bounding box center [1006, 25] width 379 height 51
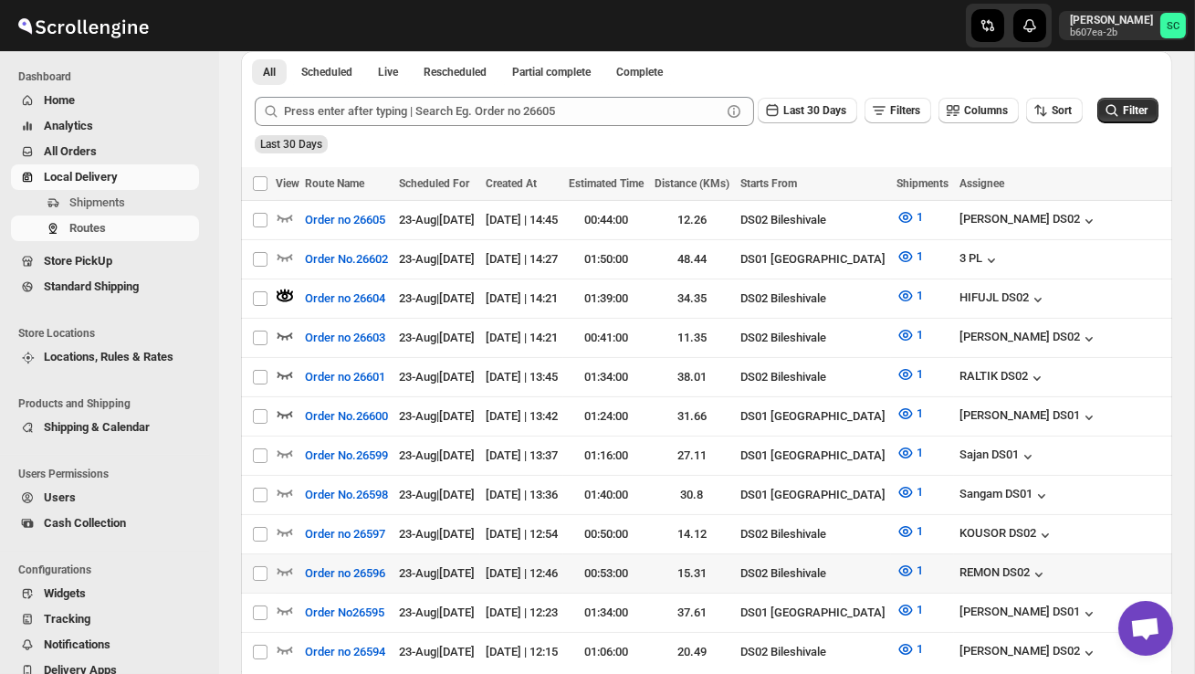
scroll to position [436, 0]
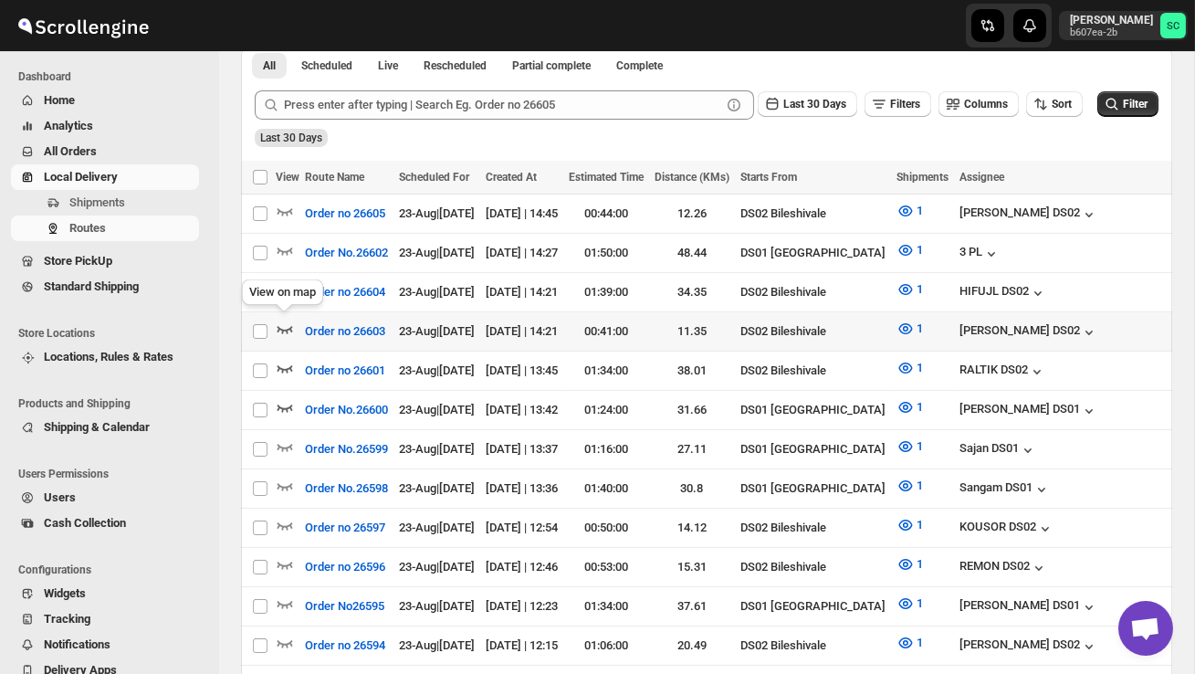
click at [290, 326] on icon "button" at bounding box center [286, 329] width 16 height 7
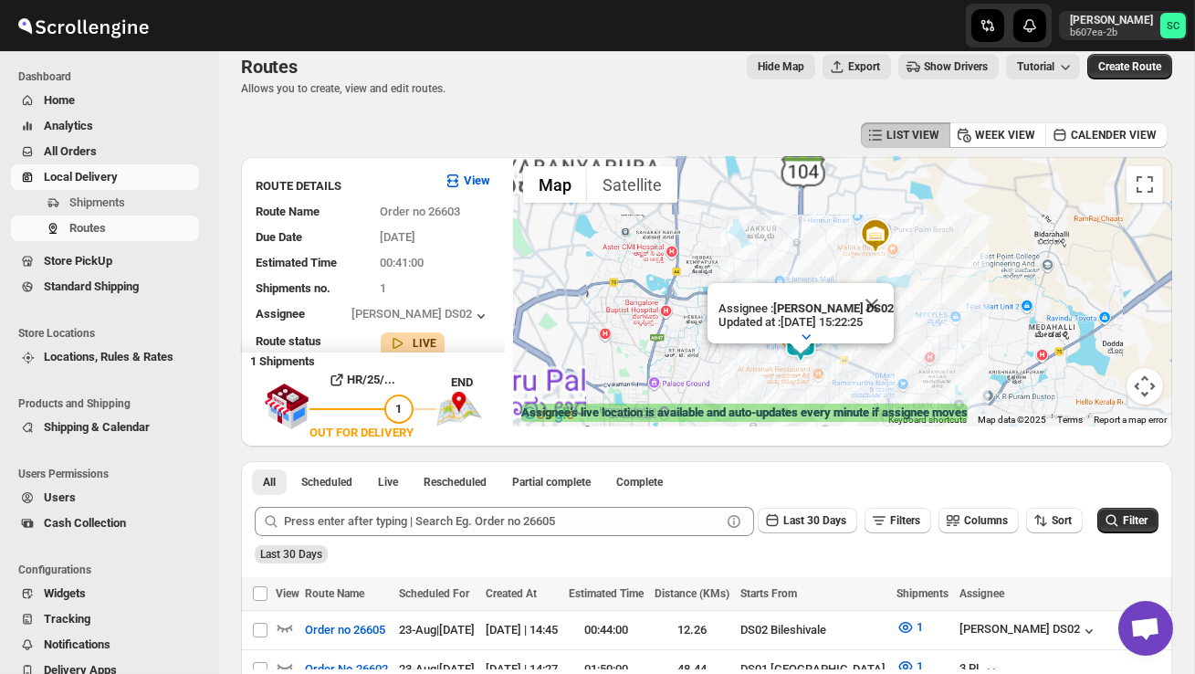
scroll to position [0, 0]
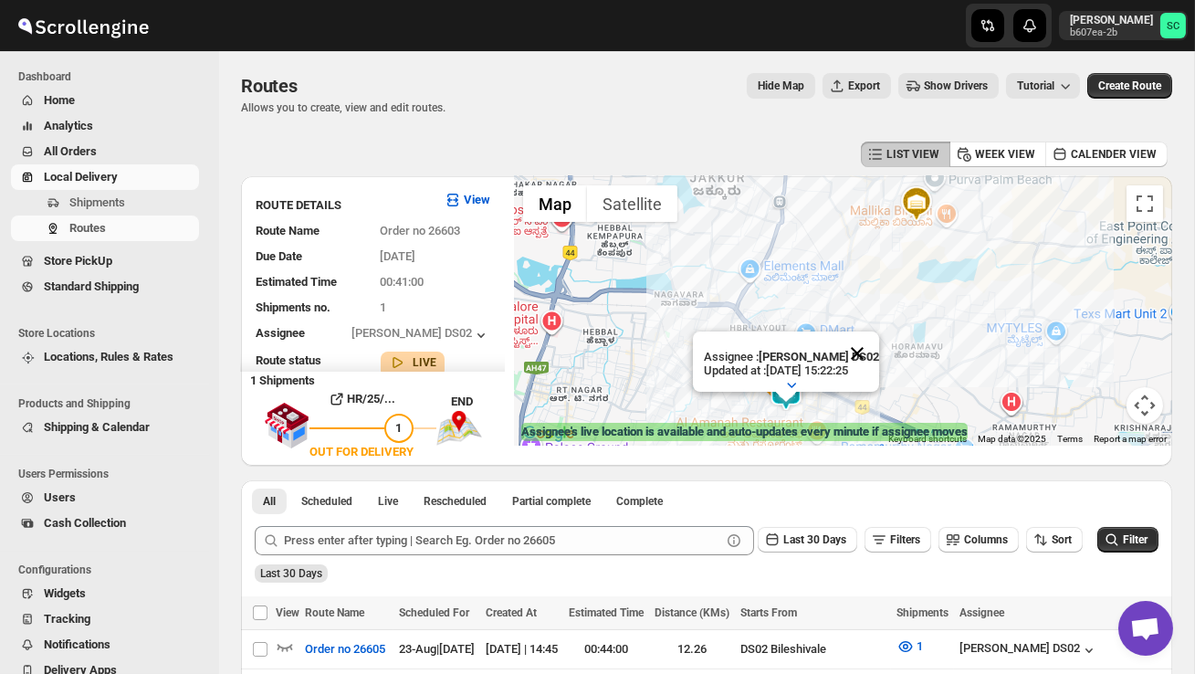
click at [861, 350] on button "Close" at bounding box center [858, 353] width 44 height 44
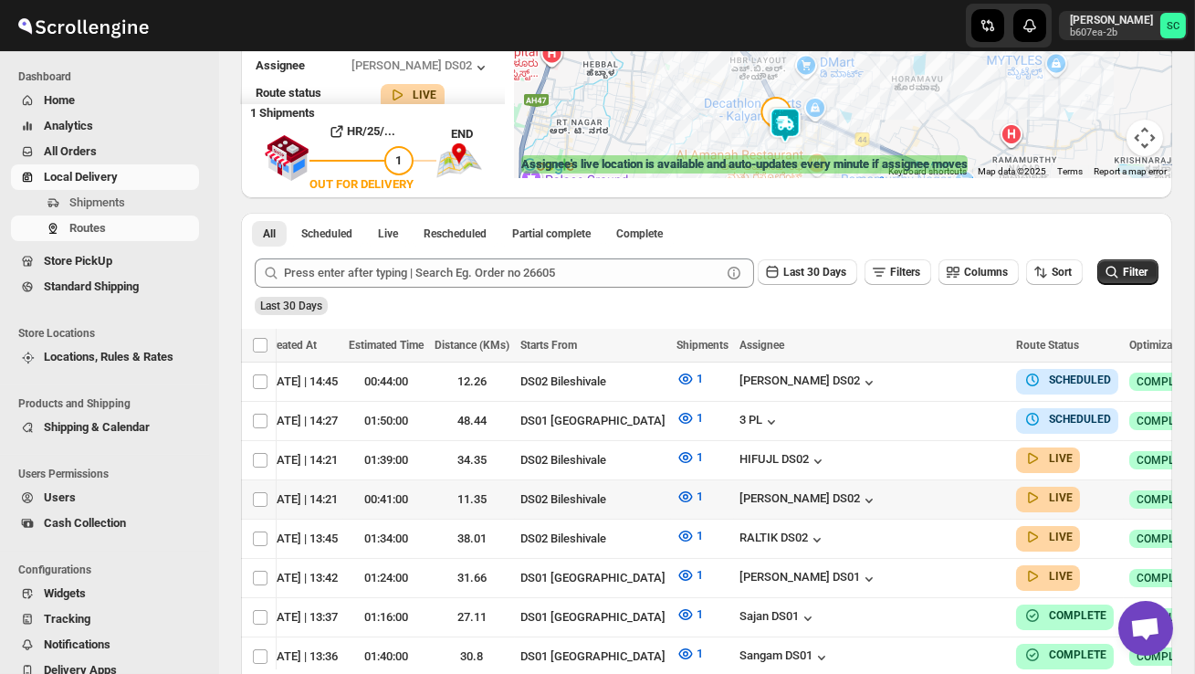
scroll to position [0, 244]
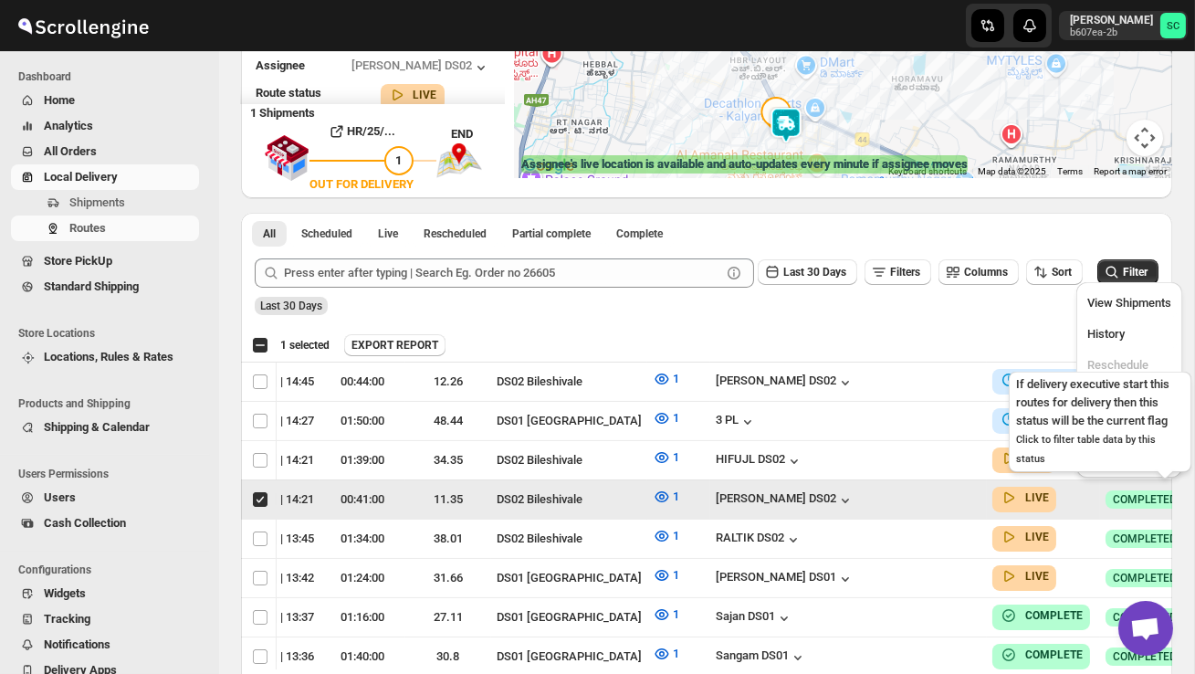
scroll to position [0, 1]
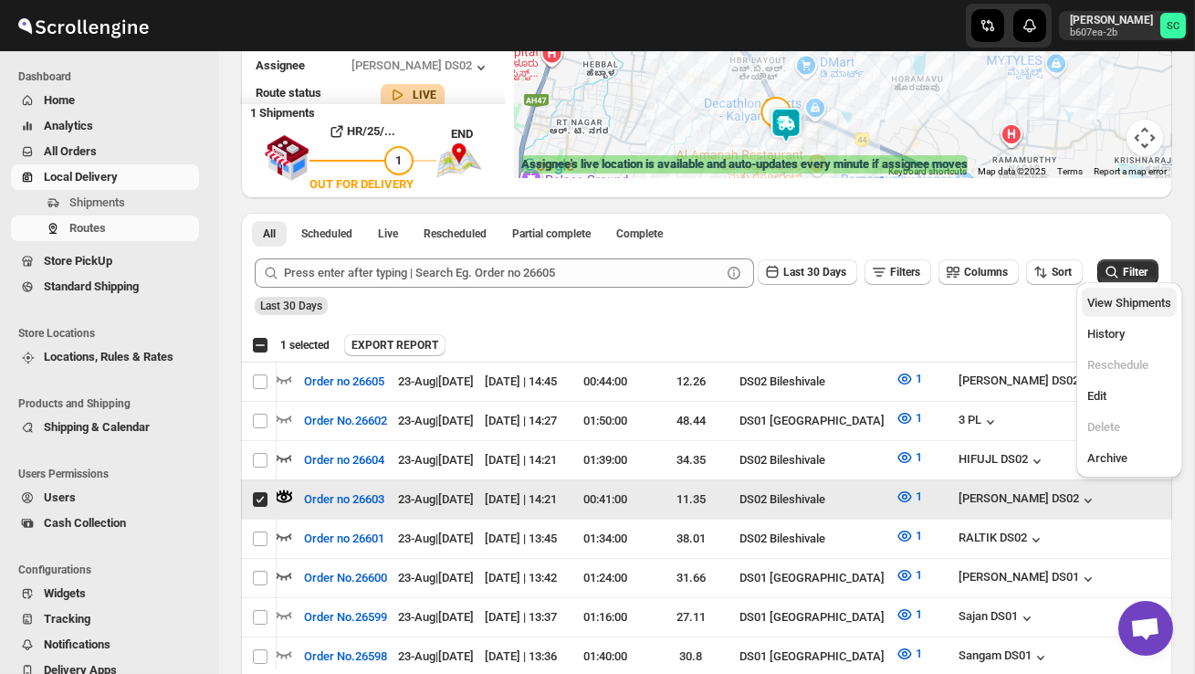
click at [1121, 303] on span "View Shipments" at bounding box center [1130, 303] width 84 height 14
checkbox input "false"
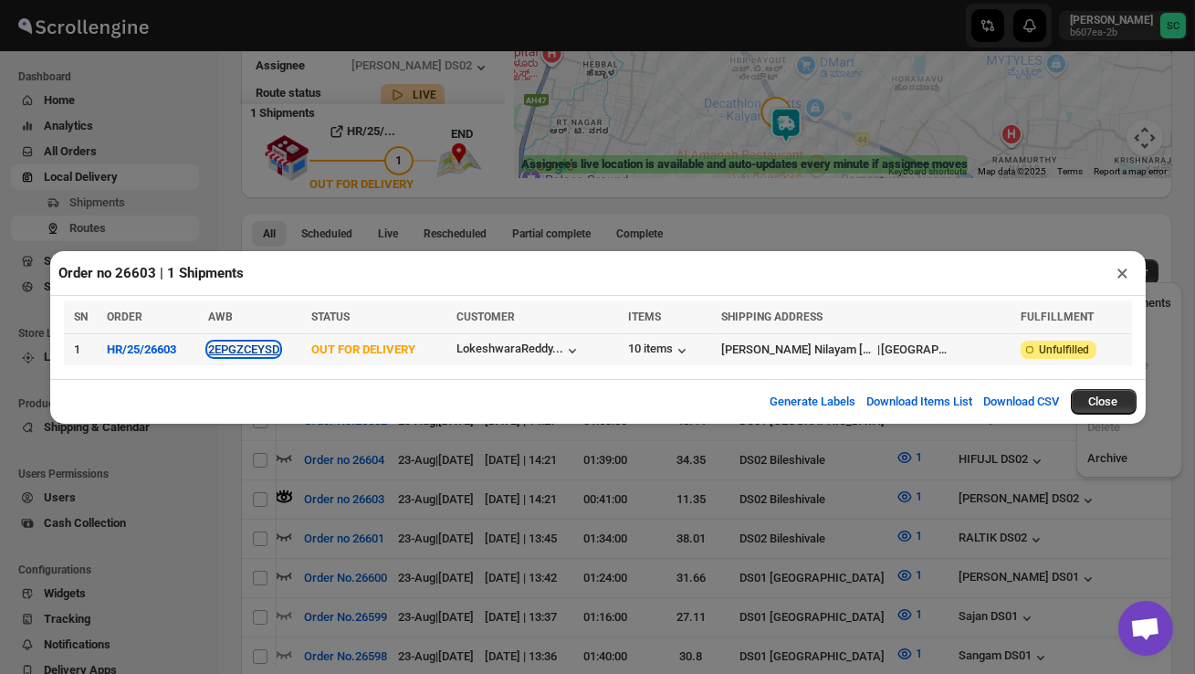
click at [261, 349] on button "2EPGZCEYSD" at bounding box center [243, 349] width 71 height 14
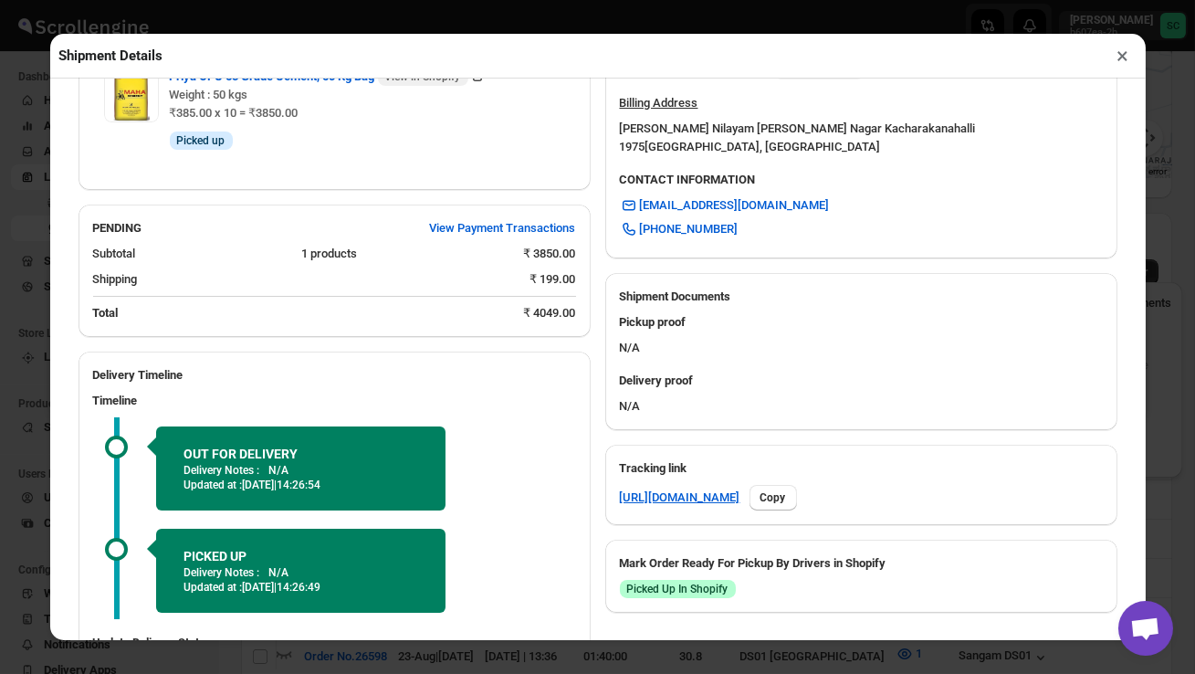
scroll to position [713, 0]
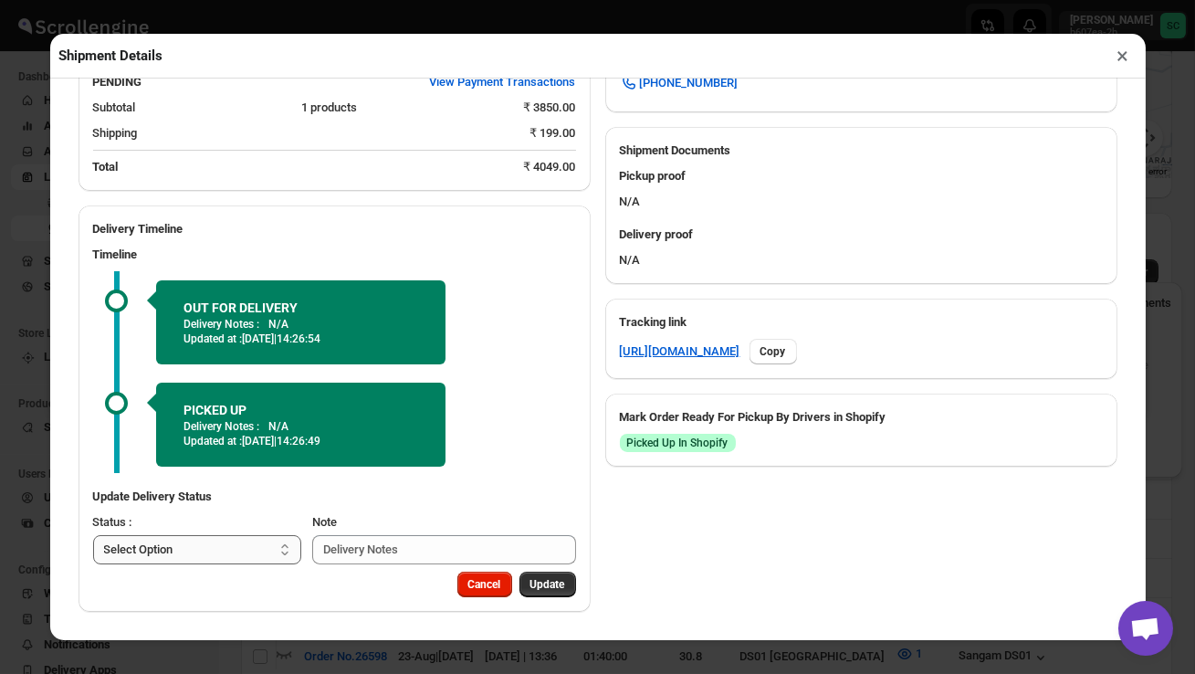
click at [208, 551] on select "Select Option PICKED UP OUT FOR DELIVERY RESCHEDULE DELIVERED CANCELLED" at bounding box center [197, 549] width 209 height 29
click at [1127, 51] on button "×" at bounding box center [1123, 56] width 26 height 26
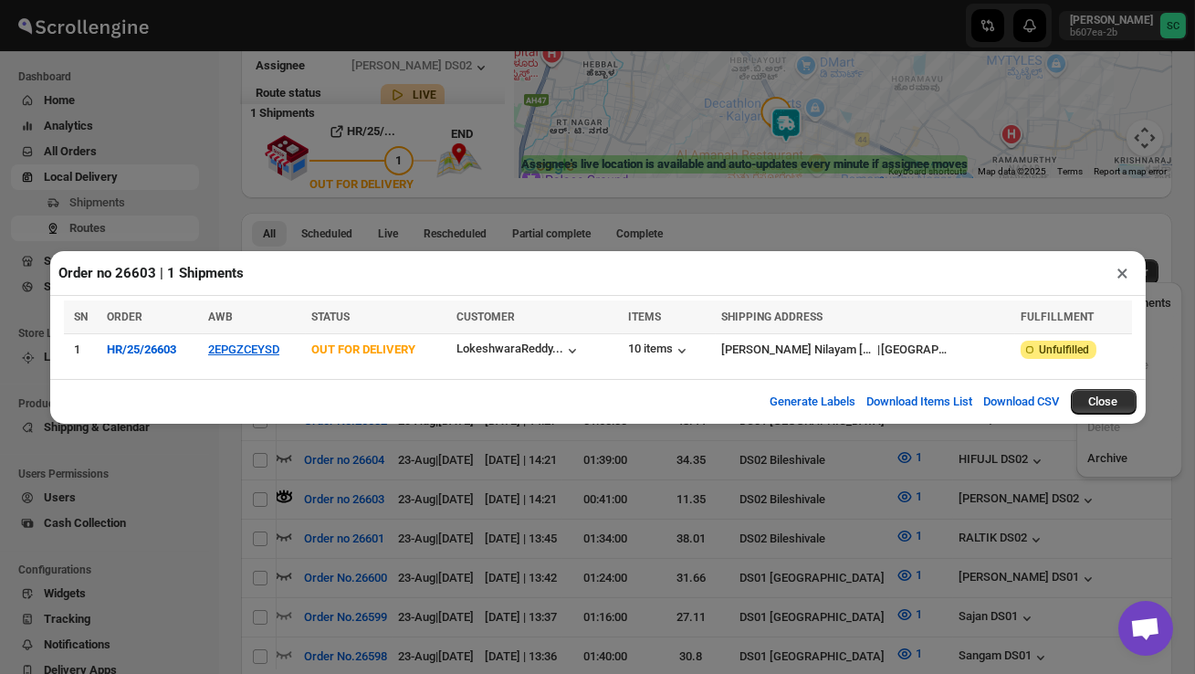
click at [1126, 270] on button "×" at bounding box center [1123, 273] width 26 height 26
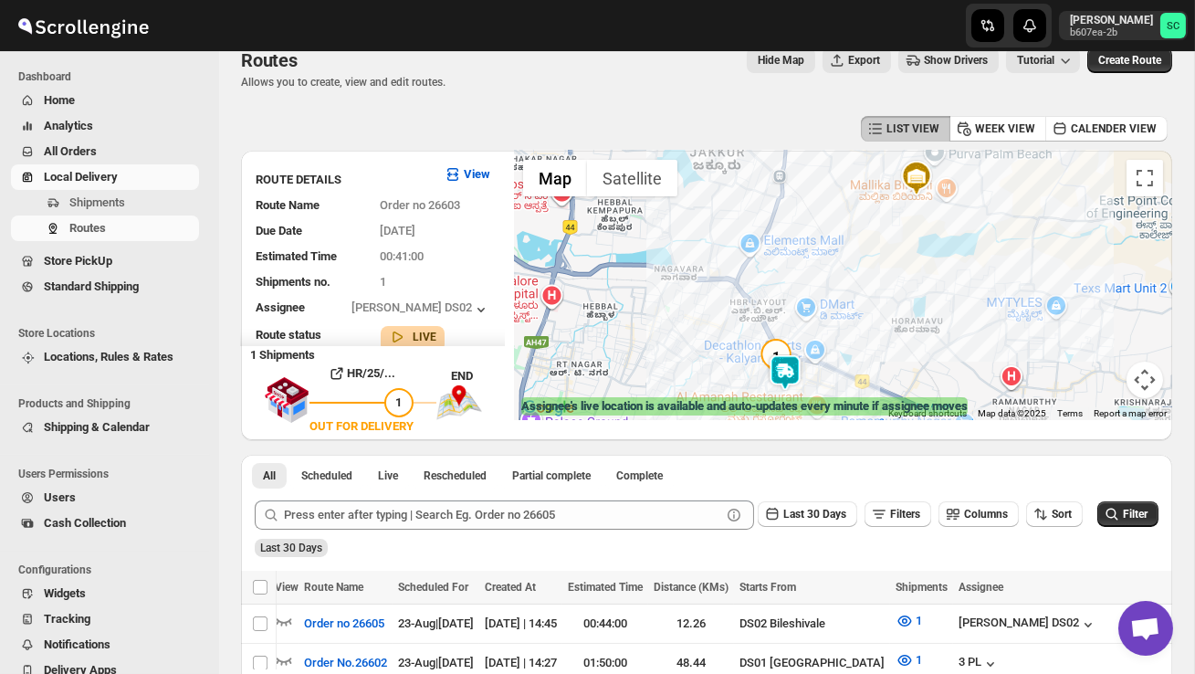
scroll to position [21, 0]
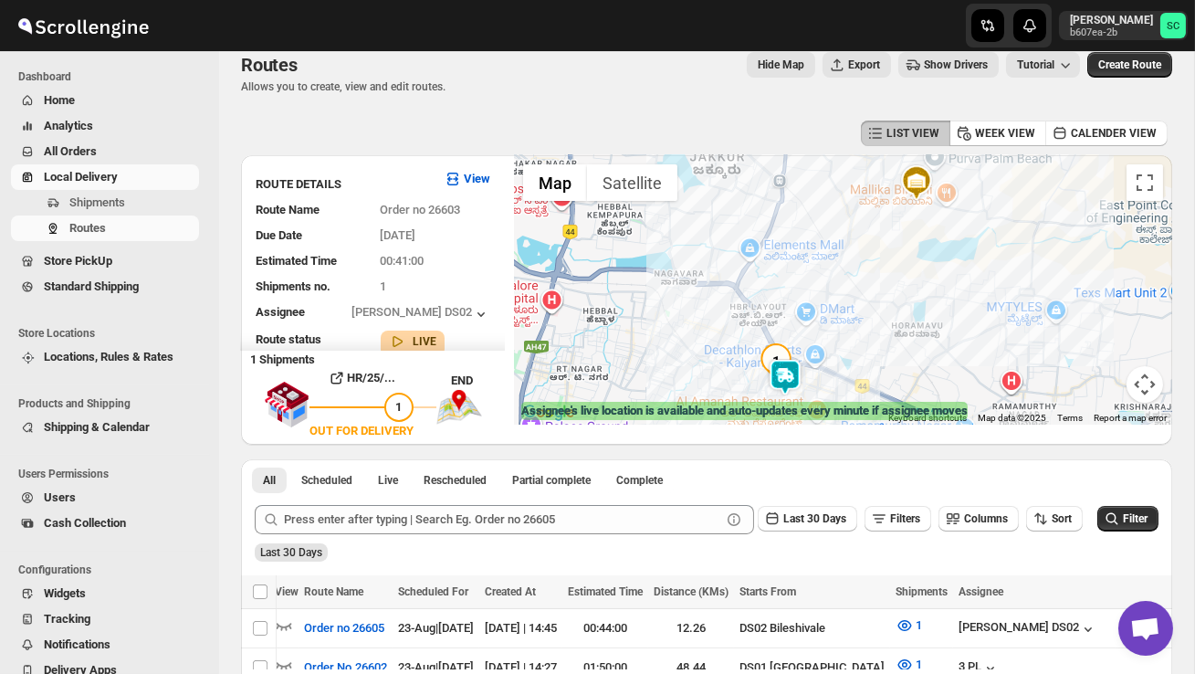
click at [741, 352] on div at bounding box center [843, 289] width 658 height 269
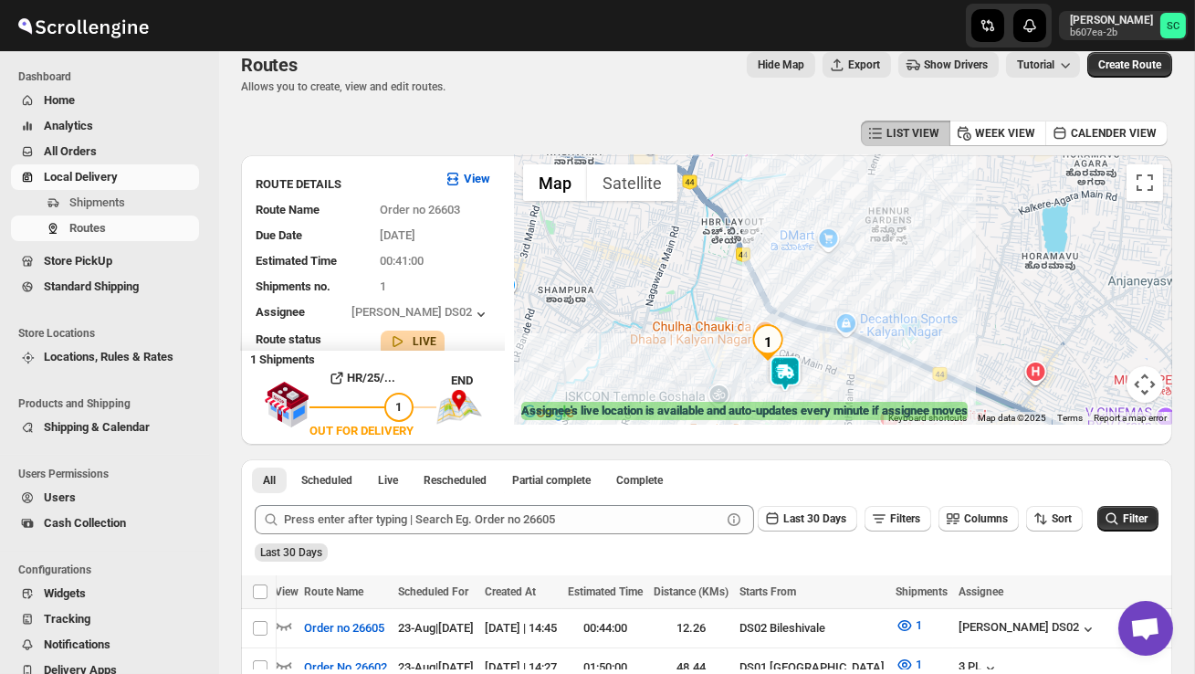
drag, startPoint x: 796, startPoint y: 384, endPoint x: 737, endPoint y: 328, distance: 81.4
click at [740, 330] on div at bounding box center [843, 289] width 658 height 269
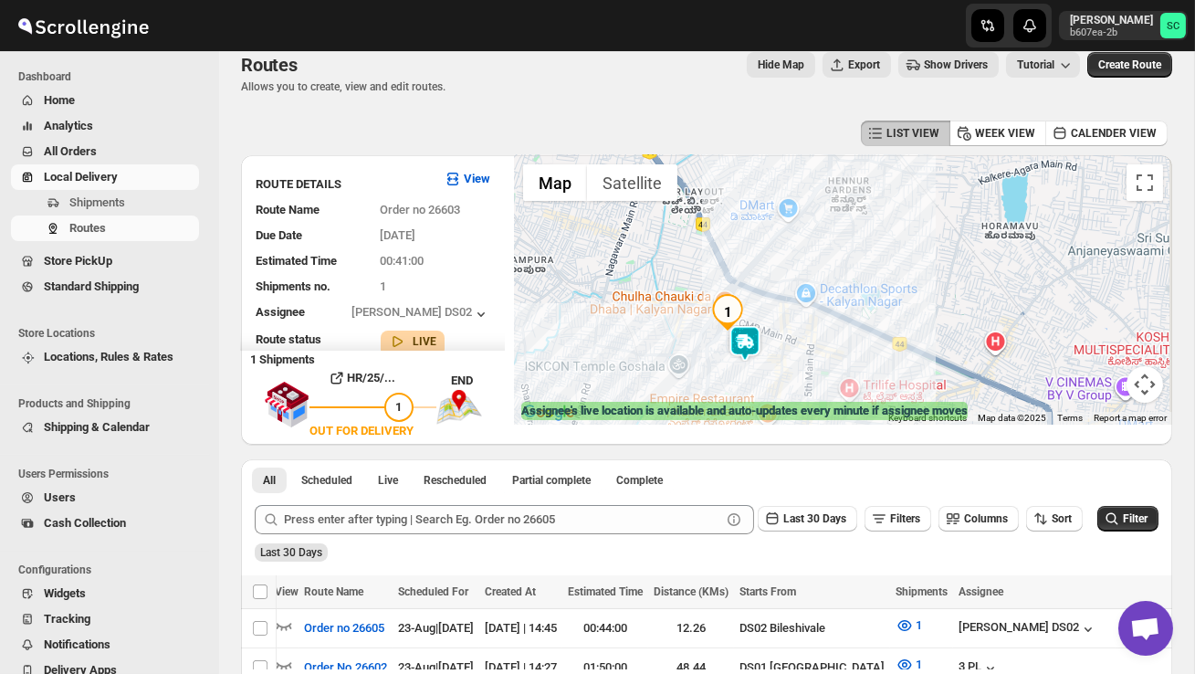
click at [741, 353] on img at bounding box center [745, 343] width 37 height 37
click at [703, 342] on div "To navigate, press the arrow keys." at bounding box center [843, 289] width 658 height 269
click at [703, 342] on div at bounding box center [843, 289] width 658 height 269
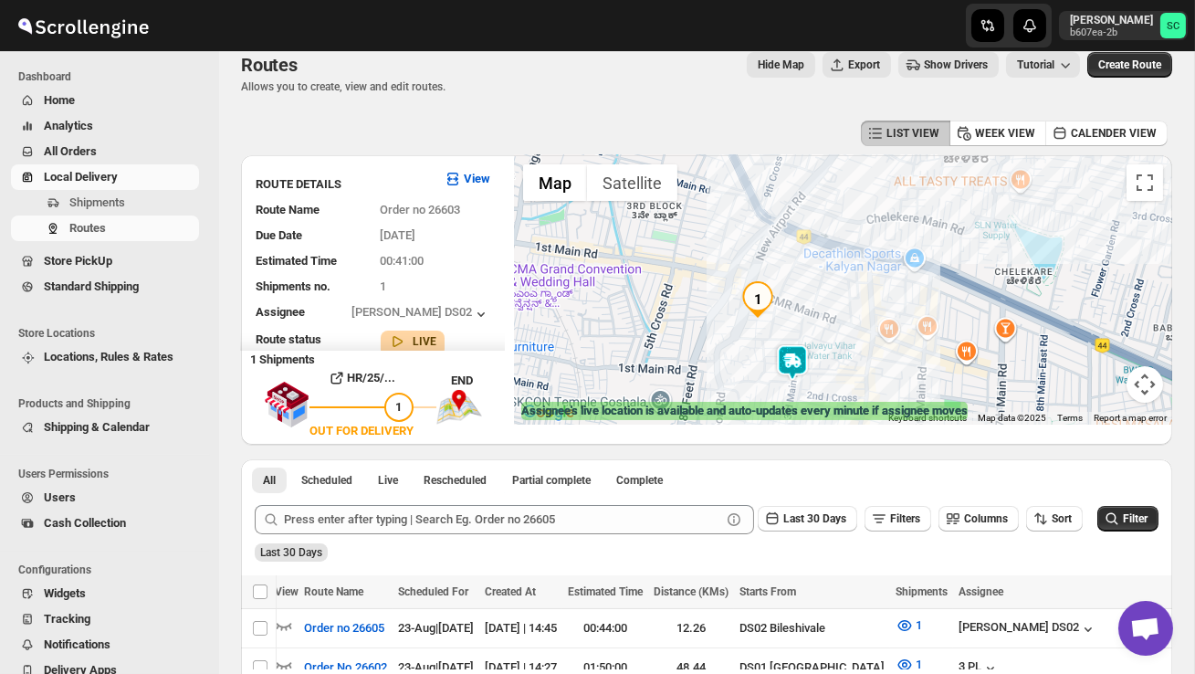
click at [703, 342] on div at bounding box center [843, 289] width 658 height 269
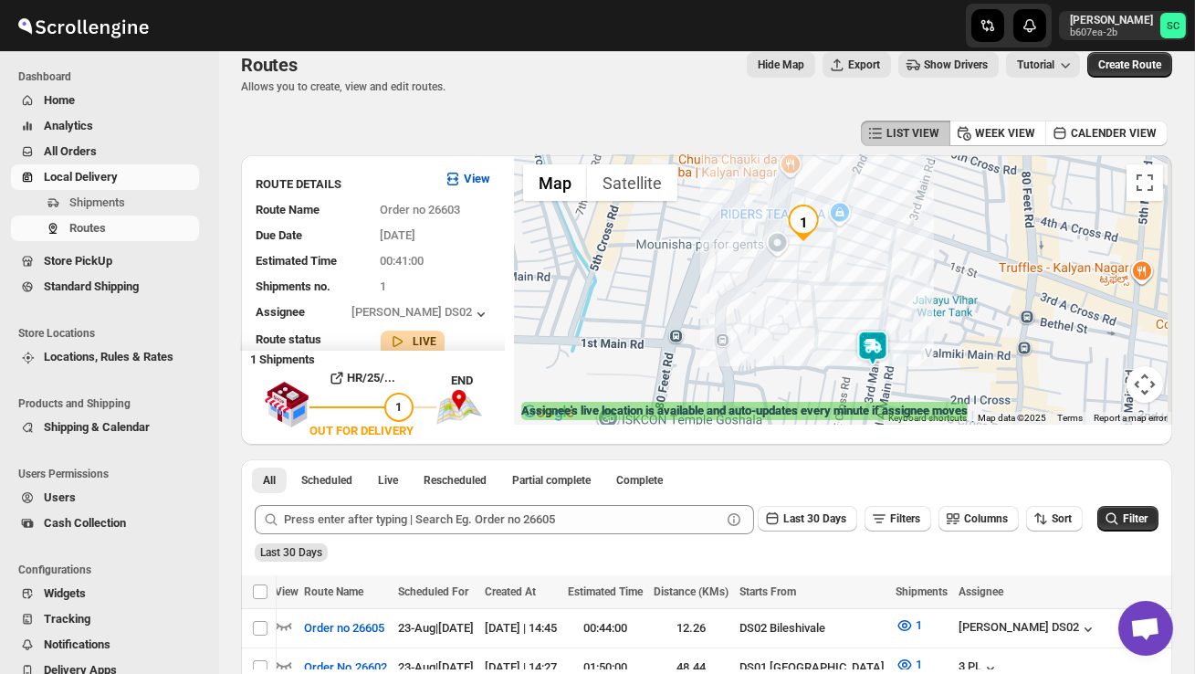
drag, startPoint x: 814, startPoint y: 392, endPoint x: 776, endPoint y: 301, distance: 97.8
click at [777, 302] on div at bounding box center [843, 289] width 658 height 269
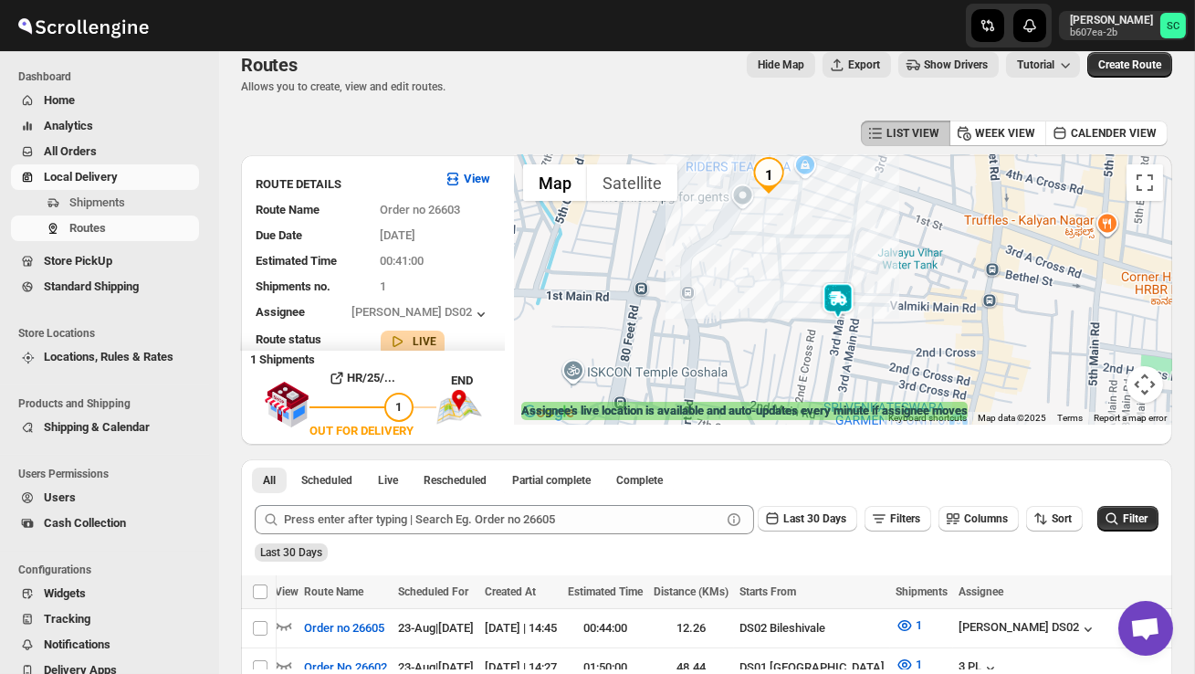
click at [847, 288] on img at bounding box center [838, 300] width 37 height 37
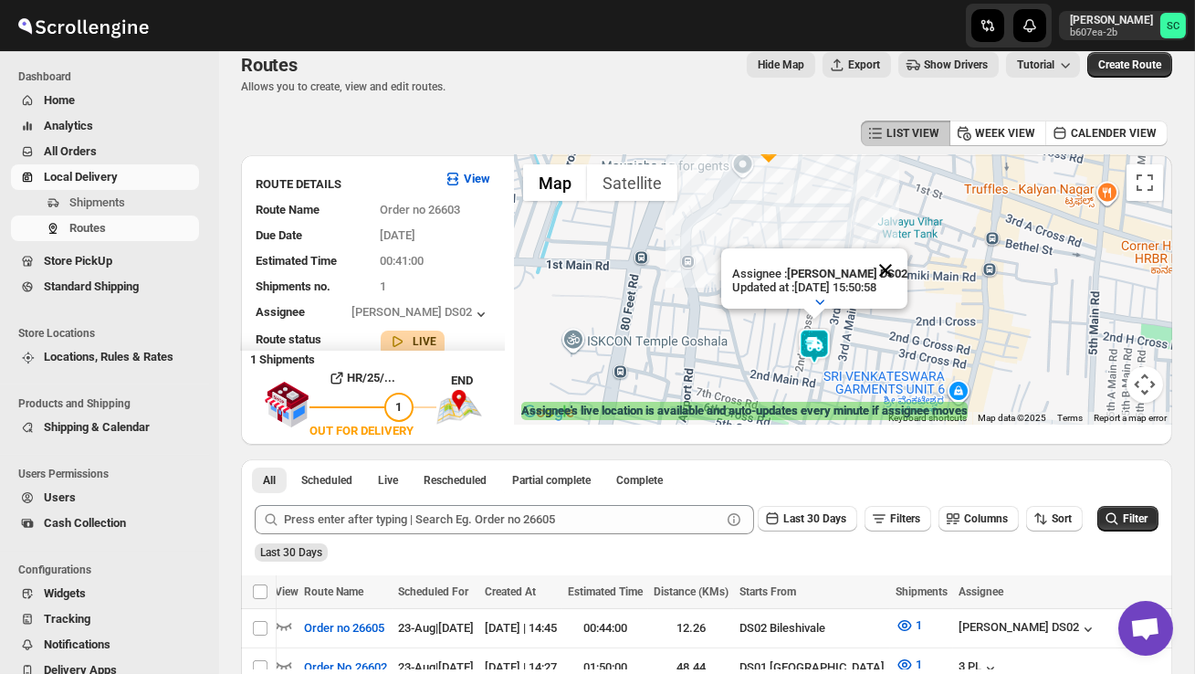
click at [895, 273] on button "Close" at bounding box center [886, 270] width 44 height 44
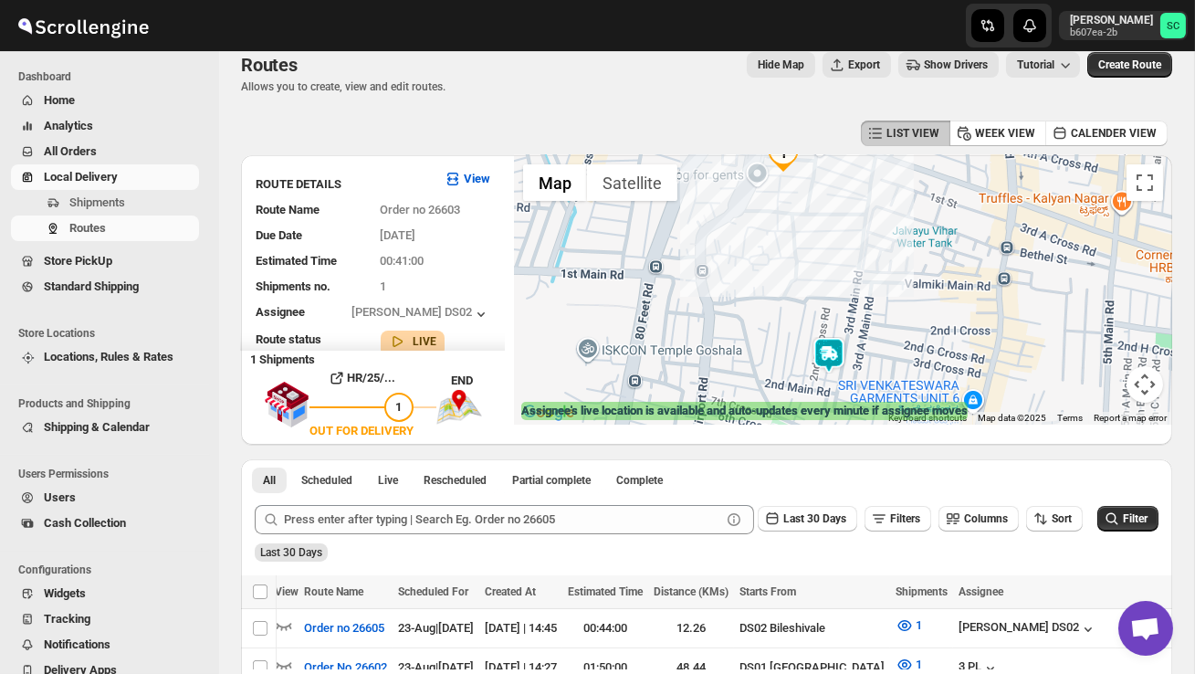
drag, startPoint x: 878, startPoint y: 342, endPoint x: 917, endPoint y: 364, distance: 44.6
click at [917, 366] on div at bounding box center [843, 289] width 658 height 269
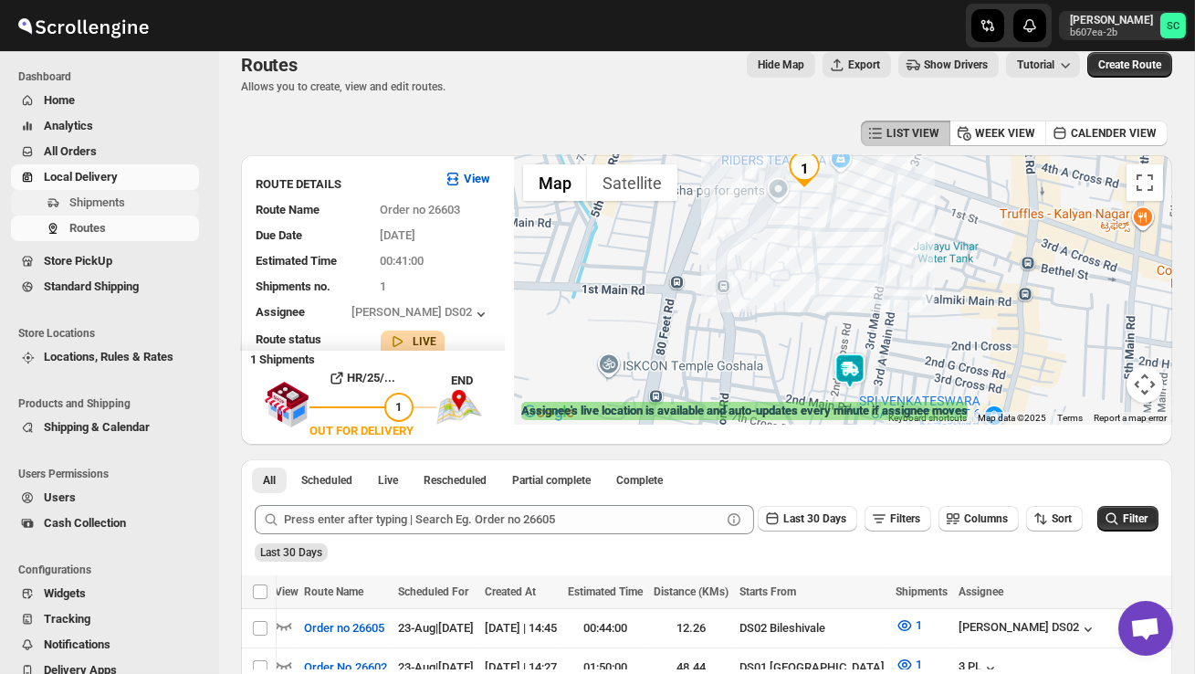
click at [116, 204] on span "Shipments" at bounding box center [97, 202] width 56 height 14
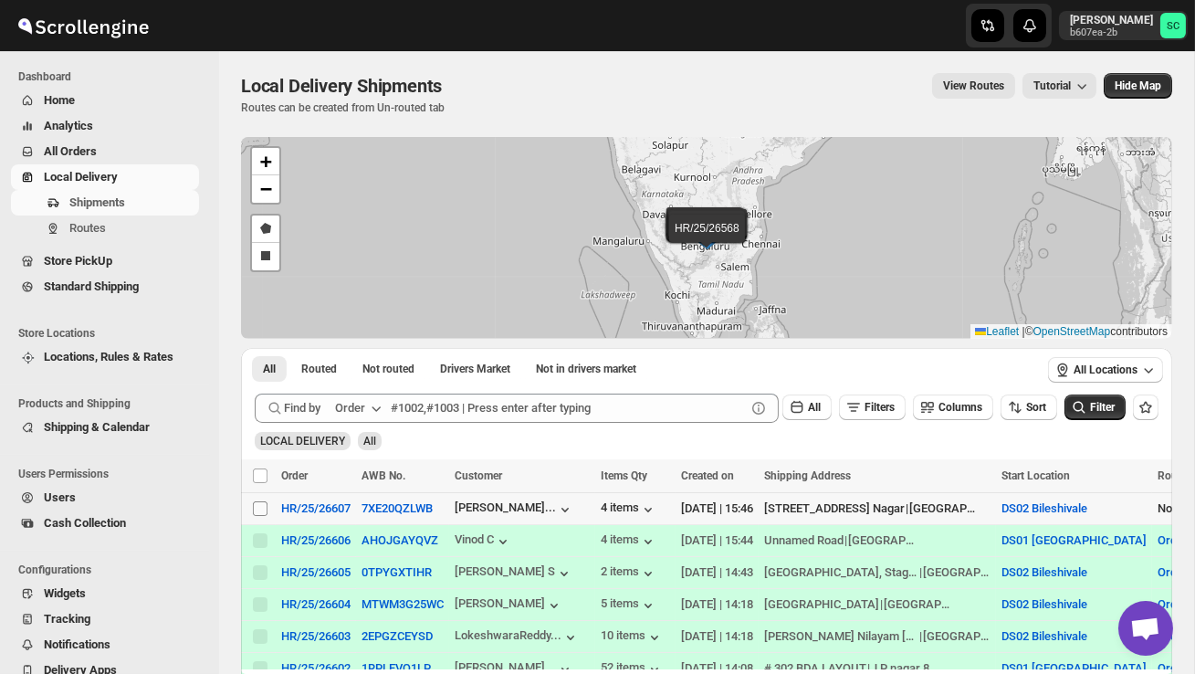
click at [252, 504] on span at bounding box center [260, 508] width 16 height 16
click at [253, 504] on input "Select shipment" at bounding box center [260, 508] width 15 height 15
click at [260, 509] on input "Select shipment" at bounding box center [260, 508] width 15 height 15
checkbox input "true"
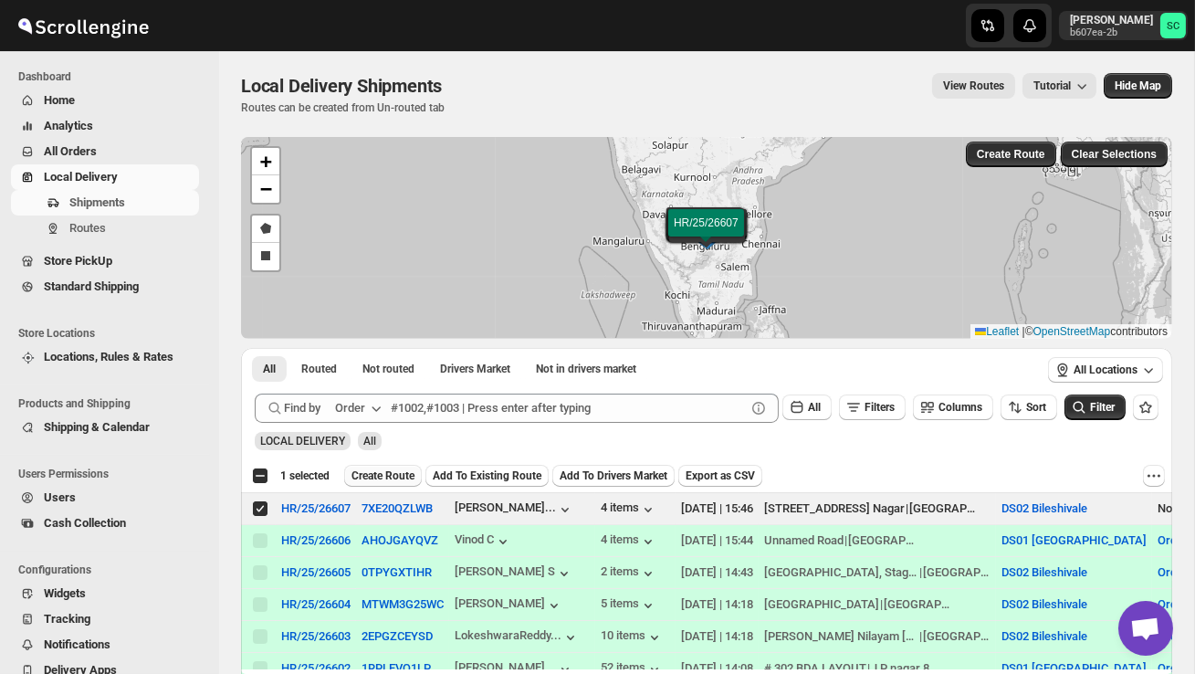
click at [406, 478] on span "Create Route" at bounding box center [383, 475] width 63 height 15
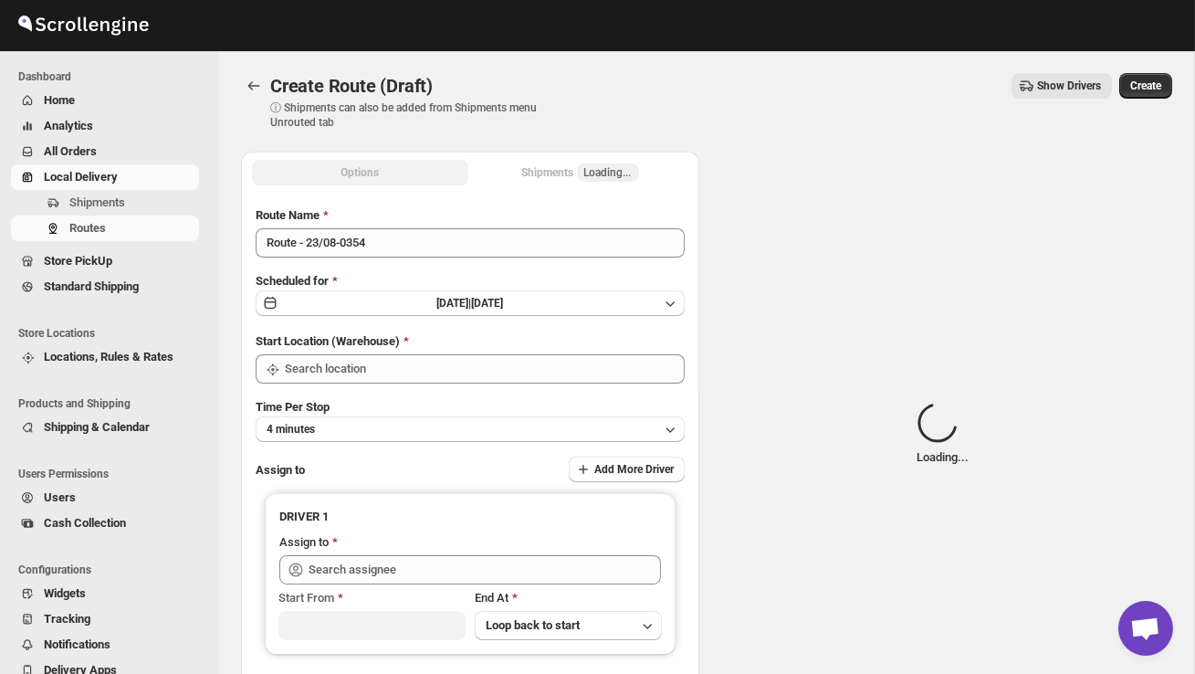
type input "DS02 Bileshivale"
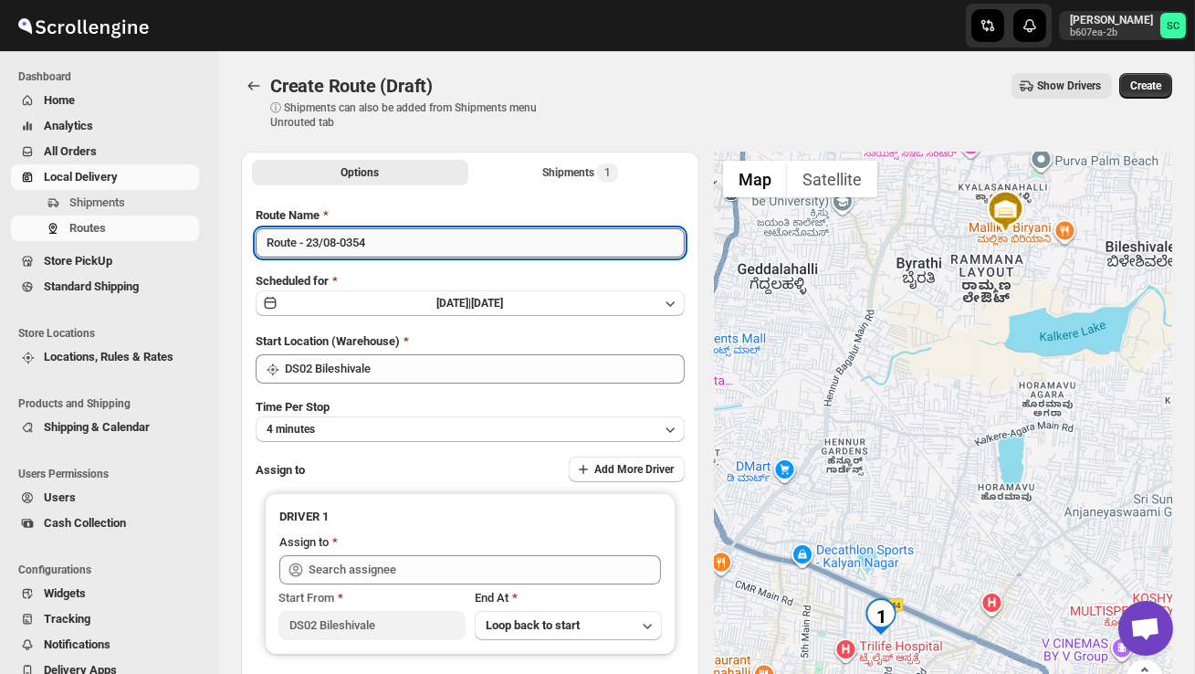
click at [408, 235] on input "Route - 23/08-0354" at bounding box center [470, 242] width 429 height 29
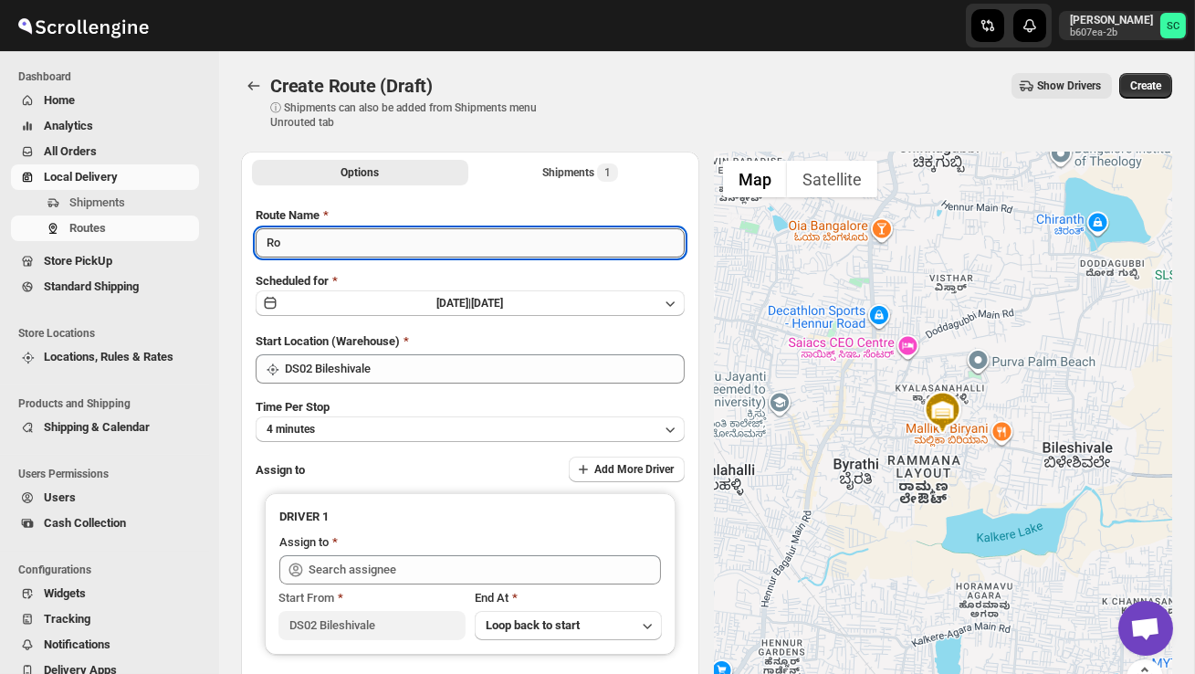
type input "R"
type input "Order no 26607"
click at [364, 414] on div "Time Per Stop 4 minutes" at bounding box center [470, 420] width 429 height 44
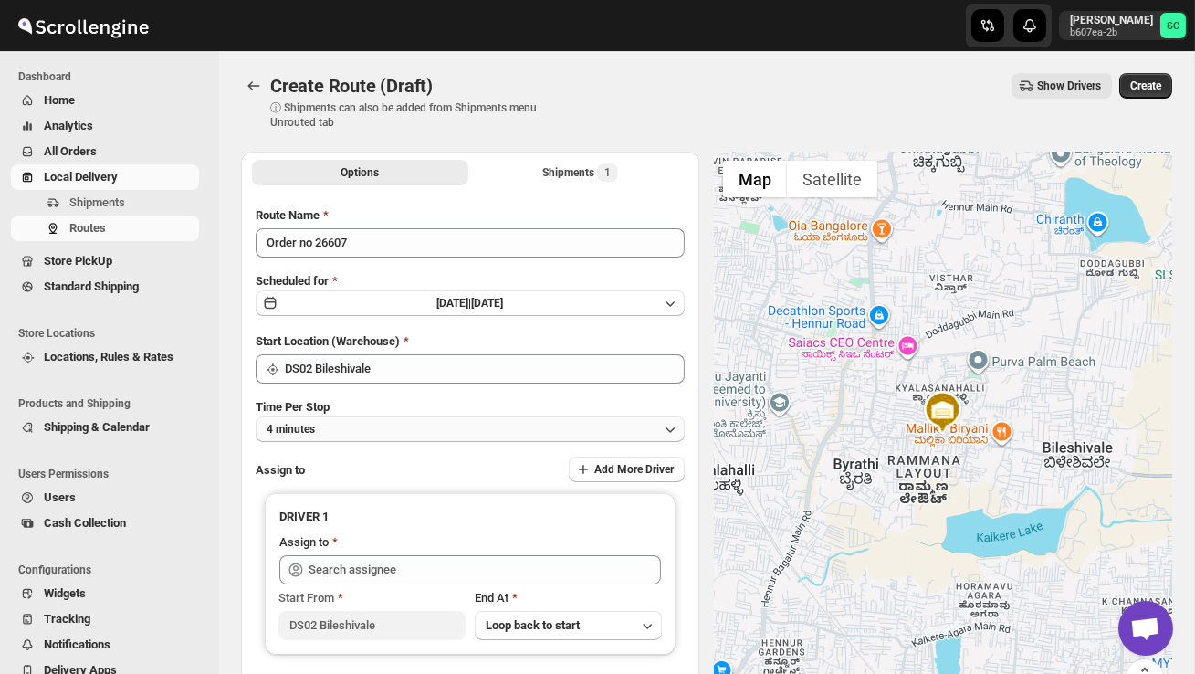
click at [373, 424] on button "4 minutes" at bounding box center [470, 429] width 429 height 26
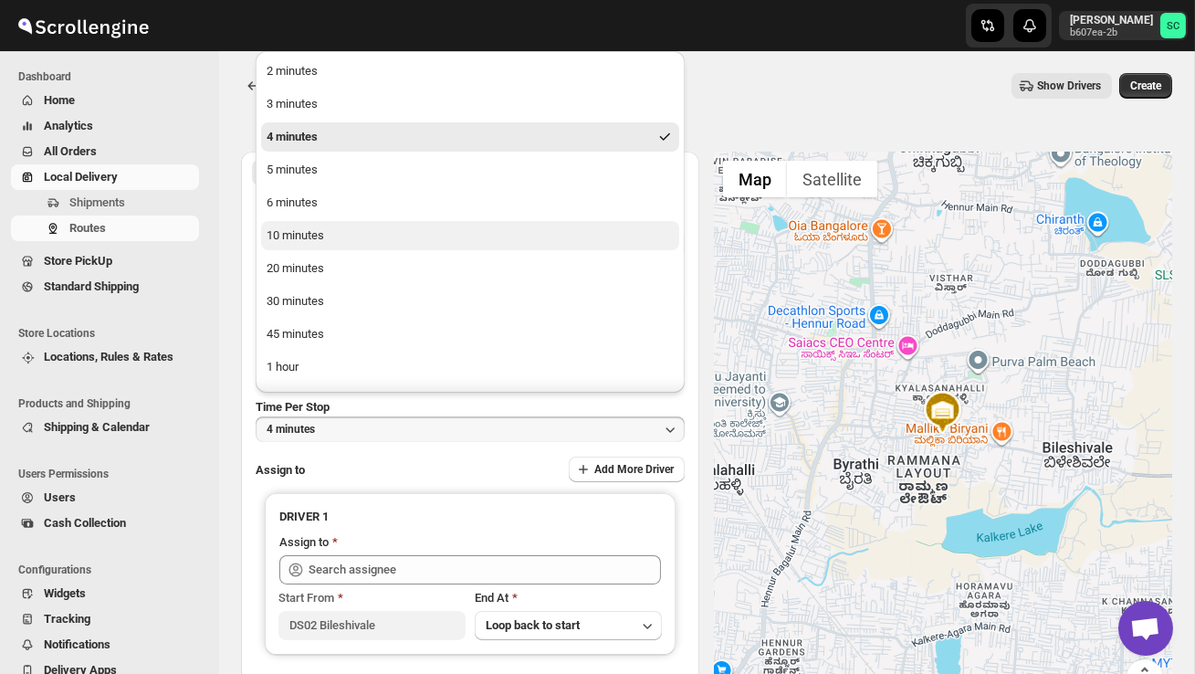
click at [341, 224] on button "10 minutes" at bounding box center [470, 235] width 418 height 29
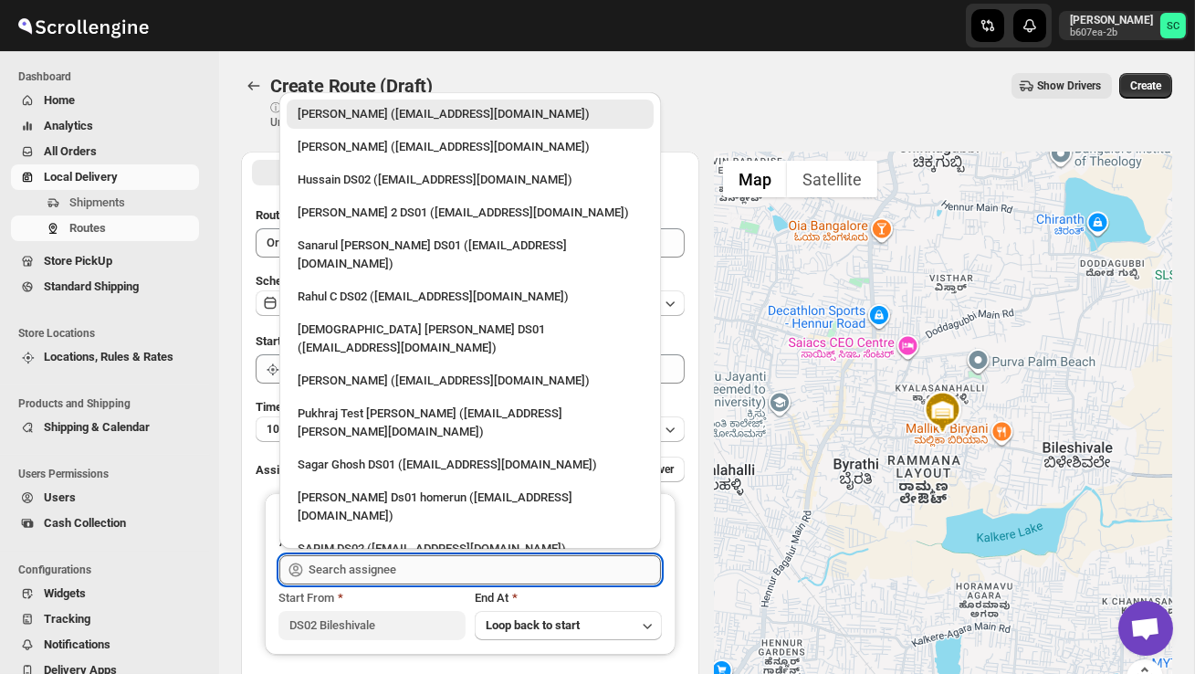
click at [385, 571] on input "text" at bounding box center [485, 569] width 352 height 29
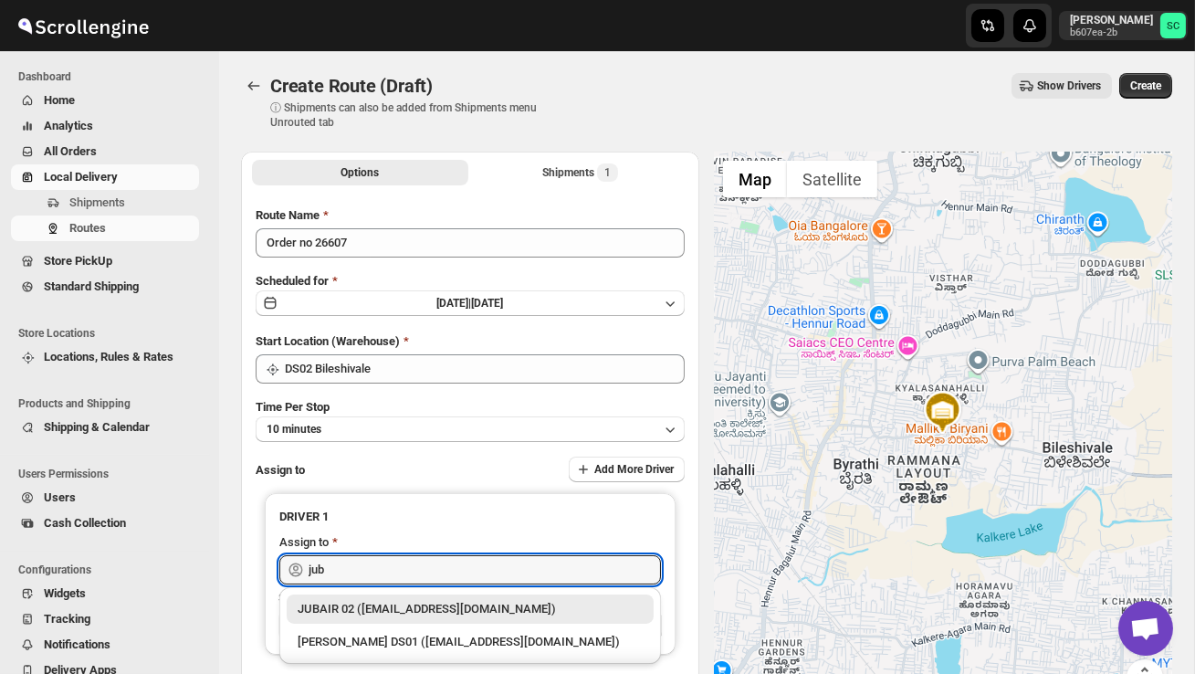
click at [420, 624] on li "Jubed DS01 (gedoc78193@dariolo.com)" at bounding box center [470, 640] width 382 height 33
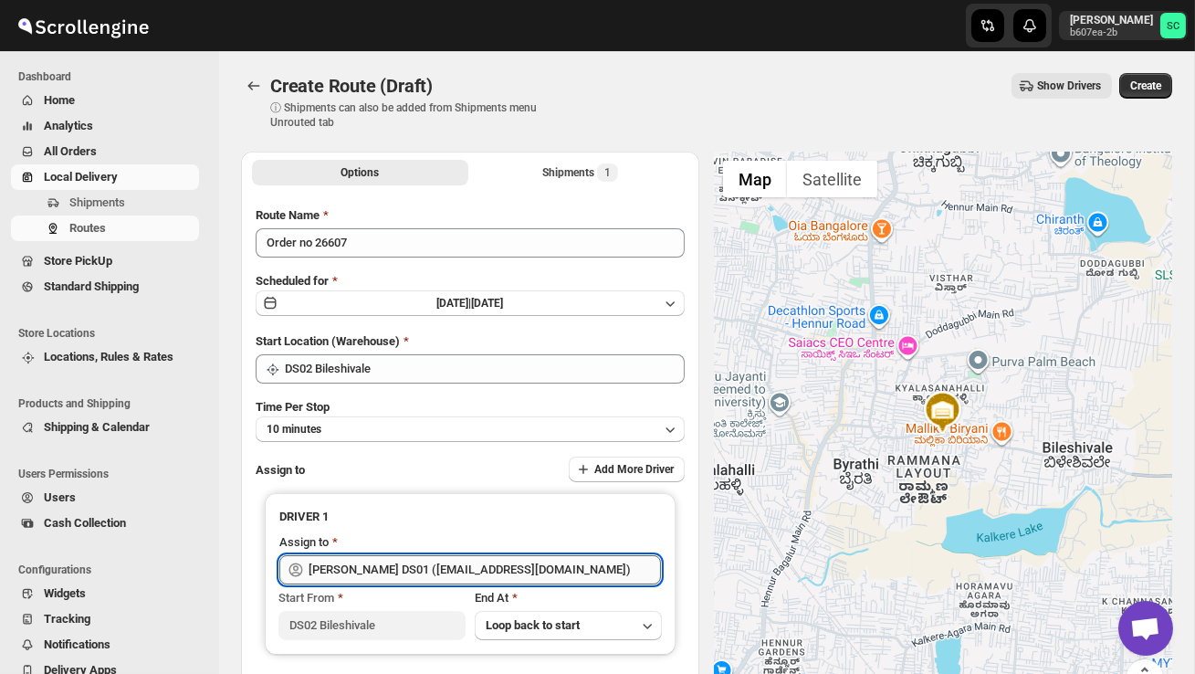
click at [589, 558] on input "Jubed DS01 (gedoc78193@dariolo.com)" at bounding box center [485, 569] width 352 height 29
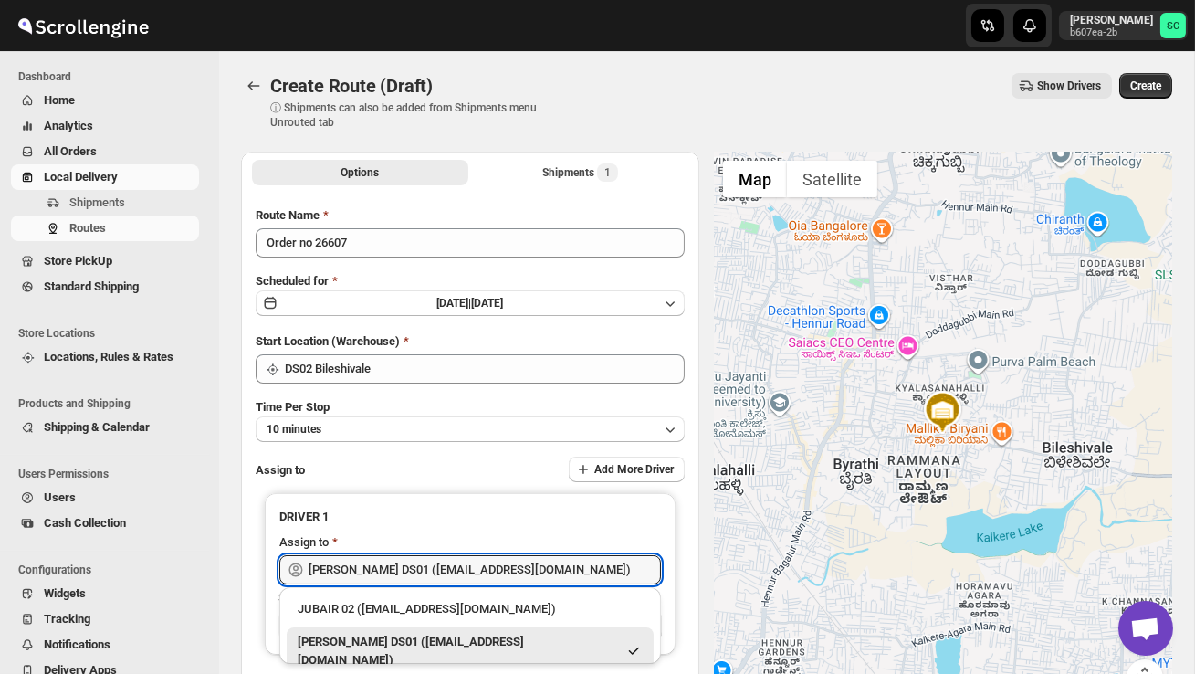
click at [494, 618] on div "JUBAIR 02 (vanafe7637@isorax.com)" at bounding box center [470, 608] width 367 height 29
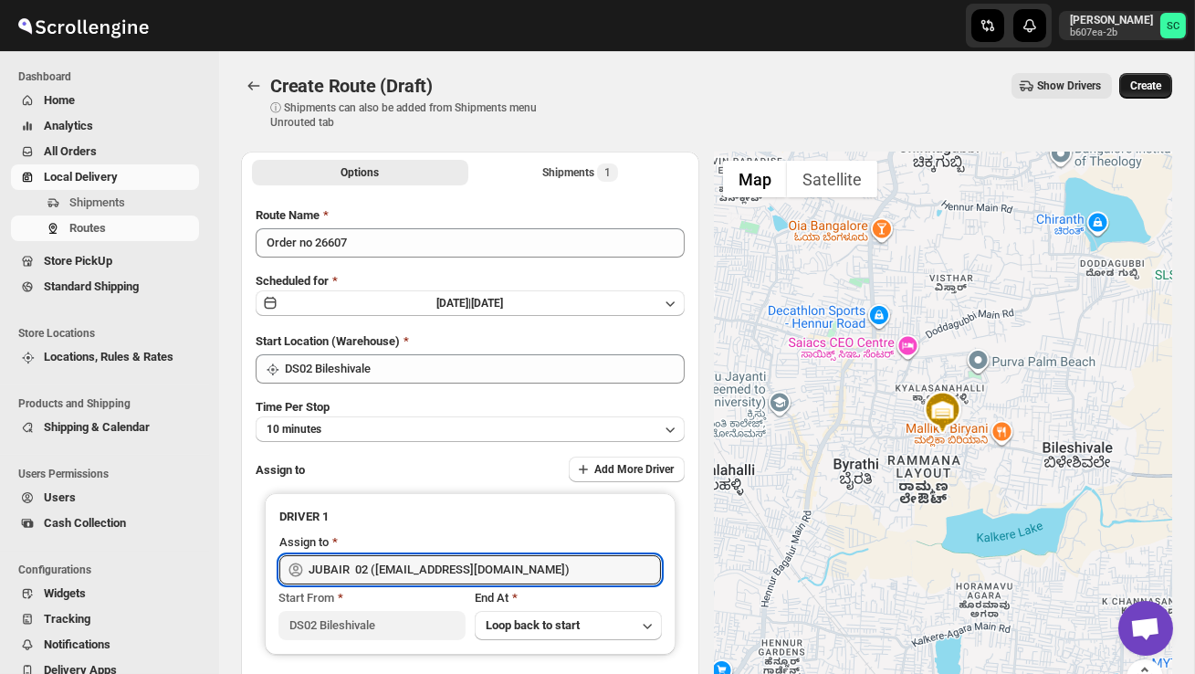
type input "JUBAIR 02 (vanafe7637@isorax.com)"
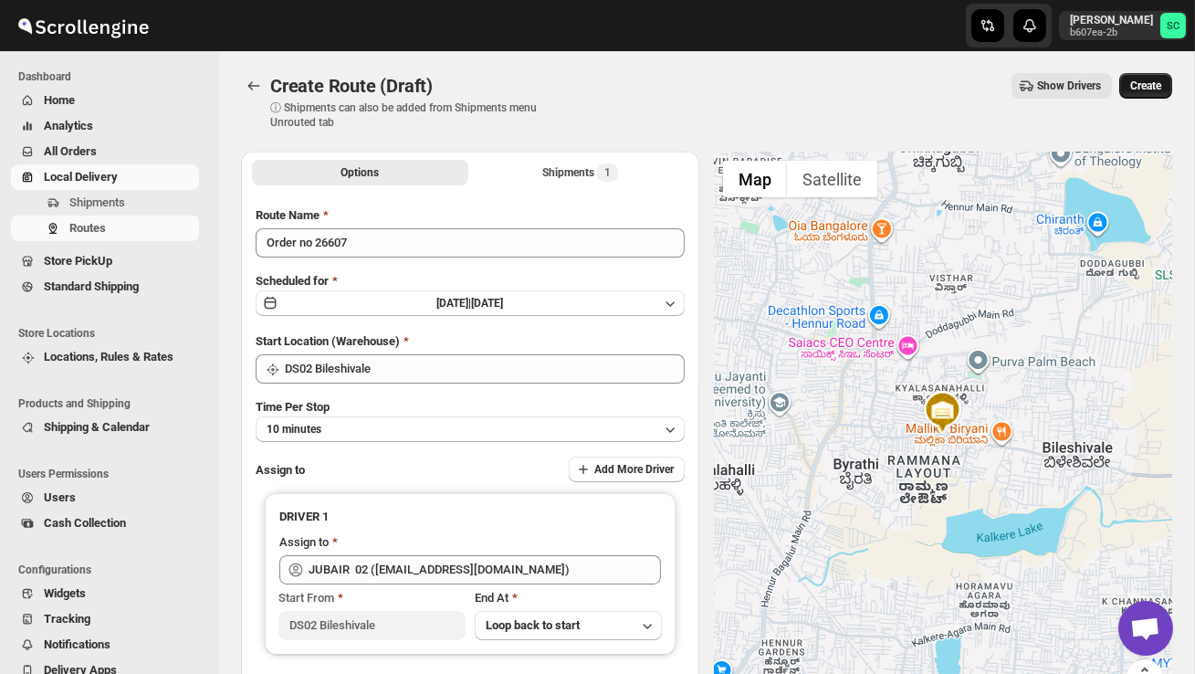
click at [1151, 88] on span "Create" at bounding box center [1145, 86] width 31 height 15
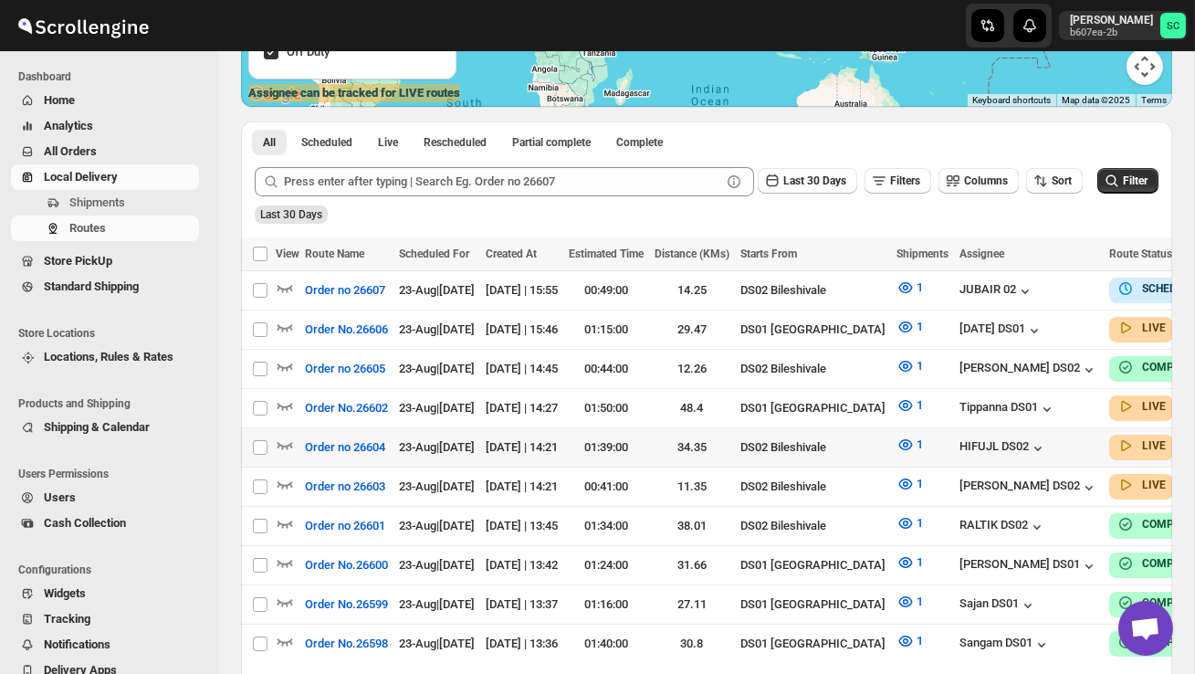
scroll to position [341, 0]
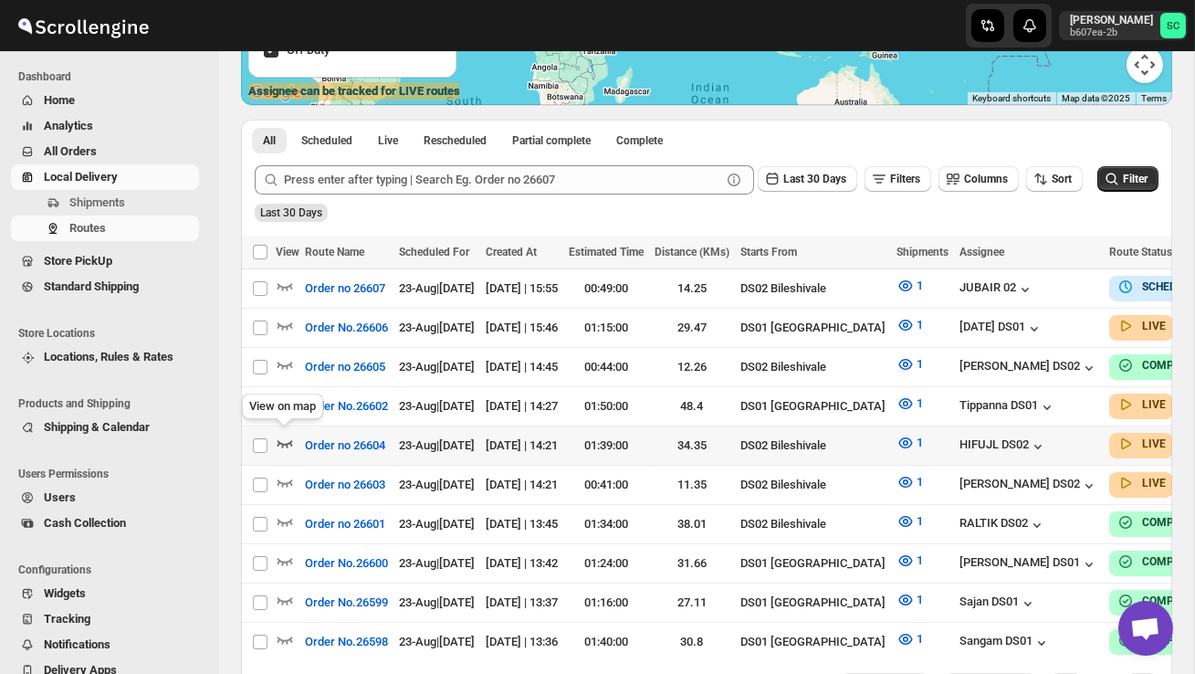
click at [291, 440] on icon "button" at bounding box center [286, 443] width 16 height 7
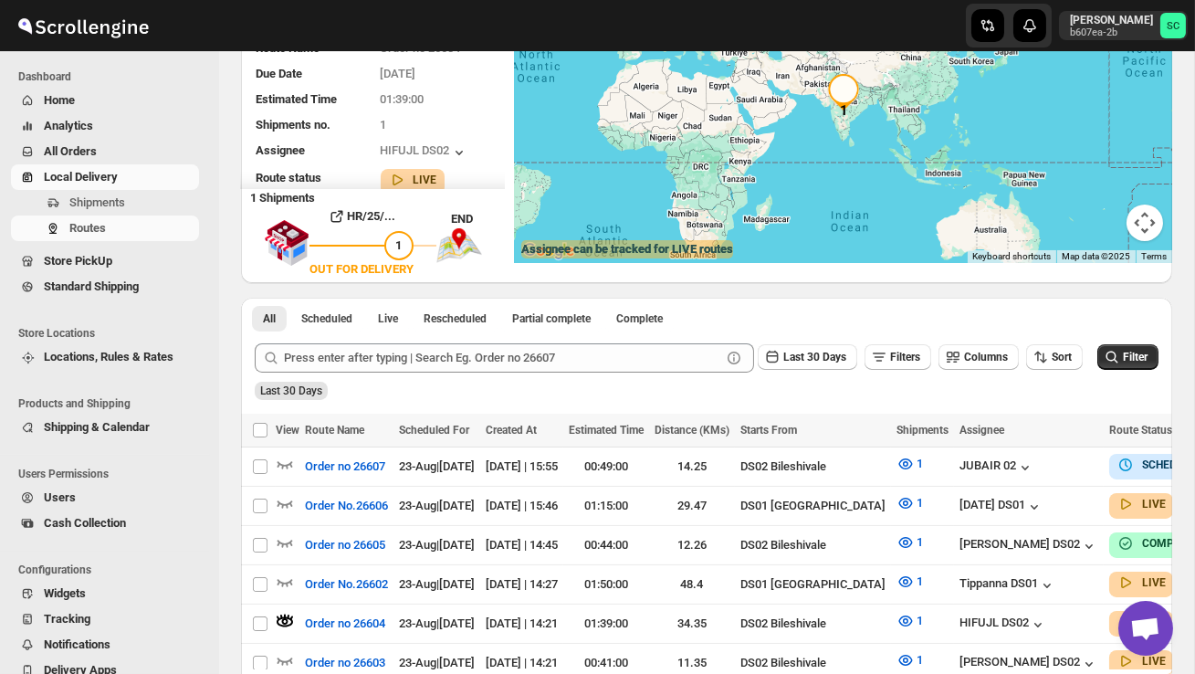
scroll to position [0, 0]
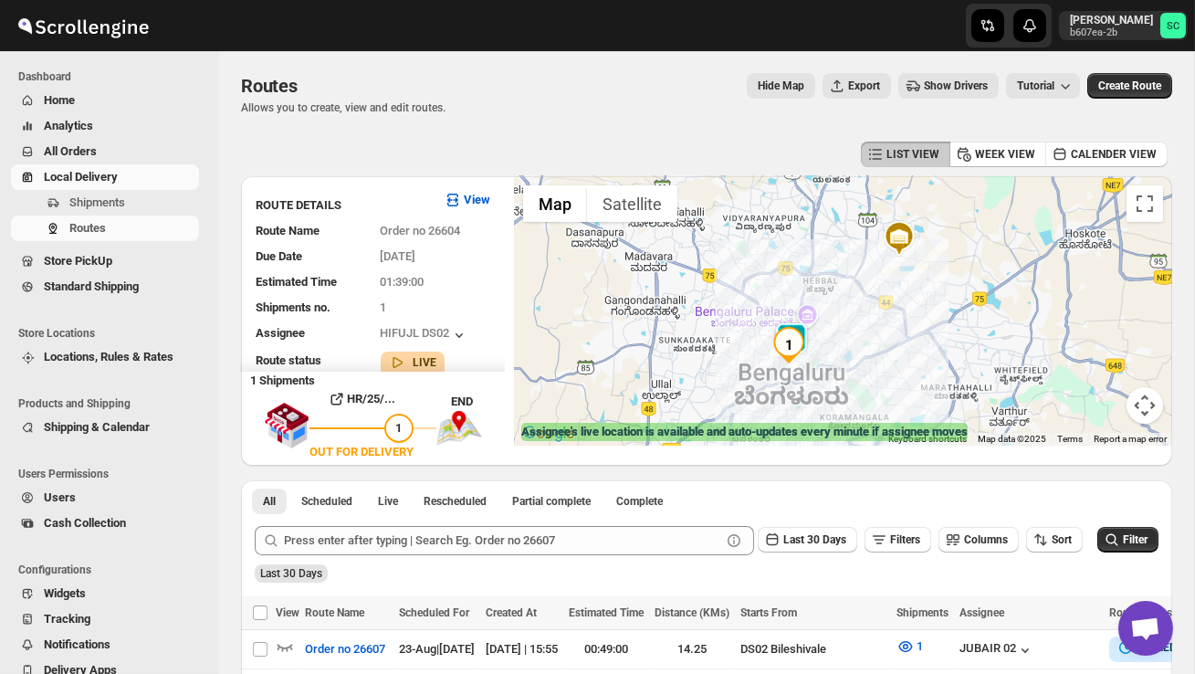
click at [731, 365] on div at bounding box center [843, 310] width 658 height 269
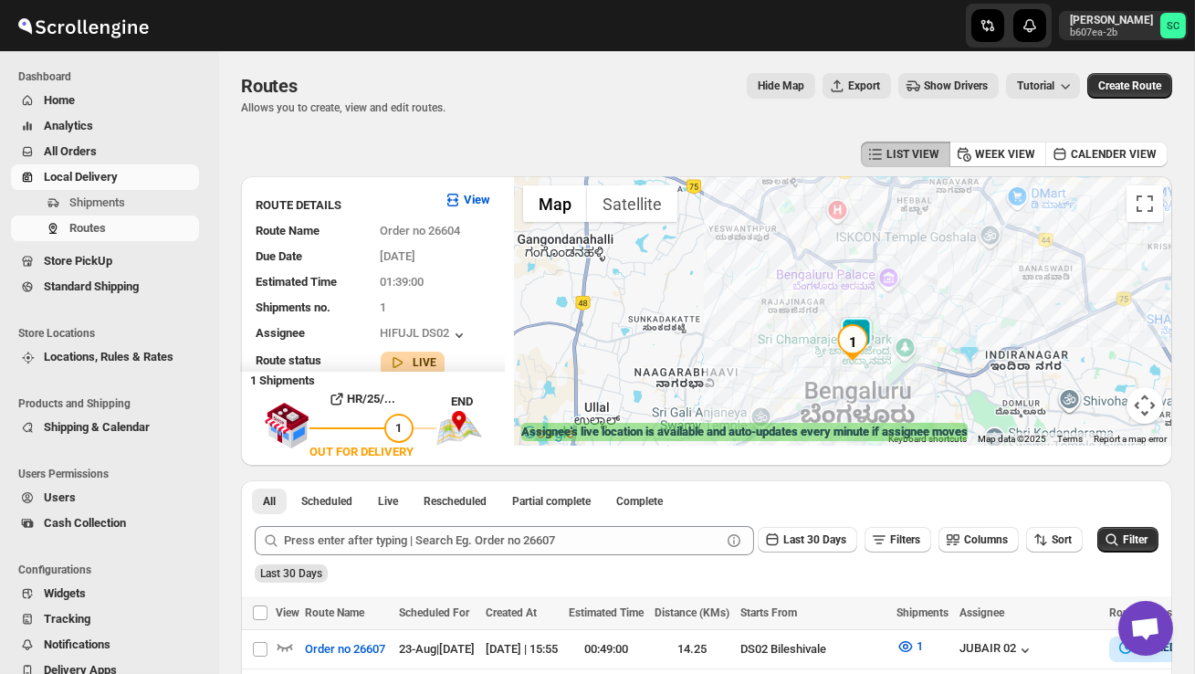
click at [779, 358] on div at bounding box center [843, 310] width 658 height 269
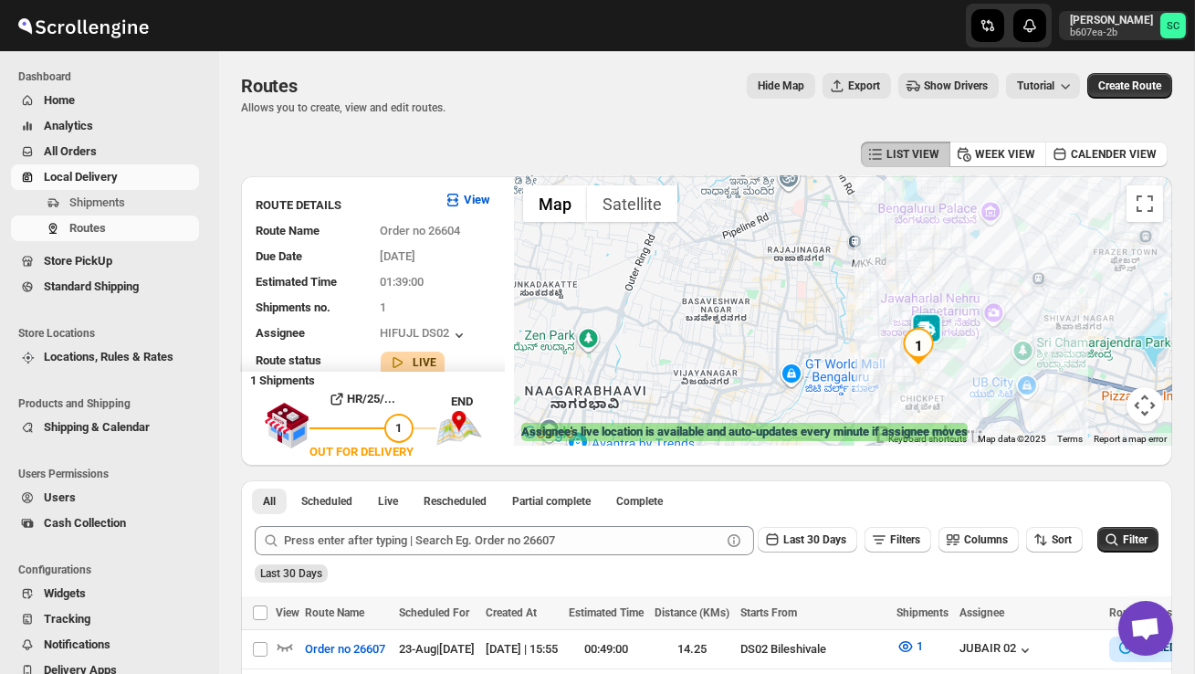
drag, startPoint x: 843, startPoint y: 363, endPoint x: 766, endPoint y: 362, distance: 76.7
click at [772, 363] on div at bounding box center [843, 310] width 658 height 269
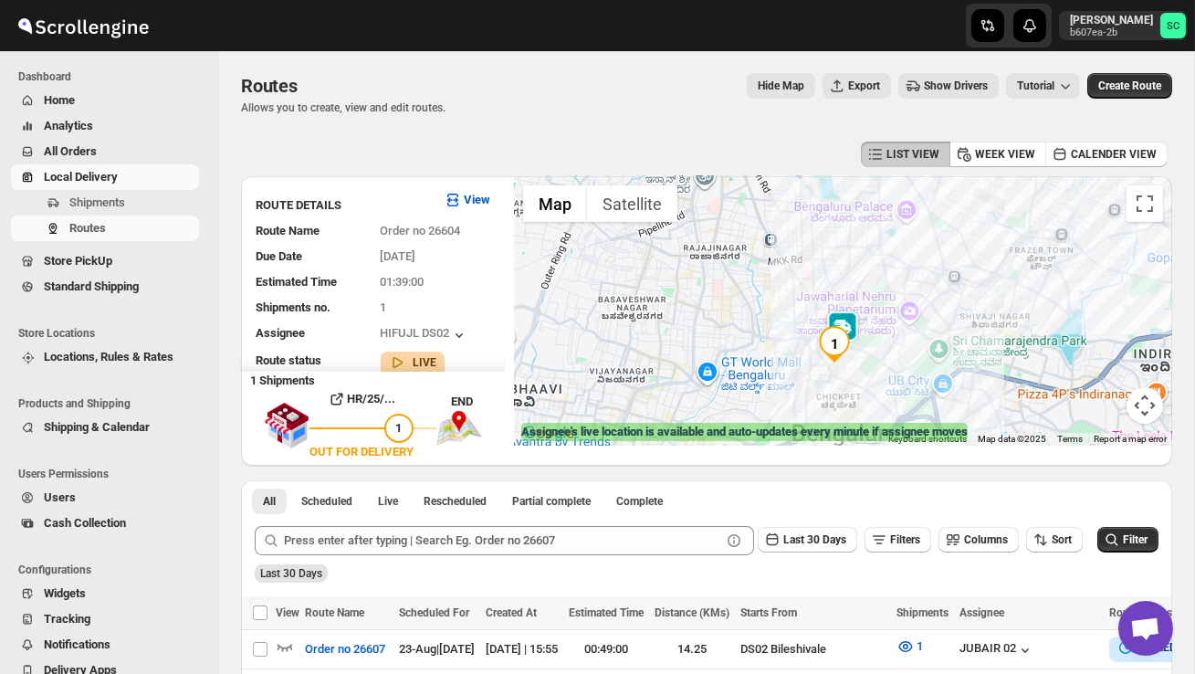
click at [802, 375] on div at bounding box center [843, 310] width 658 height 269
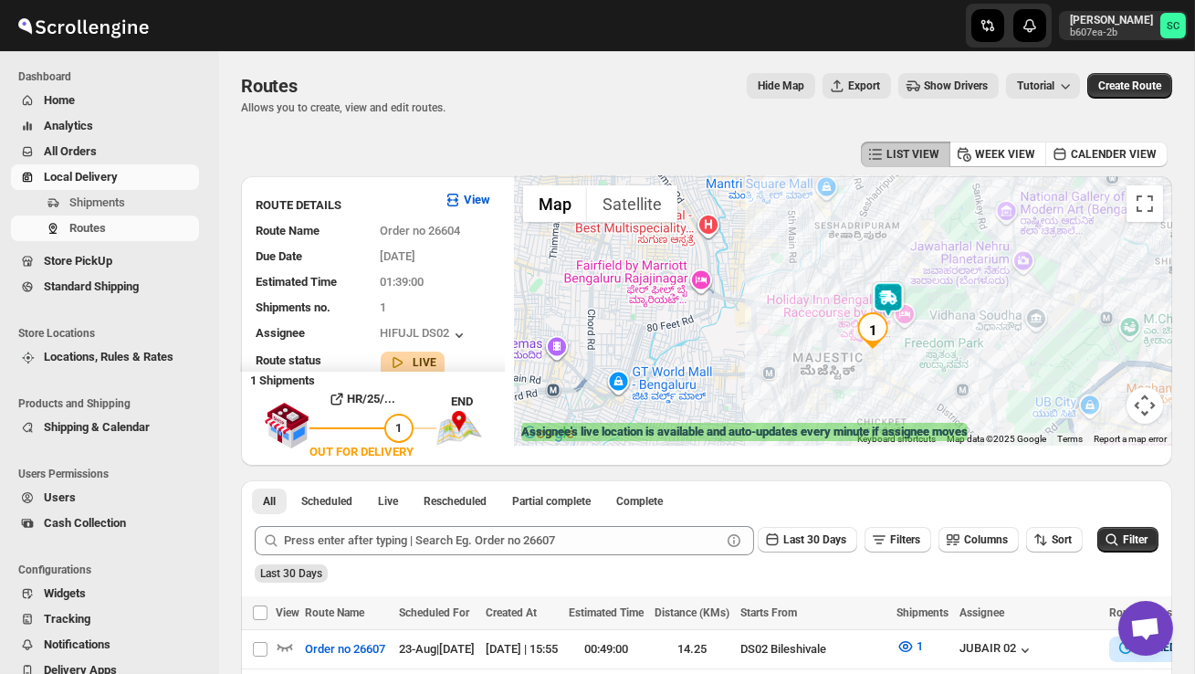
click at [851, 382] on div at bounding box center [843, 310] width 658 height 269
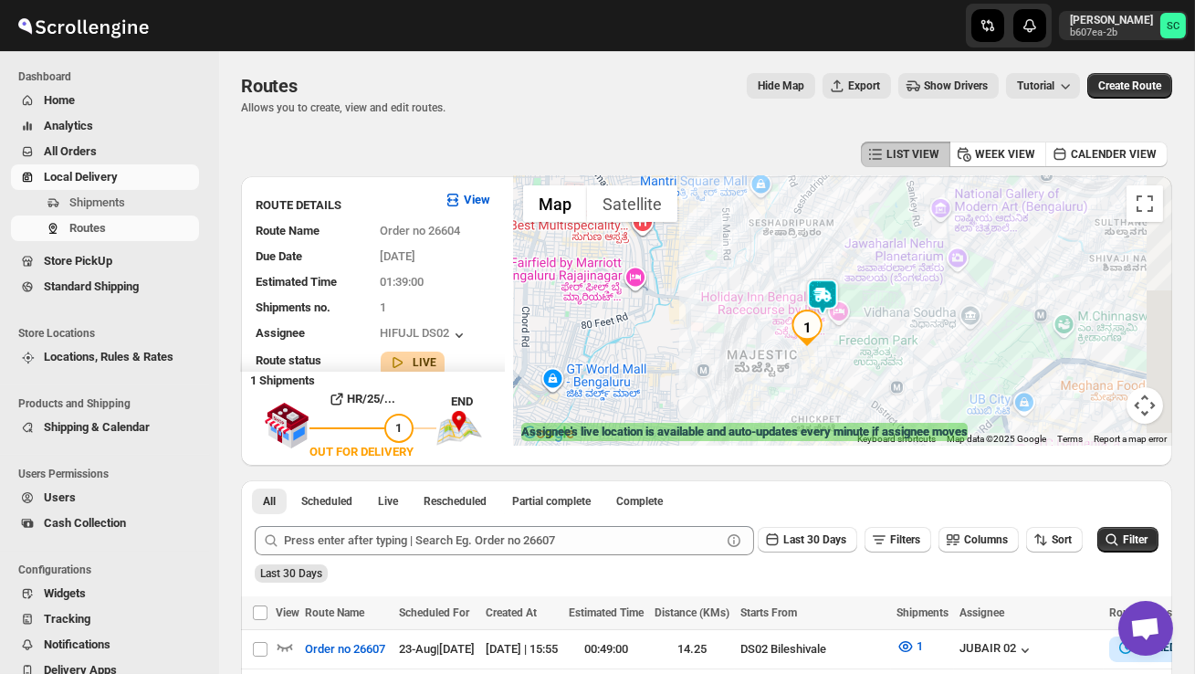
drag, startPoint x: 878, startPoint y: 399, endPoint x: 781, endPoint y: 391, distance: 97.1
click at [783, 392] on div at bounding box center [843, 310] width 658 height 269
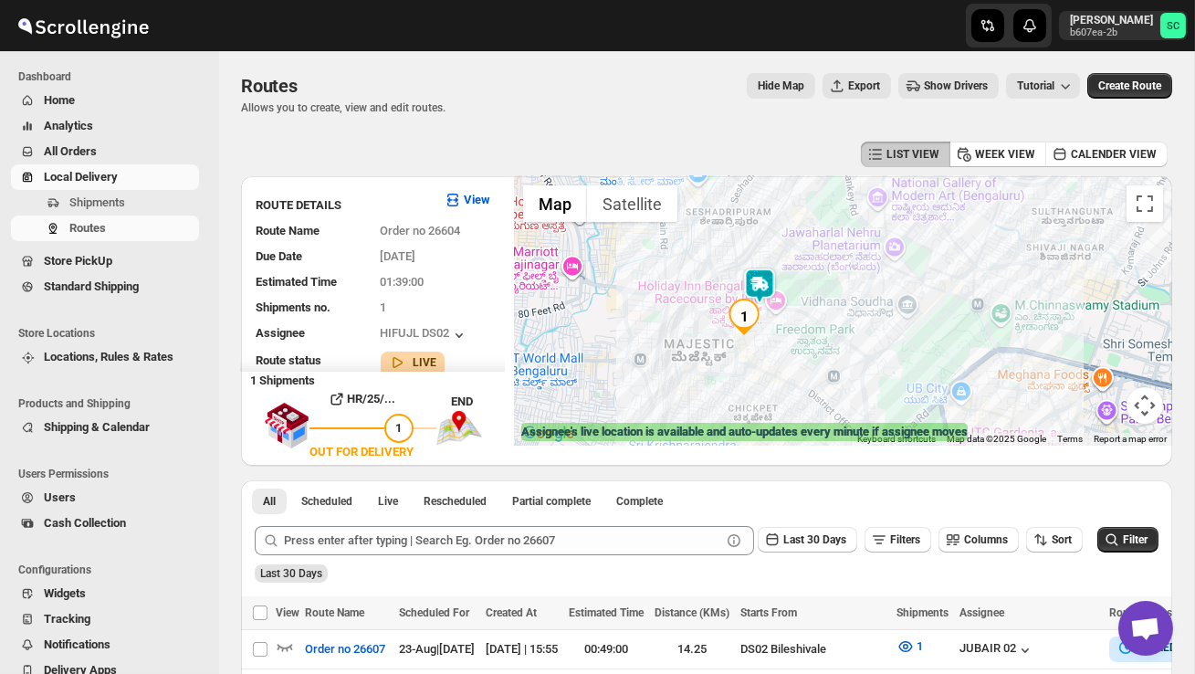
click at [781, 391] on div at bounding box center [843, 310] width 658 height 269
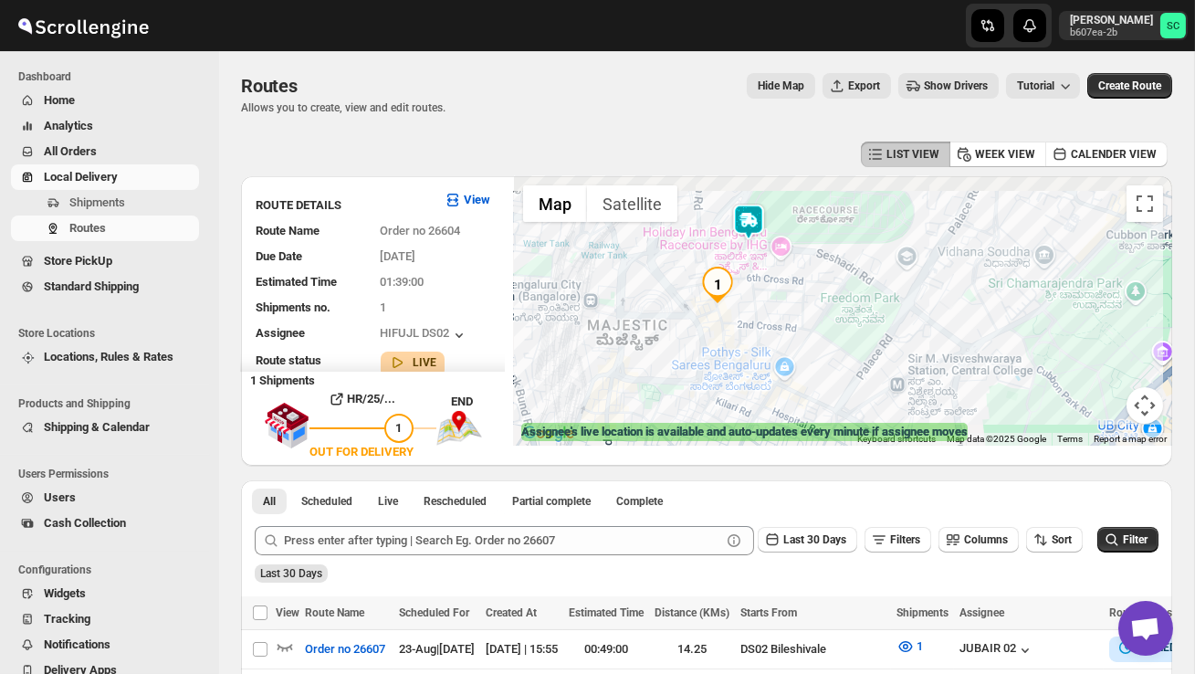
drag, startPoint x: 706, startPoint y: 323, endPoint x: 717, endPoint y: 357, distance: 35.5
click at [716, 356] on div at bounding box center [843, 310] width 658 height 269
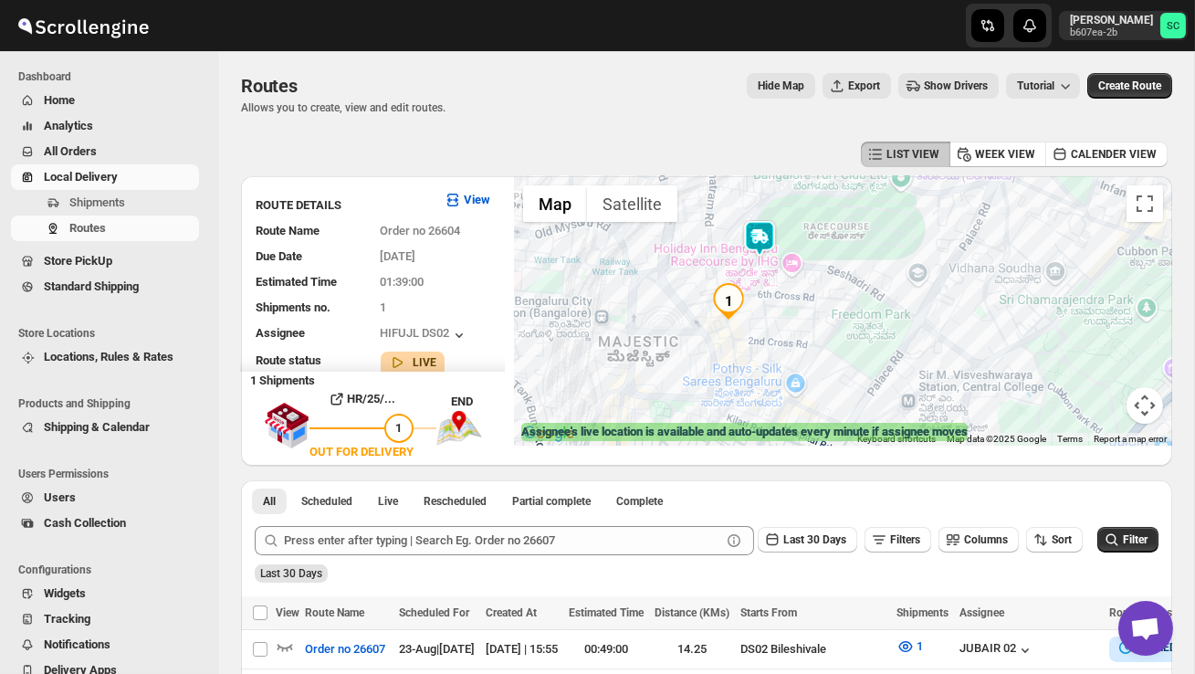
click at [767, 216] on div at bounding box center [843, 310] width 658 height 269
click at [772, 222] on img at bounding box center [759, 238] width 37 height 37
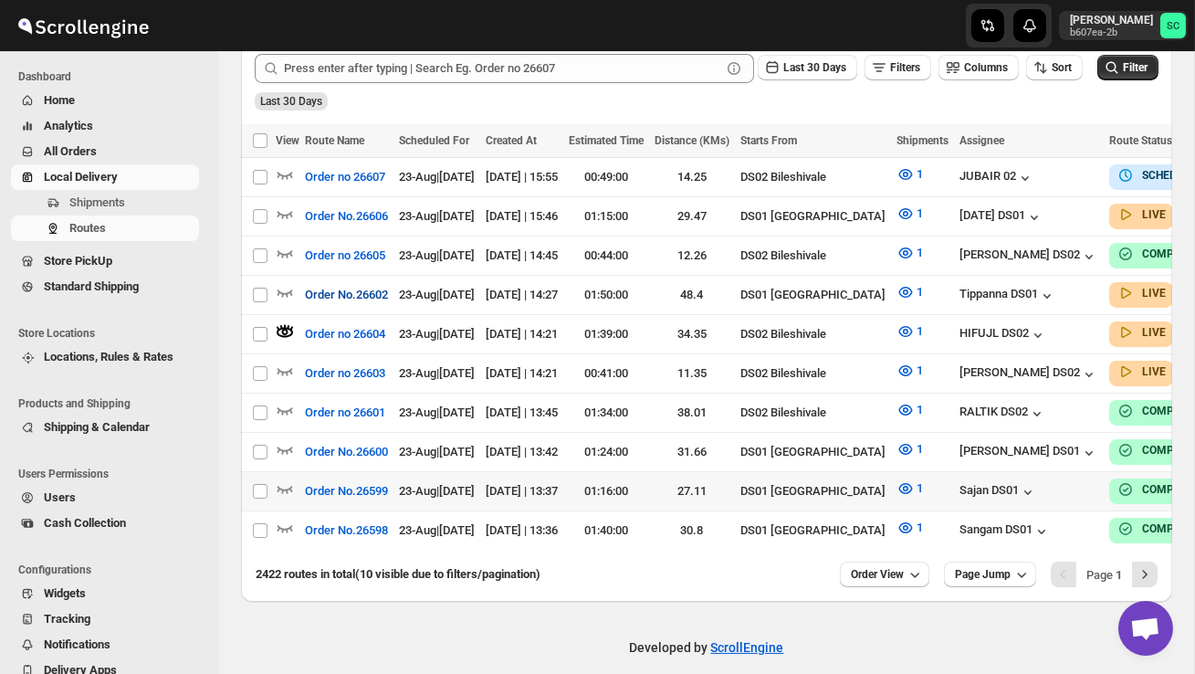
scroll to position [473, 0]
click at [896, 571] on span "Order View" at bounding box center [877, 573] width 53 height 15
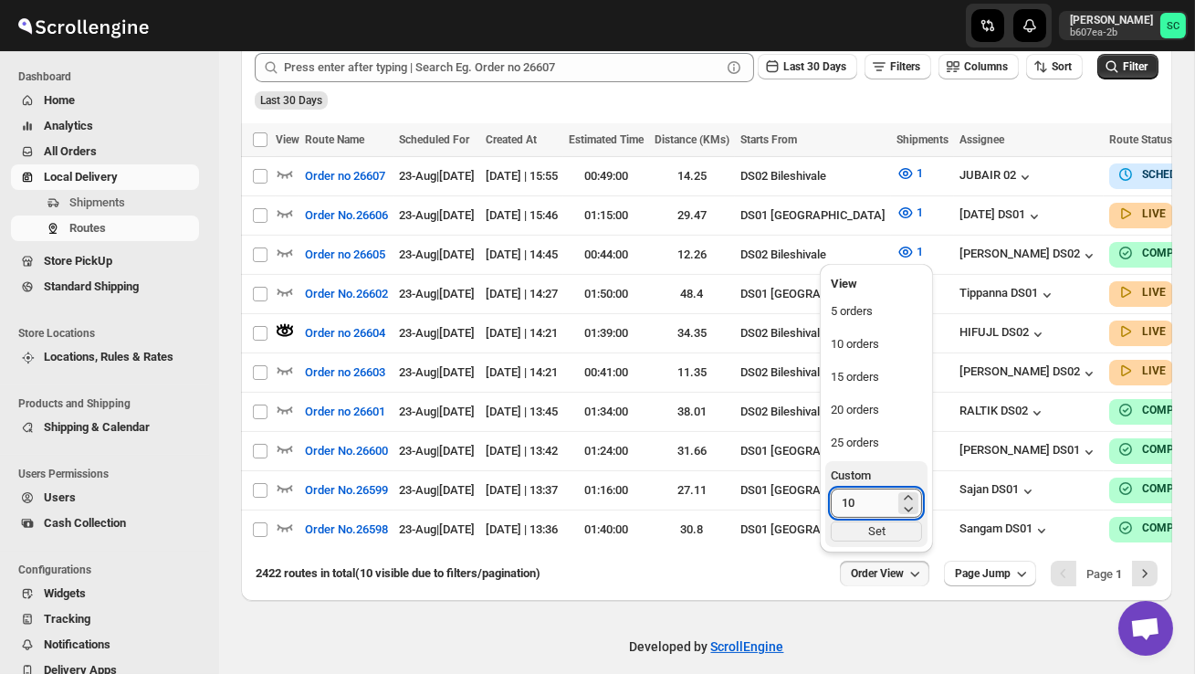
click at [867, 510] on input "10" at bounding box center [863, 503] width 64 height 29
type input "1"
type input "40"
click at [872, 529] on div "Set" at bounding box center [876, 531] width 91 height 20
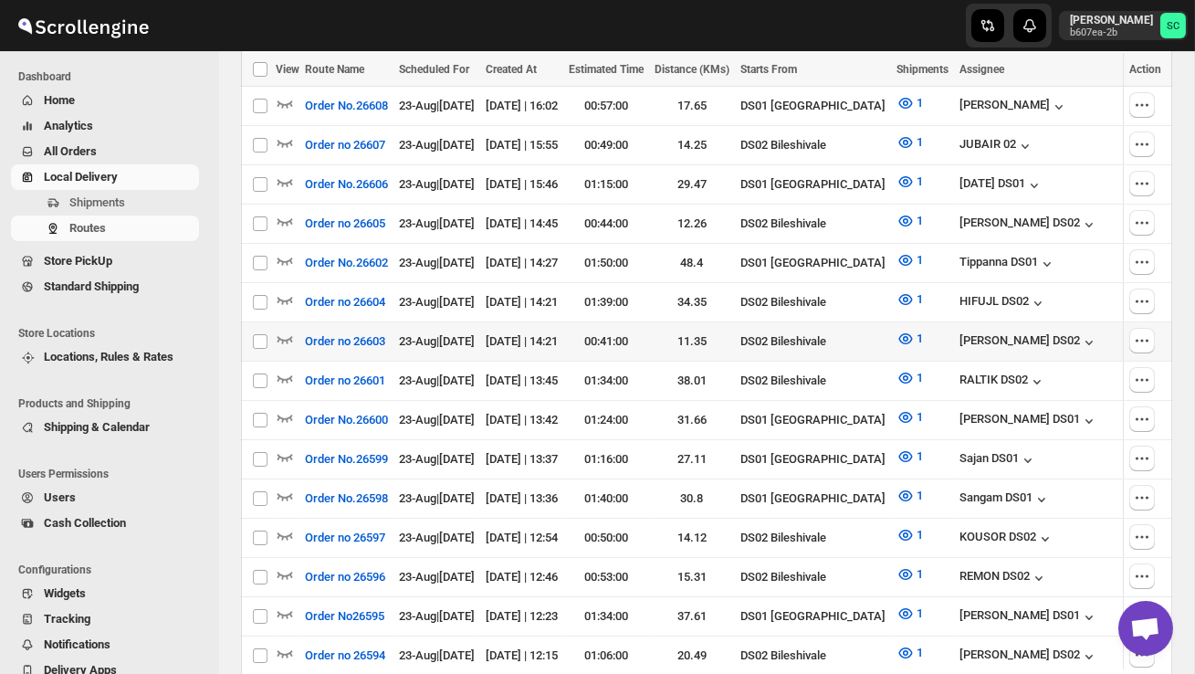
scroll to position [0, 0]
click at [284, 330] on icon "button" at bounding box center [285, 339] width 18 height 18
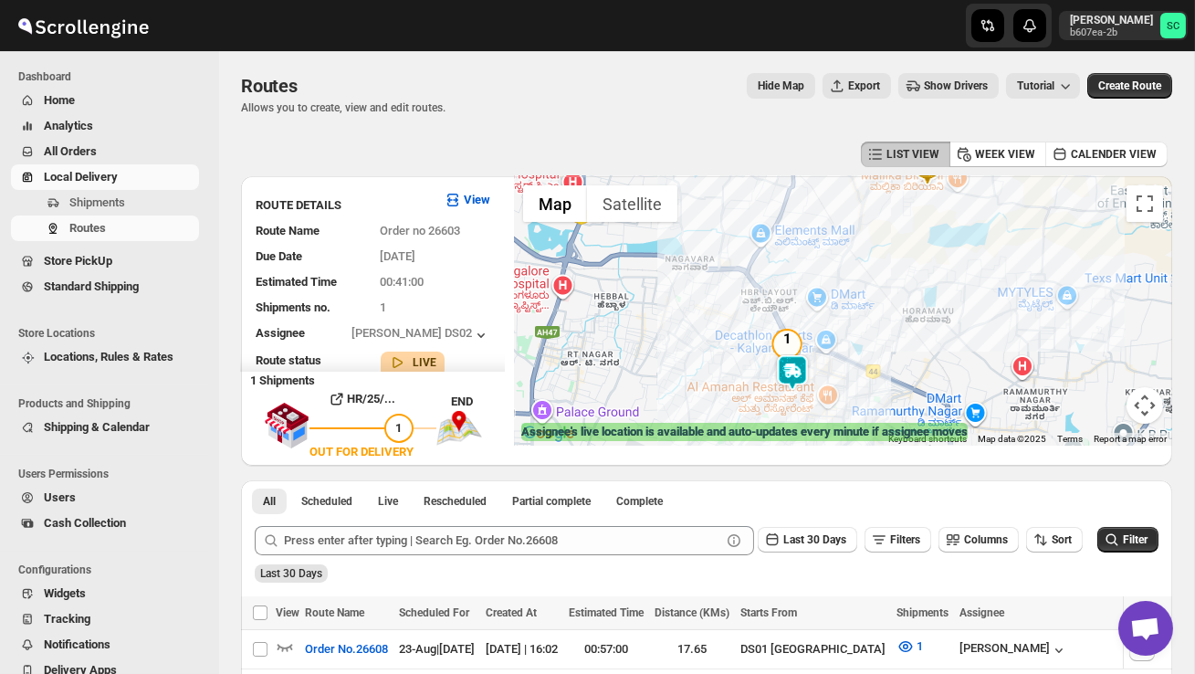
drag, startPoint x: 826, startPoint y: 403, endPoint x: 848, endPoint y: 345, distance: 61.6
click at [846, 349] on div at bounding box center [843, 310] width 658 height 269
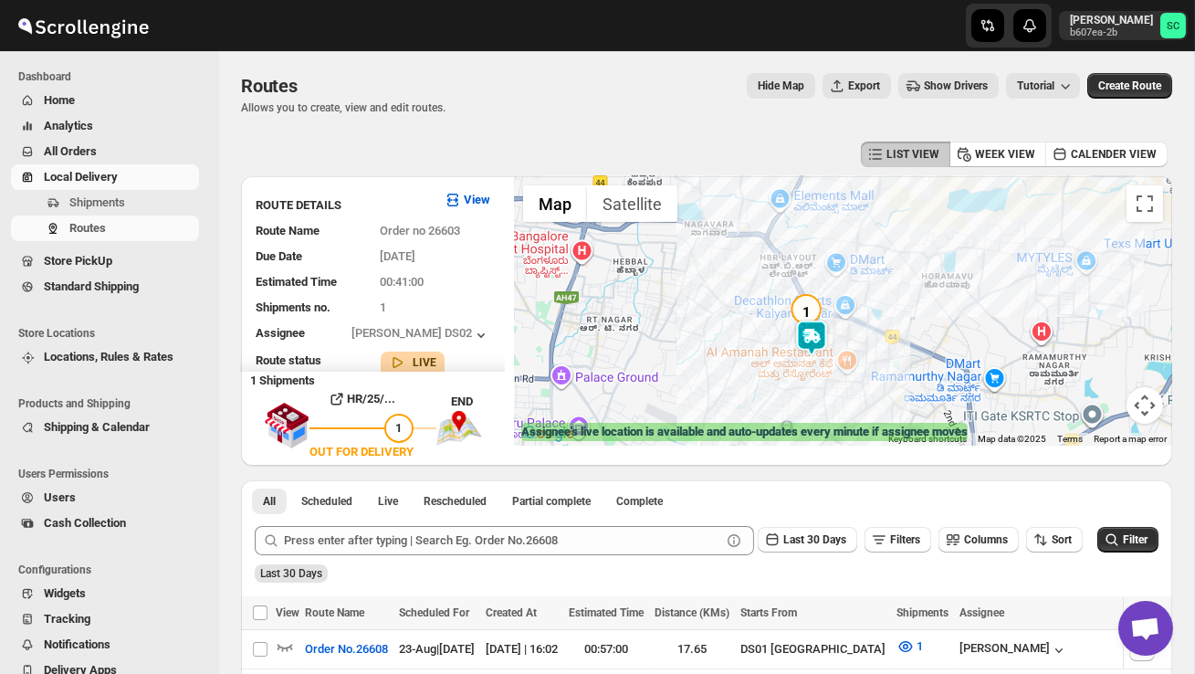
click at [848, 345] on div at bounding box center [843, 310] width 658 height 269
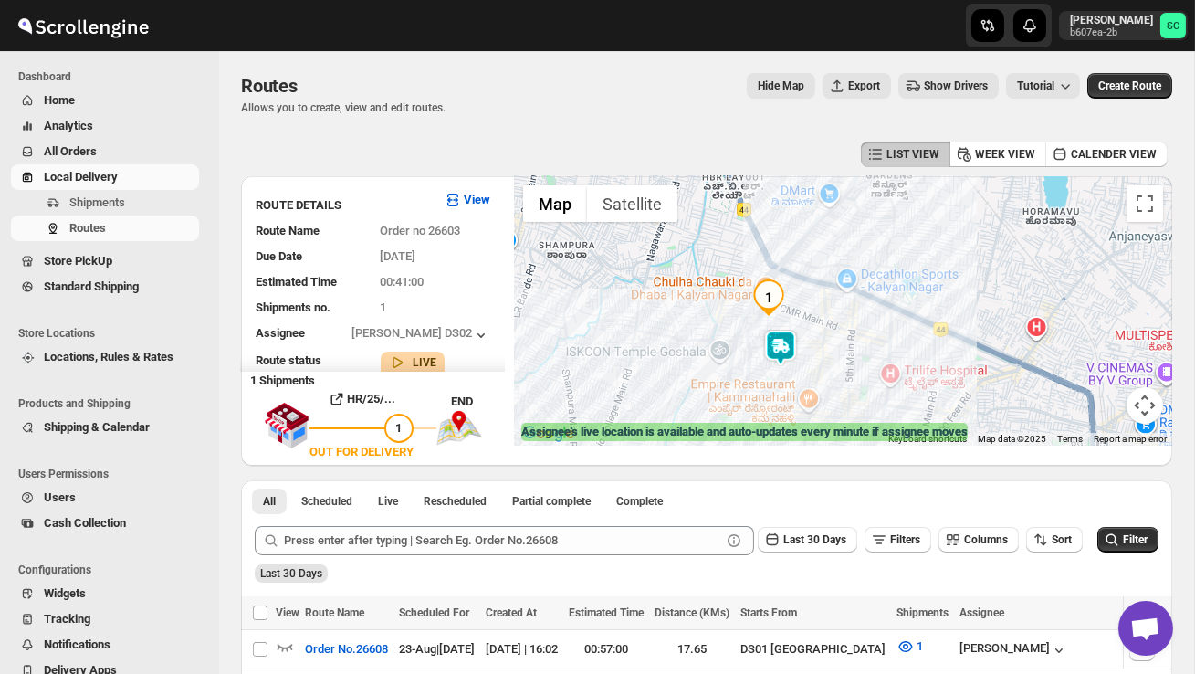
click at [809, 364] on div at bounding box center [843, 310] width 658 height 269
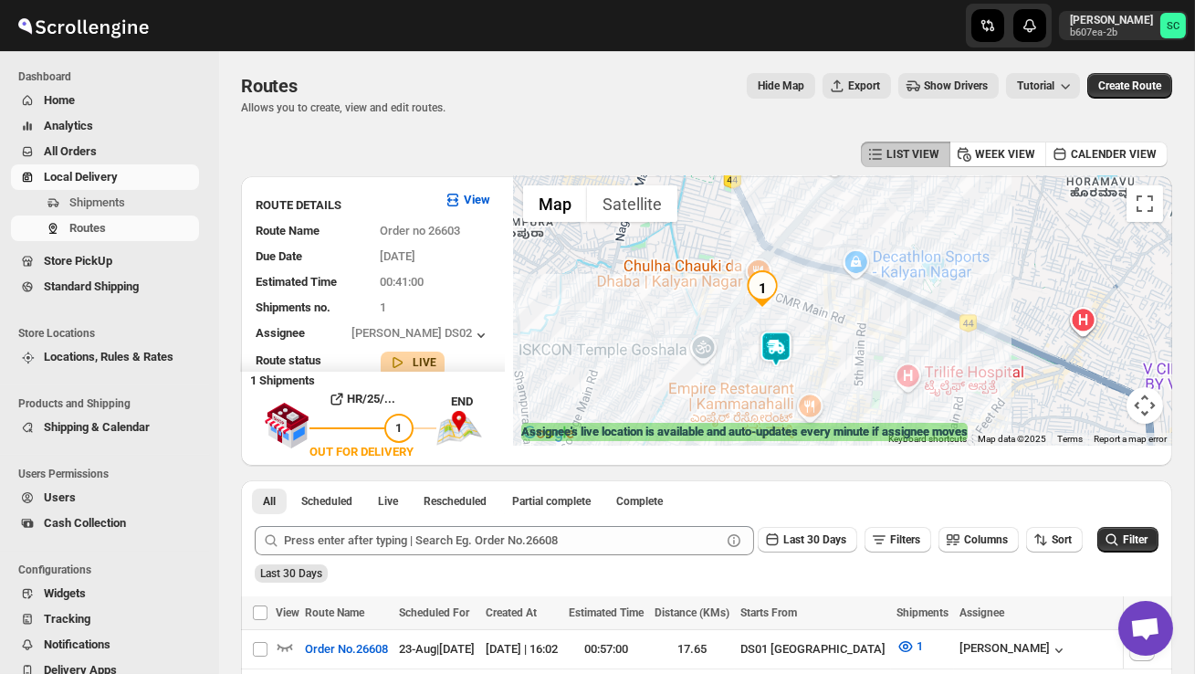
click at [809, 364] on div at bounding box center [843, 310] width 658 height 269
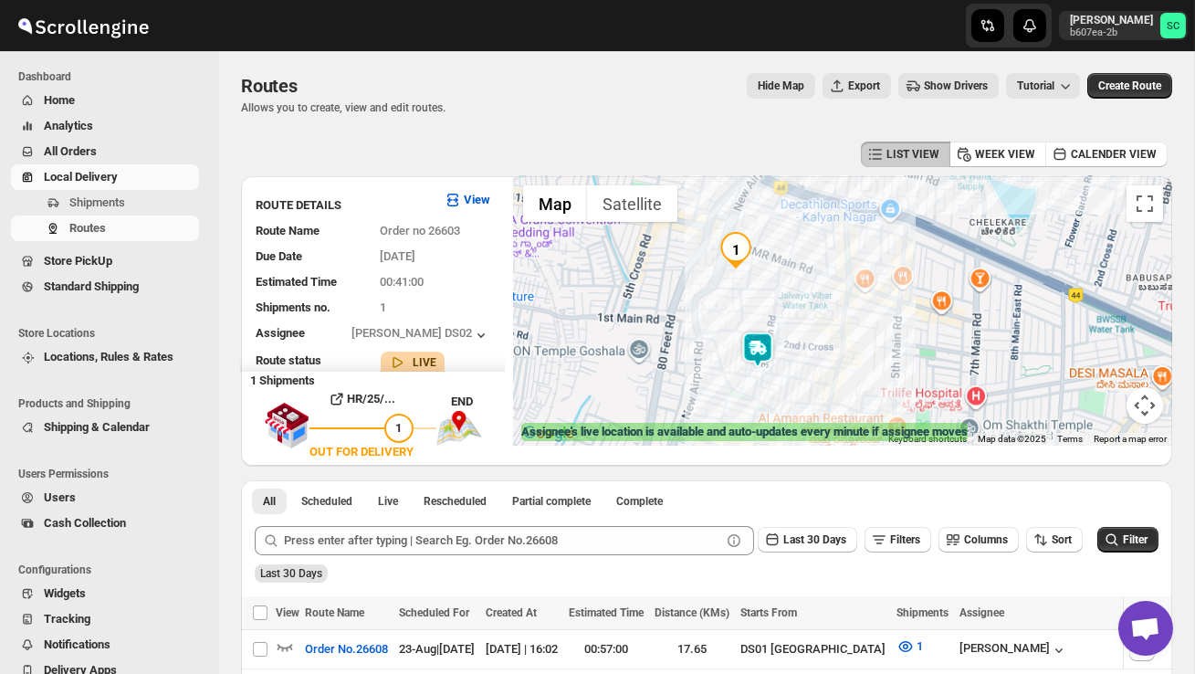
click at [809, 364] on div at bounding box center [843, 310] width 658 height 269
drag, startPoint x: 809, startPoint y: 364, endPoint x: 792, endPoint y: 289, distance: 76.9
click at [792, 293] on div at bounding box center [843, 310] width 658 height 269
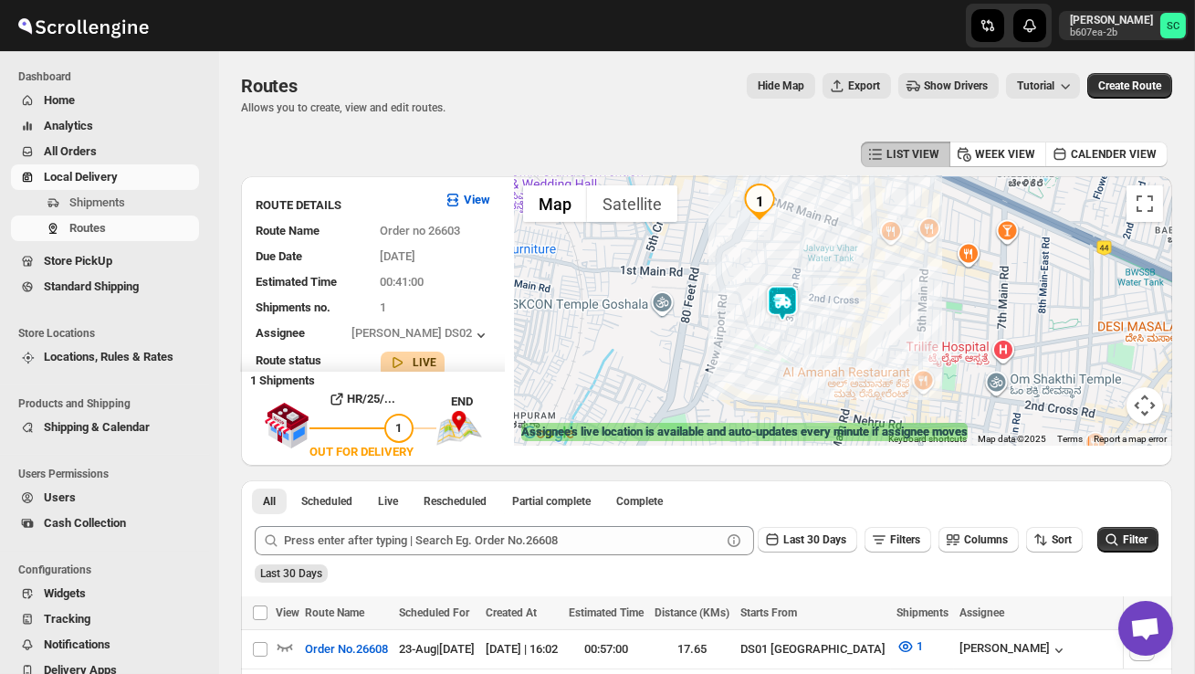
drag, startPoint x: 677, startPoint y: 282, endPoint x: 725, endPoint y: 331, distance: 69.1
click at [725, 333] on div at bounding box center [843, 310] width 658 height 269
click at [119, 213] on button "Shipments" at bounding box center [105, 203] width 188 height 26
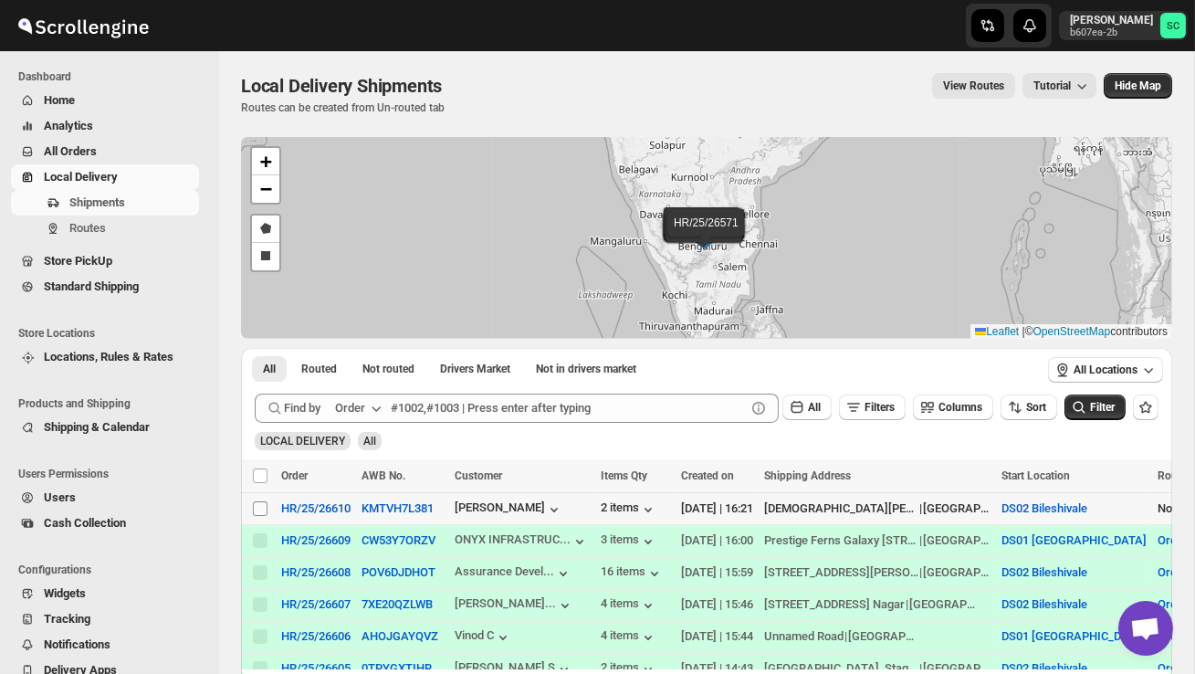
click at [257, 510] on input "Select shipment" at bounding box center [260, 508] width 15 height 15
checkbox input "true"
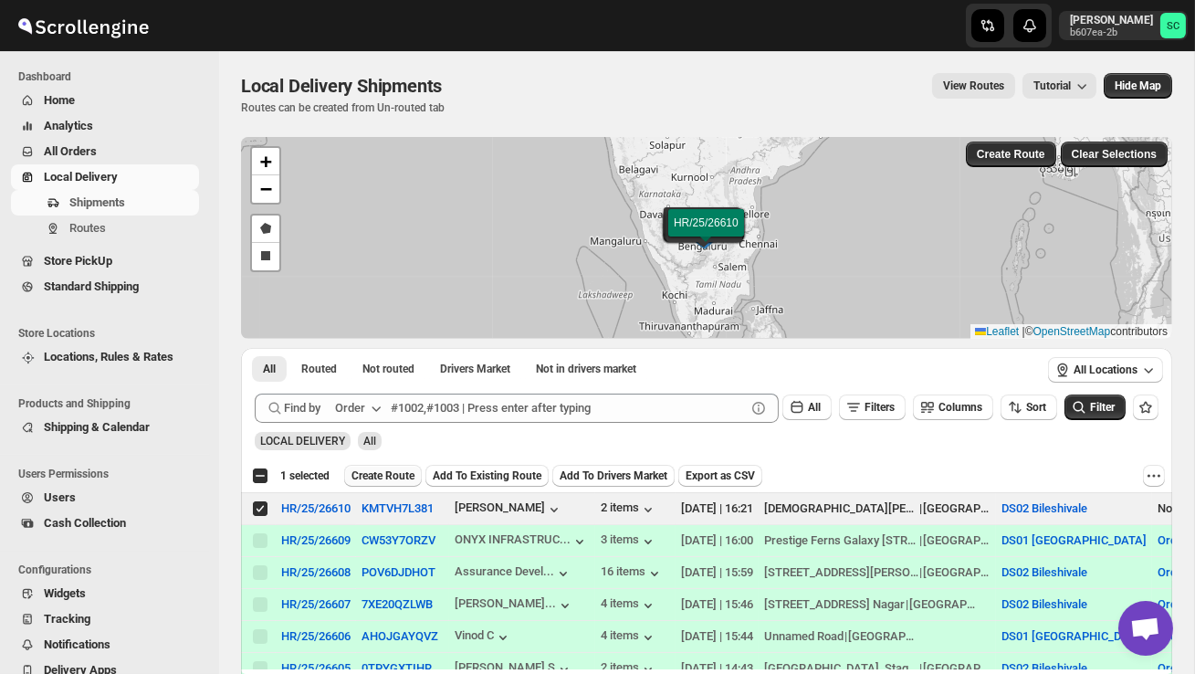
click at [392, 481] on span "Create Route" at bounding box center [383, 475] width 63 height 15
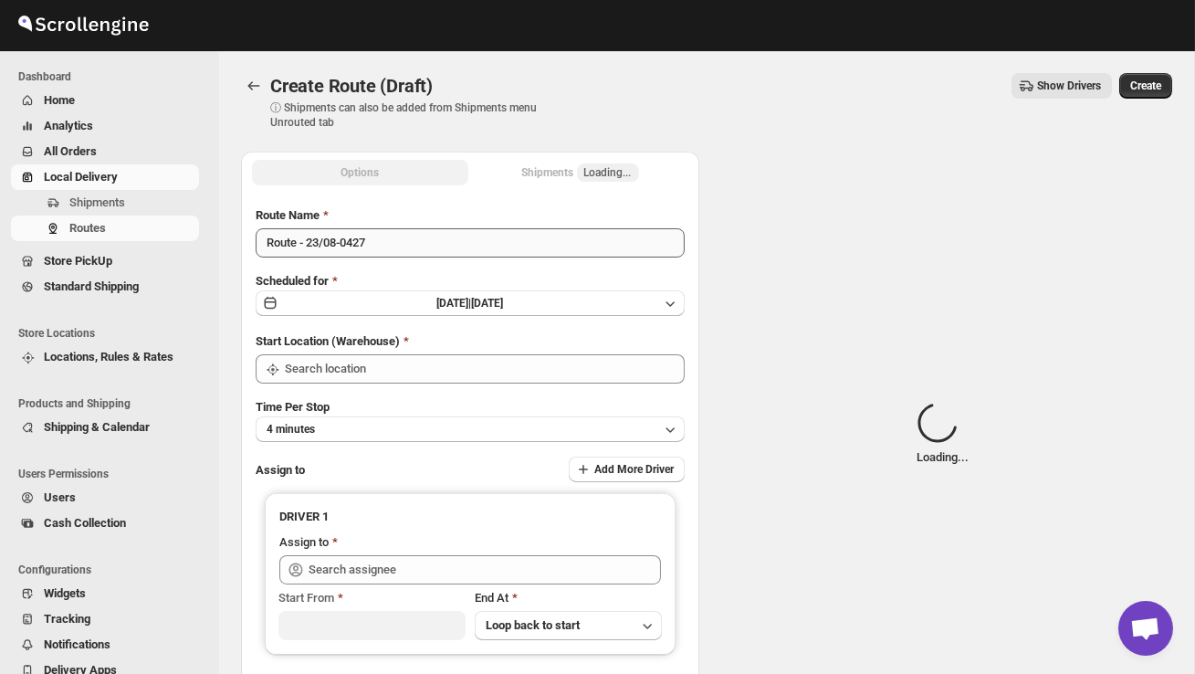
type input "DS02 Bileshivale"
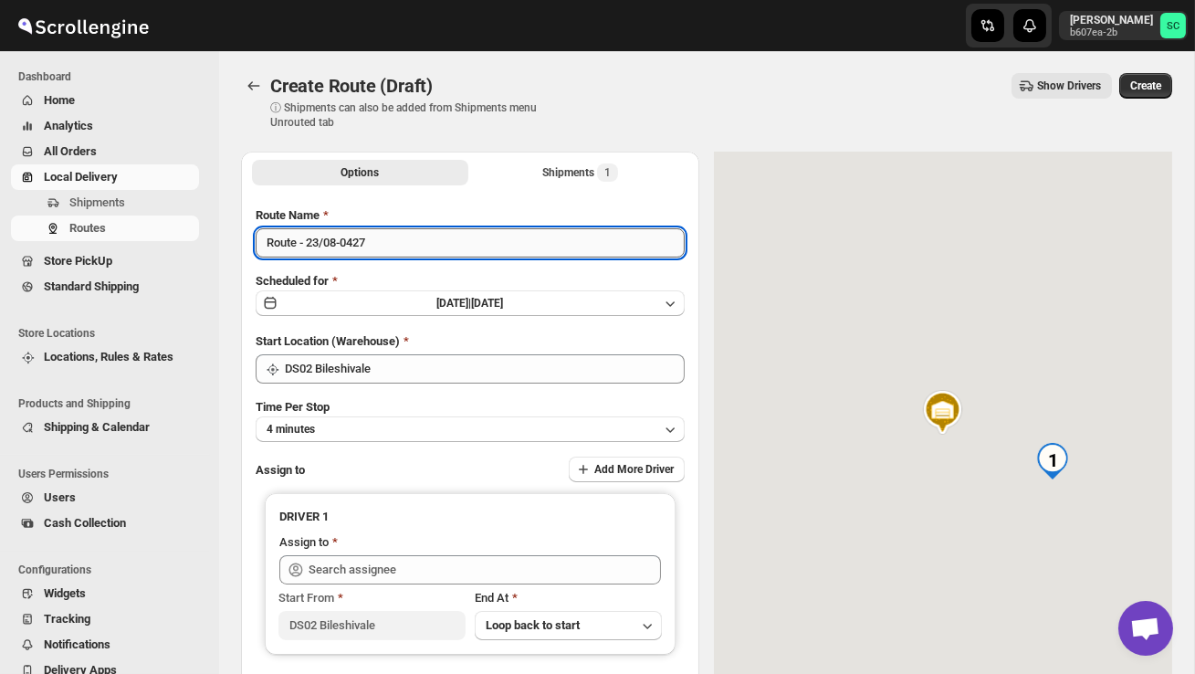
click at [386, 244] on input "Route - 23/08-0427" at bounding box center [470, 242] width 429 height 29
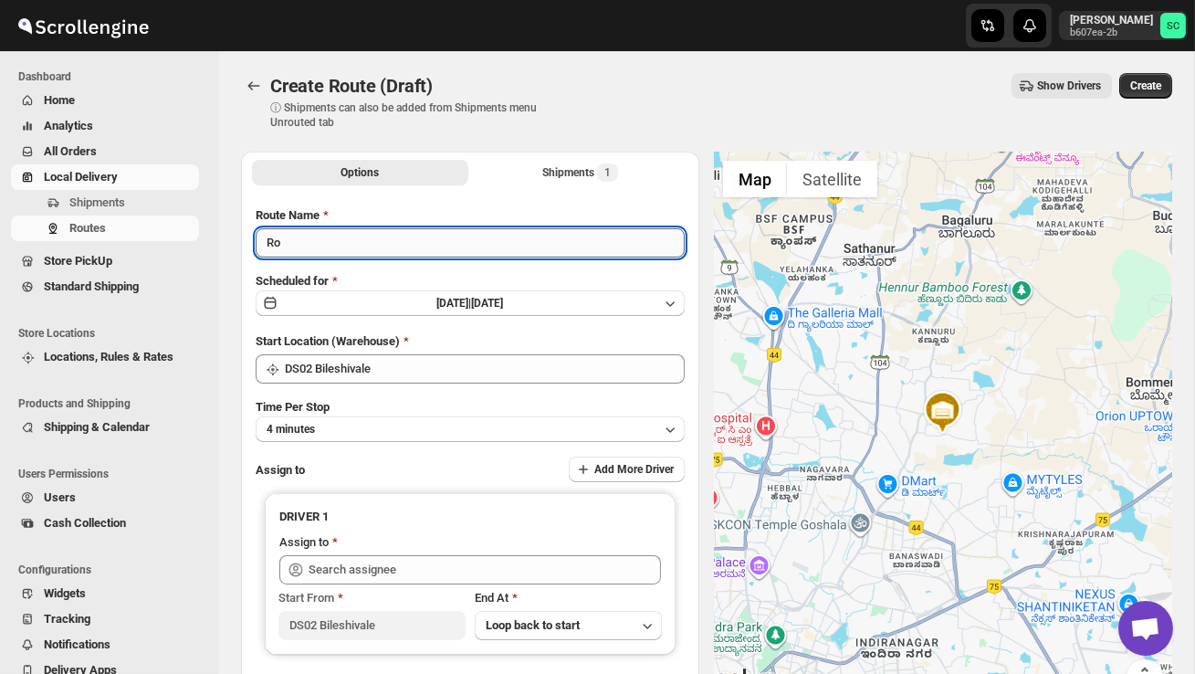
type input "R"
type input "Order no 26610"
click at [396, 418] on button "4 minutes" at bounding box center [470, 429] width 429 height 26
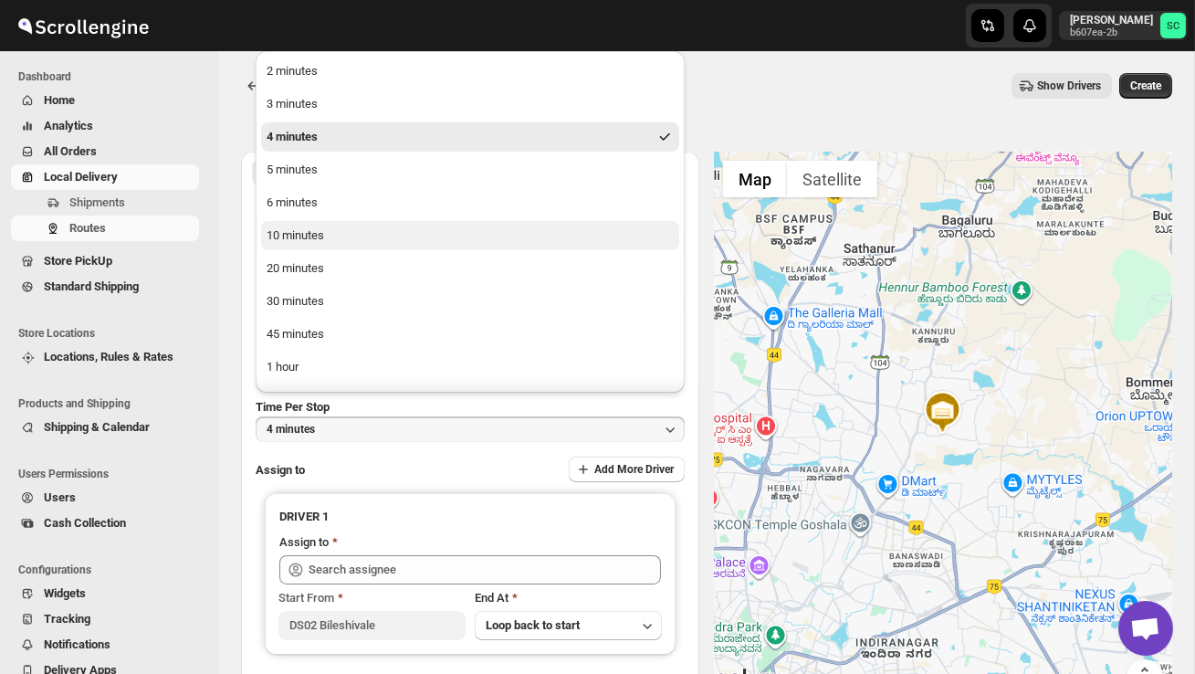
click at [336, 244] on button "10 minutes" at bounding box center [470, 235] width 418 height 29
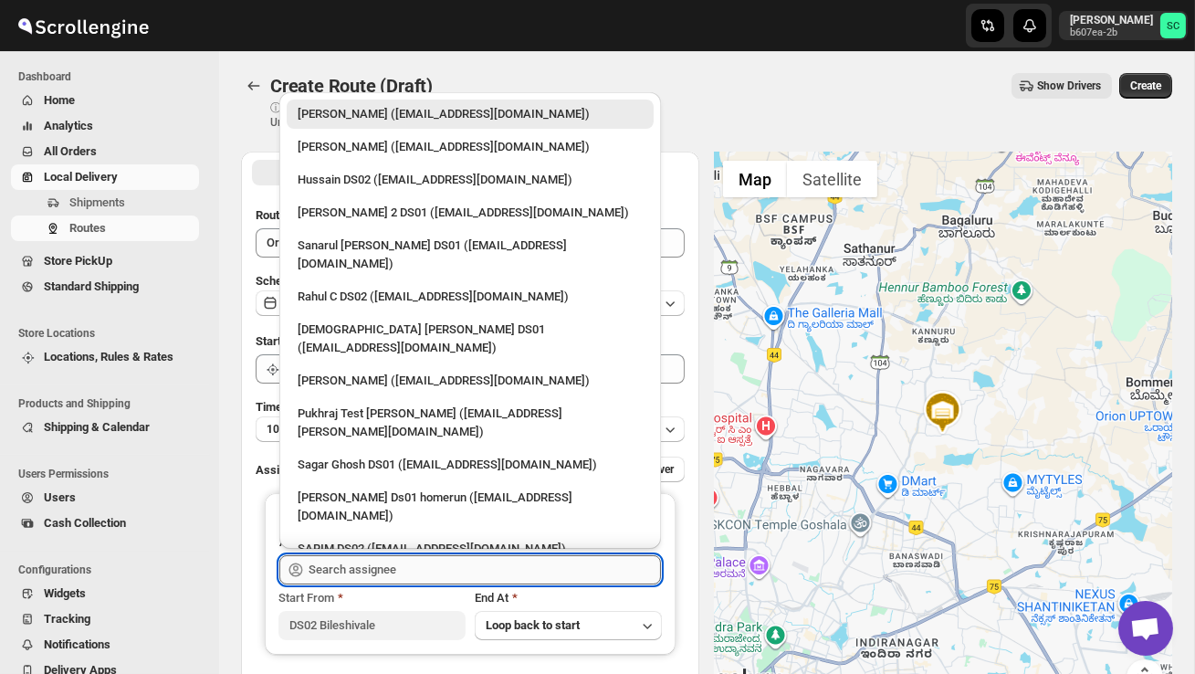
click at [358, 560] on input "text" at bounding box center [485, 569] width 352 height 29
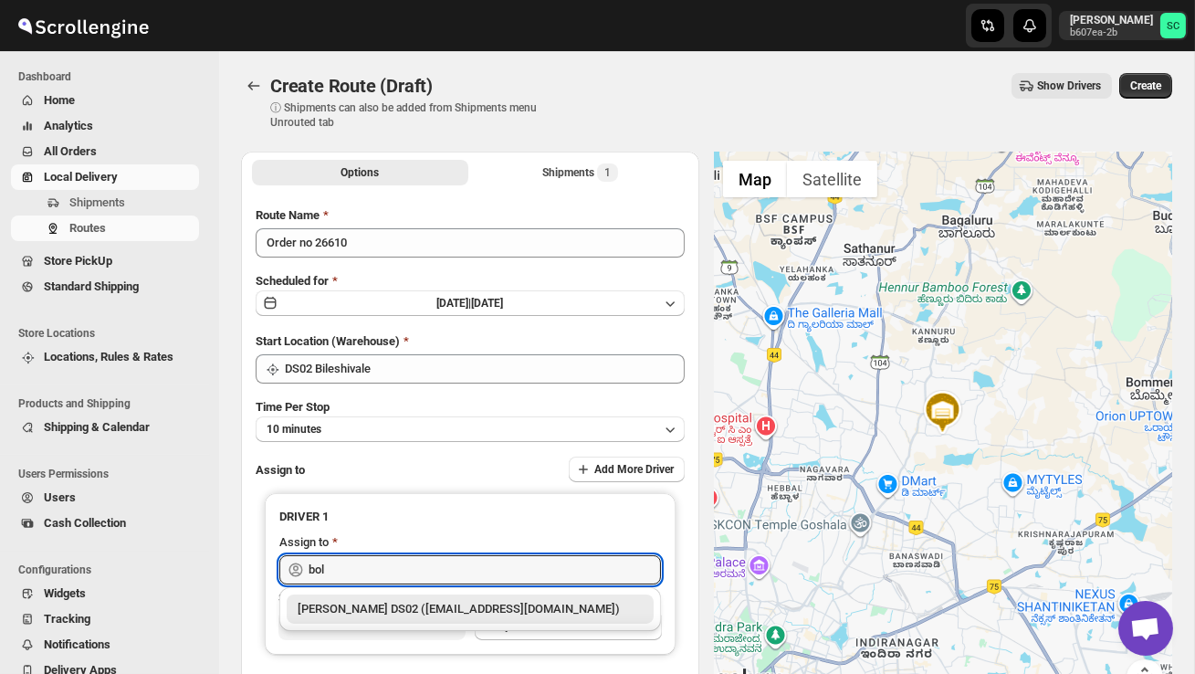
click at [412, 599] on div "BOLEN DS02 (wihof21751@coasah.com)" at bounding box center [470, 608] width 367 height 29
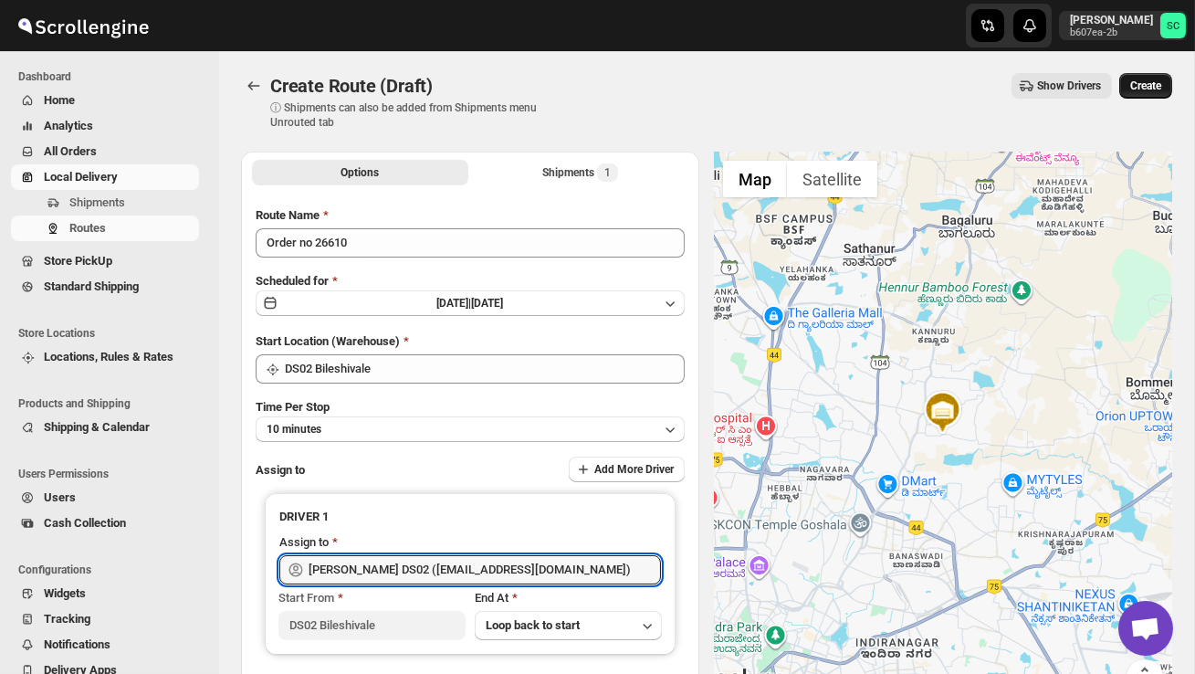
type input "BOLEN DS02 (wihof21751@coasah.com)"
click at [1149, 84] on span "Create" at bounding box center [1145, 86] width 31 height 15
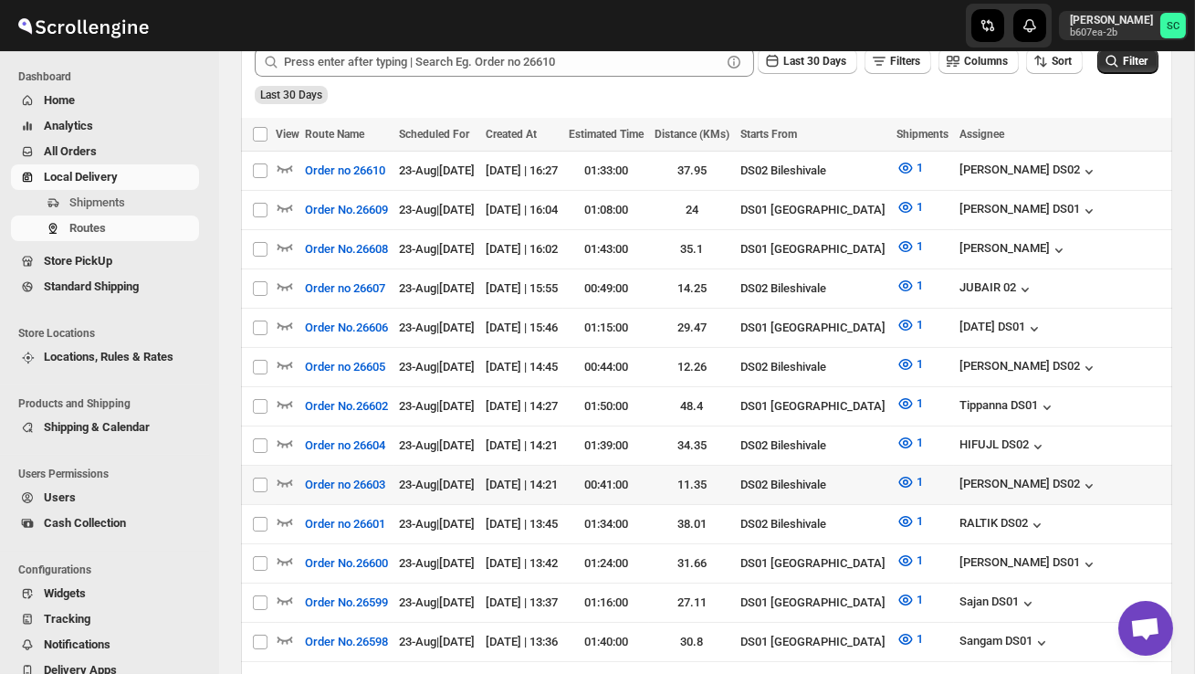
scroll to position [453, 0]
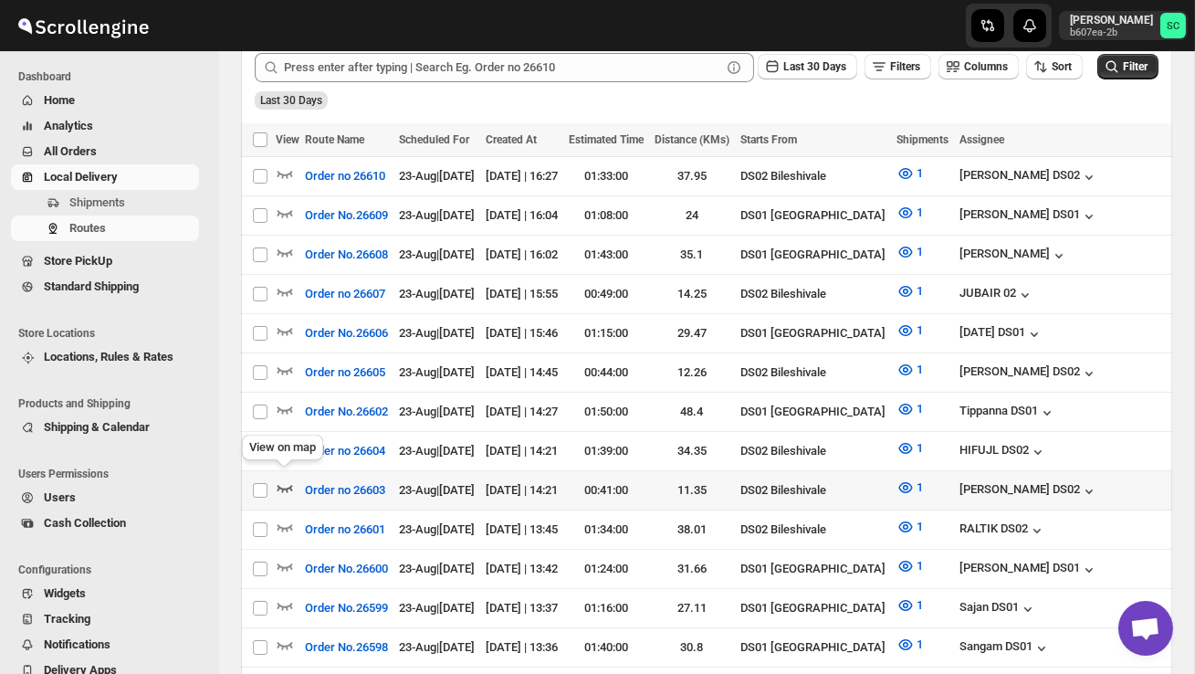
click at [284, 478] on icon "button" at bounding box center [285, 487] width 18 height 18
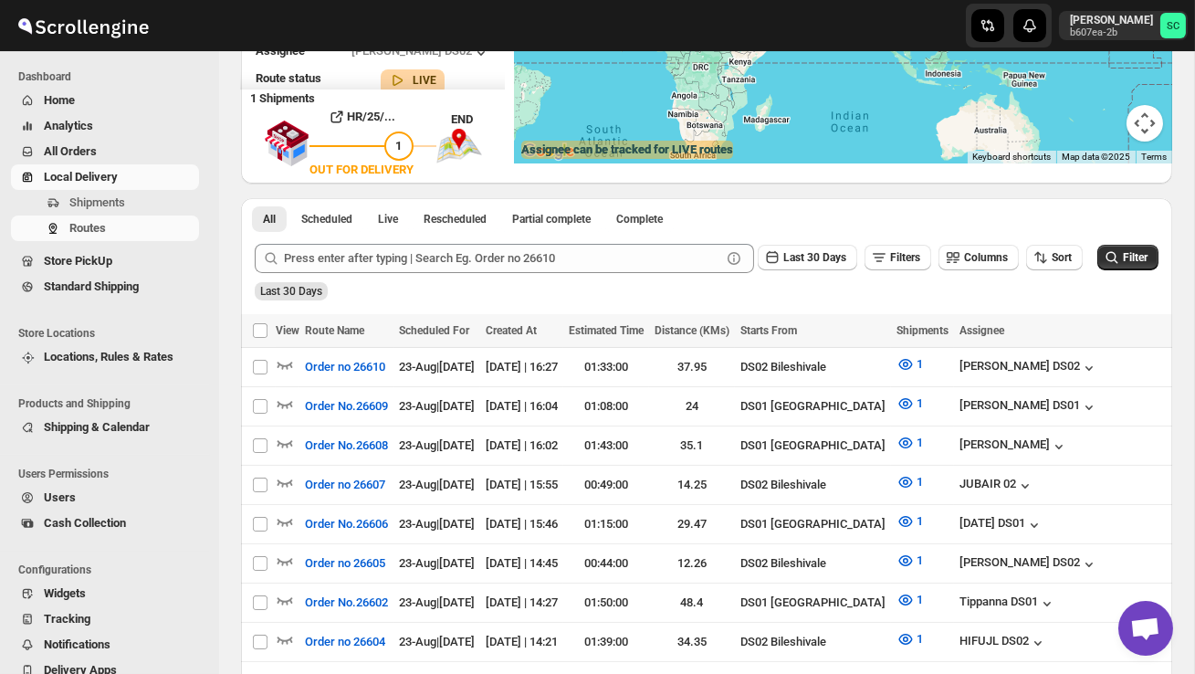
scroll to position [0, 0]
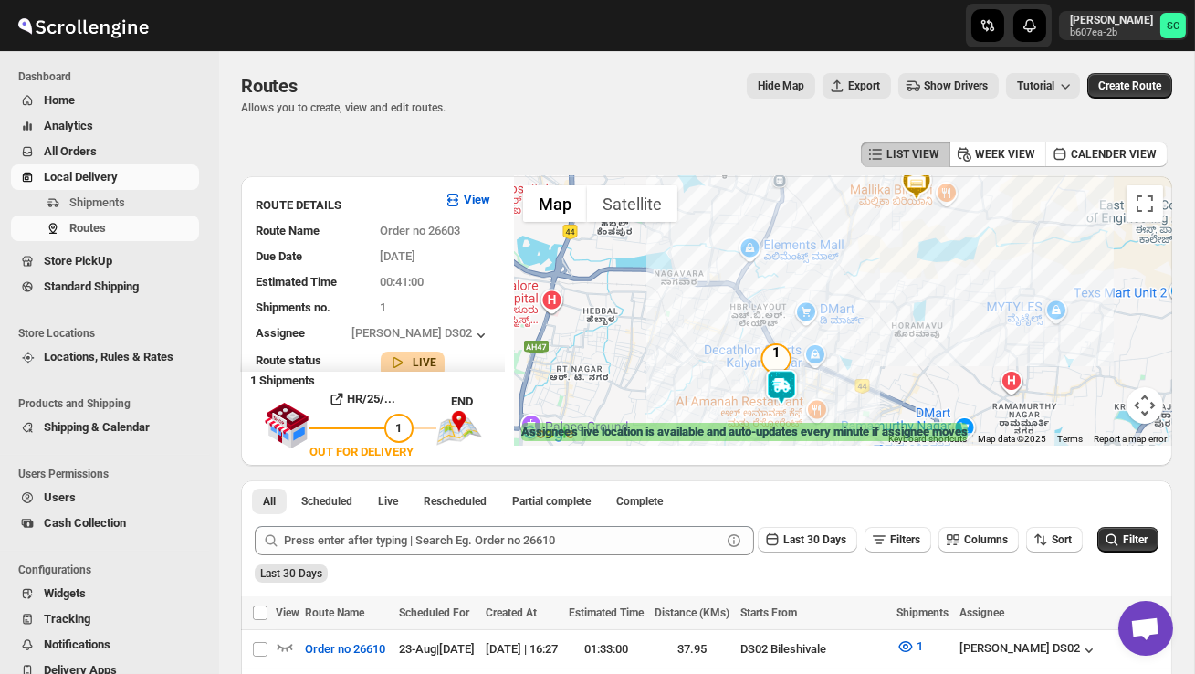
drag, startPoint x: 860, startPoint y: 364, endPoint x: 861, endPoint y: 244, distance: 120.5
click at [860, 244] on div at bounding box center [843, 310] width 658 height 269
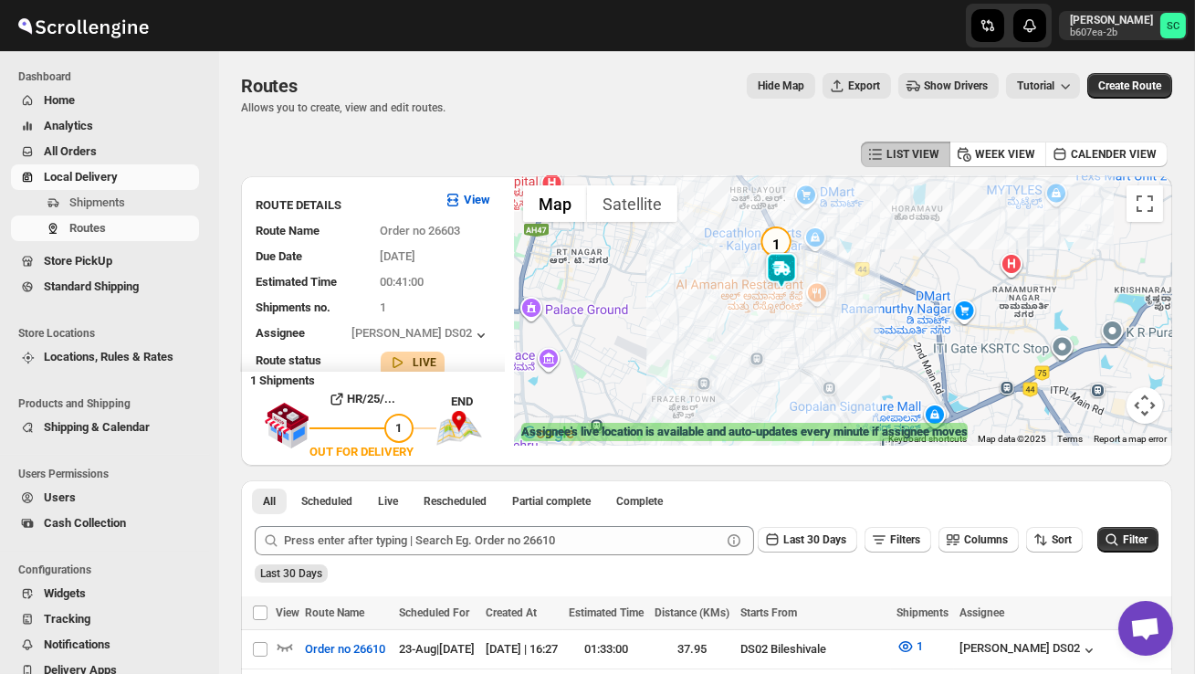
click at [861, 247] on div at bounding box center [843, 310] width 658 height 269
click at [861, 245] on div at bounding box center [843, 310] width 658 height 269
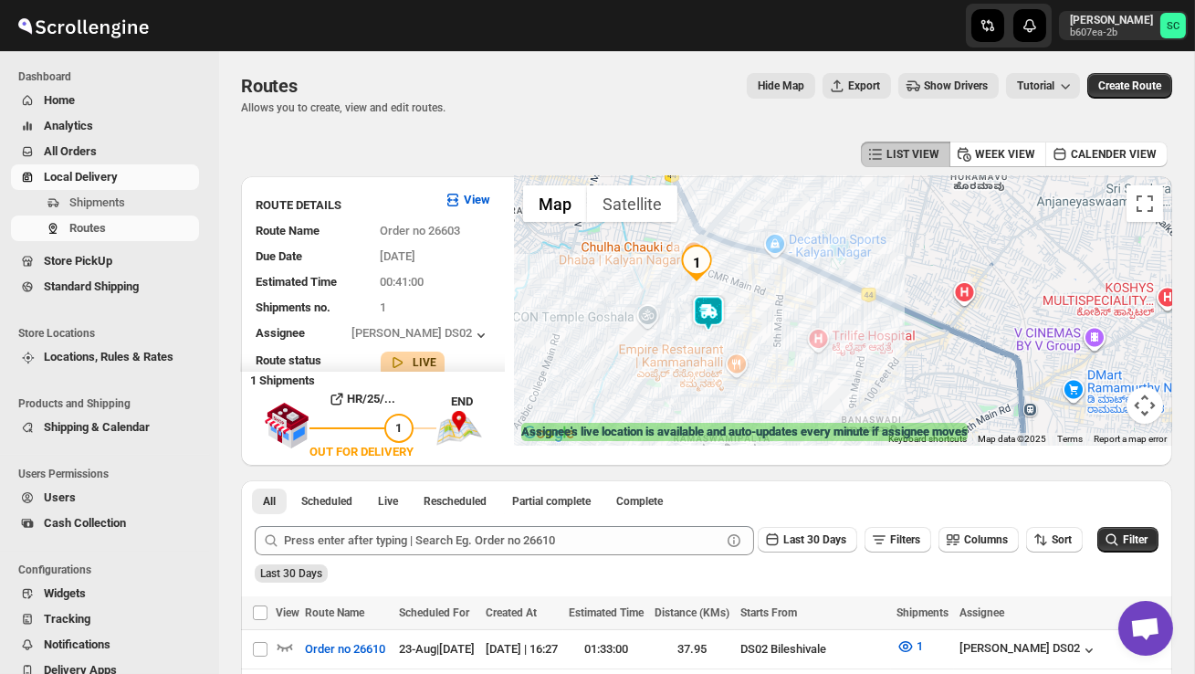
click at [794, 307] on div at bounding box center [843, 310] width 658 height 269
click at [794, 309] on div at bounding box center [843, 310] width 658 height 269
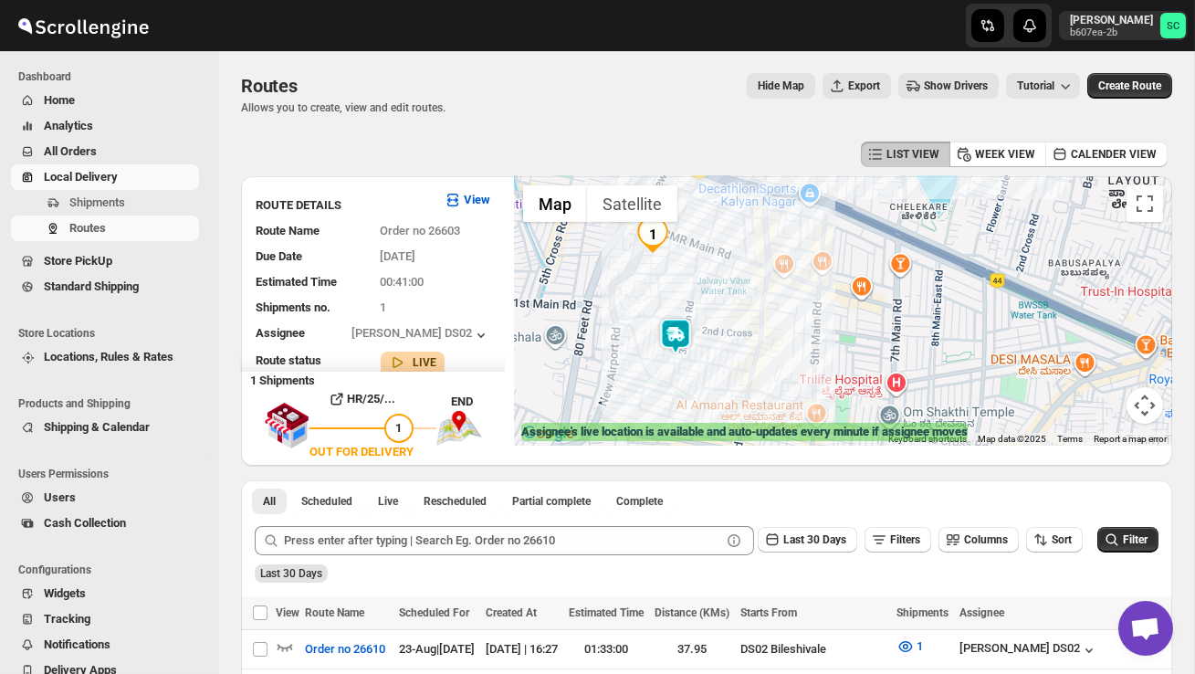
drag, startPoint x: 705, startPoint y: 348, endPoint x: 818, endPoint y: 343, distance: 113.3
click at [815, 345] on div at bounding box center [843, 310] width 658 height 269
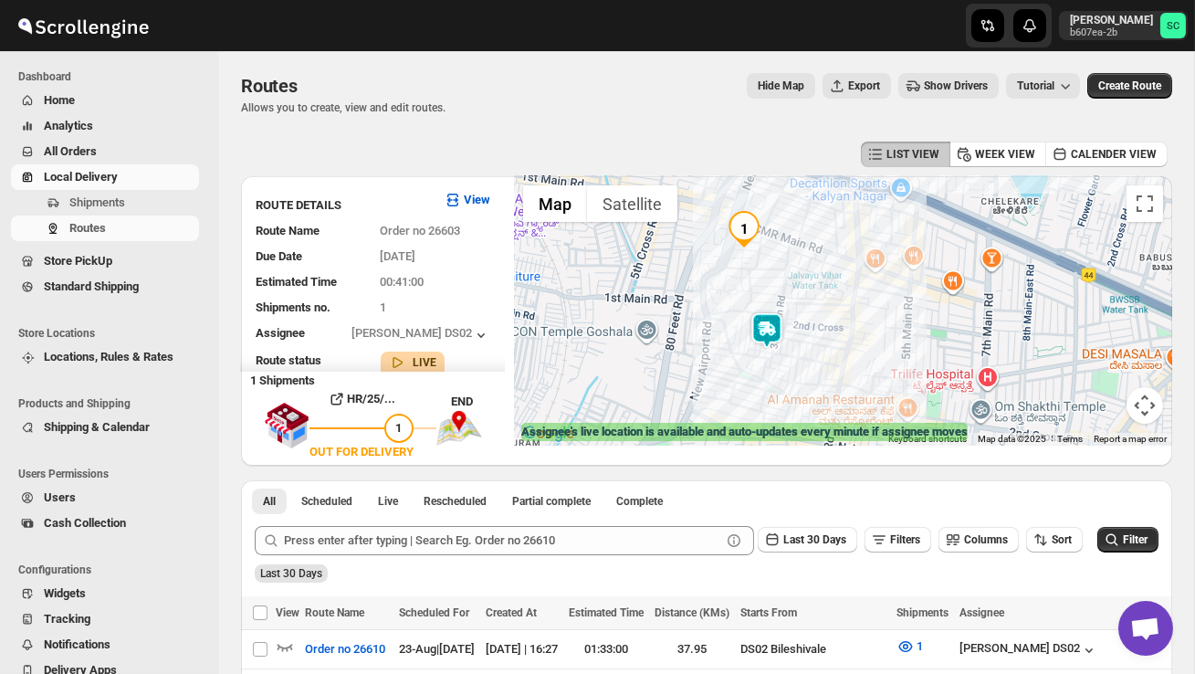
click at [818, 343] on div at bounding box center [843, 310] width 658 height 269
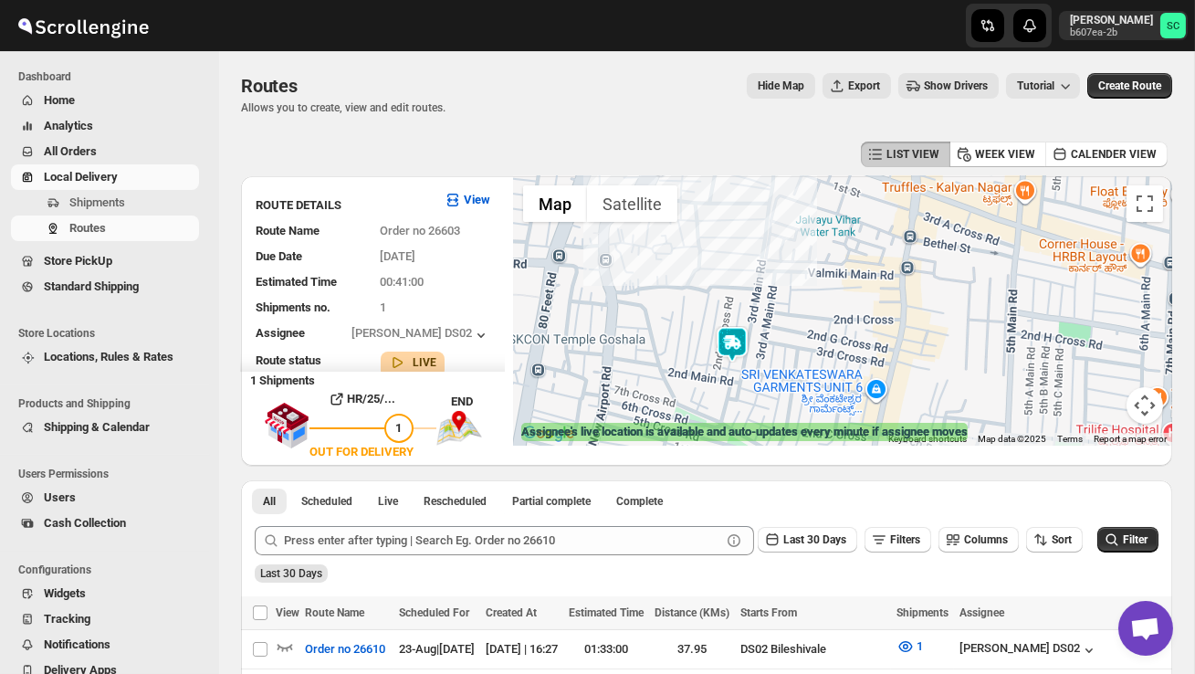
drag, startPoint x: 762, startPoint y: 373, endPoint x: 774, endPoint y: 384, distance: 16.2
click at [774, 383] on div at bounding box center [843, 310] width 658 height 269
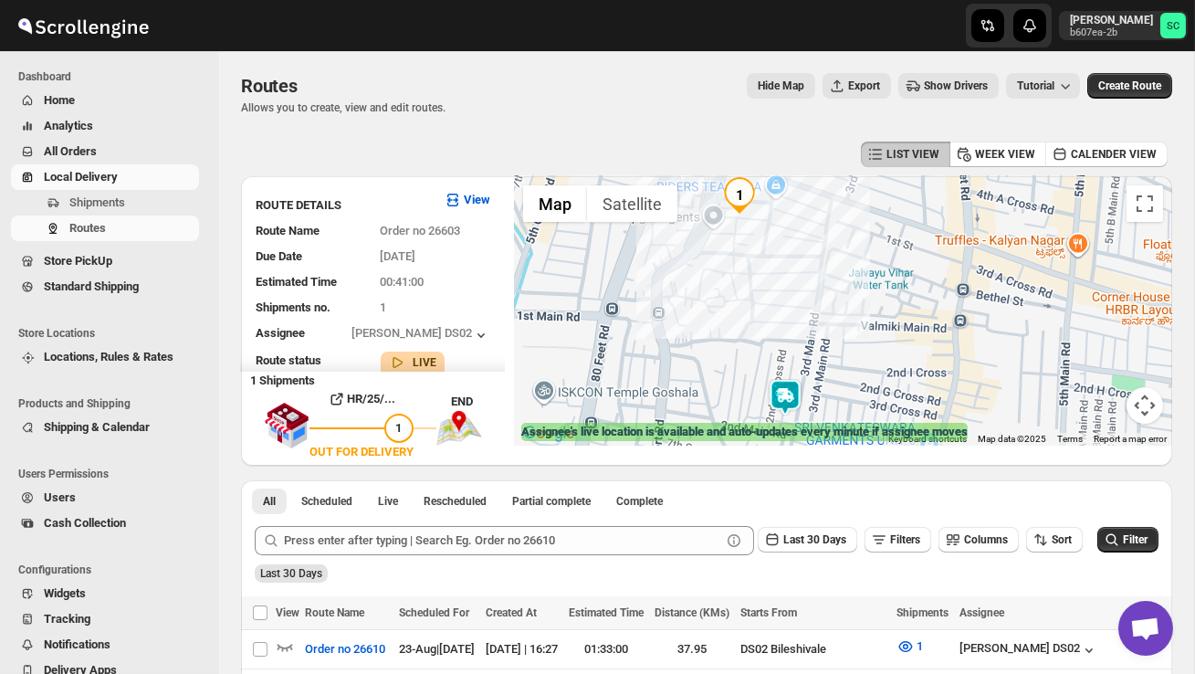
drag, startPoint x: 647, startPoint y: 309, endPoint x: 700, endPoint y: 363, distance: 76.2
click at [700, 363] on div at bounding box center [843, 310] width 658 height 269
click at [1149, 405] on button "Map camera controls" at bounding box center [1145, 405] width 37 height 37
click at [1095, 410] on button "Zoom out" at bounding box center [1099, 405] width 37 height 37
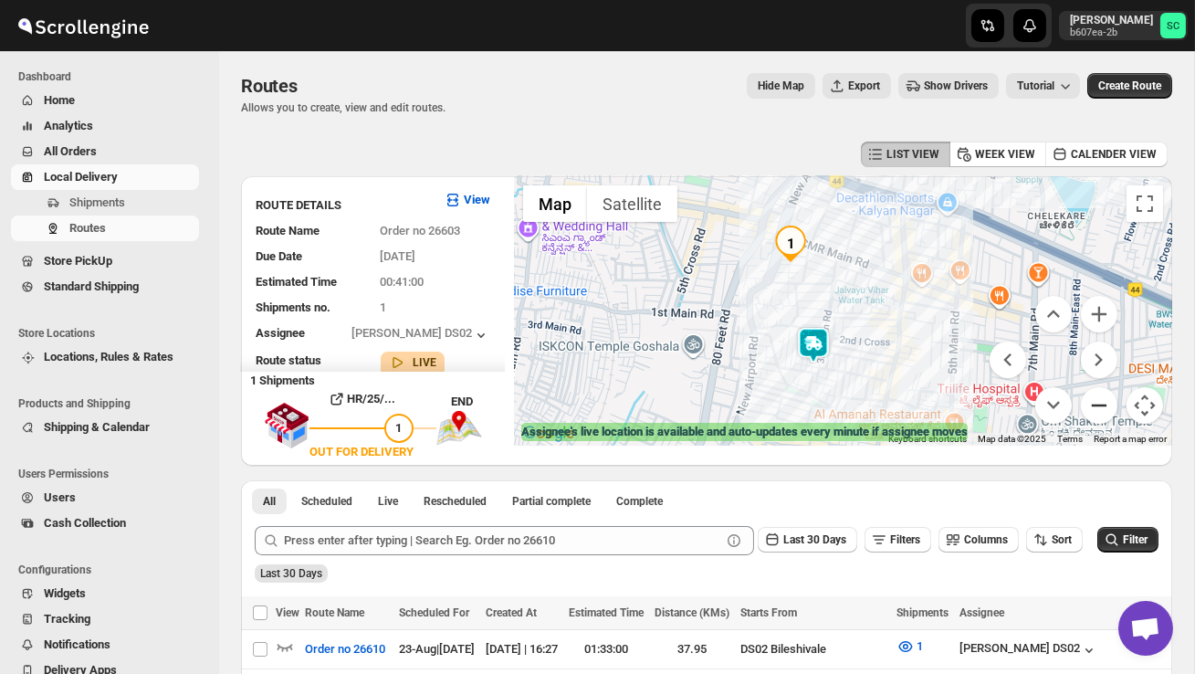
click at [1099, 409] on button "Zoom out" at bounding box center [1099, 405] width 37 height 37
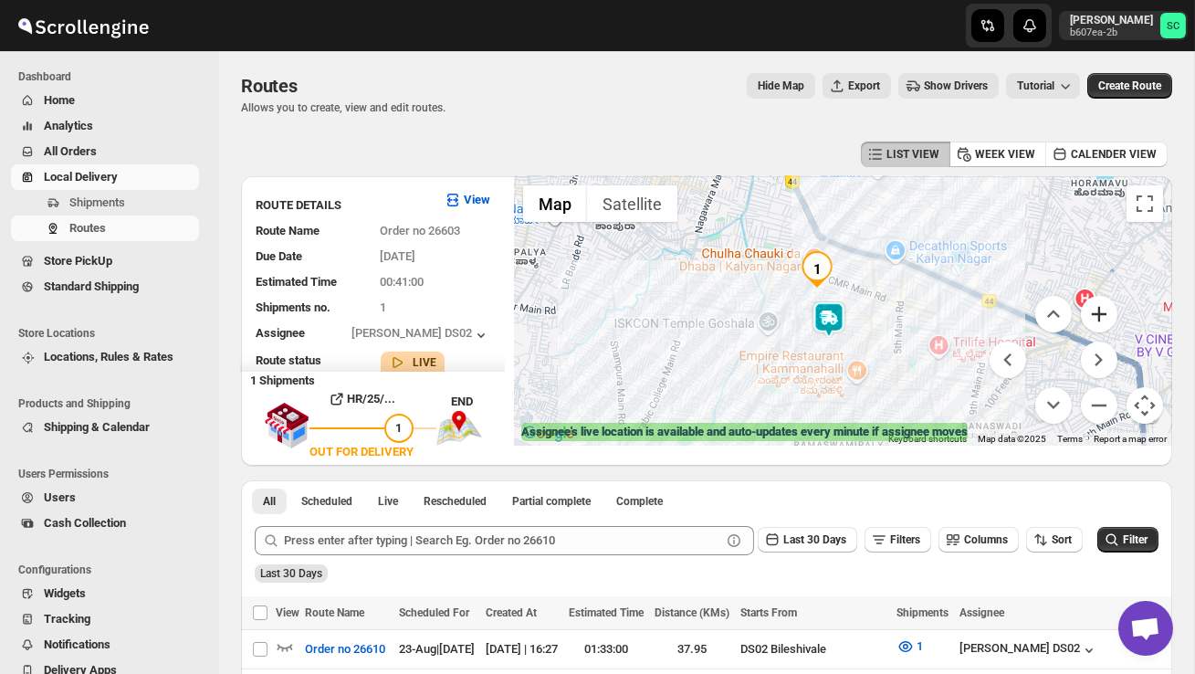
click at [1101, 321] on button "Zoom in" at bounding box center [1099, 314] width 37 height 37
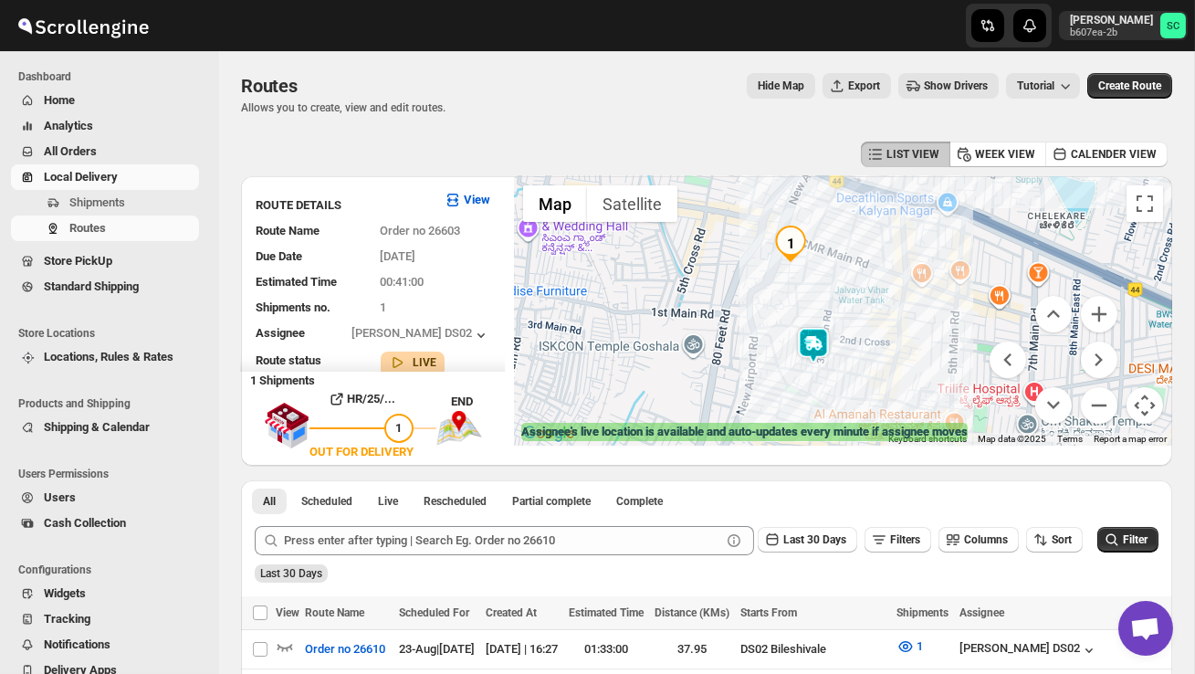
click at [902, 371] on div at bounding box center [843, 310] width 658 height 269
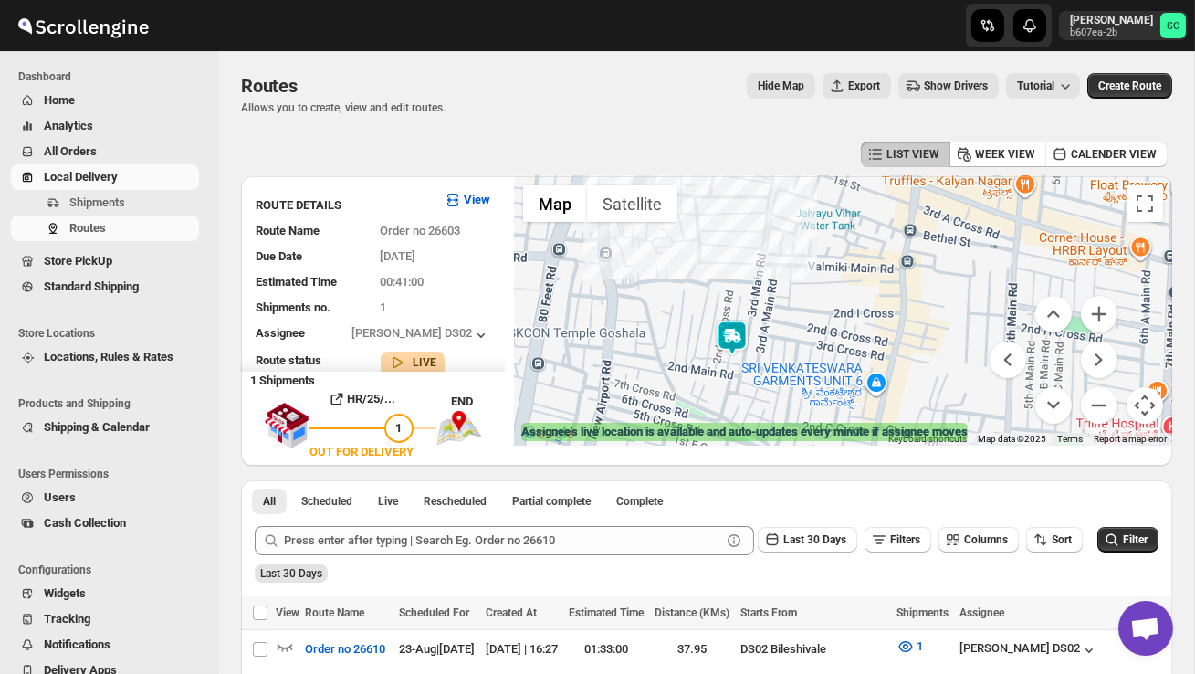
click at [744, 323] on img at bounding box center [732, 338] width 37 height 37
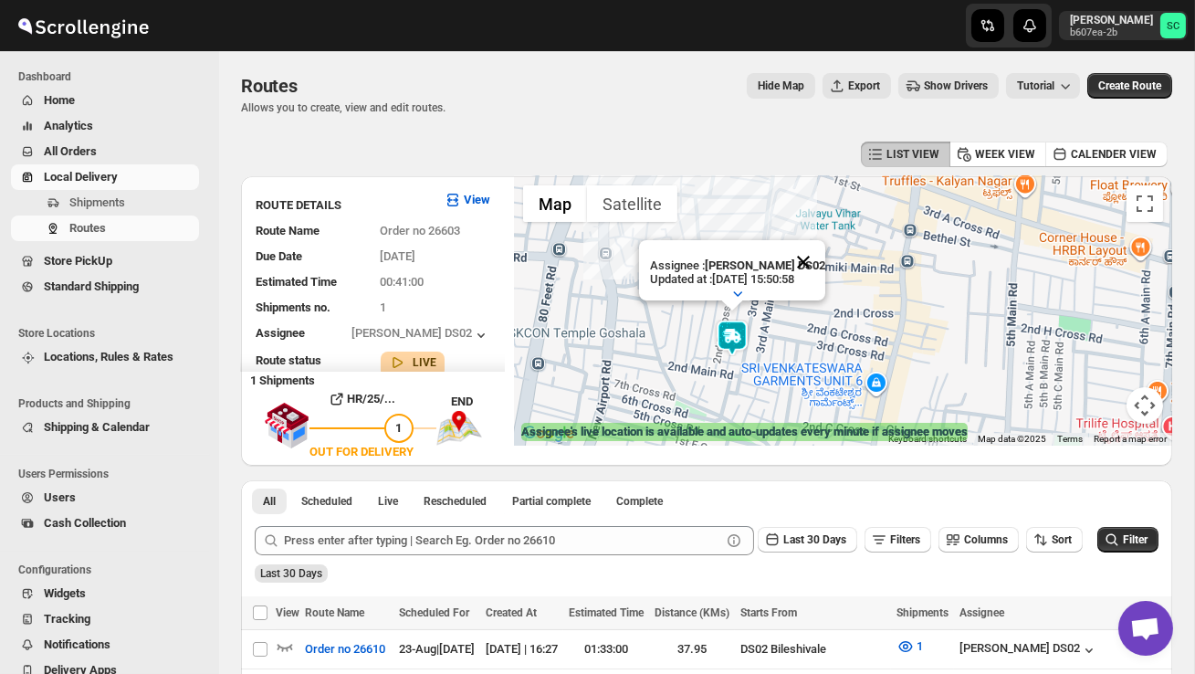
click at [812, 258] on button "Close" at bounding box center [804, 262] width 44 height 44
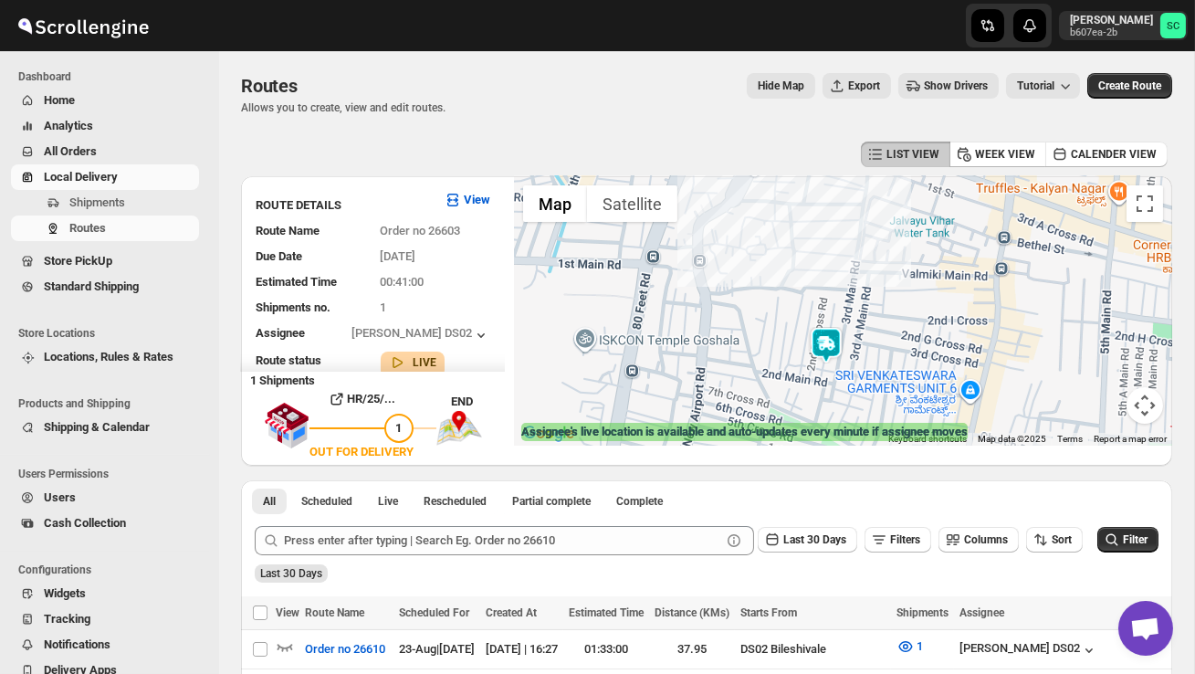
drag, startPoint x: 773, startPoint y: 317, endPoint x: 873, endPoint y: 321, distance: 100.5
click at [873, 323] on div at bounding box center [843, 310] width 658 height 269
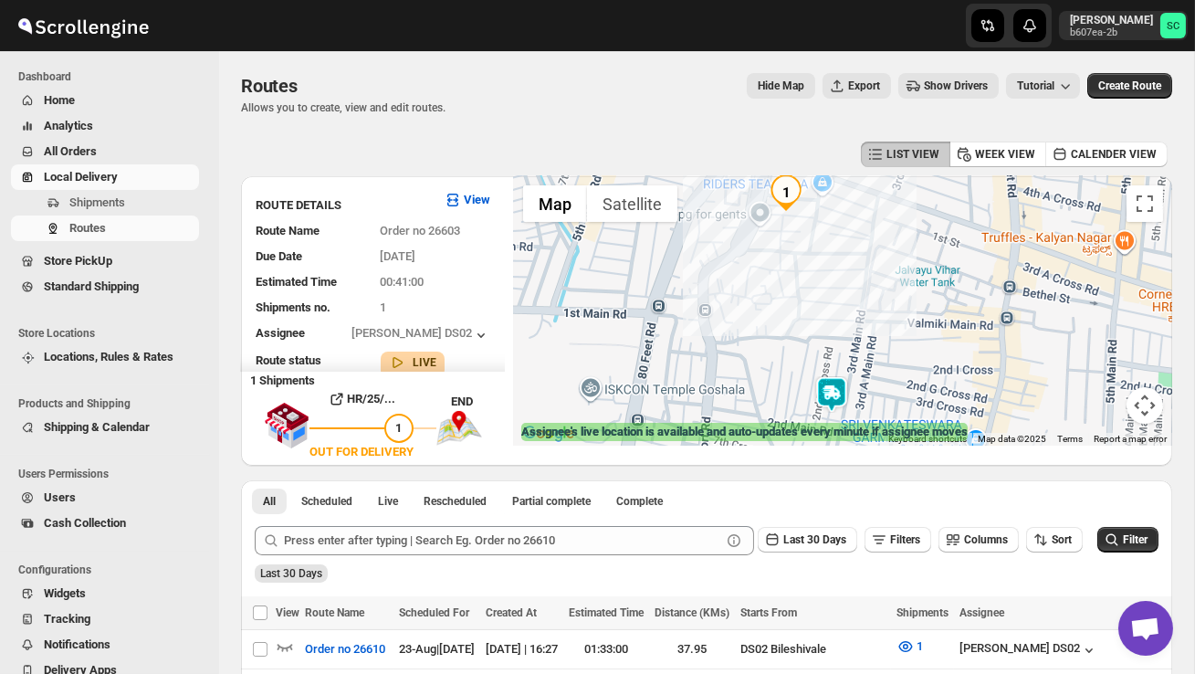
drag, startPoint x: 718, startPoint y: 307, endPoint x: 720, endPoint y: 358, distance: 51.2
click at [720, 359] on div at bounding box center [843, 310] width 658 height 269
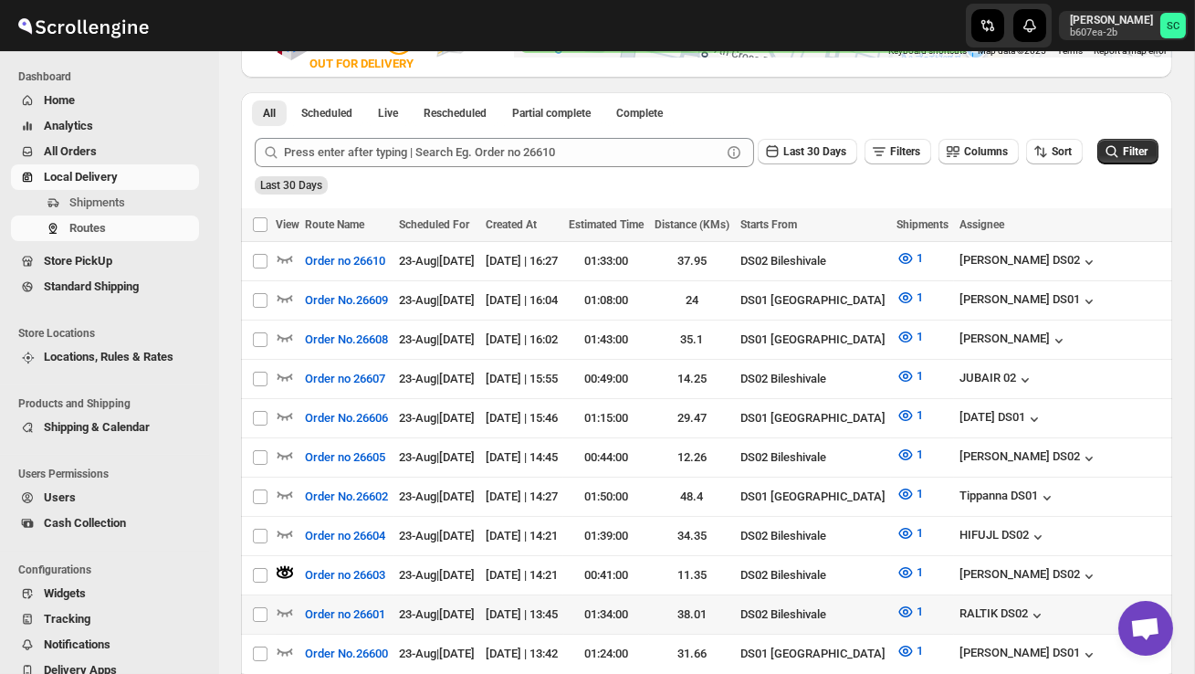
scroll to position [407, 0]
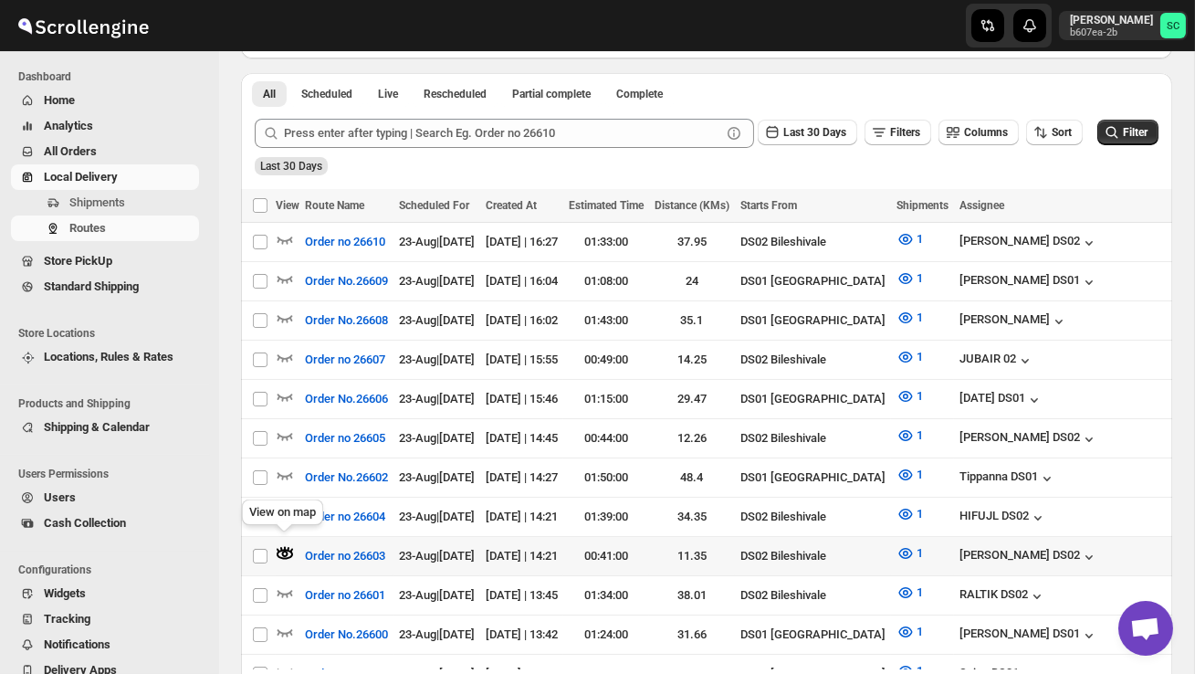
click at [287, 505] on div "View on map" at bounding box center [282, 516] width 89 height 40
click at [295, 505] on div at bounding box center [288, 517] width 24 height 24
click at [279, 505] on icon "button" at bounding box center [285, 514] width 18 height 18
click at [288, 544] on icon "button" at bounding box center [285, 553] width 18 height 18
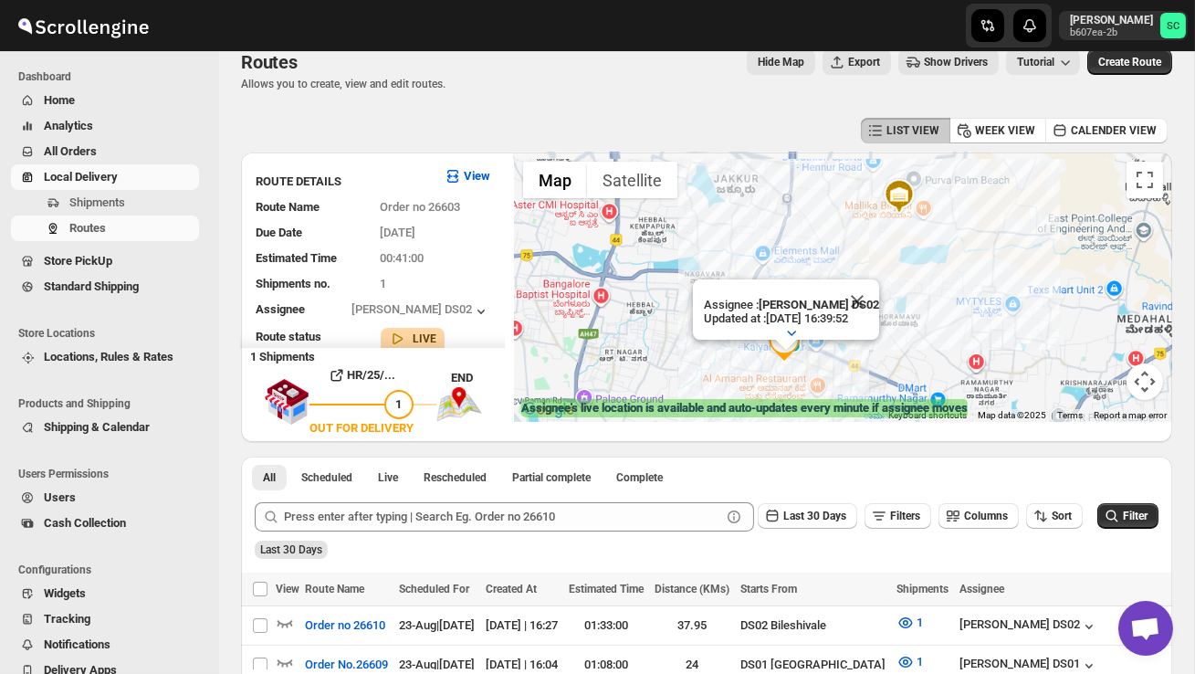
scroll to position [0, 0]
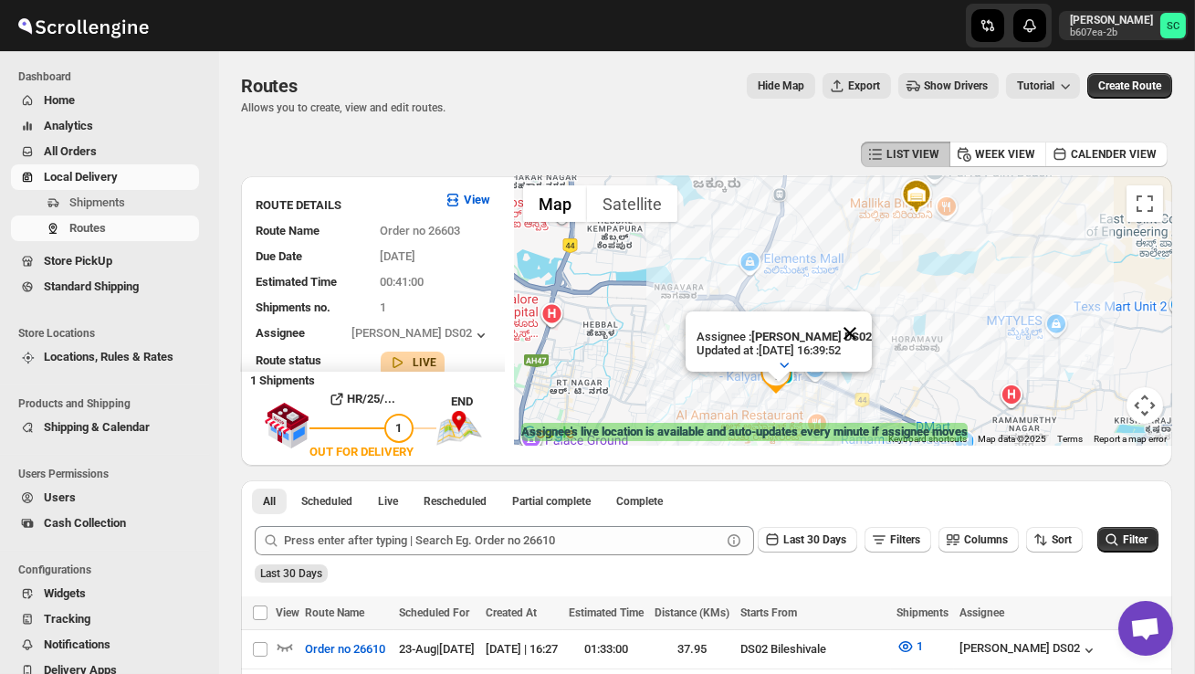
click at [866, 336] on button "Close" at bounding box center [850, 333] width 44 height 44
click at [835, 374] on div at bounding box center [843, 310] width 658 height 269
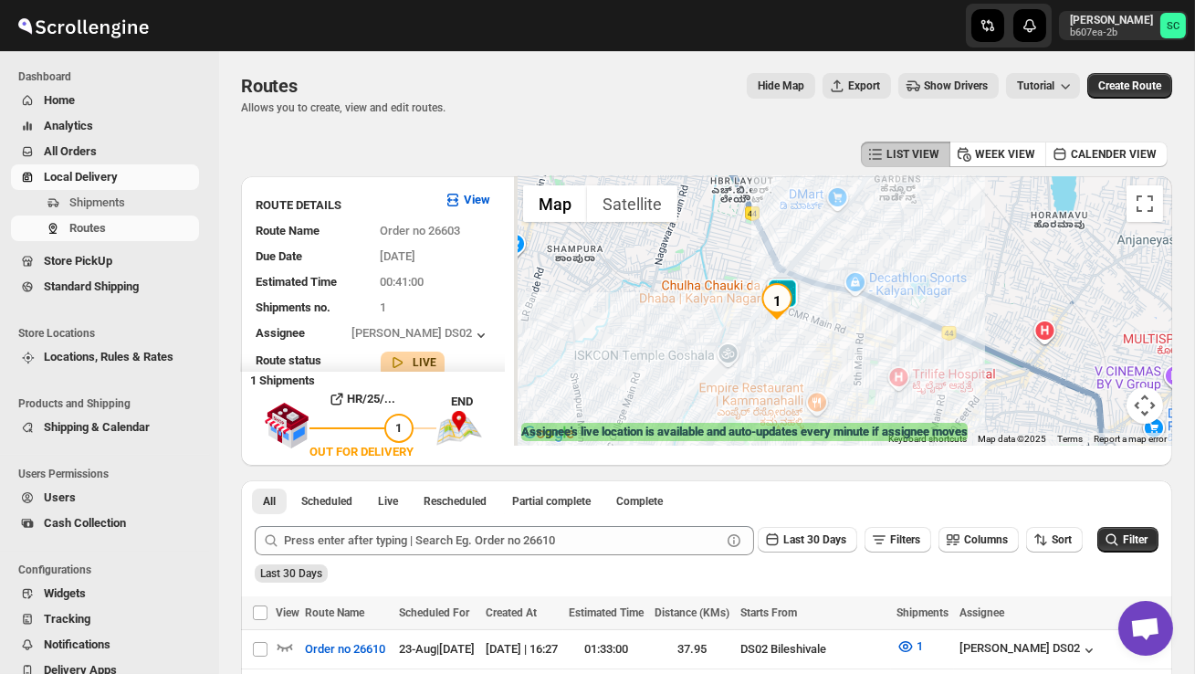
drag, startPoint x: 755, startPoint y: 407, endPoint x: 811, endPoint y: 311, distance: 110.9
click at [811, 311] on div at bounding box center [843, 310] width 658 height 269
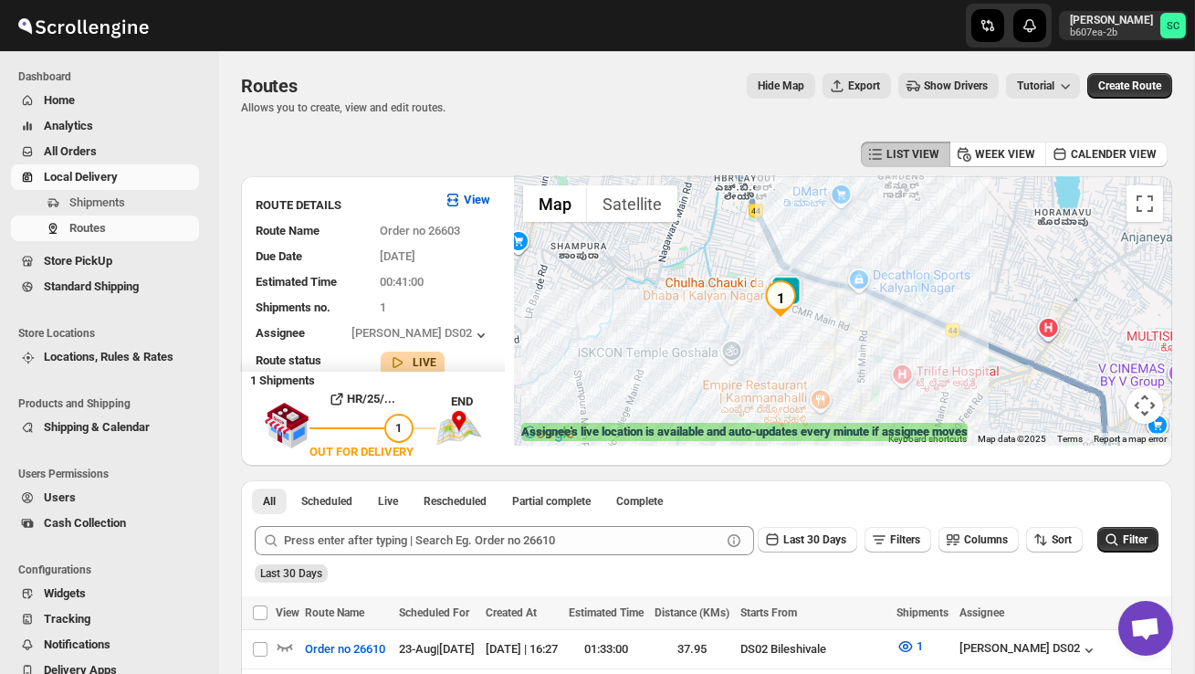
click at [812, 311] on div at bounding box center [843, 310] width 658 height 269
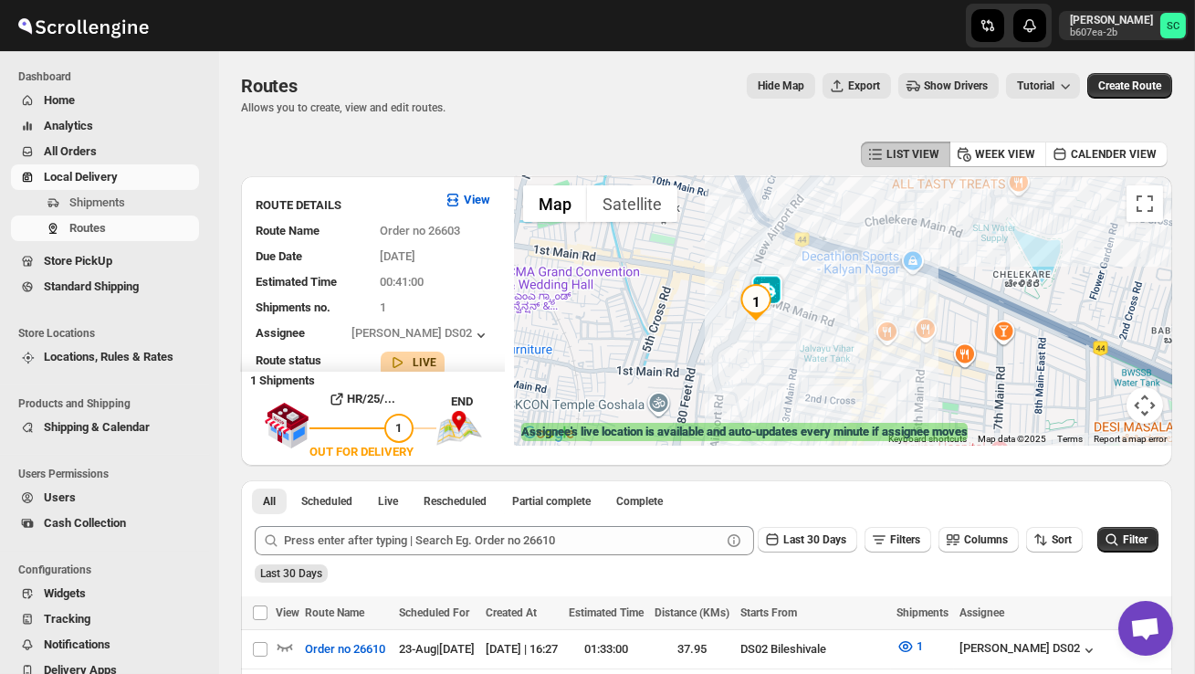
click at [811, 356] on div at bounding box center [843, 310] width 658 height 269
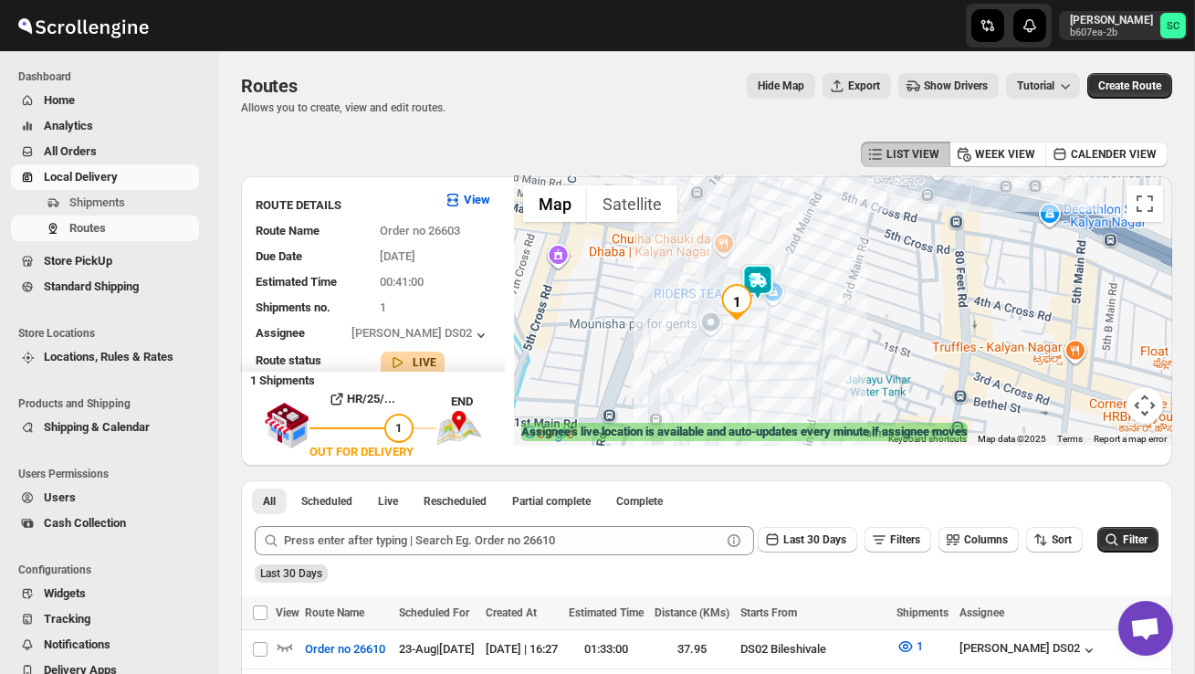
drag, startPoint x: 704, startPoint y: 319, endPoint x: 740, endPoint y: 351, distance: 47.9
click at [740, 352] on div at bounding box center [843, 310] width 658 height 269
click at [761, 344] on div at bounding box center [843, 310] width 658 height 269
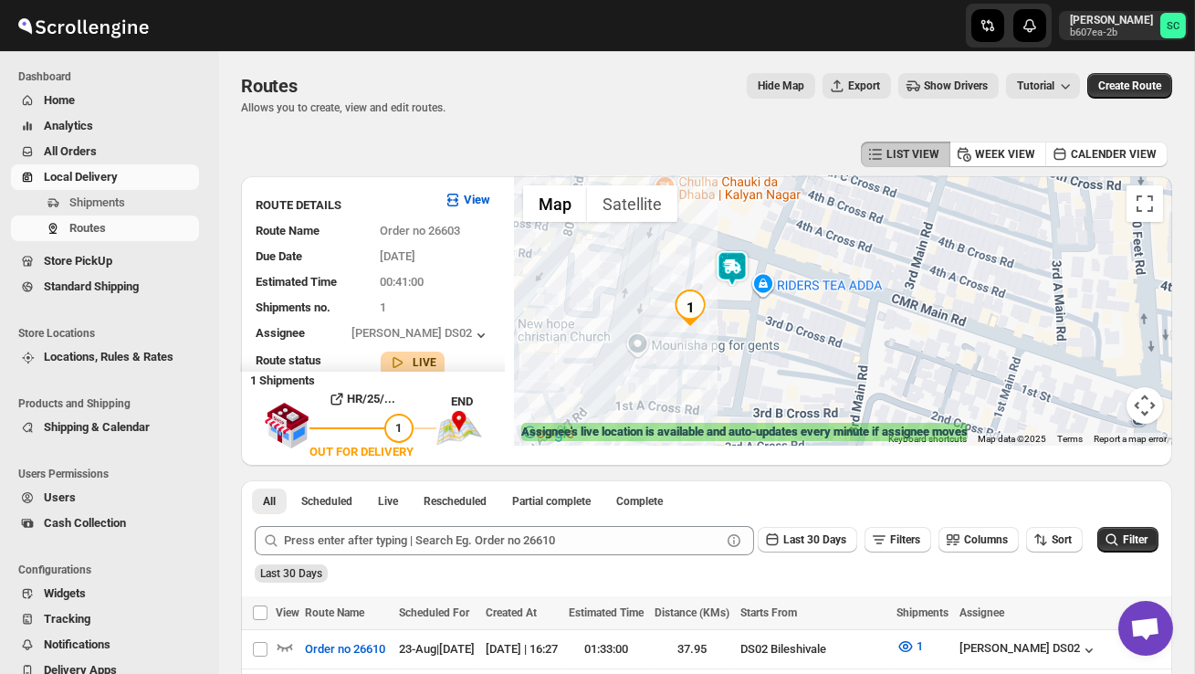
drag, startPoint x: 794, startPoint y: 305, endPoint x: 762, endPoint y: 341, distance: 48.5
click at [762, 342] on div at bounding box center [843, 310] width 658 height 269
click at [806, 326] on div at bounding box center [843, 310] width 658 height 269
click at [805, 327] on div at bounding box center [843, 310] width 658 height 269
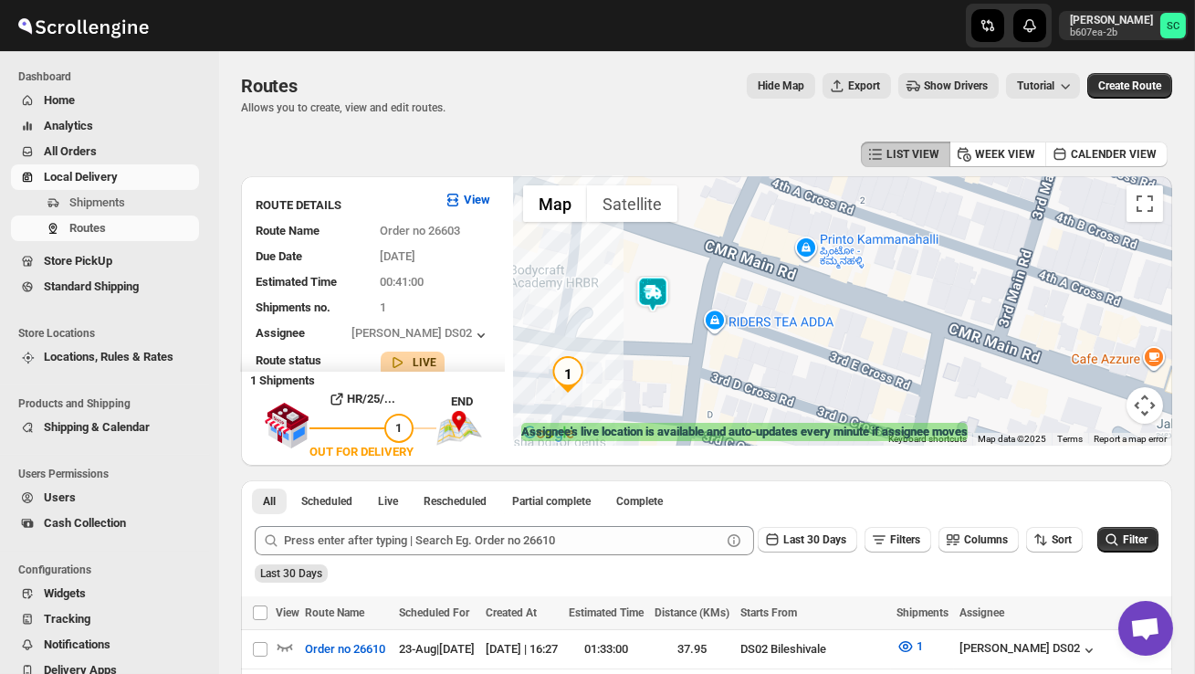
drag, startPoint x: 767, startPoint y: 318, endPoint x: 756, endPoint y: 385, distance: 68.5
click at [756, 388] on div at bounding box center [843, 310] width 658 height 269
drag, startPoint x: 662, startPoint y: 372, endPoint x: 673, endPoint y: 356, distance: 19.0
click at [663, 371] on div at bounding box center [843, 310] width 658 height 269
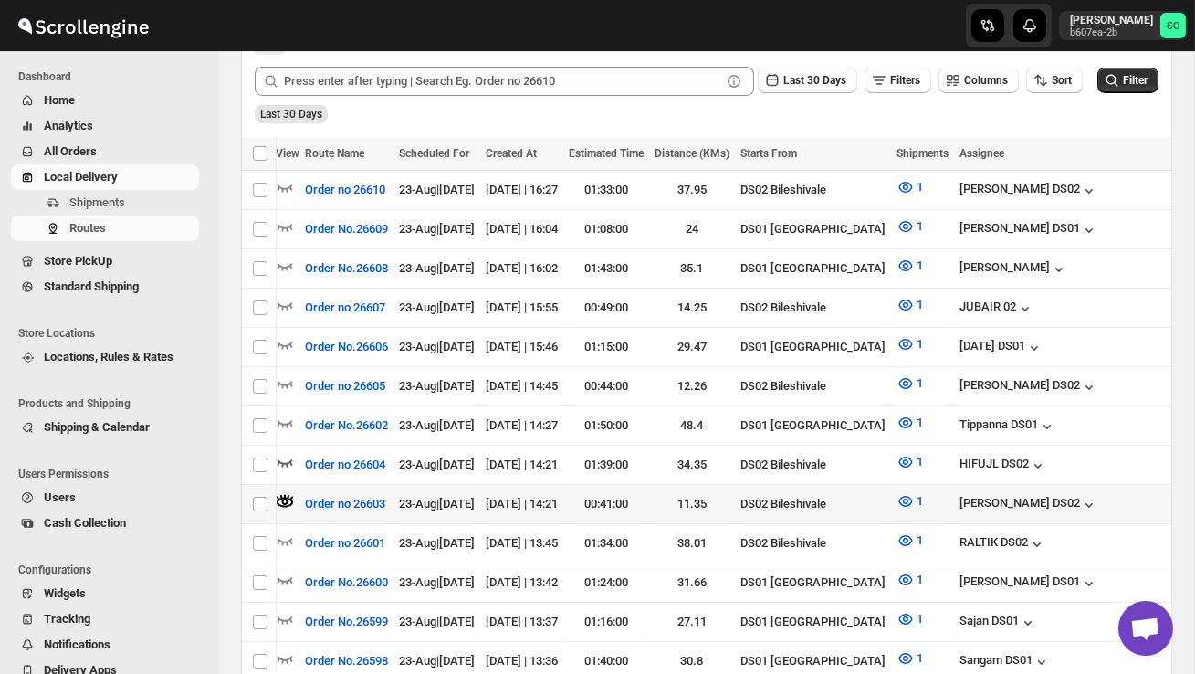
scroll to position [0, 242]
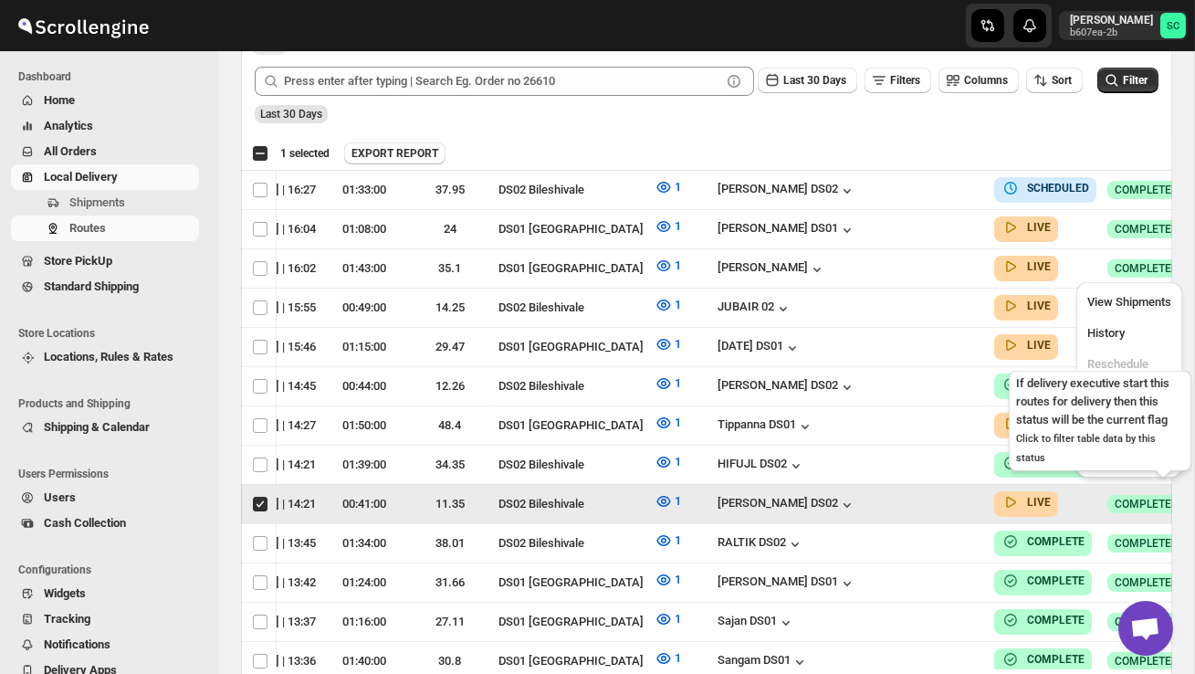
scroll to position [0, 1]
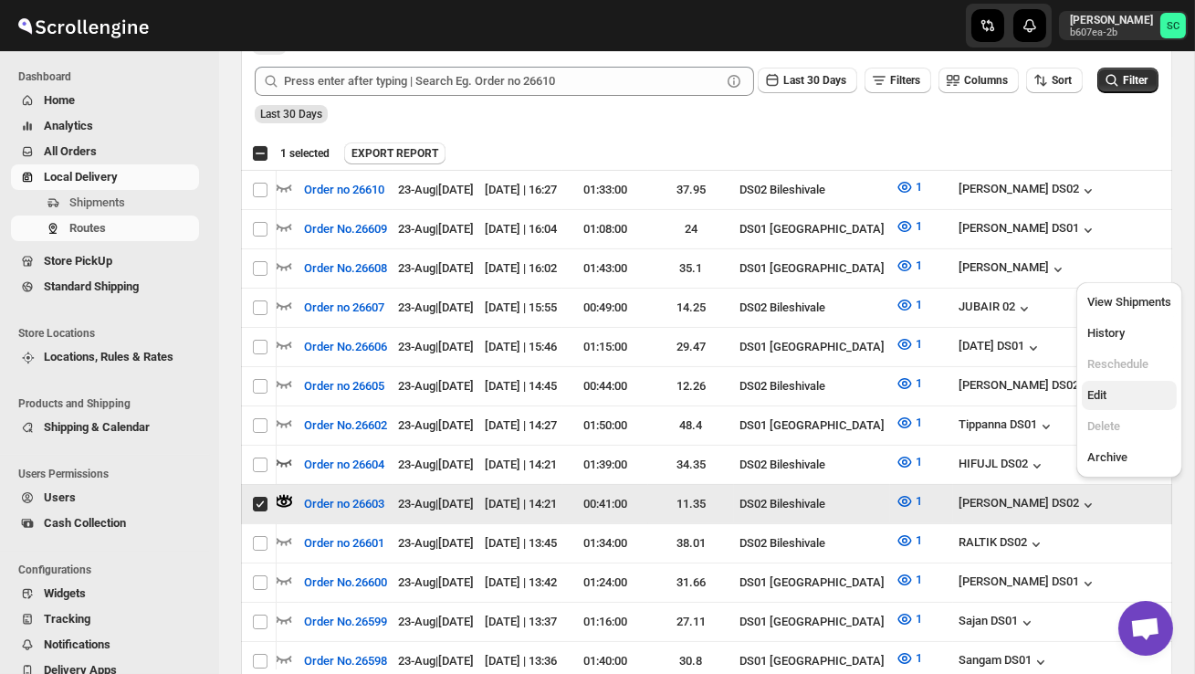
click at [1130, 393] on span "Edit" at bounding box center [1130, 395] width 84 height 18
checkbox input "false"
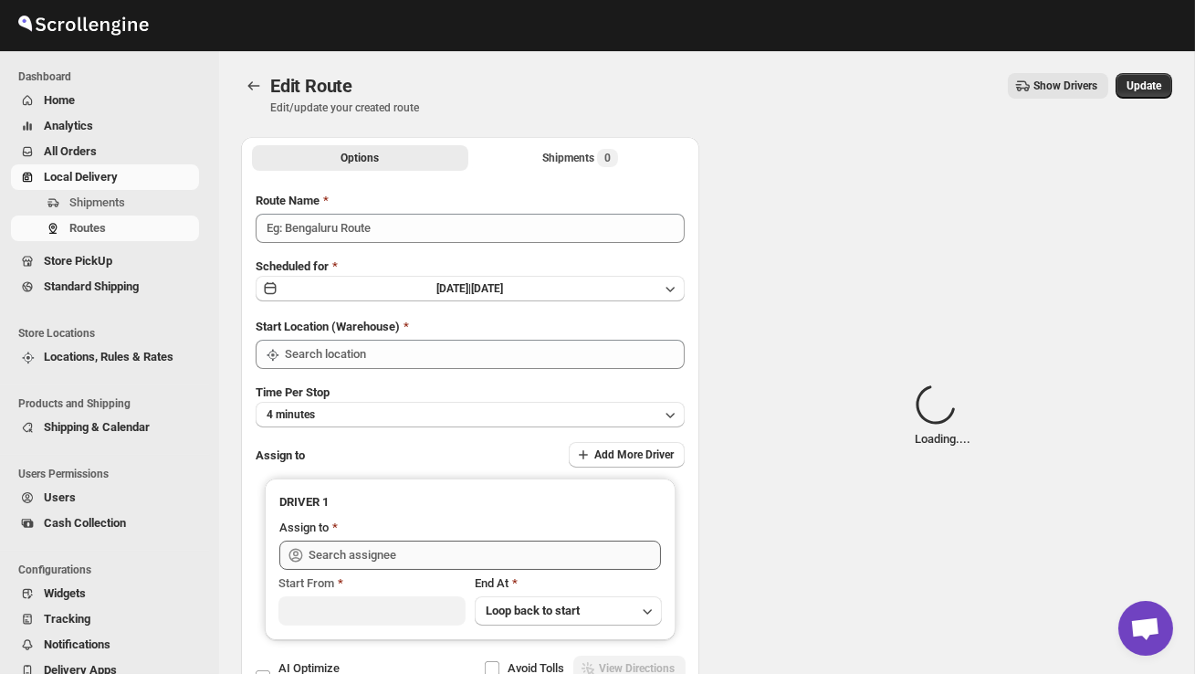
type input "Order no 26603"
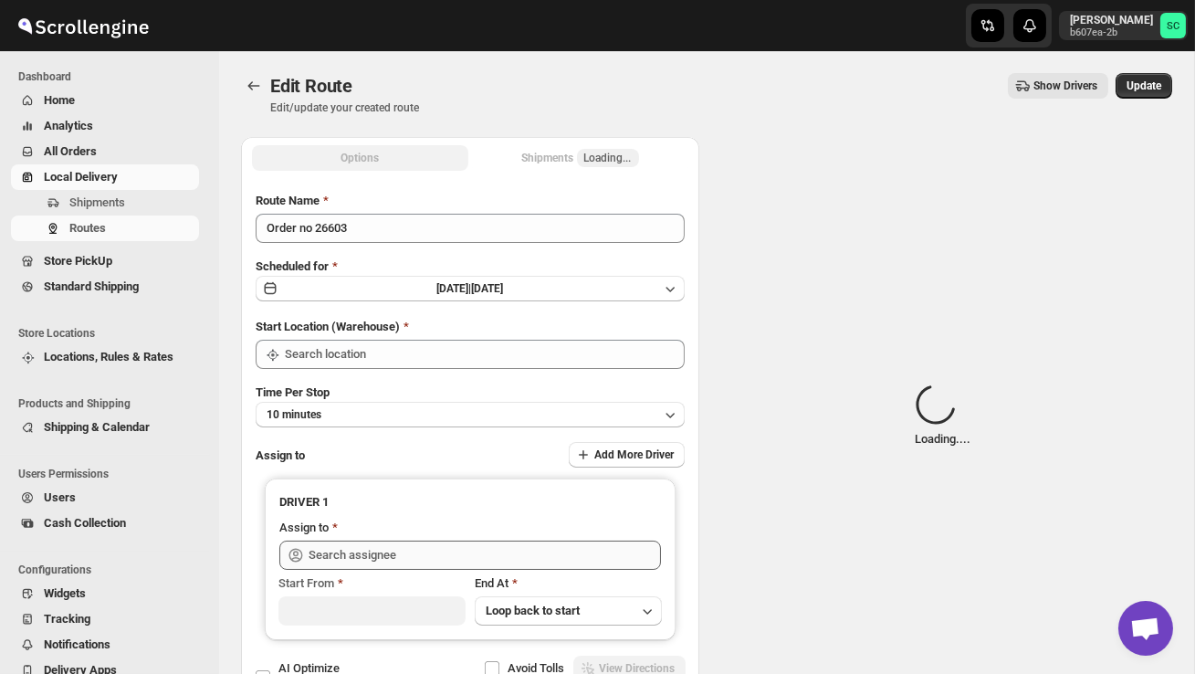
type input "DS02 Bileshivale"
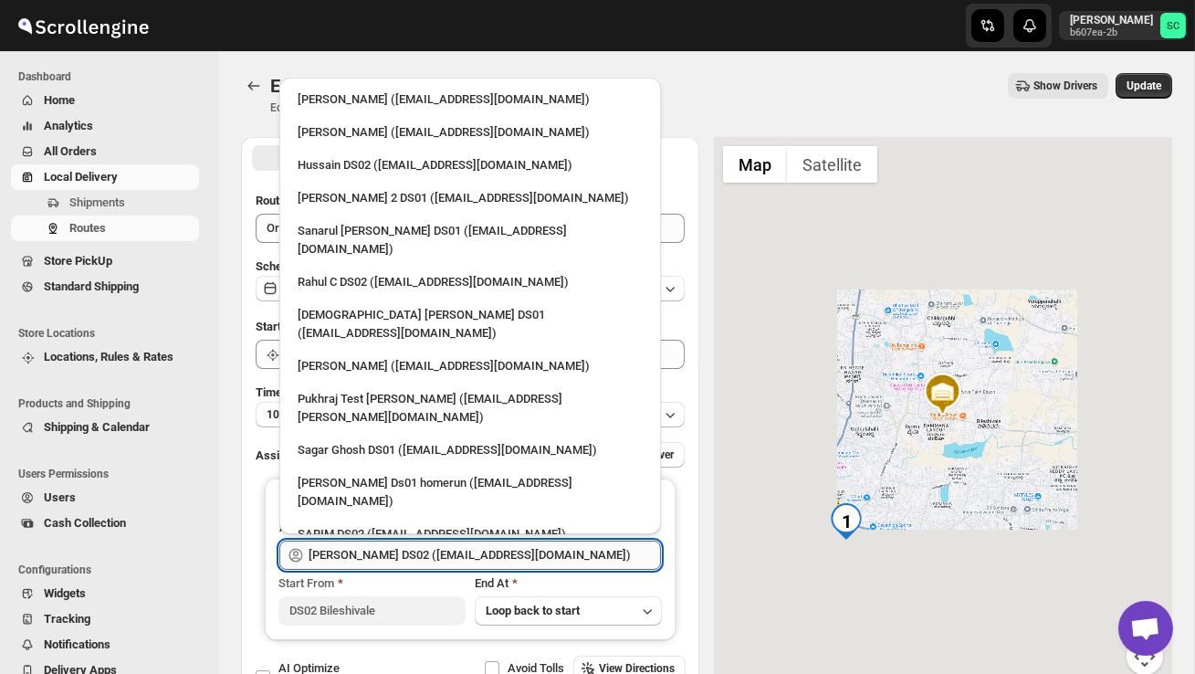
click at [489, 561] on input "MOSTUFA DS02 (laget84182@euleina.com)" at bounding box center [485, 555] width 352 height 29
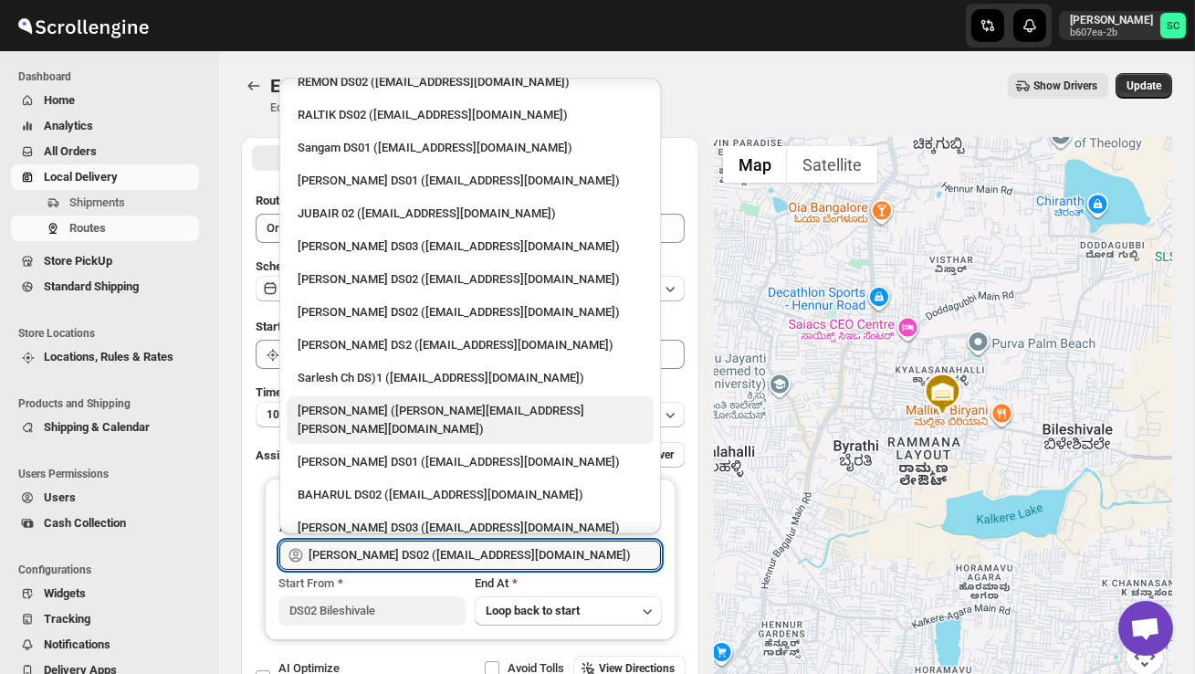
scroll to position [615, 0]
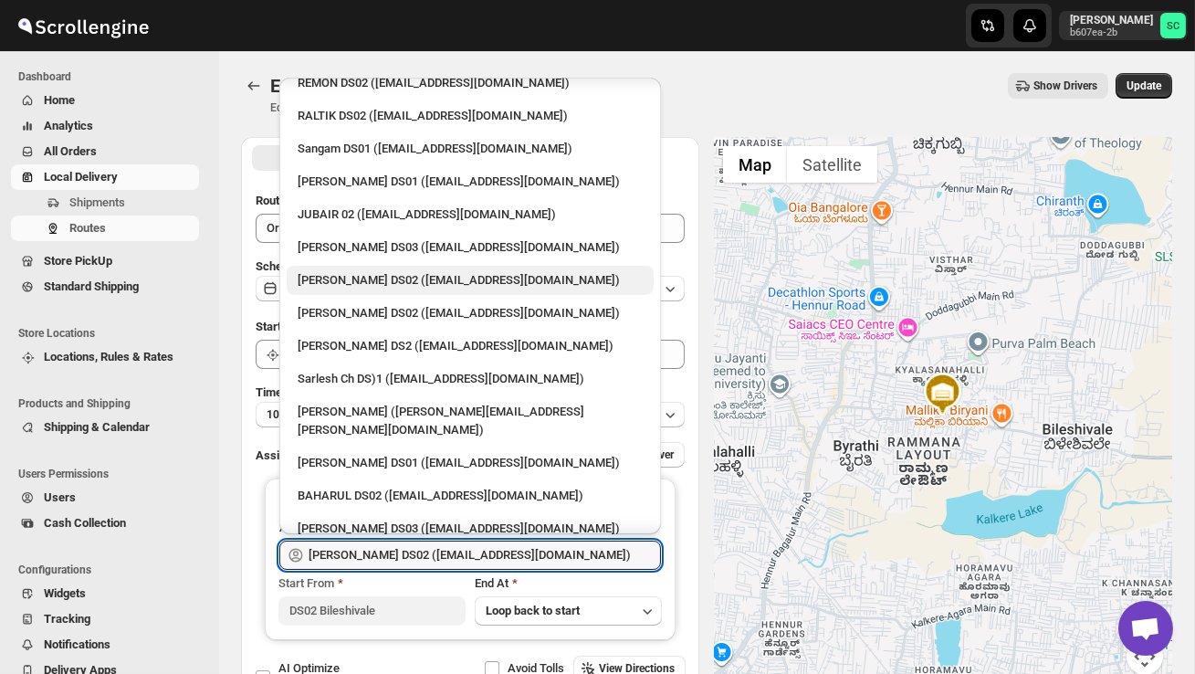
click at [357, 271] on div "PRAKSH DS02 (tetidoh251@flektel.com)" at bounding box center [470, 280] width 345 height 18
type input "PRAKSH DS02 (tetidoh251@flektel.com)"
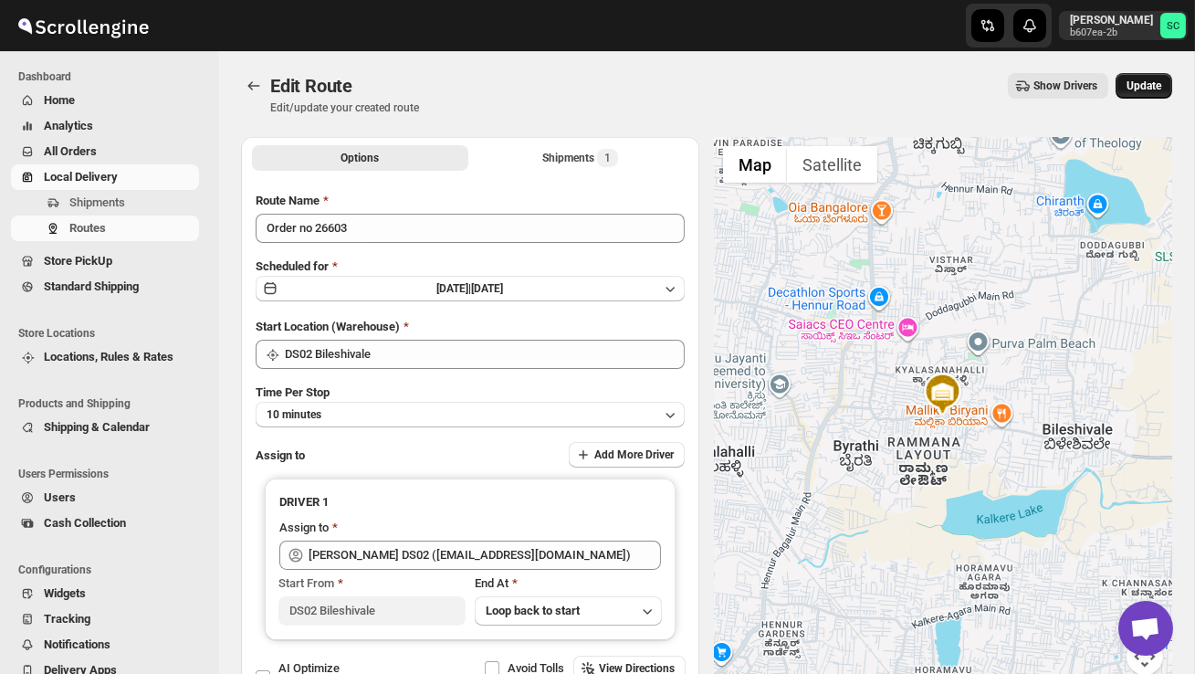
click at [1151, 83] on span "Update" at bounding box center [1144, 86] width 35 height 15
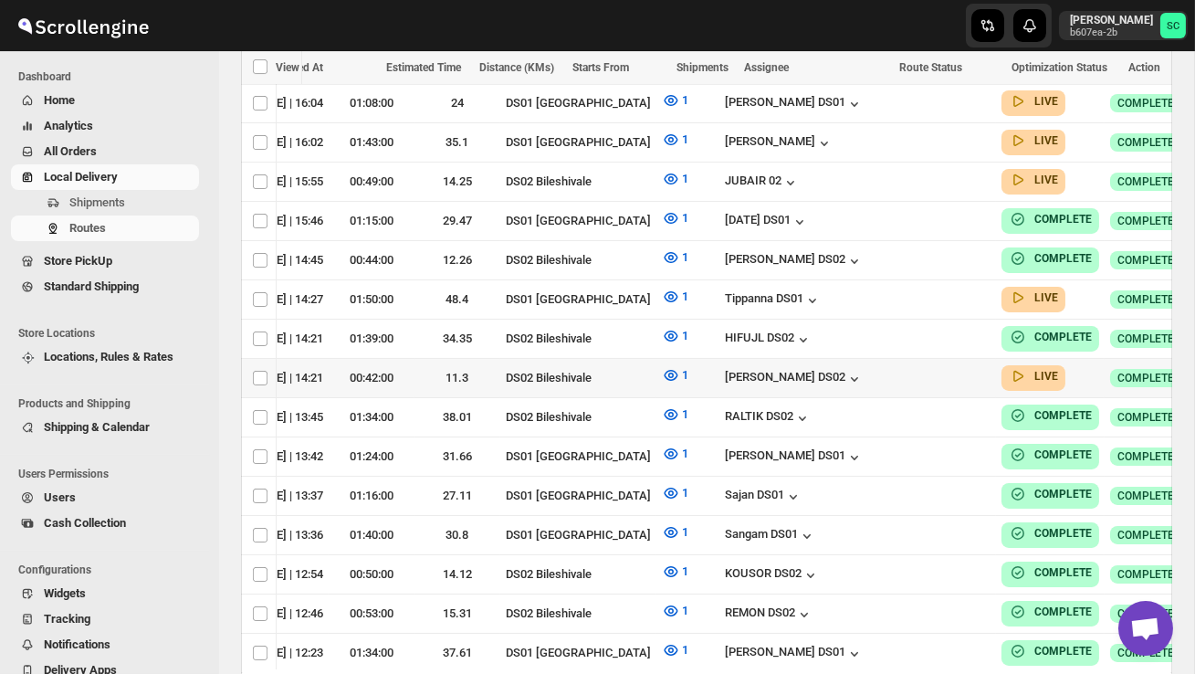
checkbox input "true"
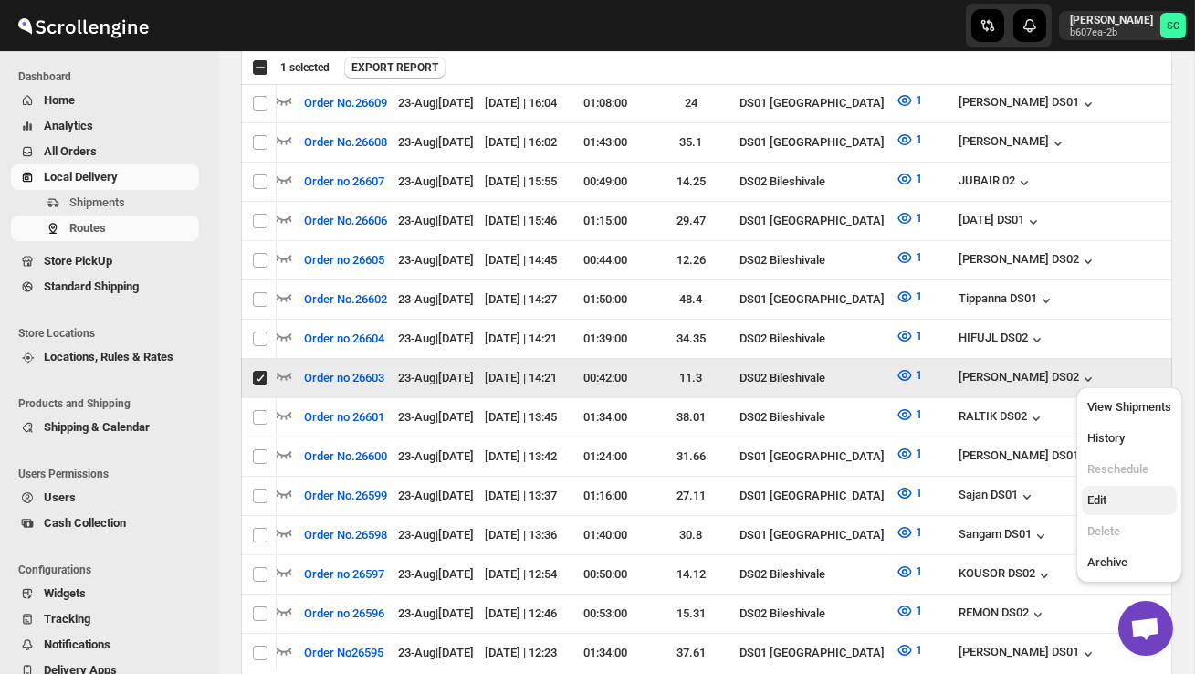
click at [1109, 502] on span "Edit" at bounding box center [1130, 500] width 84 height 18
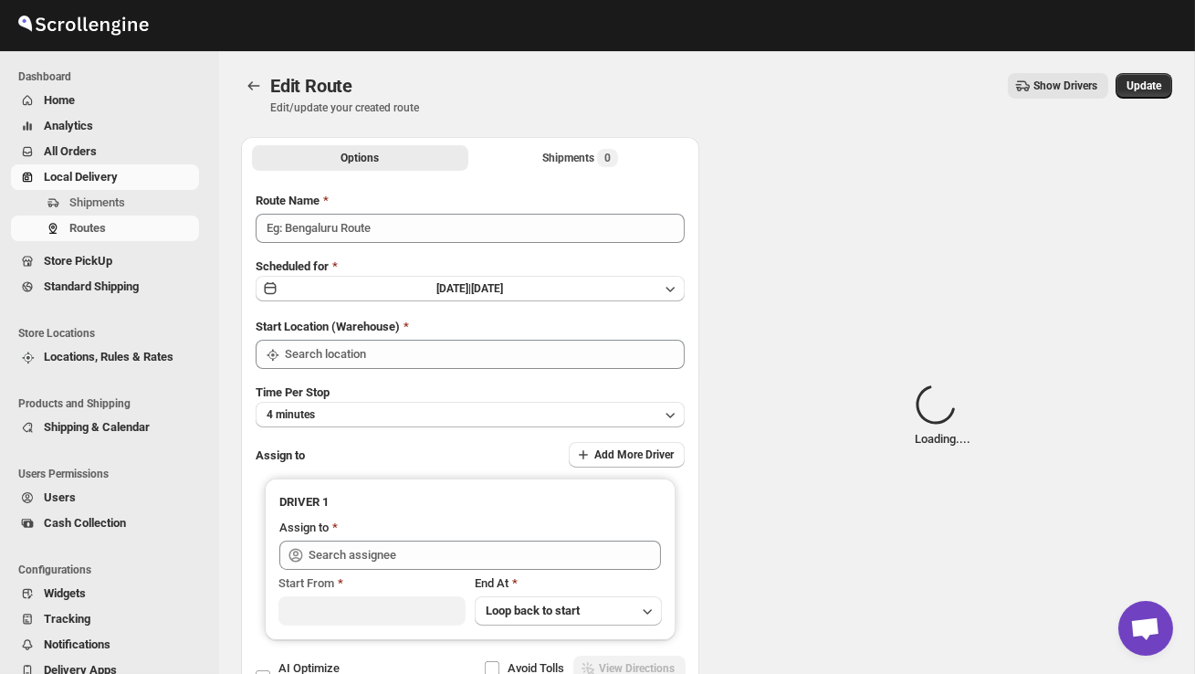
type input "Order no 26603"
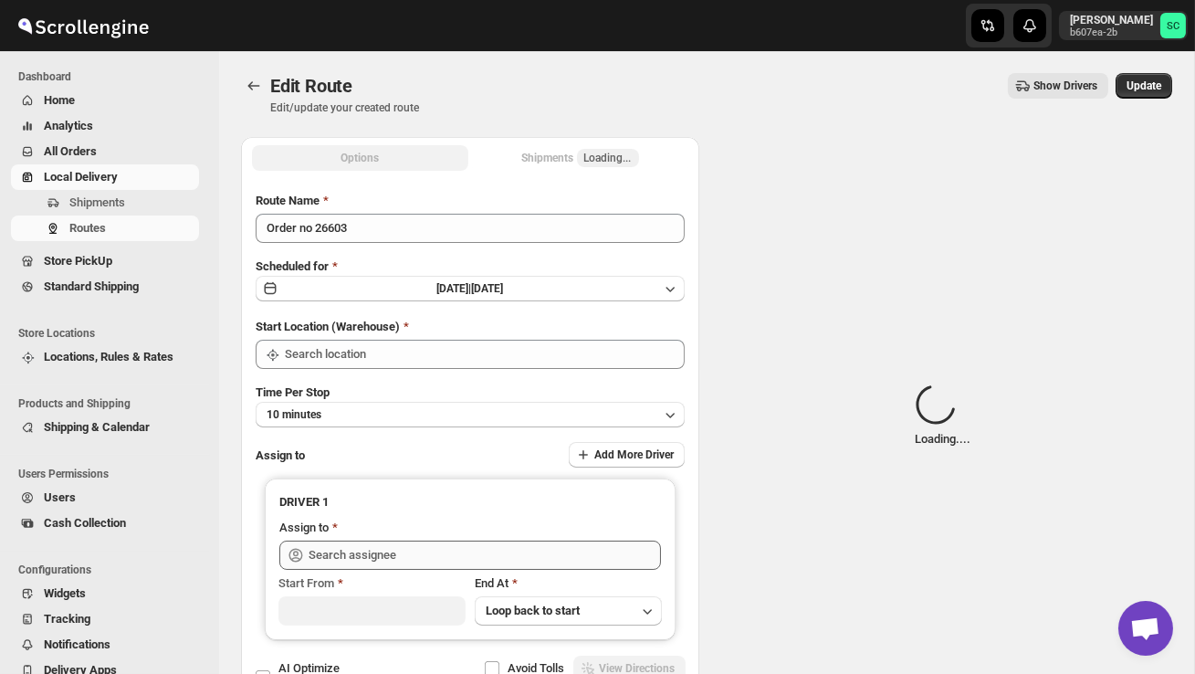
type input "DS02 Bileshivale"
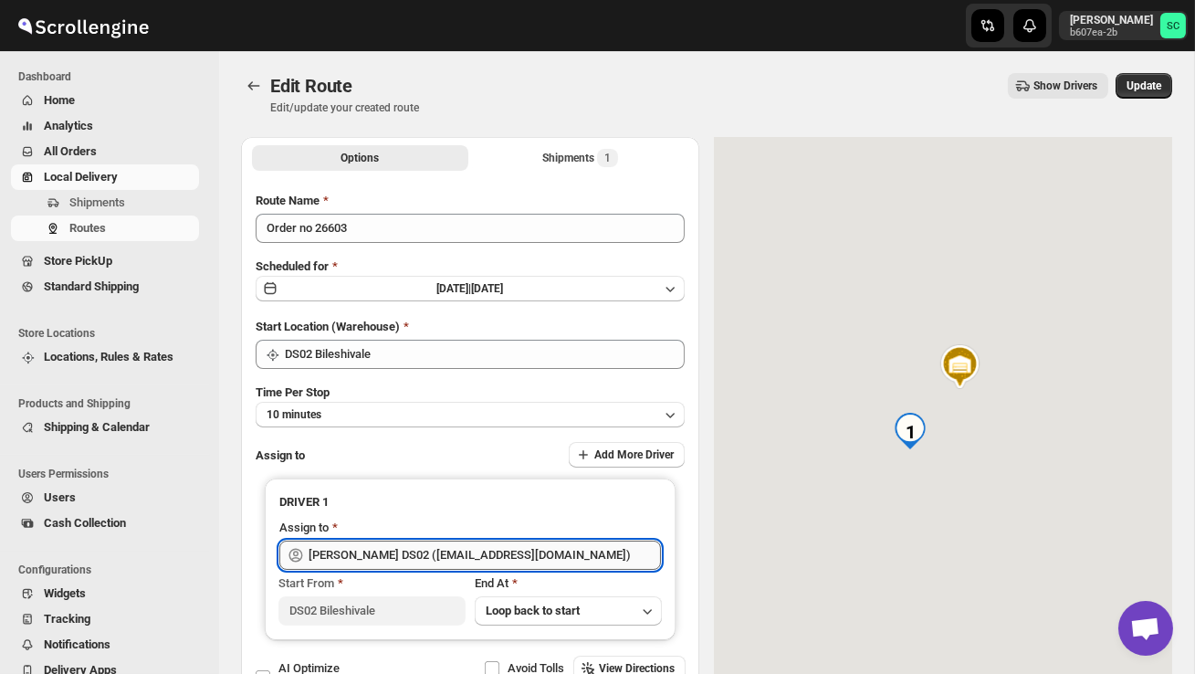
click at [555, 551] on input "PRAKSH DS02 (tetidoh251@flektel.com)" at bounding box center [485, 555] width 352 height 29
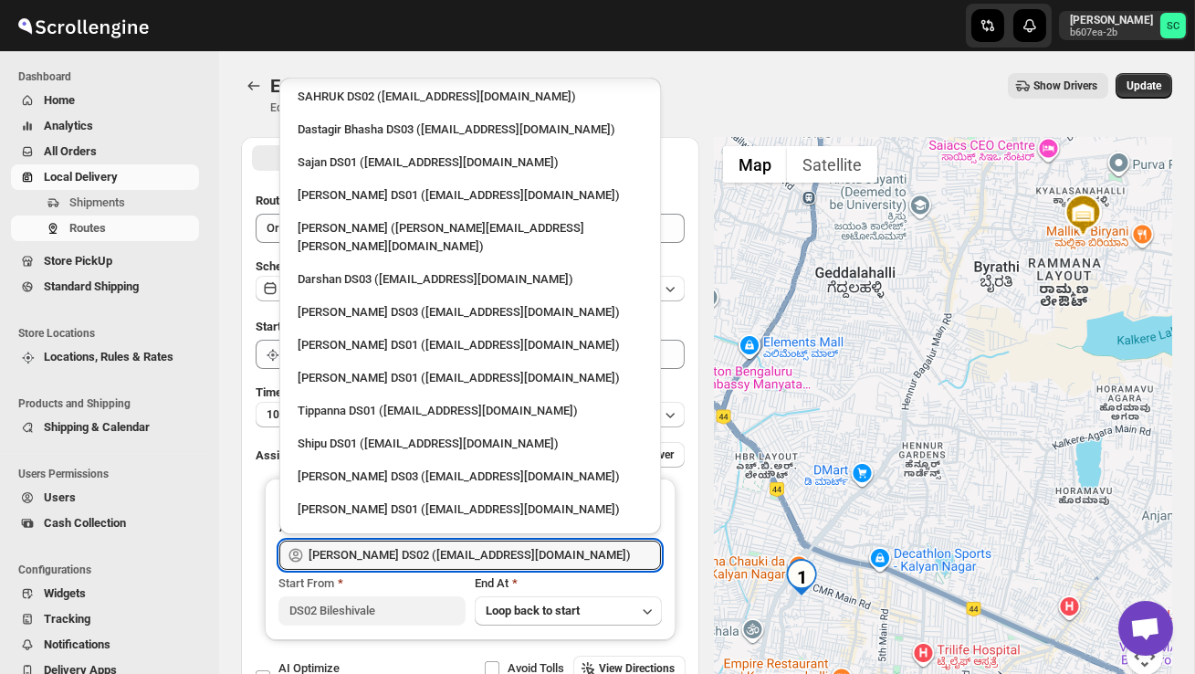
click at [457, 599] on div "MOSTUFA DS02 (laget84182@euleina.com)" at bounding box center [470, 608] width 345 height 18
type input "MOSTUFA DS02 (laget84182@euleina.com)"
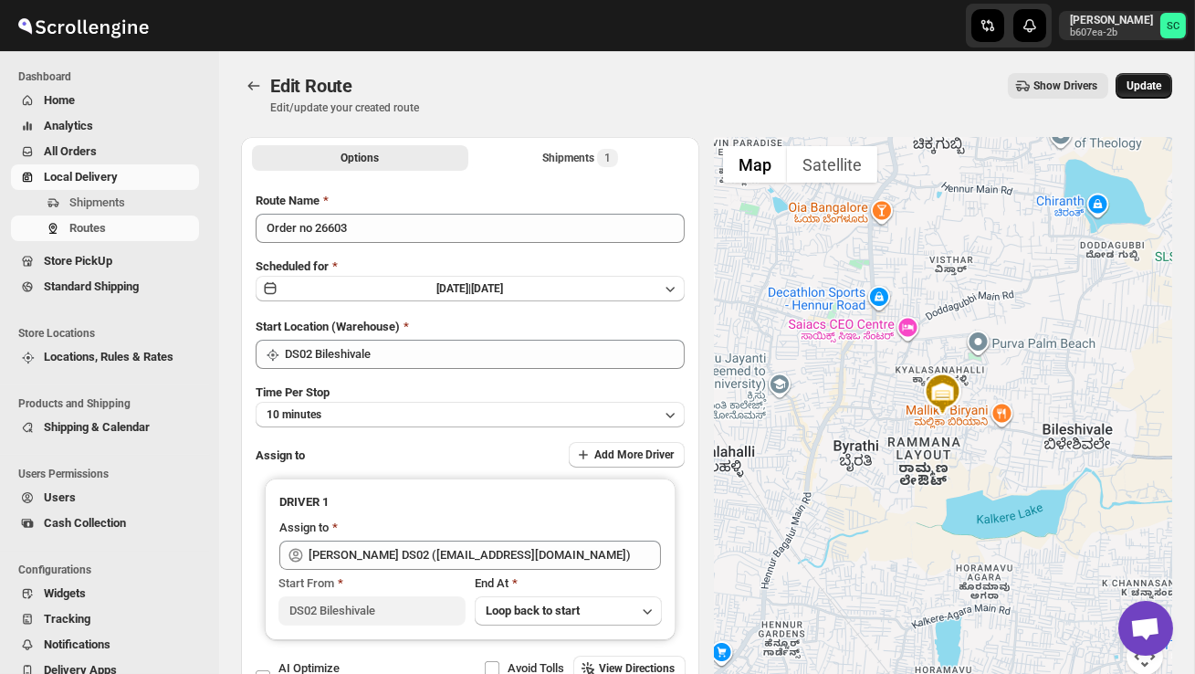
click at [1135, 85] on span "Update" at bounding box center [1144, 86] width 35 height 15
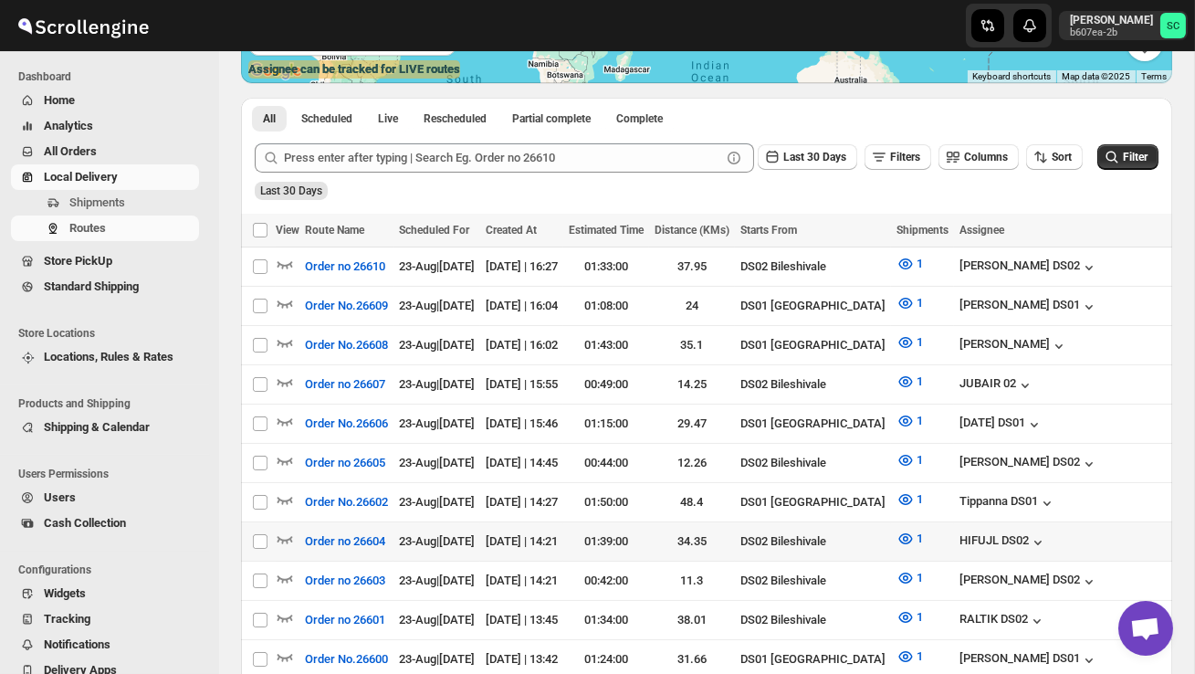
scroll to position [363, 0]
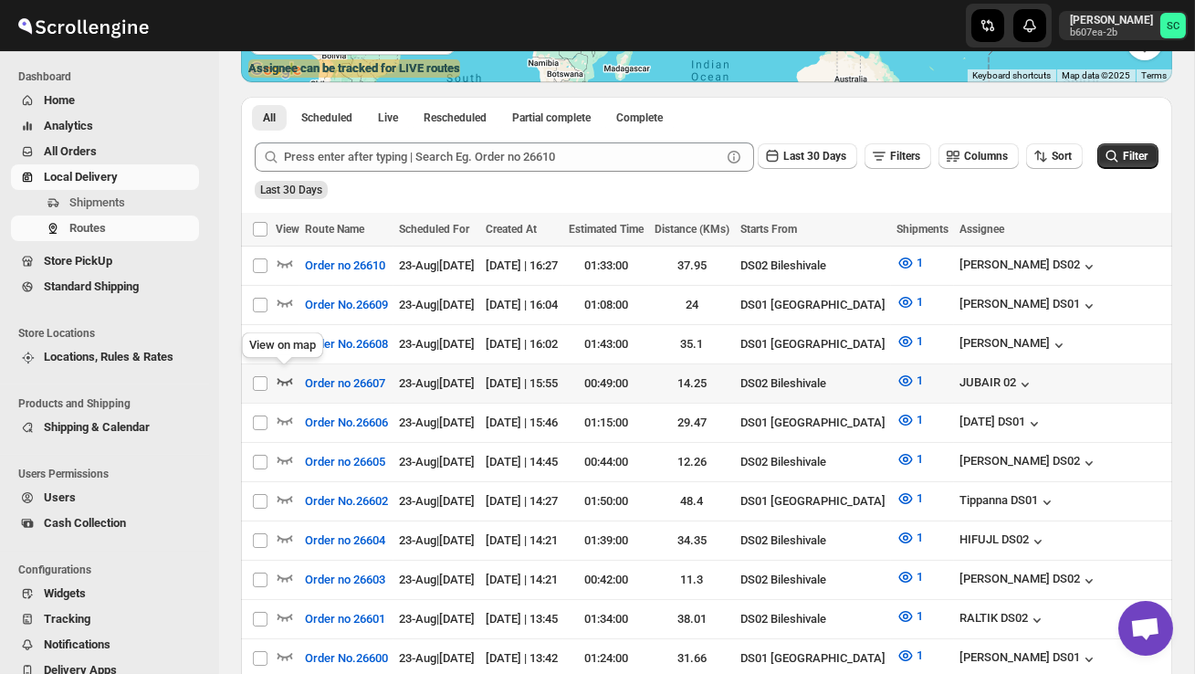
click at [283, 376] on icon "button" at bounding box center [285, 381] width 18 height 18
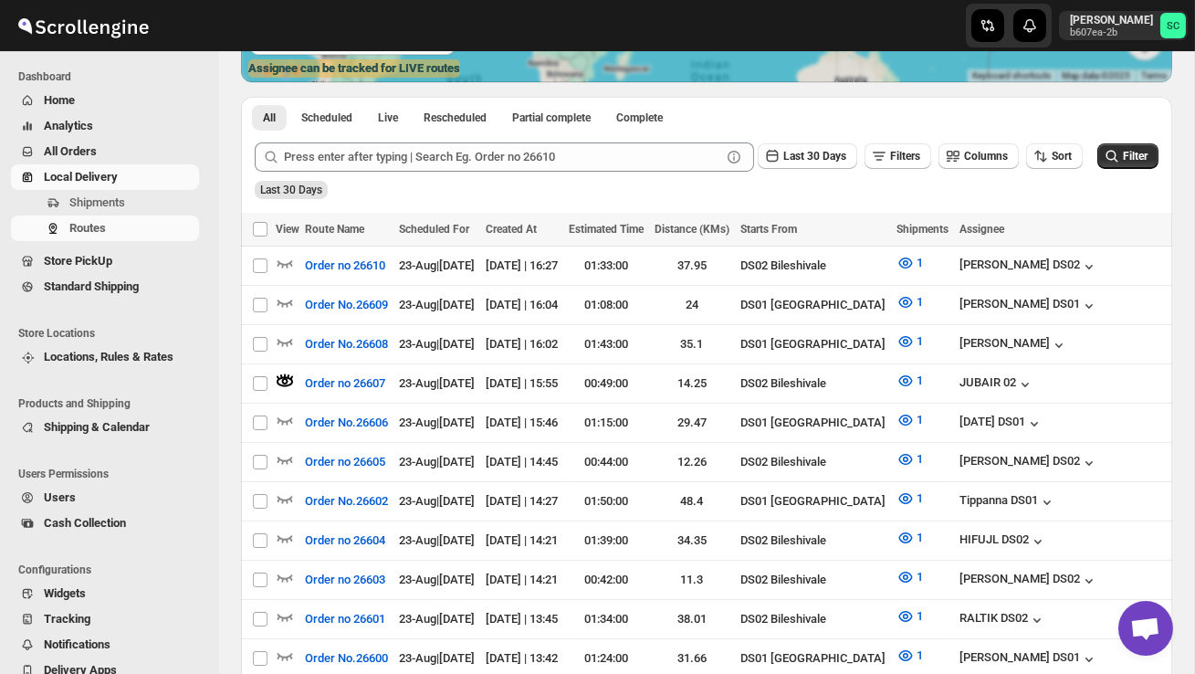
scroll to position [0, 0]
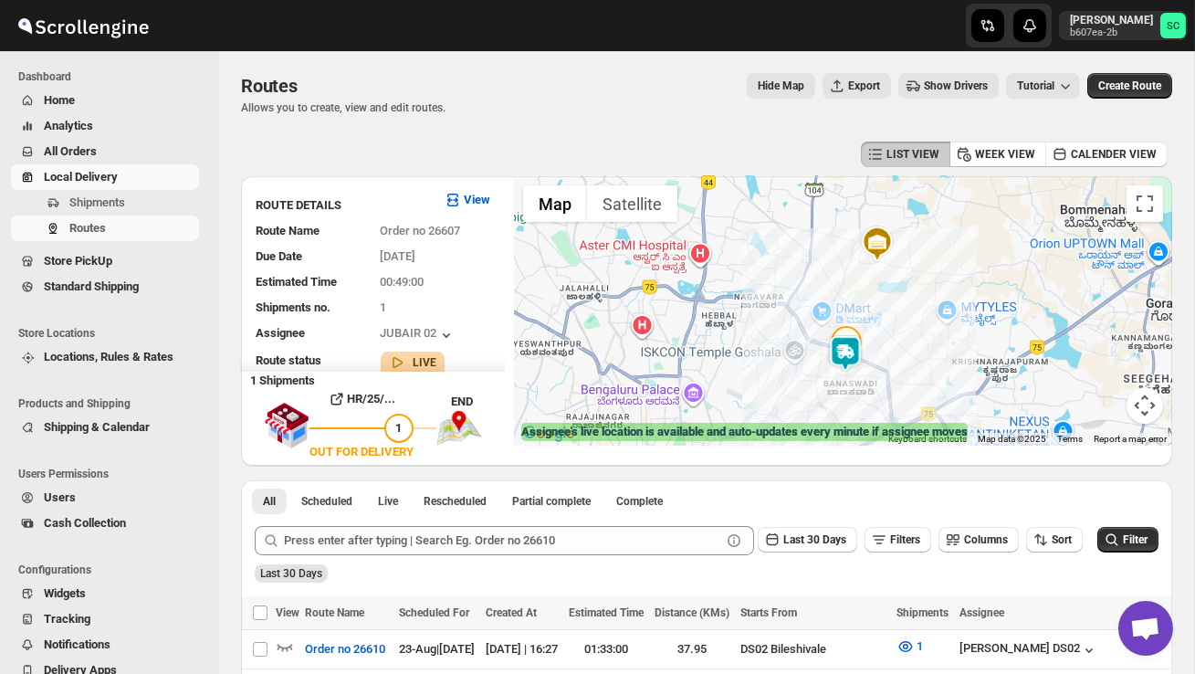
click at [889, 353] on div at bounding box center [843, 310] width 658 height 269
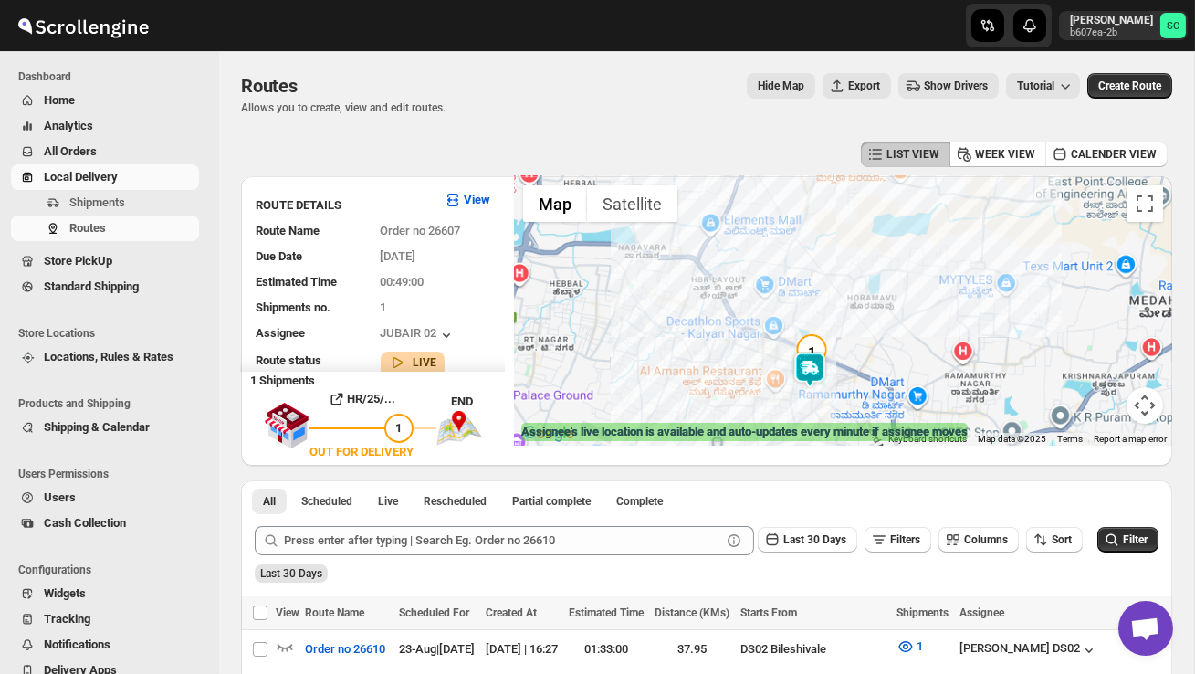
click at [889, 353] on div at bounding box center [843, 310] width 658 height 269
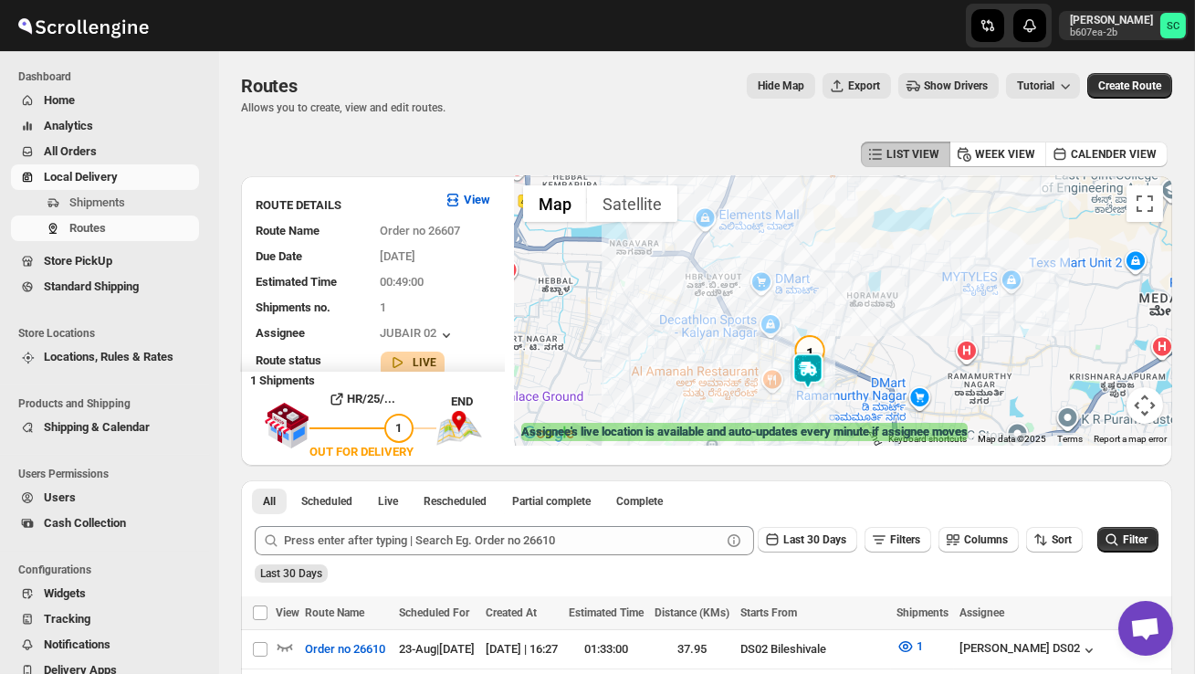
click at [889, 353] on div at bounding box center [843, 310] width 658 height 269
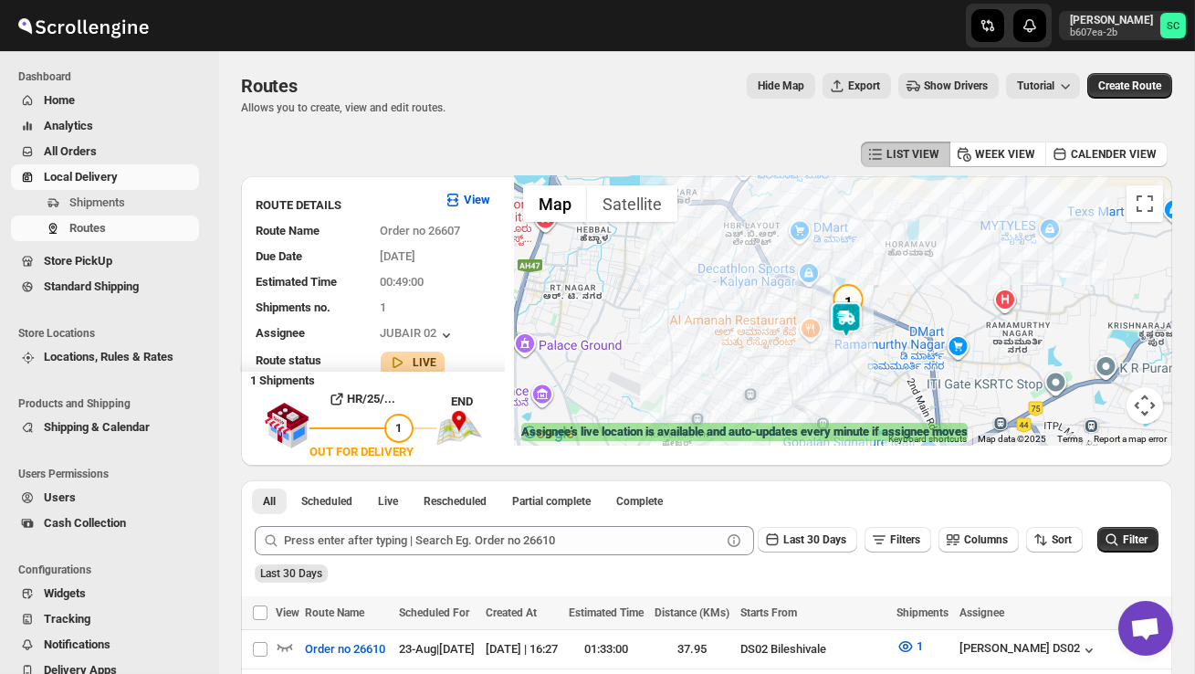
drag, startPoint x: 839, startPoint y: 377, endPoint x: 906, endPoint y: 297, distance: 104.4
click at [906, 297] on div at bounding box center [843, 310] width 658 height 269
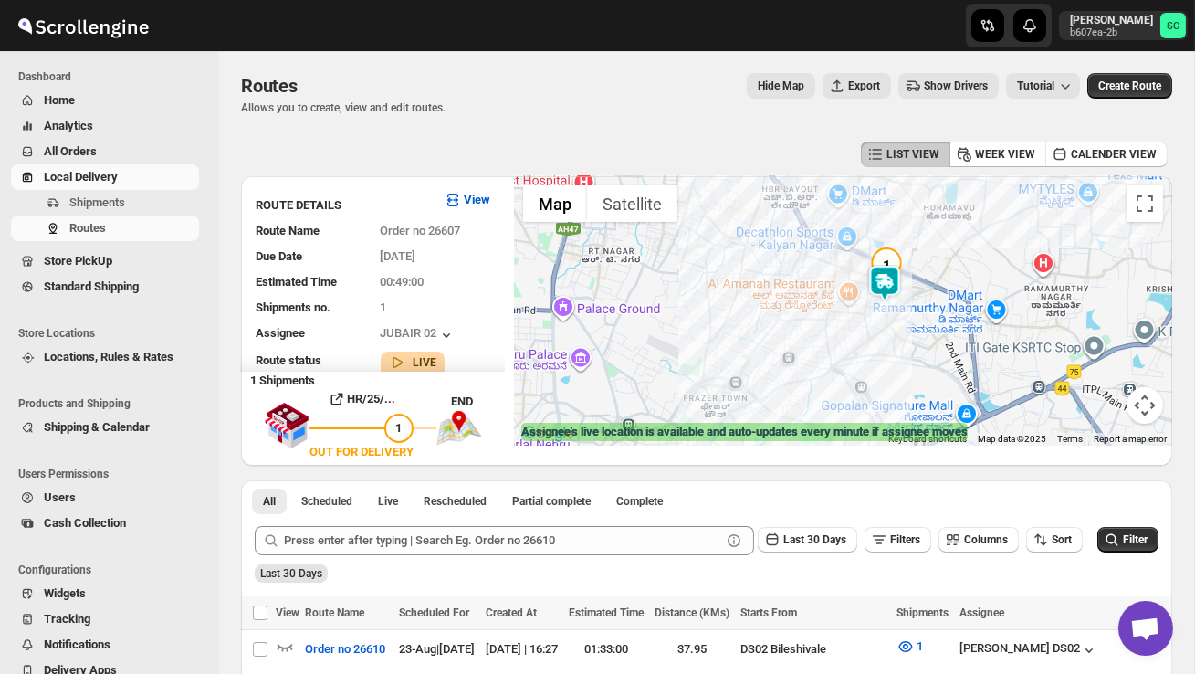
click at [903, 297] on img at bounding box center [885, 283] width 37 height 37
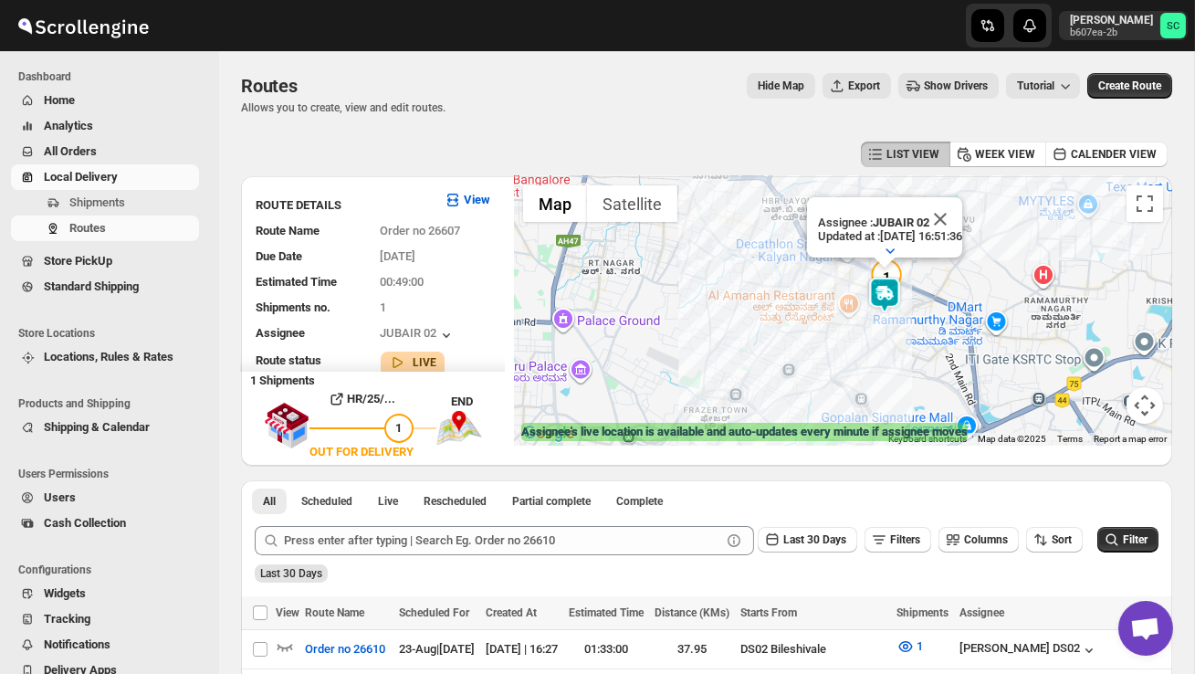
click at [903, 297] on img at bounding box center [885, 295] width 37 height 37
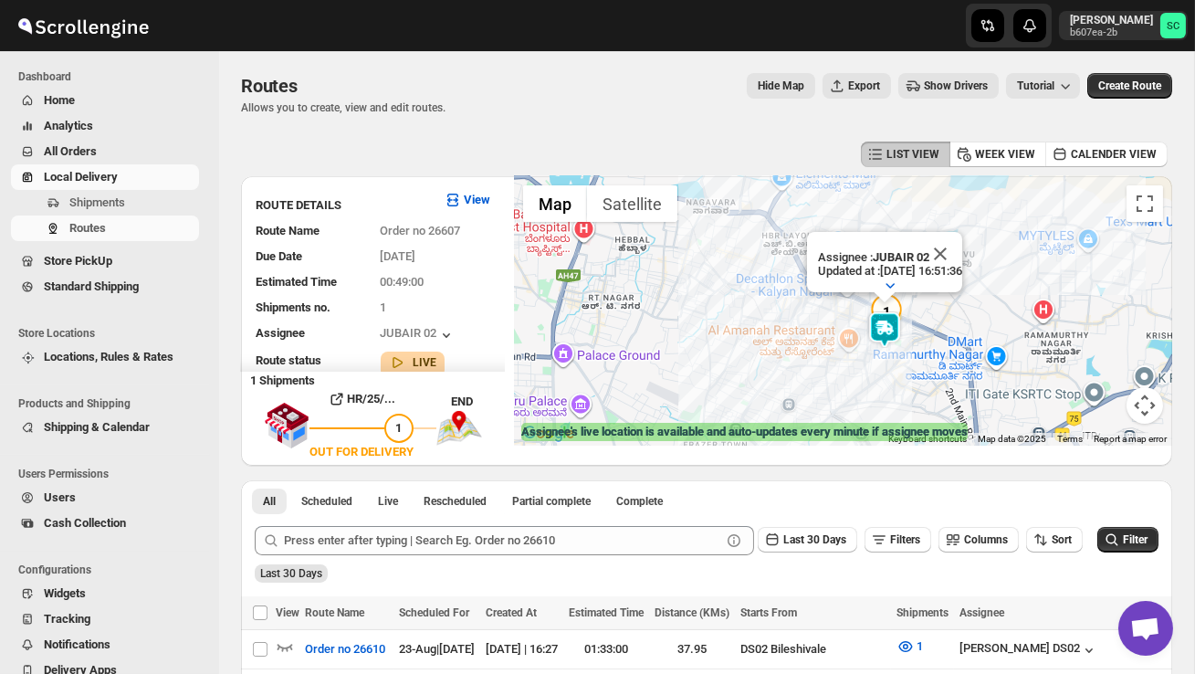
click at [926, 342] on div "To navigate, press the arrow keys. Assignee : JUBAIR 02 Updated at : 23/08/2025…" at bounding box center [843, 310] width 658 height 269
click at [926, 342] on div "Assignee : JUBAIR 02 Updated at : 23/08/2025, 16:51:46 Duty mode Enabled Batter…" at bounding box center [843, 310] width 658 height 269
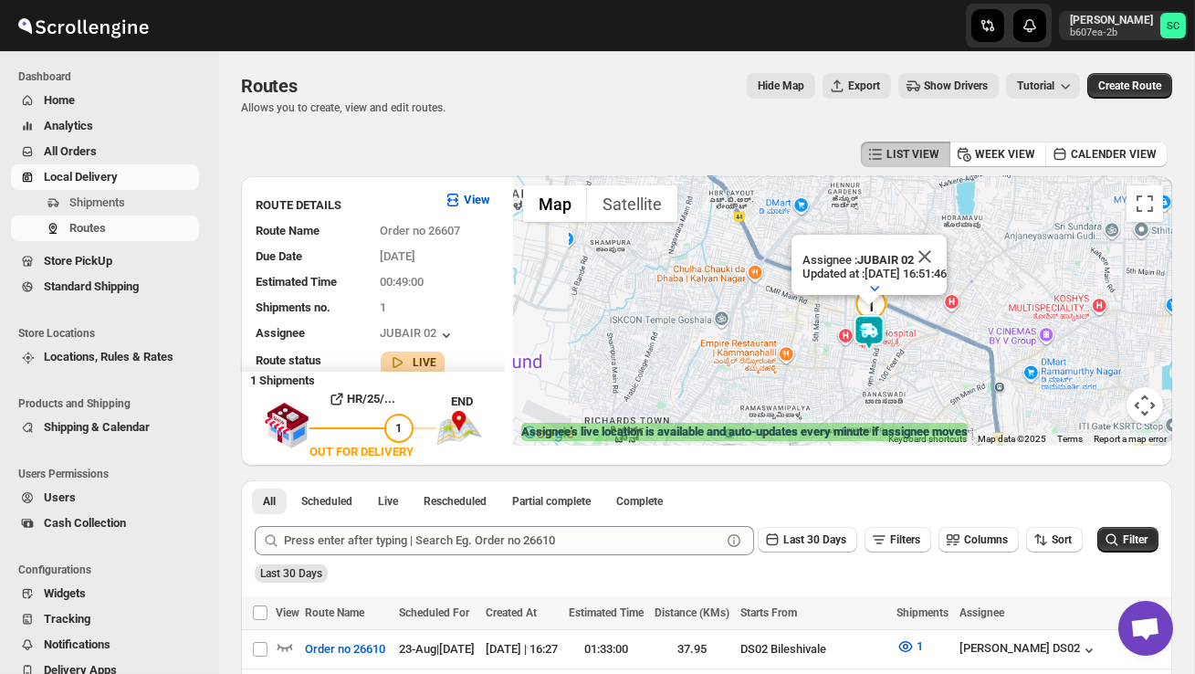
click at [926, 342] on div "Assignee : JUBAIR 02 Updated at : 23/08/2025, 16:51:46 Duty mode Enabled Batter…" at bounding box center [843, 310] width 658 height 269
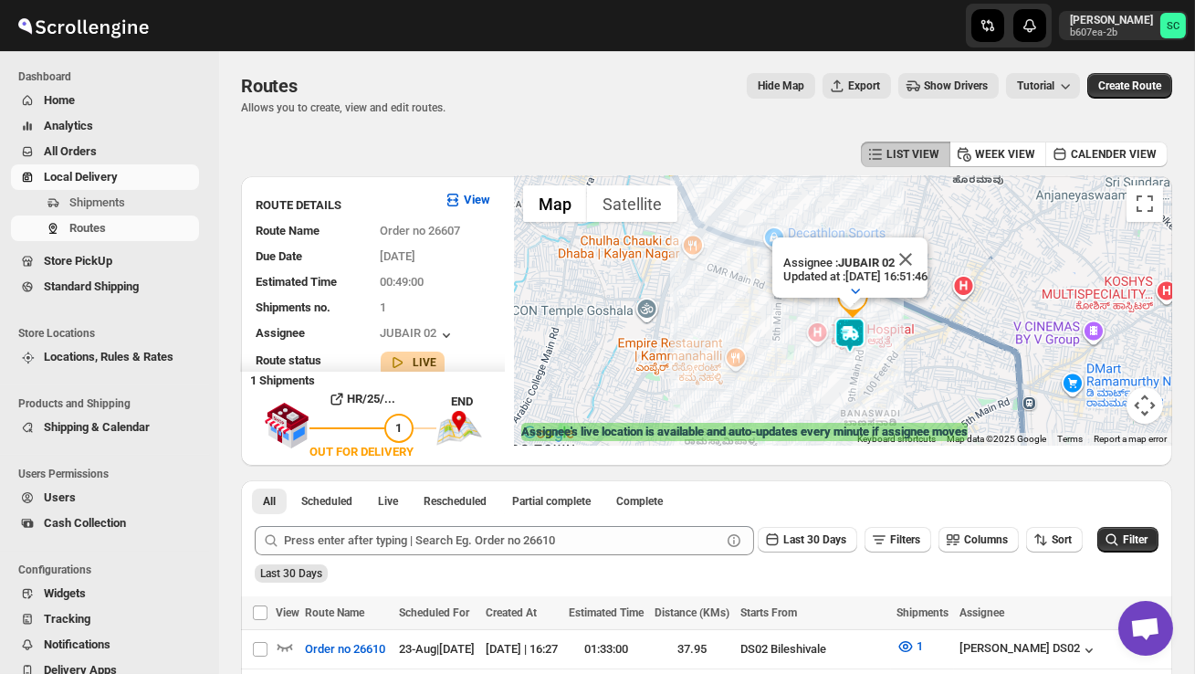
click at [926, 342] on div "Assignee : JUBAIR 02 Updated at : 23/08/2025, 16:51:46 Duty mode Enabled Batter…" at bounding box center [843, 310] width 658 height 269
click at [921, 354] on div "Assignee : JUBAIR 02 Updated at : 23/08/2025, 16:51:46 Duty mode Enabled Batter…" at bounding box center [843, 310] width 658 height 269
click at [921, 356] on div "Assignee : JUBAIR 02 Updated at : 23/08/2025, 16:51:46 Duty mode Enabled Batter…" at bounding box center [843, 310] width 658 height 269
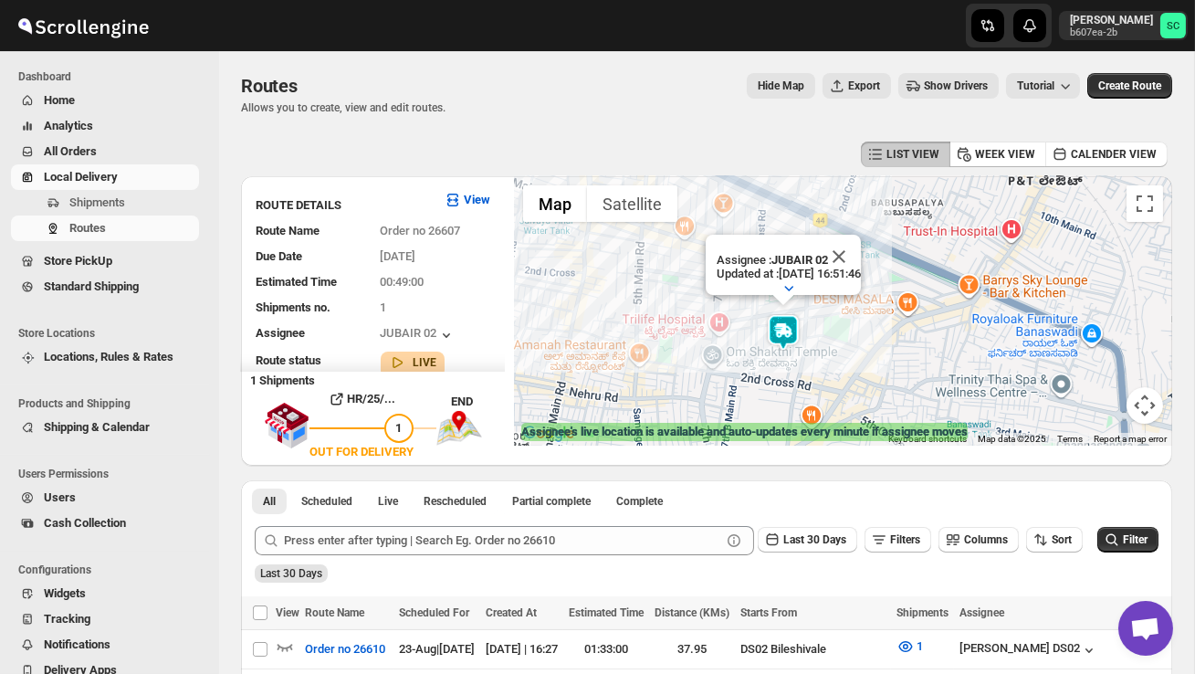
click at [921, 356] on div "Assignee : JUBAIR 02 Updated at : 23/08/2025, 16:51:46 Duty mode Enabled Batter…" at bounding box center [843, 310] width 658 height 269
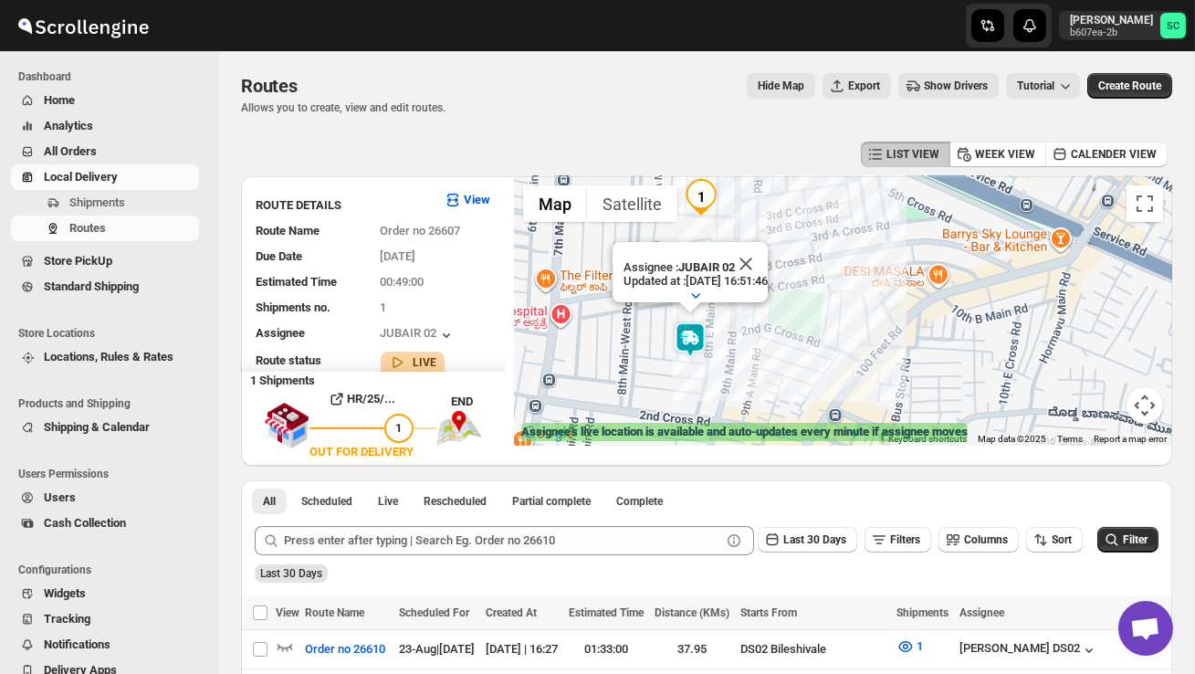
drag, startPoint x: 701, startPoint y: 313, endPoint x: 766, endPoint y: 335, distance: 68.4
click at [766, 335] on div "Assignee : JUBAIR 02 Updated at : 23/08/2025, 16:51:46 Duty mode Enabled Batter…" at bounding box center [843, 310] width 658 height 269
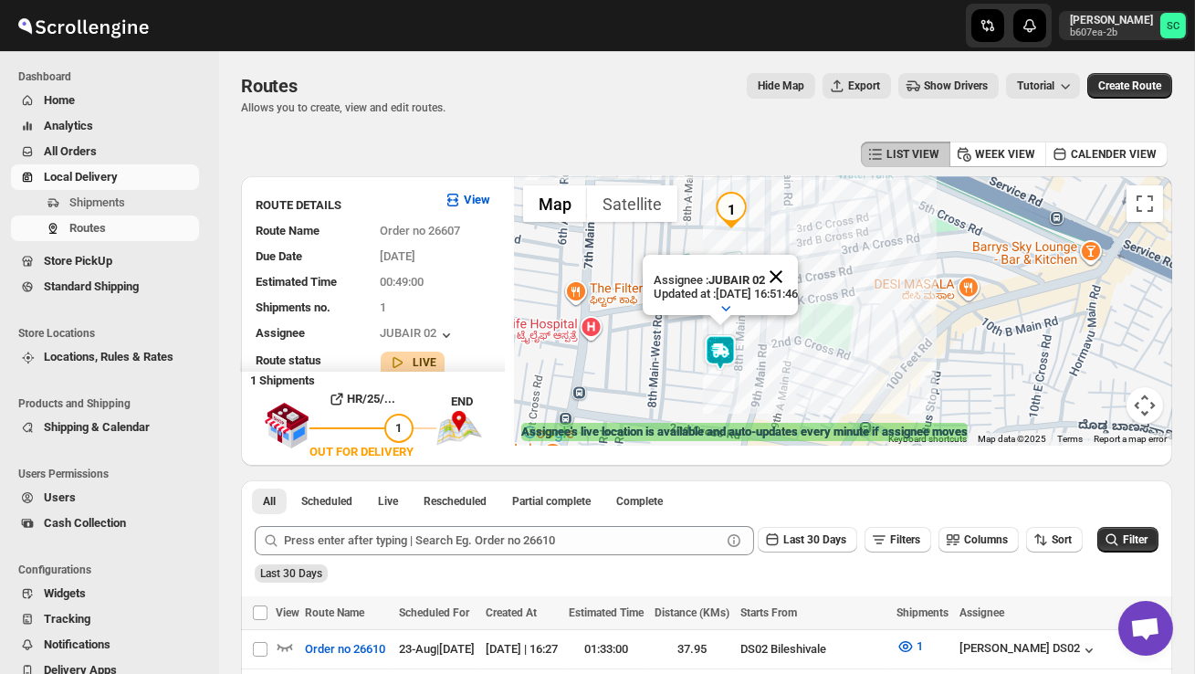
click at [797, 270] on button "Close" at bounding box center [776, 277] width 44 height 44
click at [754, 344] on div "To navigate, press the arrow keys." at bounding box center [843, 310] width 658 height 269
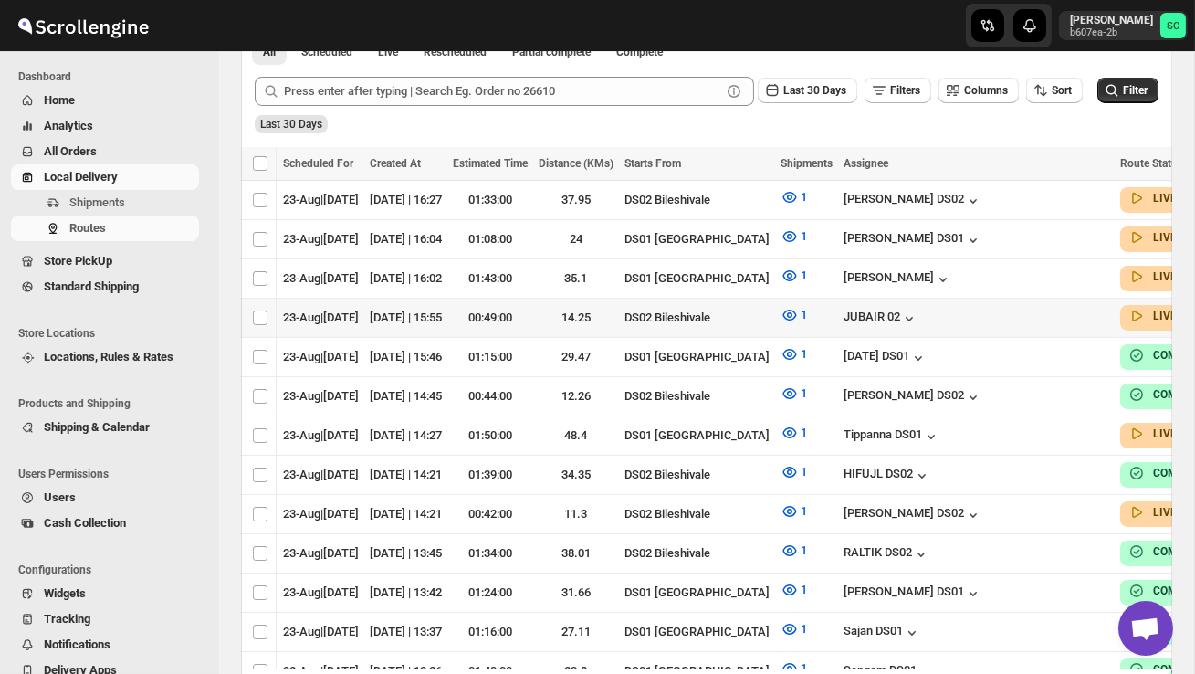
scroll to position [0, 234]
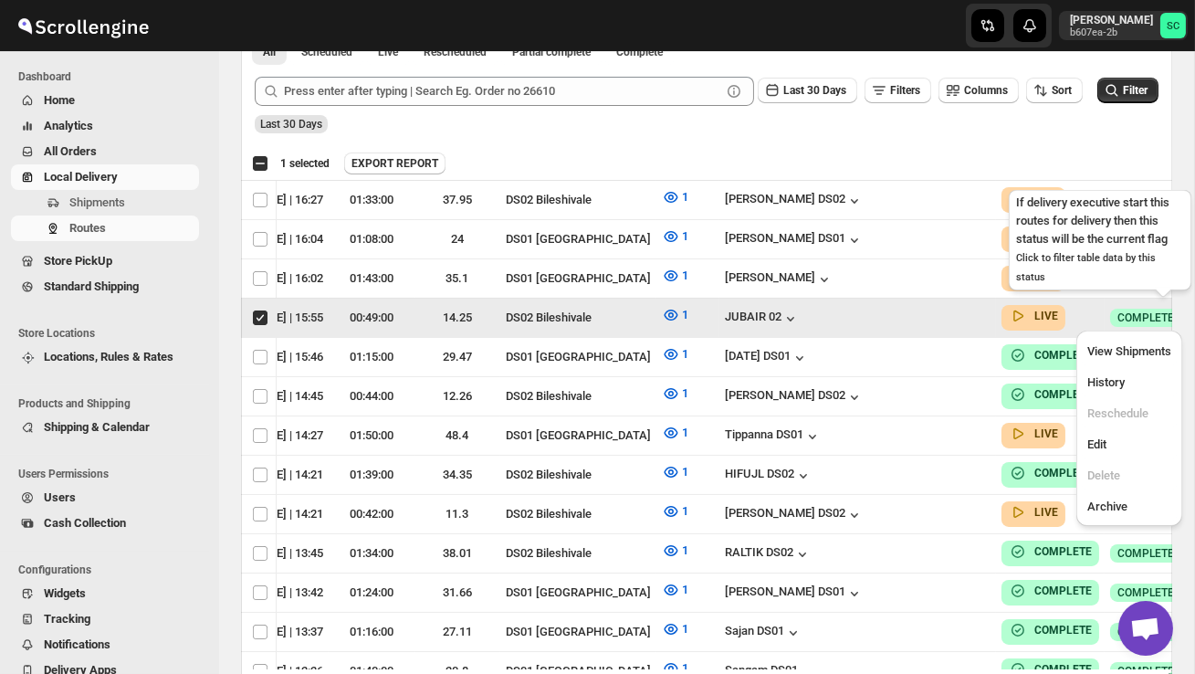
scroll to position [0, 1]
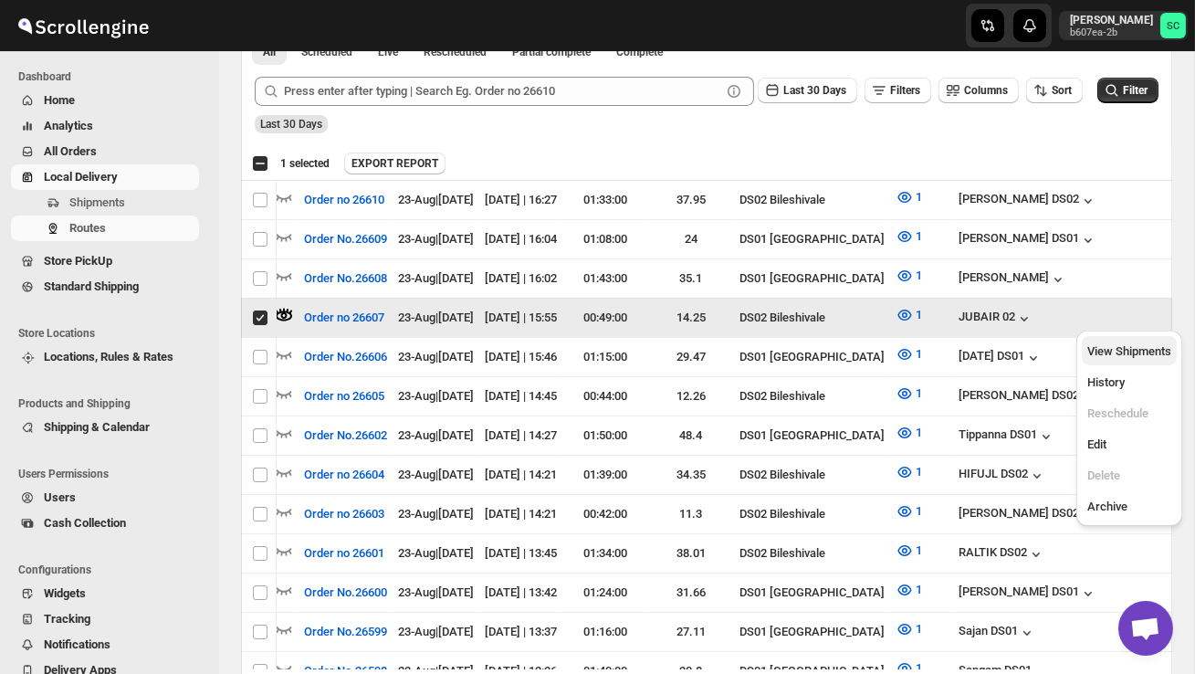
click at [1135, 356] on span "View Shipments" at bounding box center [1130, 351] width 84 height 14
checkbox input "false"
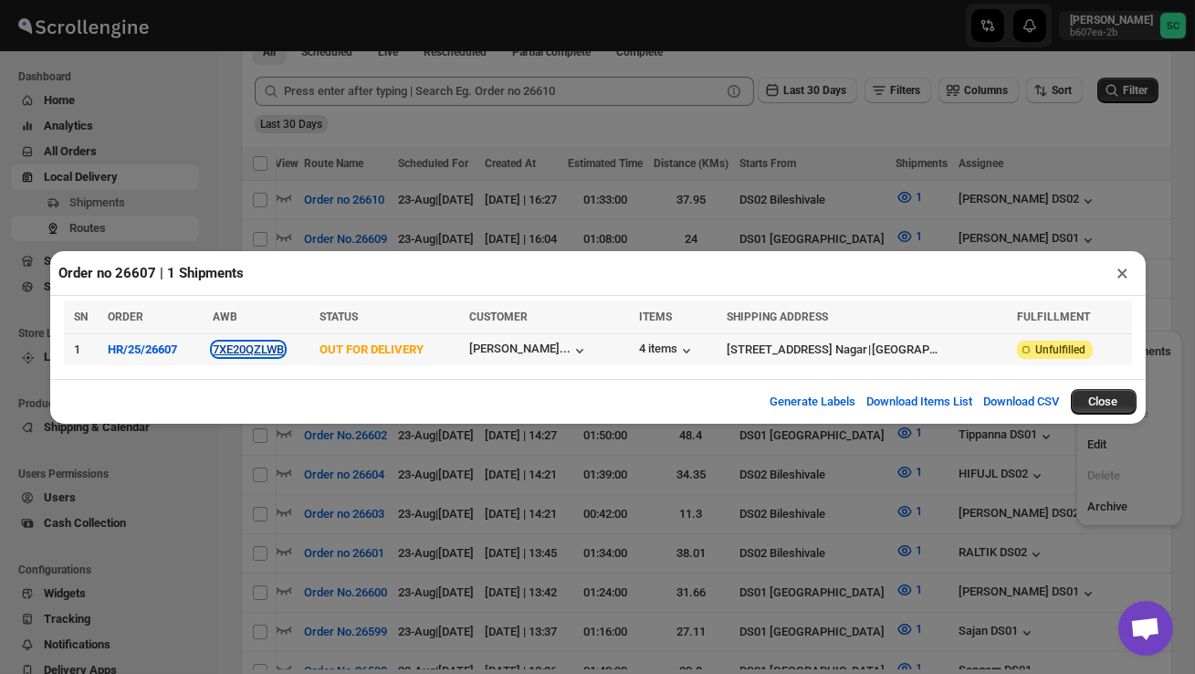
click at [266, 354] on button "7XE20QZLWB" at bounding box center [248, 349] width 71 height 14
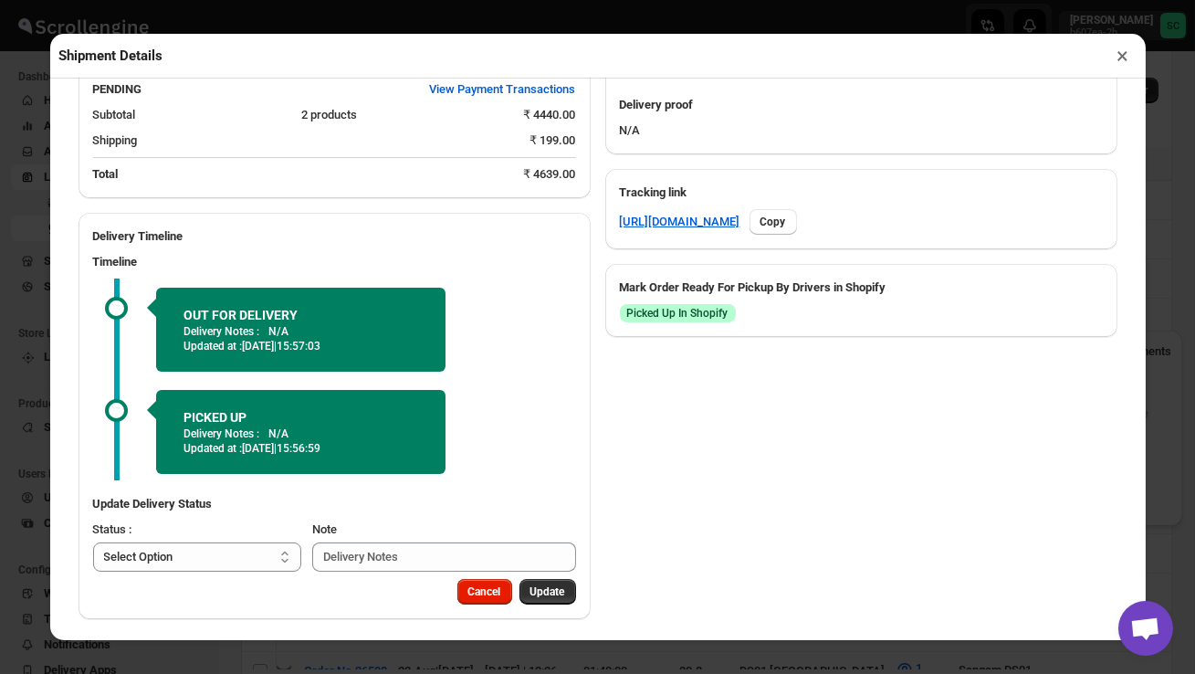
scroll to position [869, 0]
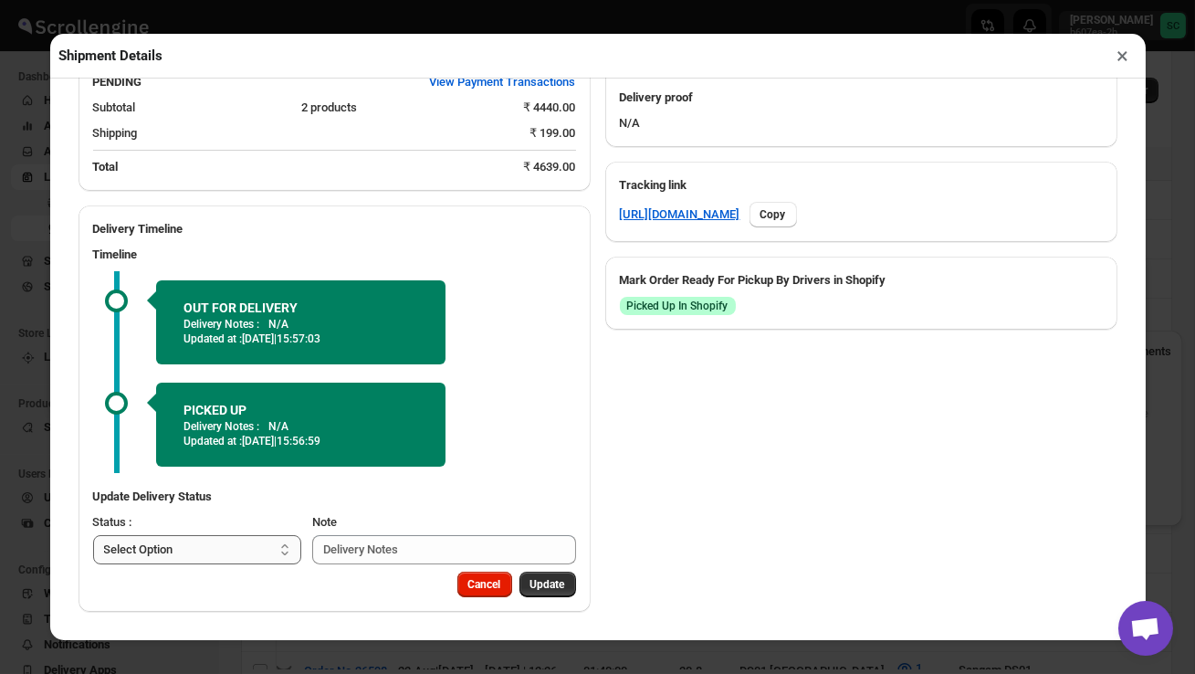
click at [257, 557] on select "Select Option PICKED UP OUT FOR DELIVERY RESCHEDULE DELIVERED CANCELLED" at bounding box center [197, 549] width 209 height 29
select select "DELIVERED"
click at [549, 578] on span "Update" at bounding box center [548, 584] width 35 height 15
select select
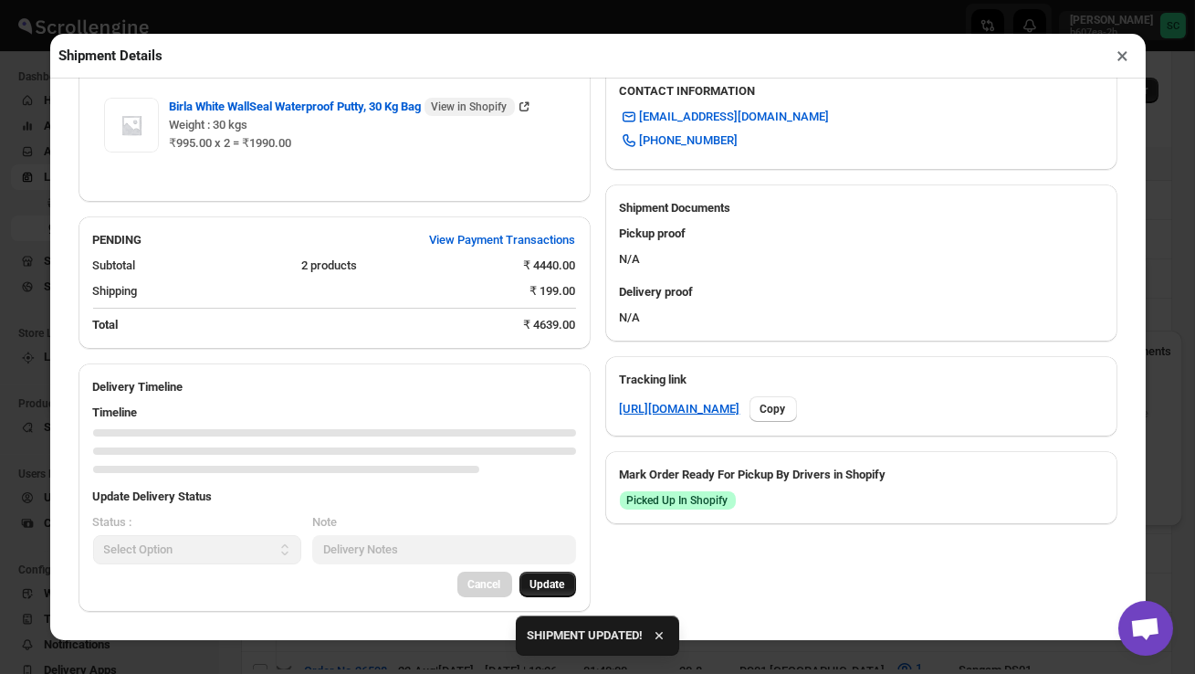
scroll to position [833, 0]
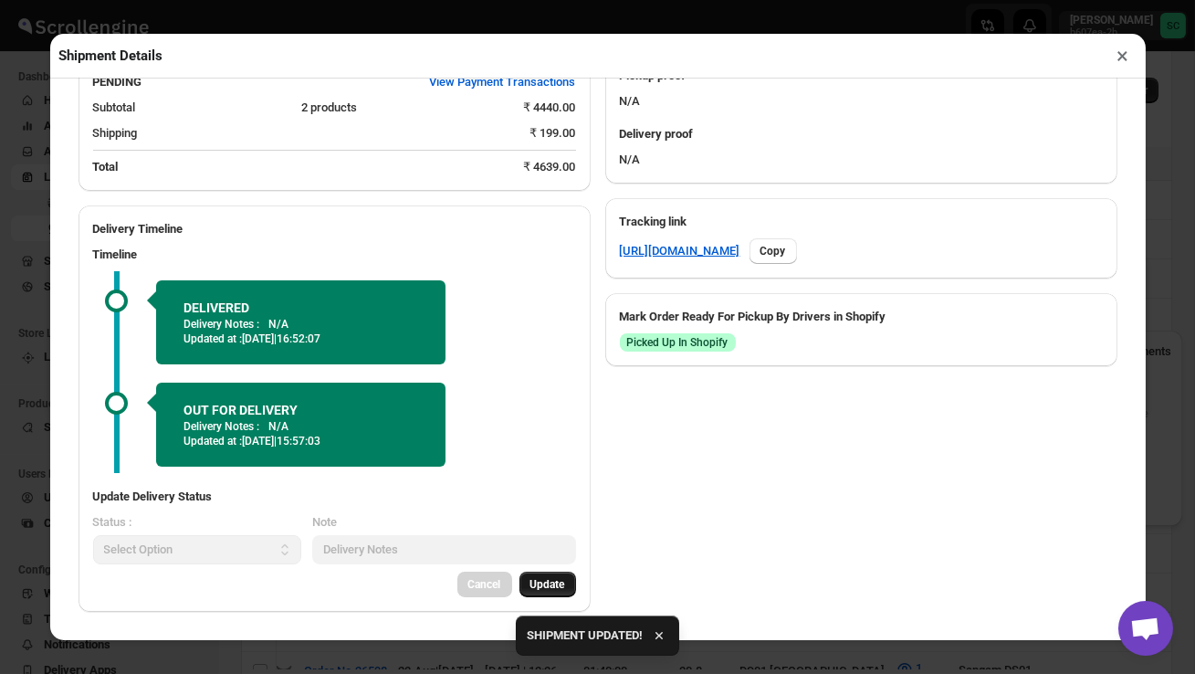
click at [1123, 60] on button "×" at bounding box center [1123, 56] width 26 height 26
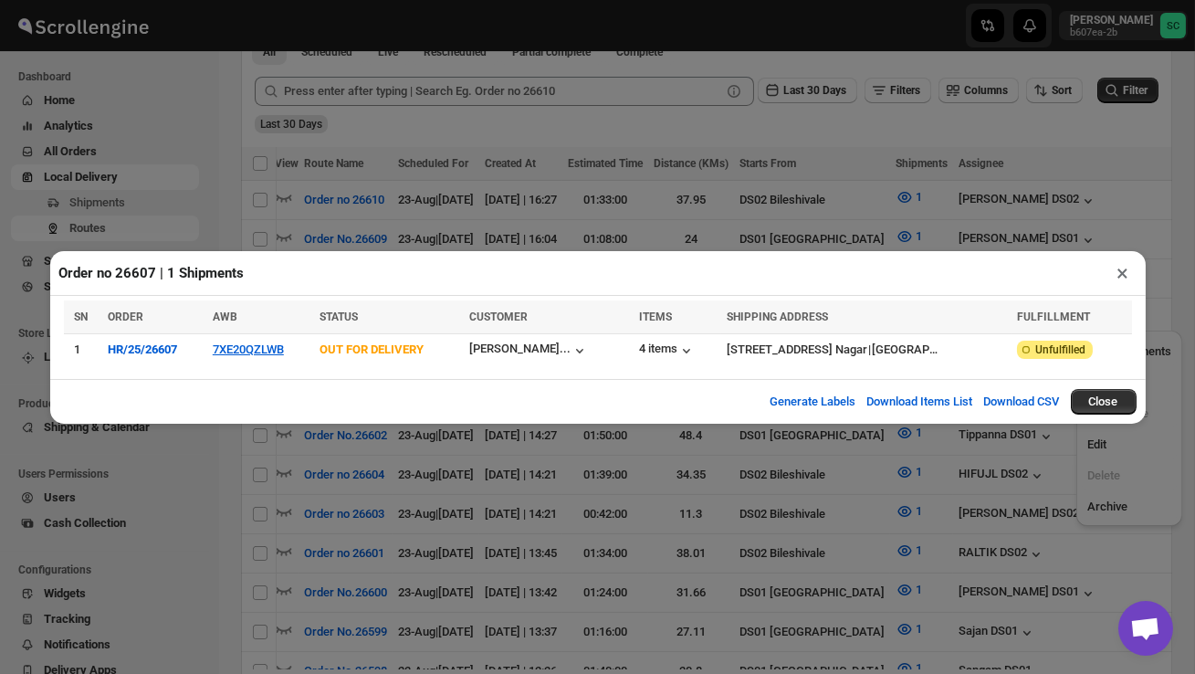
click at [1128, 269] on button "×" at bounding box center [1123, 273] width 26 height 26
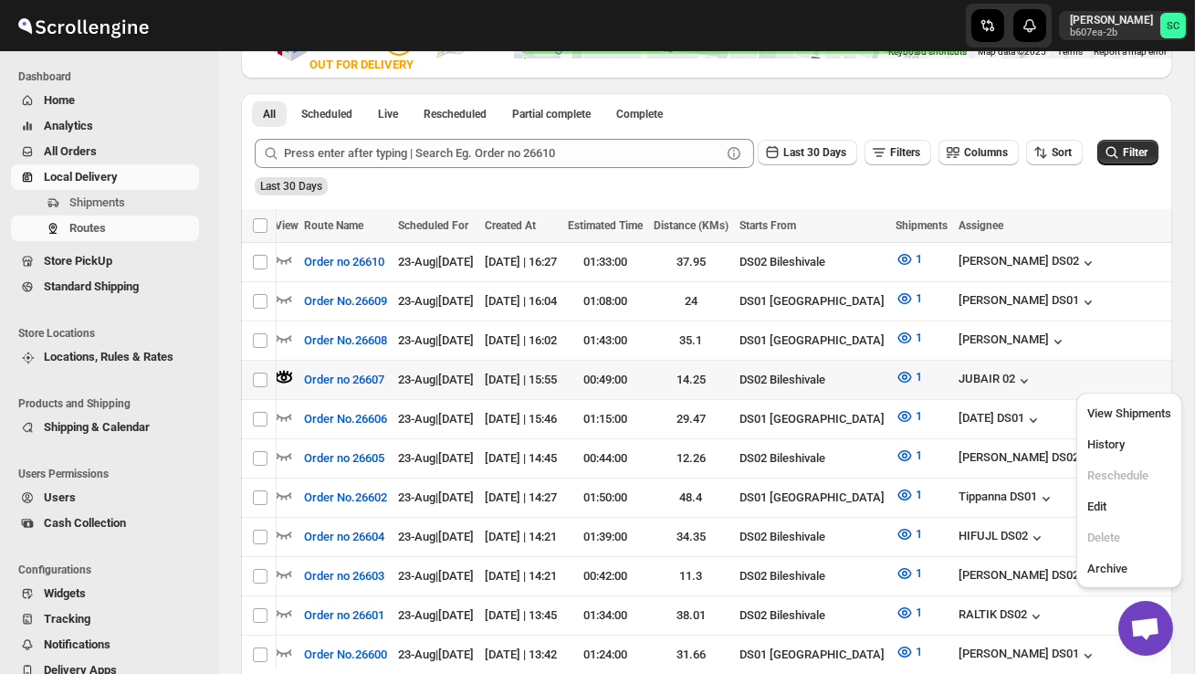
scroll to position [385, 0]
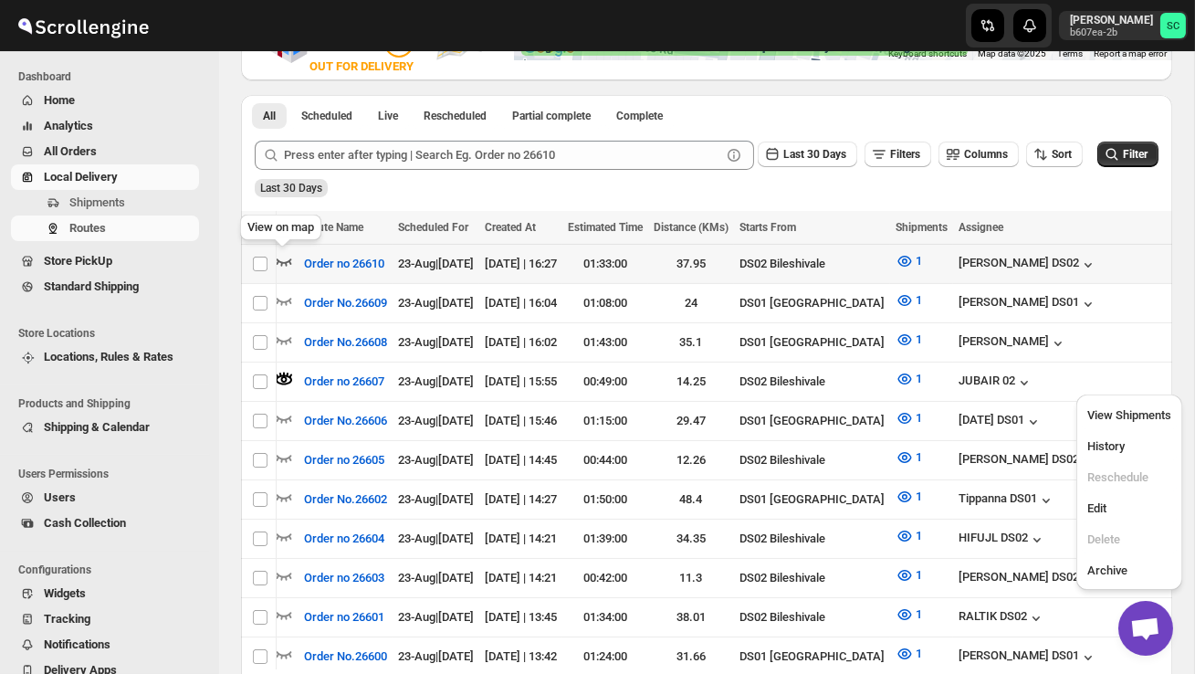
click at [285, 262] on icon "button" at bounding box center [285, 261] width 16 height 7
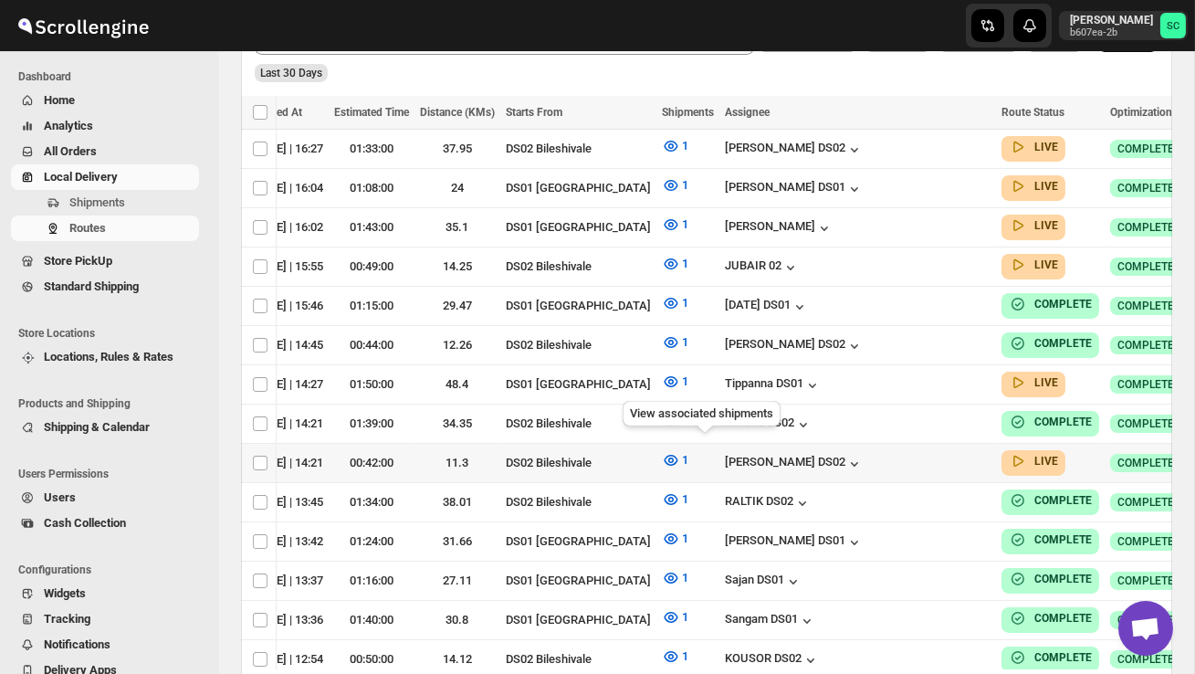
scroll to position [0, 234]
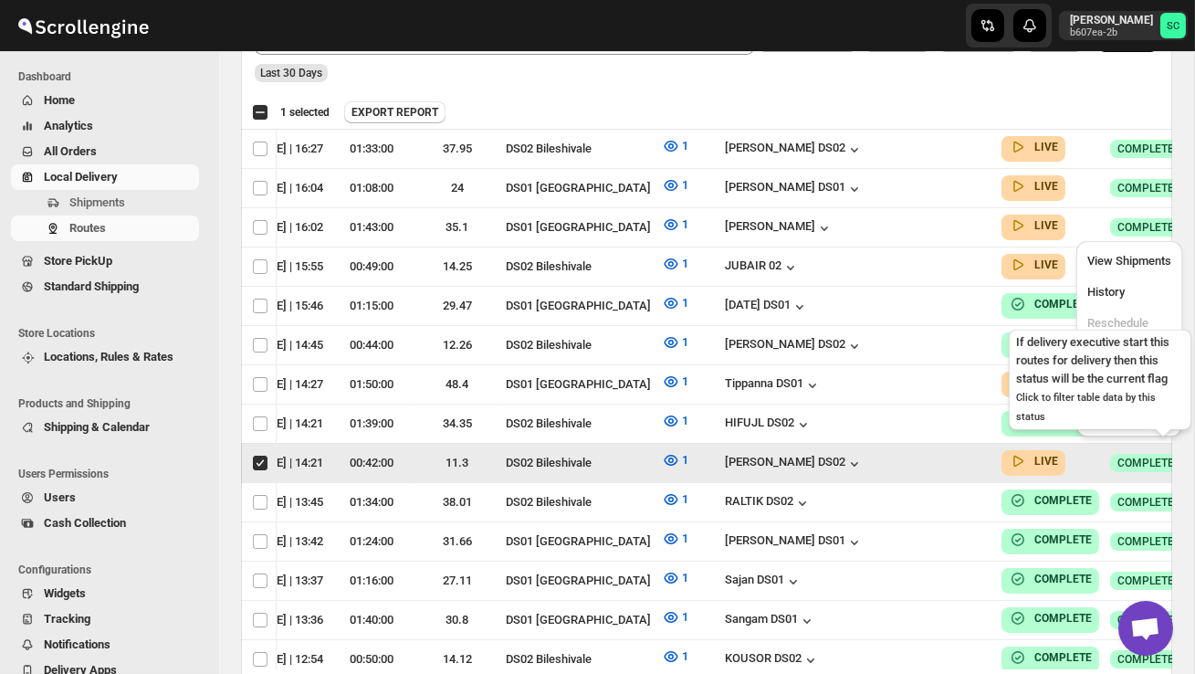
scroll to position [0, 1]
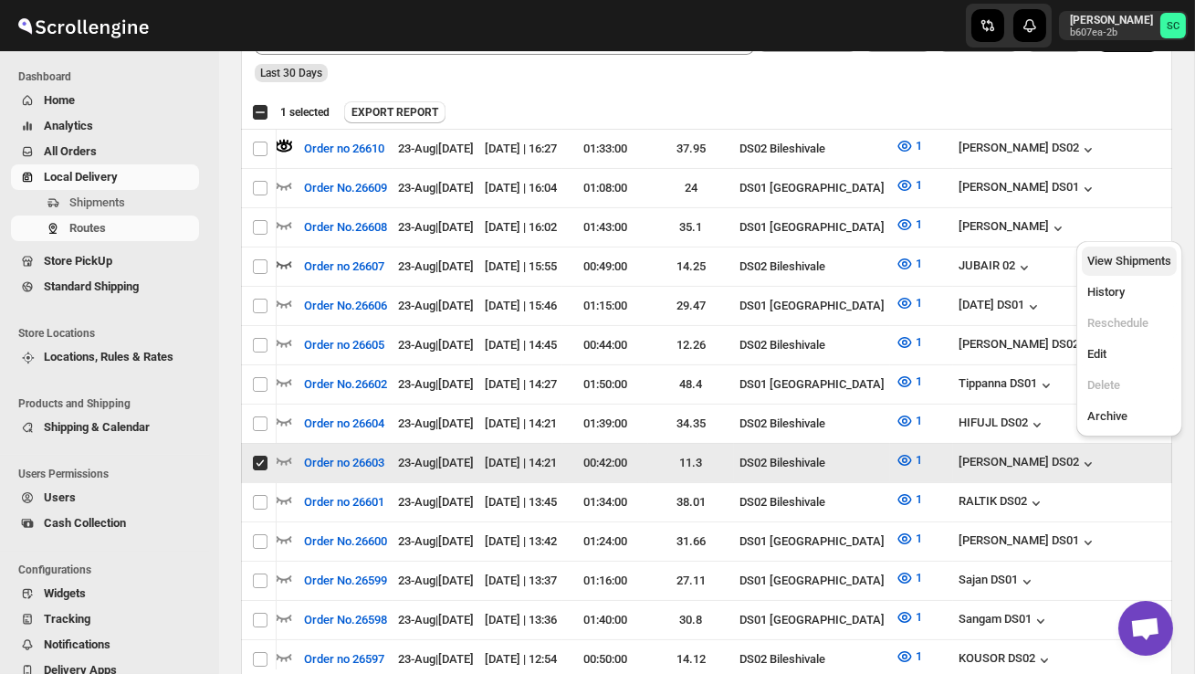
click at [1147, 262] on span "View Shipments" at bounding box center [1130, 261] width 84 height 14
checkbox input "false"
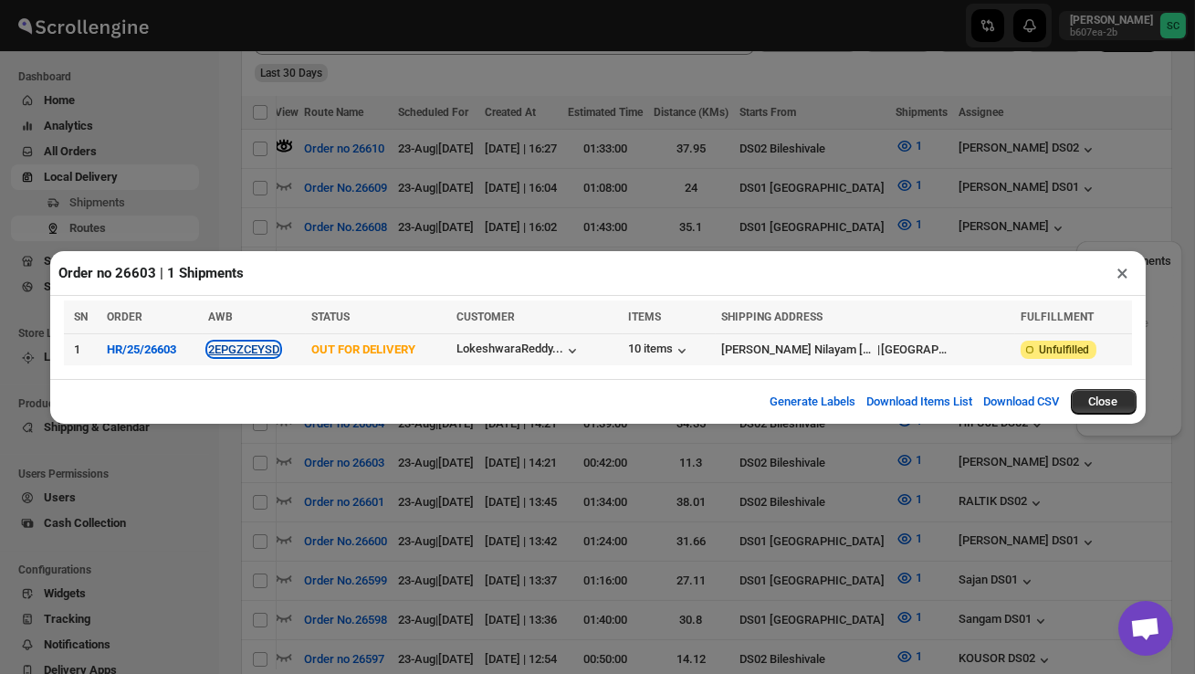
click at [270, 350] on button "2EPGZCEYSD" at bounding box center [243, 349] width 71 height 14
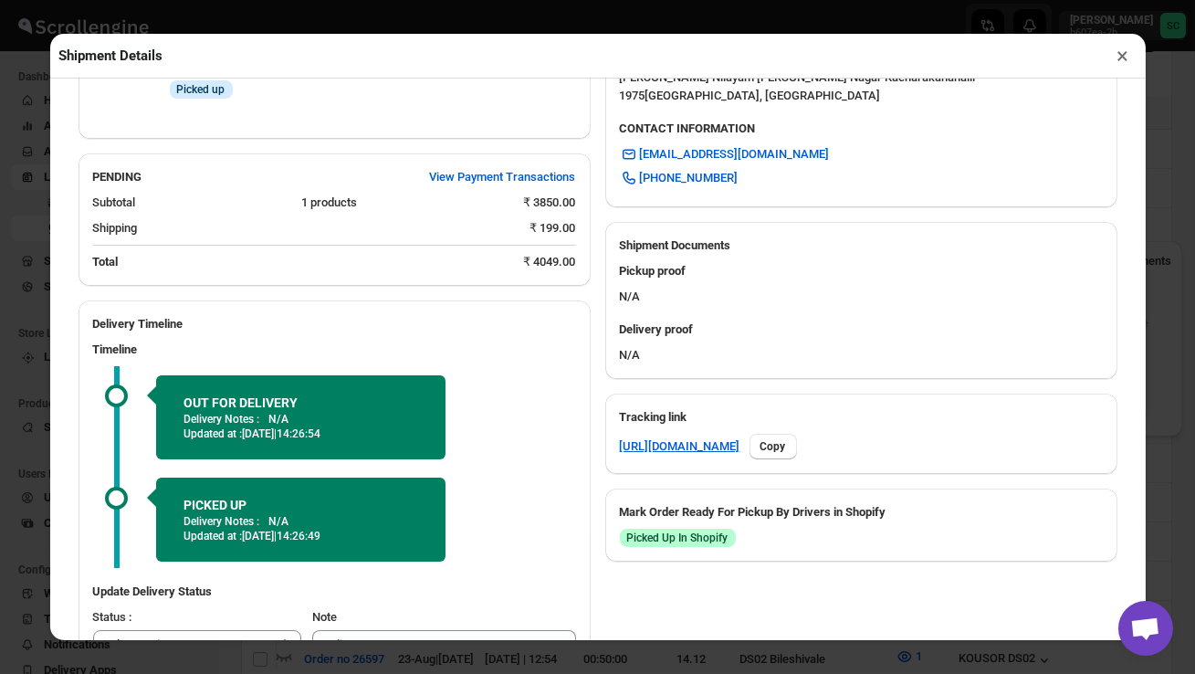
scroll to position [713, 0]
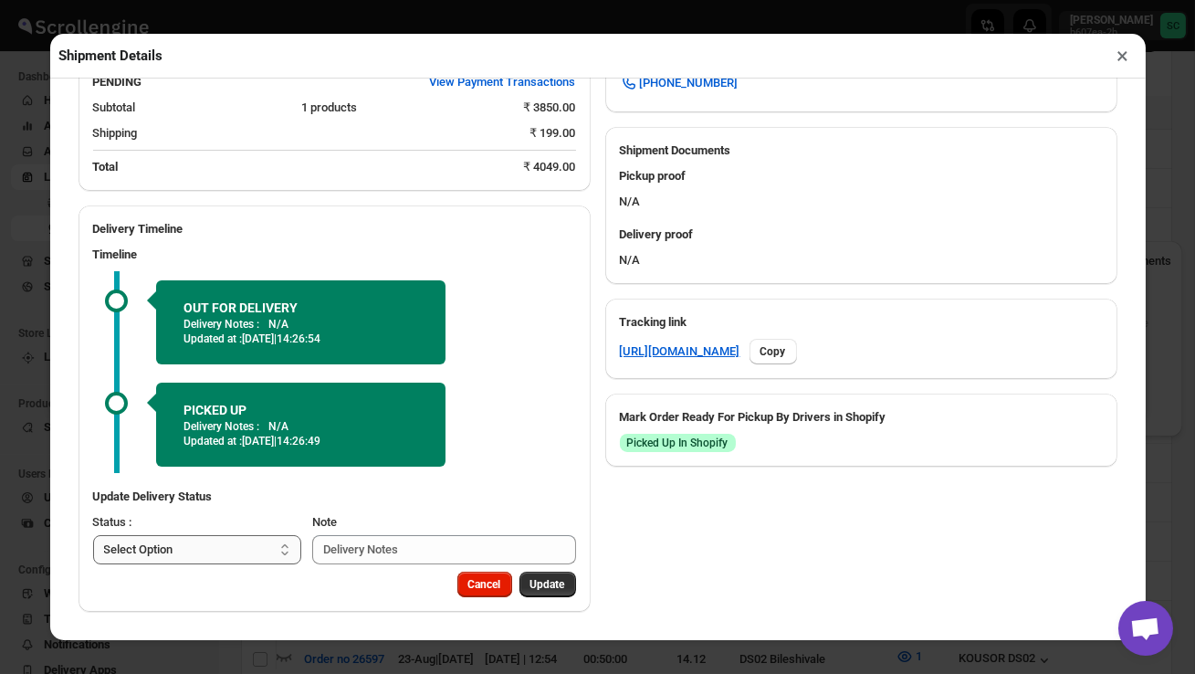
click at [223, 554] on select "Select Option PICKED UP OUT FOR DELIVERY RESCHEDULE DELIVERED CANCELLED" at bounding box center [197, 549] width 209 height 29
select select "DELIVERED"
click at [561, 591] on span "Update" at bounding box center [548, 584] width 35 height 15
select select
click at [1127, 60] on button "×" at bounding box center [1123, 56] width 26 height 26
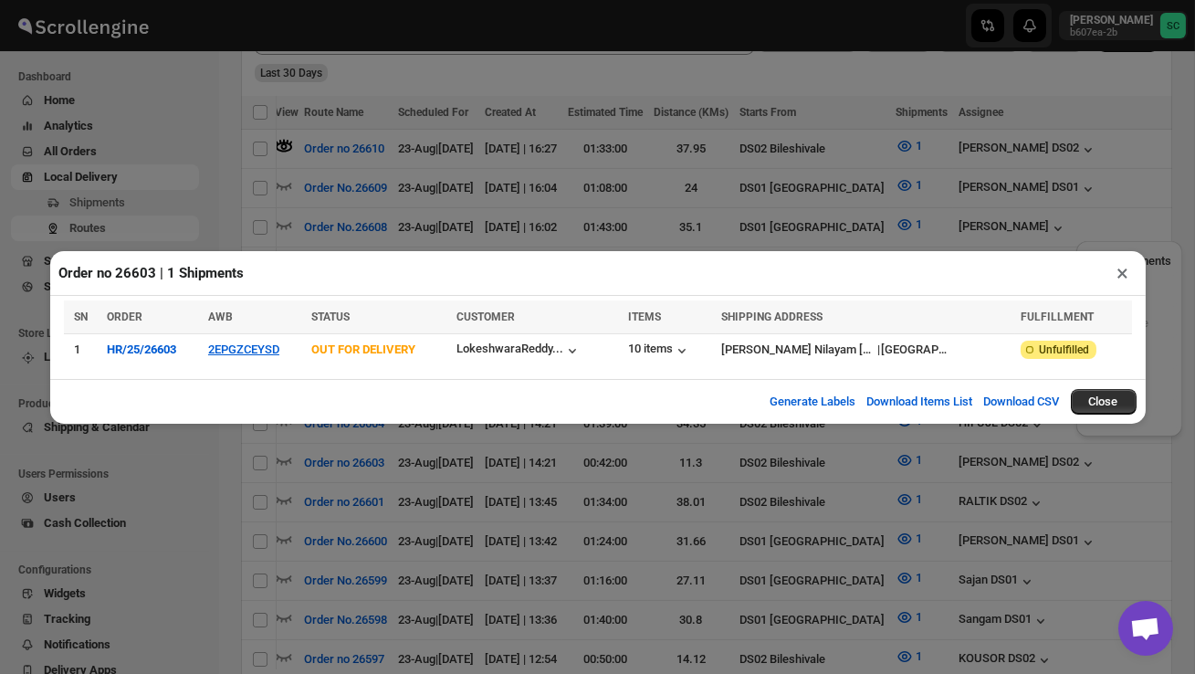
click at [1130, 268] on button "×" at bounding box center [1123, 273] width 26 height 26
